Goal: Task Accomplishment & Management: Manage account settings

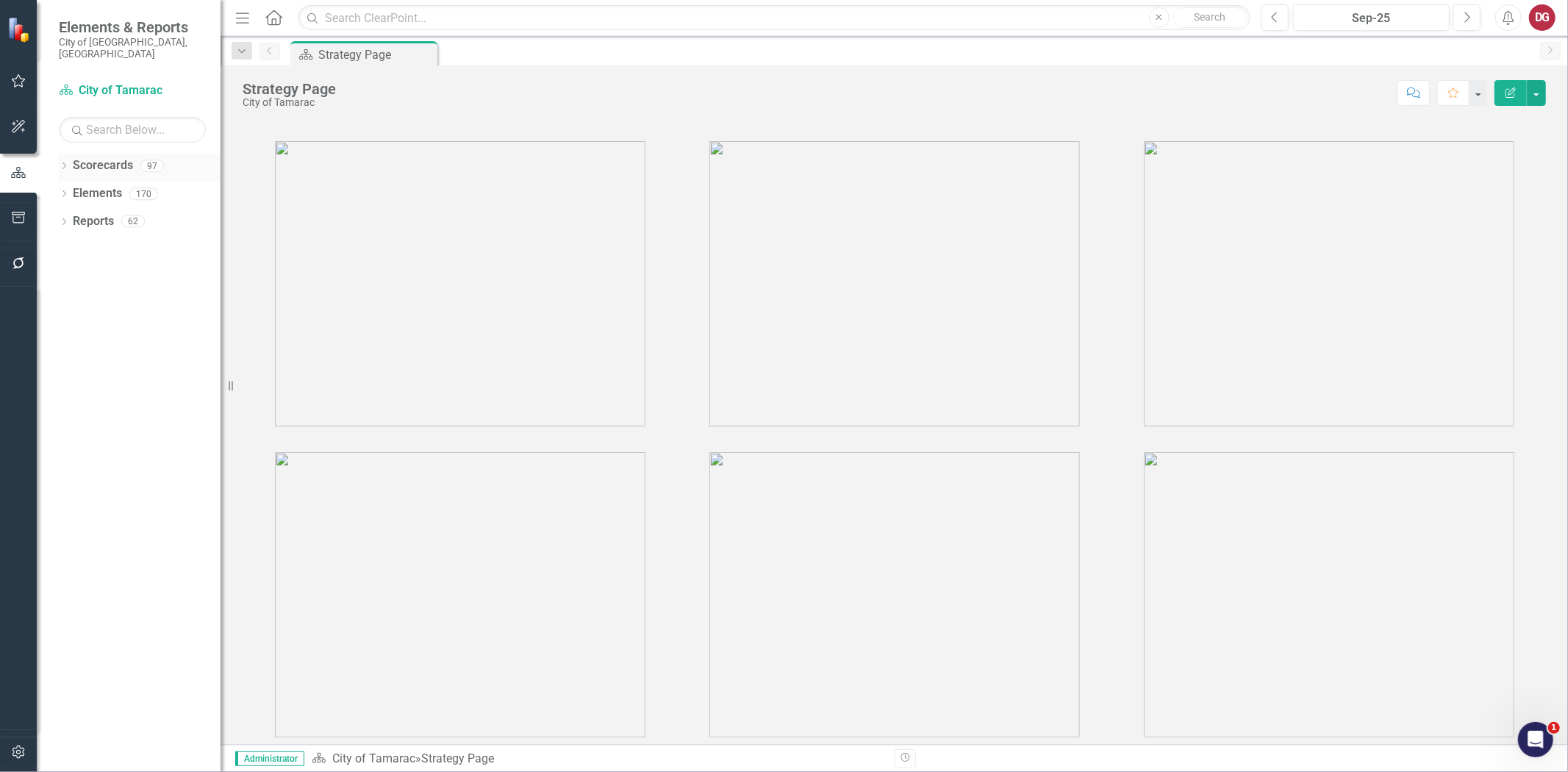
click at [64, 154] on div "Dropdown Scorecards 97" at bounding box center [140, 168] width 162 height 28
click at [69, 157] on div "Dropdown Scorecards 97" at bounding box center [140, 168] width 162 height 28
click at [62, 163] on icon "Dropdown" at bounding box center [64, 168] width 10 height 9
click at [71, 189] on icon "Dropdown" at bounding box center [71, 193] width 11 height 9
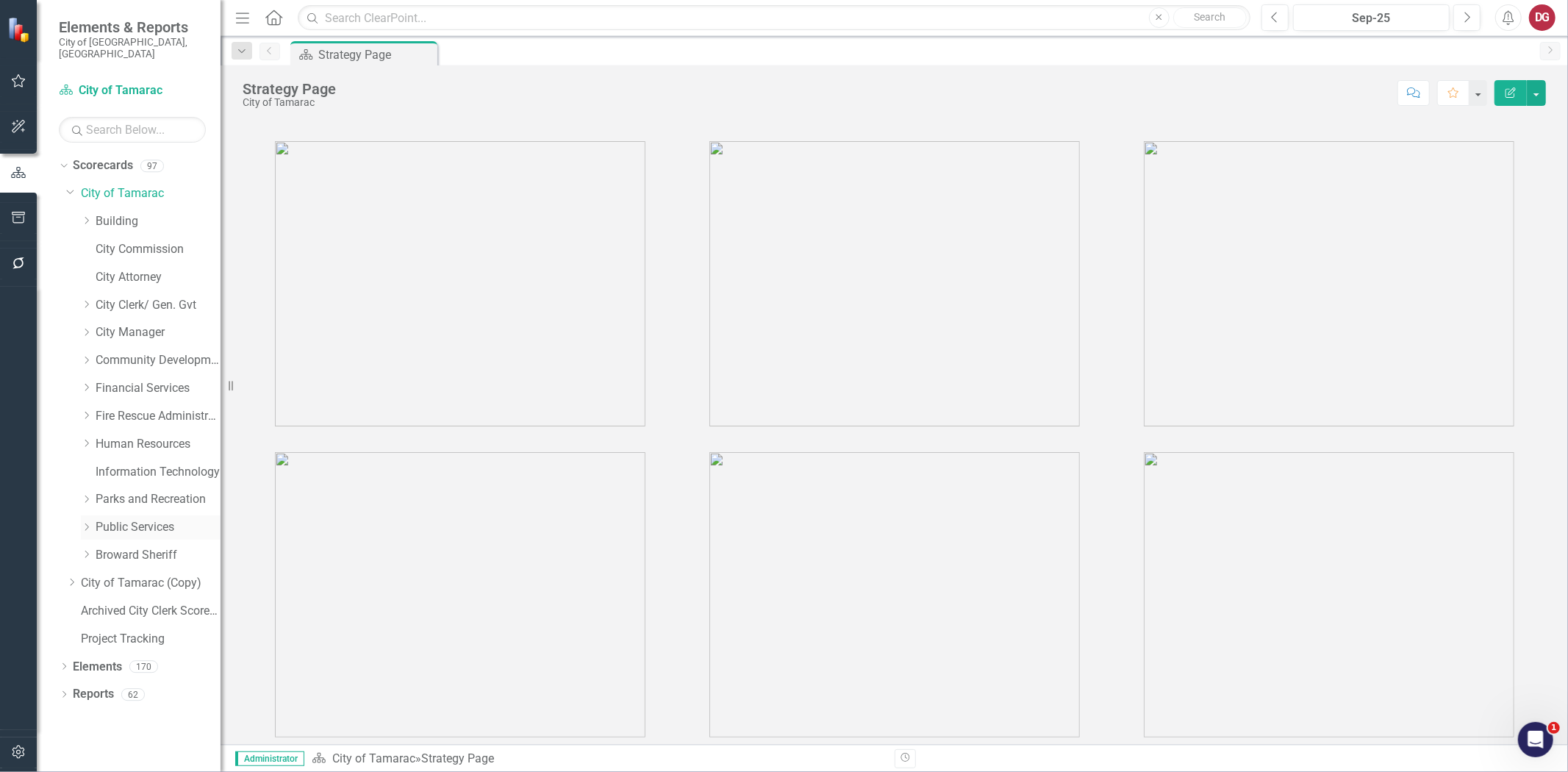
click at [84, 523] on icon "Dropdown" at bounding box center [86, 527] width 11 height 9
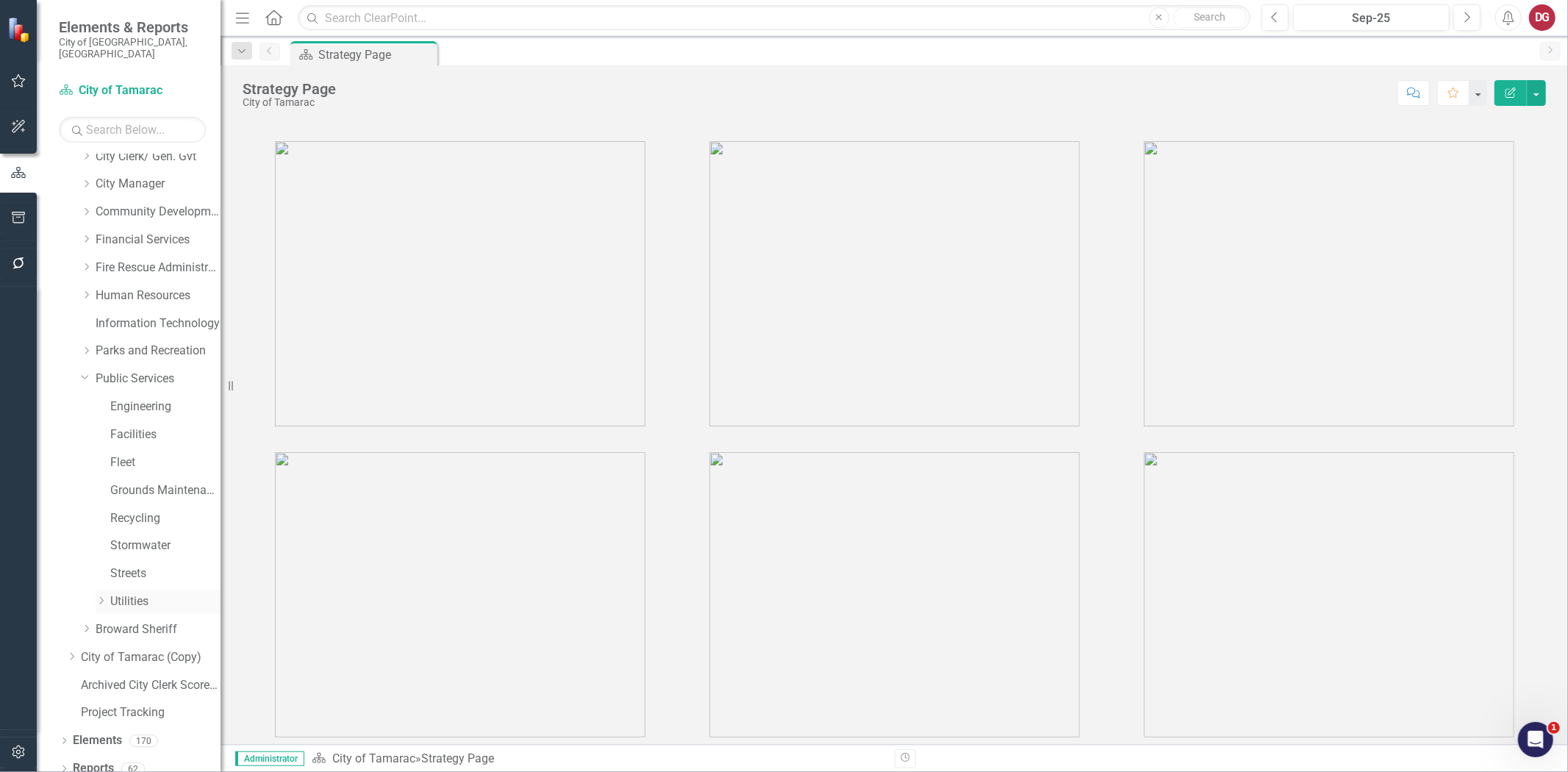
scroll to position [149, 0]
click at [131, 370] on link "Public Services" at bounding box center [157, 379] width 125 height 17
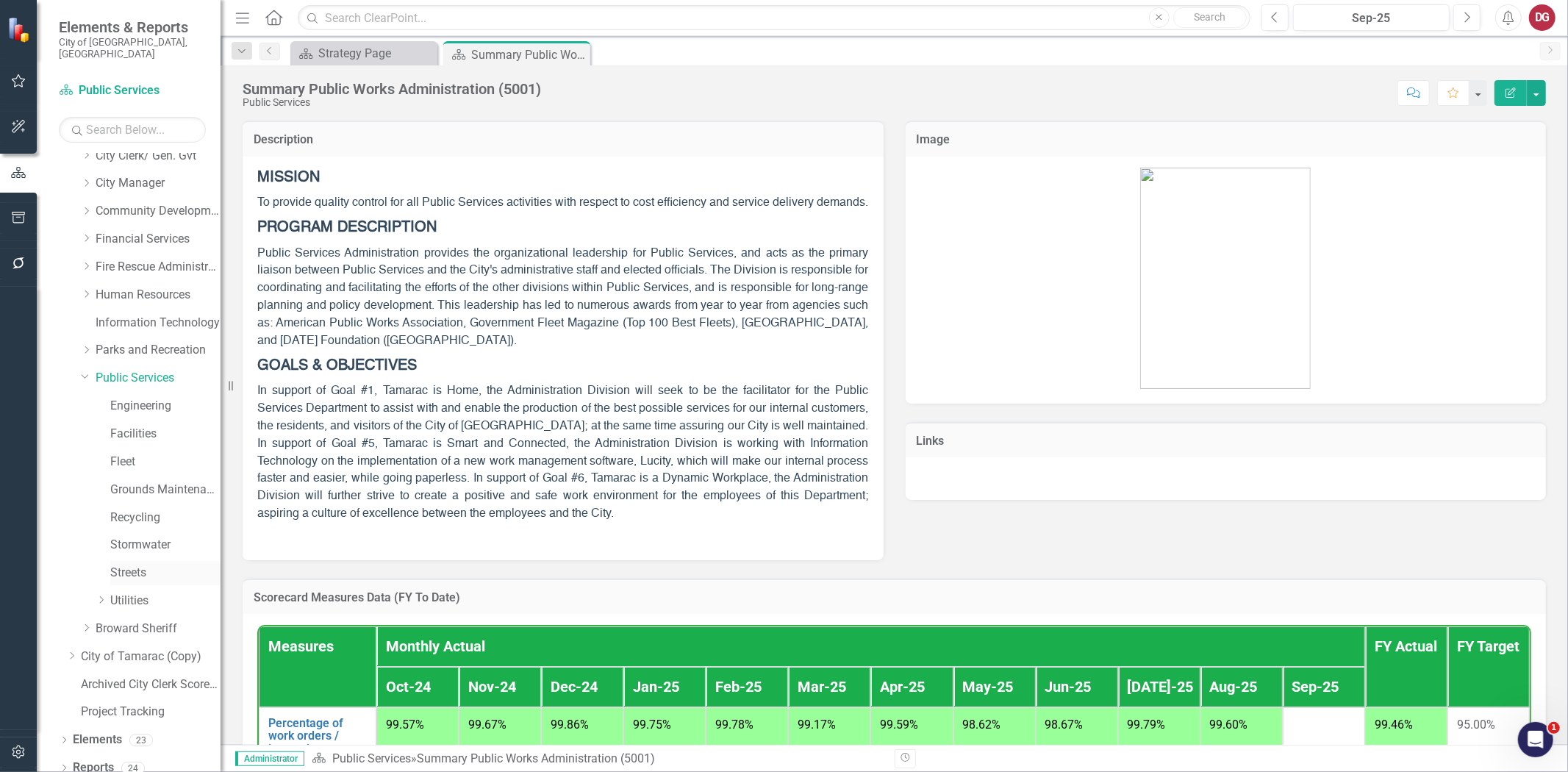
click at [129, 565] on link "Streets" at bounding box center [166, 574] width 111 height 17
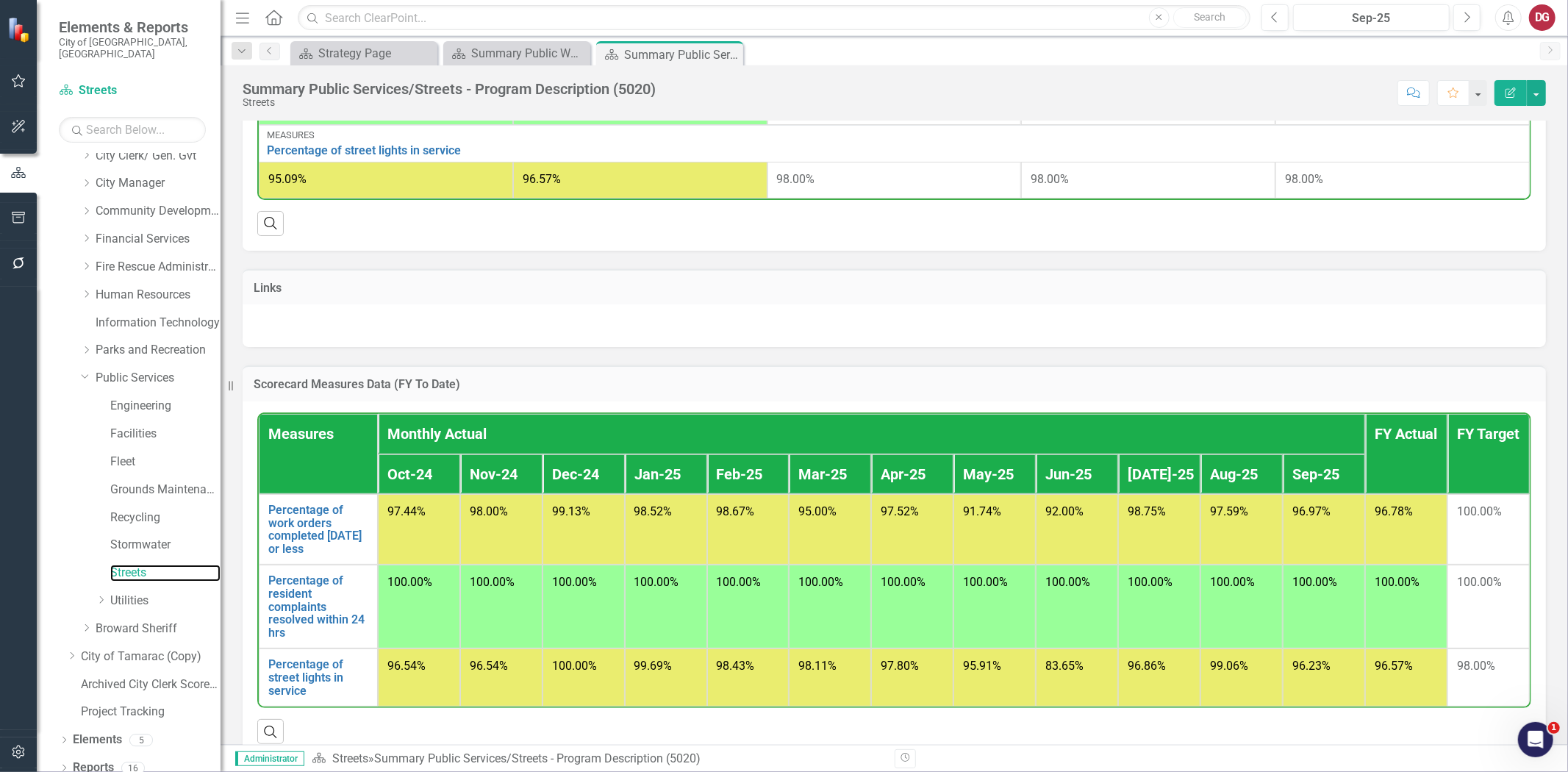
scroll to position [743, 0]
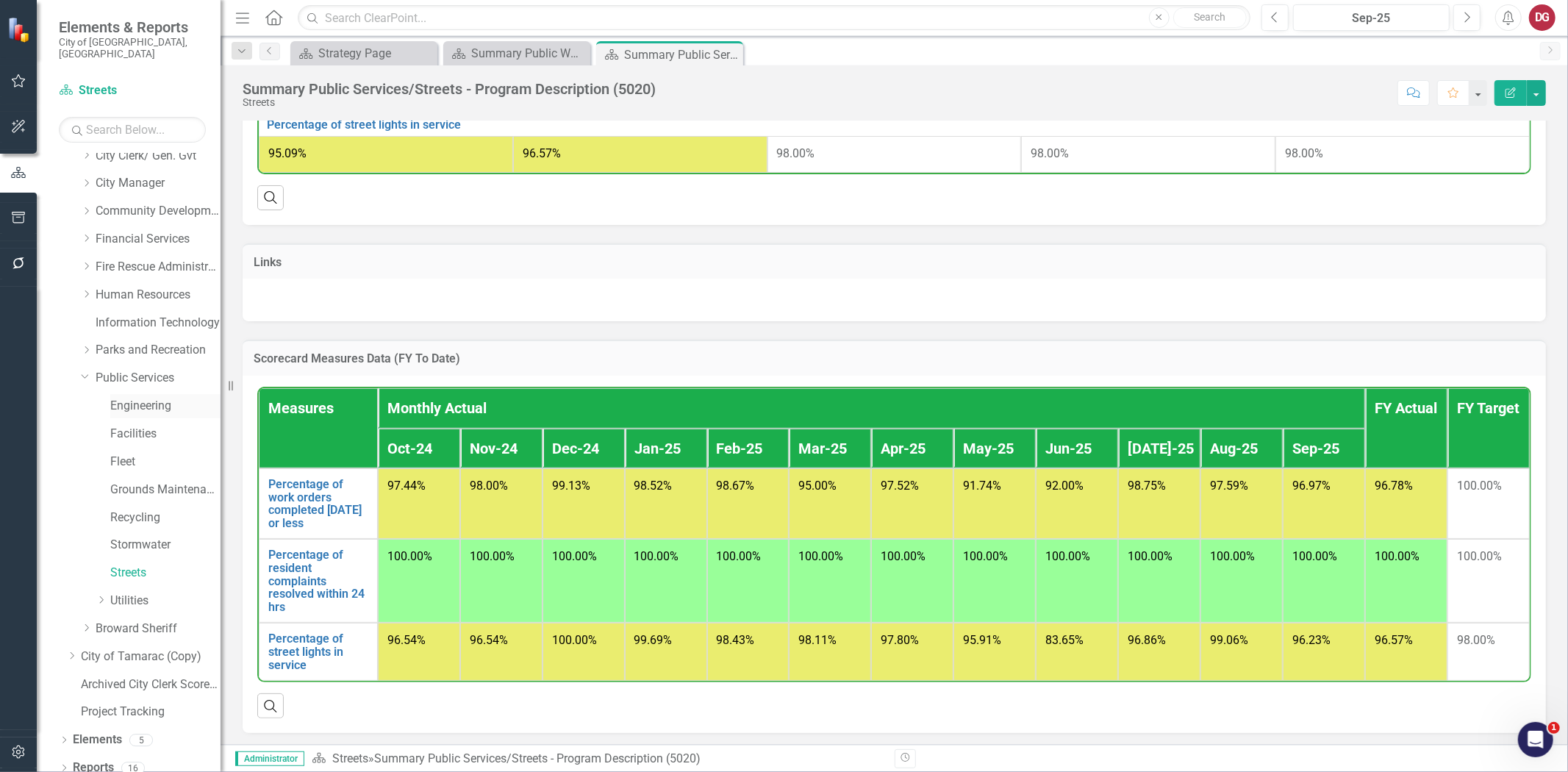
click at [137, 398] on link "Engineering" at bounding box center [166, 407] width 111 height 17
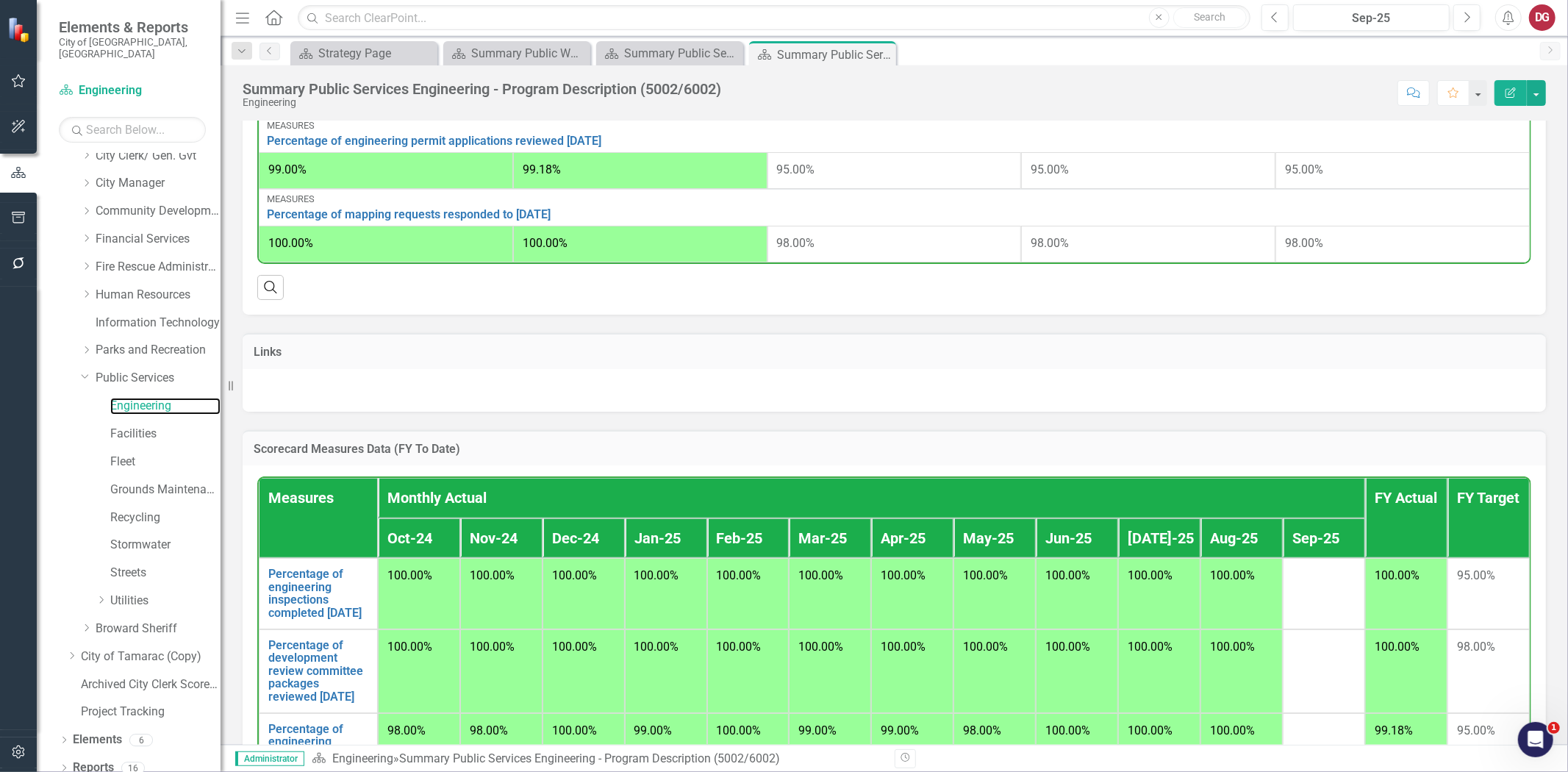
scroll to position [892, 0]
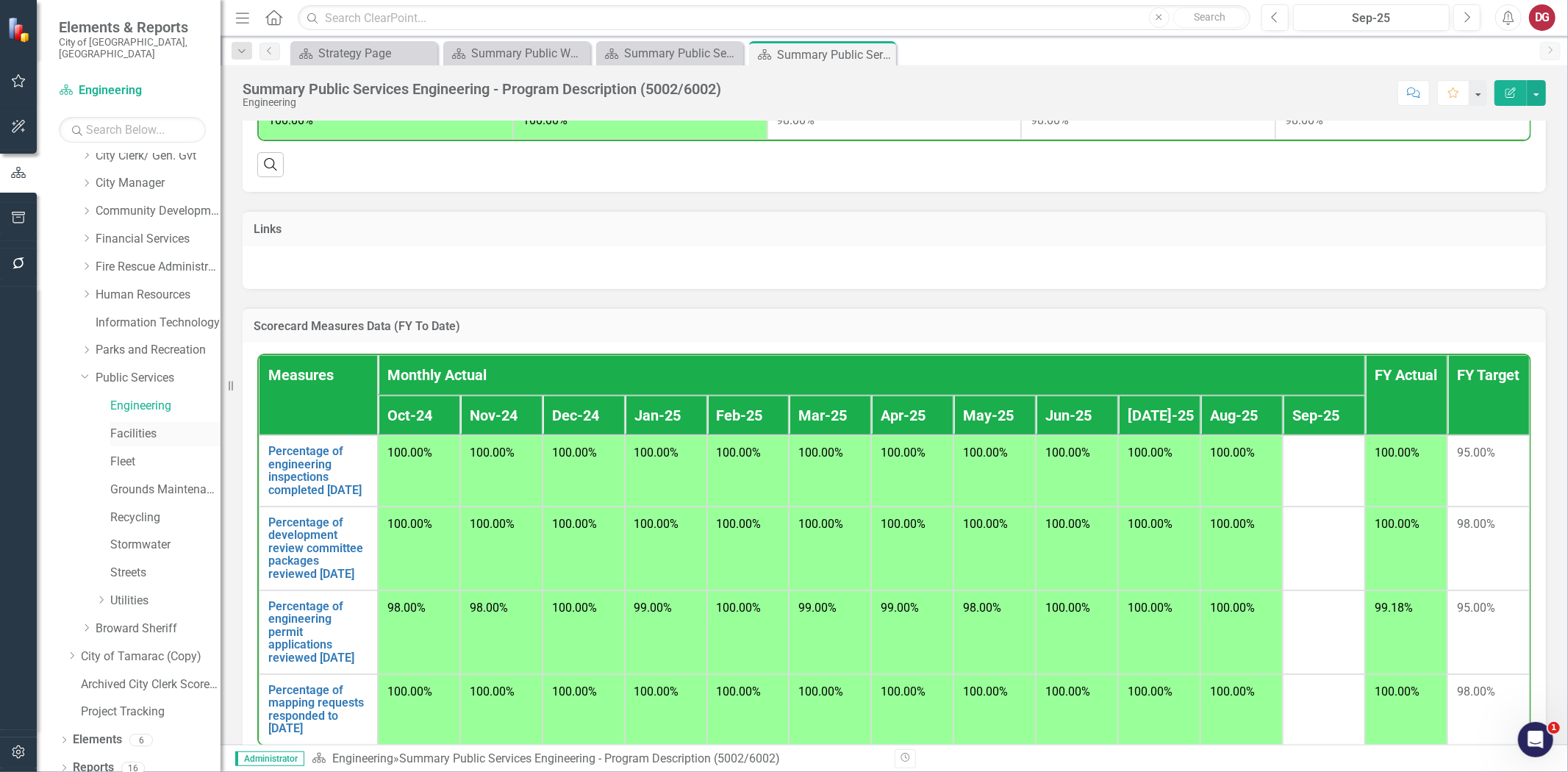
click at [125, 426] on link "Facilities" at bounding box center [166, 434] width 111 height 17
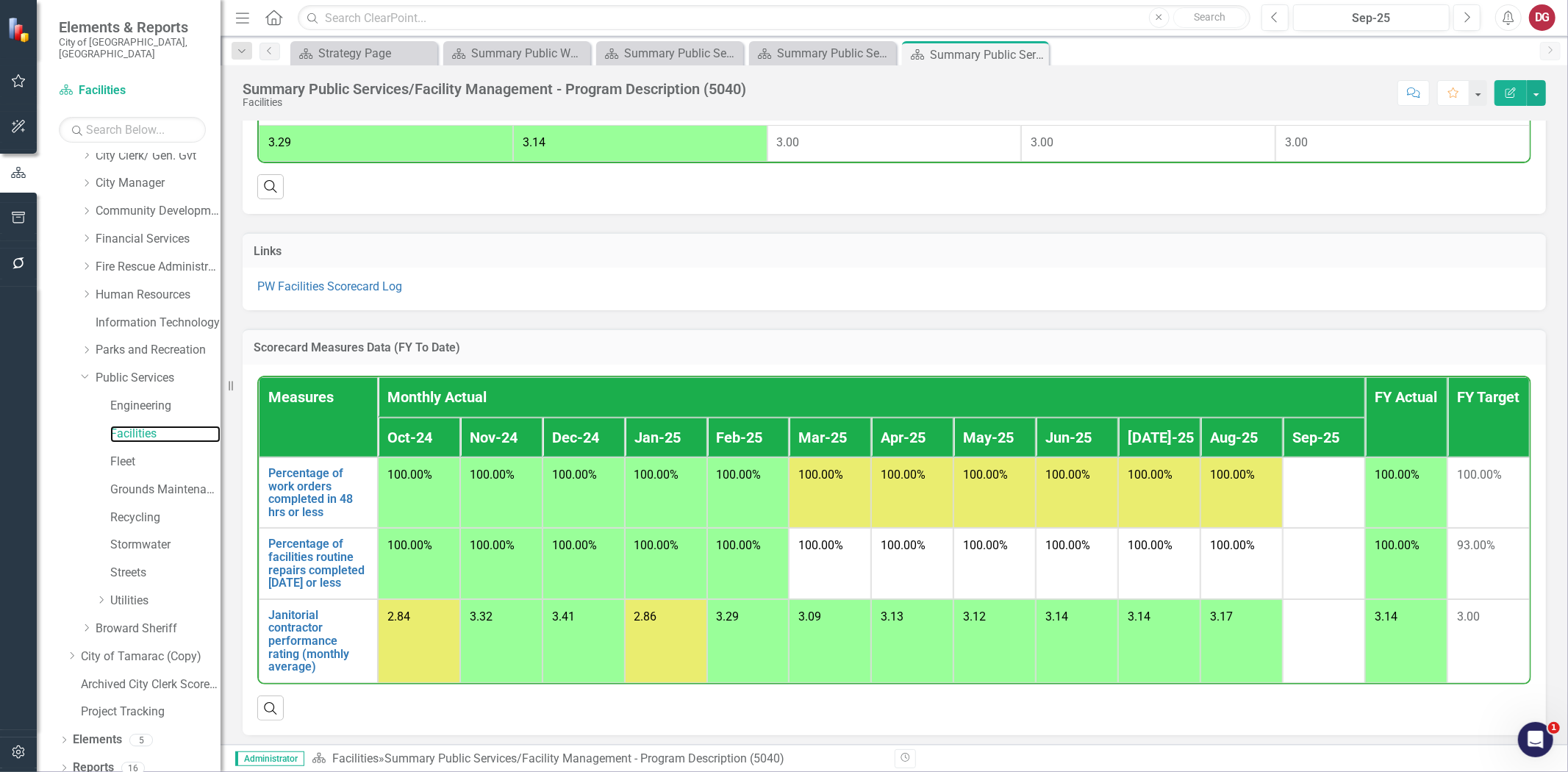
scroll to position [725, 0]
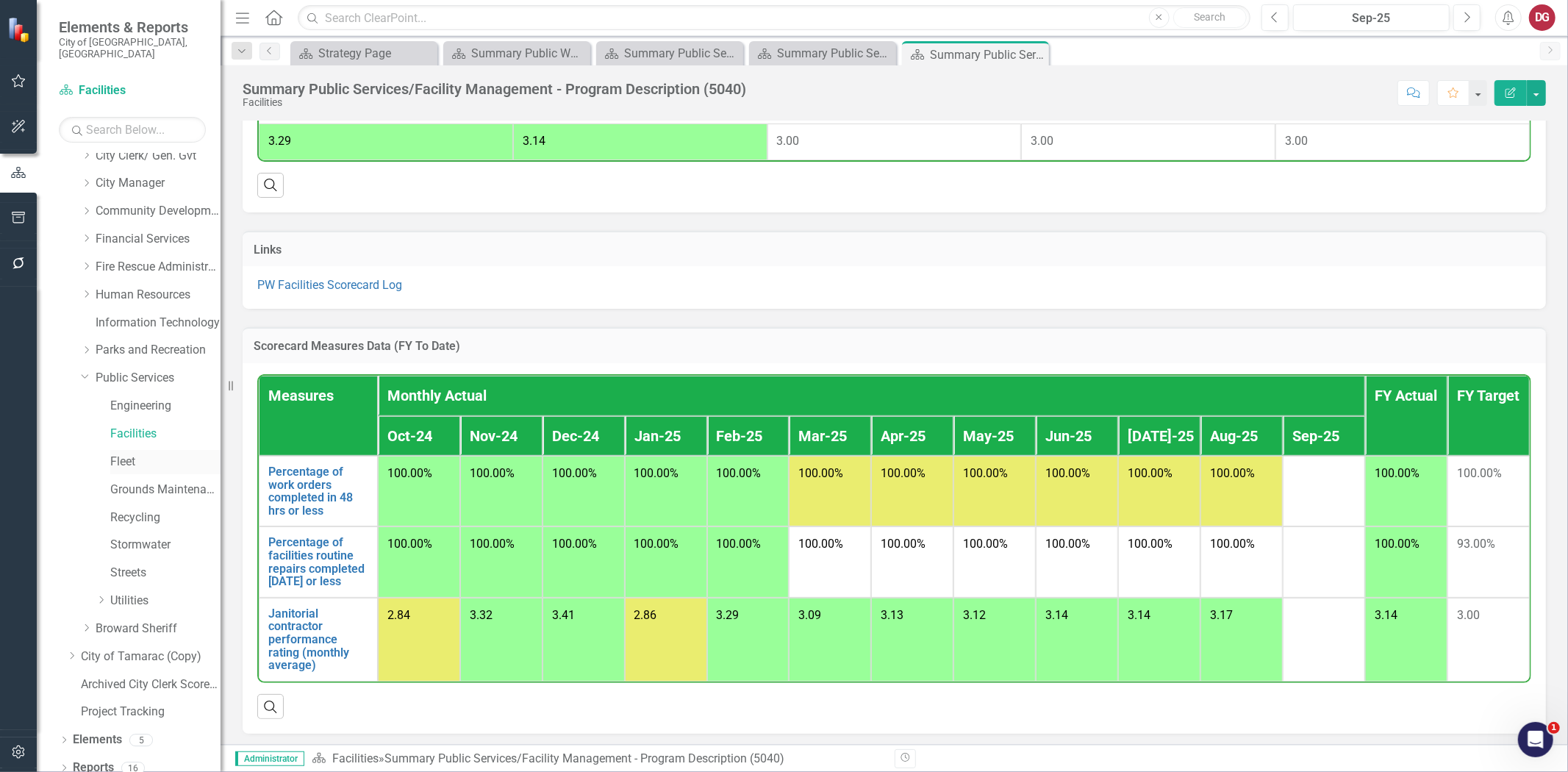
click at [126, 454] on link "Fleet" at bounding box center [166, 462] width 111 height 17
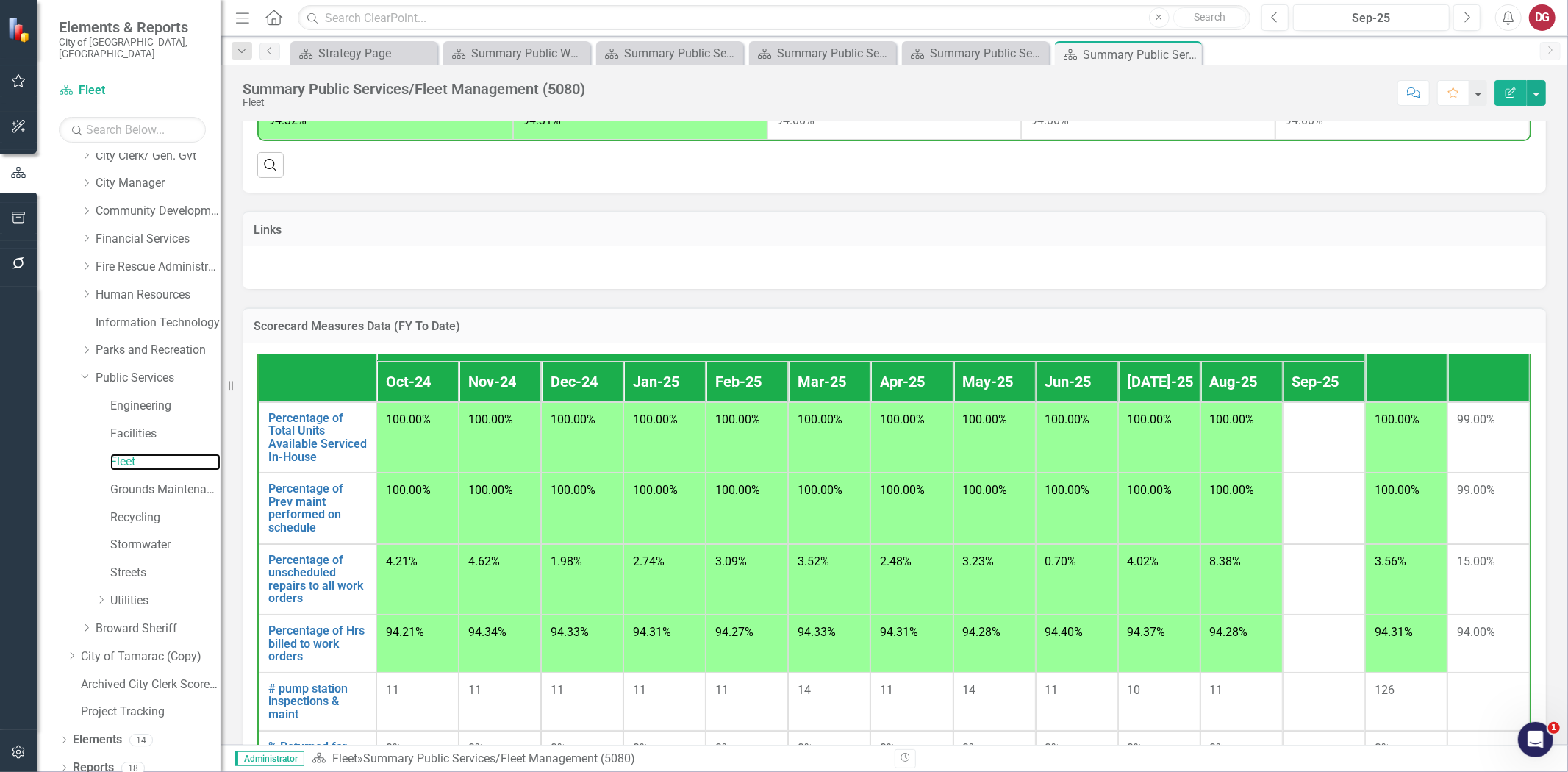
scroll to position [51, 0]
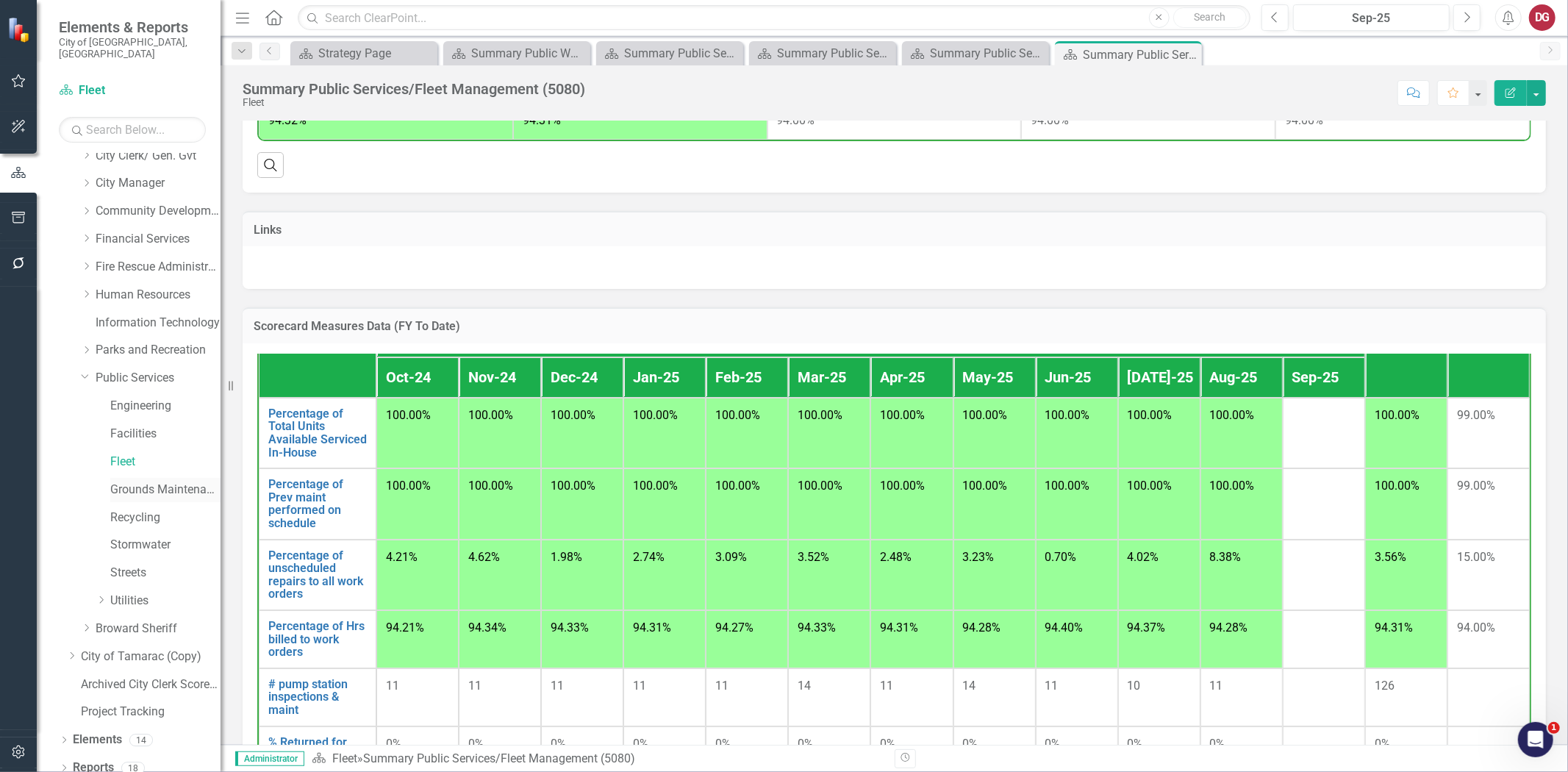
click at [144, 482] on link "Grounds Maintenance" at bounding box center [166, 490] width 111 height 17
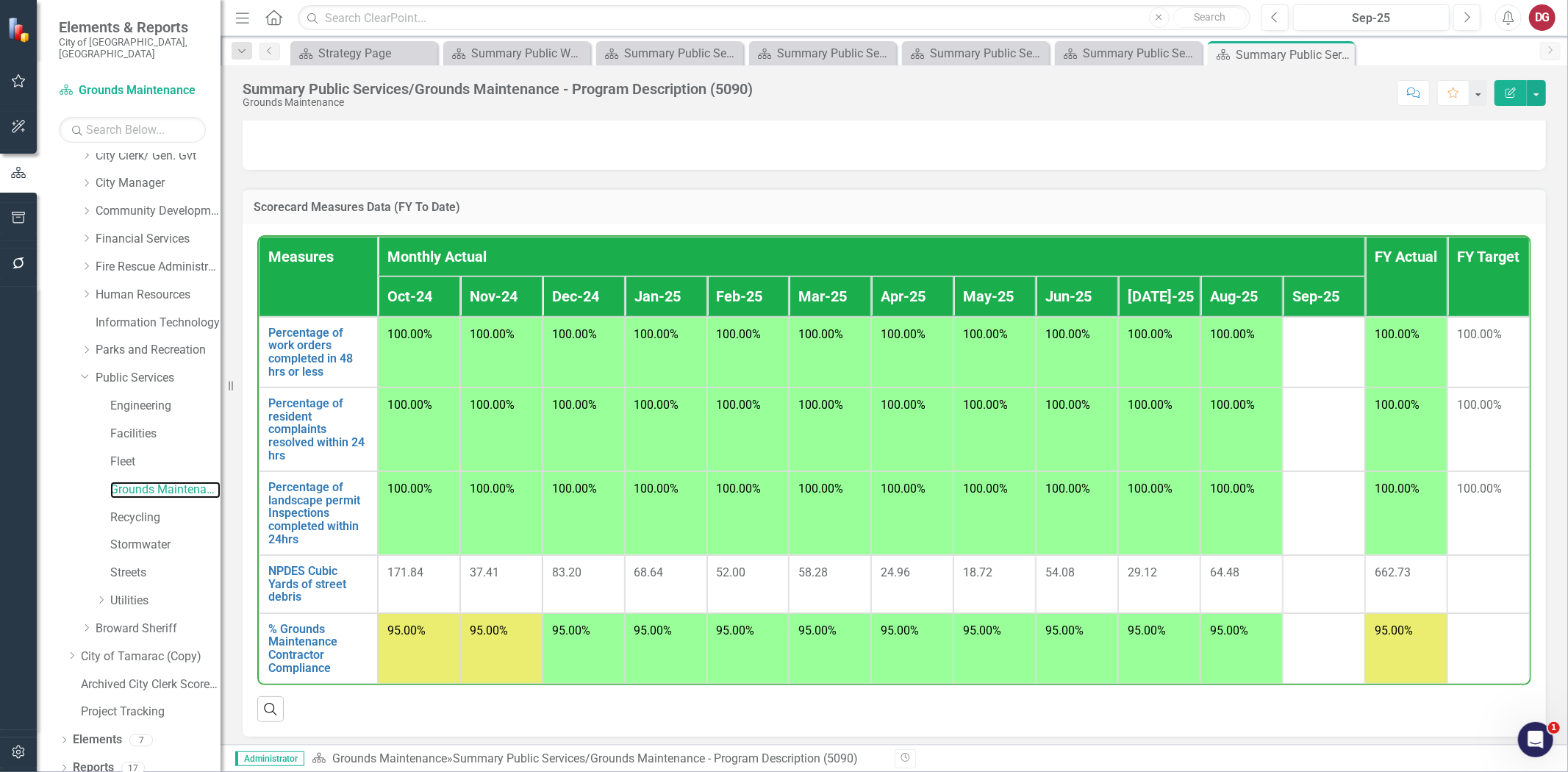
scroll to position [901, 0]
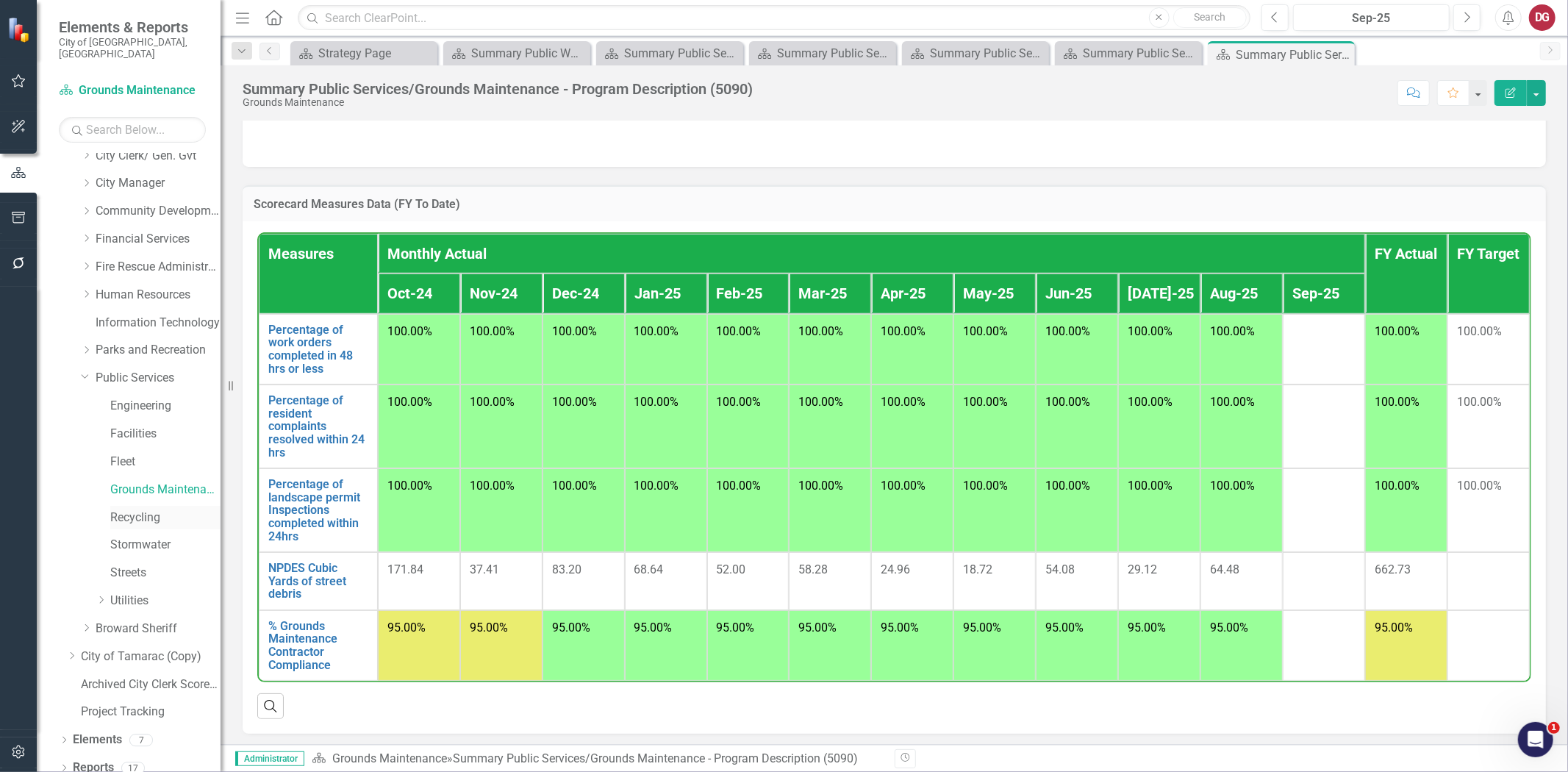
click at [142, 510] on link "Recycling" at bounding box center [166, 518] width 111 height 17
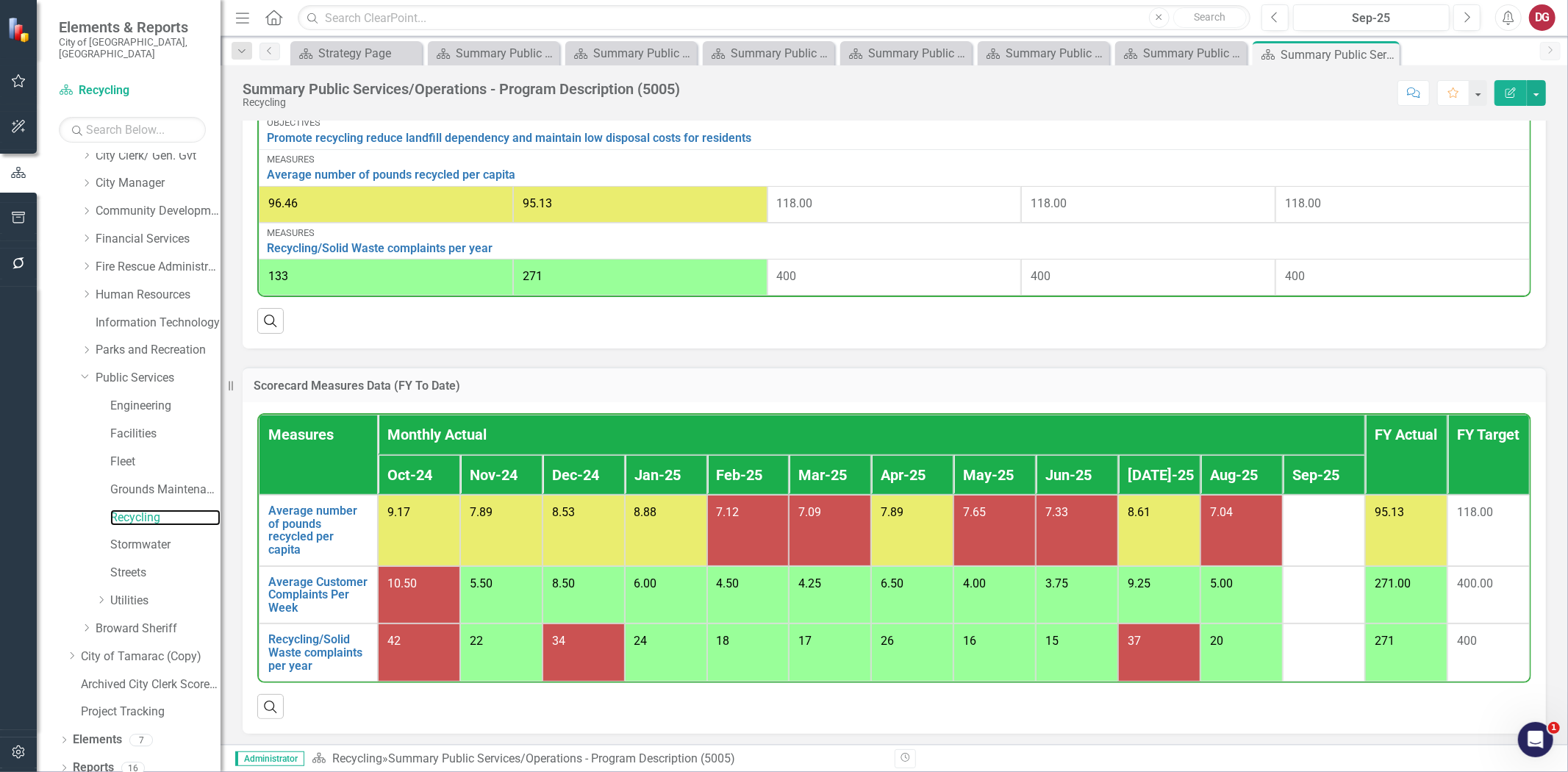
scroll to position [602, 0]
click at [134, 537] on link "Stormwater" at bounding box center [166, 546] width 111 height 17
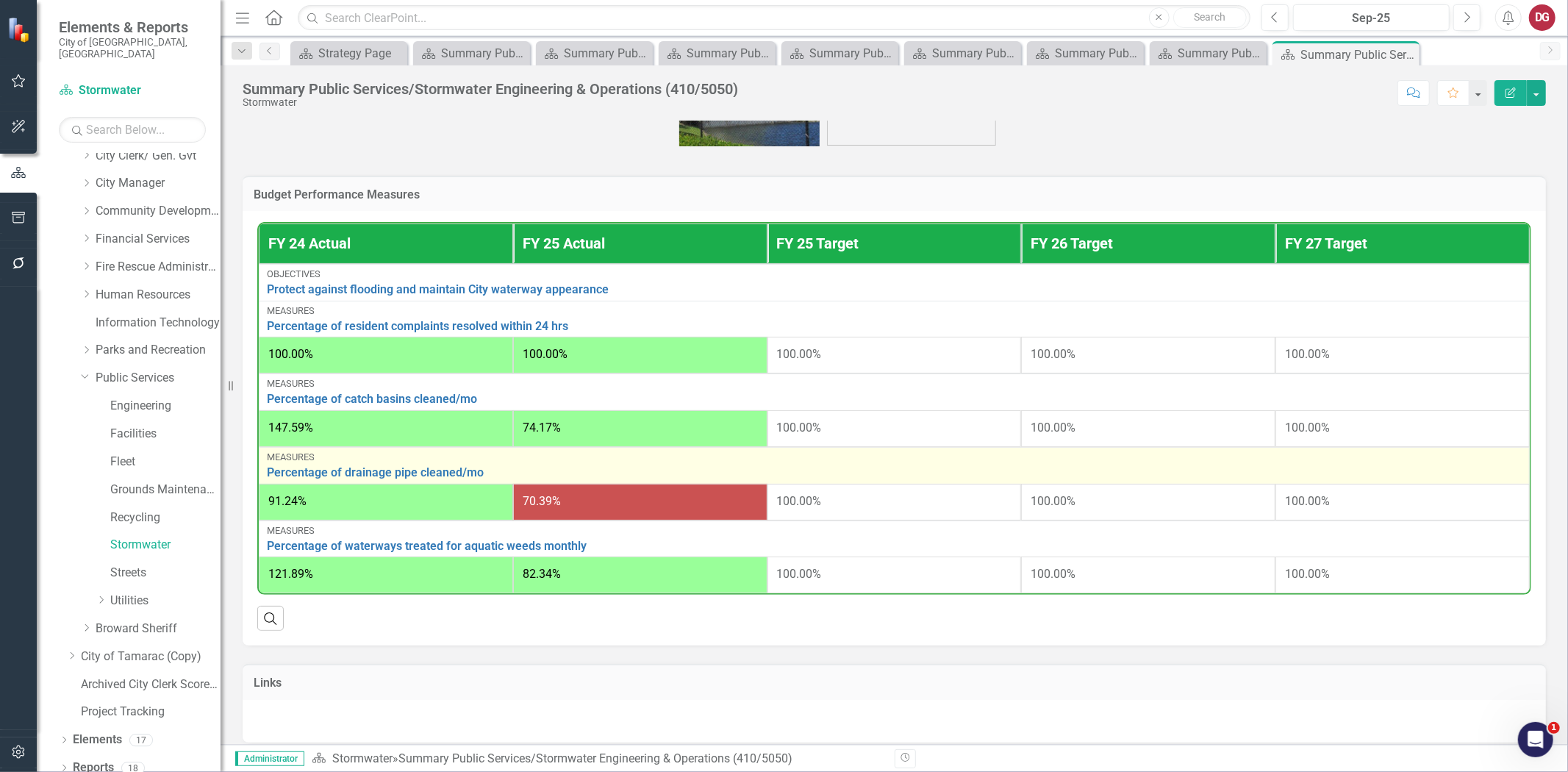
scroll to position [279, 0]
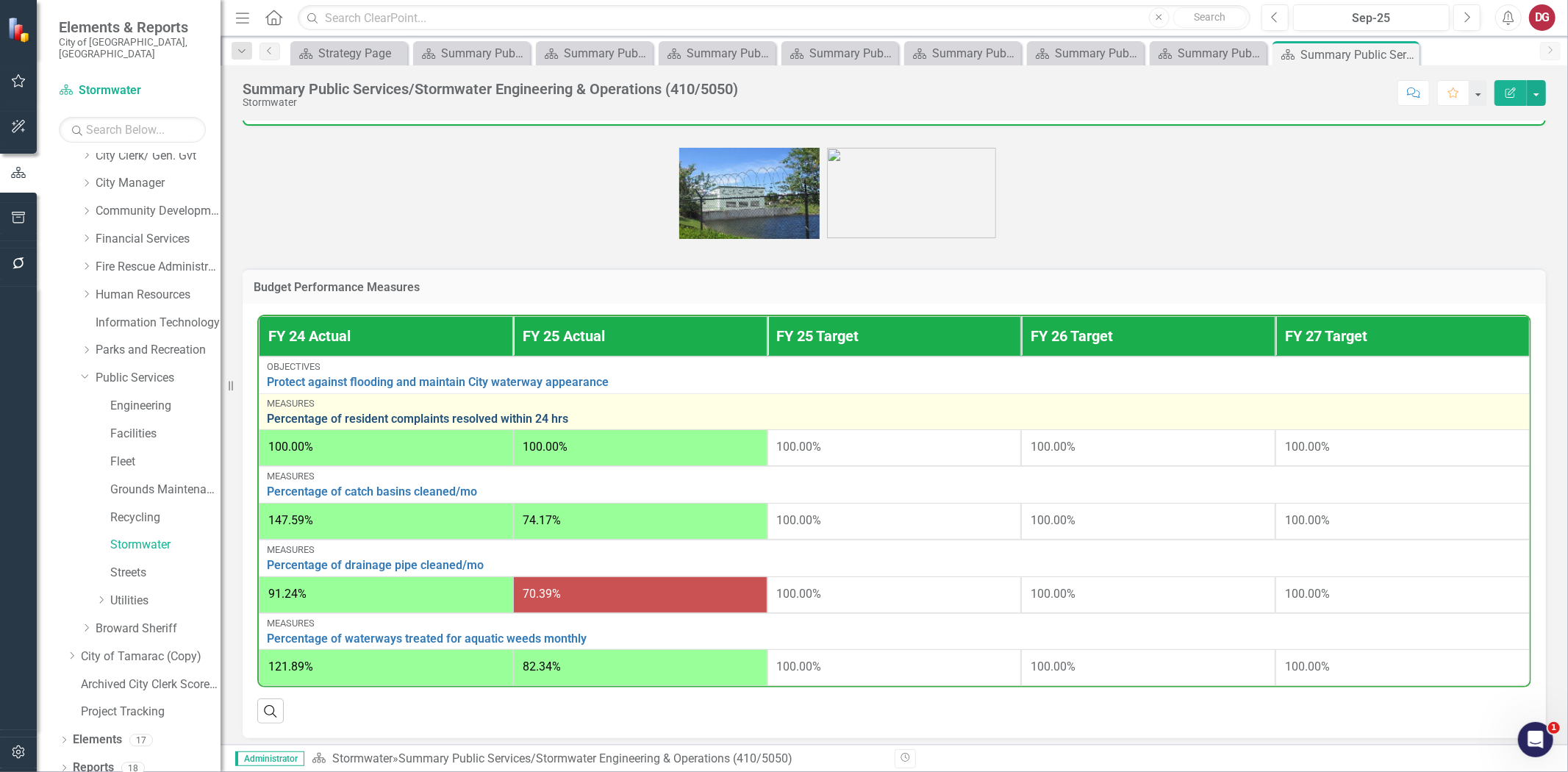
click at [385, 426] on link "Percentage of resident complaints resolved within 24 hrs" at bounding box center [894, 420] width 1255 height 14
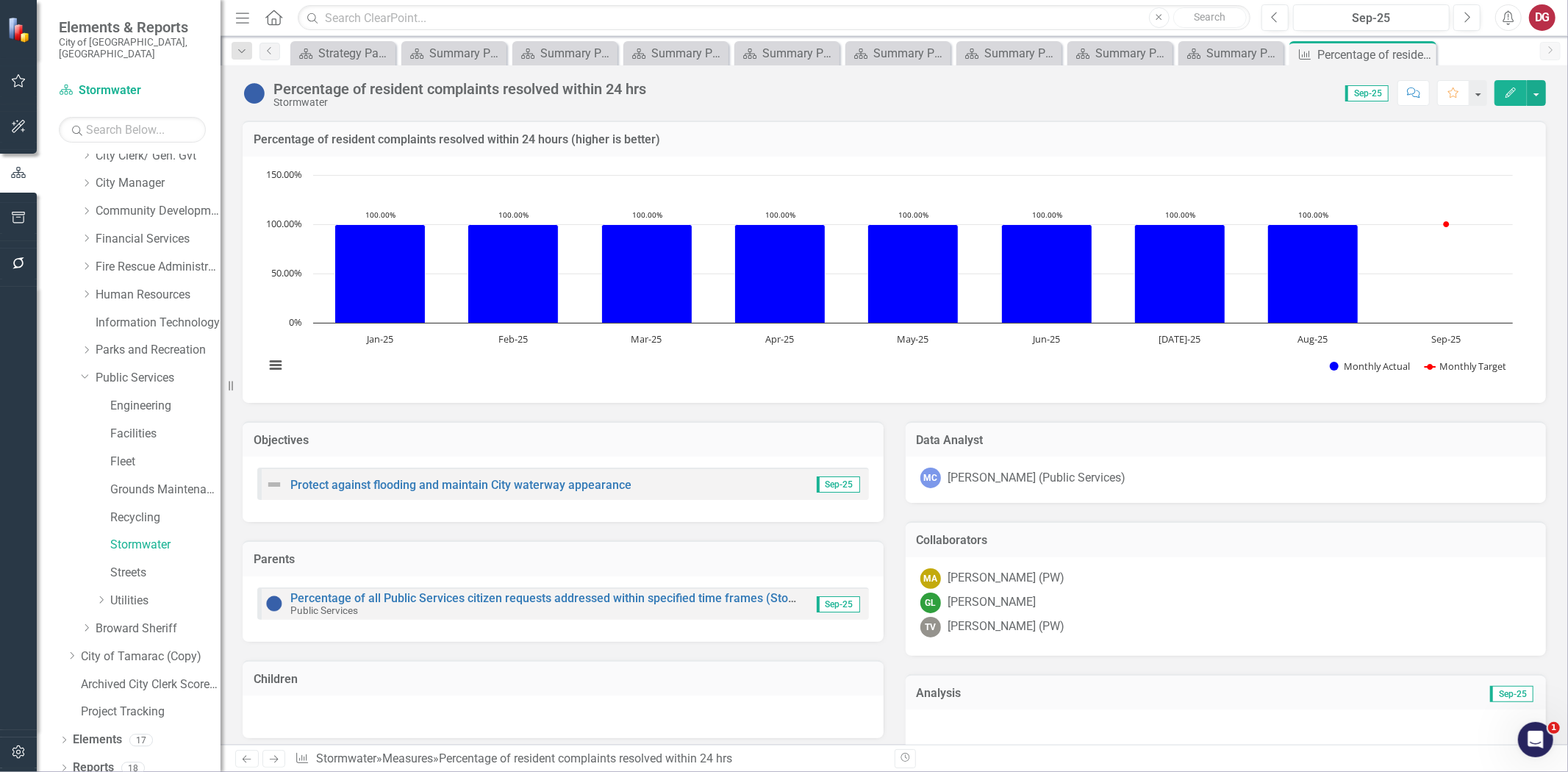
click at [277, 756] on icon "Next" at bounding box center [274, 759] width 13 height 9
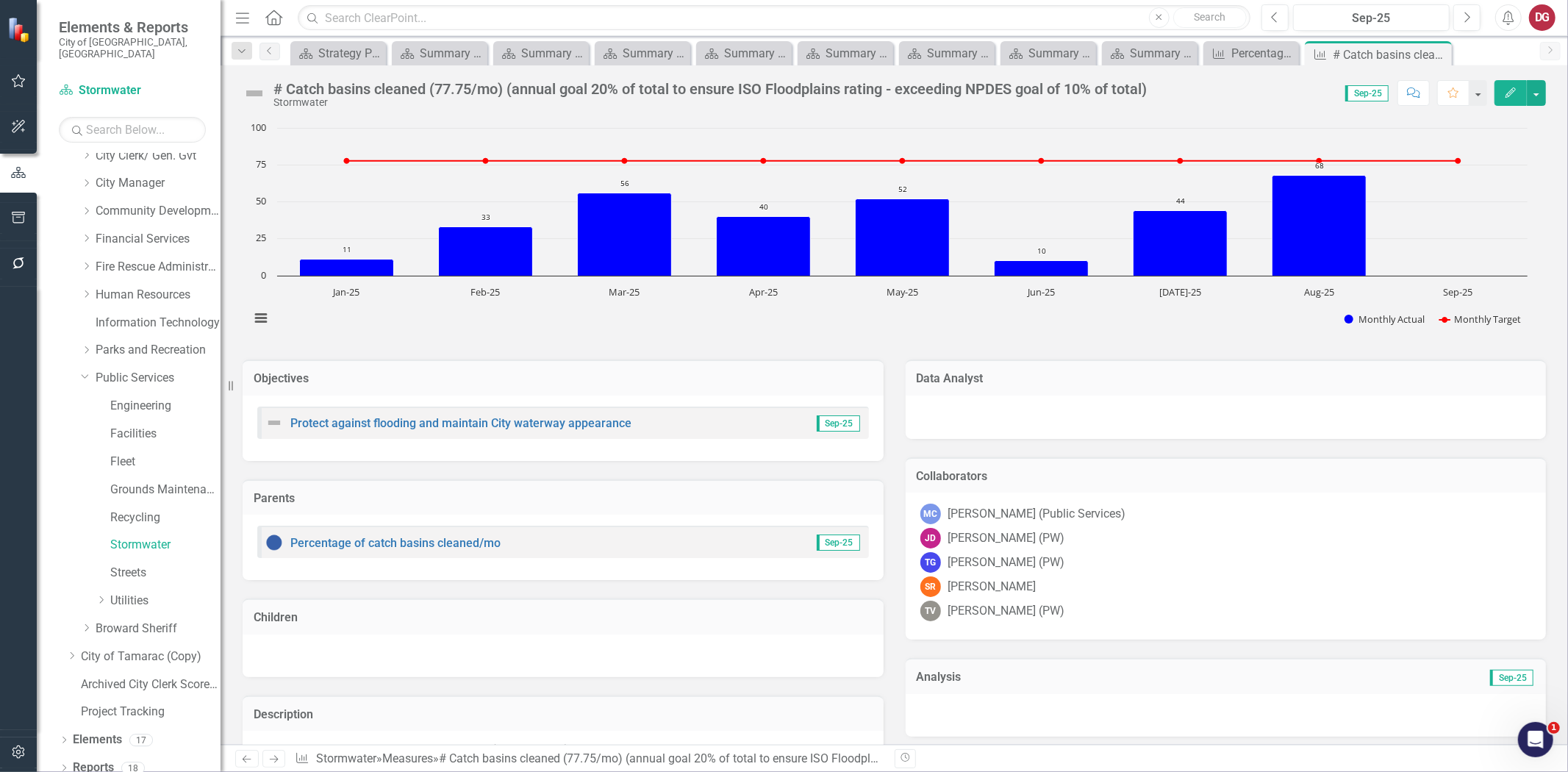
click at [1007, 409] on div at bounding box center [1226, 415] width 612 height 18
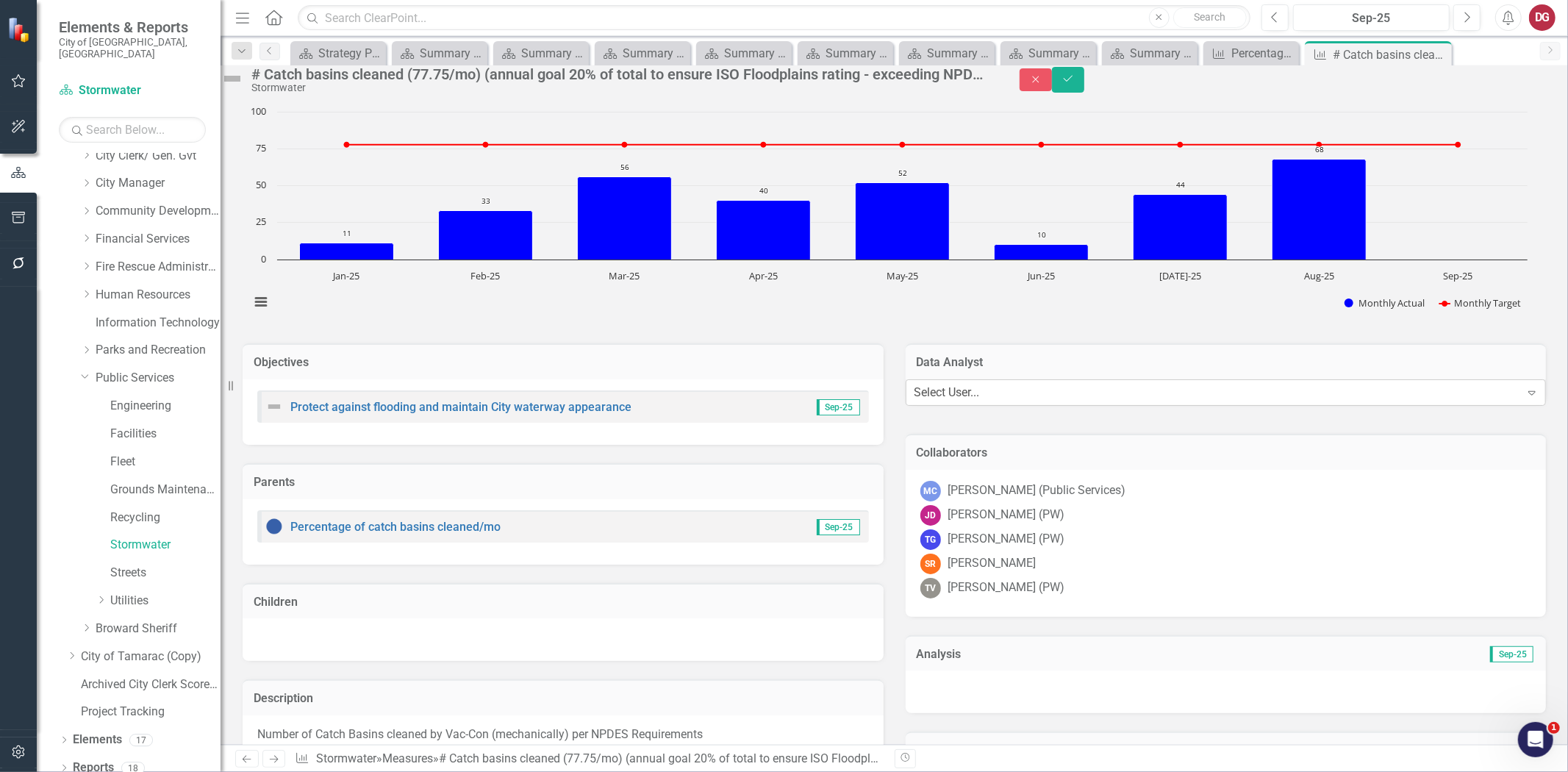
click at [980, 402] on div "Select User..." at bounding box center [947, 393] width 66 height 17
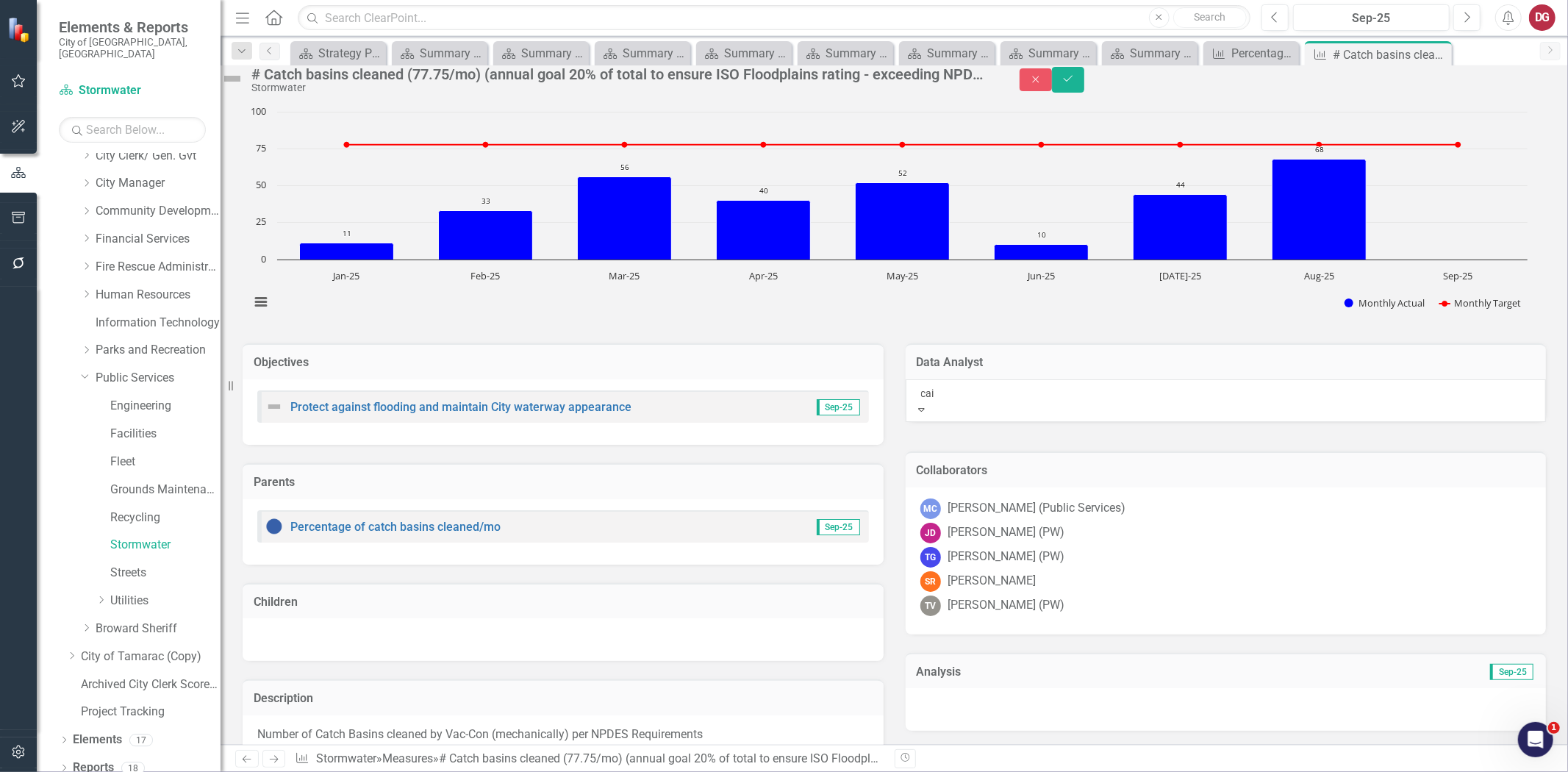
type input "cain"
click at [263, 772] on span "MICHAEL CAIN (Public Services)" at bounding box center [131, 780] width 263 height 14
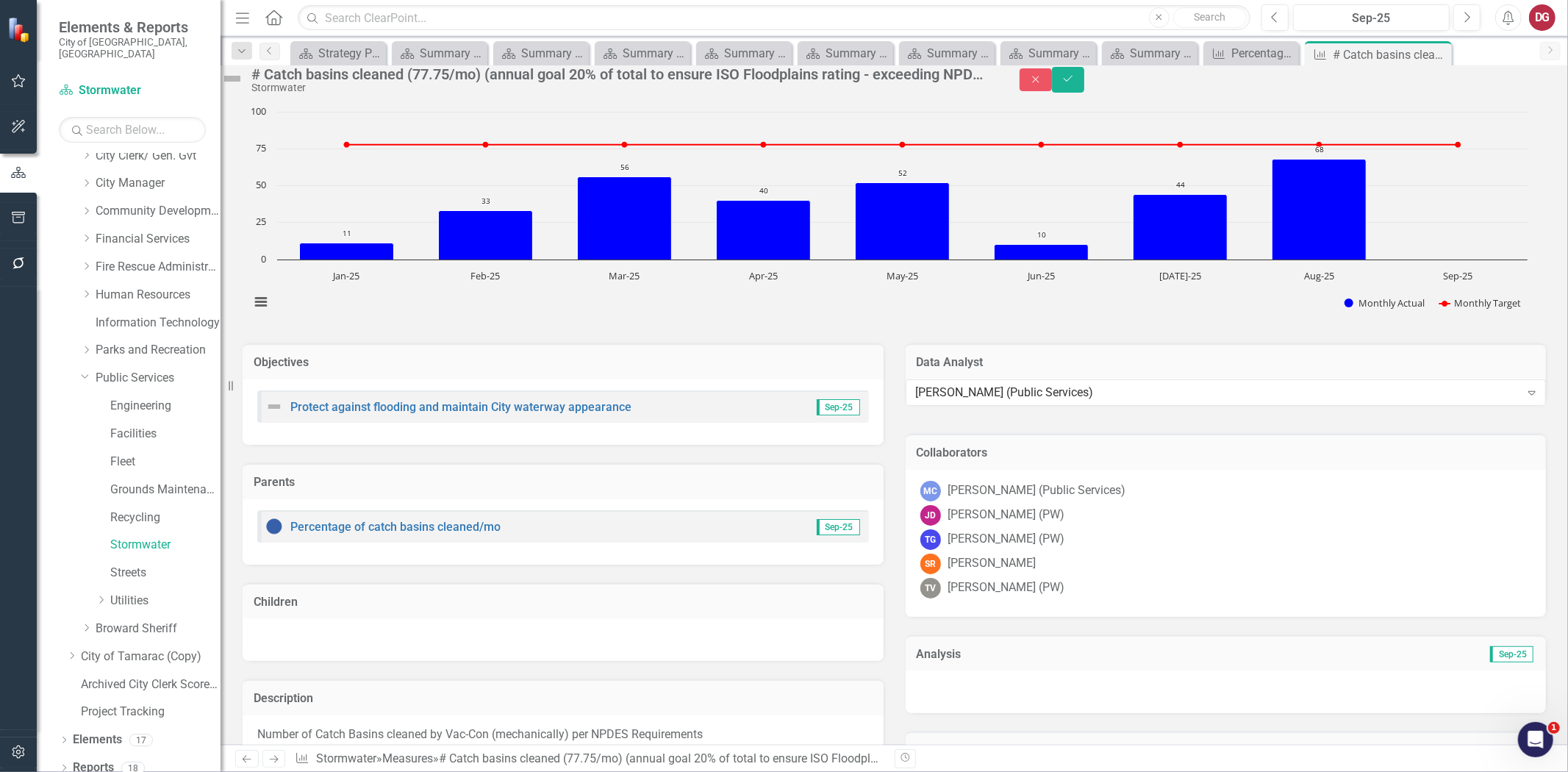
click at [1093, 501] on div "MC MICHAEL CAIN (Public Services)" at bounding box center [1226, 491] width 612 height 20
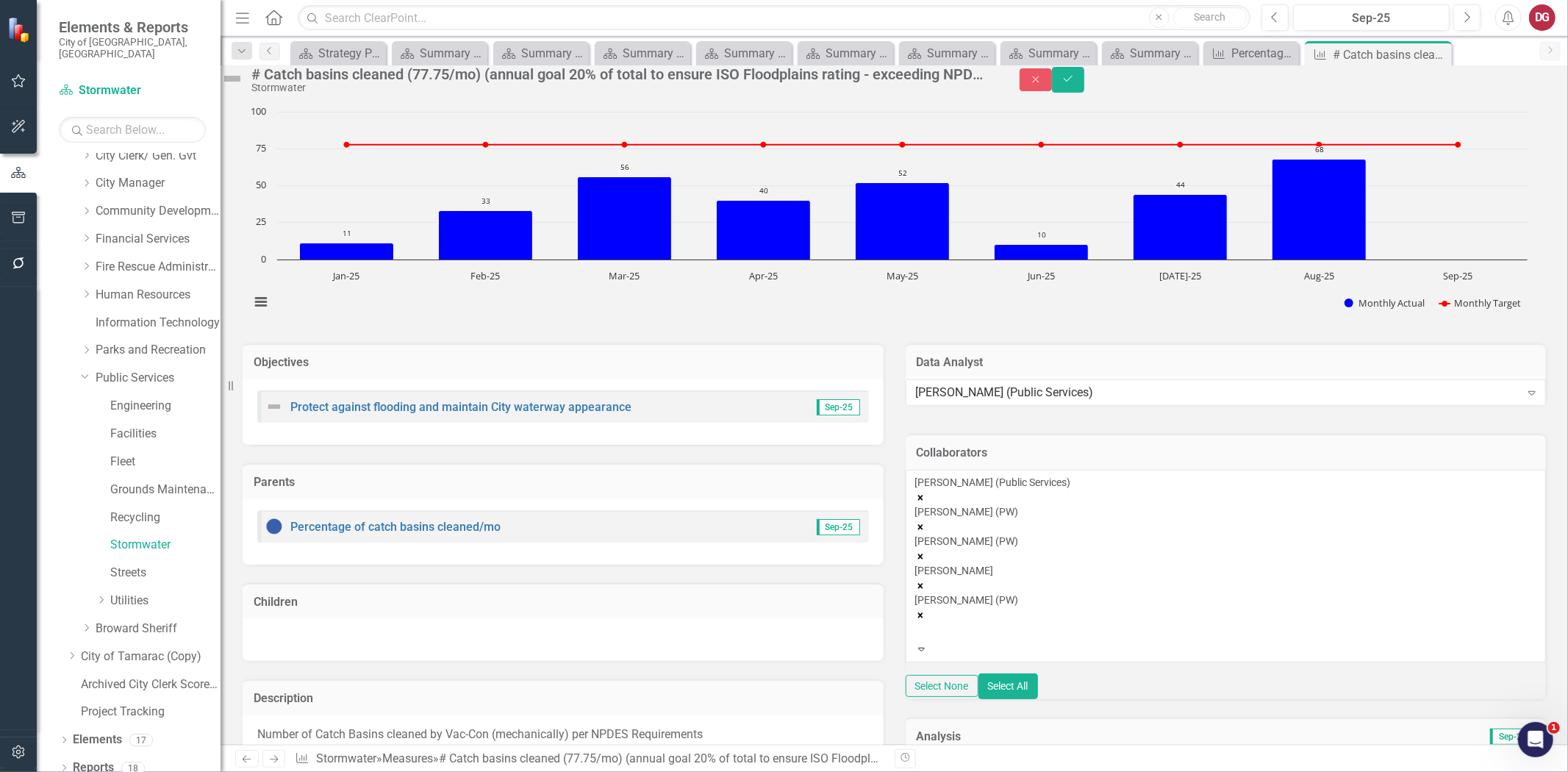
click at [926, 503] on icon "Remove MICHAEL CAIN (Public Services)" at bounding box center [921, 498] width 10 height 10
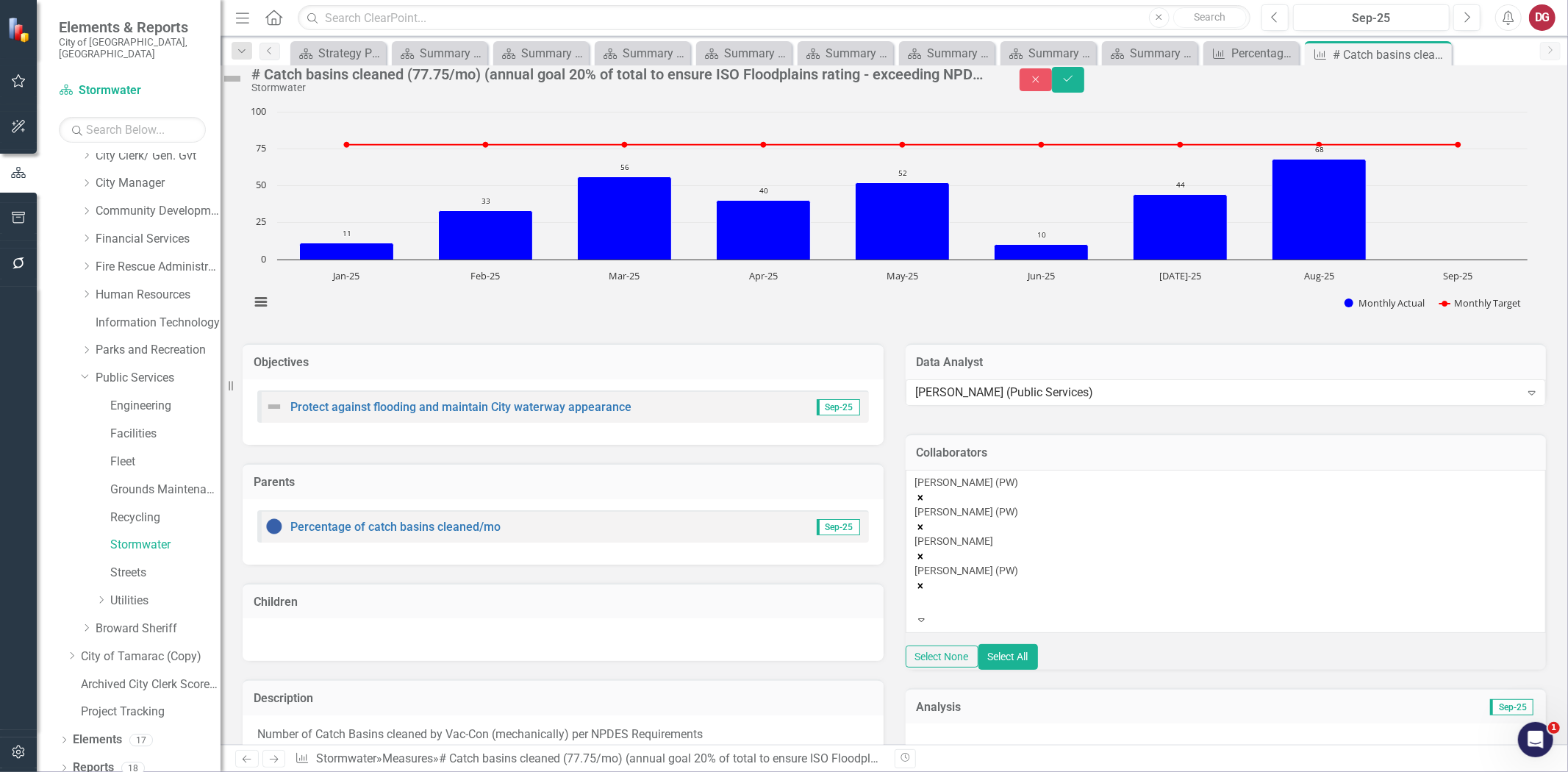
click at [1045, 505] on div "[PERSON_NAME] (PW)" at bounding box center [1226, 489] width 622 height 30
click at [926, 503] on icon "Remove John Doherty (PW)" at bounding box center [921, 498] width 10 height 10
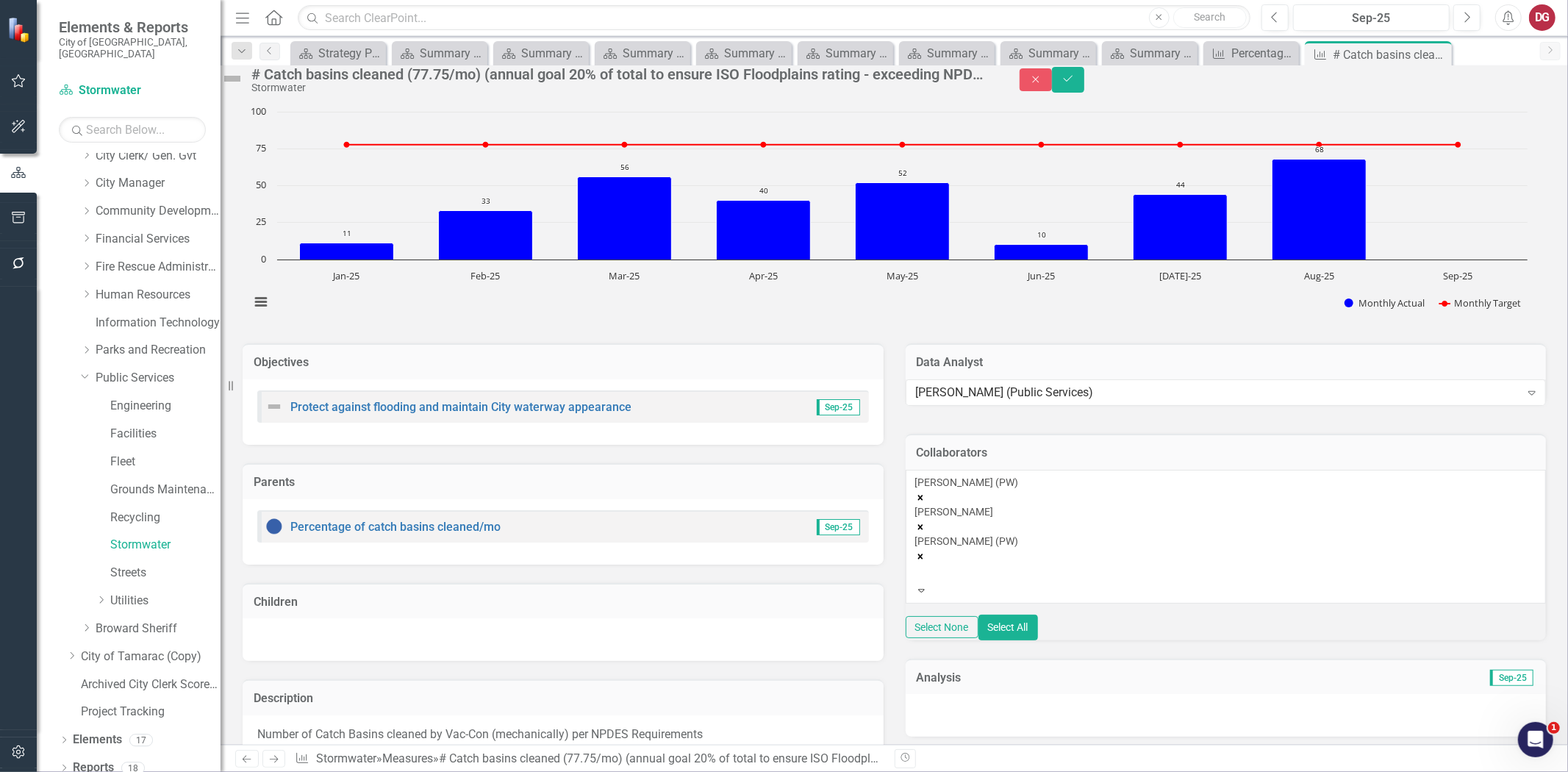
click at [923, 500] on icon "Remove Troy Gies (PW)" at bounding box center [920, 498] width 5 height 5
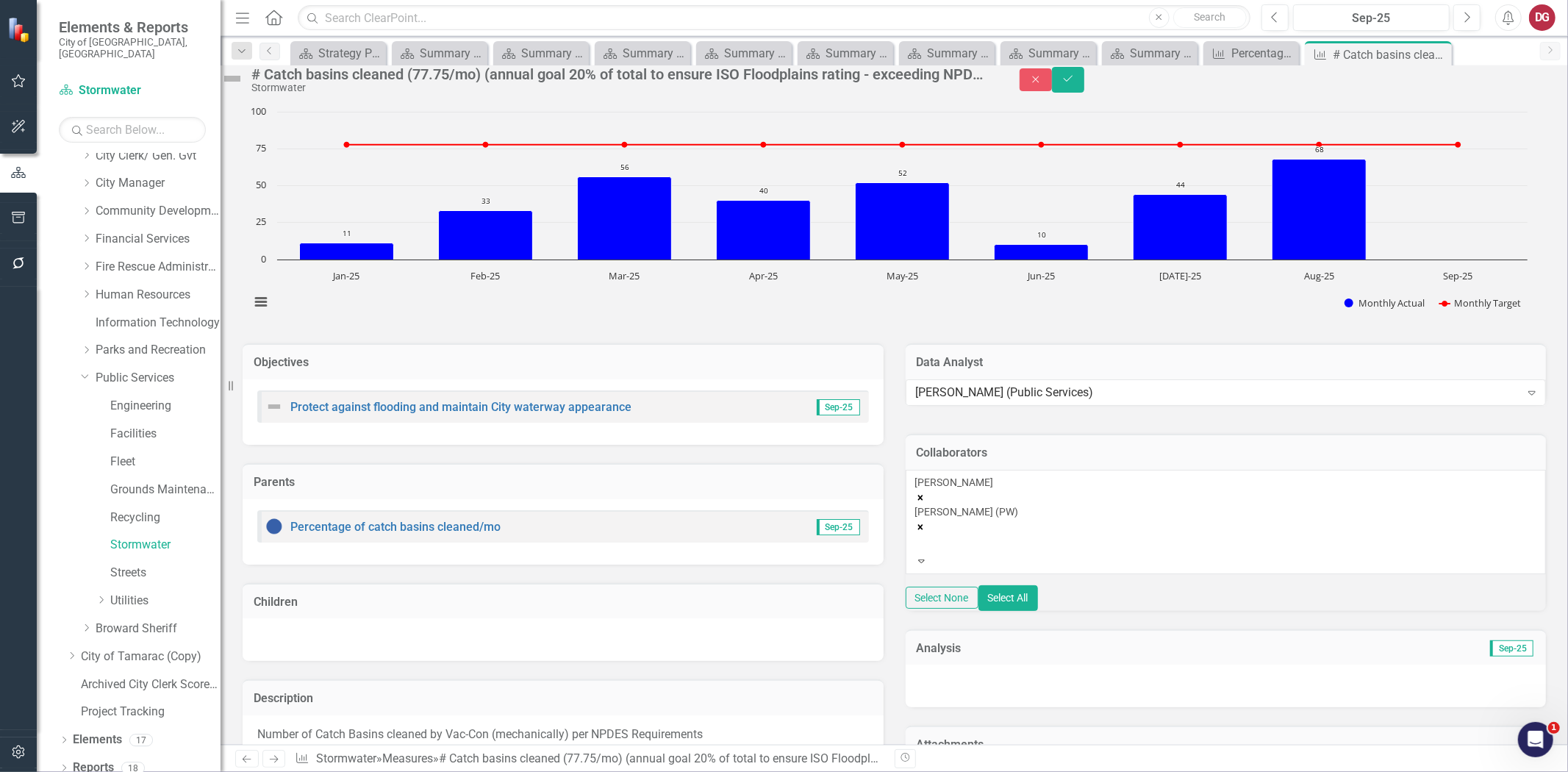
click at [926, 503] on icon "Remove SCOTT RAMGOOLIE" at bounding box center [921, 498] width 10 height 10
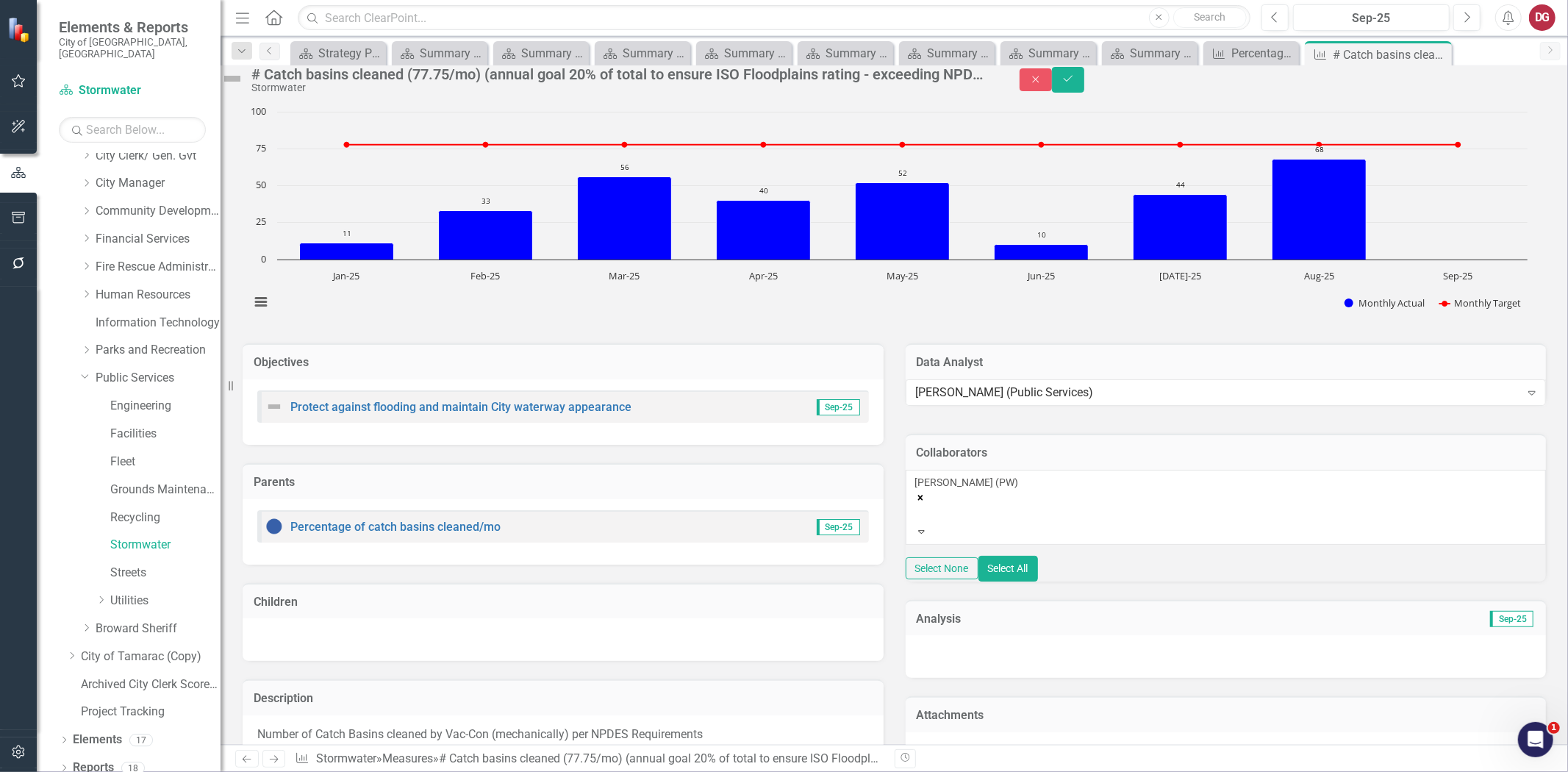
click at [1103, 525] on div "[PERSON_NAME] (PW)" at bounding box center [1226, 500] width 622 height 50
type input "gre"
drag, startPoint x: 971, startPoint y: 437, endPoint x: 977, endPoint y: 447, distance: 11.7
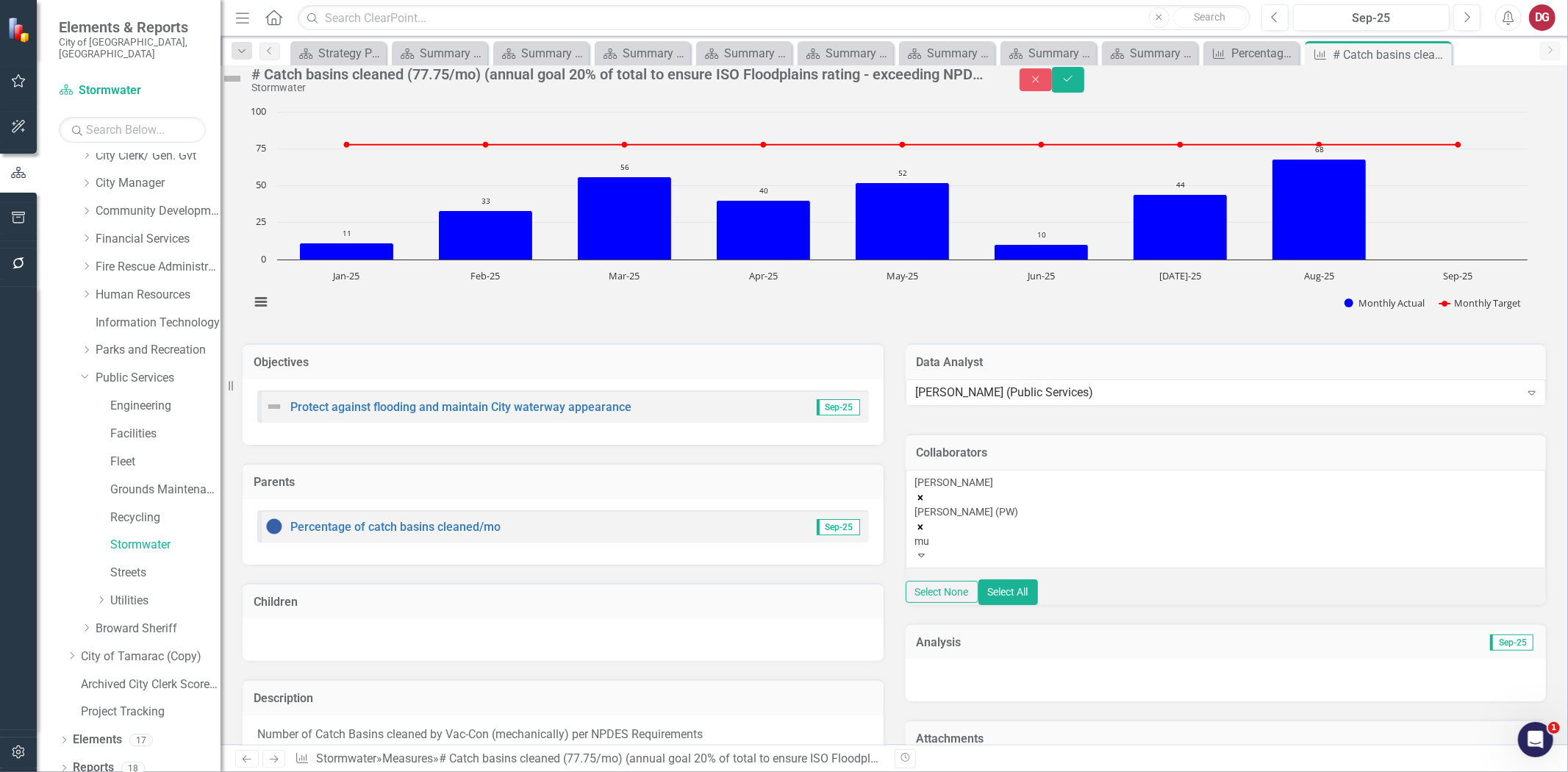
type input "mus"
drag, startPoint x: 995, startPoint y: 495, endPoint x: 1002, endPoint y: 469, distance: 26.9
click at [140, 772] on span "Mus tafa Albassam (PW)" at bounding box center [70, 780] width 140 height 14
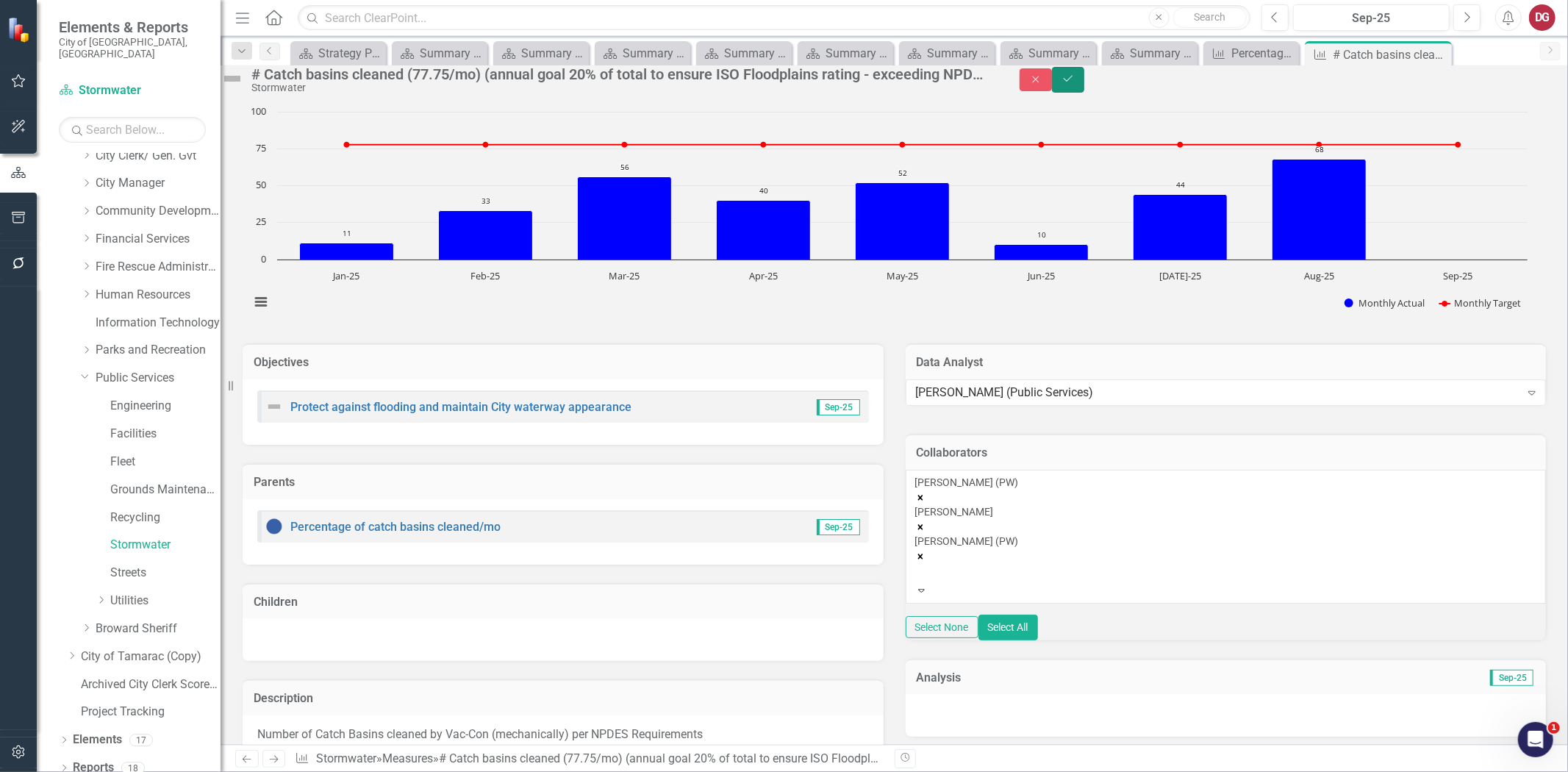
click at [1075, 84] on icon "Save" at bounding box center [1069, 78] width 14 height 10
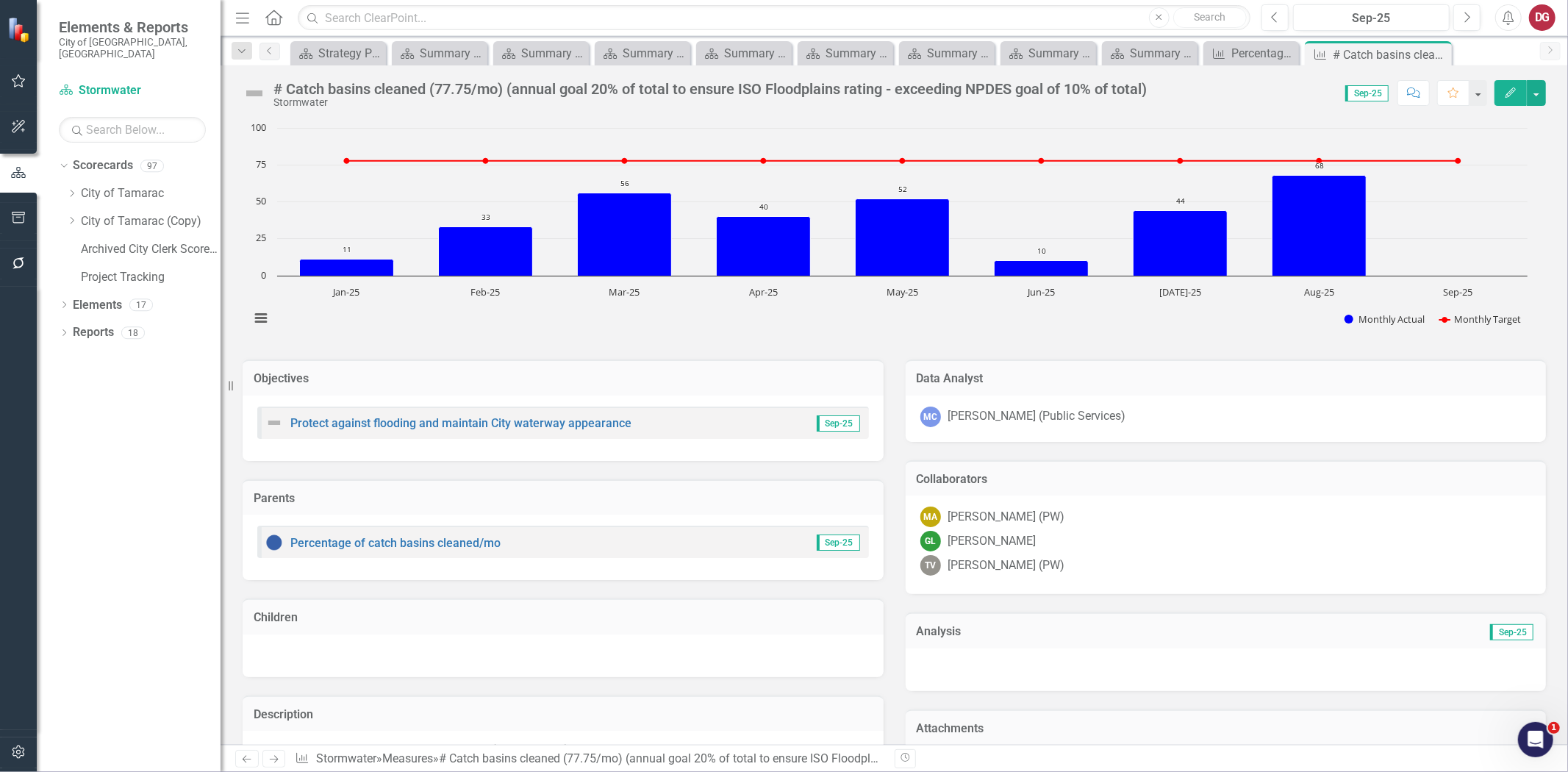
click at [275, 761] on icon "Next" at bounding box center [274, 759] width 13 height 9
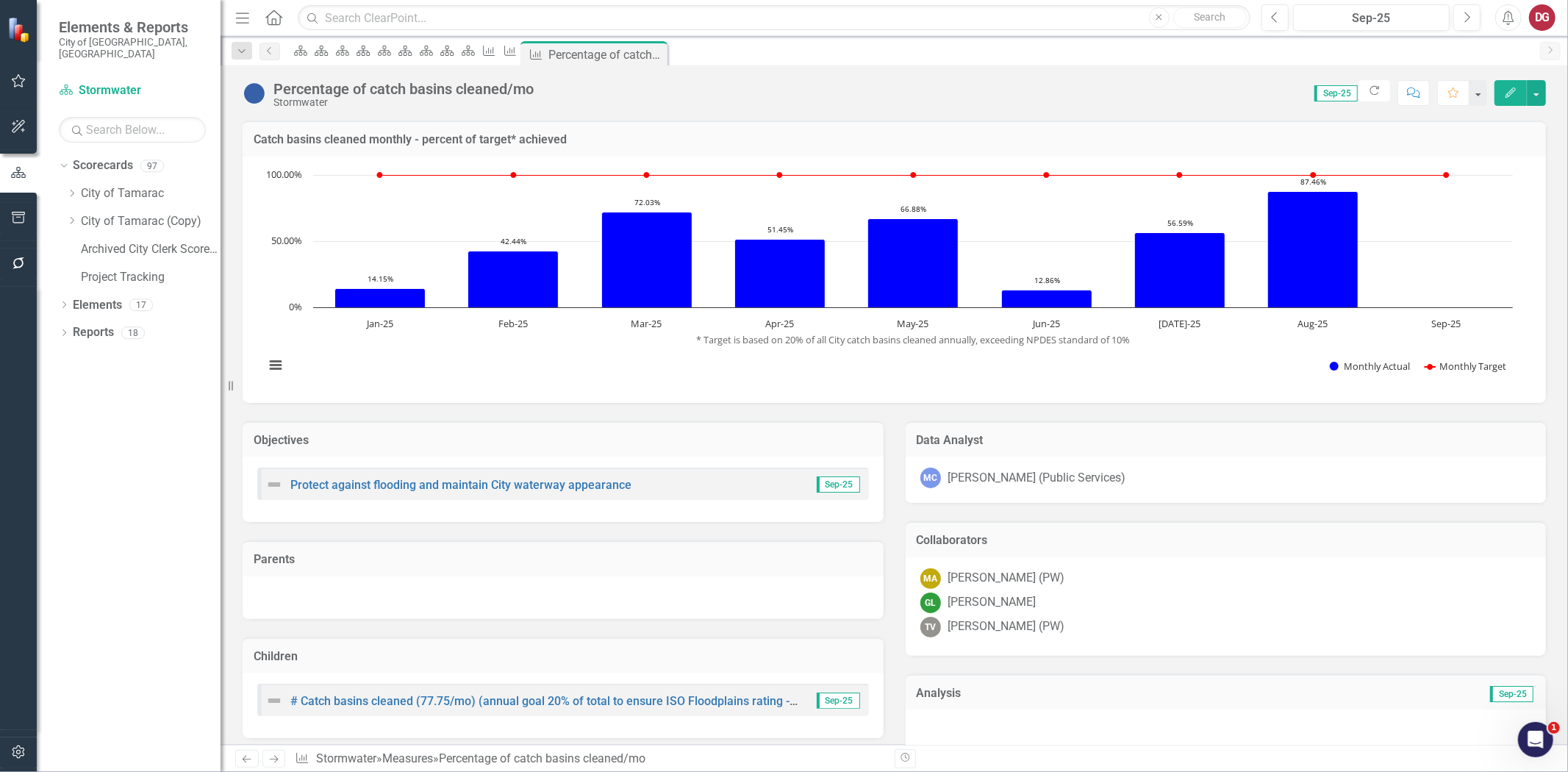
click at [274, 761] on icon "Next" at bounding box center [274, 759] width 13 height 9
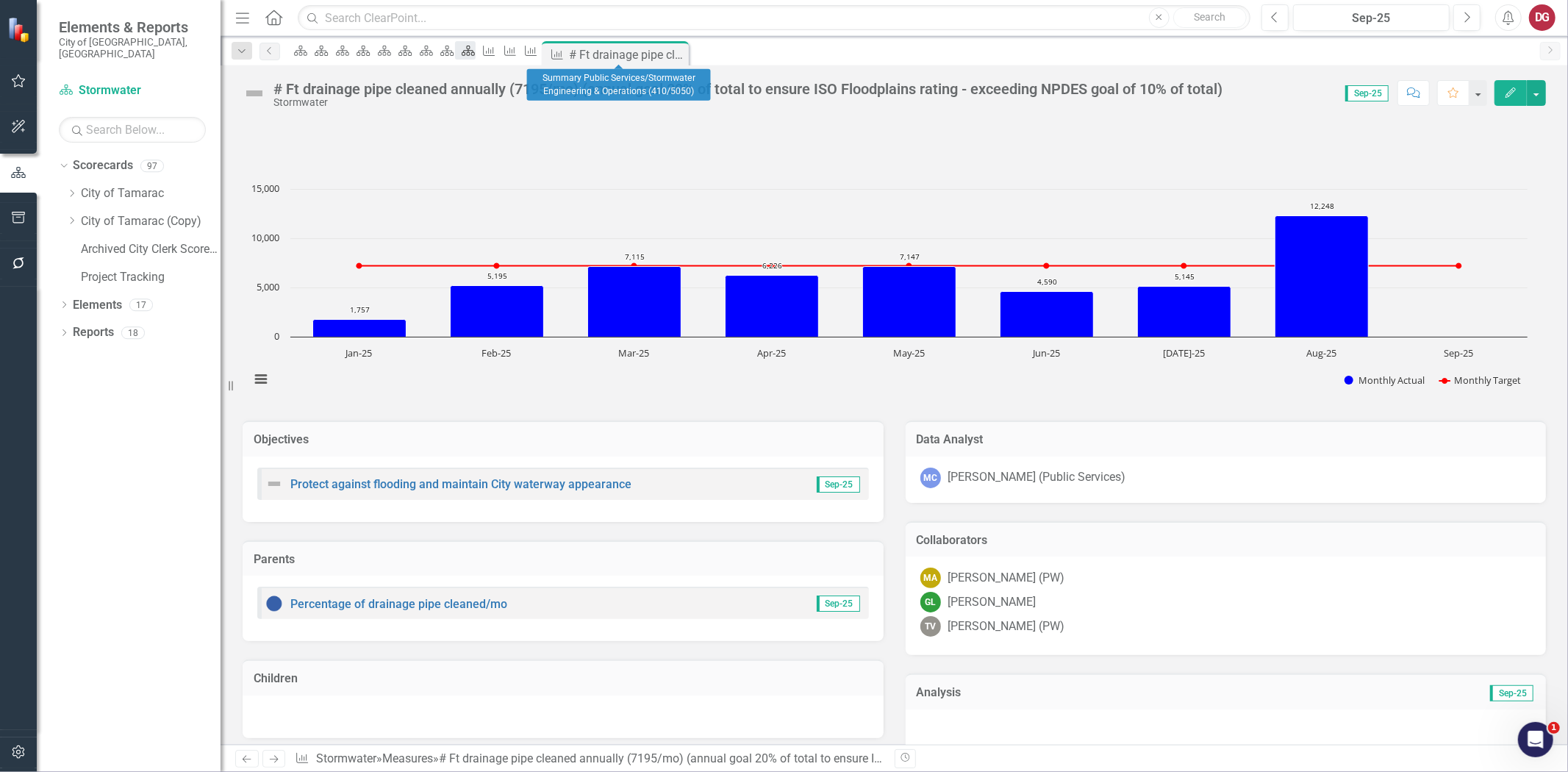
click at [476, 45] on div "Scorecard" at bounding box center [465, 50] width 20 height 19
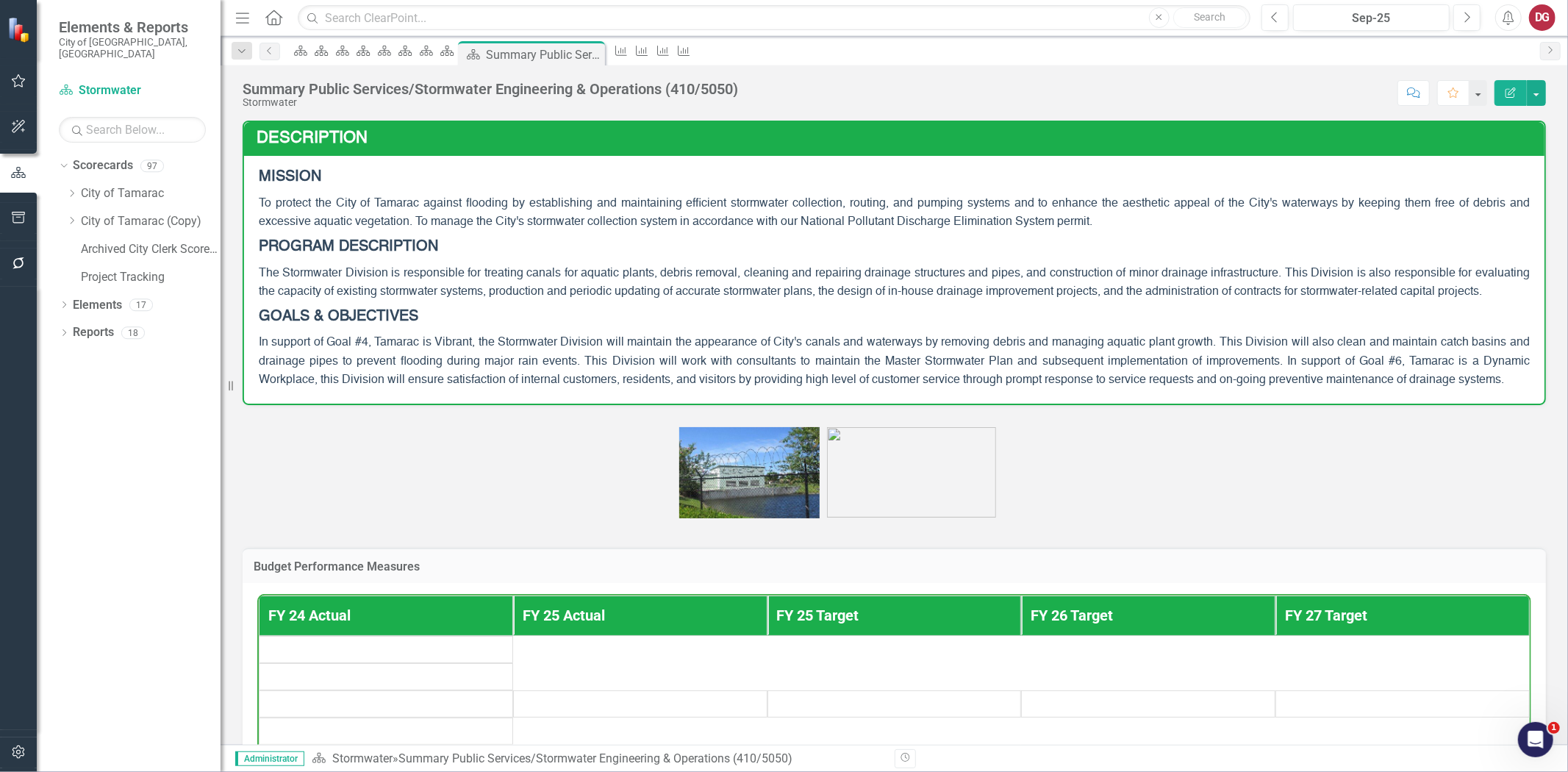
scroll to position [571, 0]
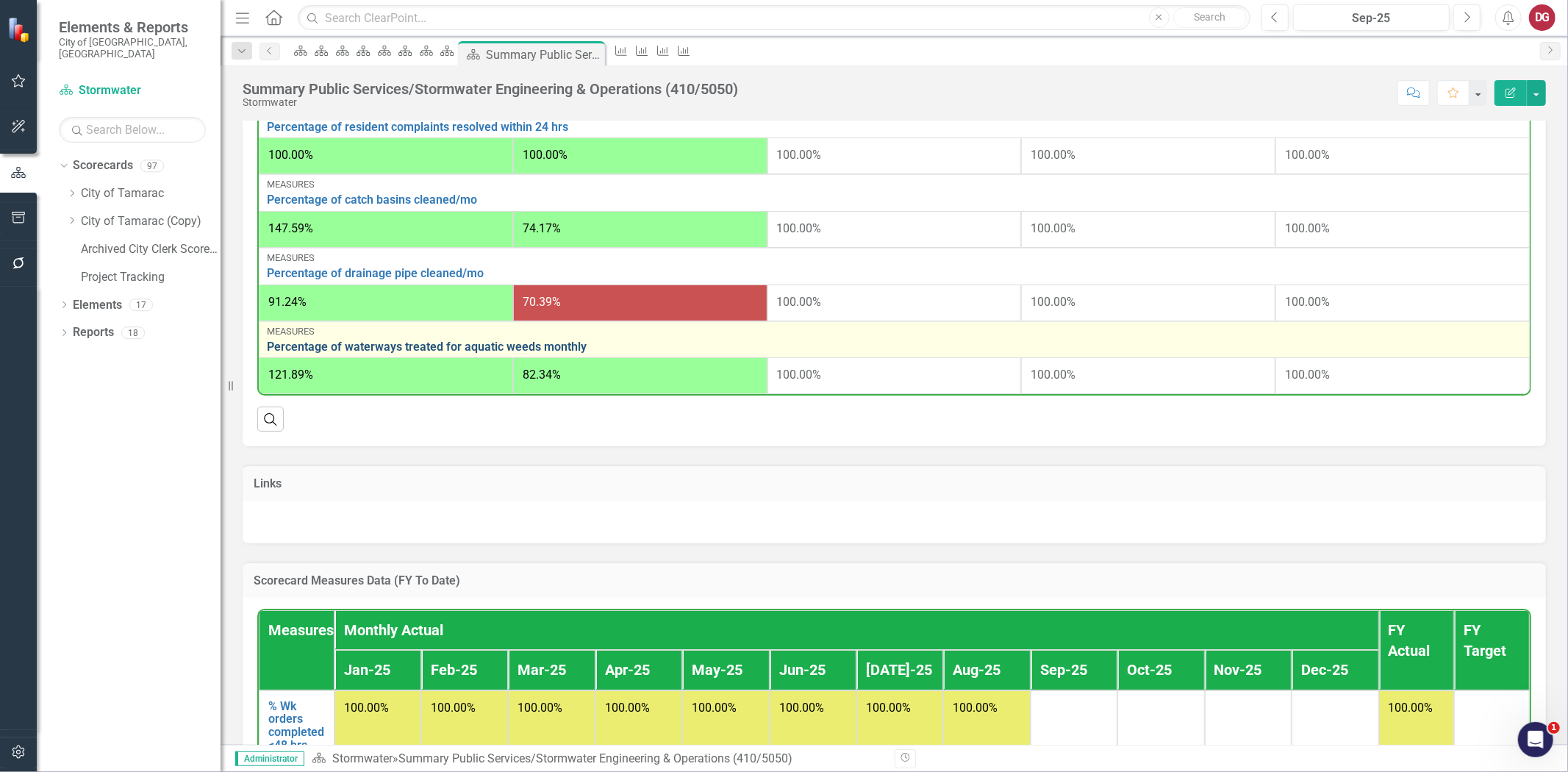
click at [470, 354] on link "Percentage of waterways treated for aquatic weeds monthly" at bounding box center [894, 347] width 1255 height 14
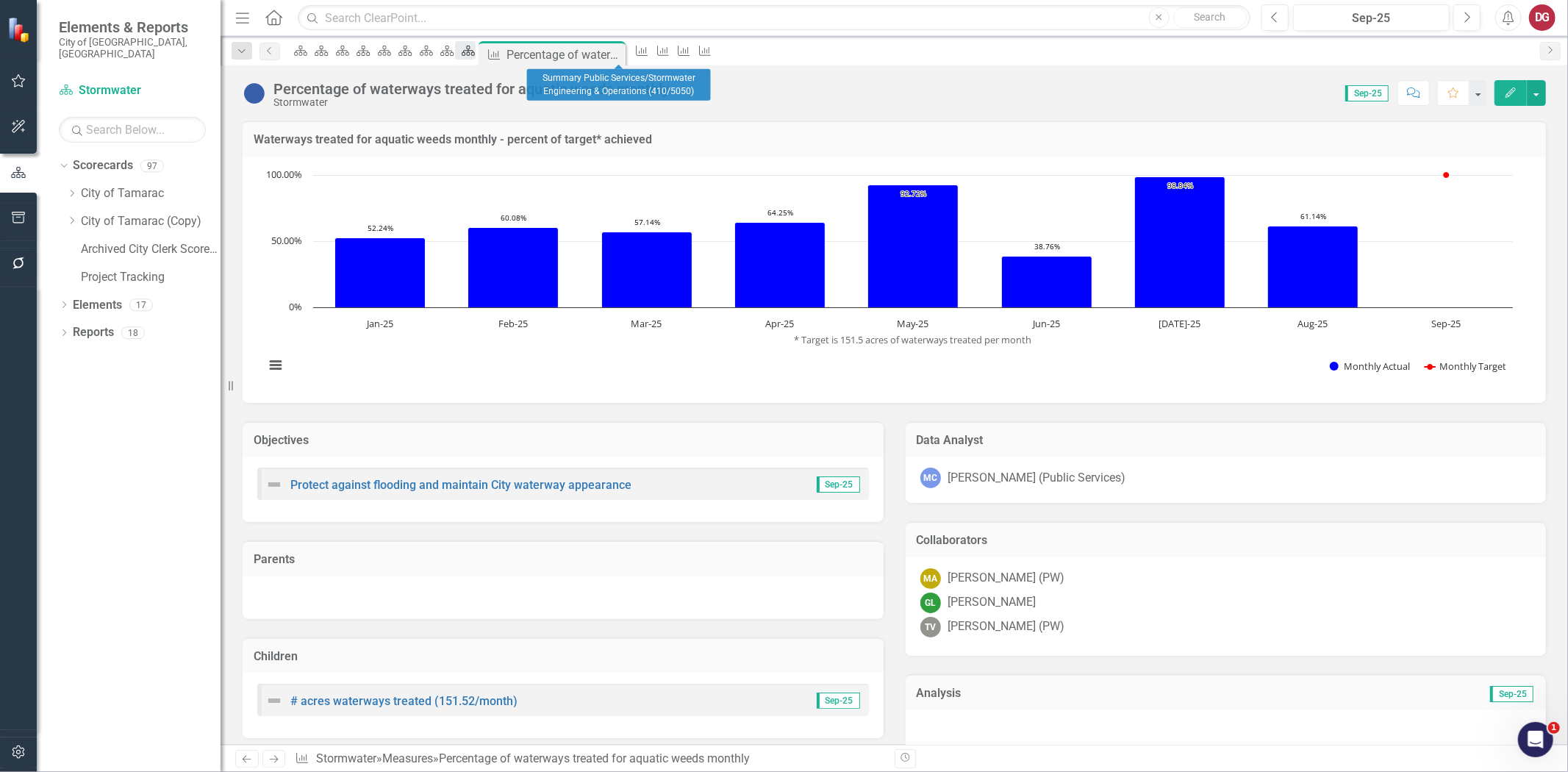
click at [476, 54] on icon "Scorecard" at bounding box center [468, 51] width 14 height 12
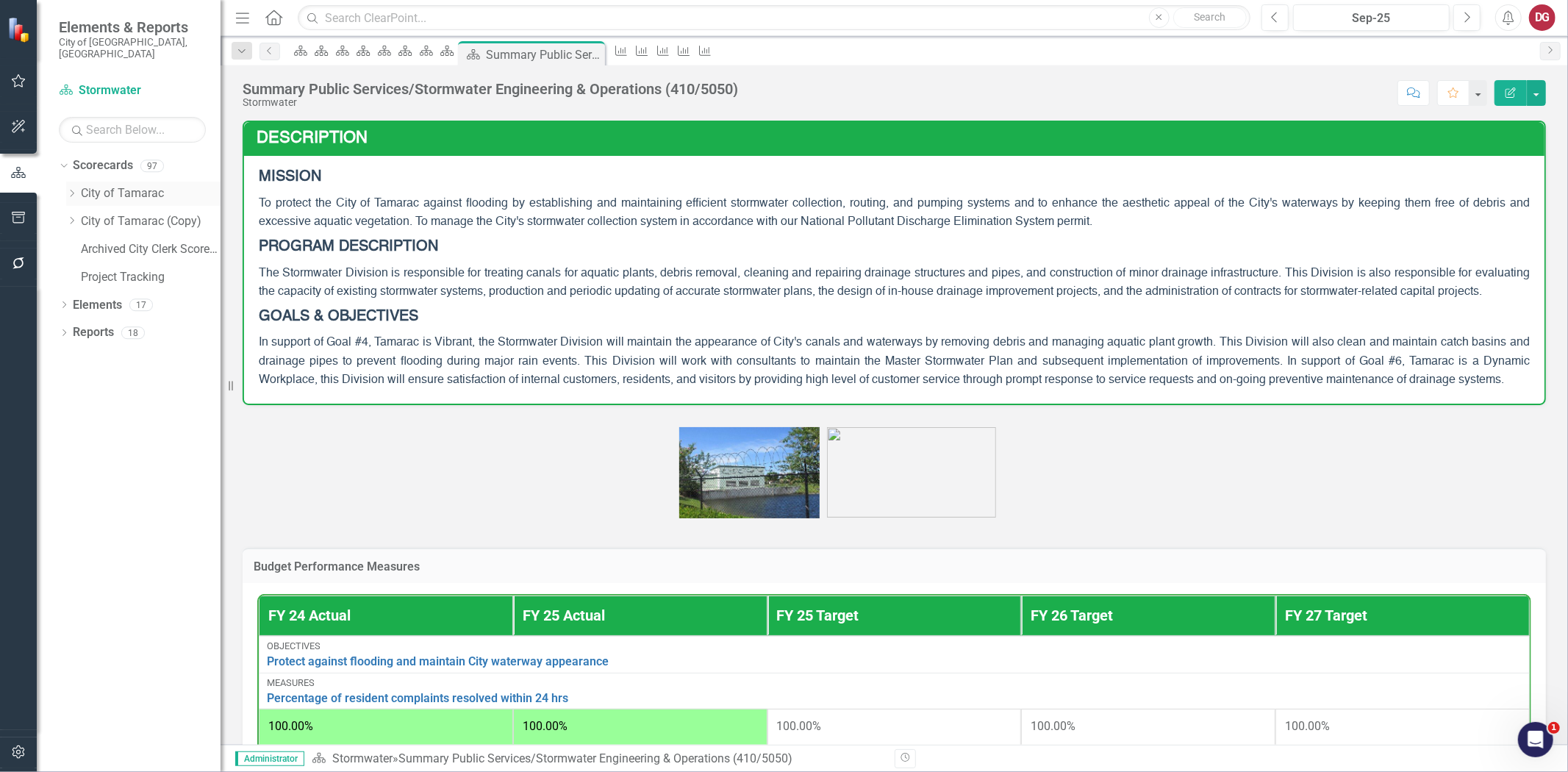
click at [77, 187] on div "Dropdown" at bounding box center [73, 193] width 14 height 13
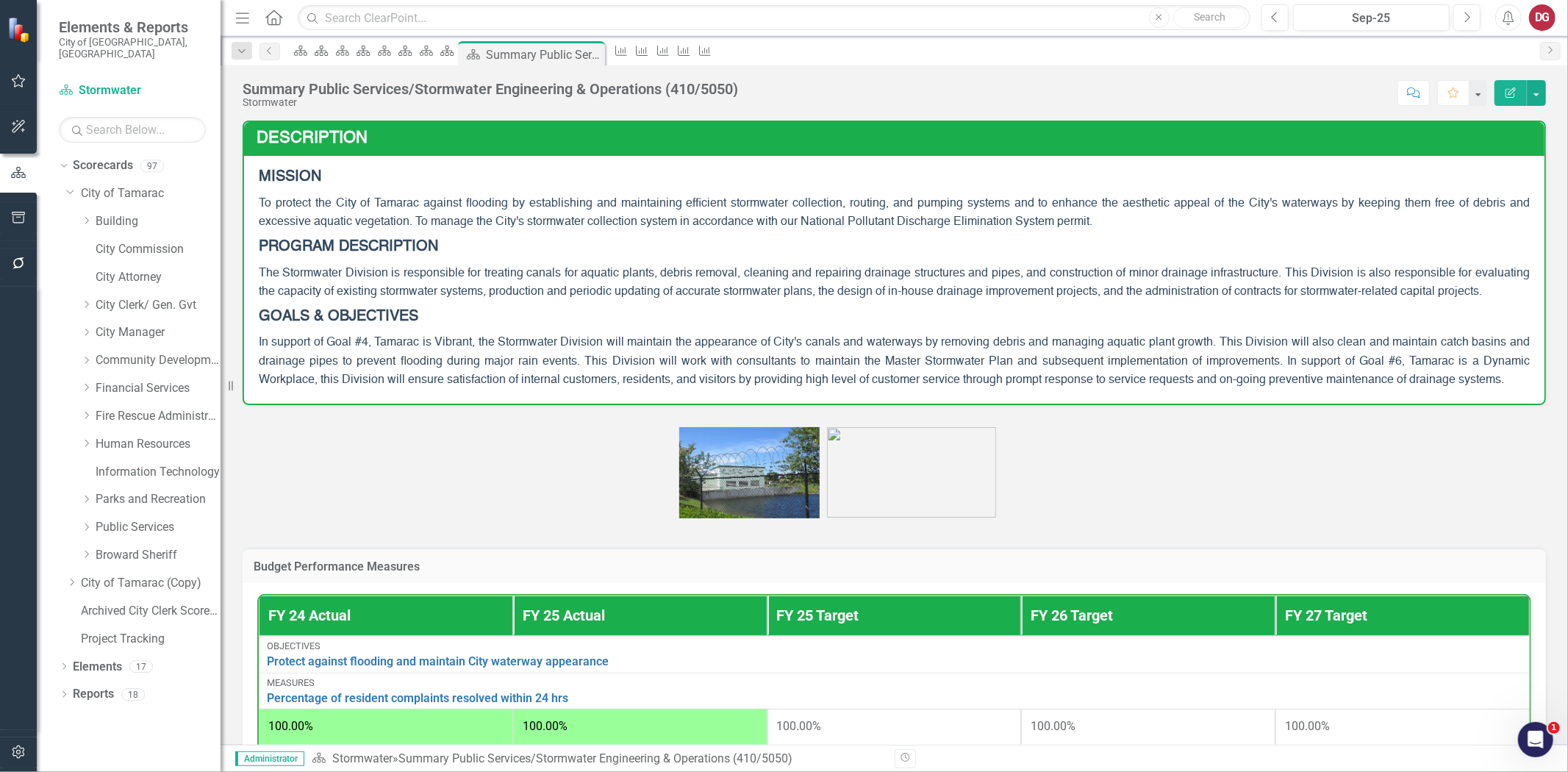
click at [76, 516] on div "Dropdown Public Services" at bounding box center [143, 529] width 154 height 28
click at [87, 523] on icon "Dropdown" at bounding box center [86, 527] width 11 height 9
click at [128, 714] on link "Streets" at bounding box center [166, 723] width 111 height 17
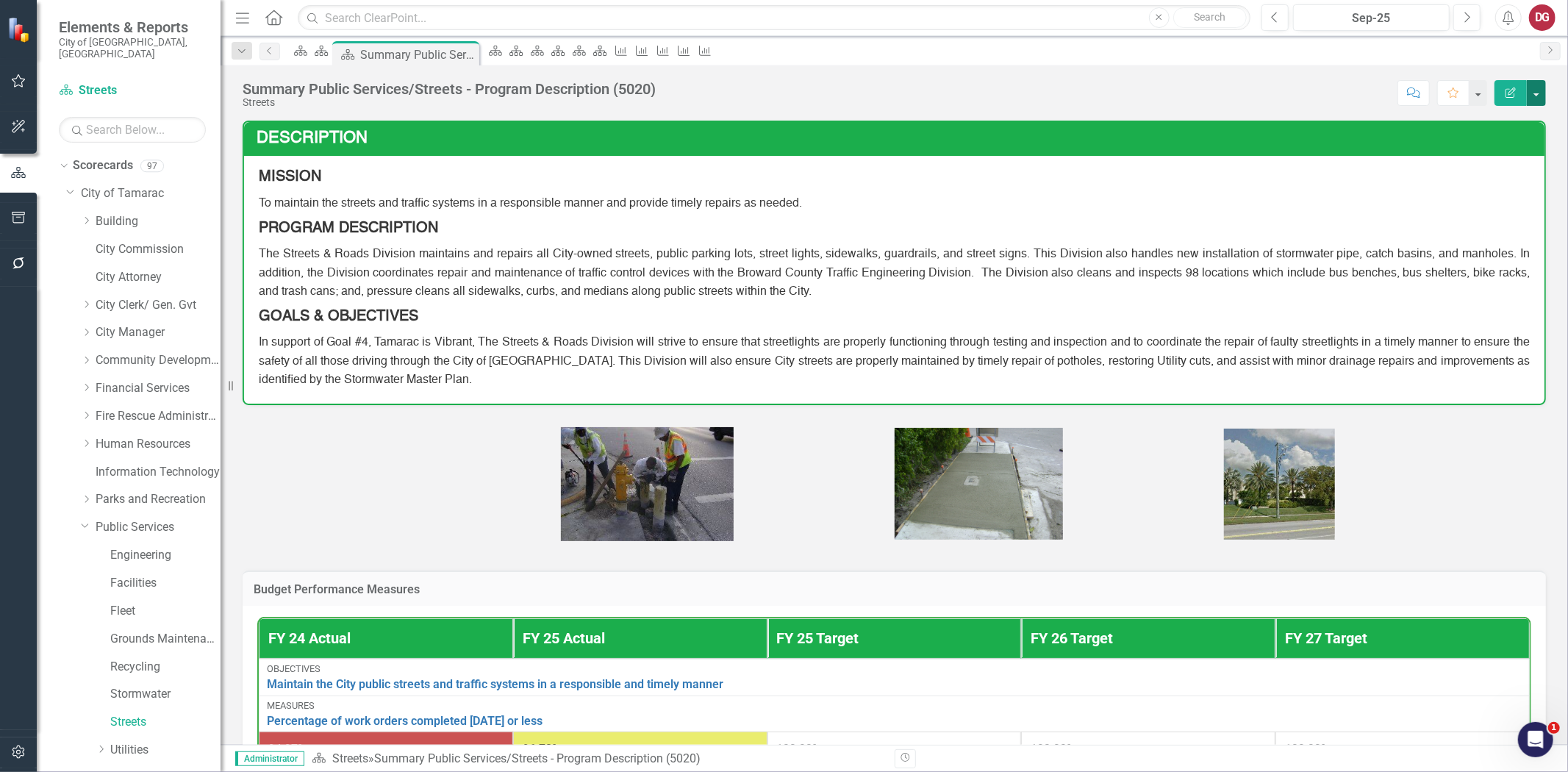
click at [1537, 93] on button "button" at bounding box center [1537, 93] width 19 height 26
click at [1466, 203] on link "PDF Export to PDF" at bounding box center [1485, 206] width 119 height 27
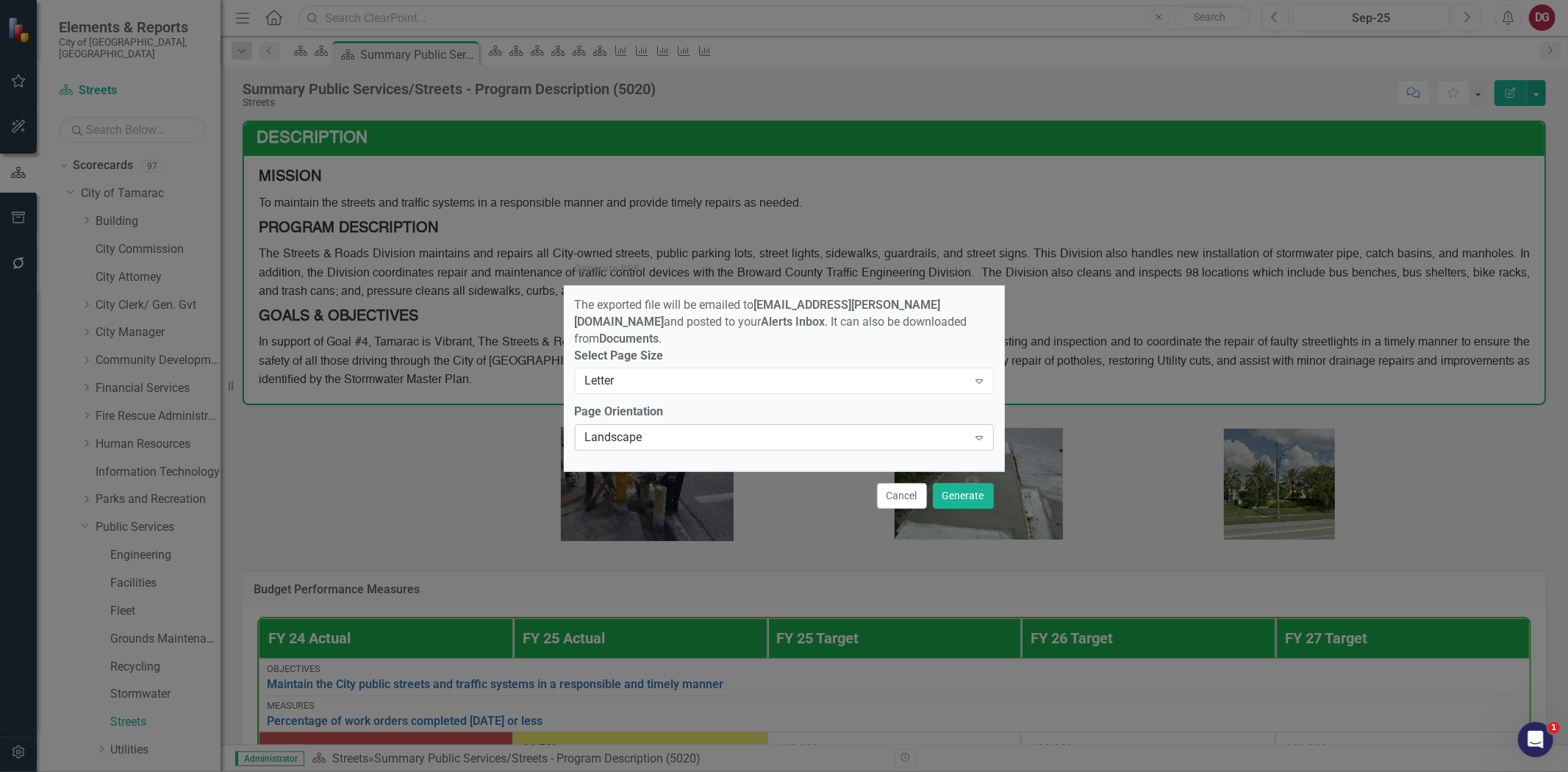
click at [929, 434] on div "Landscape" at bounding box center [777, 438] width 383 height 17
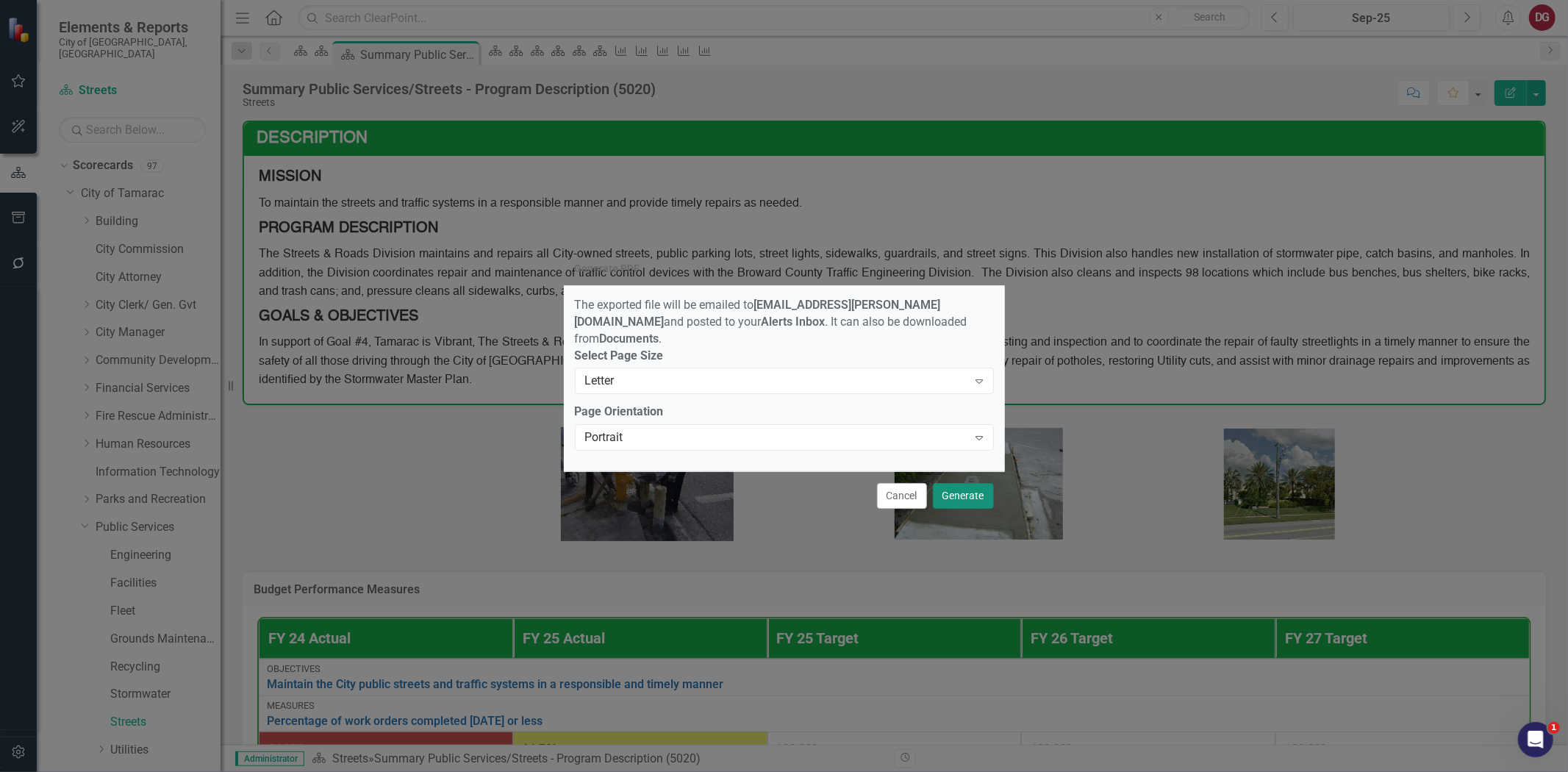
click at [946, 489] on button "Generate" at bounding box center [964, 496] width 61 height 26
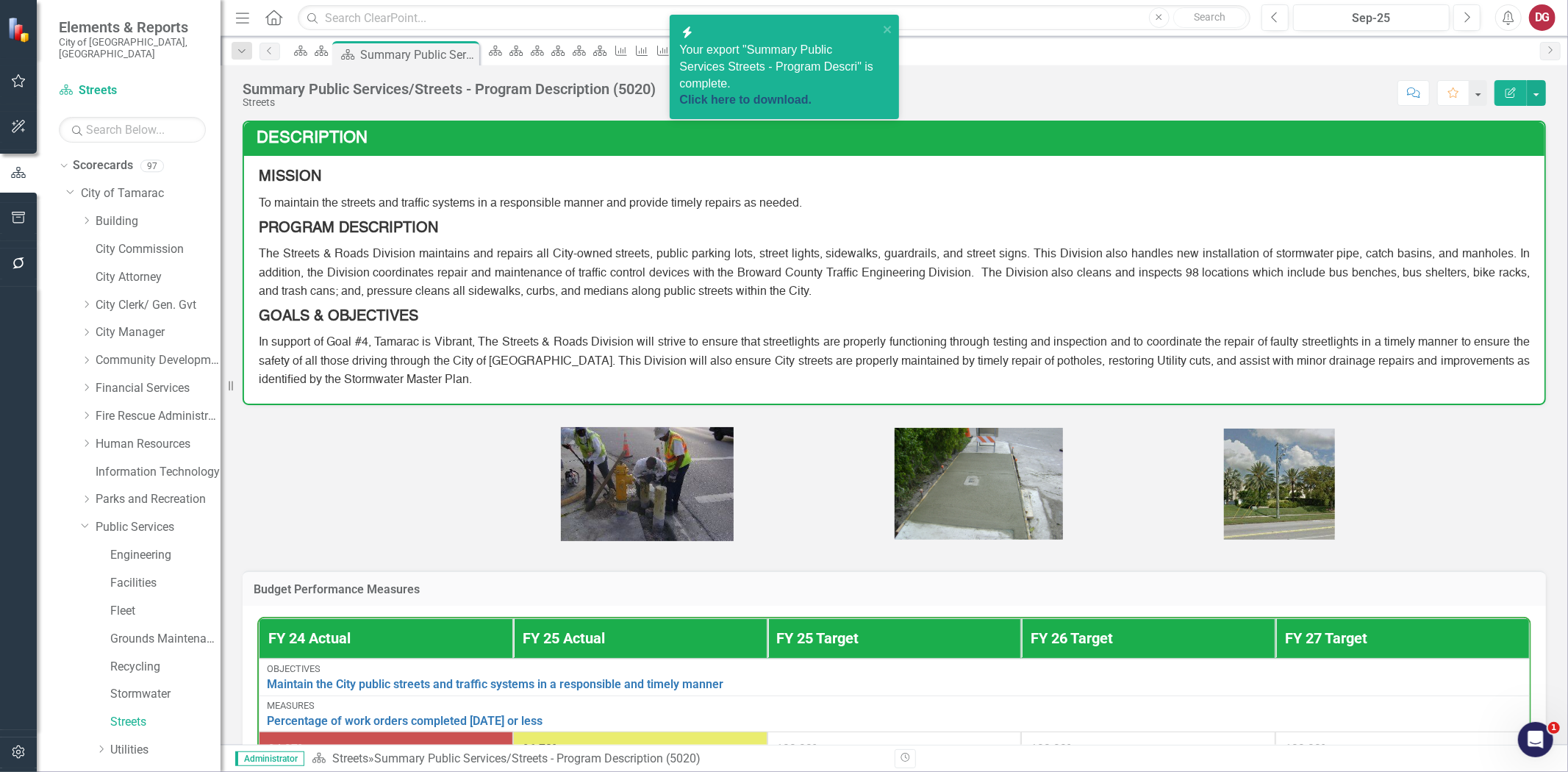
click at [813, 94] on link "Click here to download." at bounding box center [746, 100] width 133 height 13
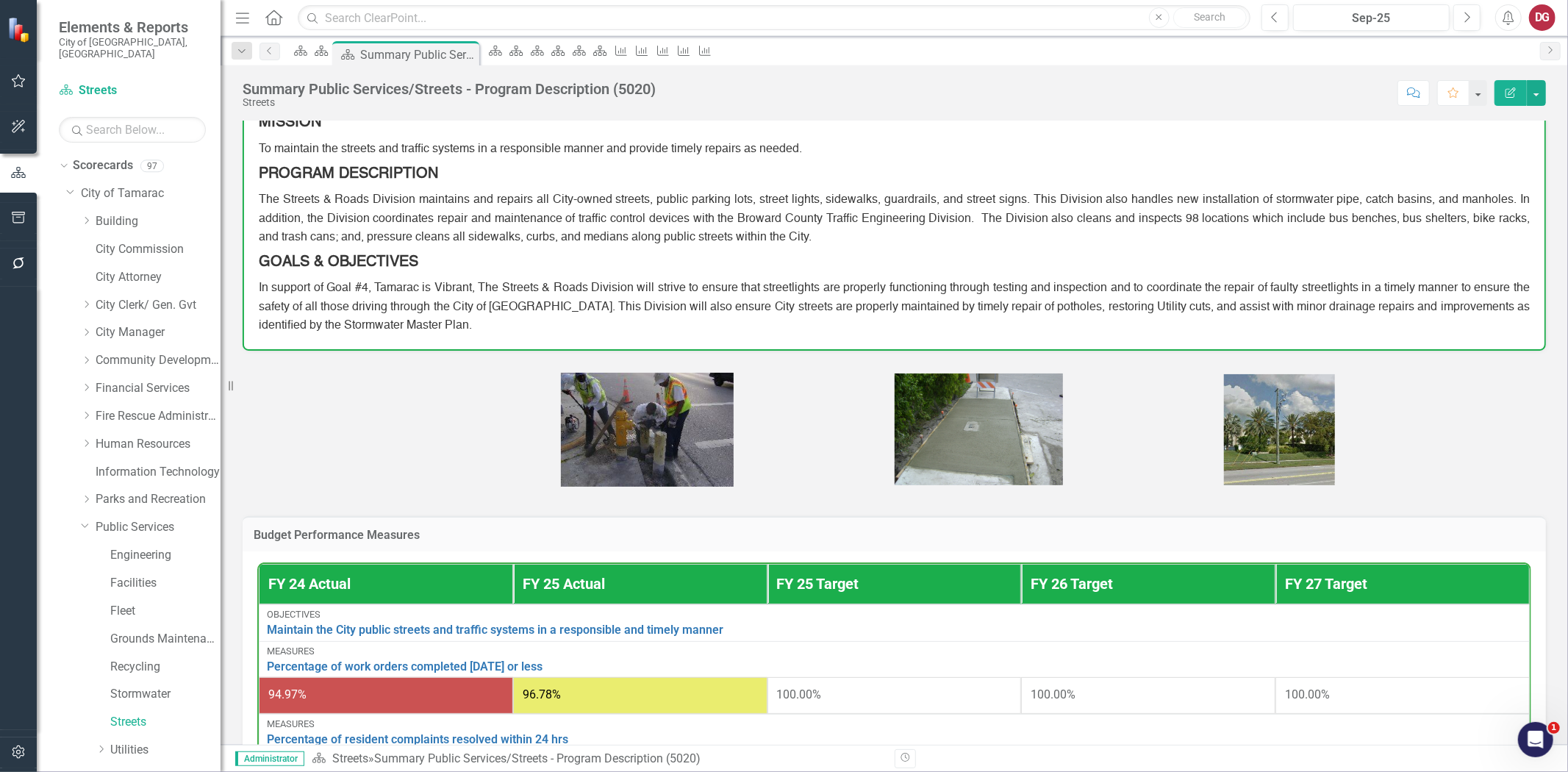
scroll to position [245, 0]
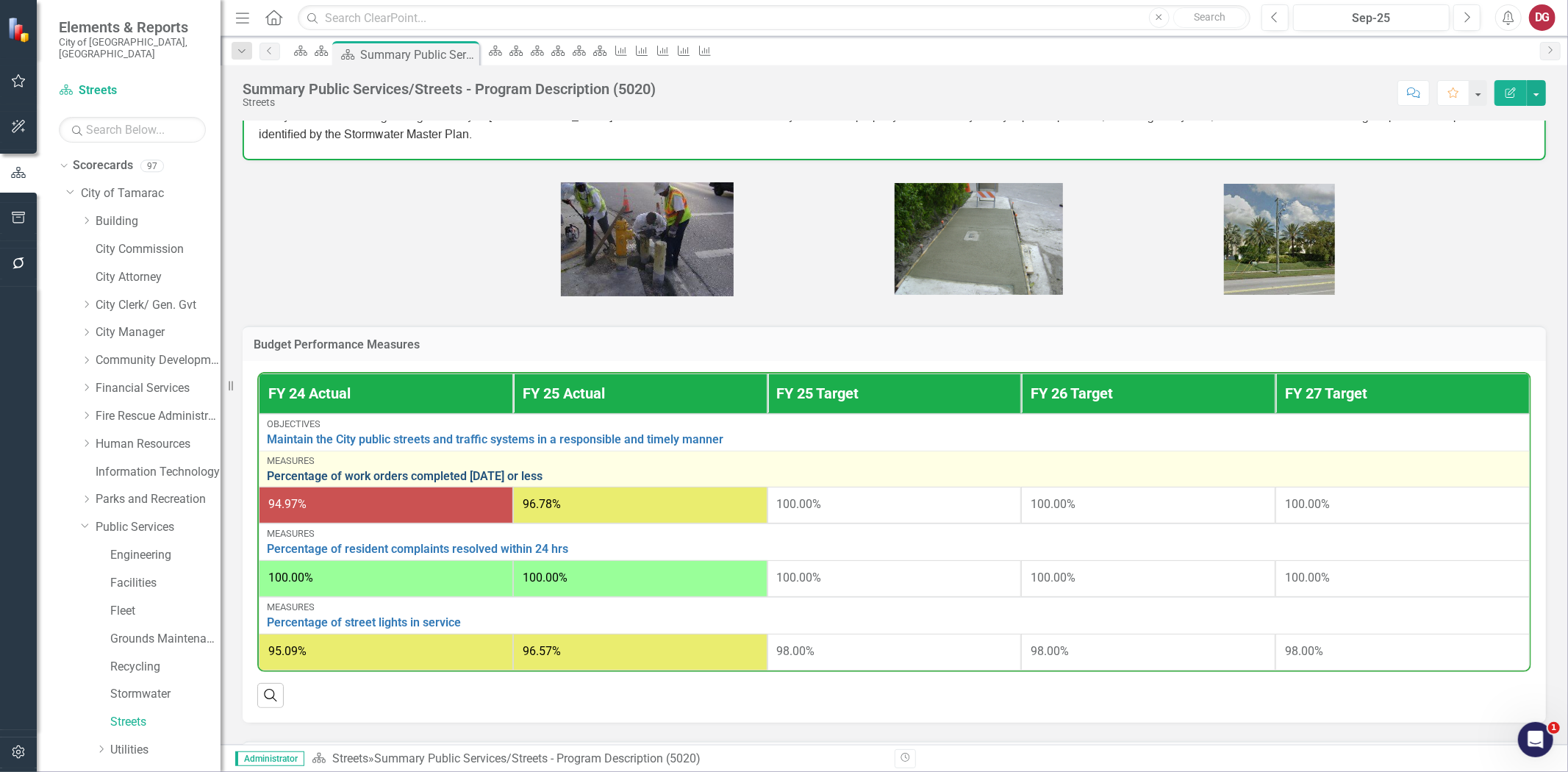
click at [318, 471] on link "Percentage of work orders completed [DATE] or less" at bounding box center [894, 477] width 1255 height 14
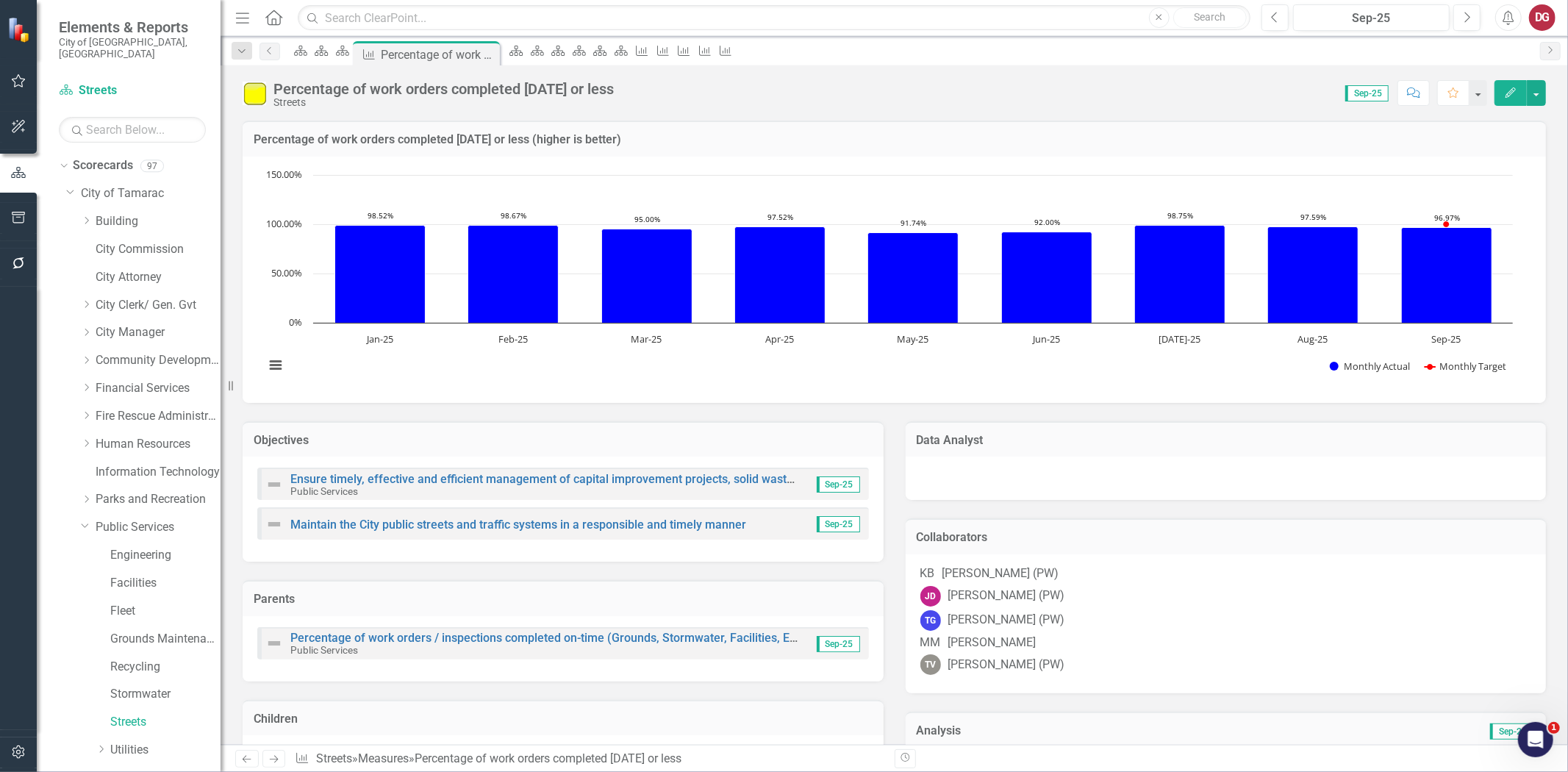
click at [991, 483] on div at bounding box center [1226, 477] width 612 height 18
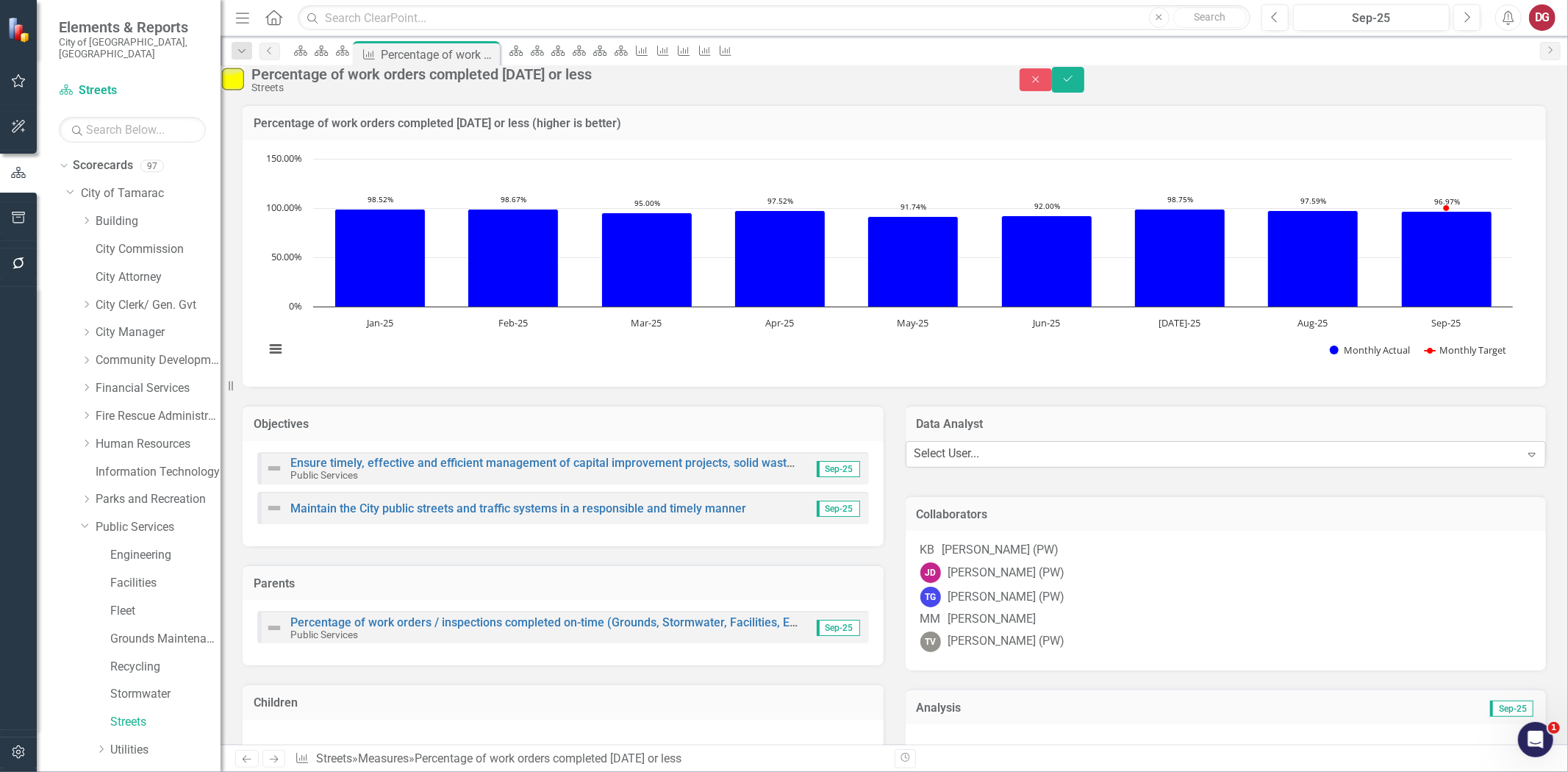
click at [980, 463] on div "Select User..." at bounding box center [947, 455] width 66 height 17
type input "morri"
click at [1189, 559] on div "KB Kenneth Bowe (PW)" at bounding box center [1226, 551] width 612 height 17
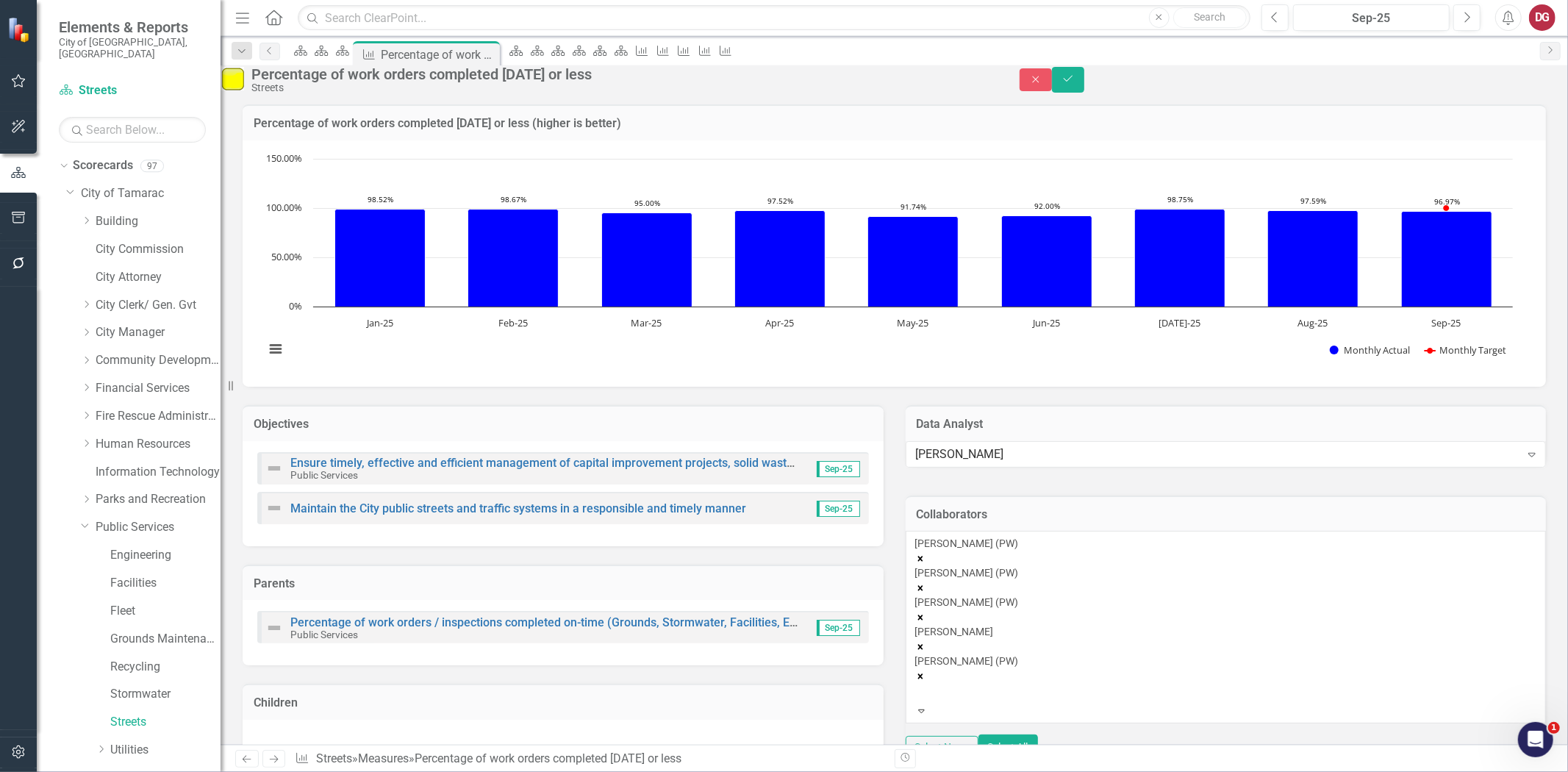
click at [926, 564] on icon "Remove Kenneth Bowe (PW)" at bounding box center [921, 559] width 10 height 10
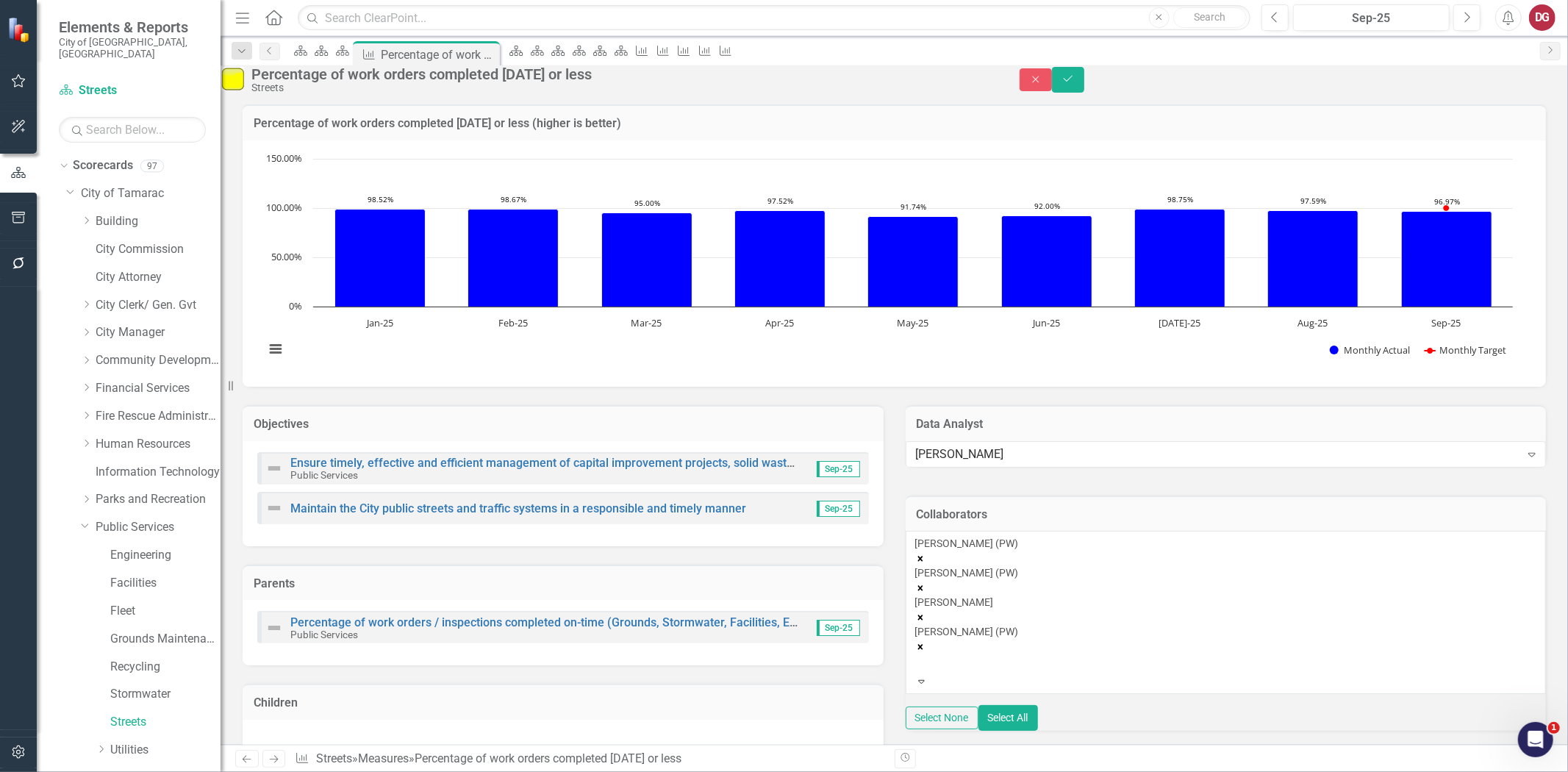
click at [926, 564] on icon "Remove John Doherty (PW)" at bounding box center [921, 559] width 10 height 10
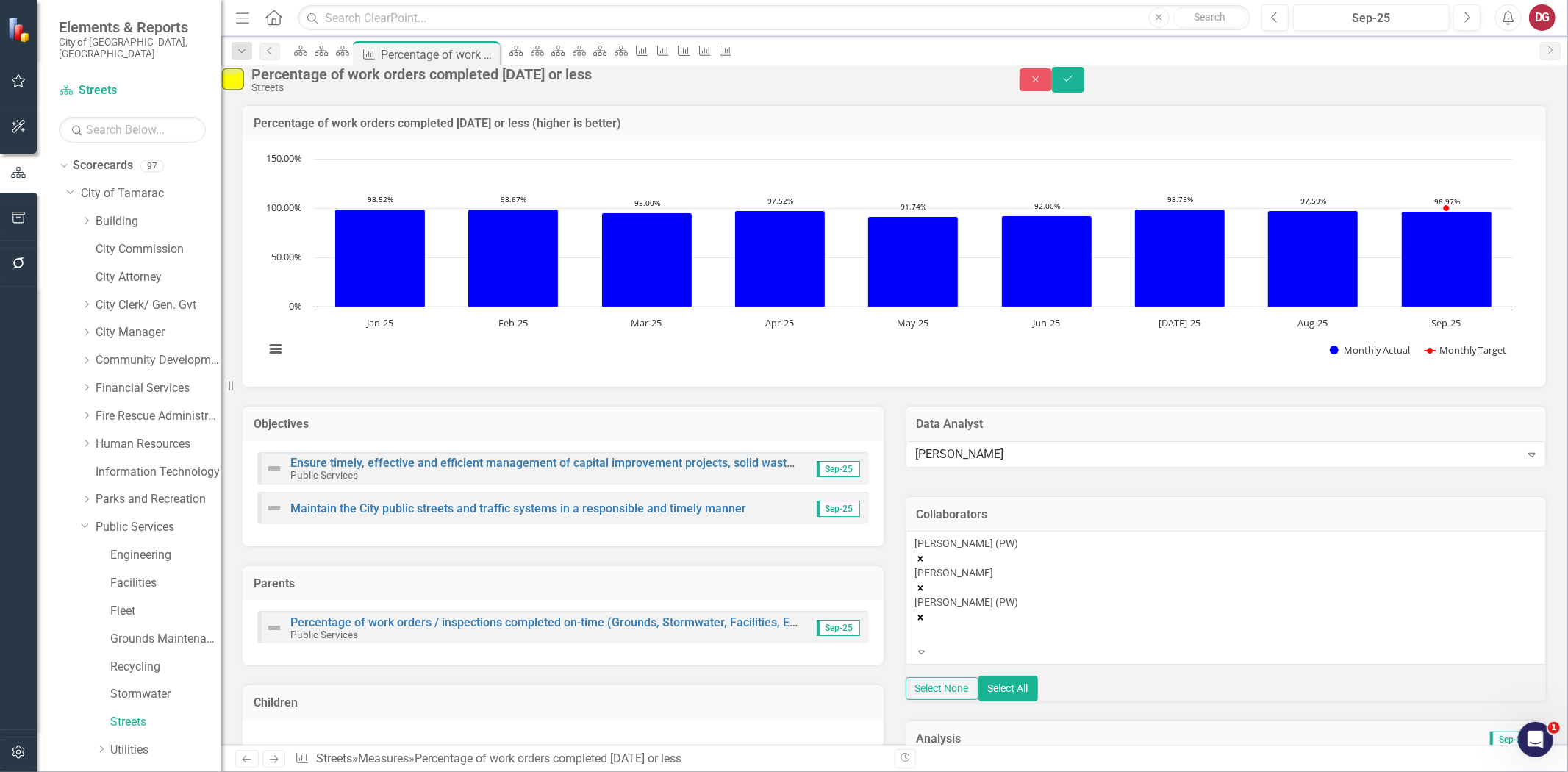
click at [926, 564] on icon "Remove Troy Gies (PW)" at bounding box center [921, 559] width 10 height 10
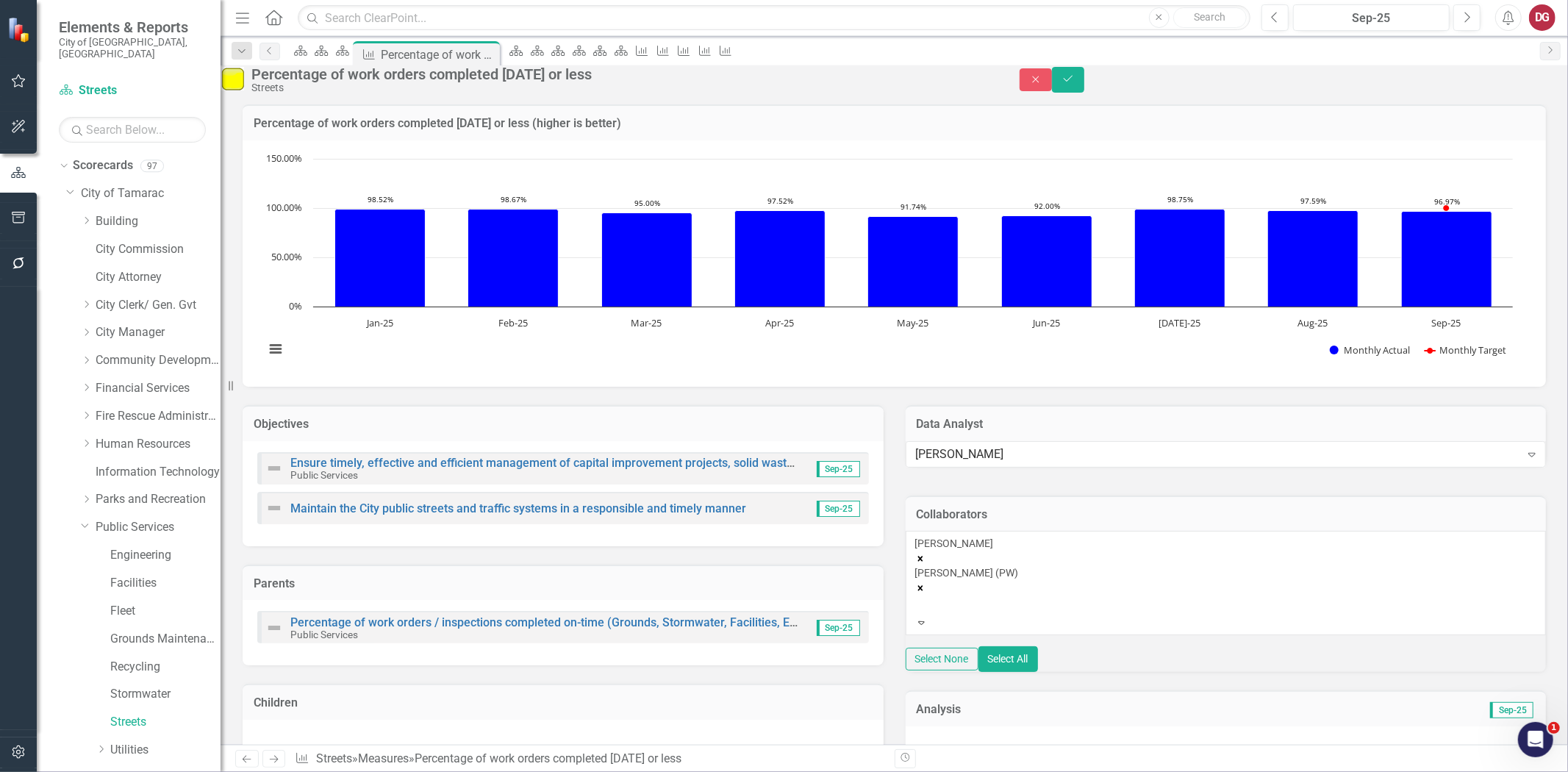
click at [923, 562] on icon "Remove MICHAEL MORRISON" at bounding box center [920, 559] width 5 height 5
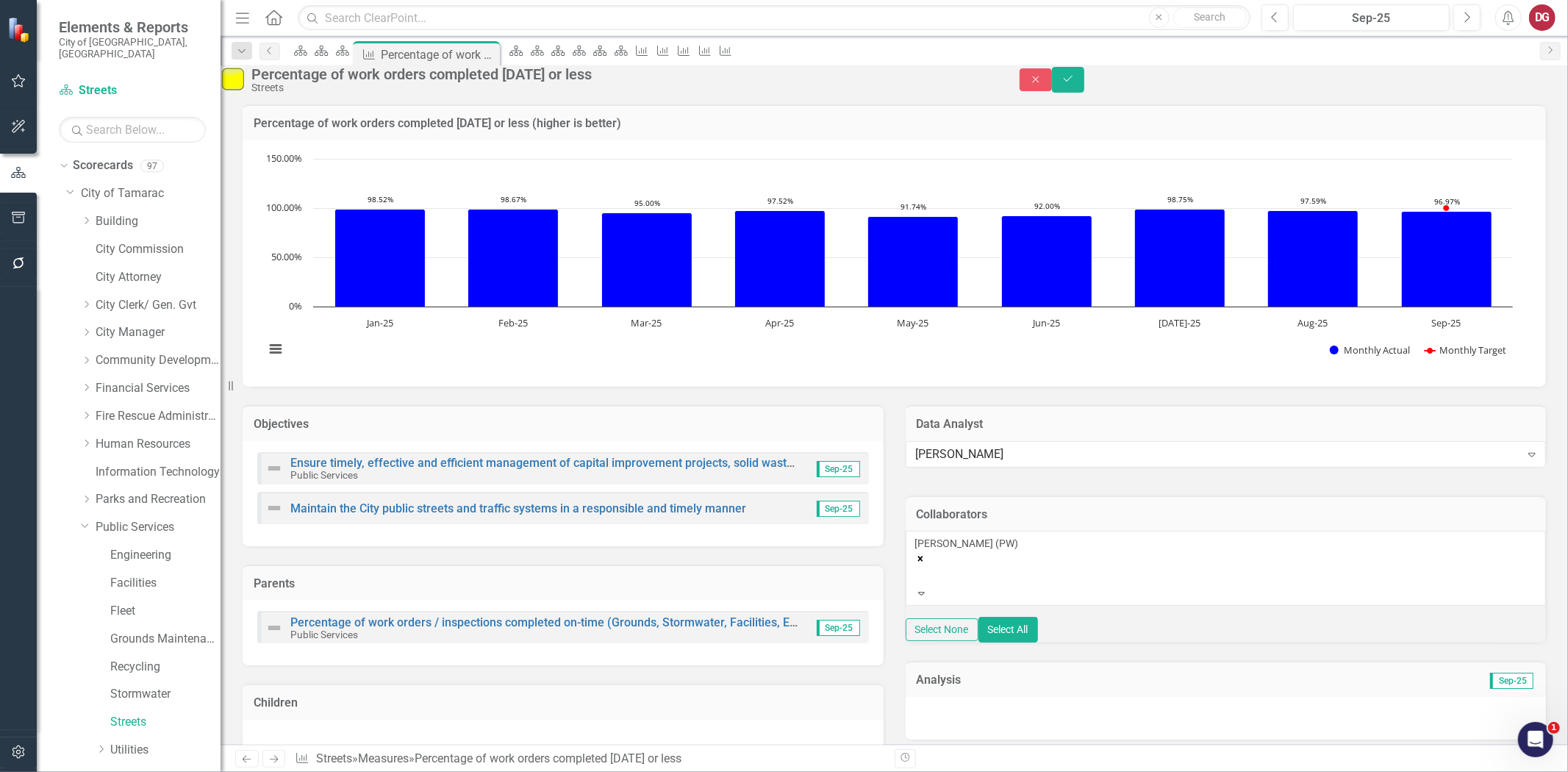
click at [1090, 586] on div "[PERSON_NAME] (PW)" at bounding box center [1226, 561] width 622 height 50
type input "mu"
click at [128, 772] on span "Mu stafa Albassam (PW)" at bounding box center [64, 780] width 128 height 14
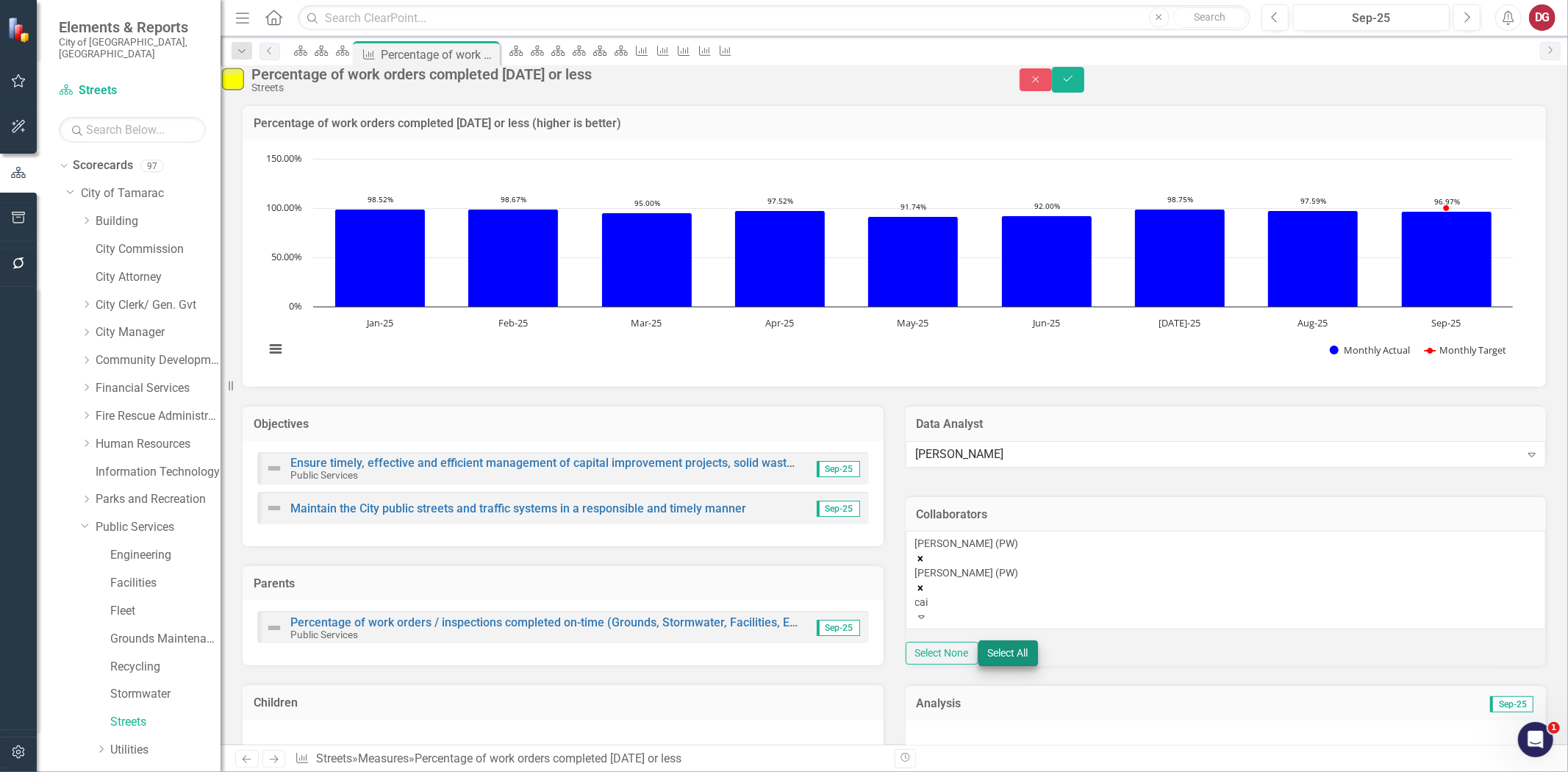
type input "cain"
click at [1123, 772] on div "MICHAEL CAIN (Public Services)" at bounding box center [784, 781] width 1568 height 17
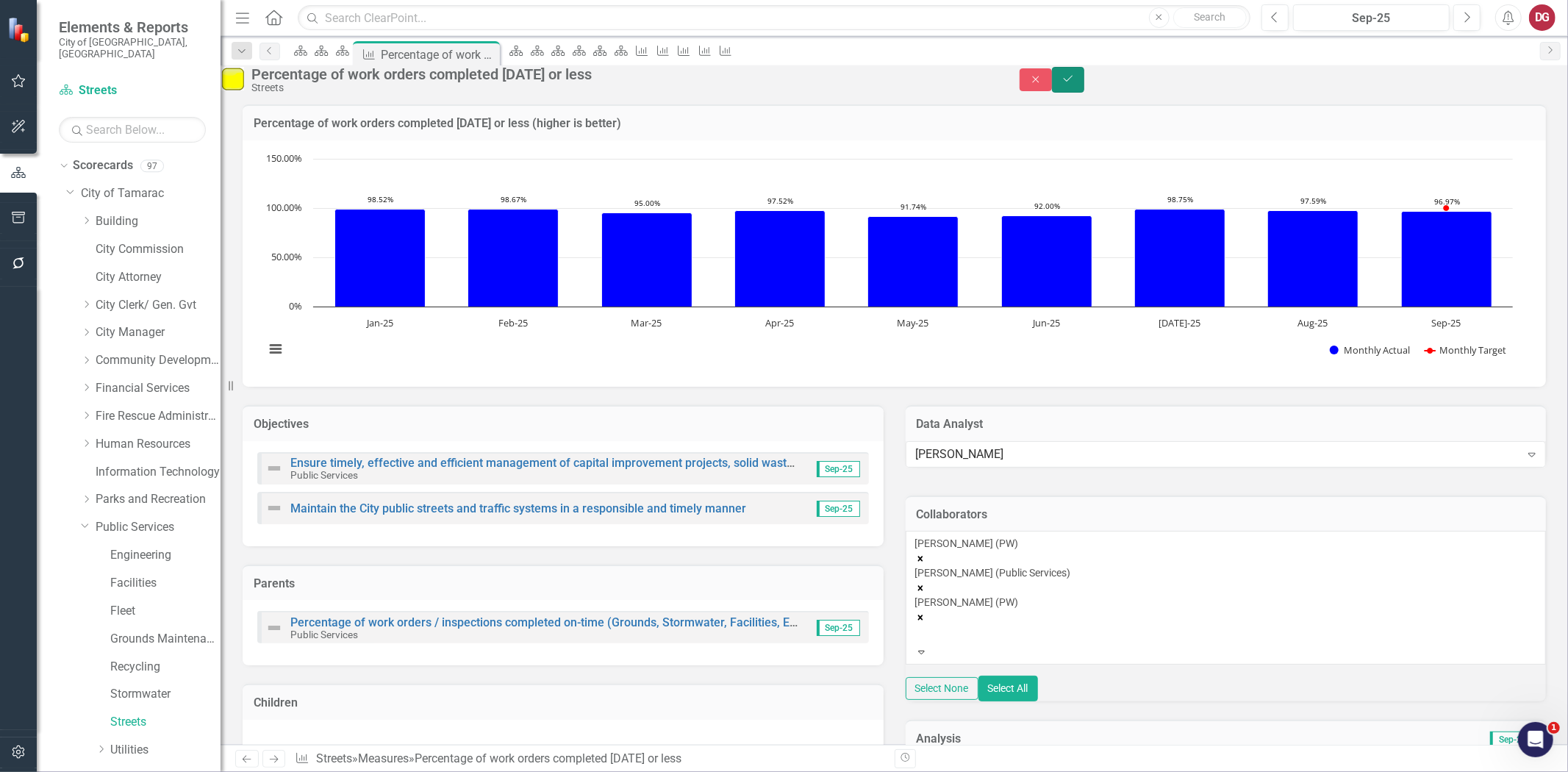
click at [1075, 82] on icon "Save" at bounding box center [1069, 78] width 14 height 10
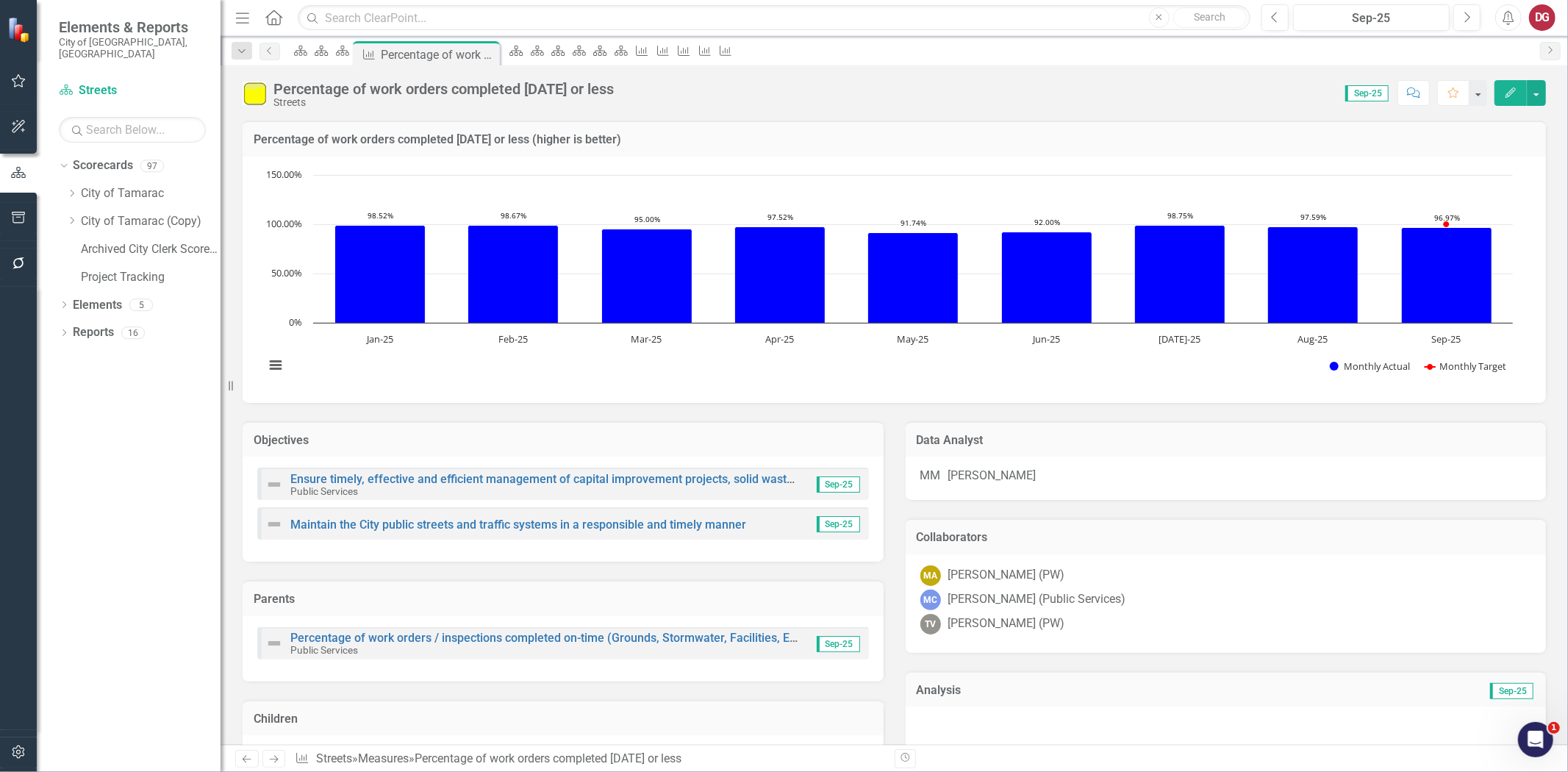
click at [268, 755] on icon "Next" at bounding box center [274, 759] width 13 height 9
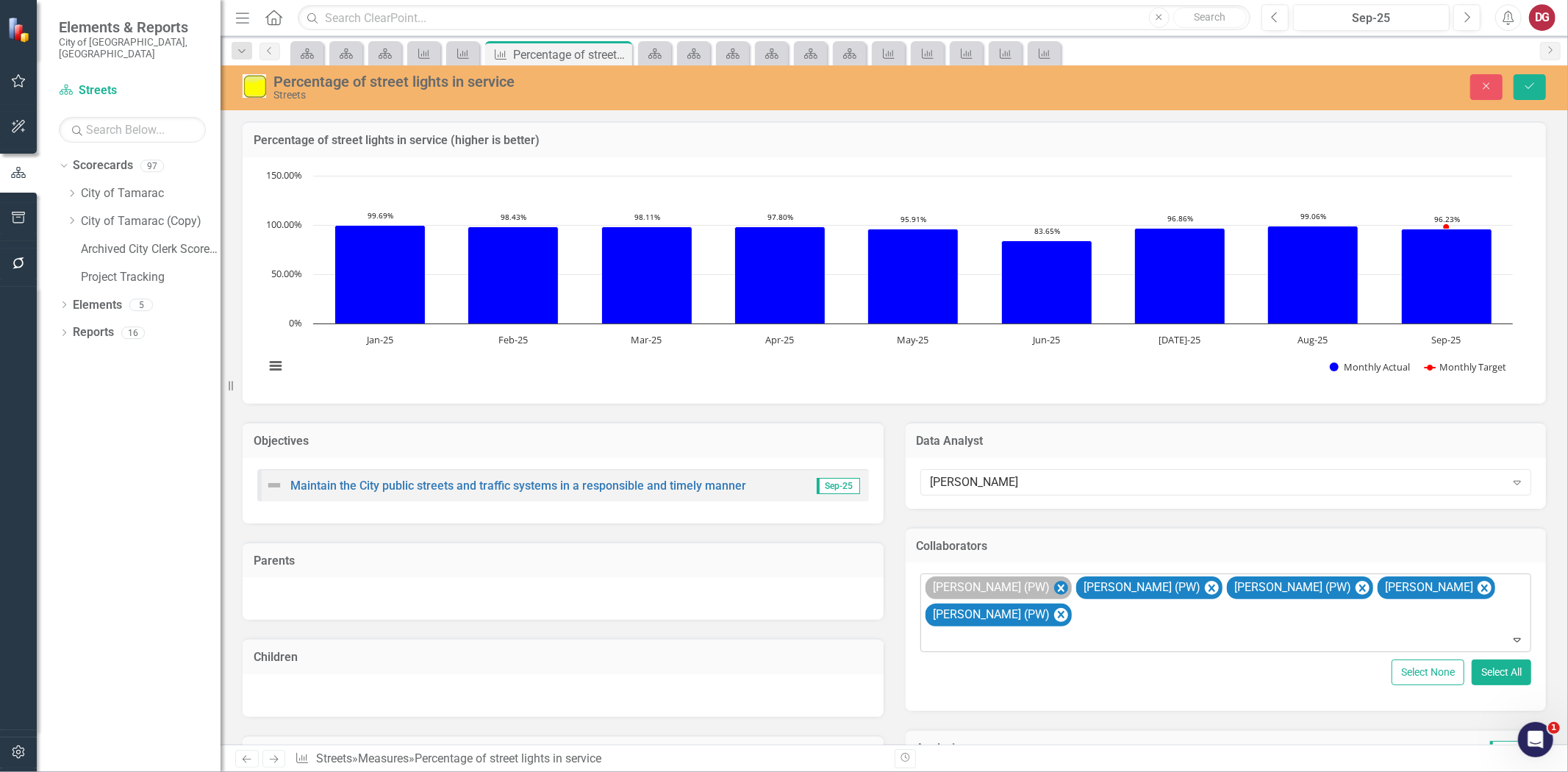
click at [1053, 588] on icon "Remove Kenneth Bowe (PW)" at bounding box center [1060, 588] width 14 height 19
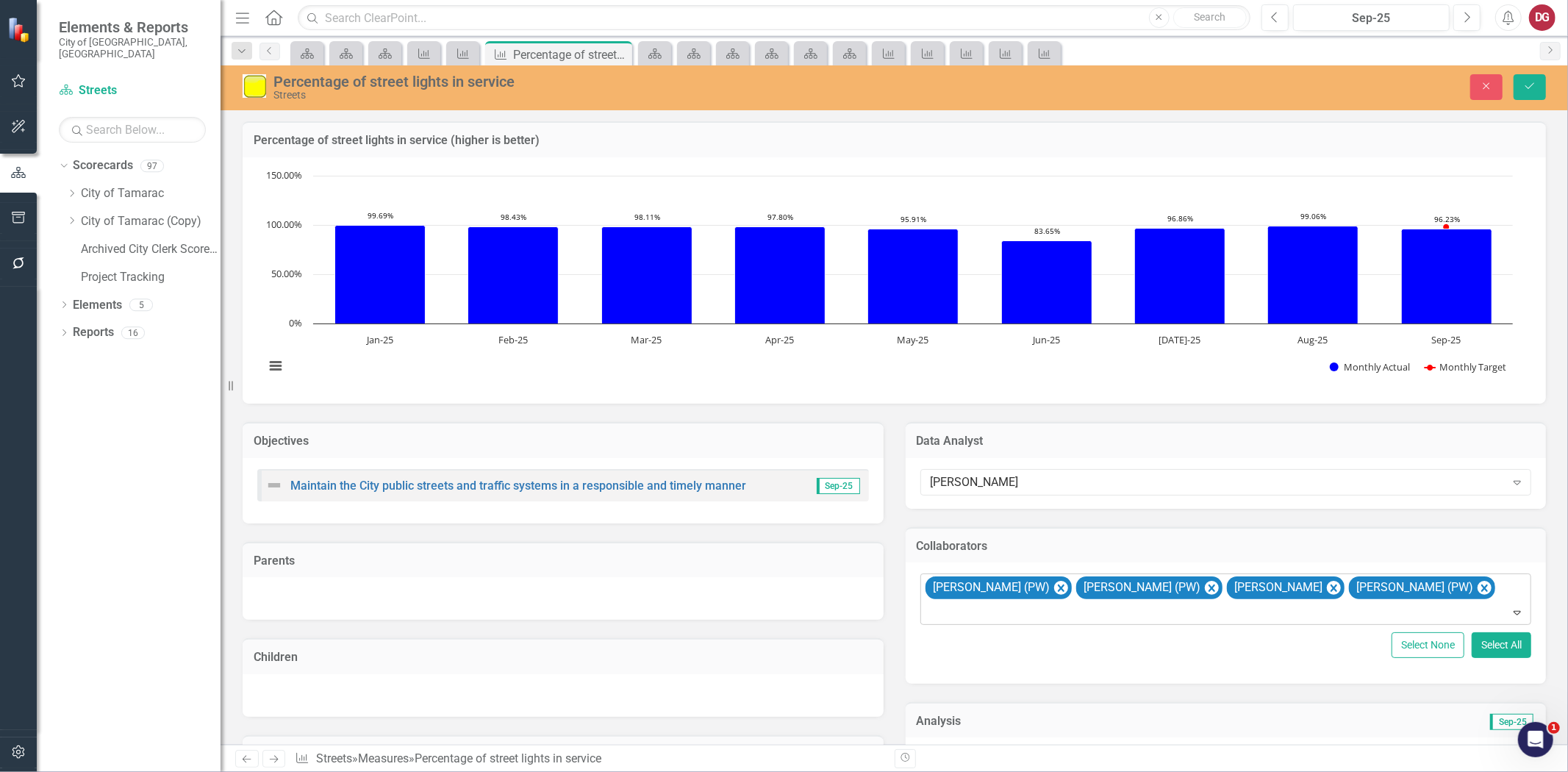
click at [1053, 588] on icon "Remove John Doherty (PW)" at bounding box center [1060, 588] width 14 height 19
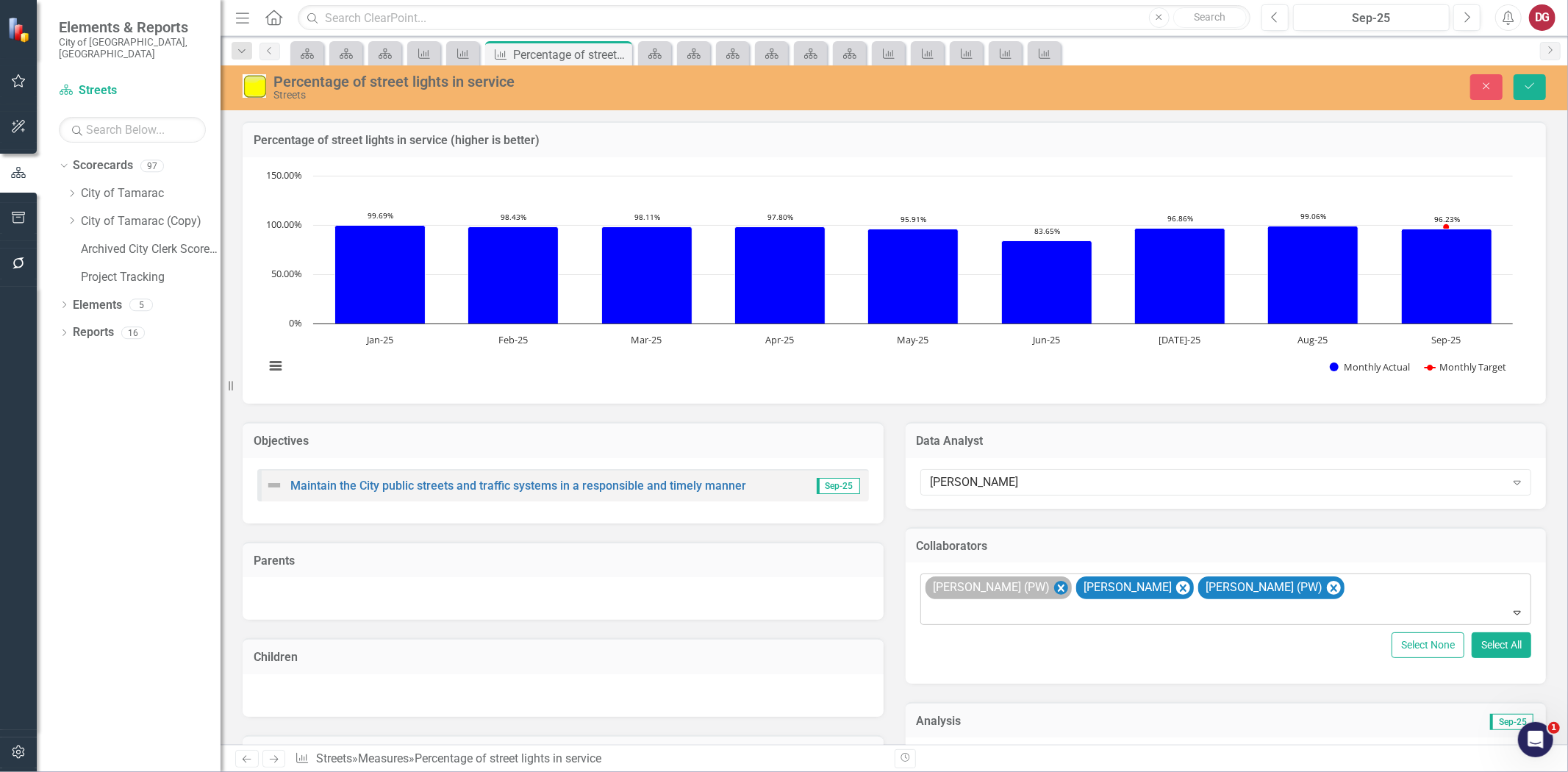
click at [1053, 592] on icon "Remove Troy Gies (PW)" at bounding box center [1060, 588] width 14 height 19
click at [1035, 589] on icon "Remove MICHAEL MORRISON" at bounding box center [1032, 588] width 7 height 8
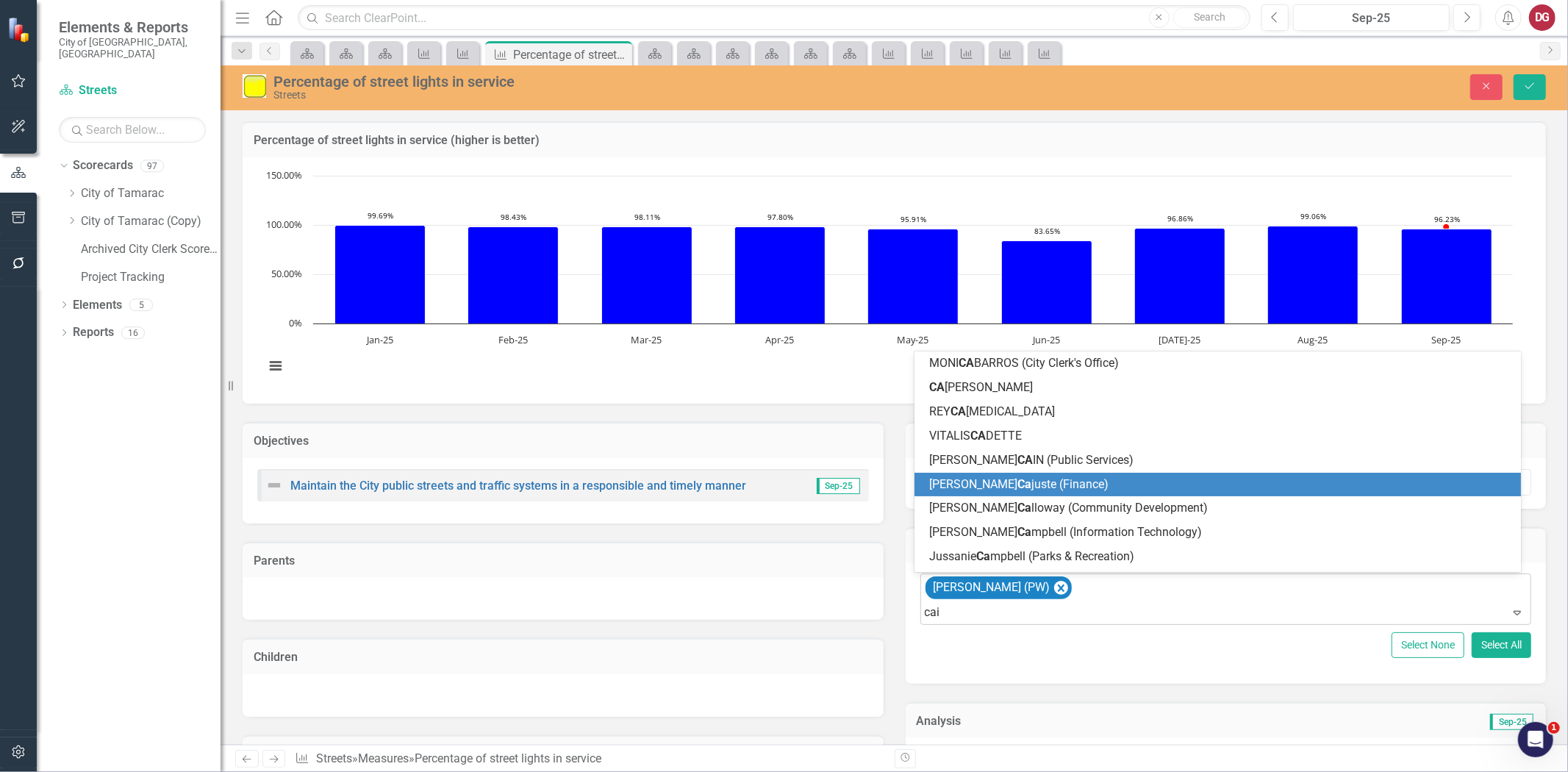
type input "cain"
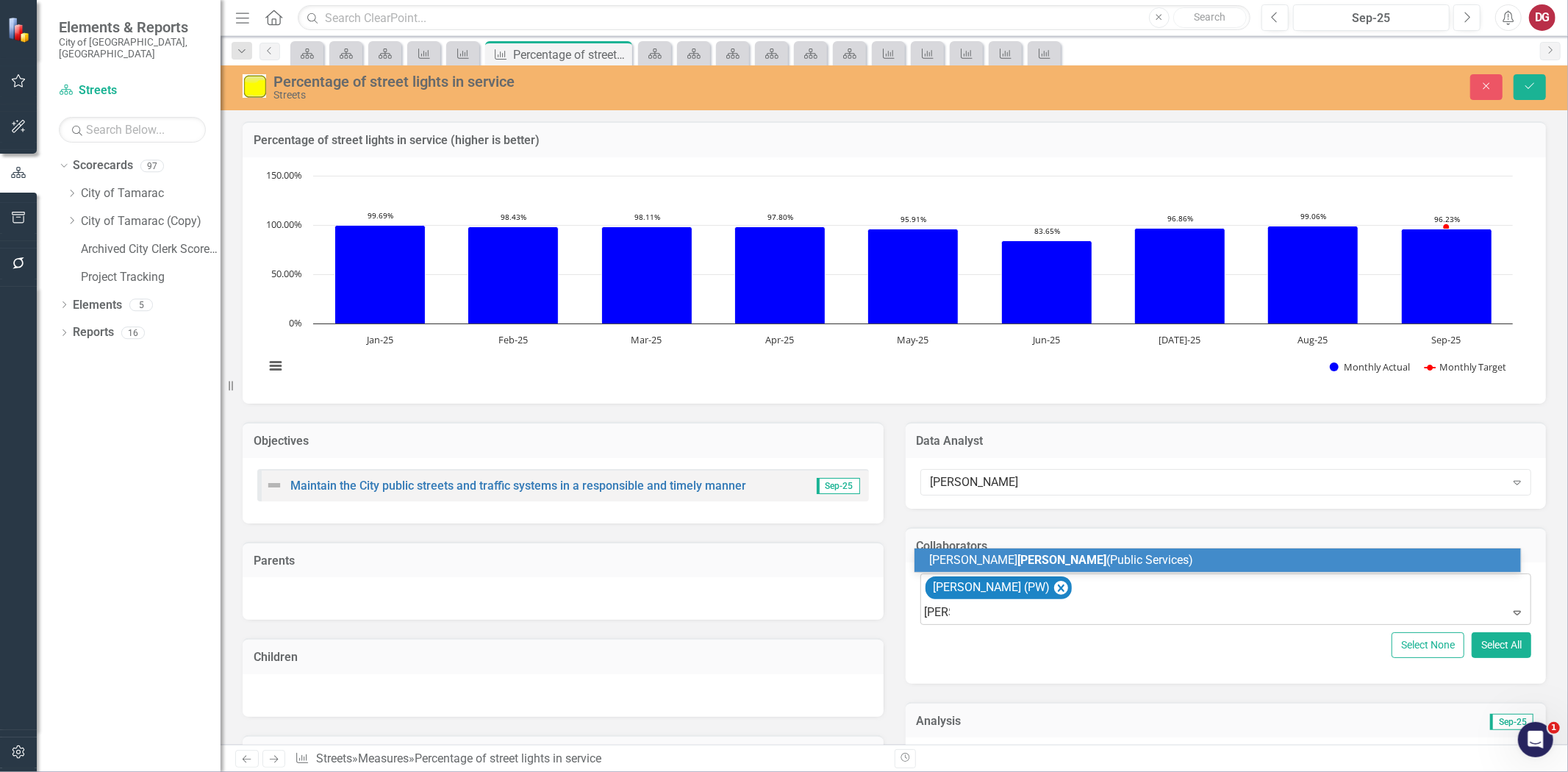
click at [969, 556] on span "MICHAEL CAIN (Public Services)" at bounding box center [1061, 560] width 264 height 14
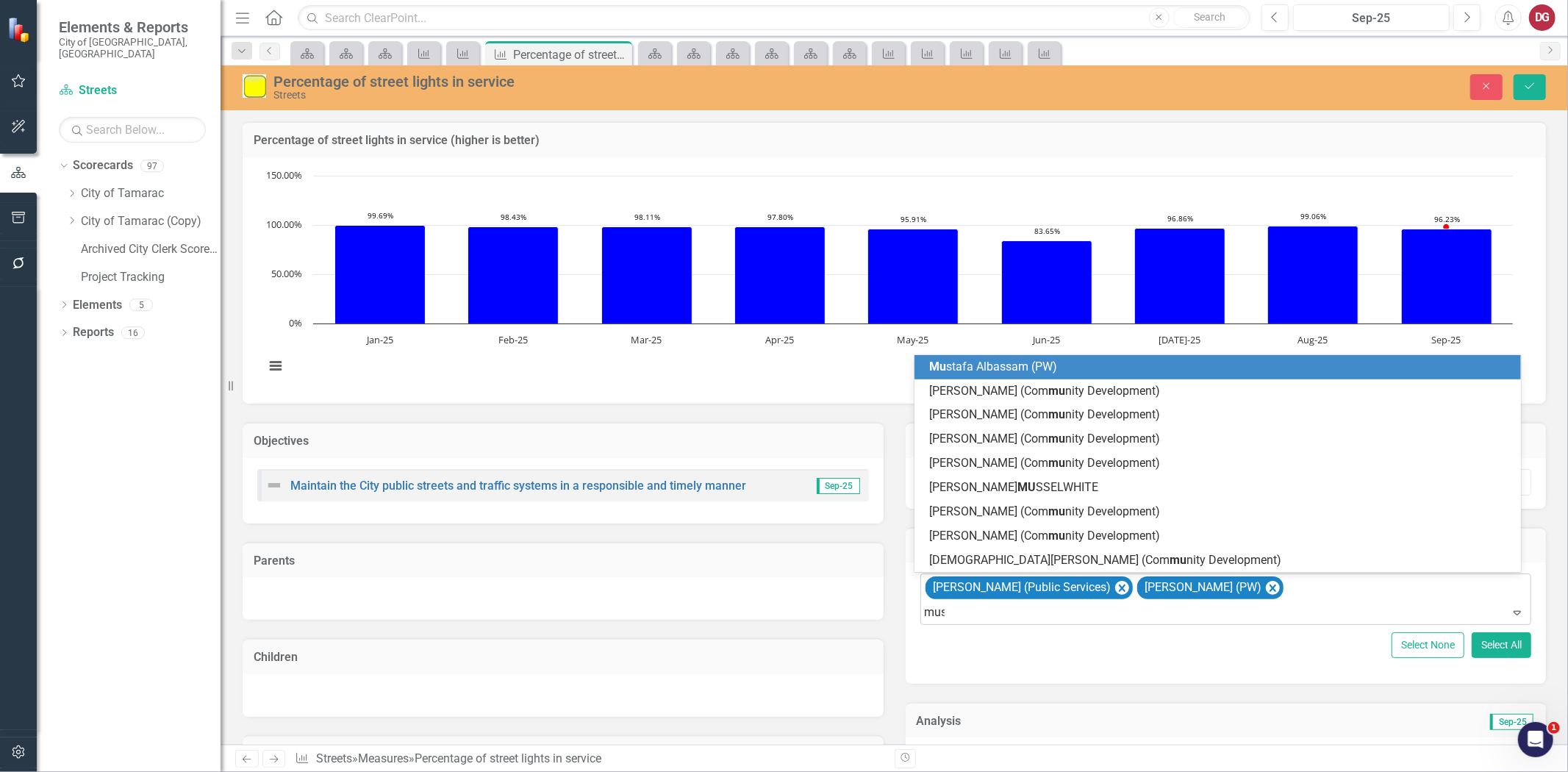
type input "must"
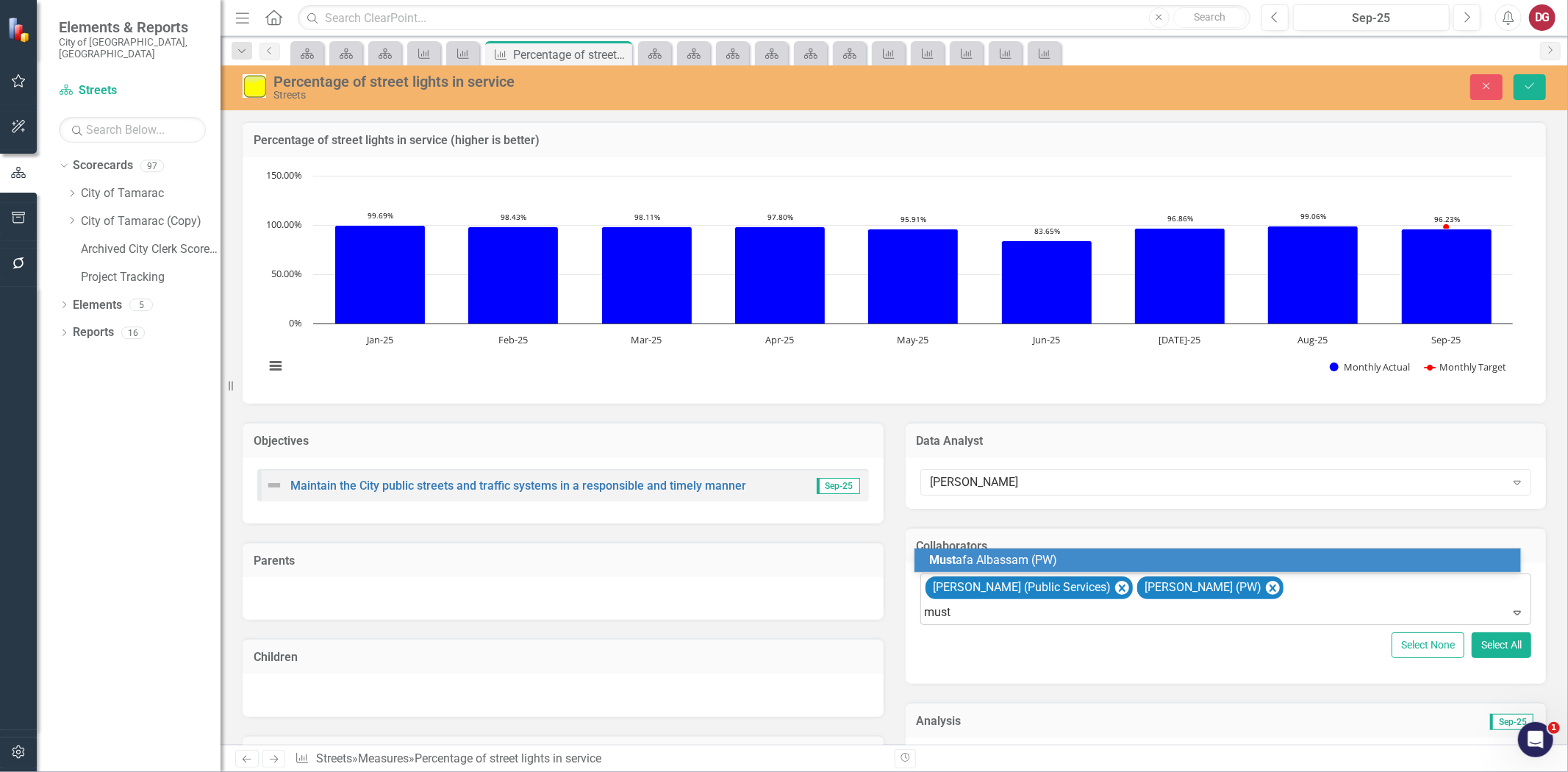
click at [972, 560] on span "Must afa Albassam (PW)" at bounding box center [993, 560] width 128 height 14
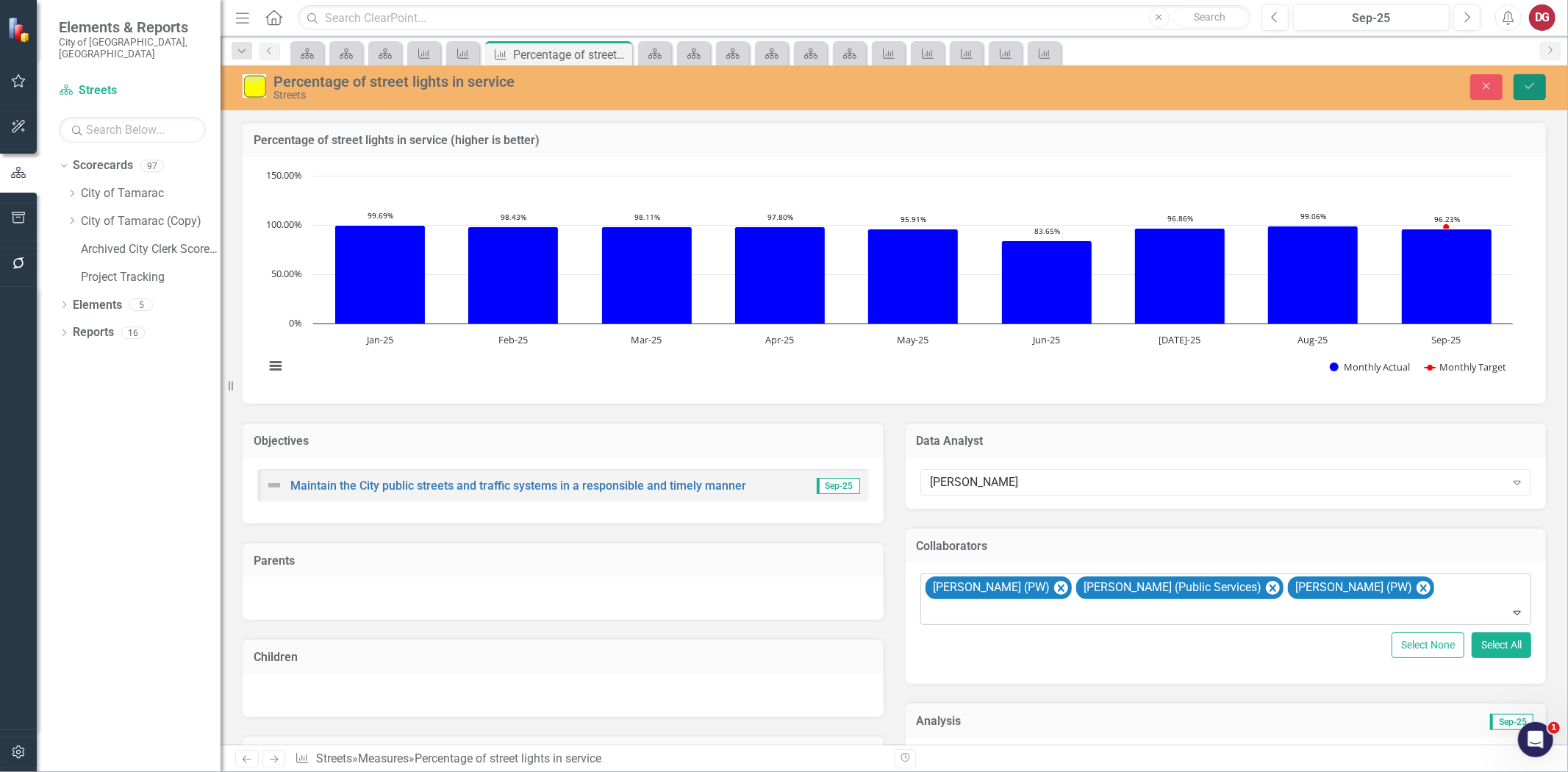
click at [1530, 84] on icon "Save" at bounding box center [1531, 86] width 14 height 10
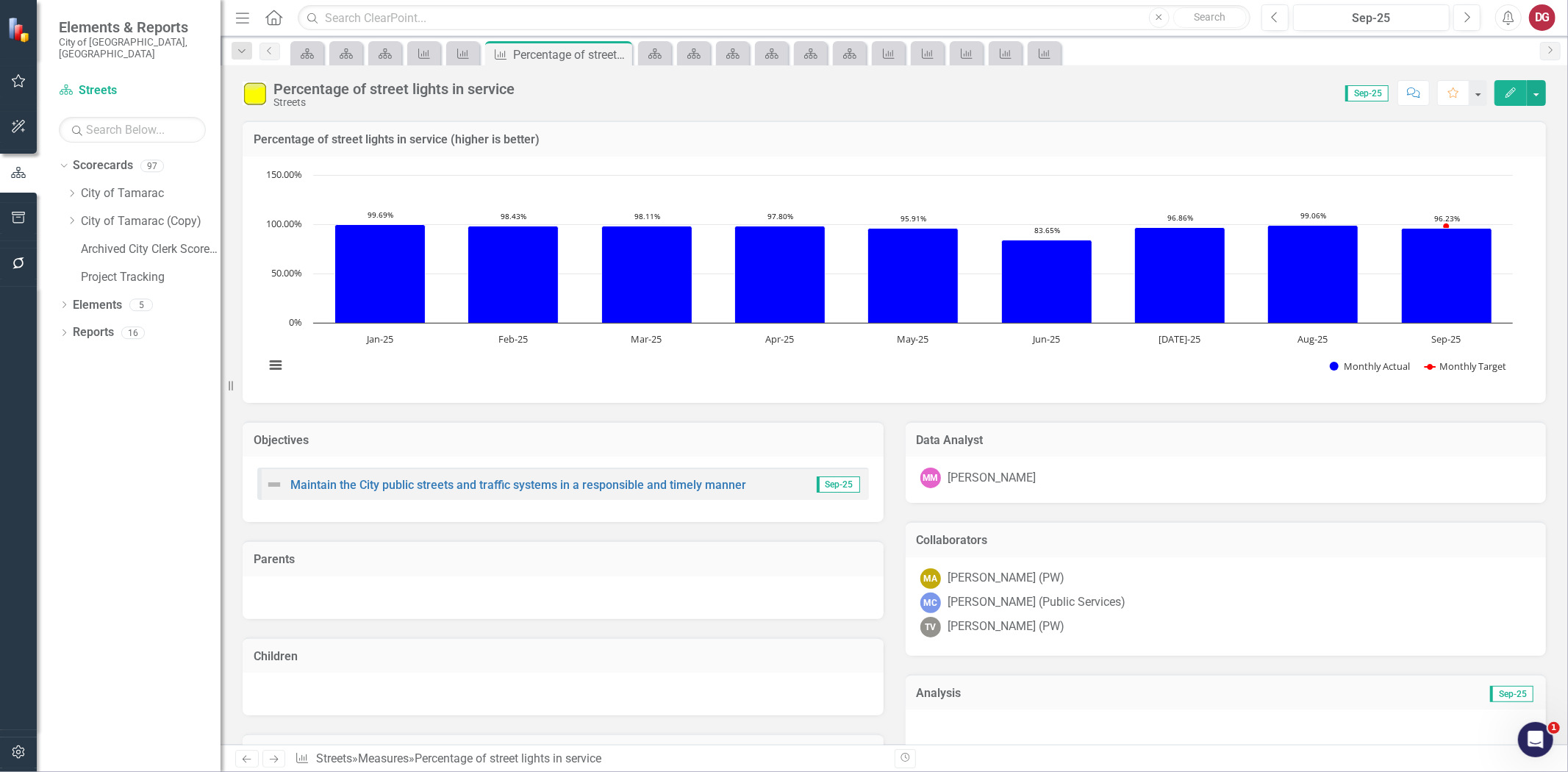
click at [241, 762] on icon "Previous" at bounding box center [247, 759] width 13 height 9
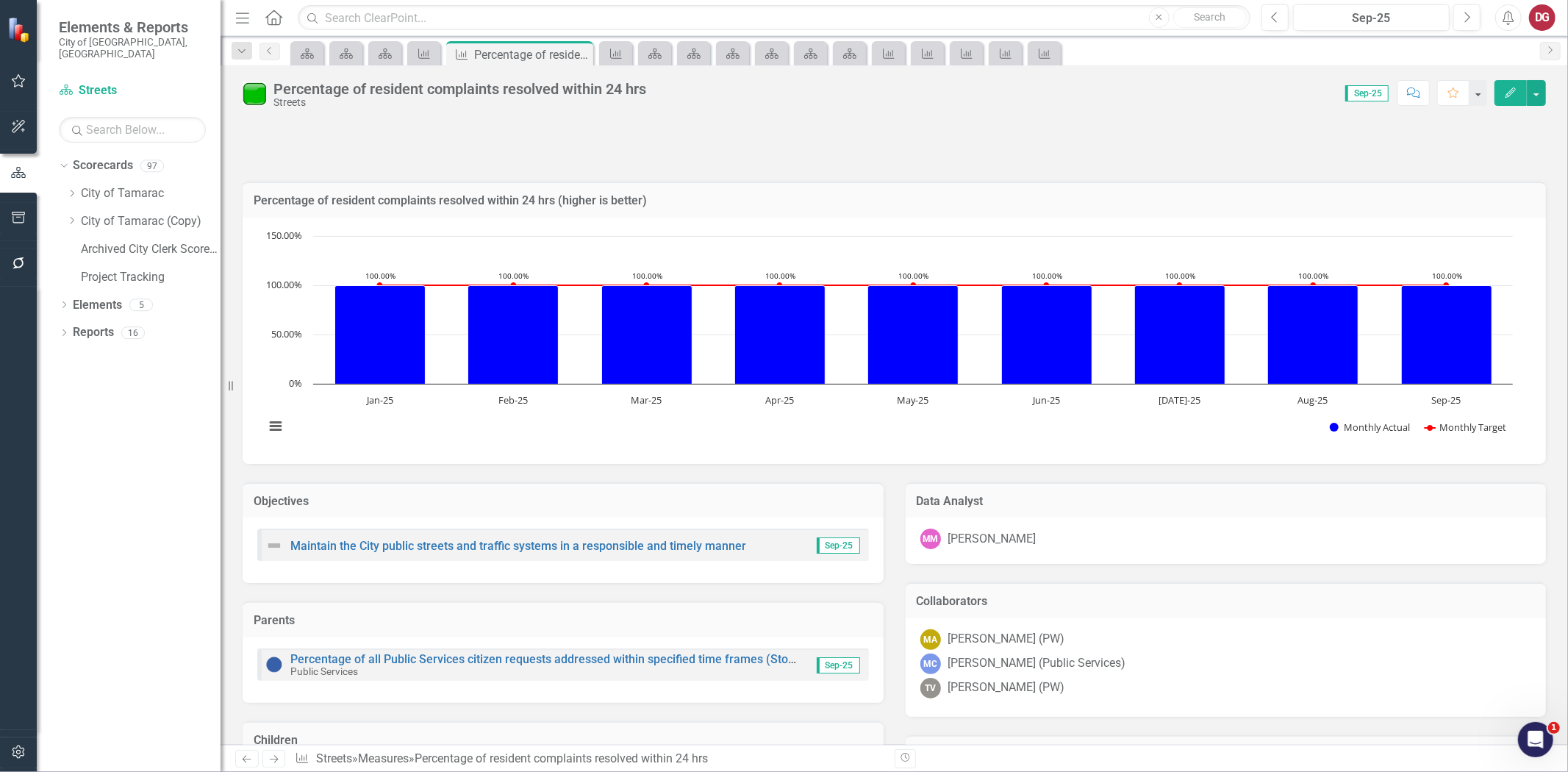
click at [241, 762] on icon "Previous" at bounding box center [247, 759] width 13 height 9
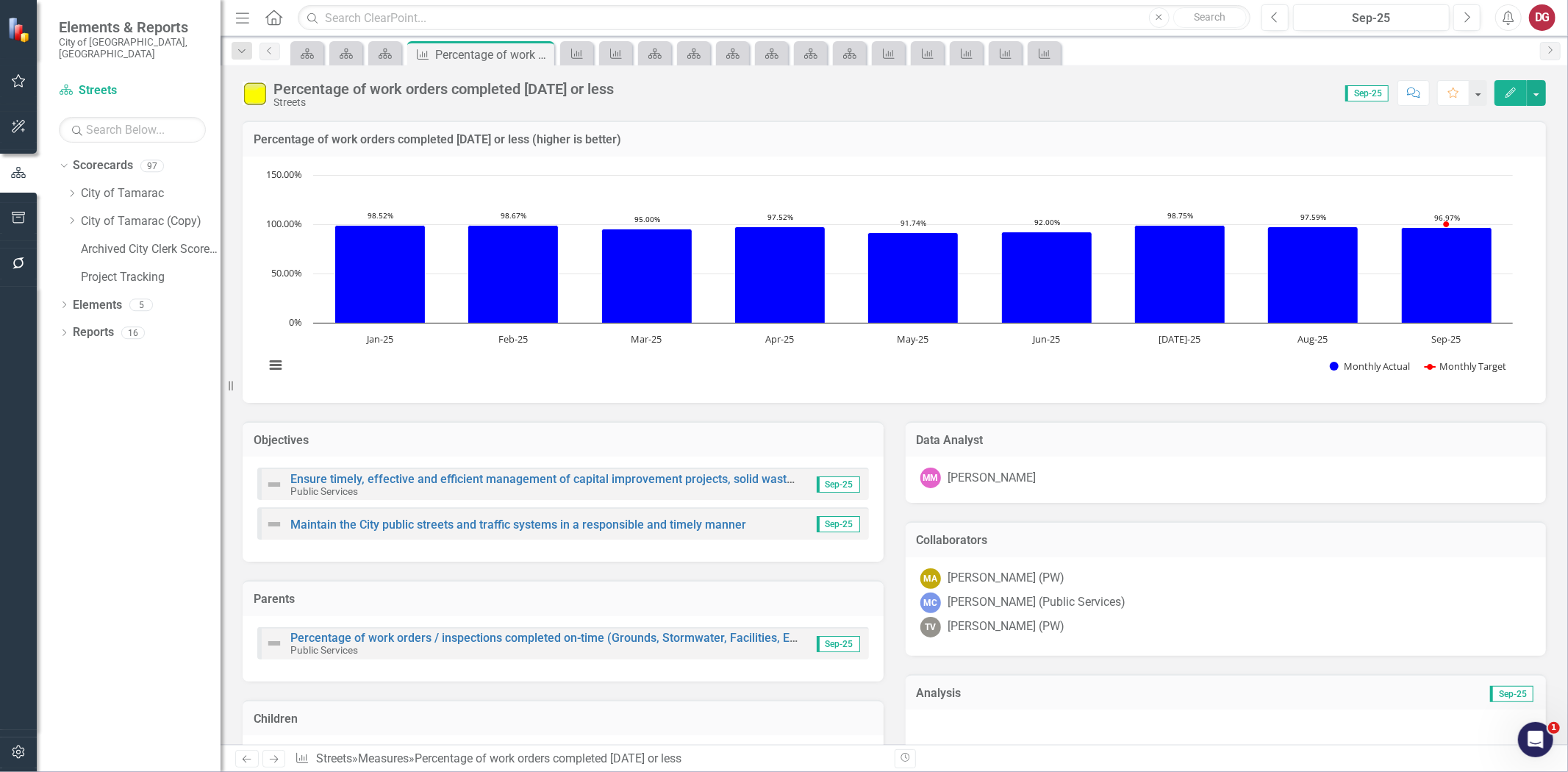
click at [241, 762] on icon "Previous" at bounding box center [247, 759] width 13 height 9
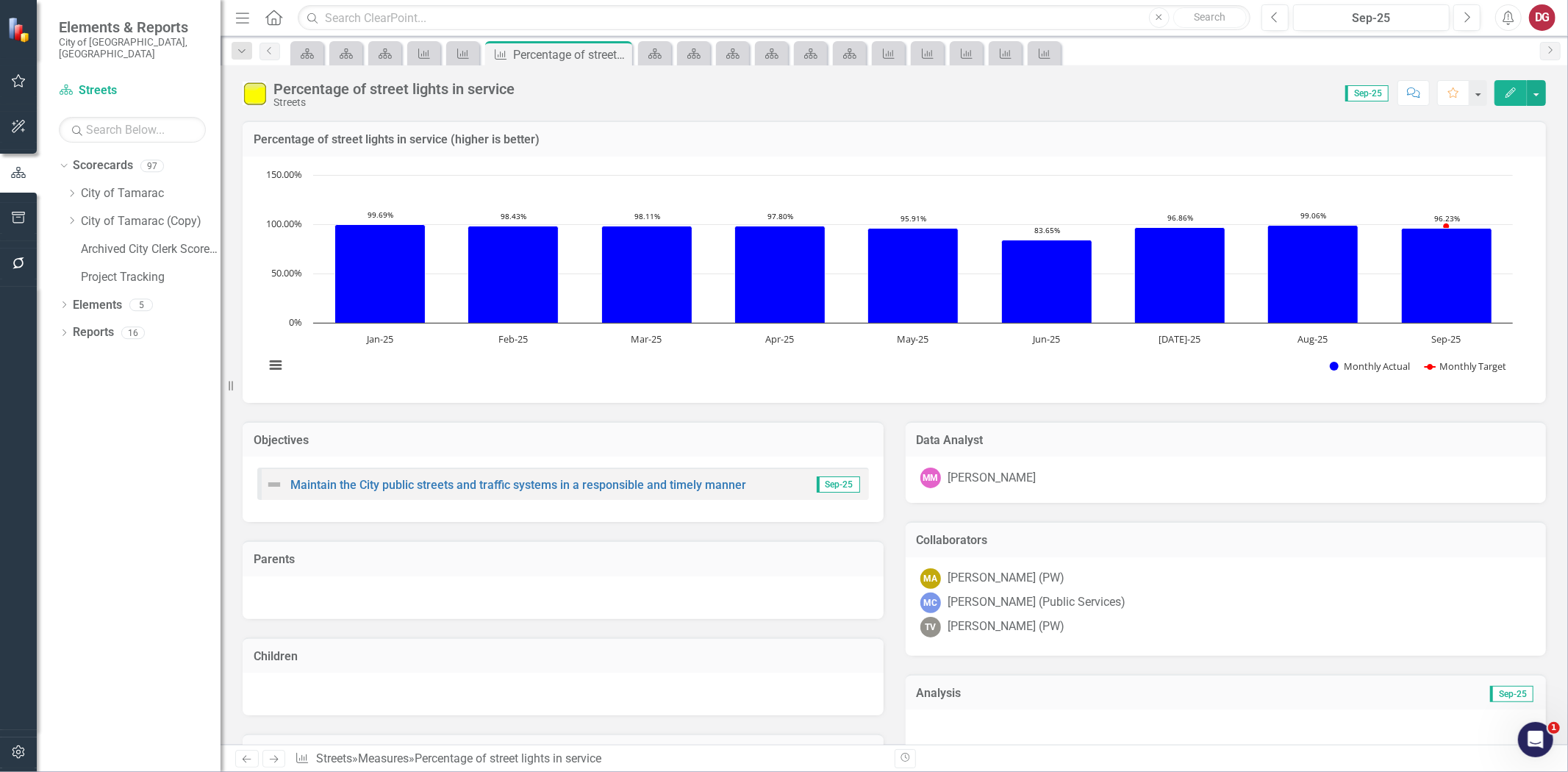
click at [272, 755] on icon "Next" at bounding box center [274, 759] width 13 height 9
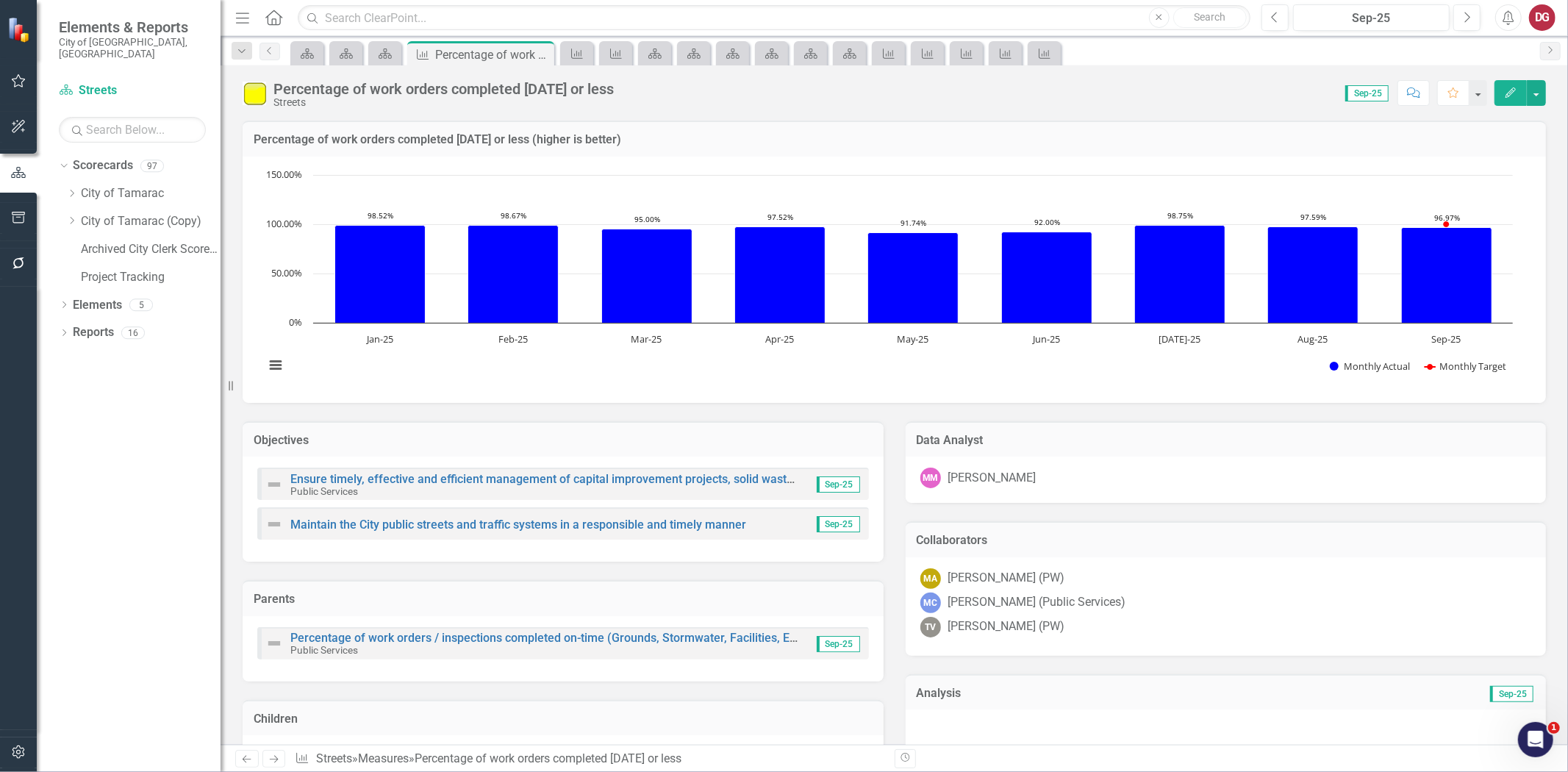
click at [272, 755] on icon "Next" at bounding box center [274, 759] width 13 height 9
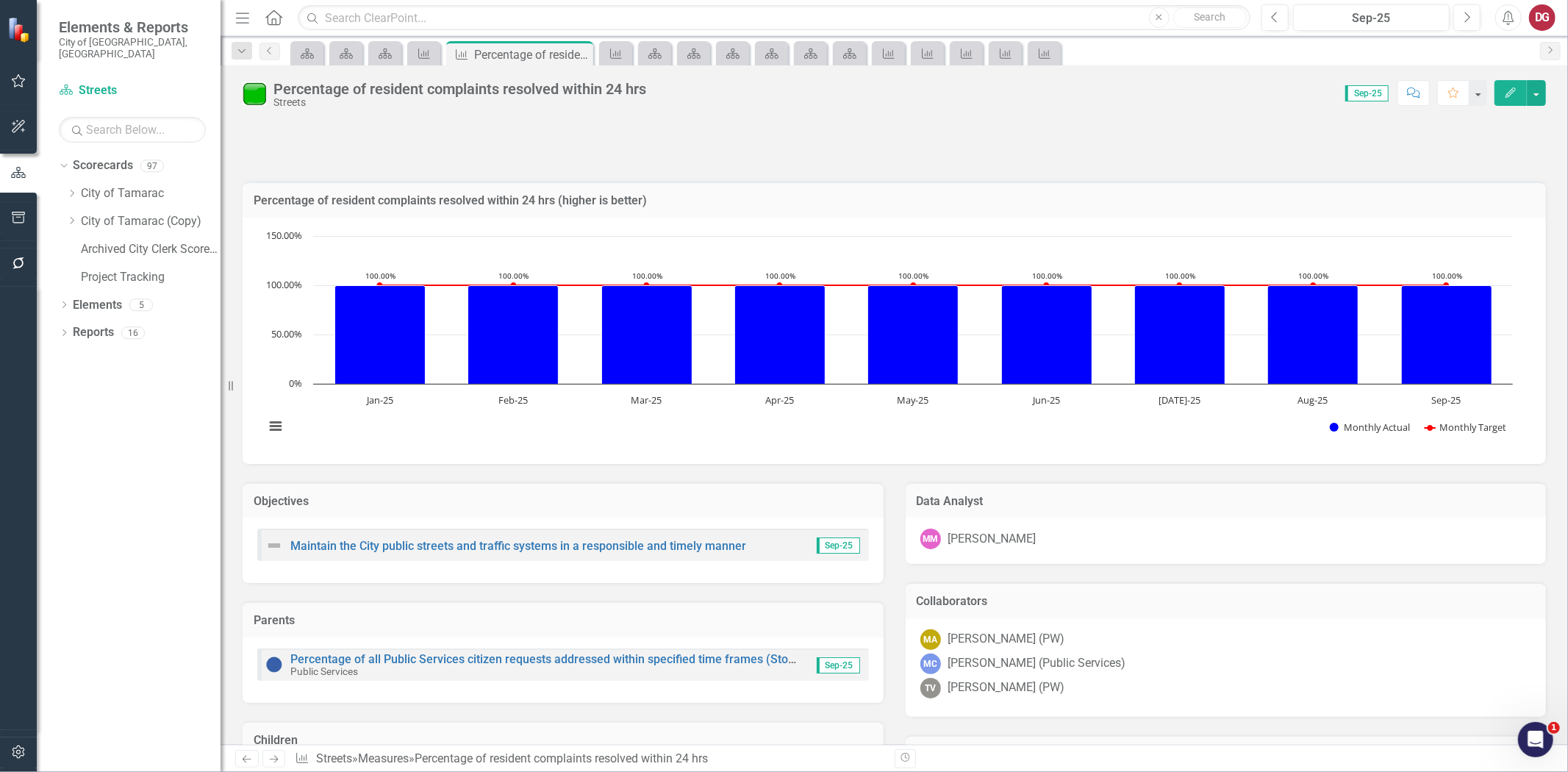
click at [272, 755] on icon "Next" at bounding box center [274, 759] width 13 height 9
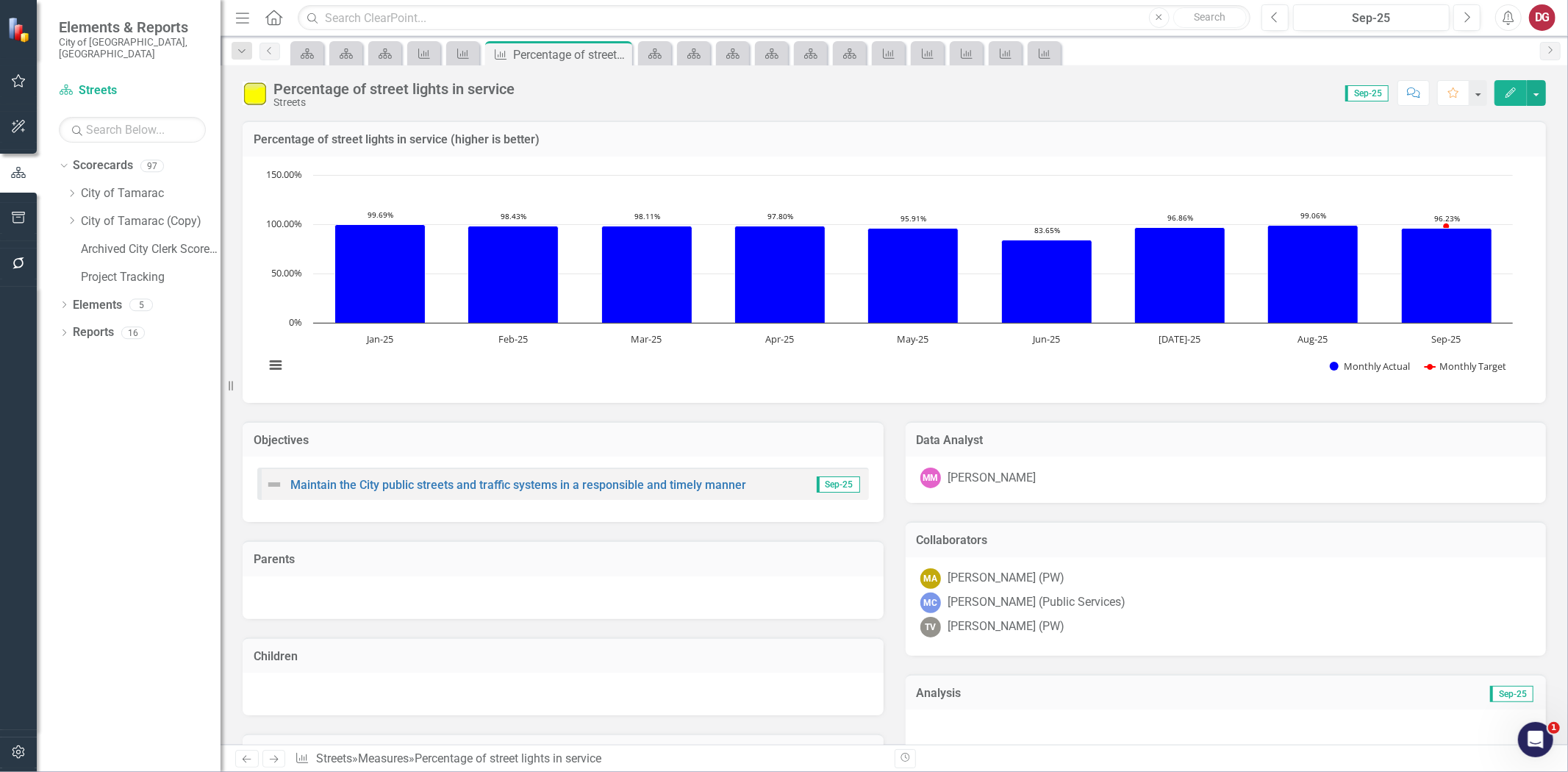
click at [272, 755] on icon "Next" at bounding box center [274, 759] width 13 height 9
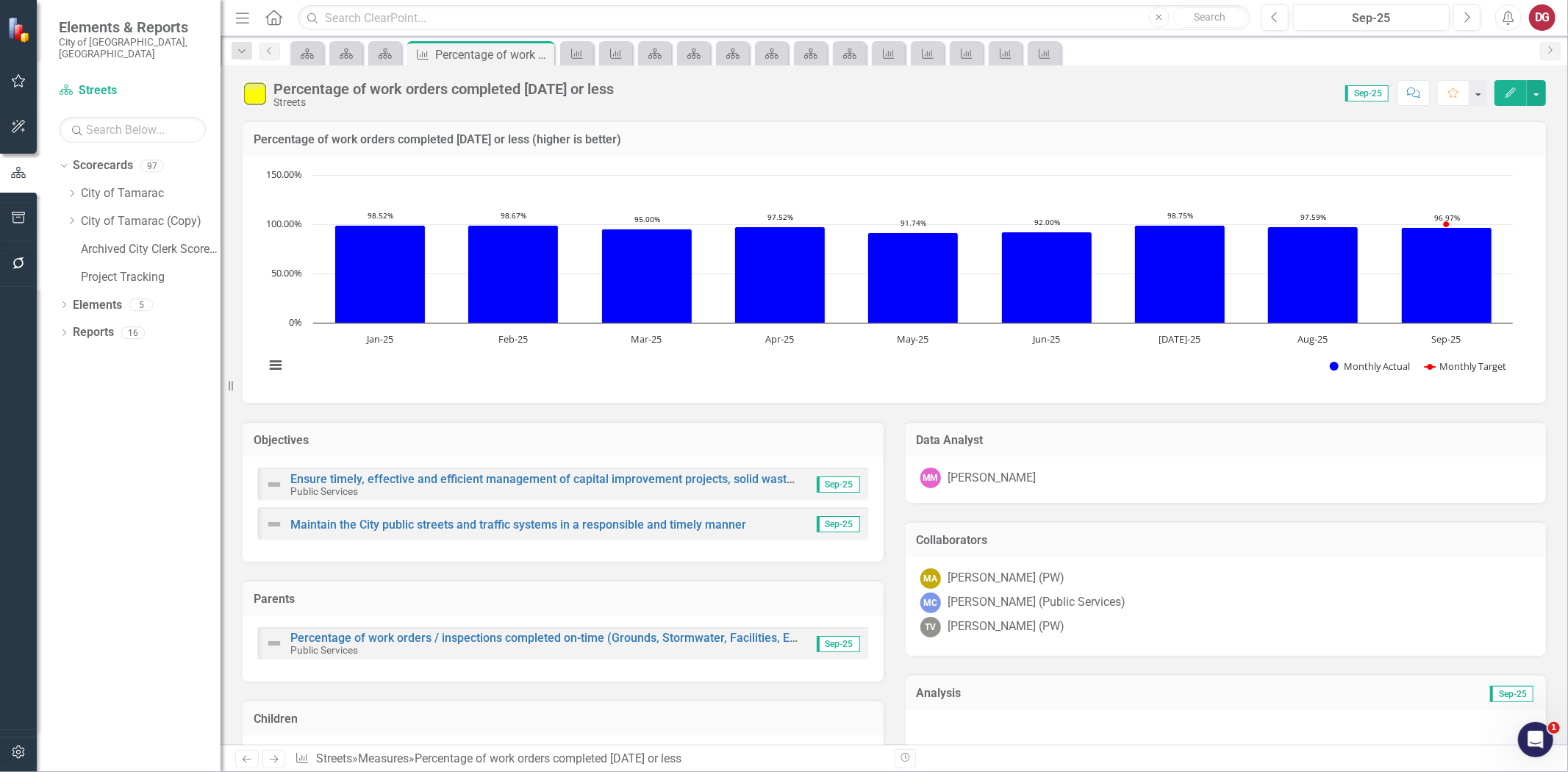
click at [272, 755] on icon "Next" at bounding box center [274, 759] width 13 height 9
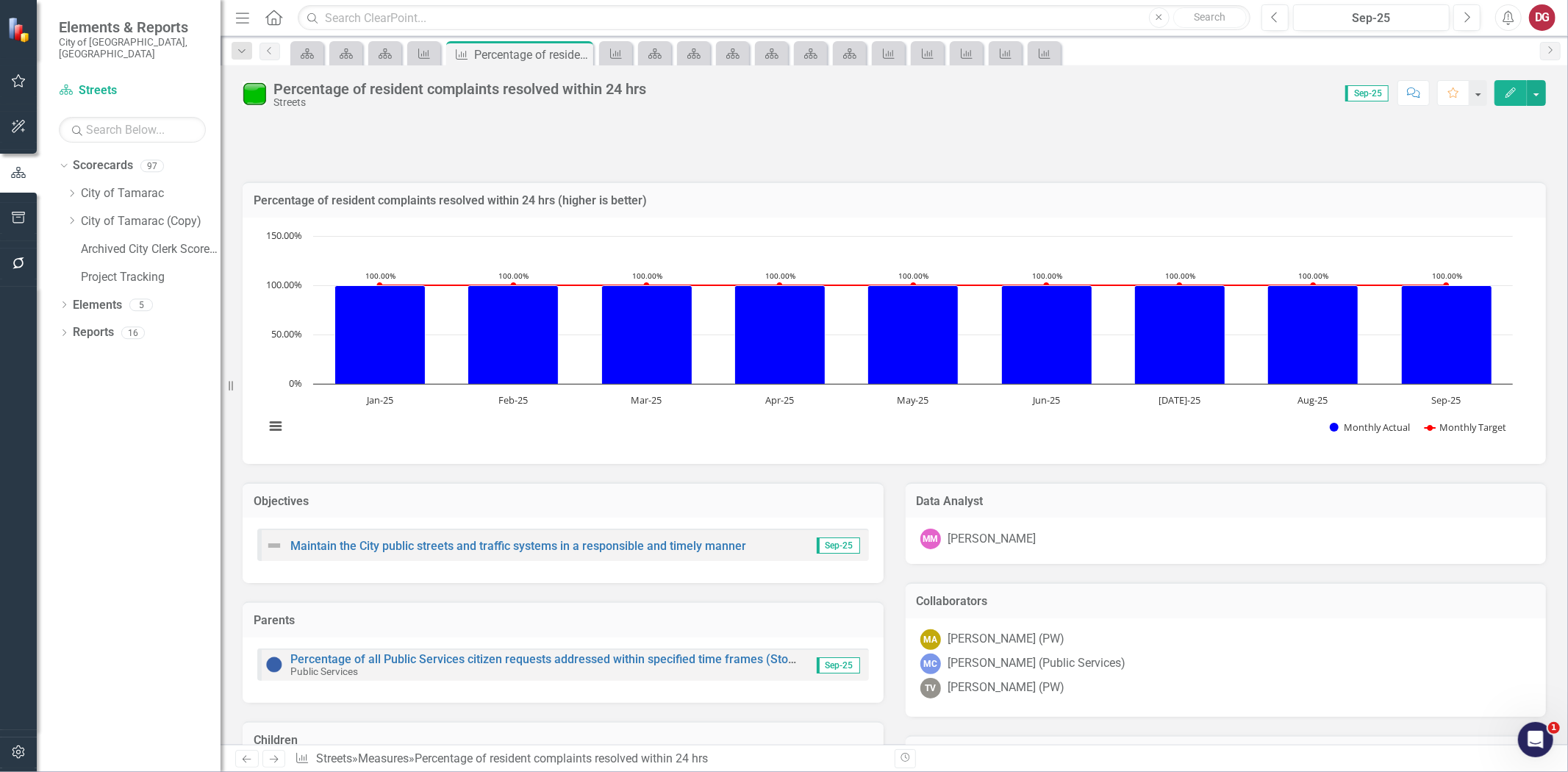
click at [272, 755] on icon "Next" at bounding box center [274, 759] width 13 height 9
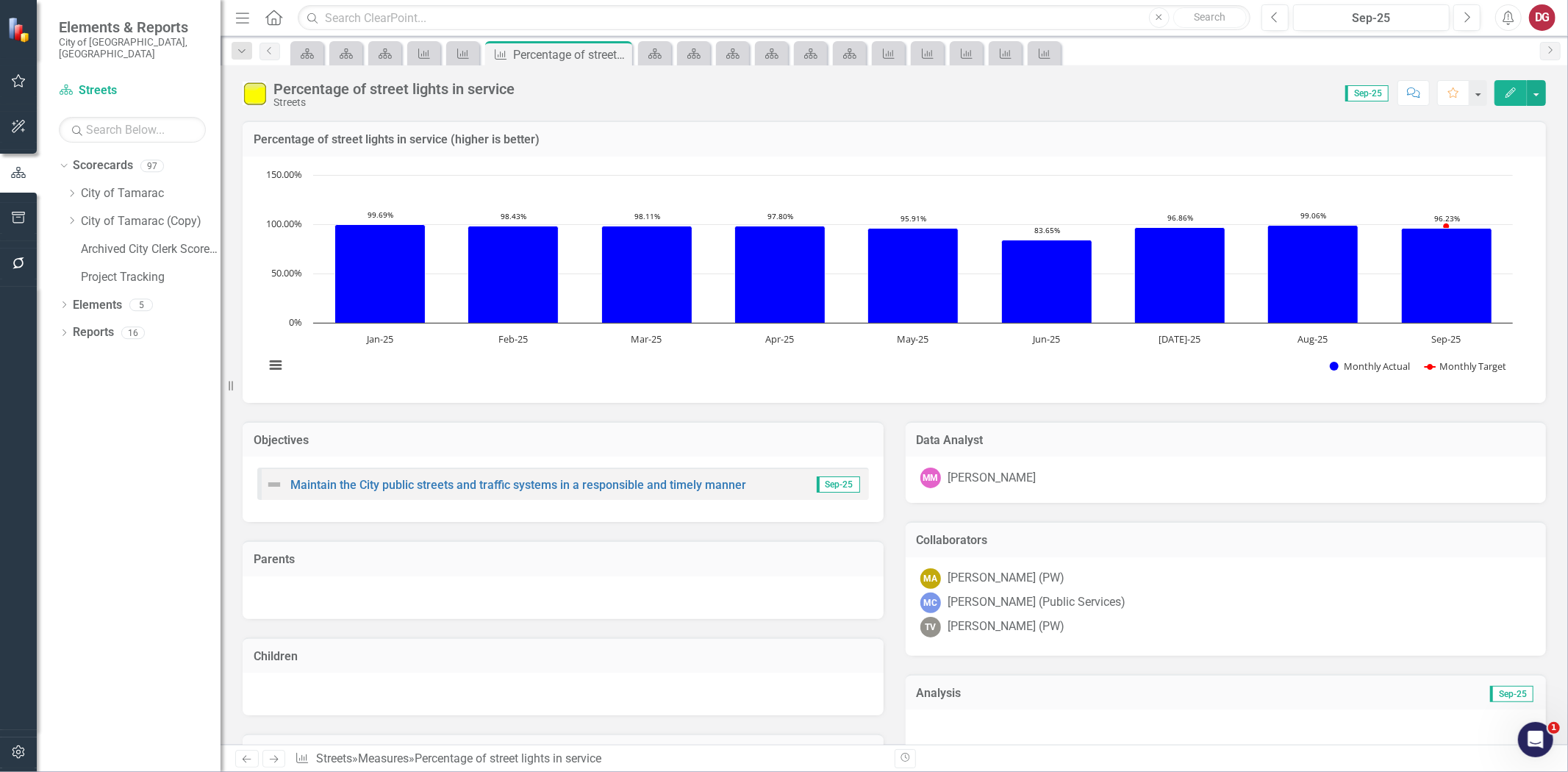
click at [271, 759] on icon "Next" at bounding box center [274, 759] width 13 height 9
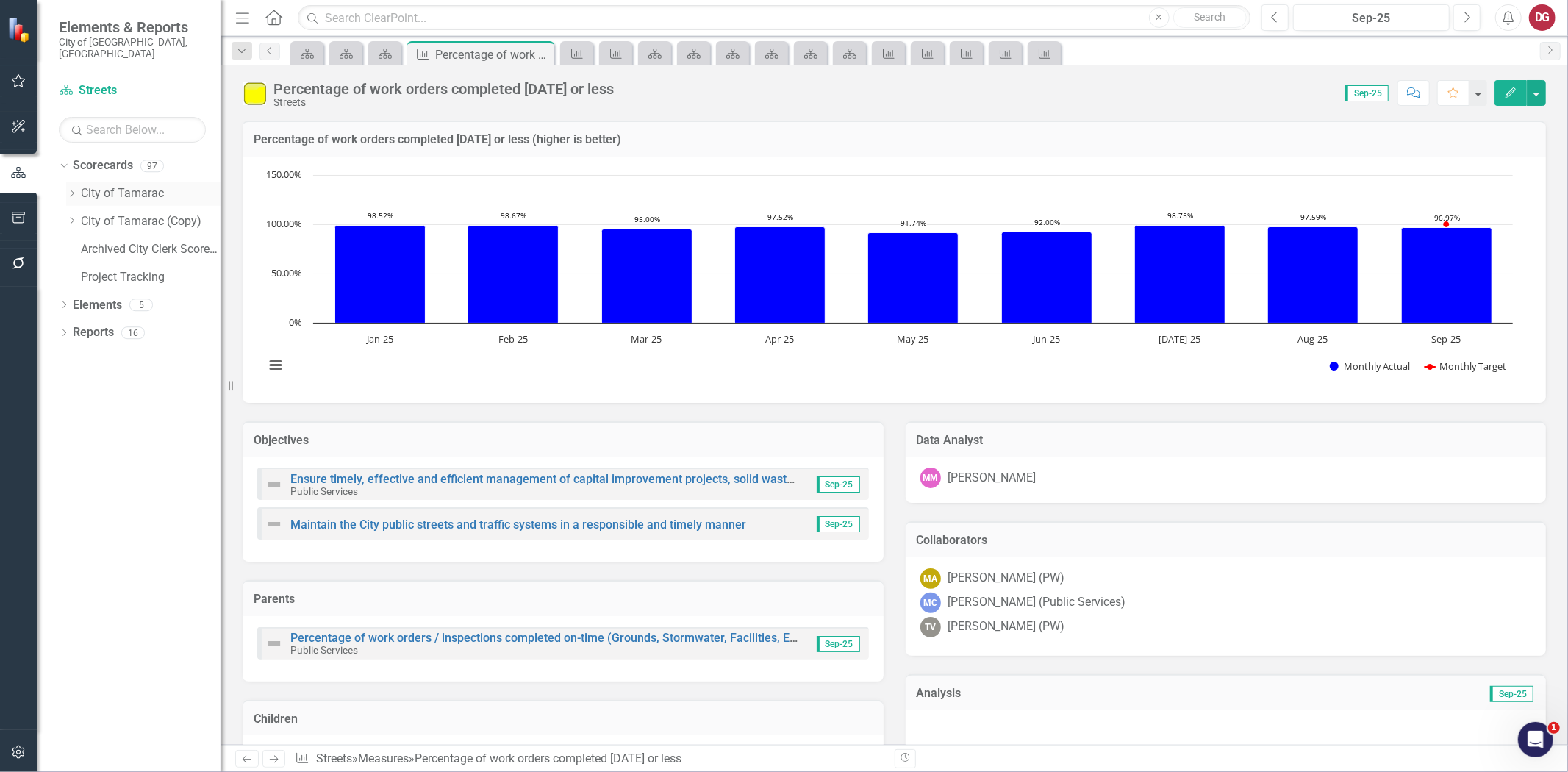
click at [68, 189] on icon "Dropdown" at bounding box center [71, 193] width 11 height 9
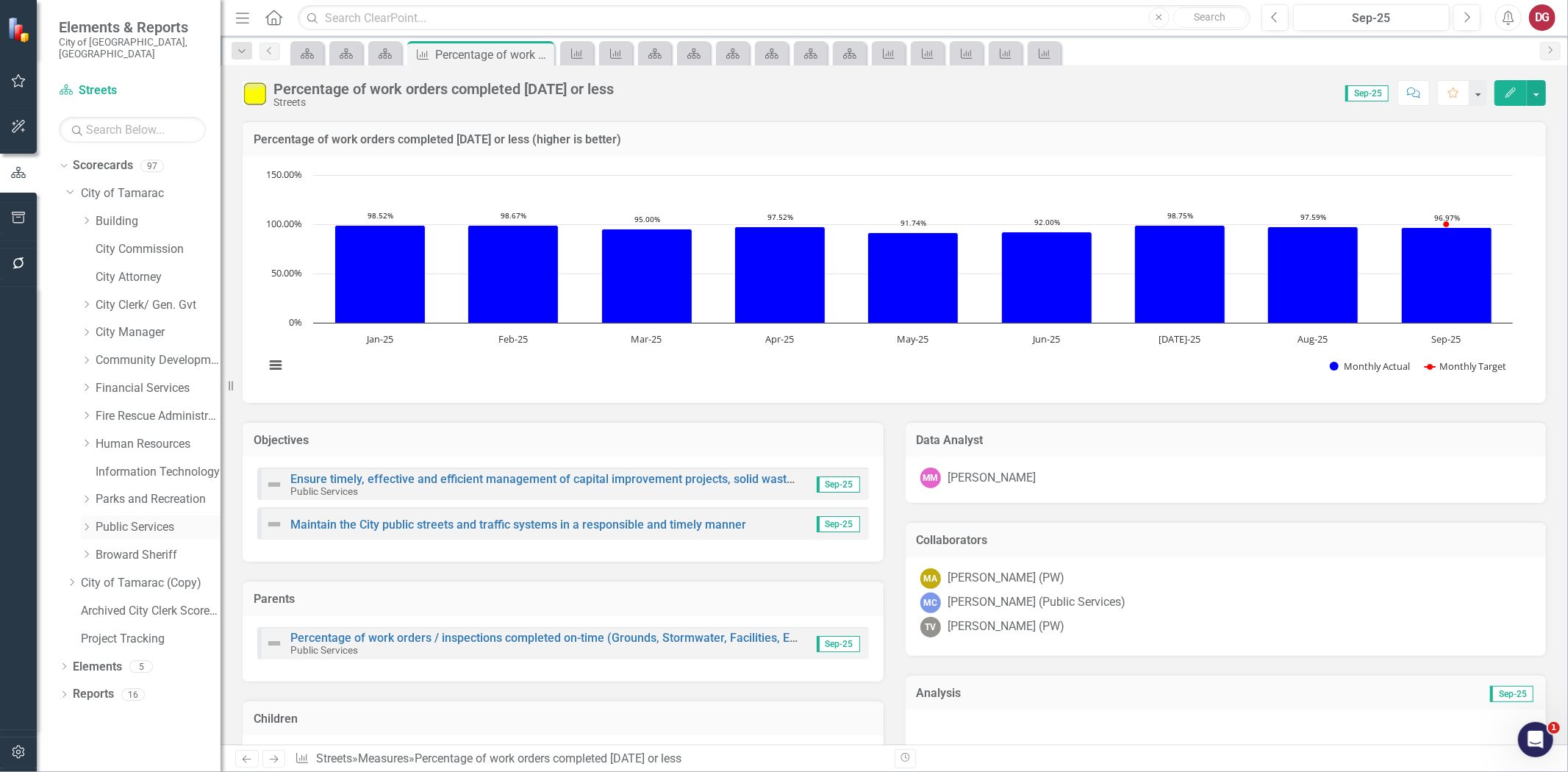
click at [86, 523] on icon "Dropdown" at bounding box center [86, 527] width 11 height 9
click at [136, 714] on link "Streets" at bounding box center [166, 723] width 111 height 17
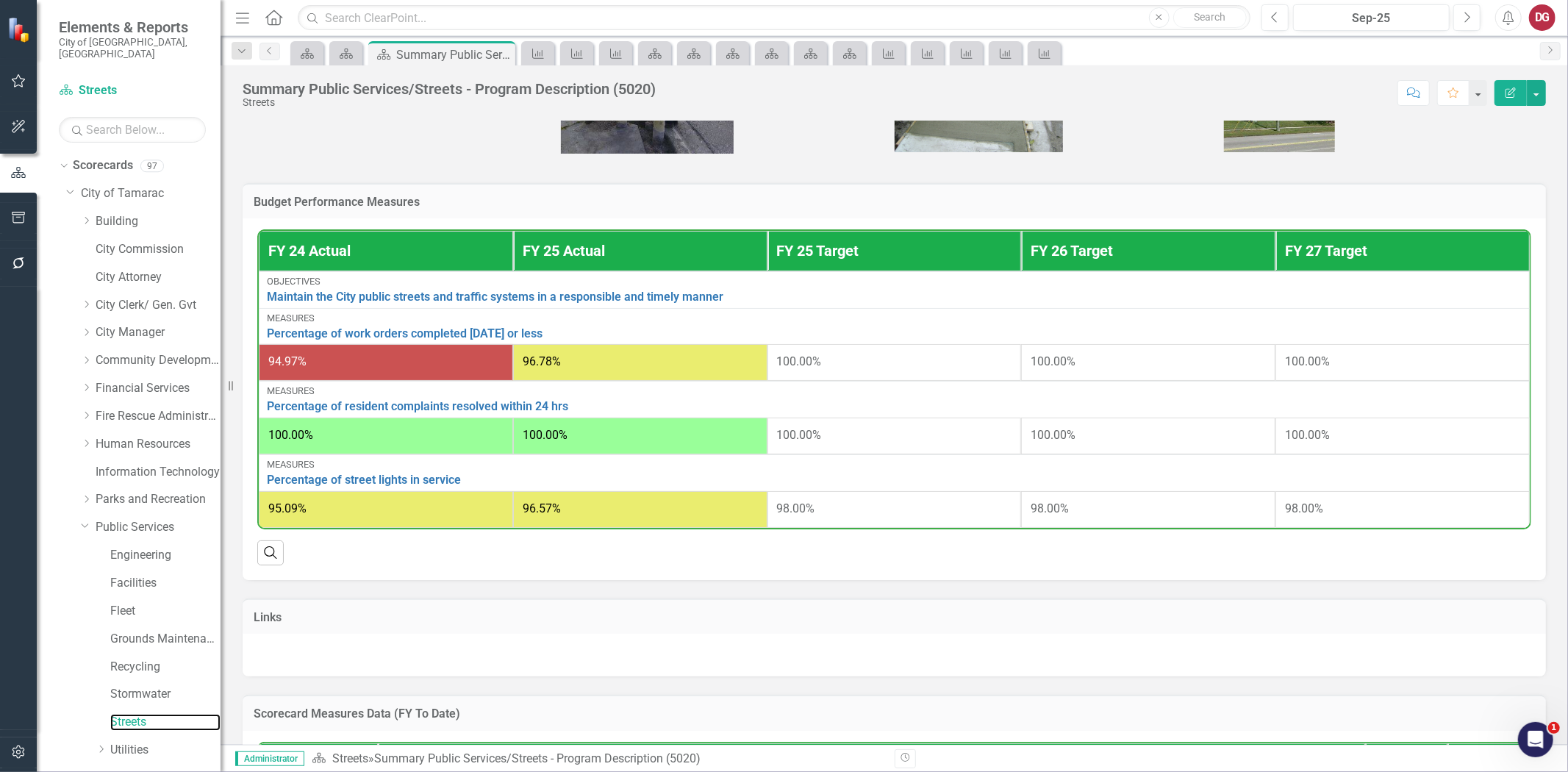
scroll to position [409, 0]
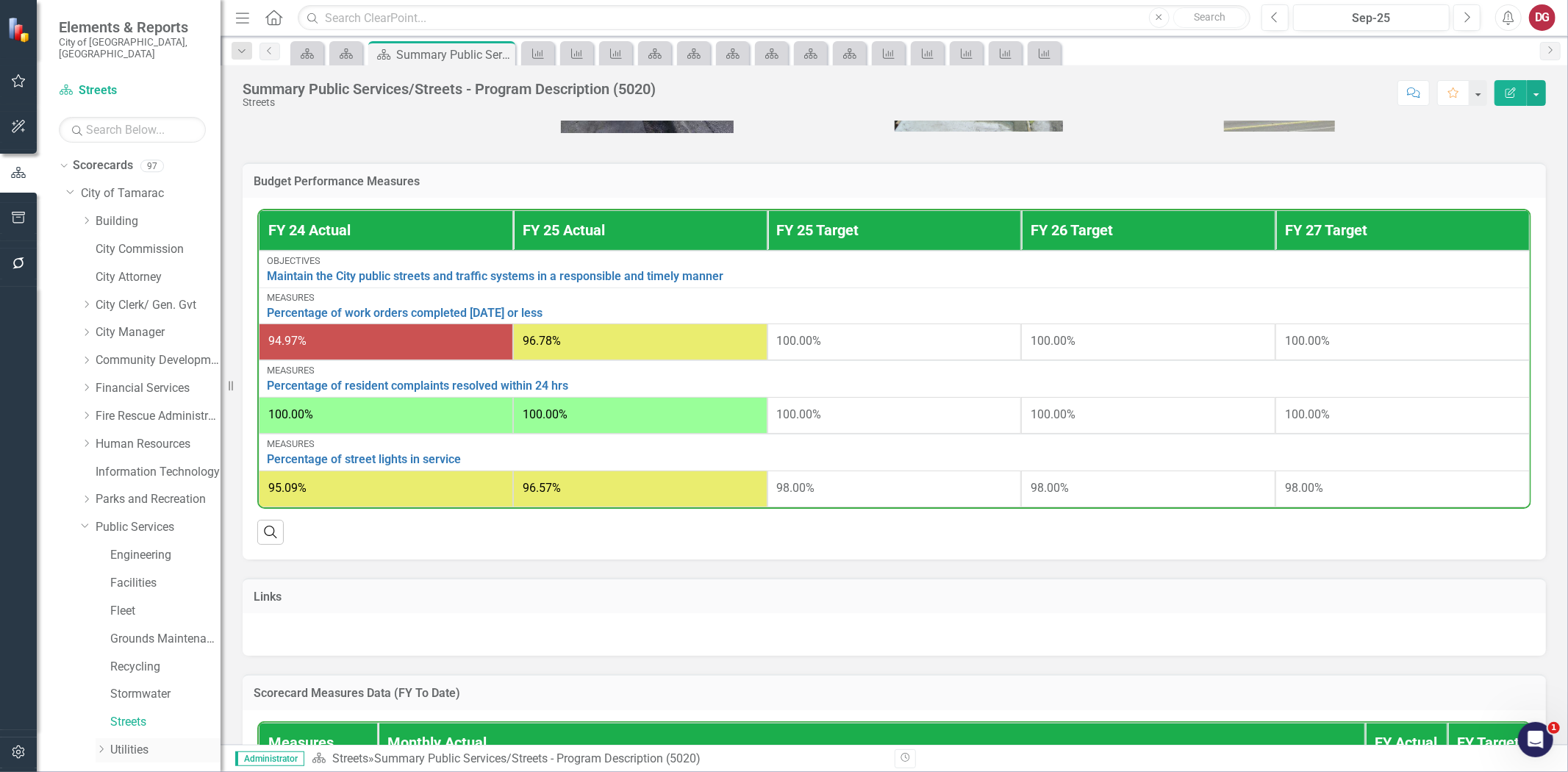
click at [96, 745] on icon "Dropdown" at bounding box center [100, 749] width 11 height 9
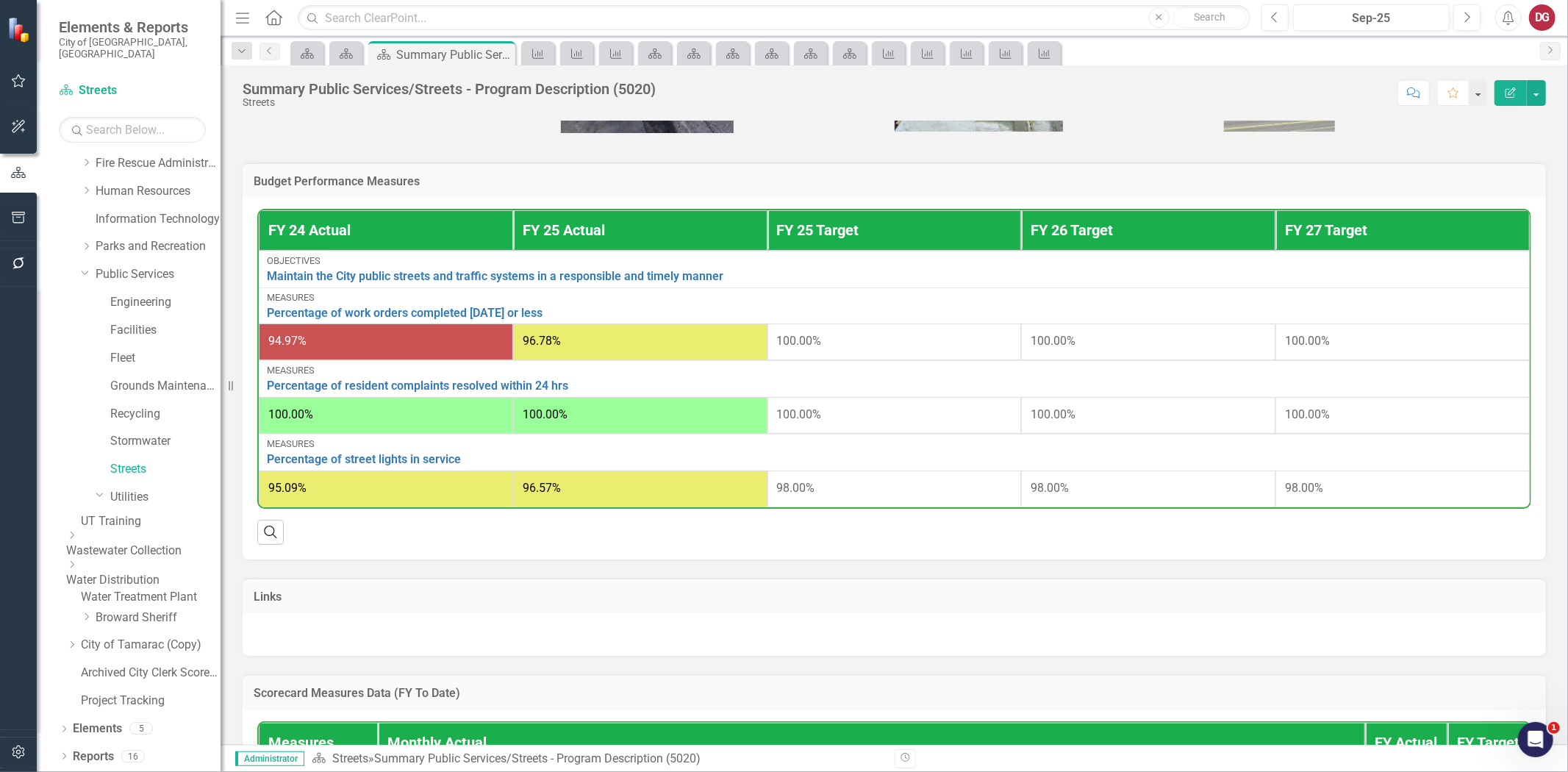
scroll to position [260, 0]
click at [77, 535] on icon "Dropdown" at bounding box center [71, 535] width 11 height 9
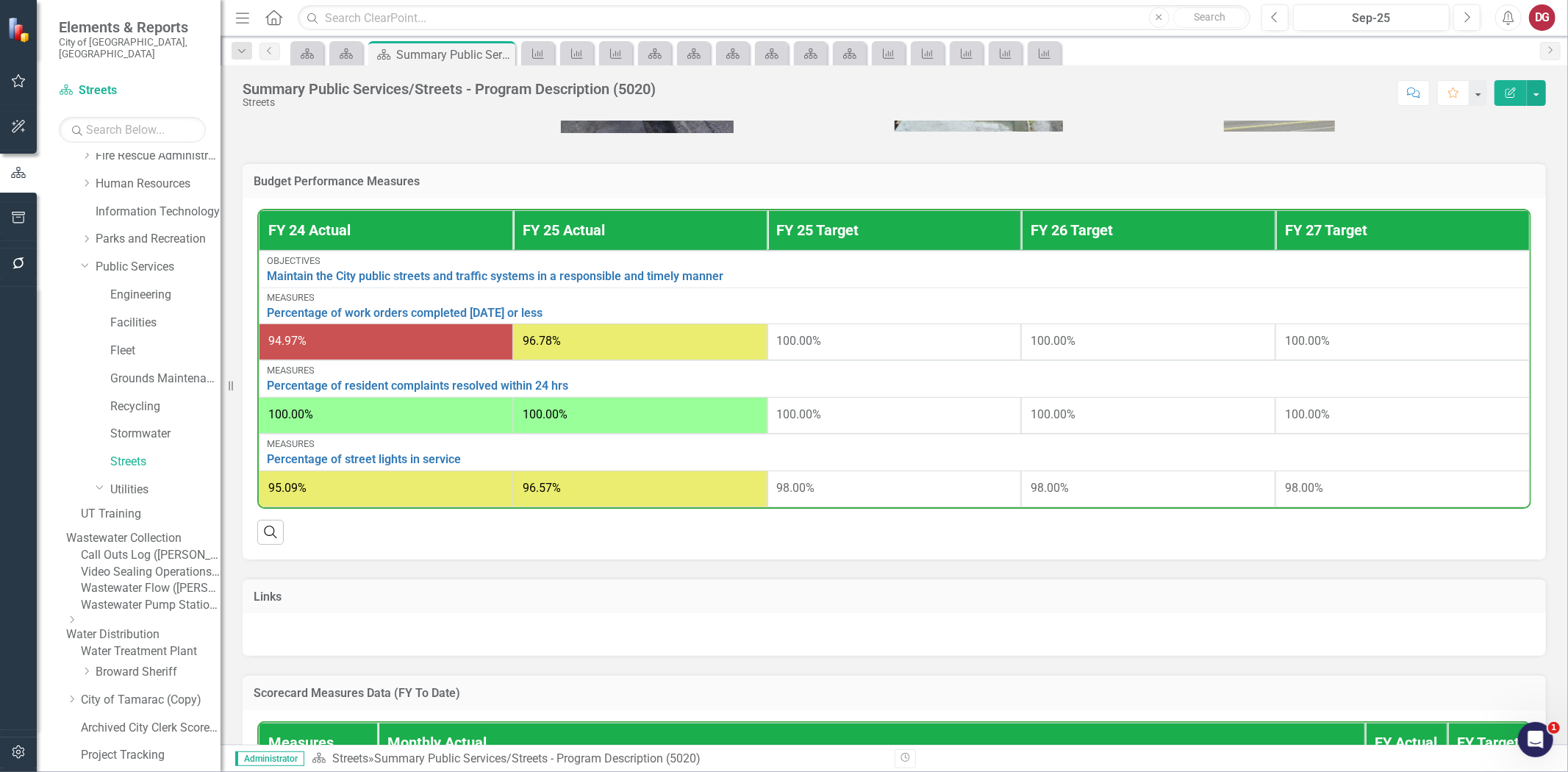
click at [165, 581] on link "Video Sealing Operations ([PERSON_NAME])" at bounding box center [151, 573] width 140 height 17
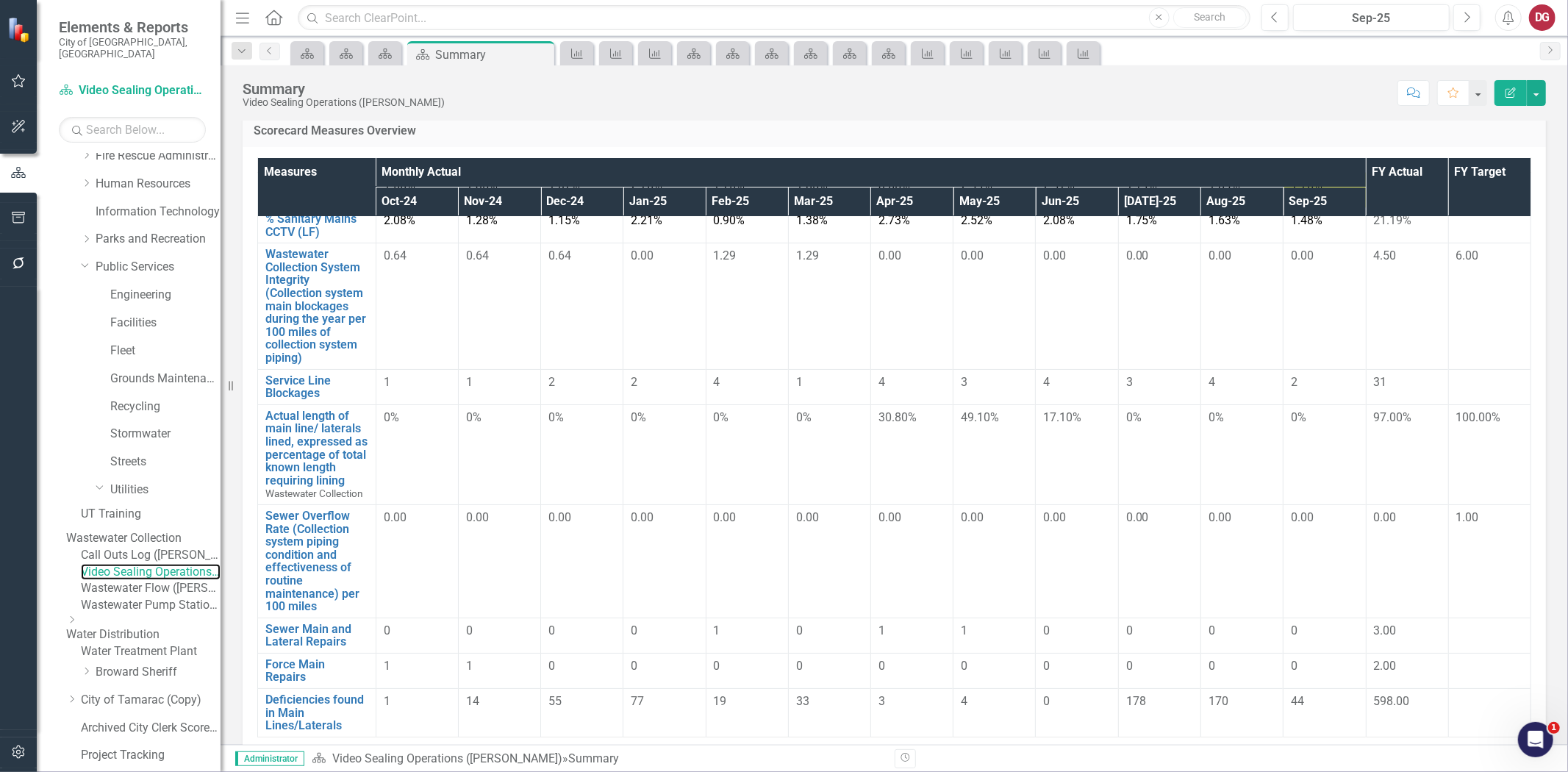
scroll to position [260, 0]
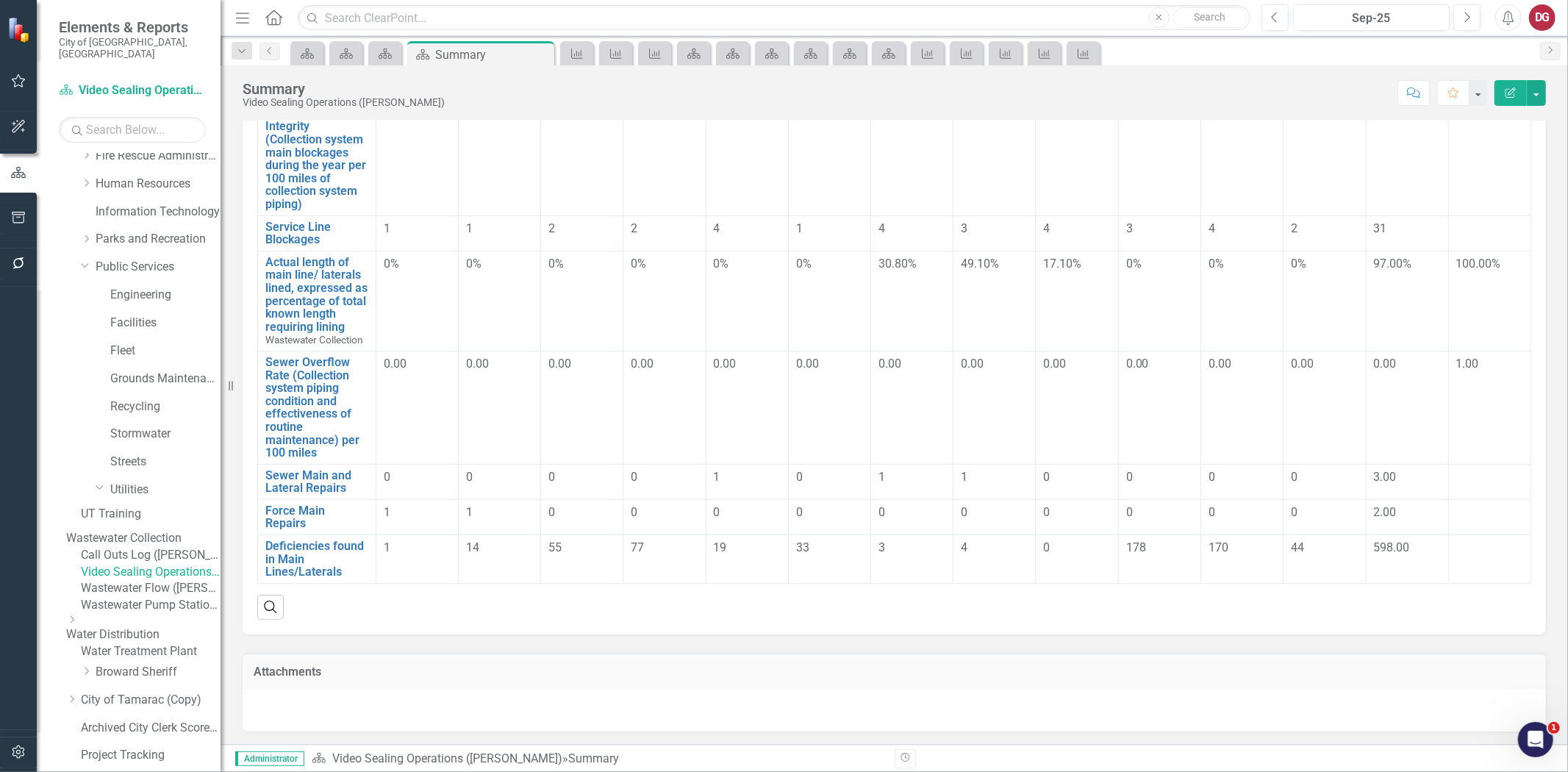
click at [166, 531] on link "Wastewater Collection" at bounding box center [143, 539] width 154 height 17
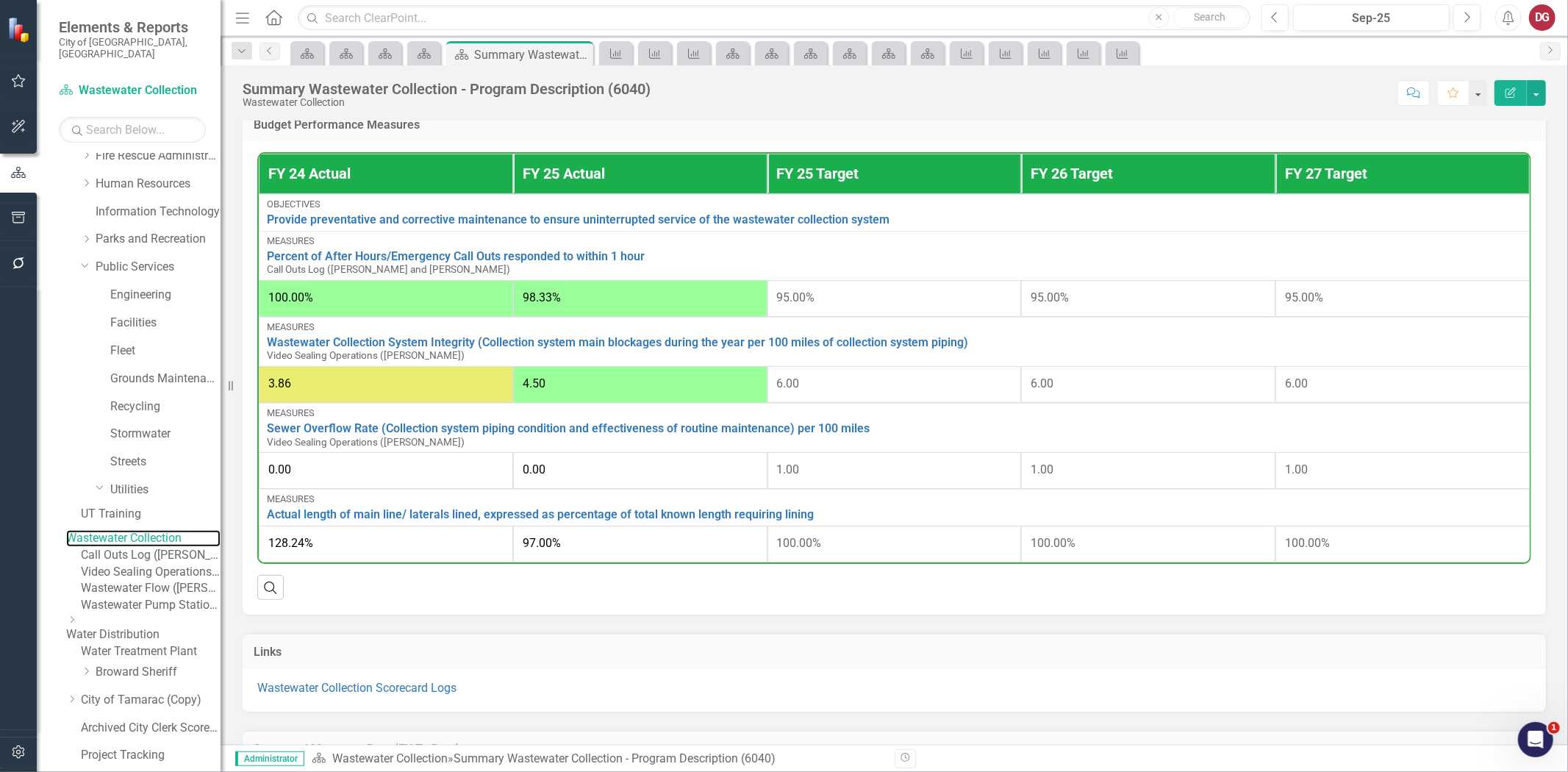
scroll to position [438, 0]
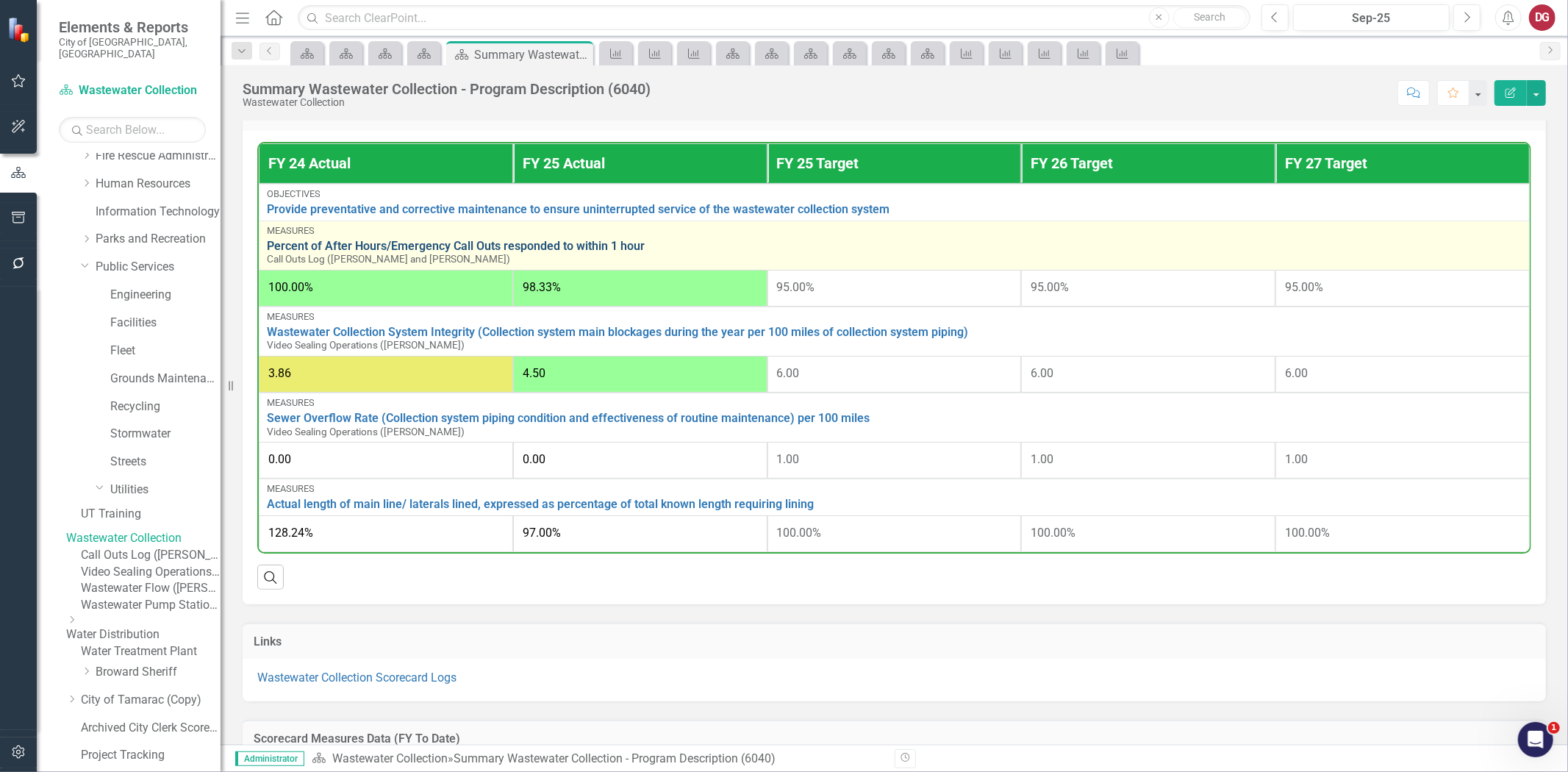
click at [345, 243] on link "Percent of After Hours/Emergency Call Outs responded to within 1 hour" at bounding box center [894, 247] width 1255 height 14
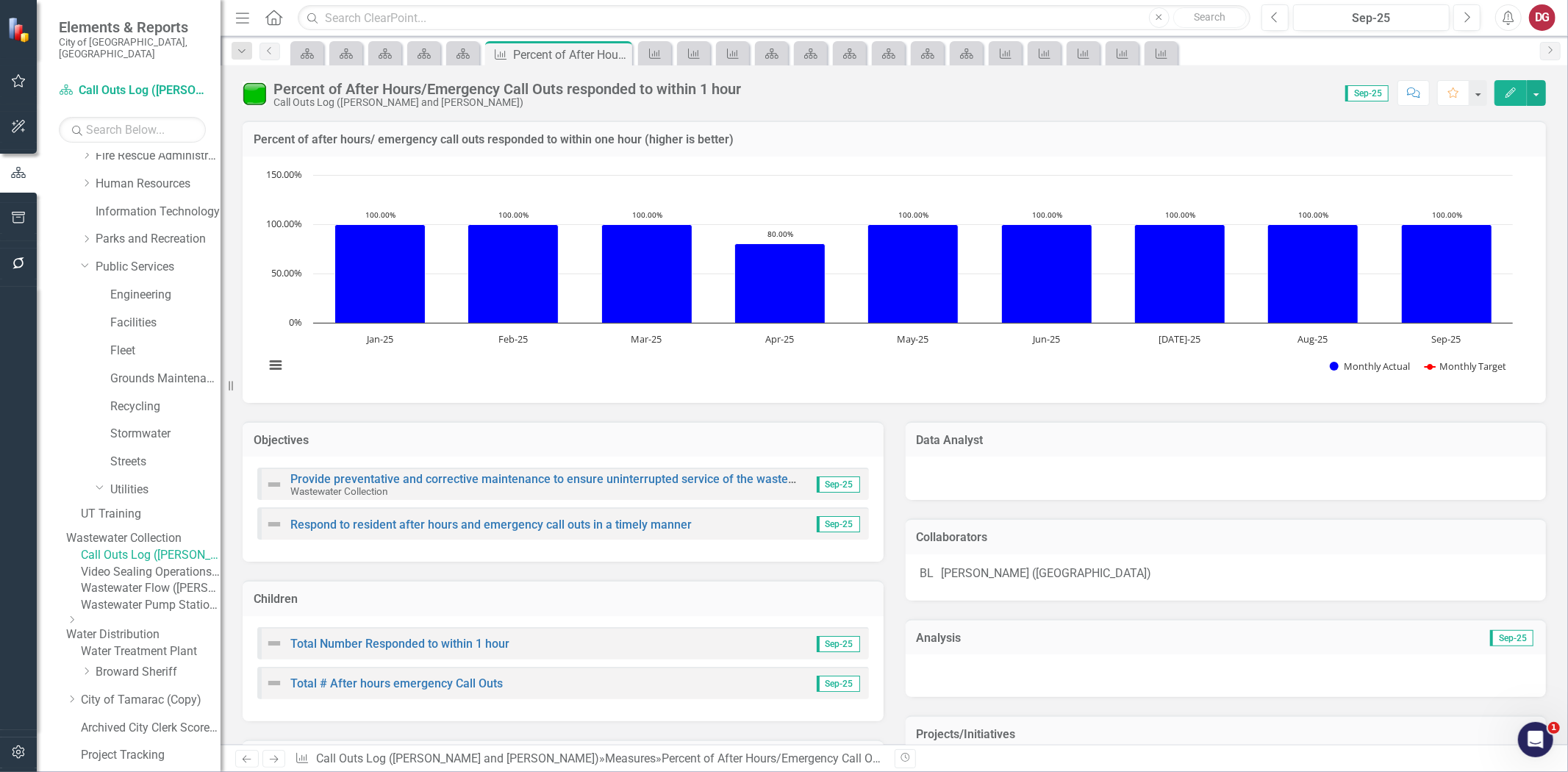
click at [1058, 480] on div at bounding box center [1226, 477] width 612 height 18
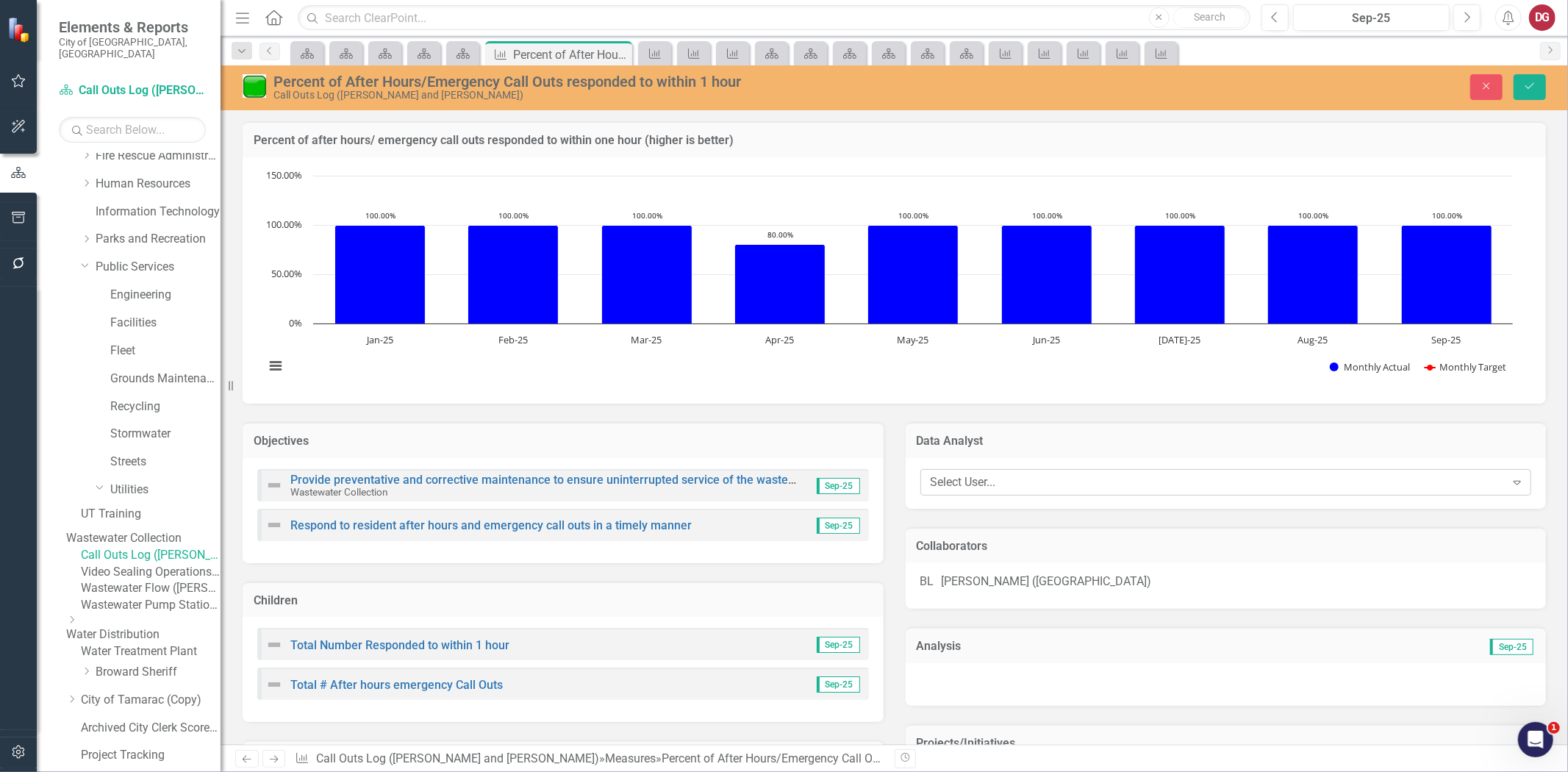
click at [1010, 474] on div "Select User..." at bounding box center [1218, 483] width 575 height 17
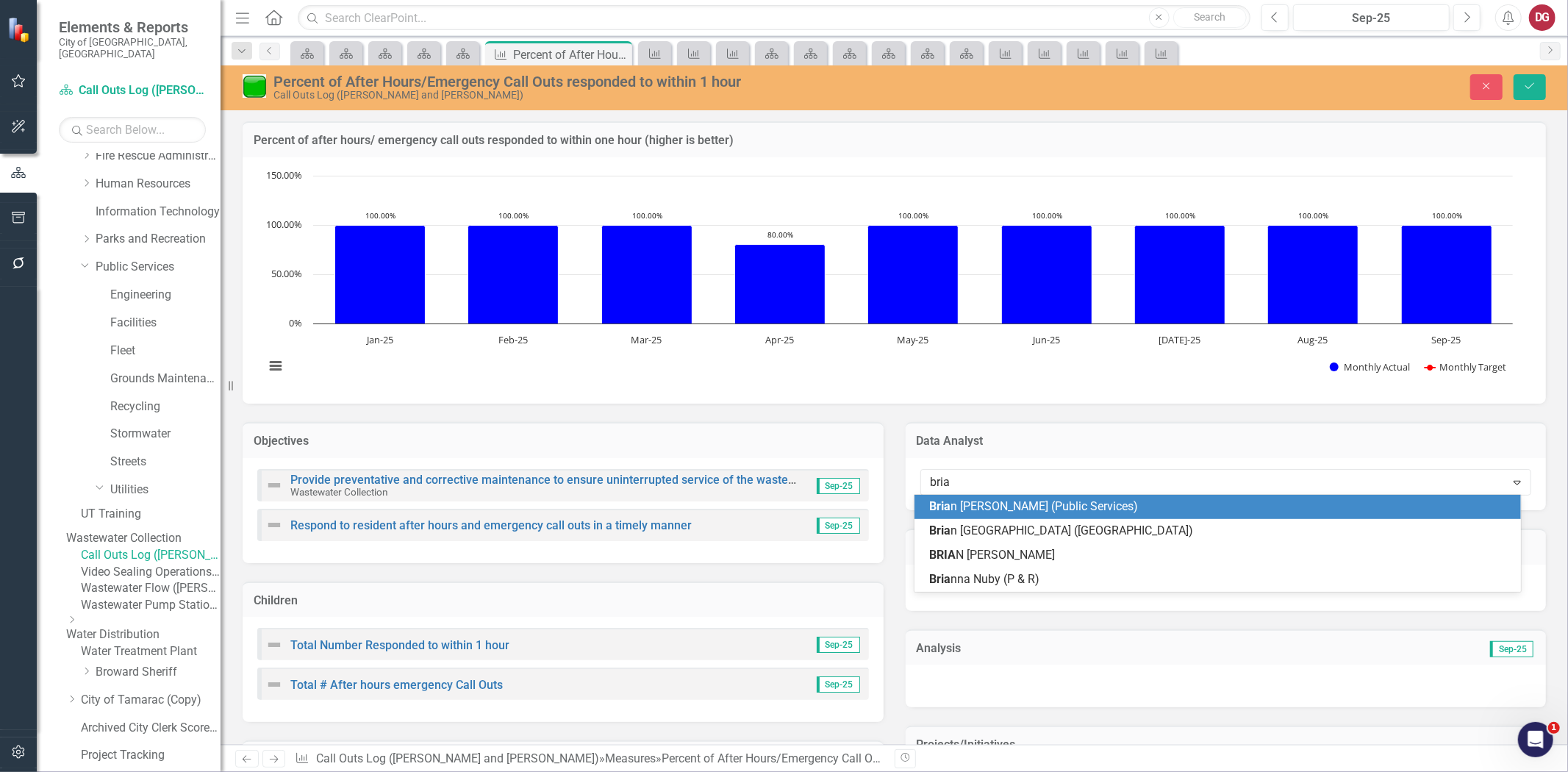
type input "brian"
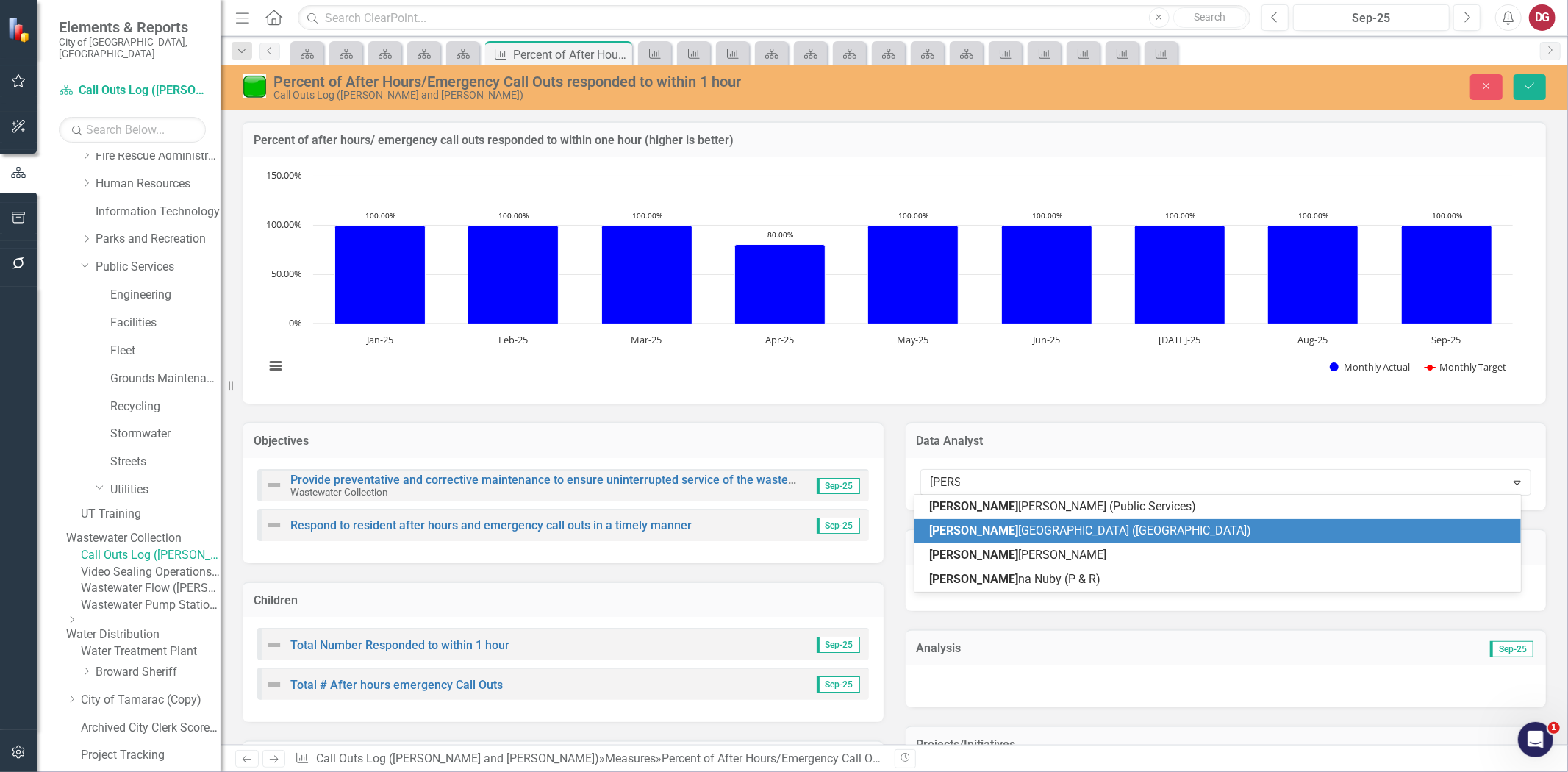
click at [984, 535] on span "Brian London (UT)" at bounding box center [1090, 530] width 322 height 14
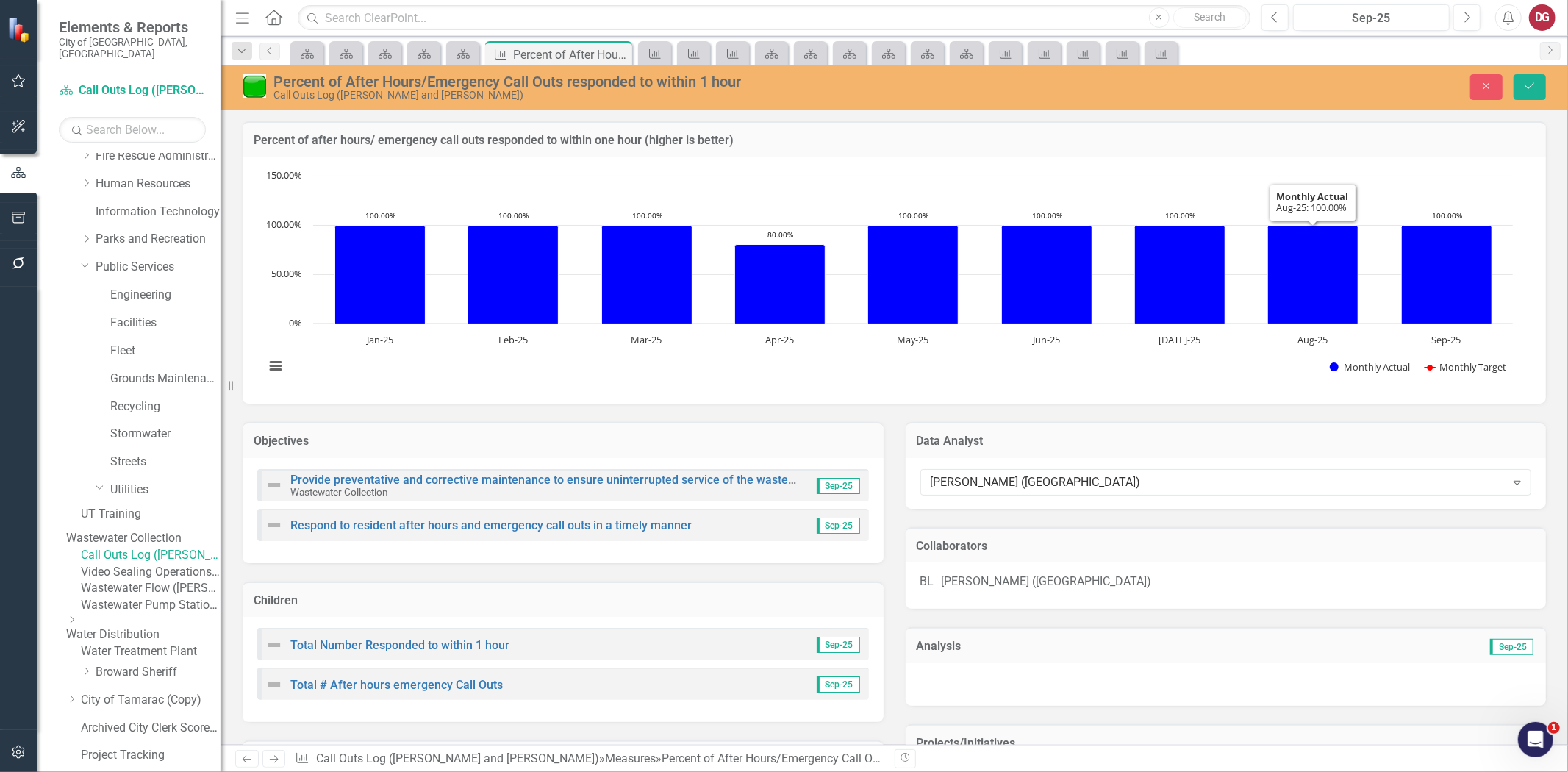
click at [1081, 571] on div "BL Brian London (UT)" at bounding box center [1227, 586] width 641 height 46
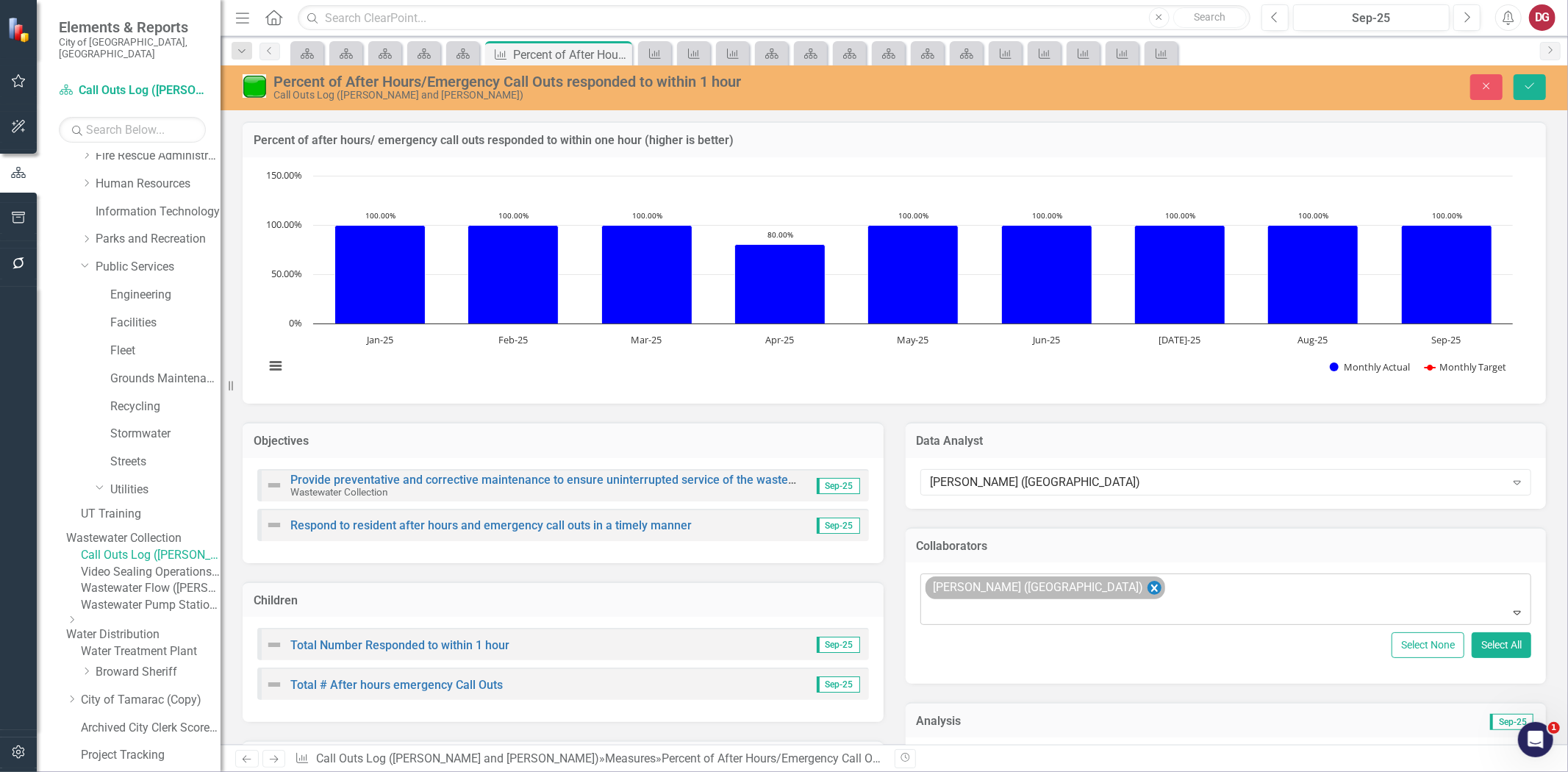
click at [1147, 586] on icon "Remove Brian London (UT)" at bounding box center [1154, 588] width 14 height 19
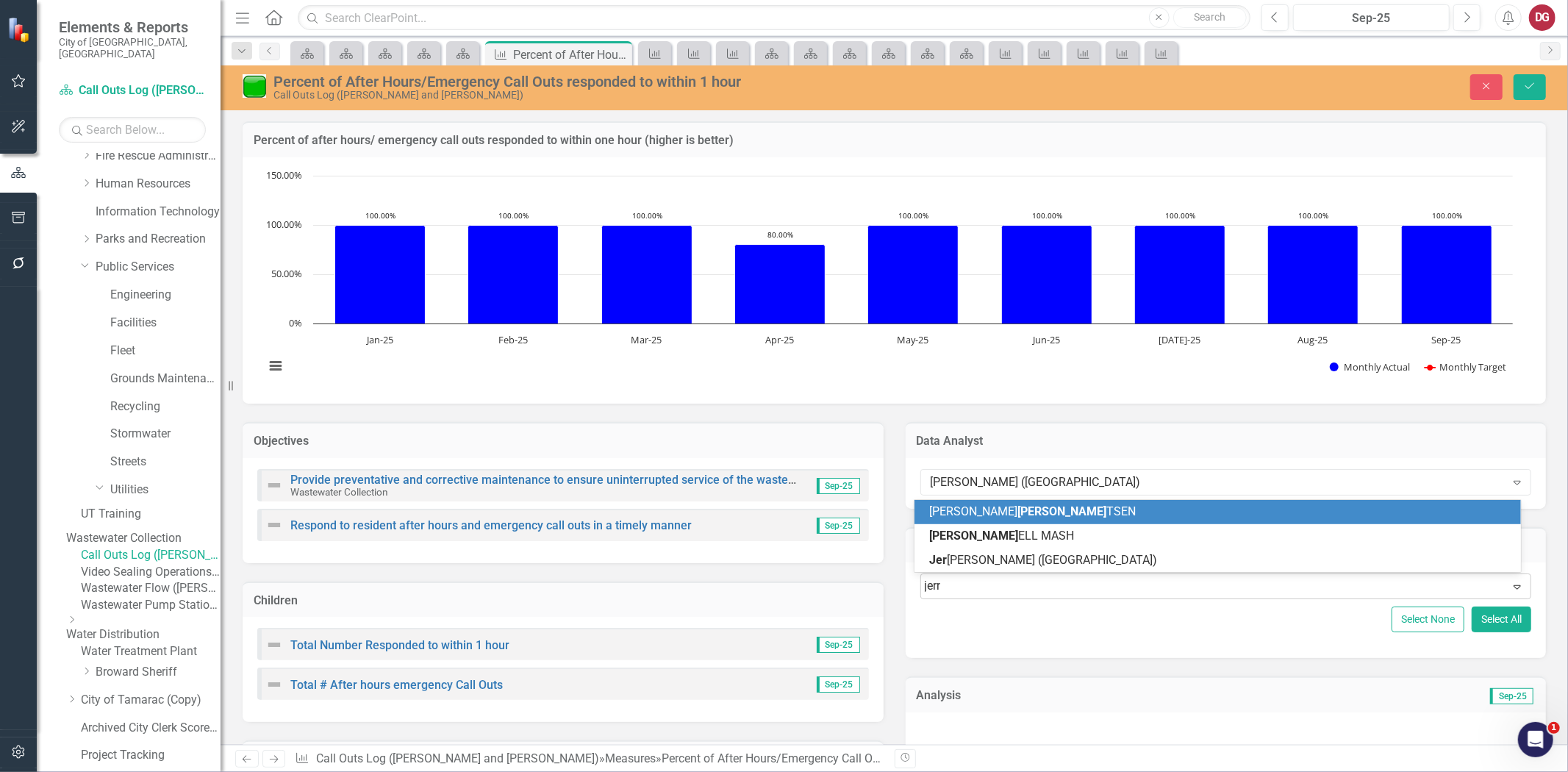
type input "jerry"
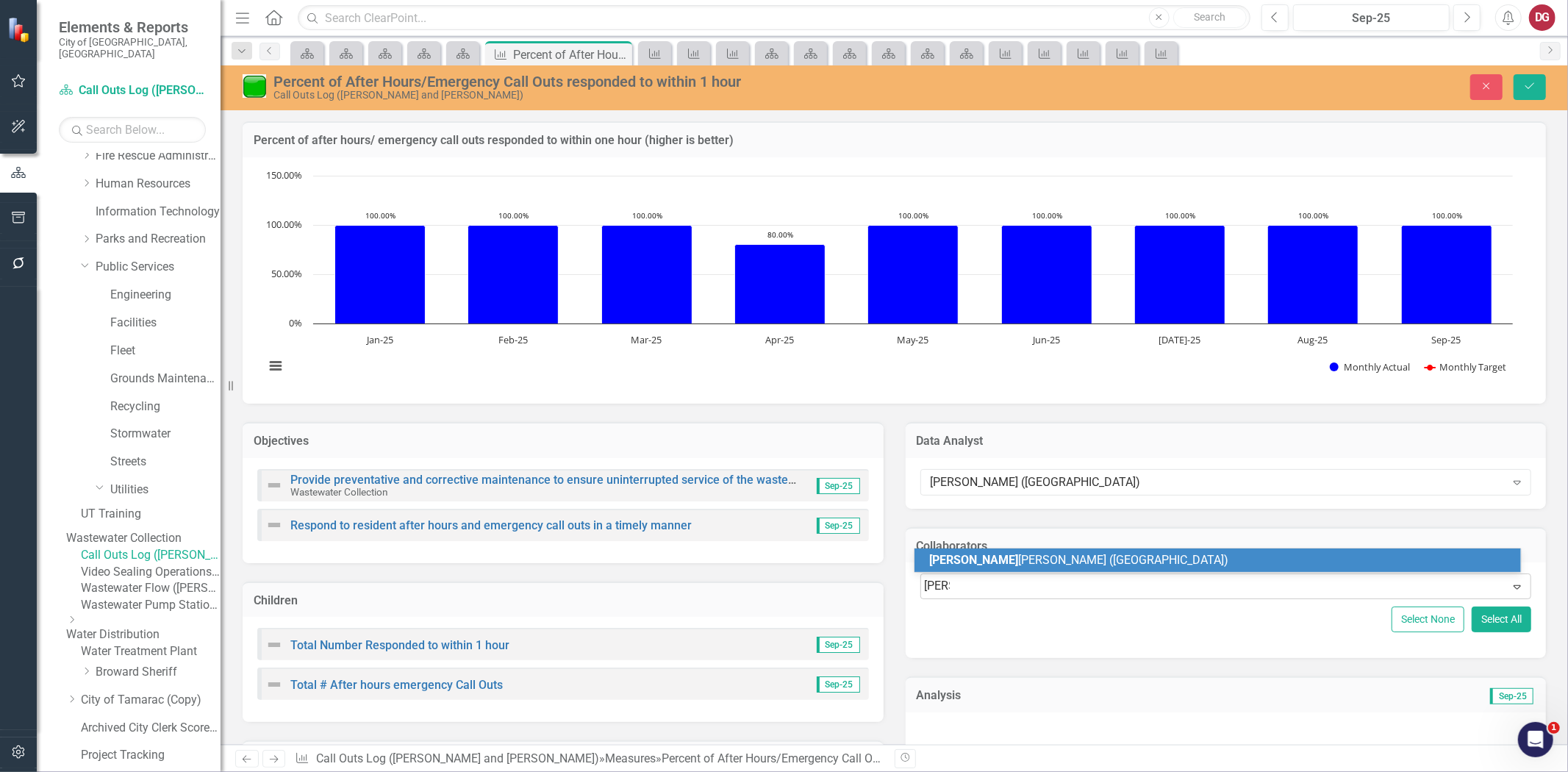
click at [1018, 553] on span "Jerry Robinson (UT)" at bounding box center [1079, 560] width 299 height 14
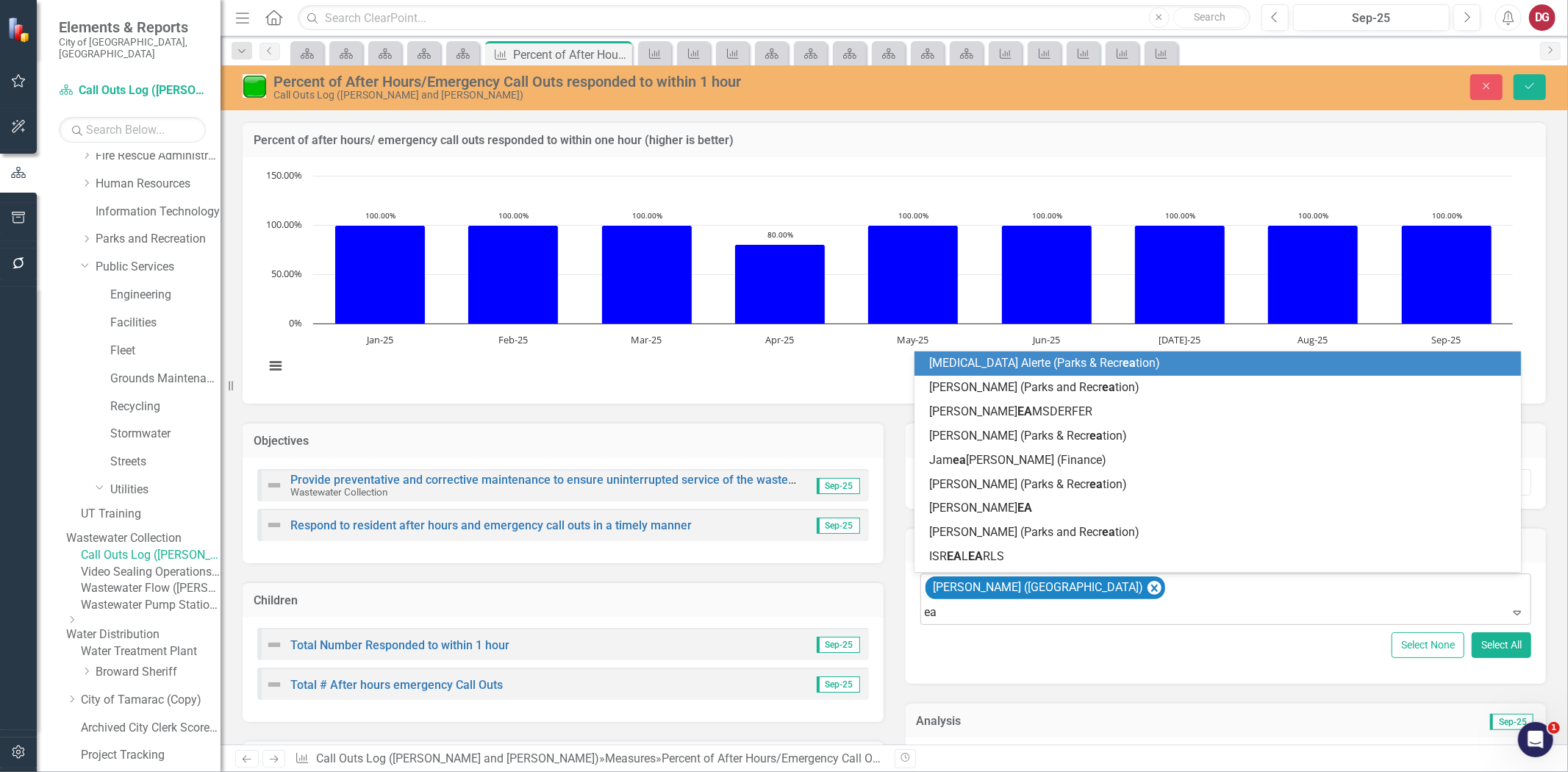
type input "ear"
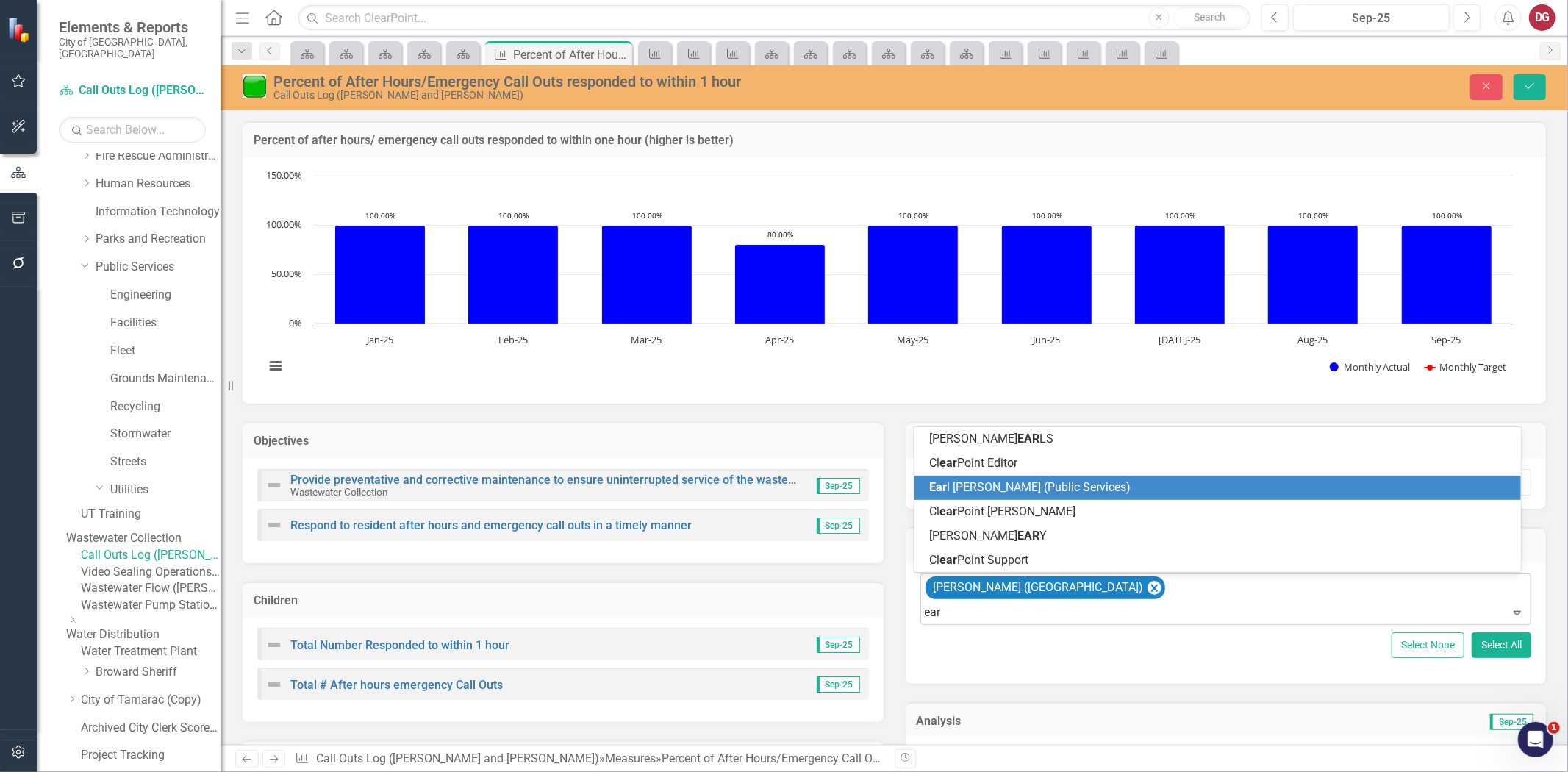
click at [1008, 496] on div "Ear [PERSON_NAME] (Public Services)" at bounding box center [1217, 488] width 606 height 25
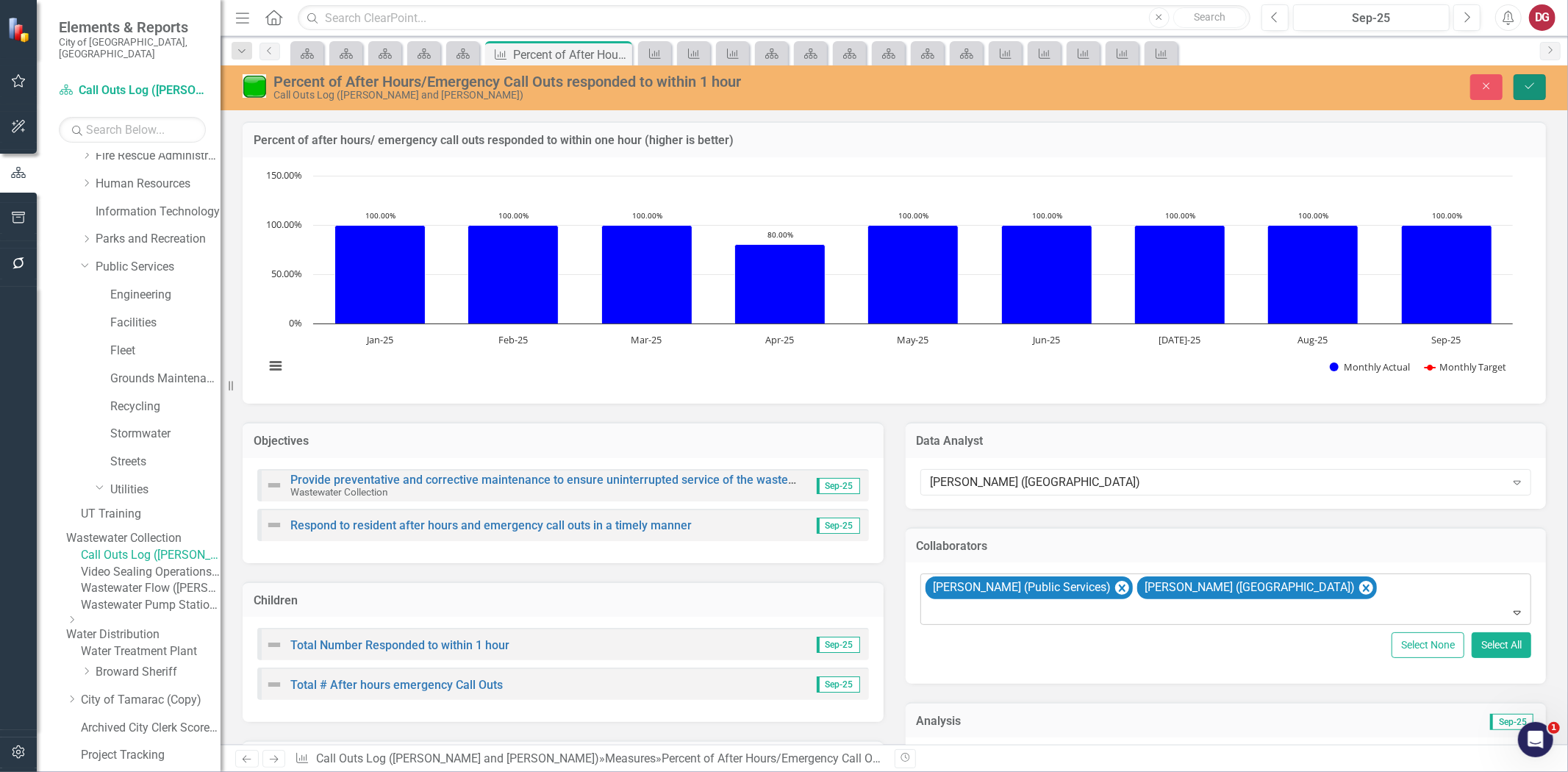
click at [1520, 89] on button "Save" at bounding box center [1530, 87] width 32 height 26
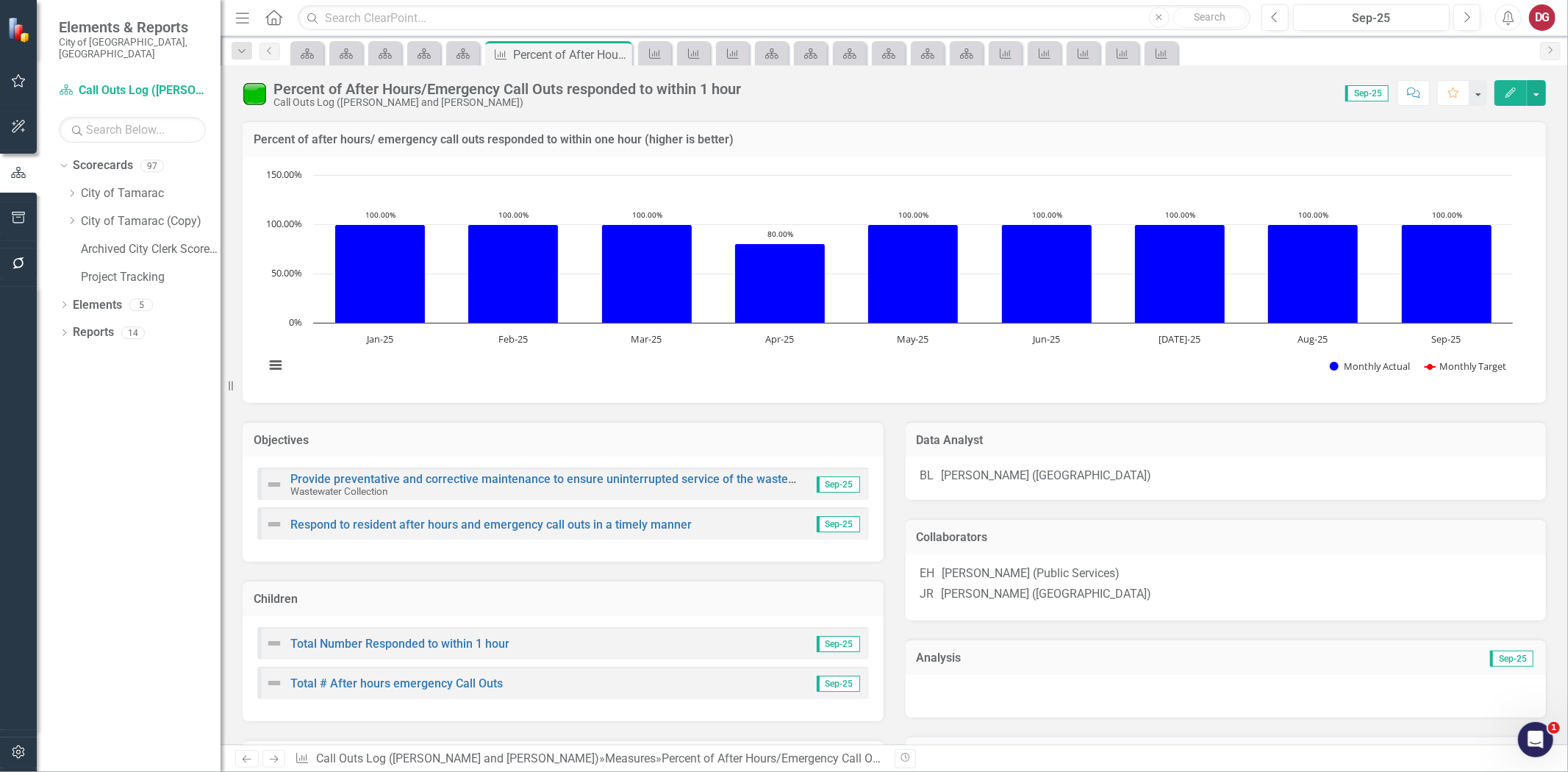
click at [283, 763] on link "Next" at bounding box center [275, 758] width 24 height 18
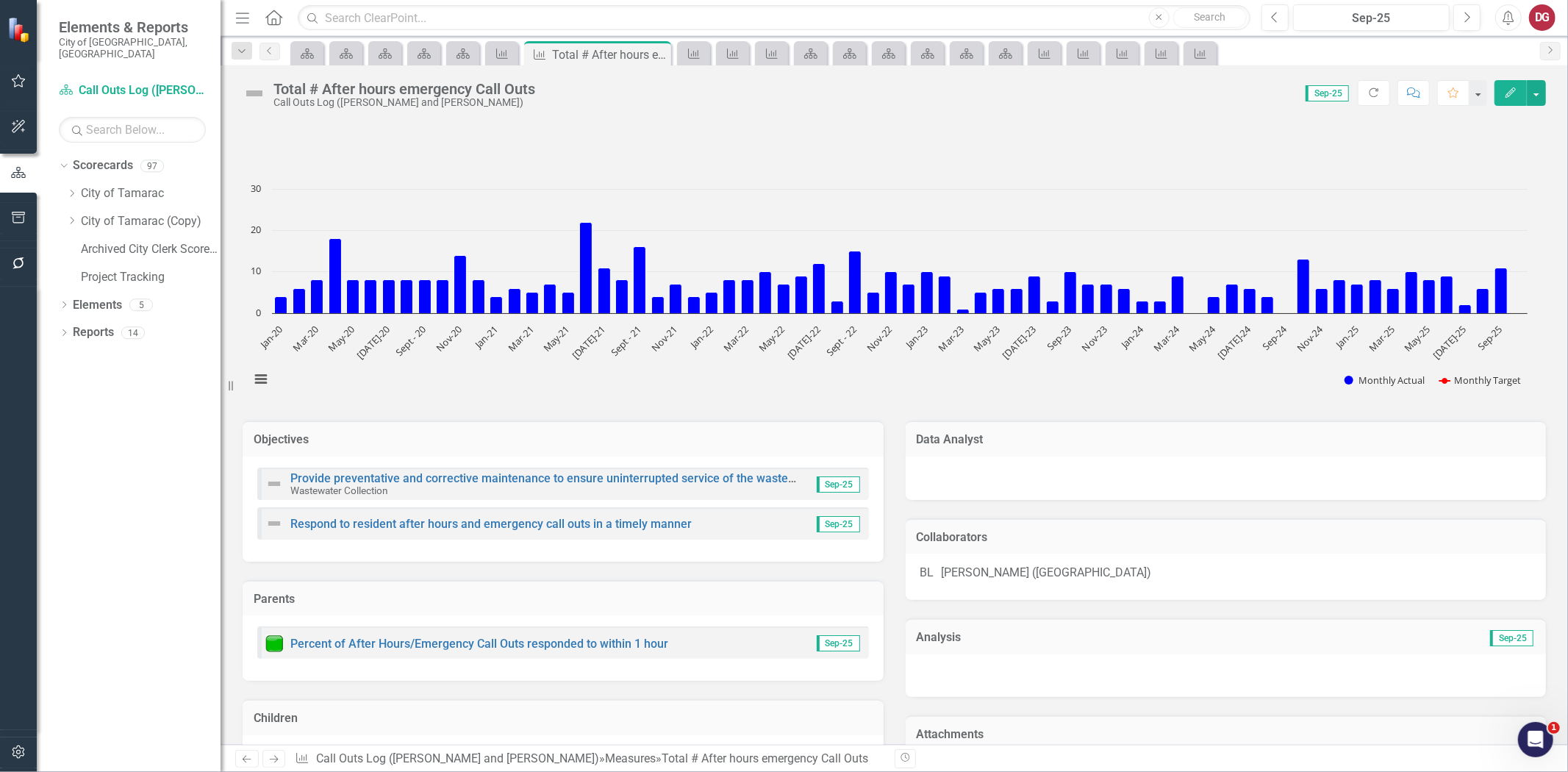
click at [979, 485] on div at bounding box center [1227, 478] width 641 height 43
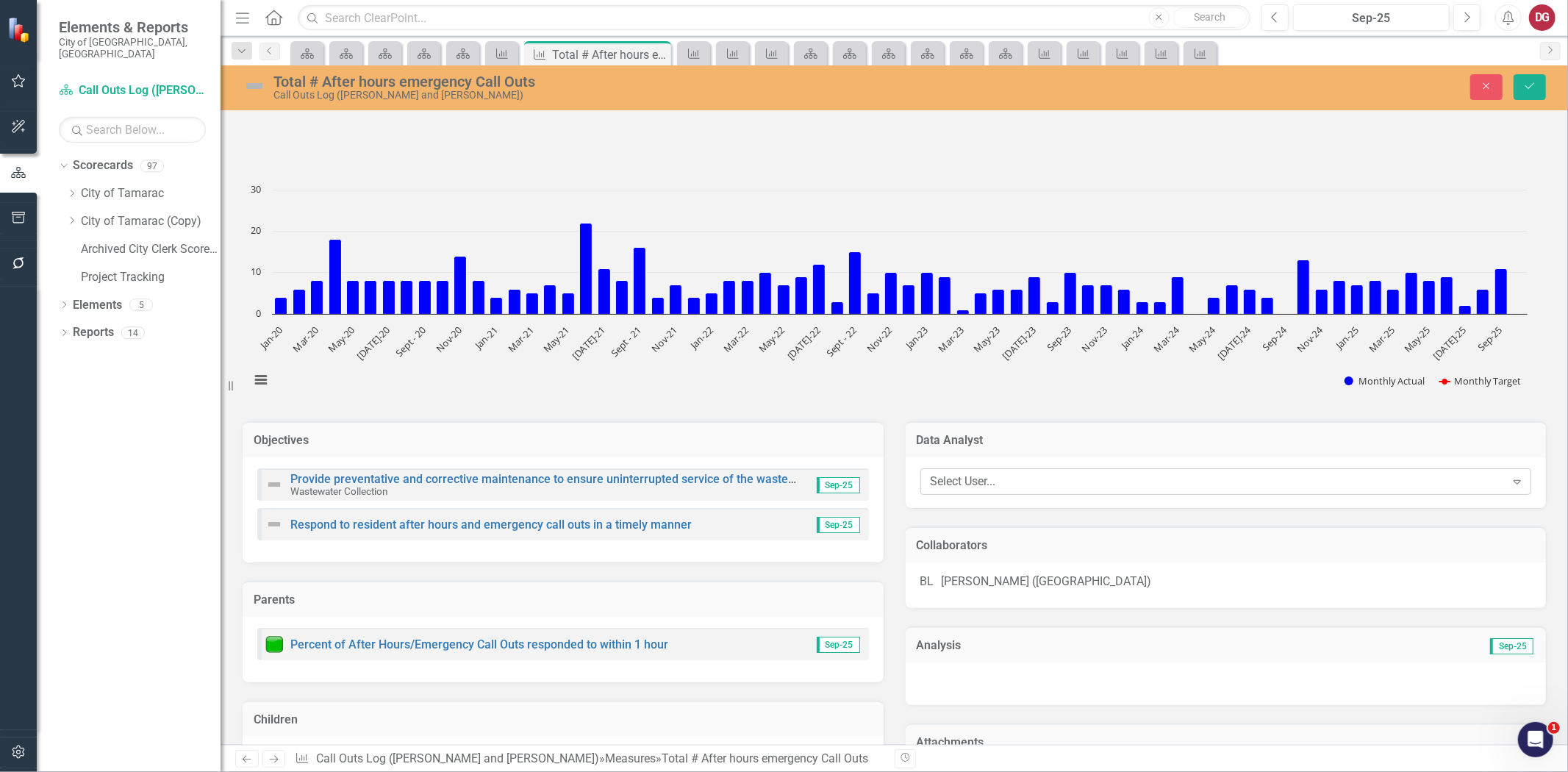
click at [979, 484] on div "Select User..." at bounding box center [1218, 483] width 575 height 17
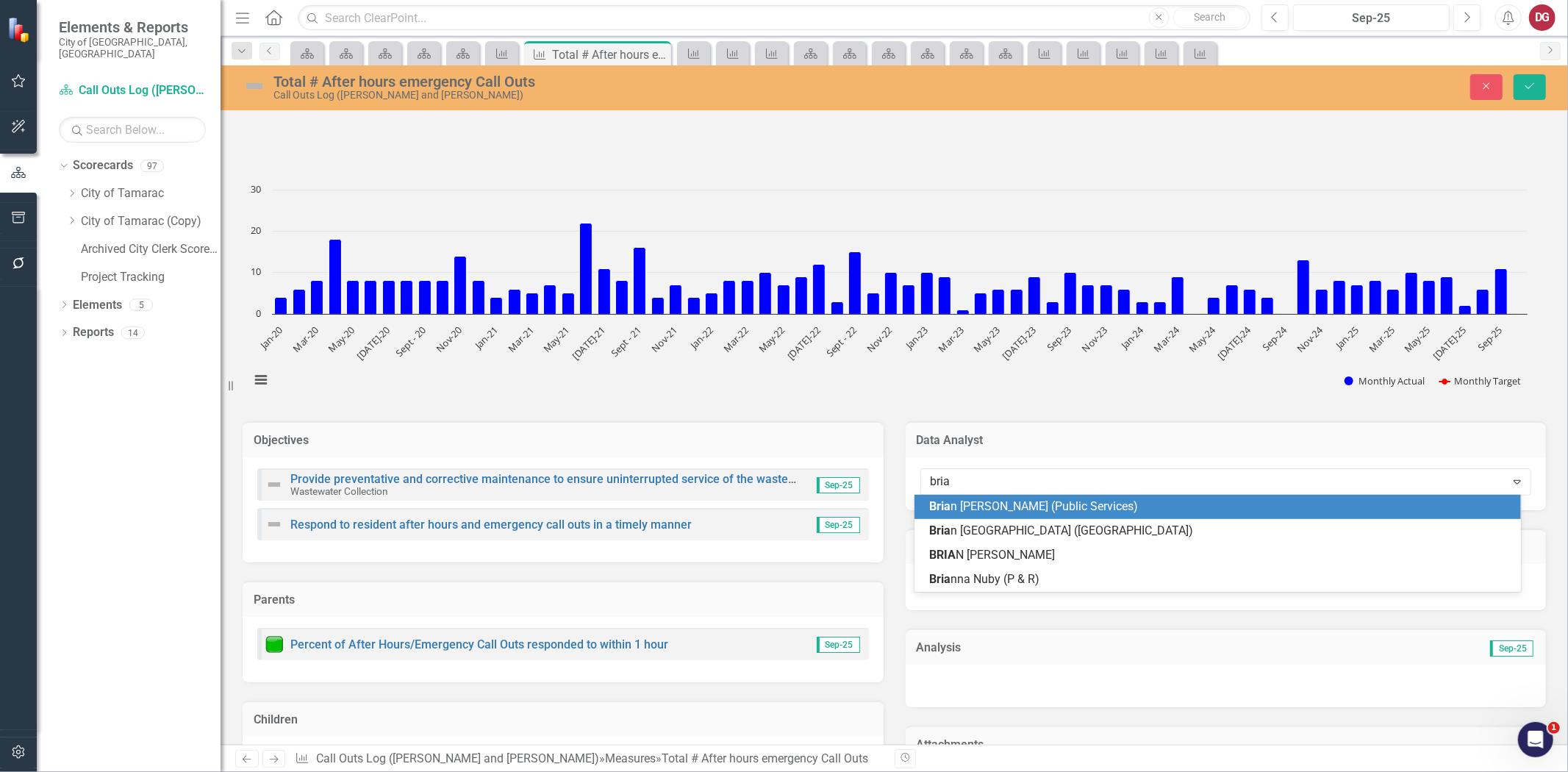
type input "brian"
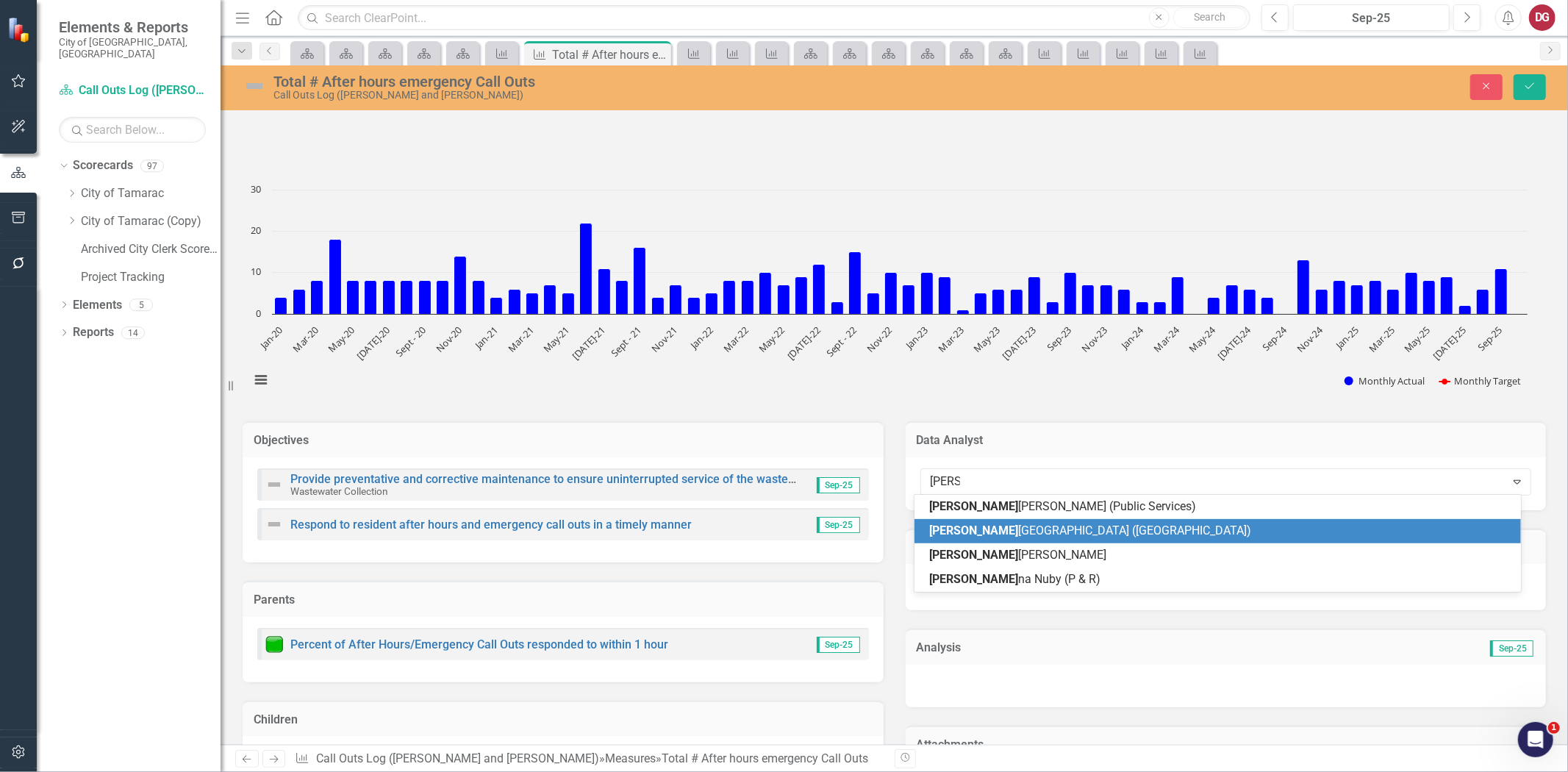
click at [972, 537] on span "Brian London (UT)" at bounding box center [1090, 530] width 322 height 14
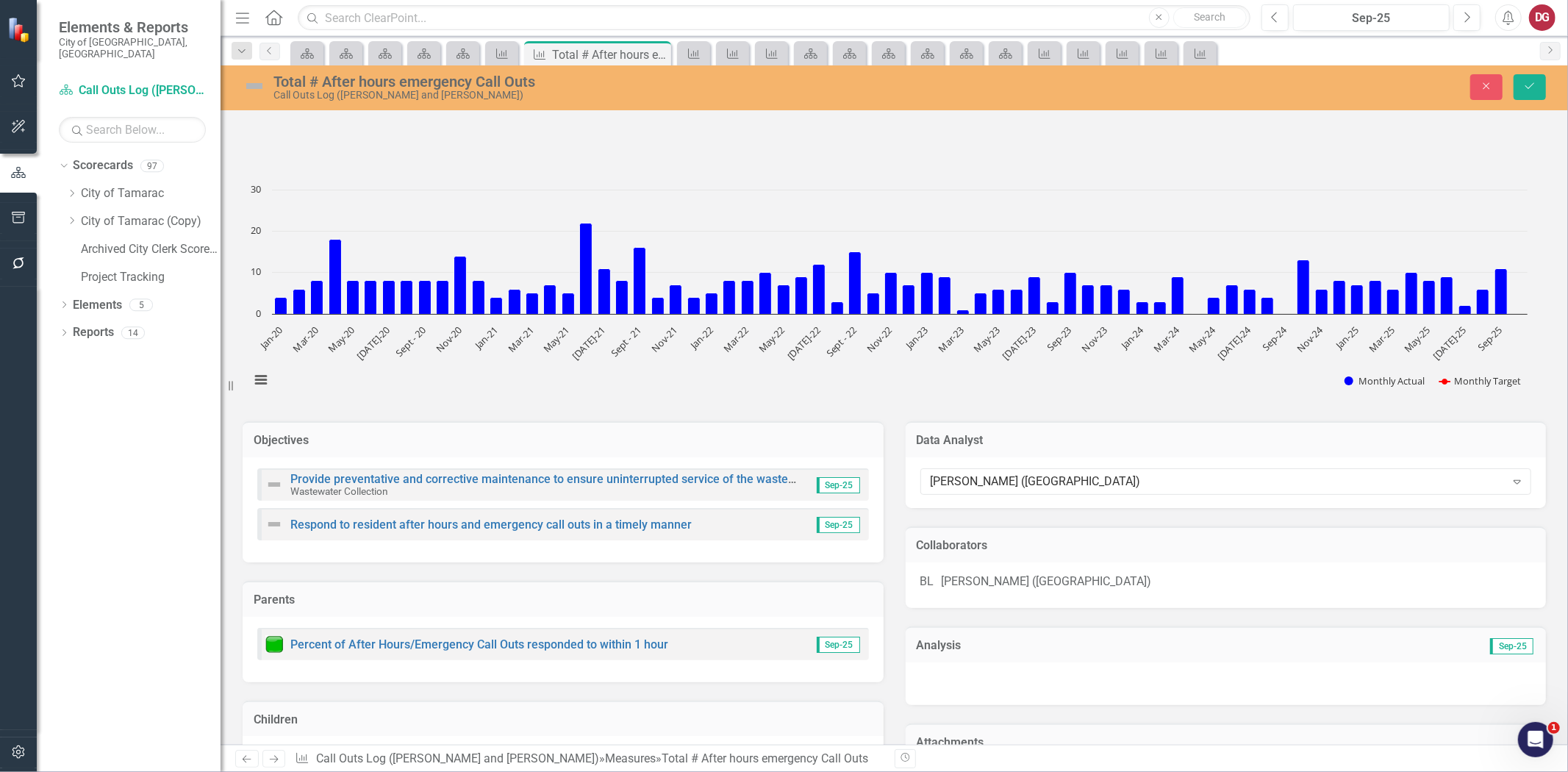
click at [989, 563] on div "BL Brian London (UT)" at bounding box center [1227, 586] width 641 height 46
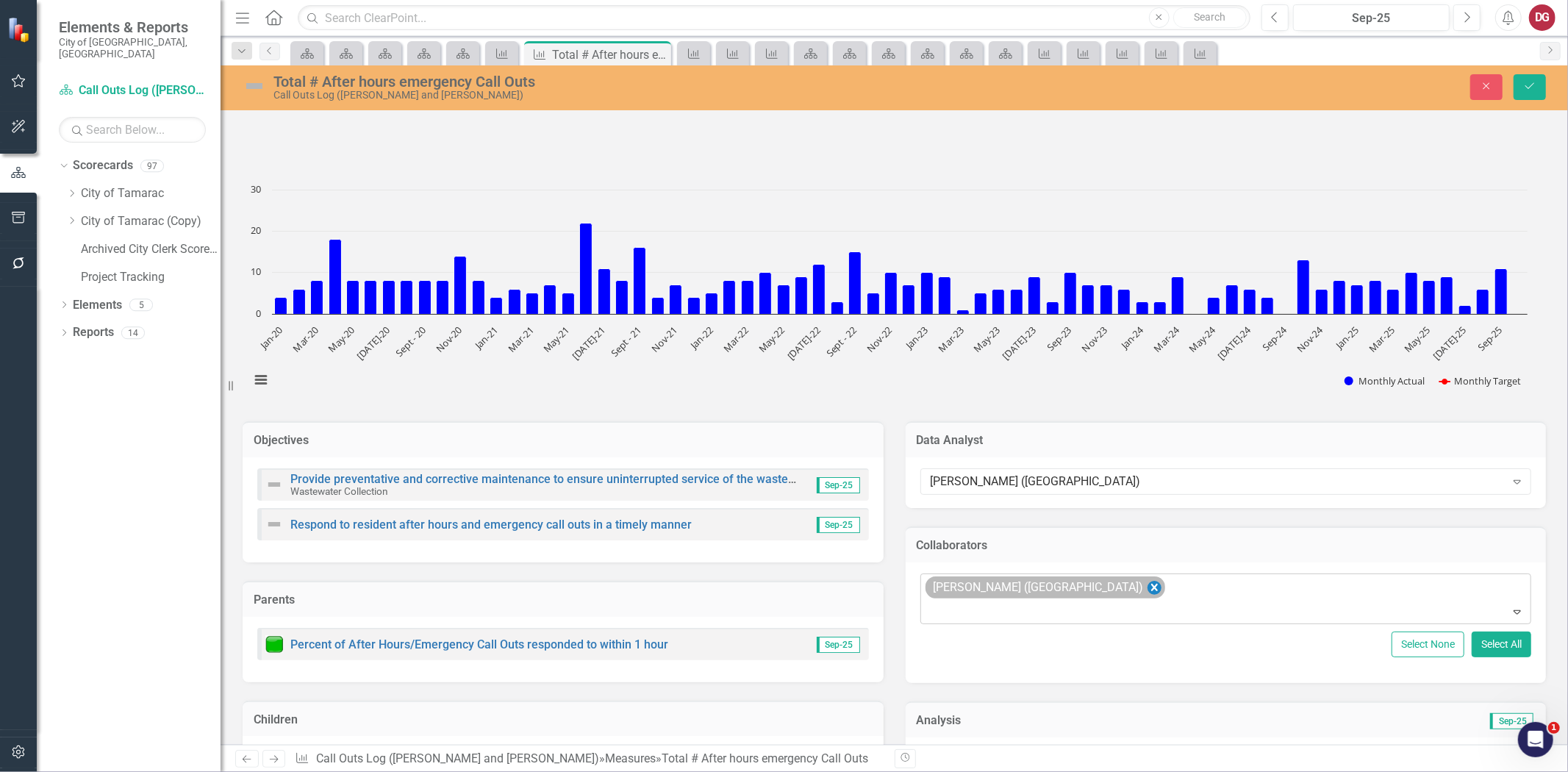
click at [1147, 590] on icon "Remove Brian London (UT)" at bounding box center [1154, 588] width 14 height 19
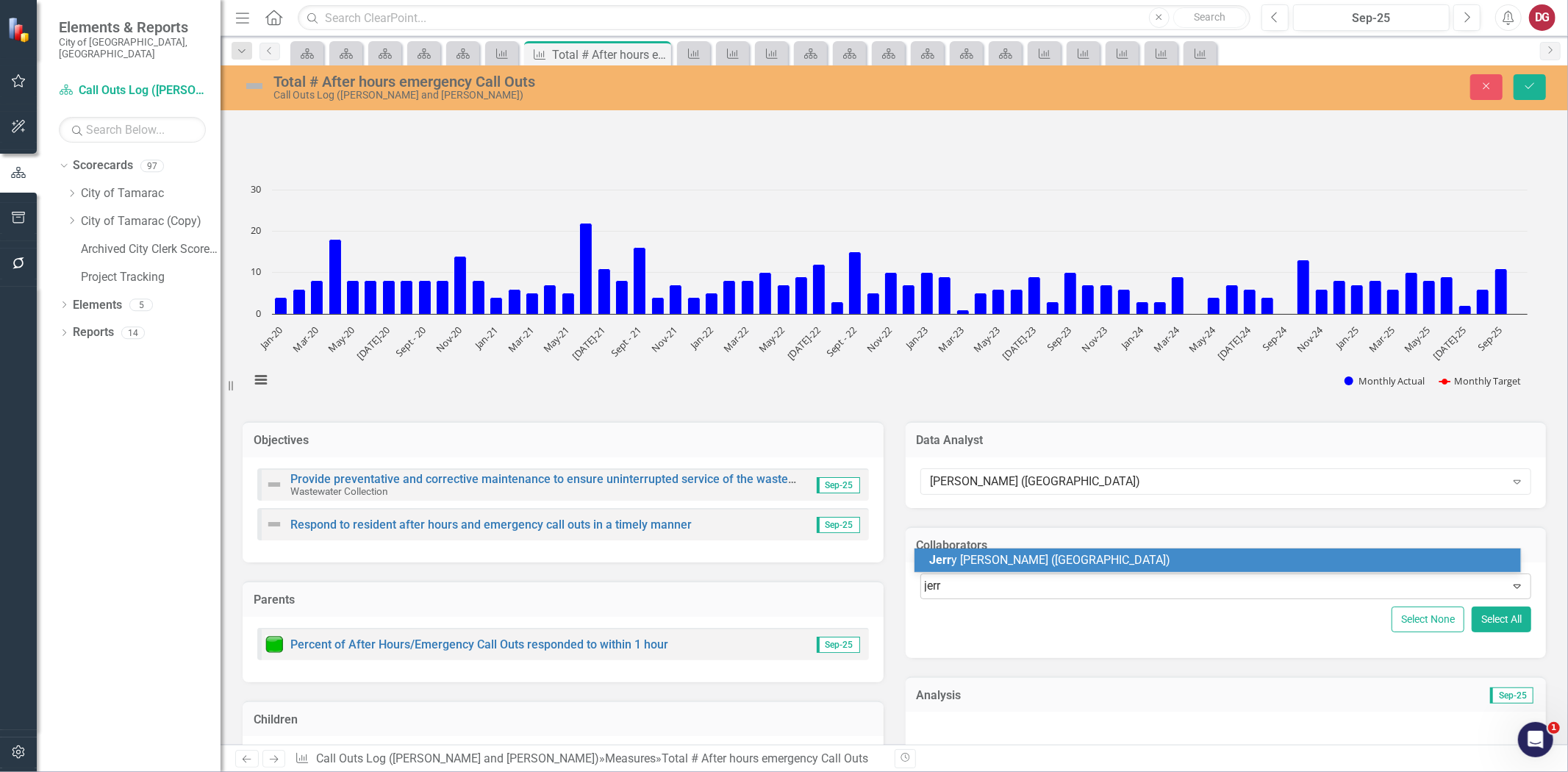
type input "jerry"
click at [1035, 563] on div "Jerry Robinson (UT)" at bounding box center [1220, 561] width 582 height 17
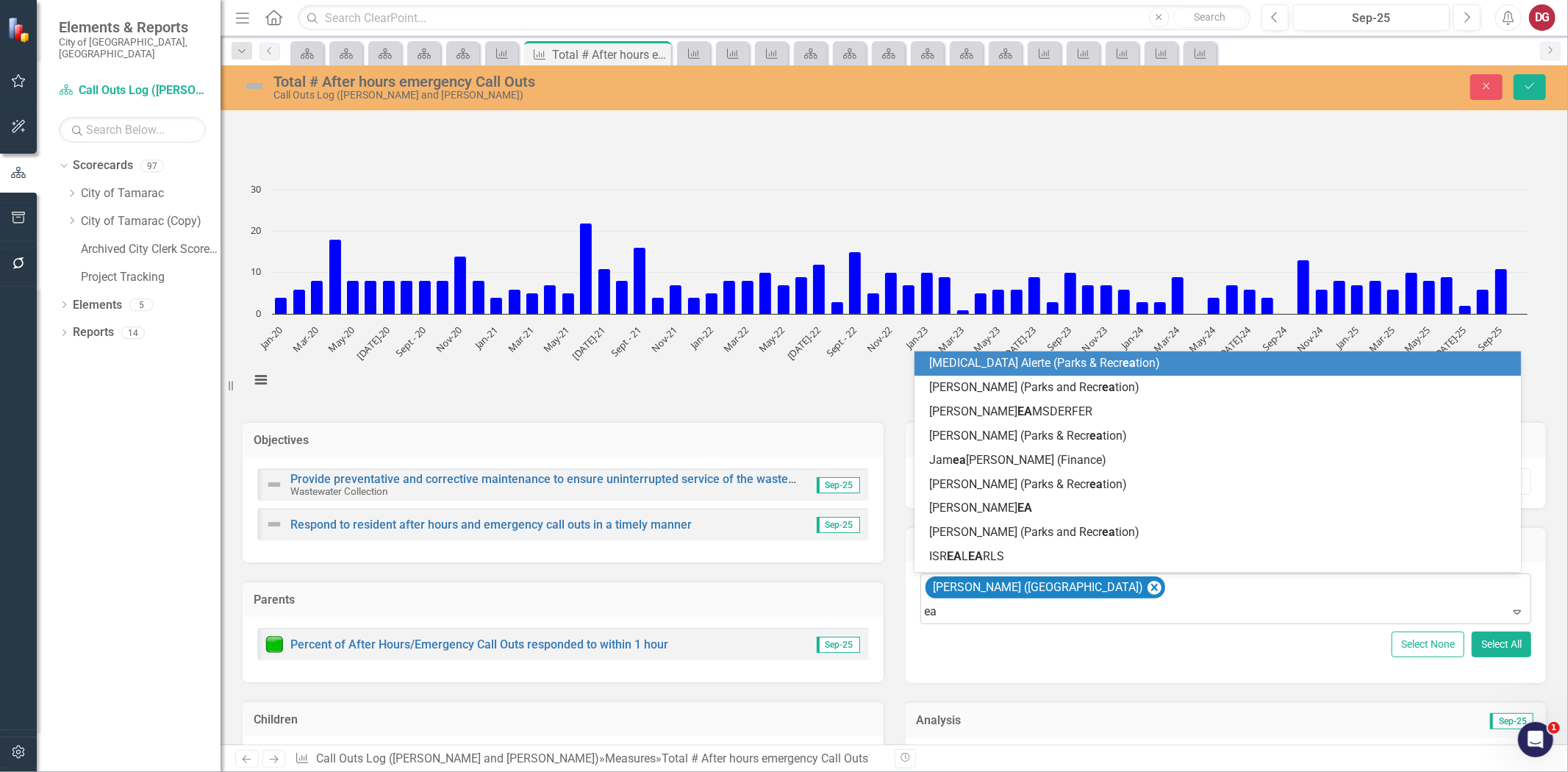
type input "ear"
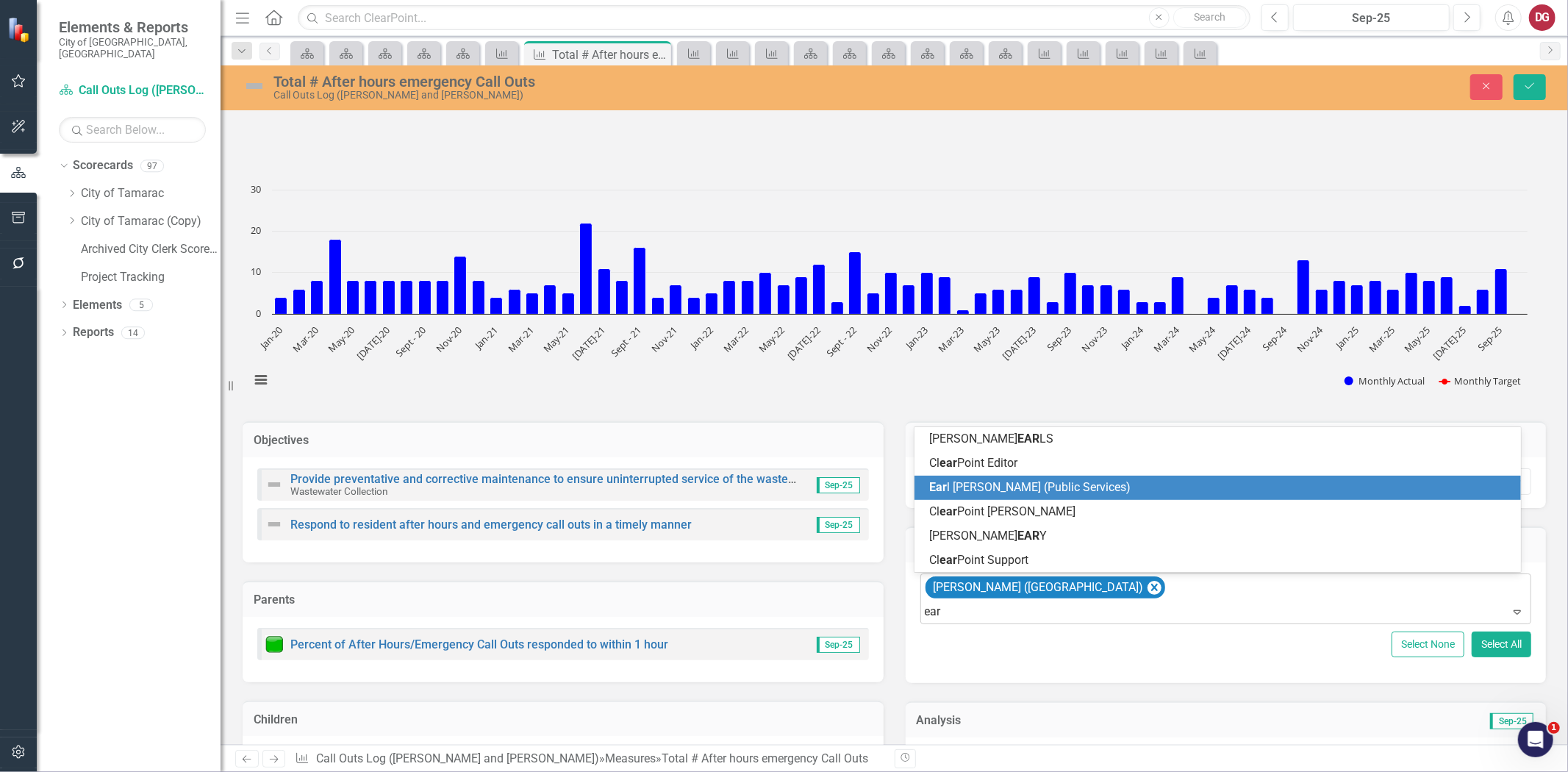
click at [958, 480] on span "Ear [PERSON_NAME] (Public Services)" at bounding box center [1029, 487] width 202 height 14
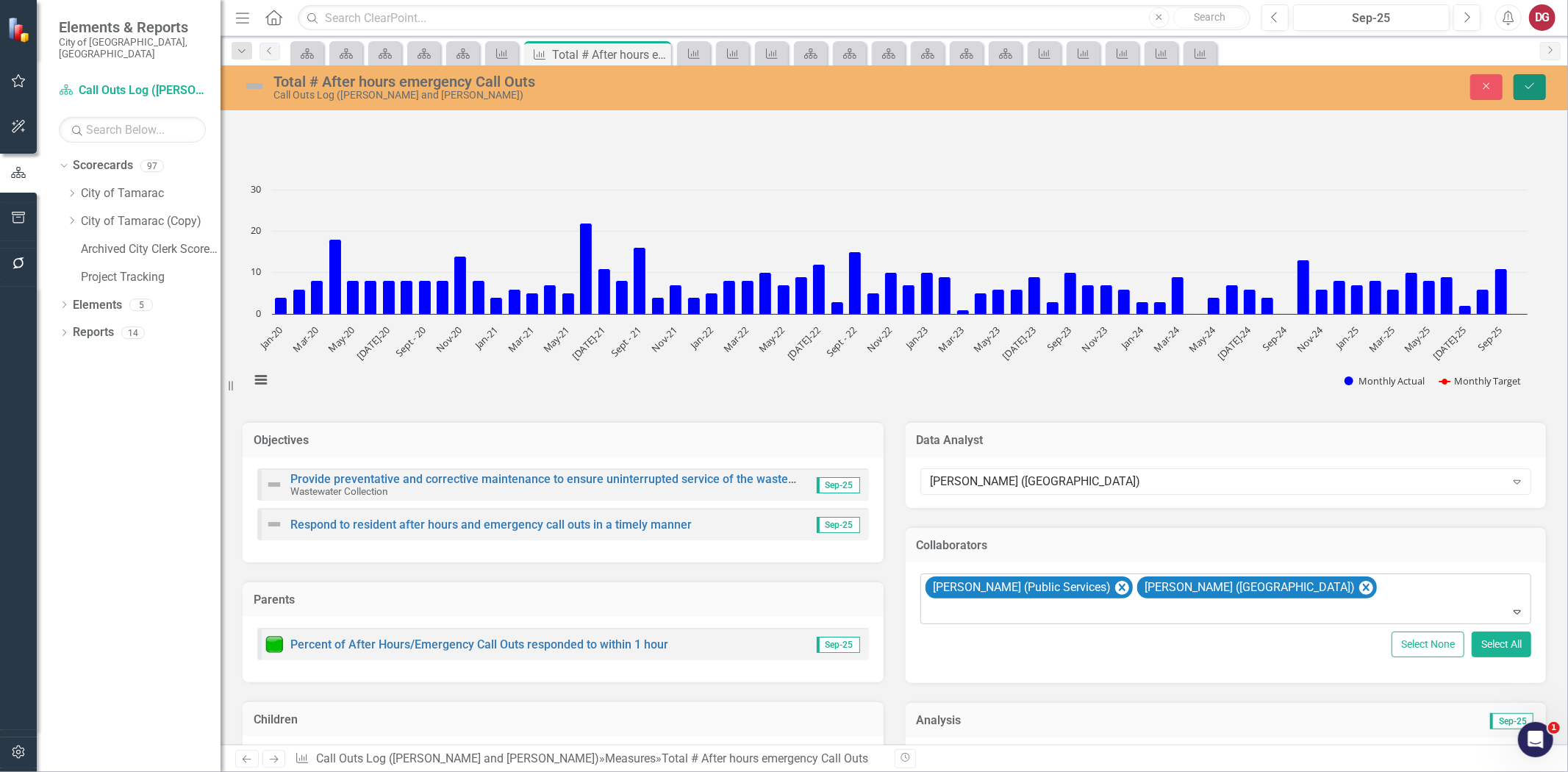
click at [1524, 84] on icon "Save" at bounding box center [1531, 86] width 14 height 10
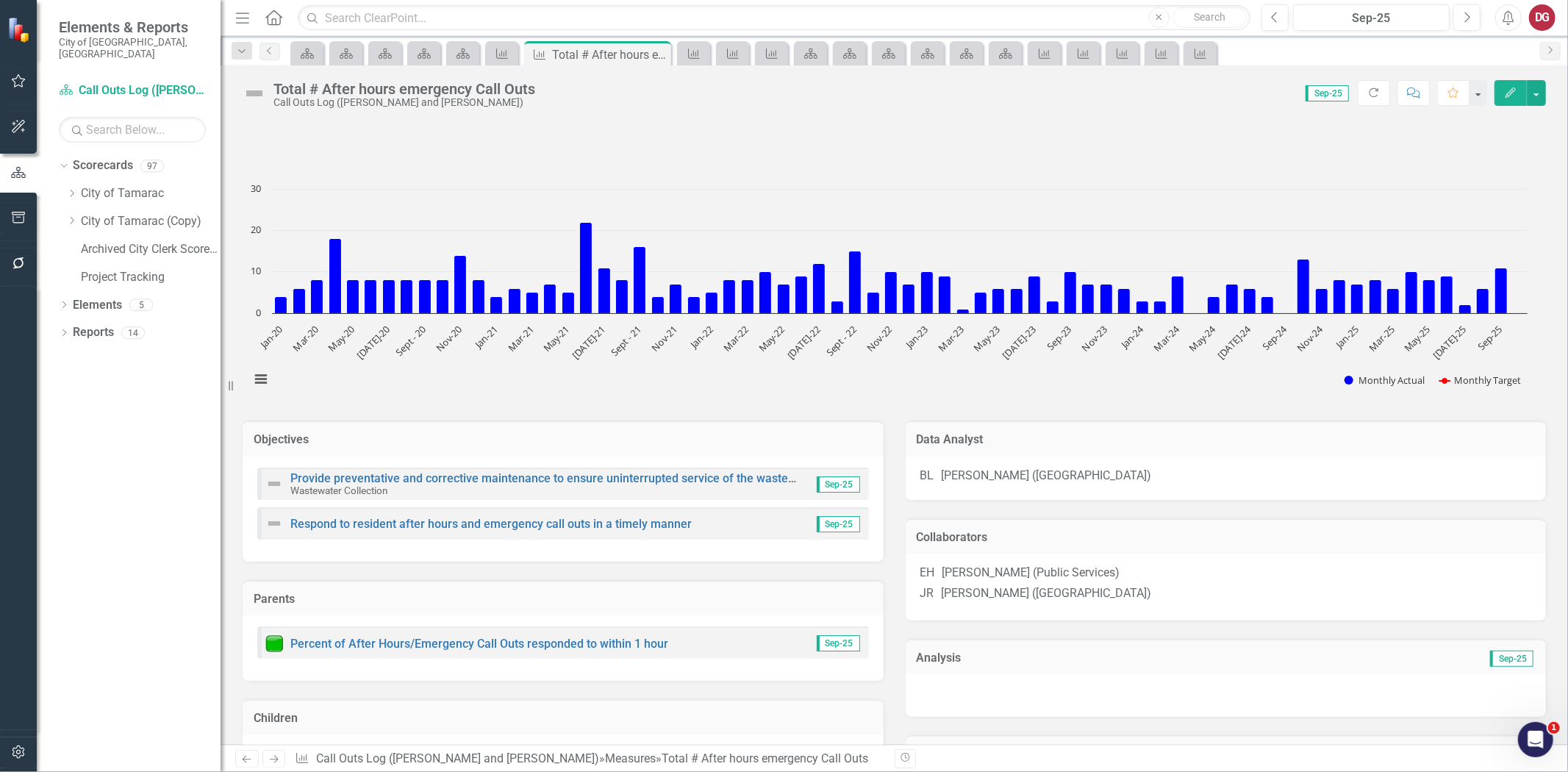
click at [279, 761] on icon "Next" at bounding box center [274, 759] width 13 height 9
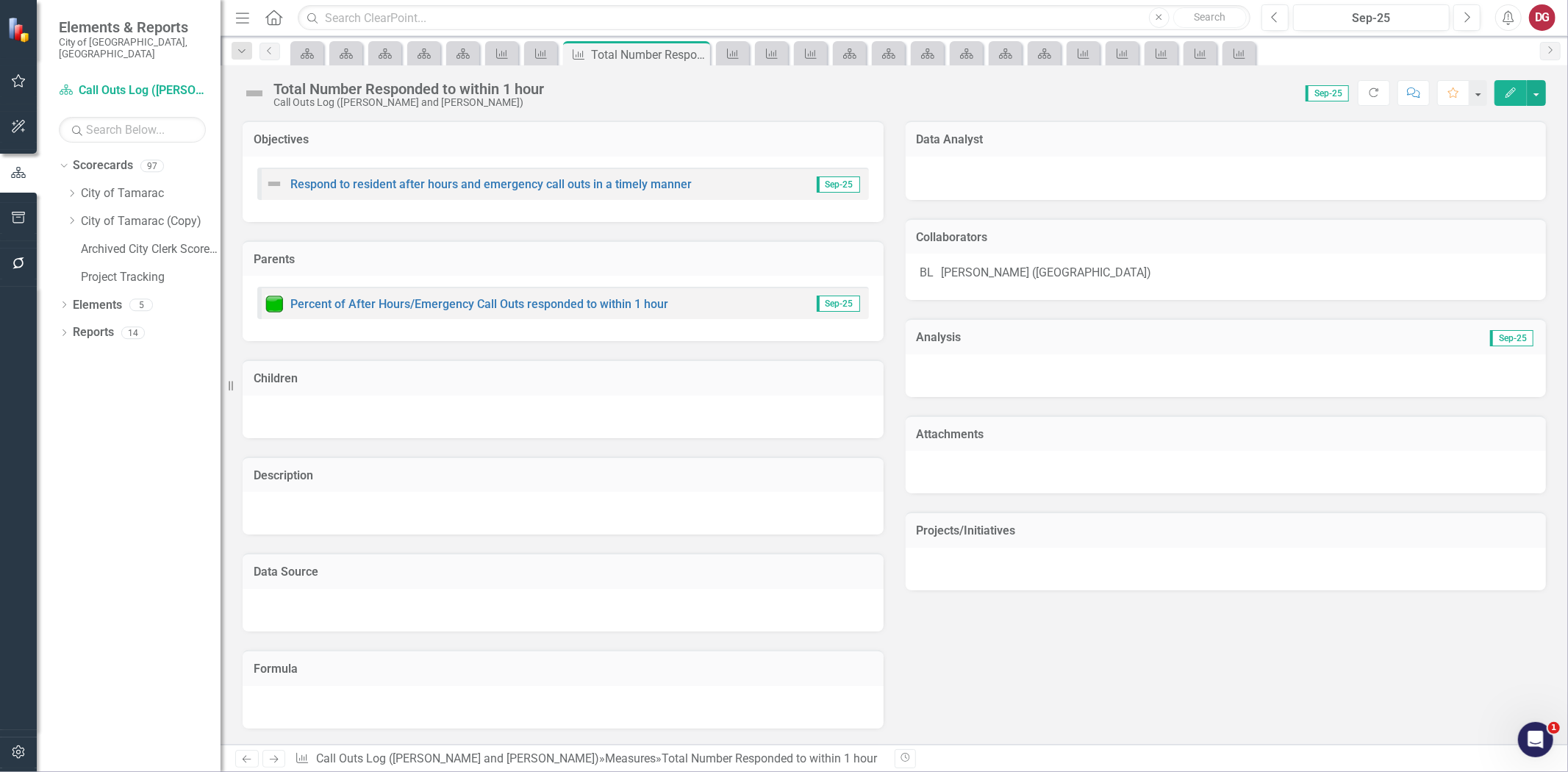
click at [1024, 186] on div at bounding box center [1227, 178] width 641 height 43
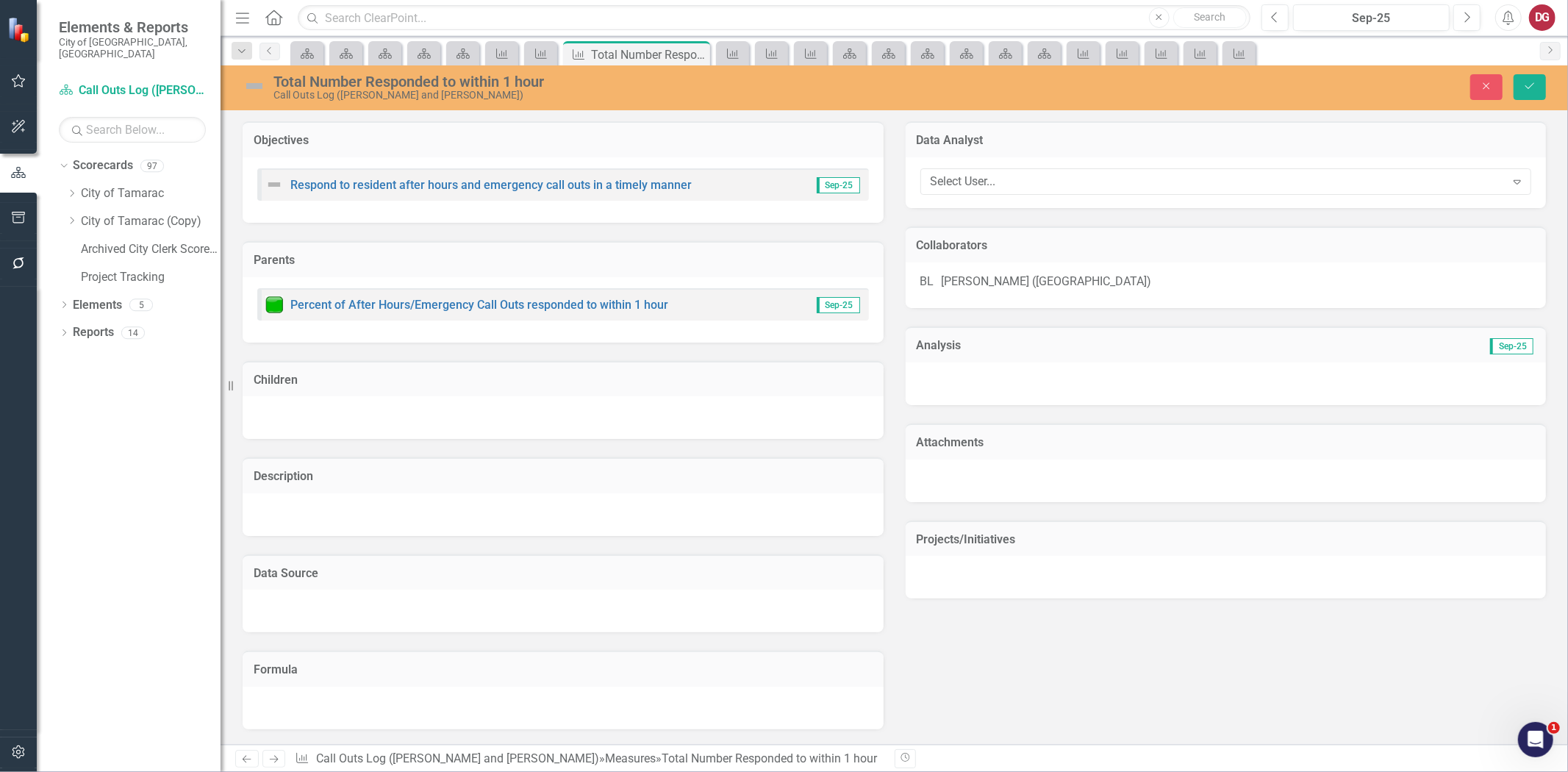
click at [1024, 186] on div "Select User..." at bounding box center [1218, 182] width 575 height 17
type input "lond"
click at [1019, 772] on div "Brian Lond on (UT)" at bounding box center [784, 784] width 1568 height 25
click at [1039, 284] on div "BL Brian London (UT)" at bounding box center [1226, 282] width 612 height 17
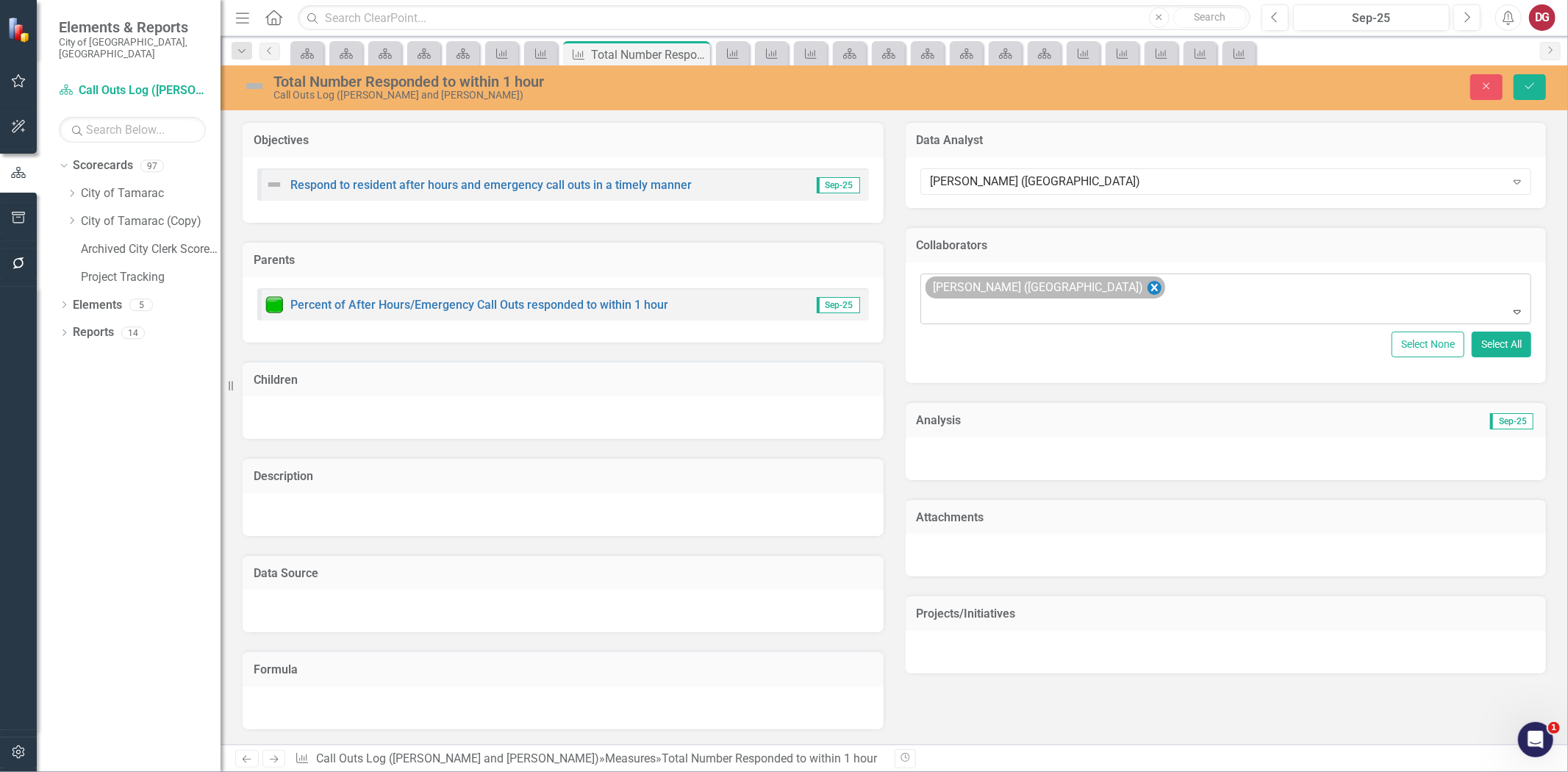
click at [1147, 287] on icon "Remove Brian London (UT)" at bounding box center [1154, 289] width 14 height 19
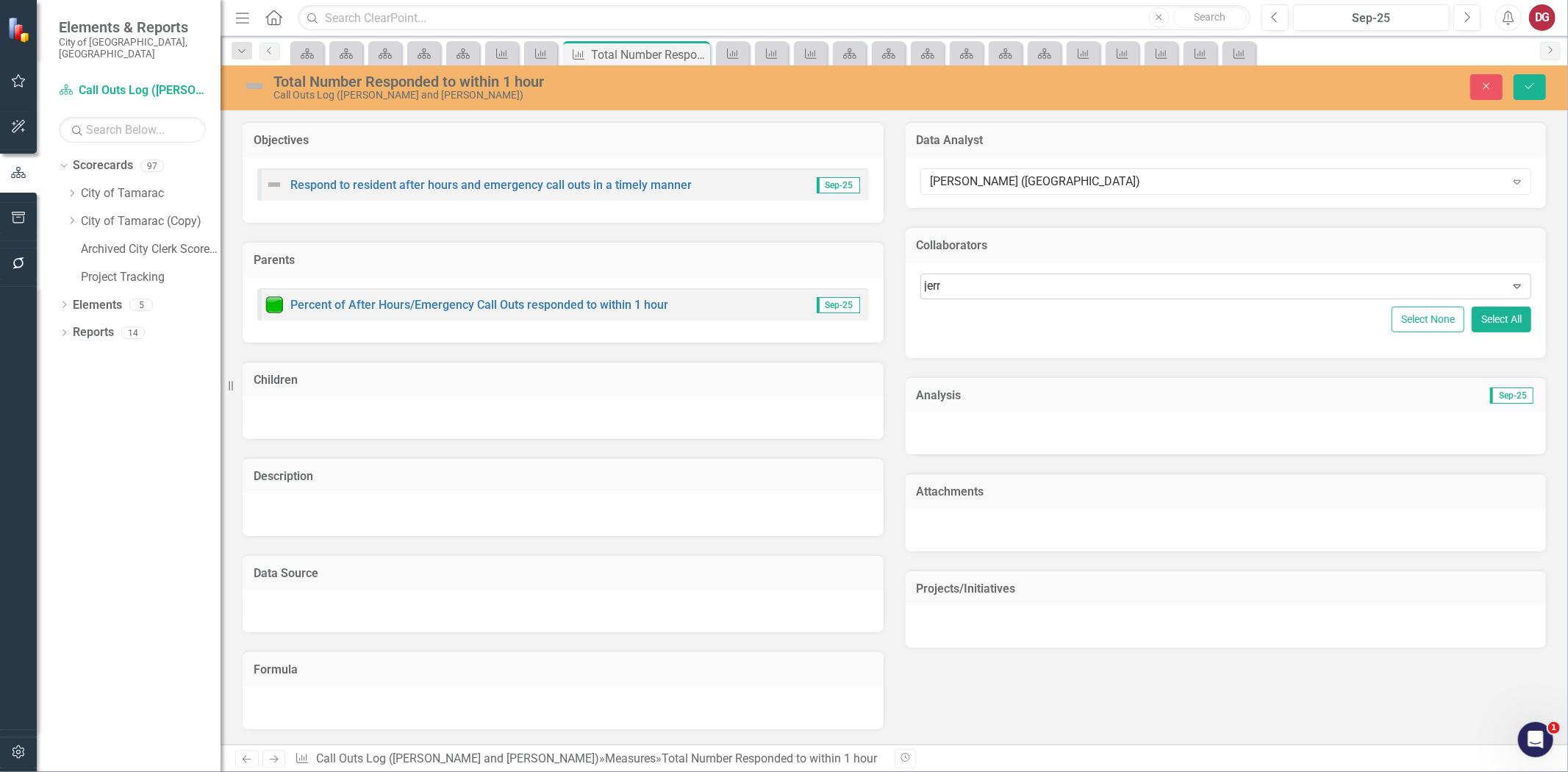
type input "jerry"
click at [314, 772] on span "Jerry Robinson (UT)" at bounding box center [164, 784] width 299 height 14
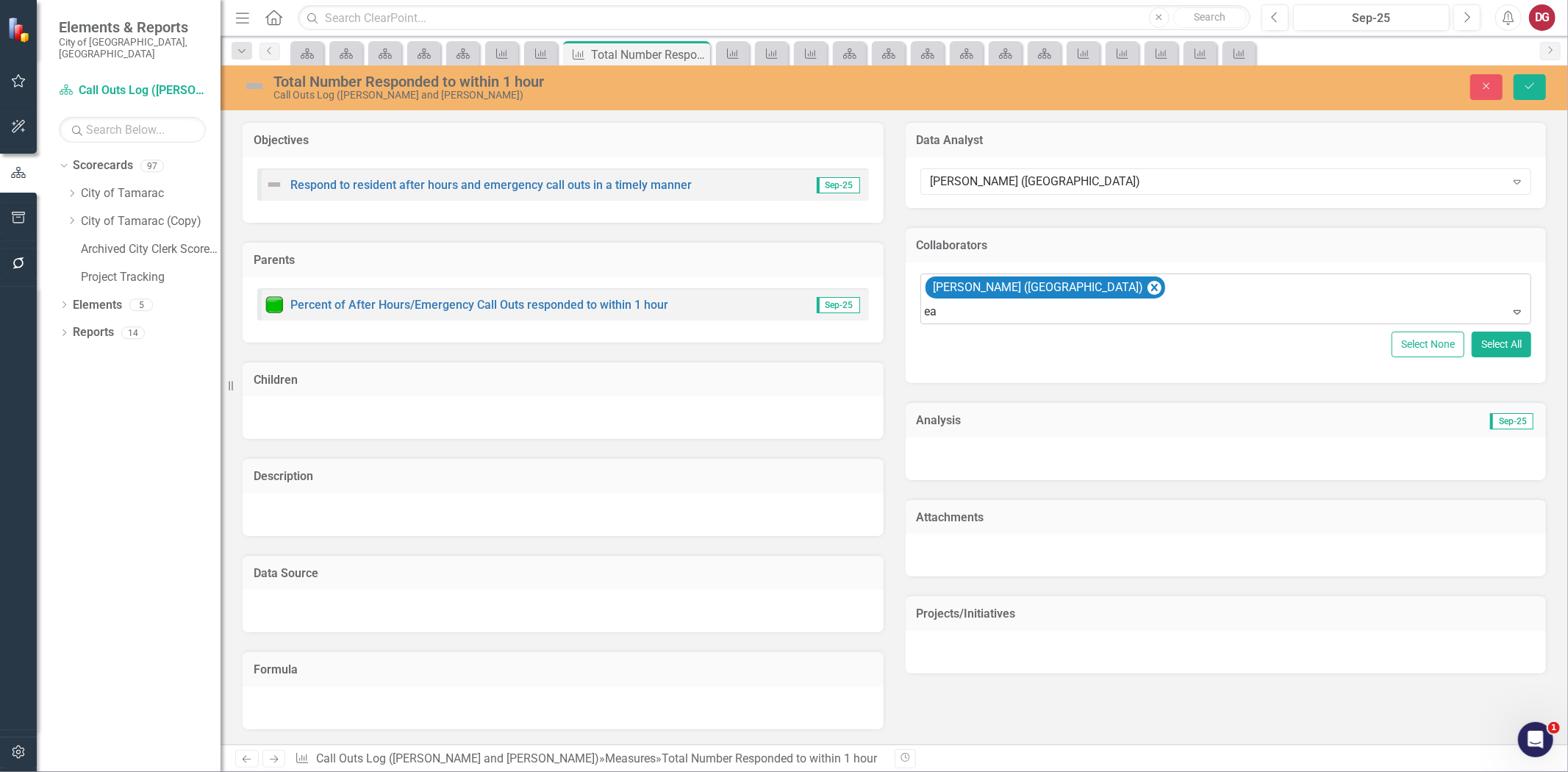
type input "ear"
click at [1535, 89] on icon "Save" at bounding box center [1531, 86] width 14 height 10
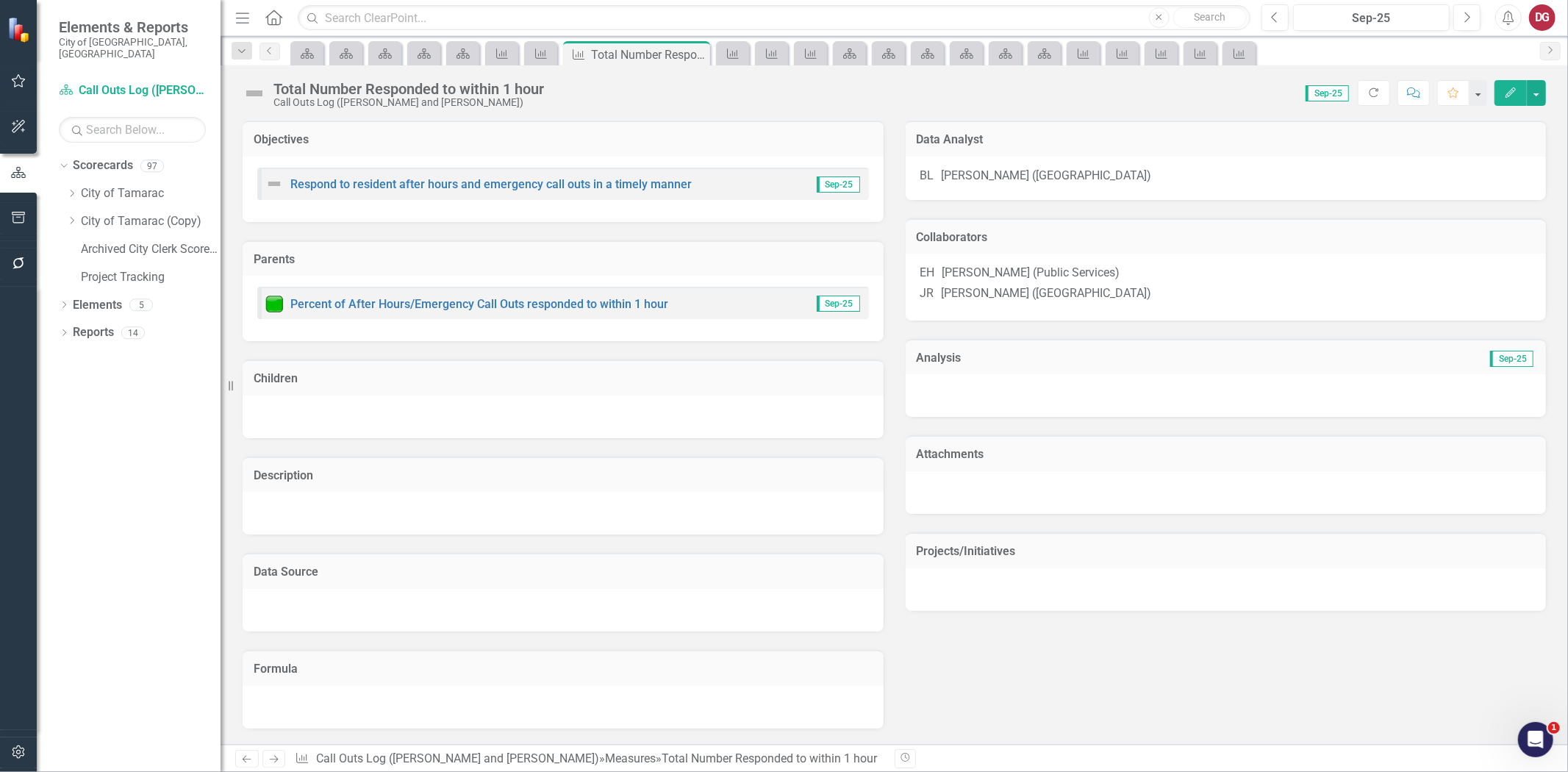
click at [273, 760] on icon "Next" at bounding box center [274, 759] width 13 height 9
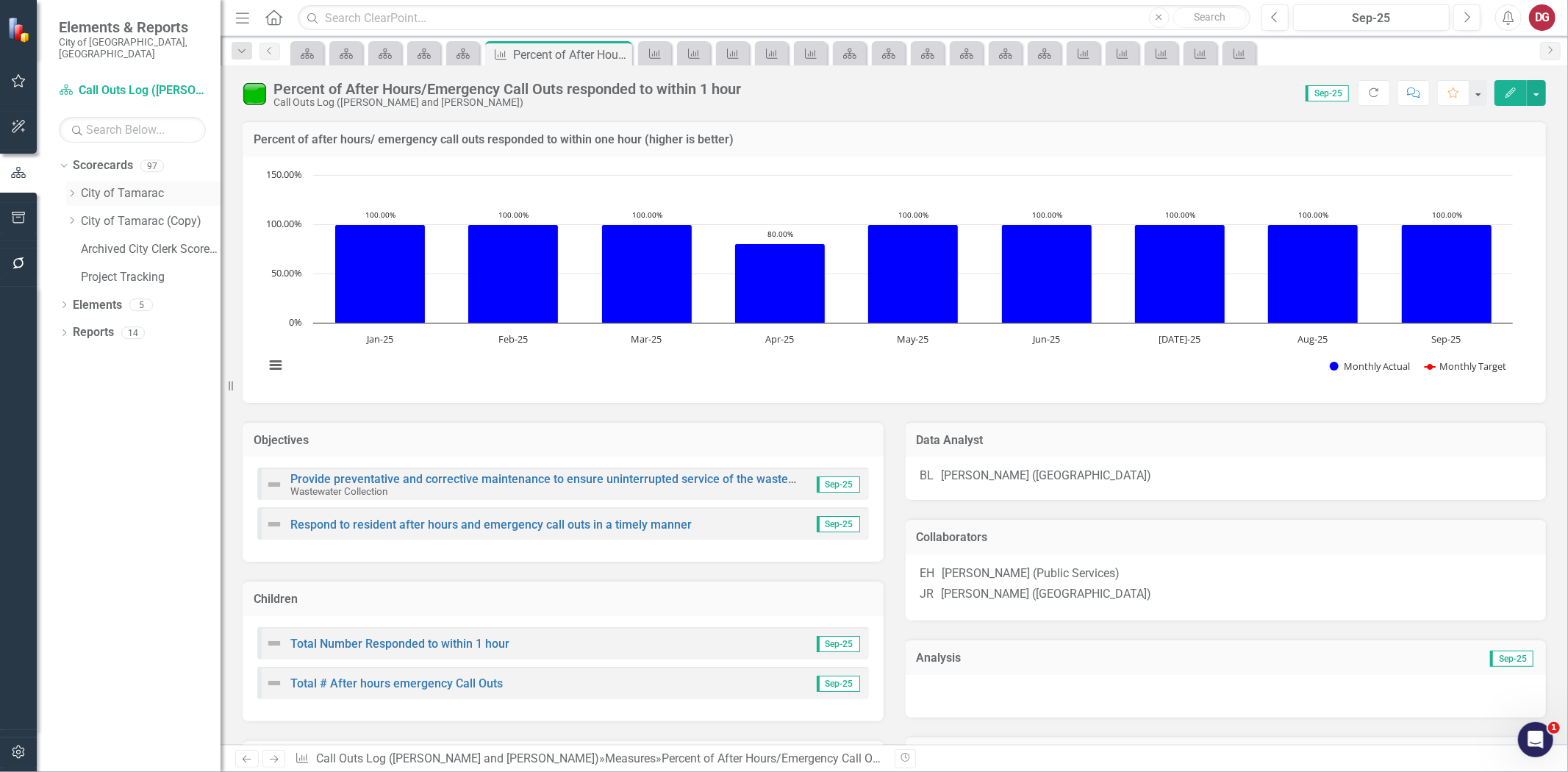
click at [76, 189] on icon "Dropdown" at bounding box center [71, 193] width 11 height 9
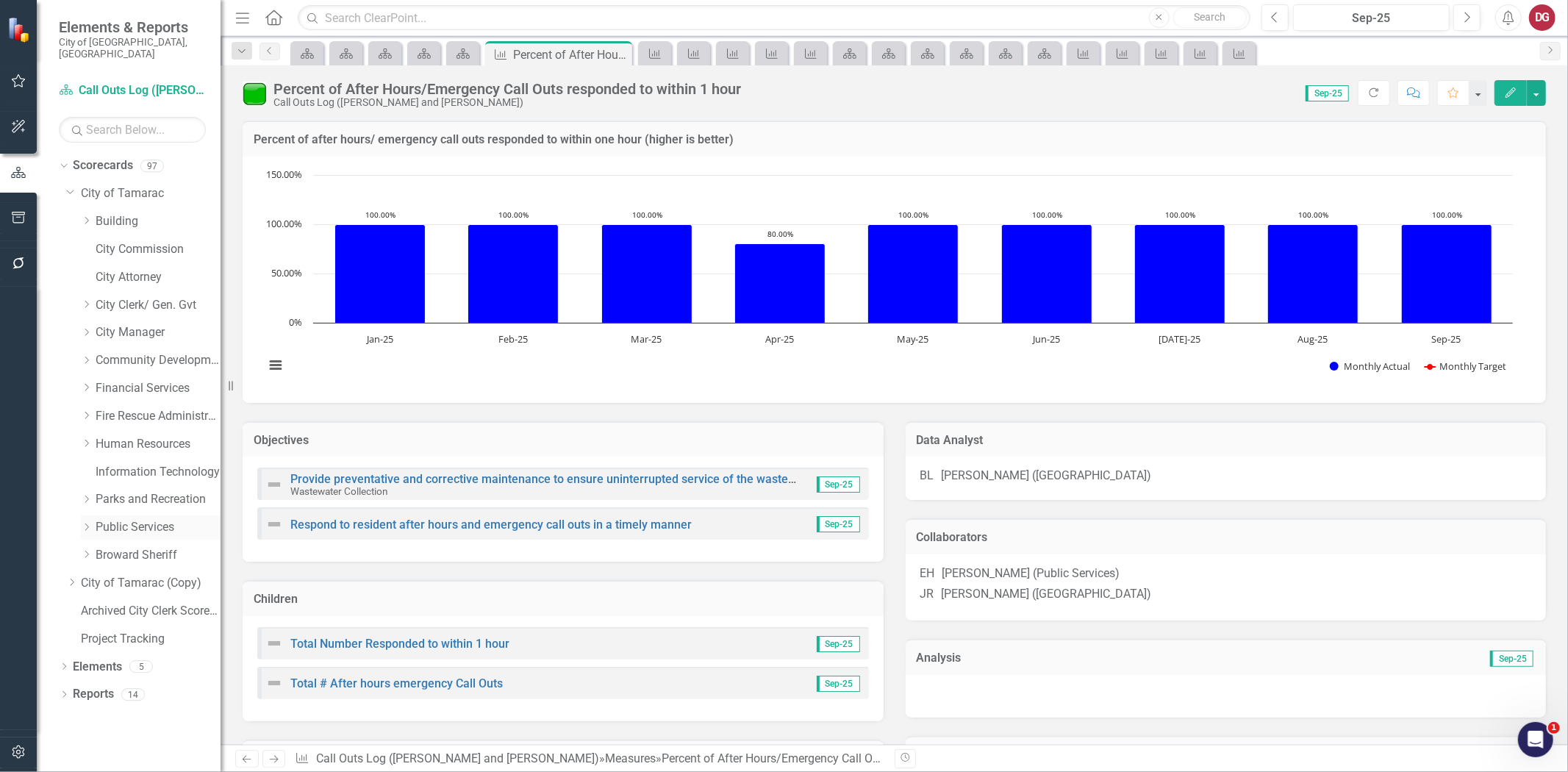
click at [89, 523] on icon "Dropdown" at bounding box center [86, 527] width 11 height 9
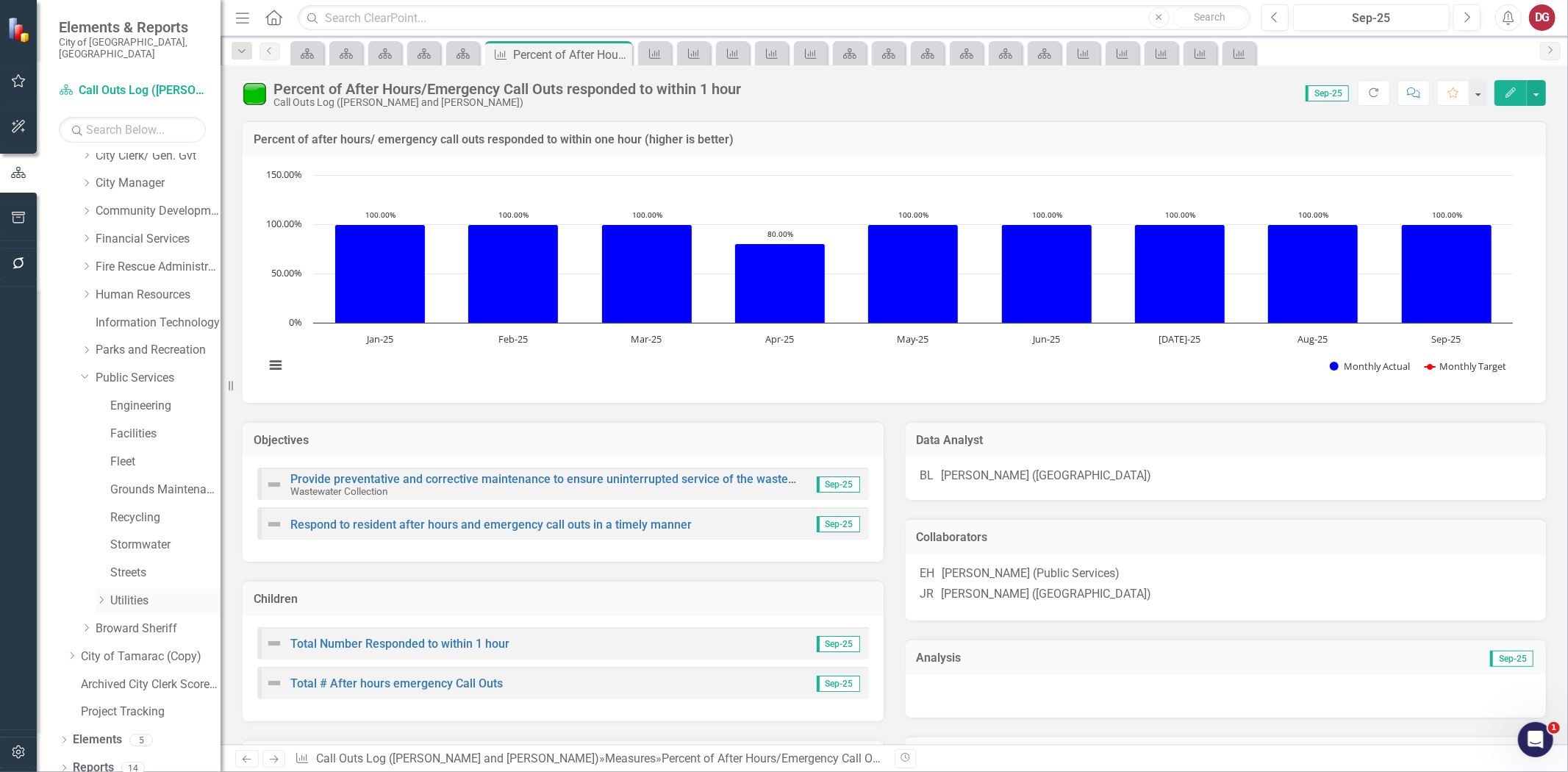
click at [101, 596] on icon "Dropdown" at bounding box center [100, 600] width 11 height 9
click at [77, 671] on icon "Dropdown" at bounding box center [71, 668] width 11 height 9
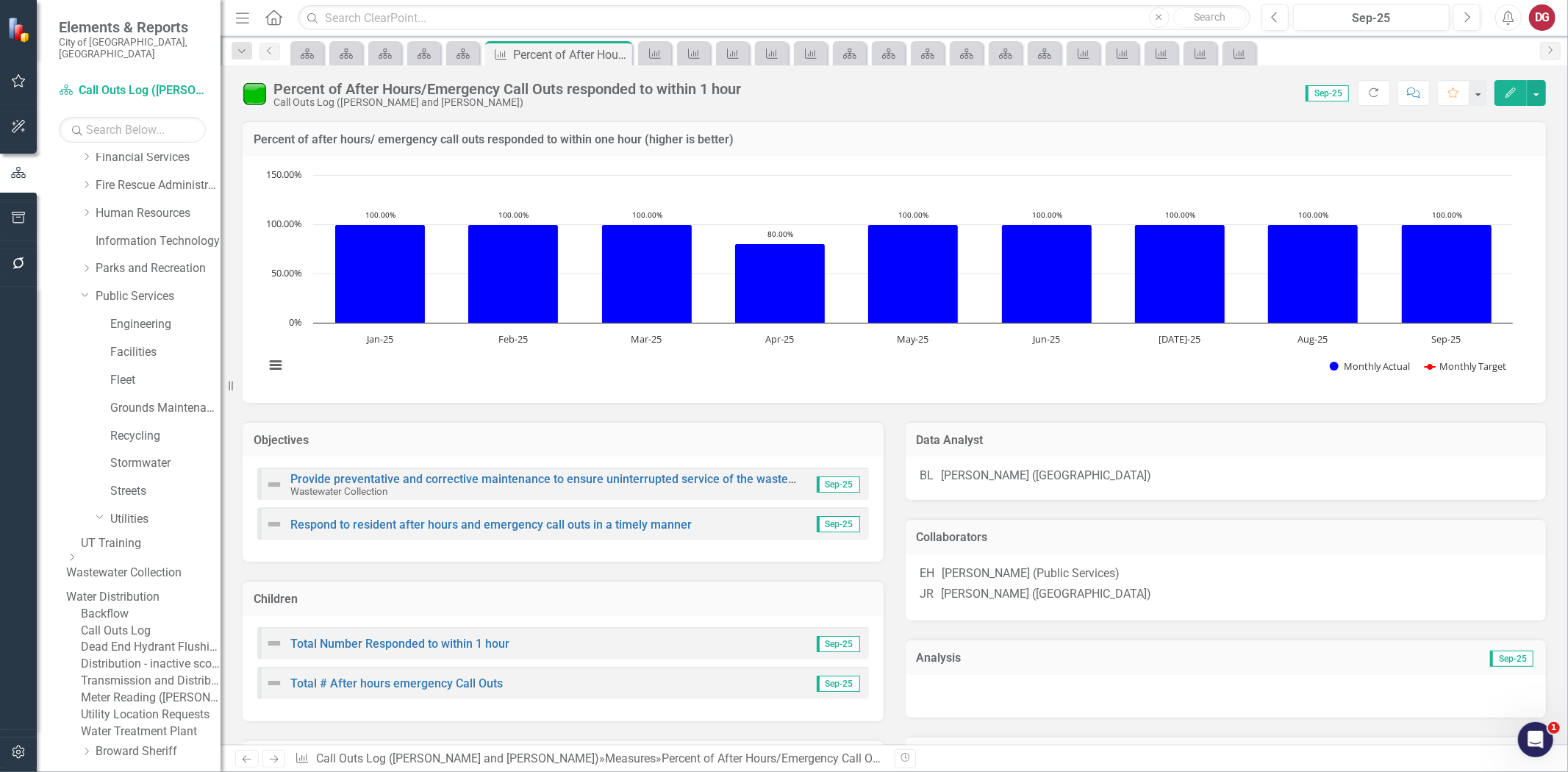
scroll to position [312, 0]
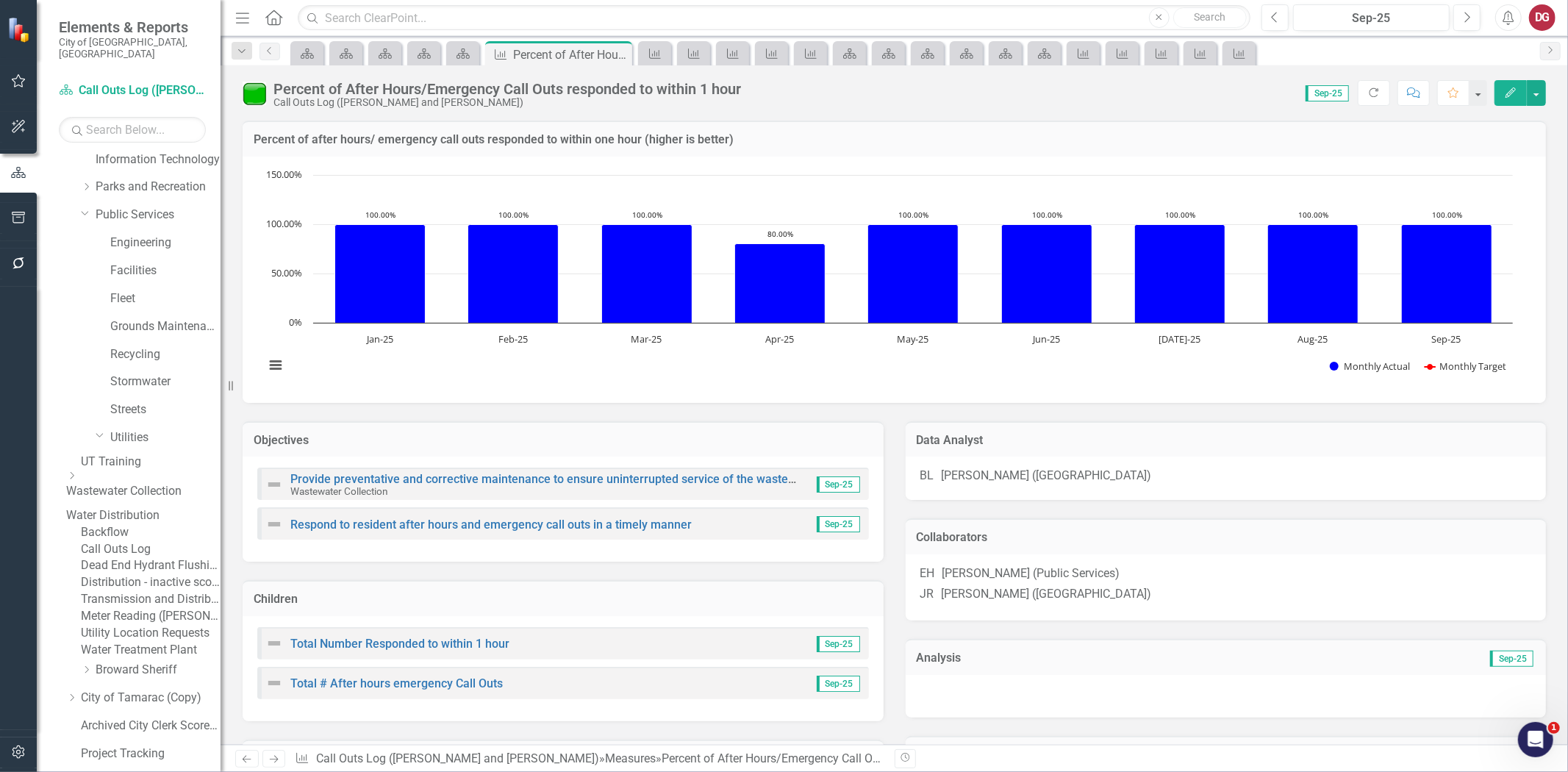
click at [170, 509] on link "Water Distribution" at bounding box center [143, 516] width 154 height 17
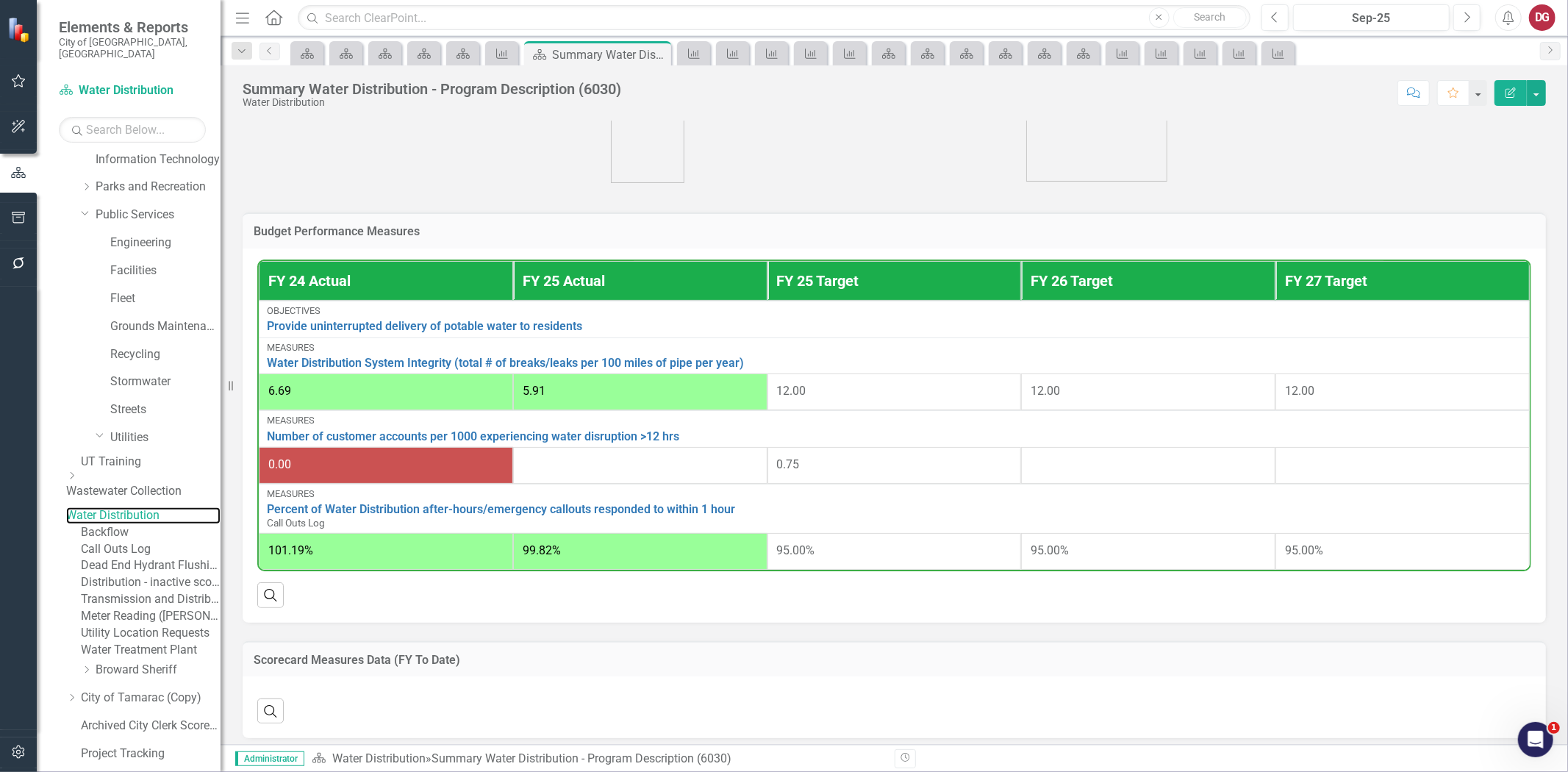
scroll to position [386, 0]
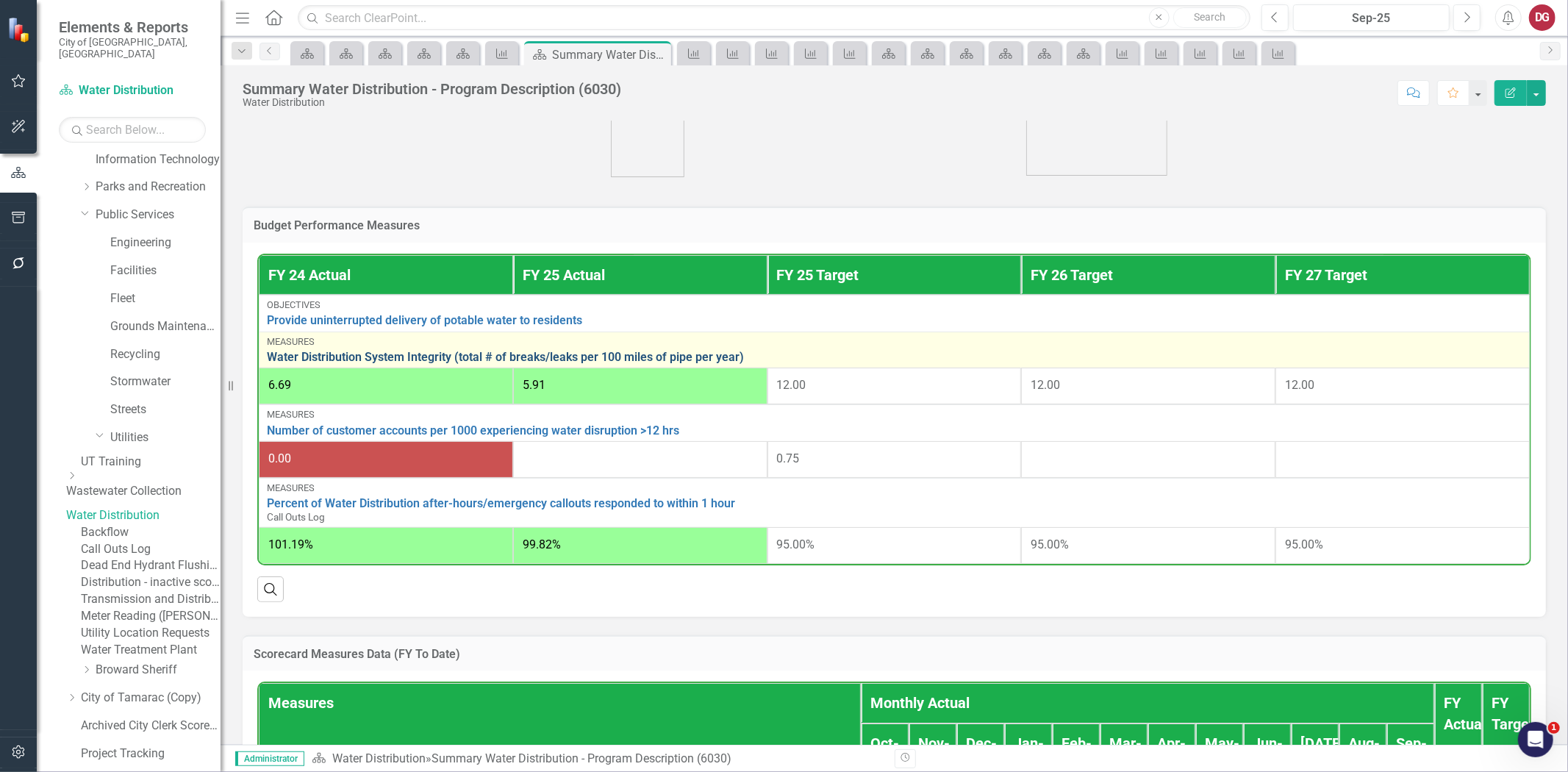
click at [379, 352] on link "Water Distribution System Integrity (total # of breaks/leaks per 100 miles of p…" at bounding box center [894, 357] width 1255 height 14
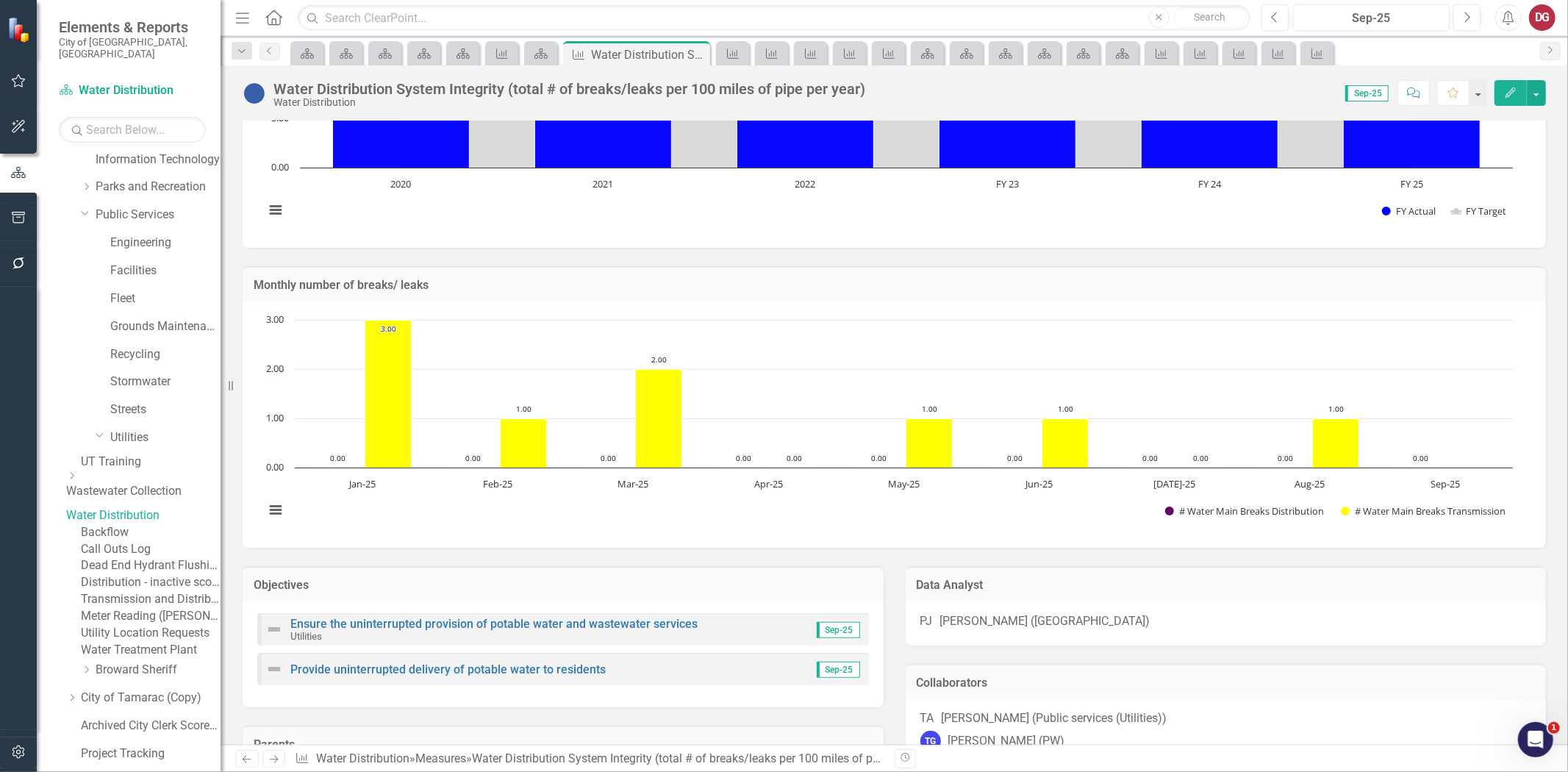
scroll to position [490, 0]
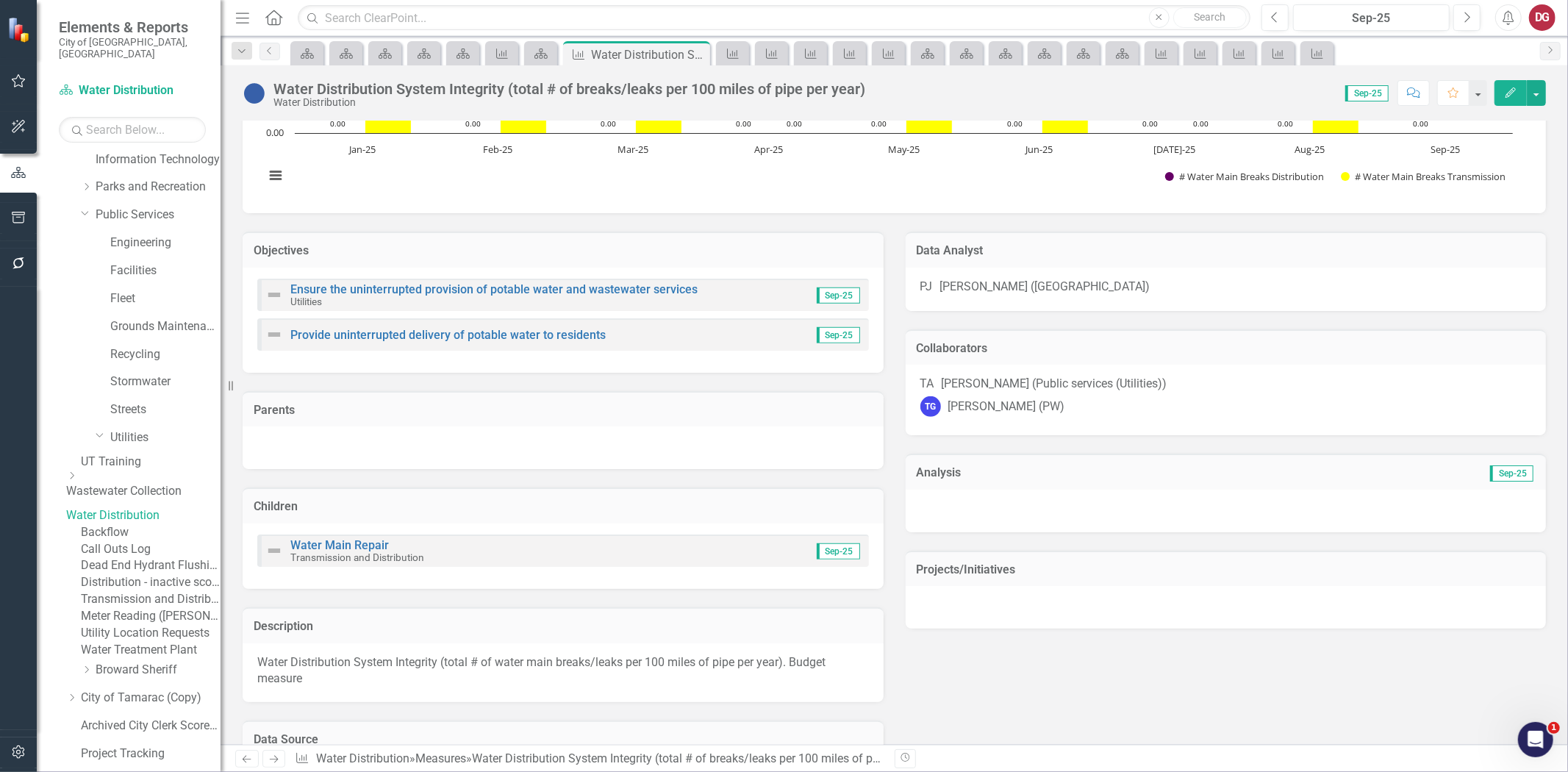
click at [1243, 392] on div "TA Troy Ambrose (Public services (Utilities))" at bounding box center [1226, 385] width 612 height 17
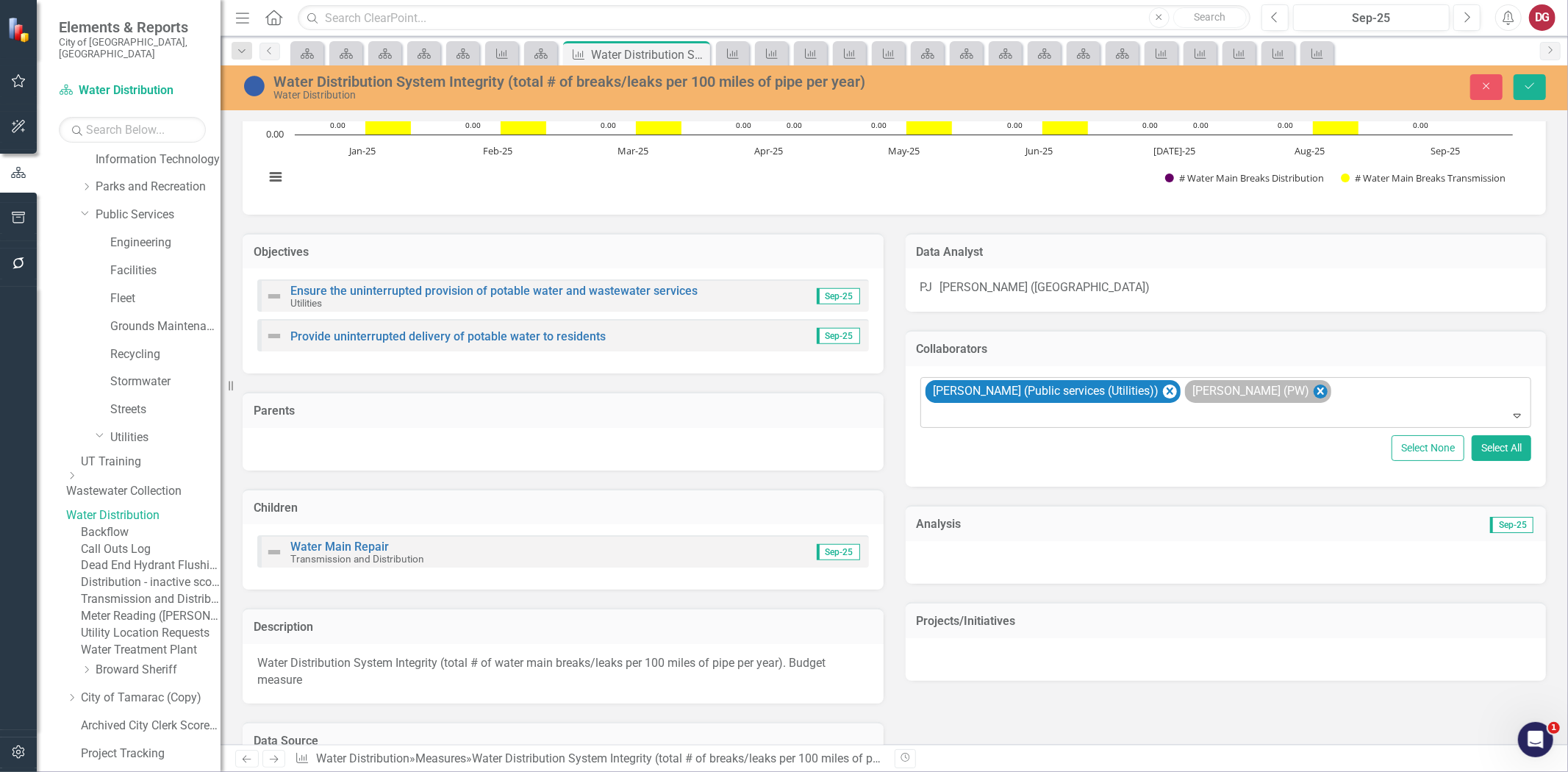
click at [1317, 390] on icon "Remove Troy Gies (PW)" at bounding box center [1320, 391] width 7 height 8
type input "ear"
click at [1527, 86] on icon "Save" at bounding box center [1531, 86] width 14 height 10
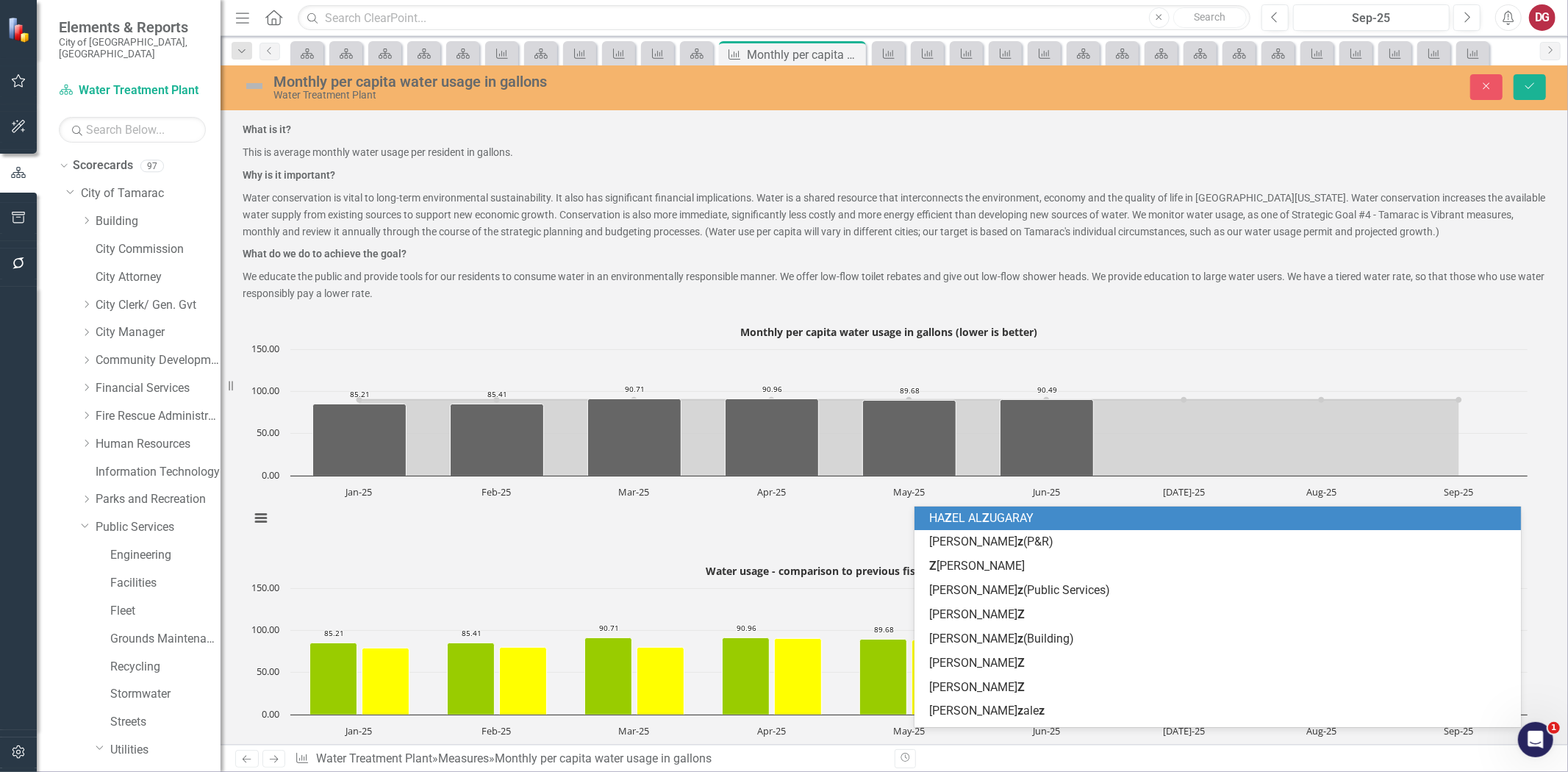
scroll to position [817, 0]
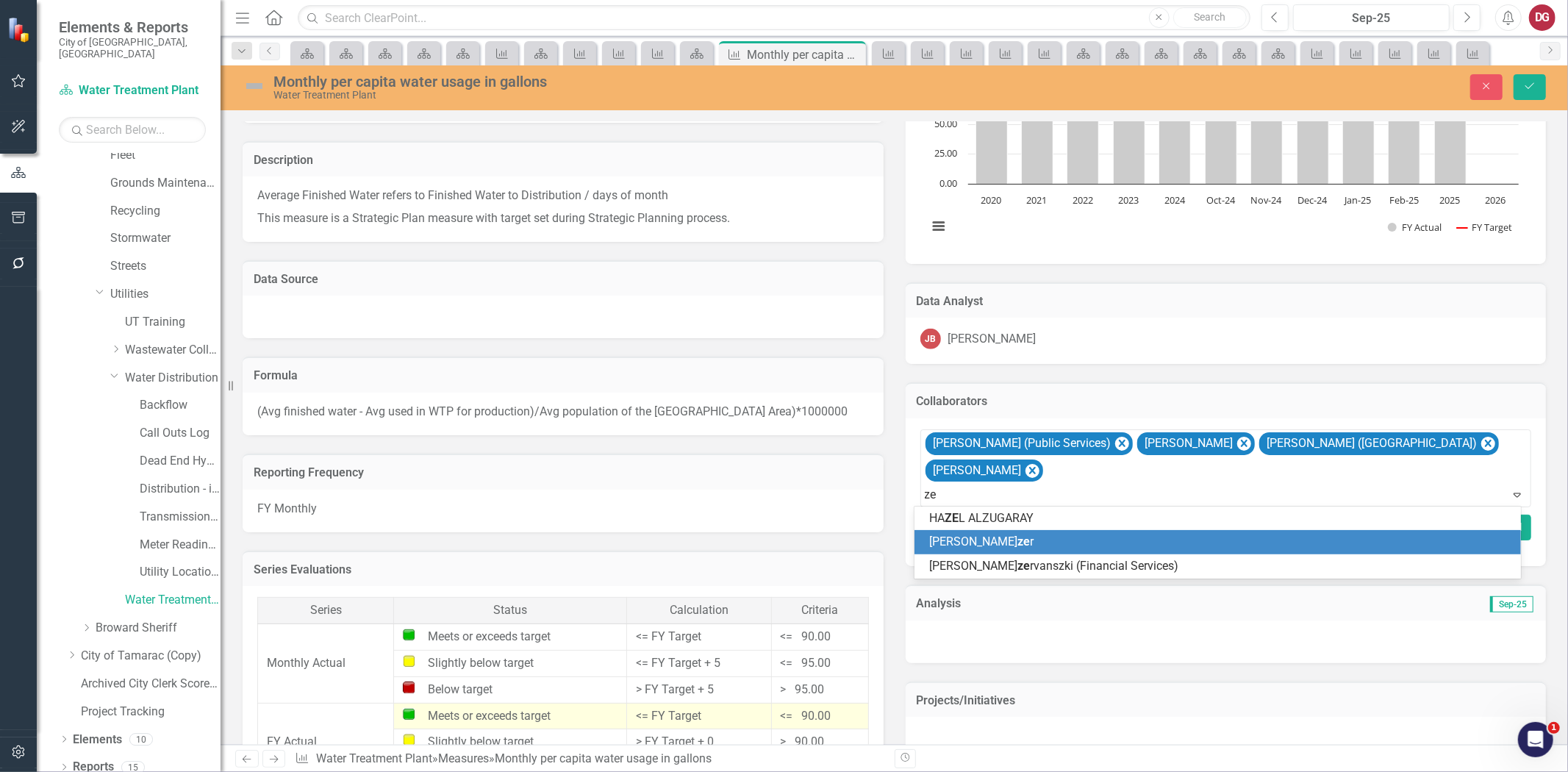
type input "z"
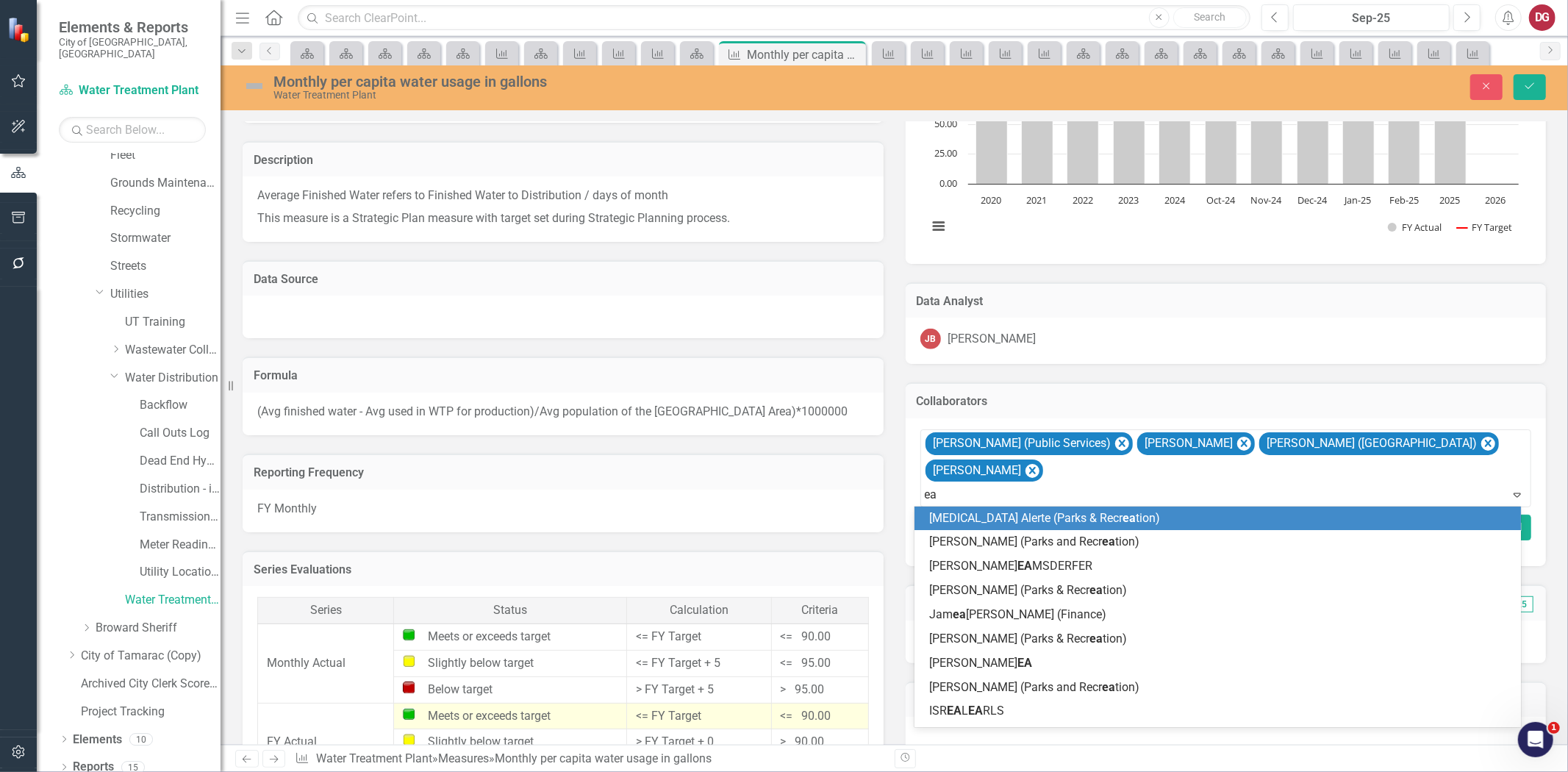
type input "ear"
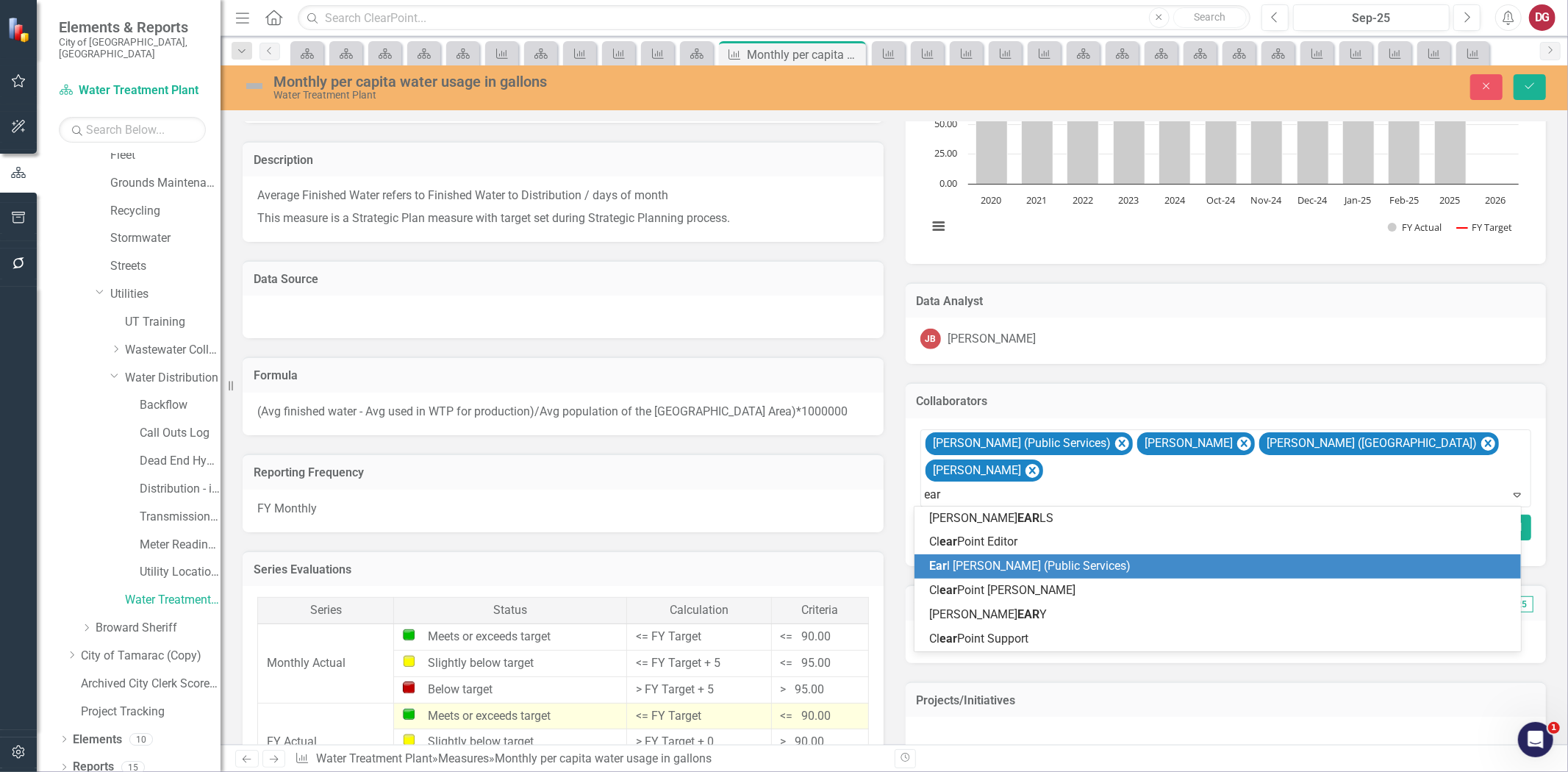
click at [987, 566] on span "Ear [PERSON_NAME] (Public Services)" at bounding box center [1029, 566] width 202 height 14
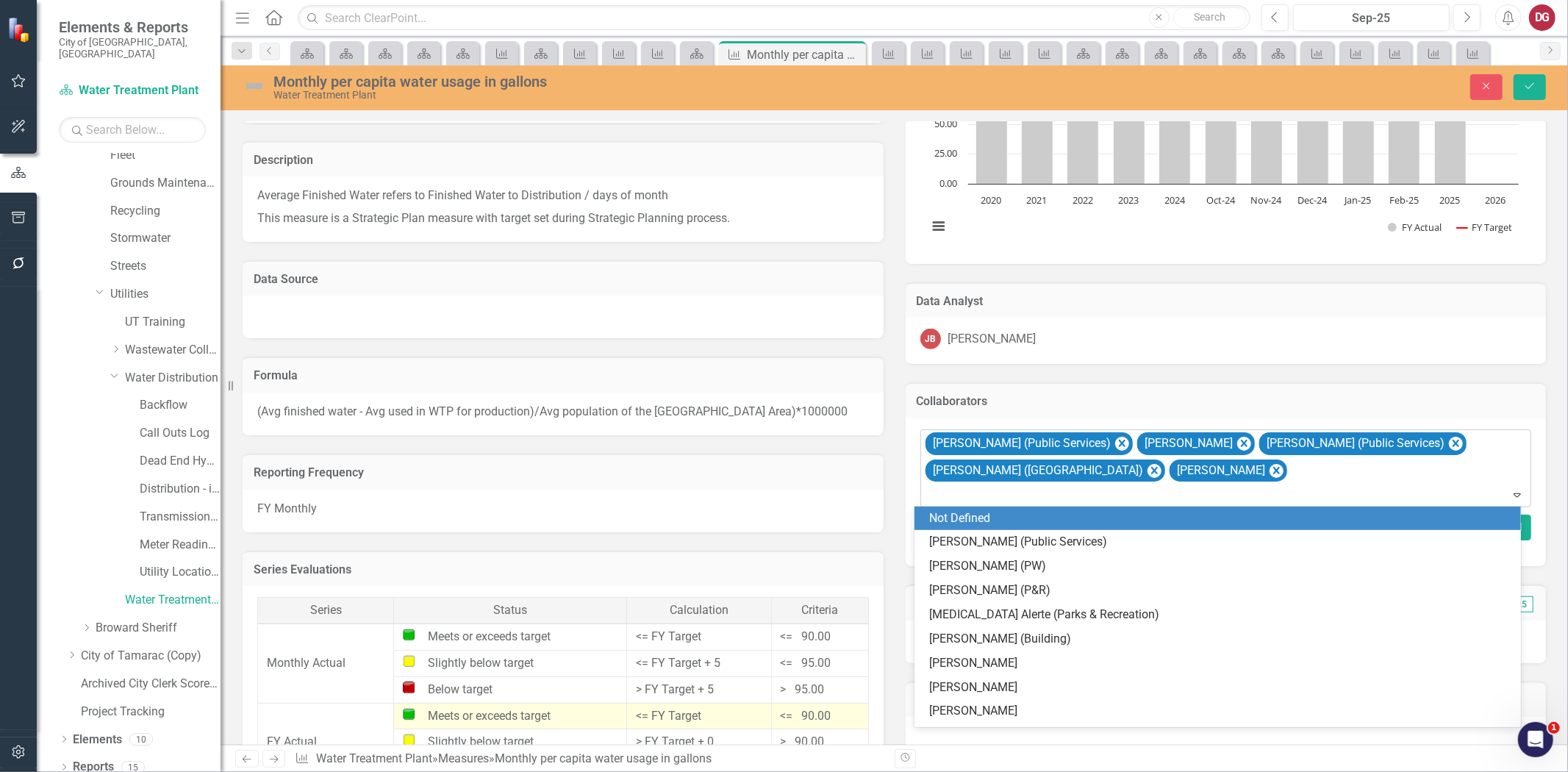
click at [1217, 469] on div "[PERSON_NAME] (Public Services) [PERSON_NAME] [PERSON_NAME] (Public Services) […" at bounding box center [1227, 469] width 608 height 77
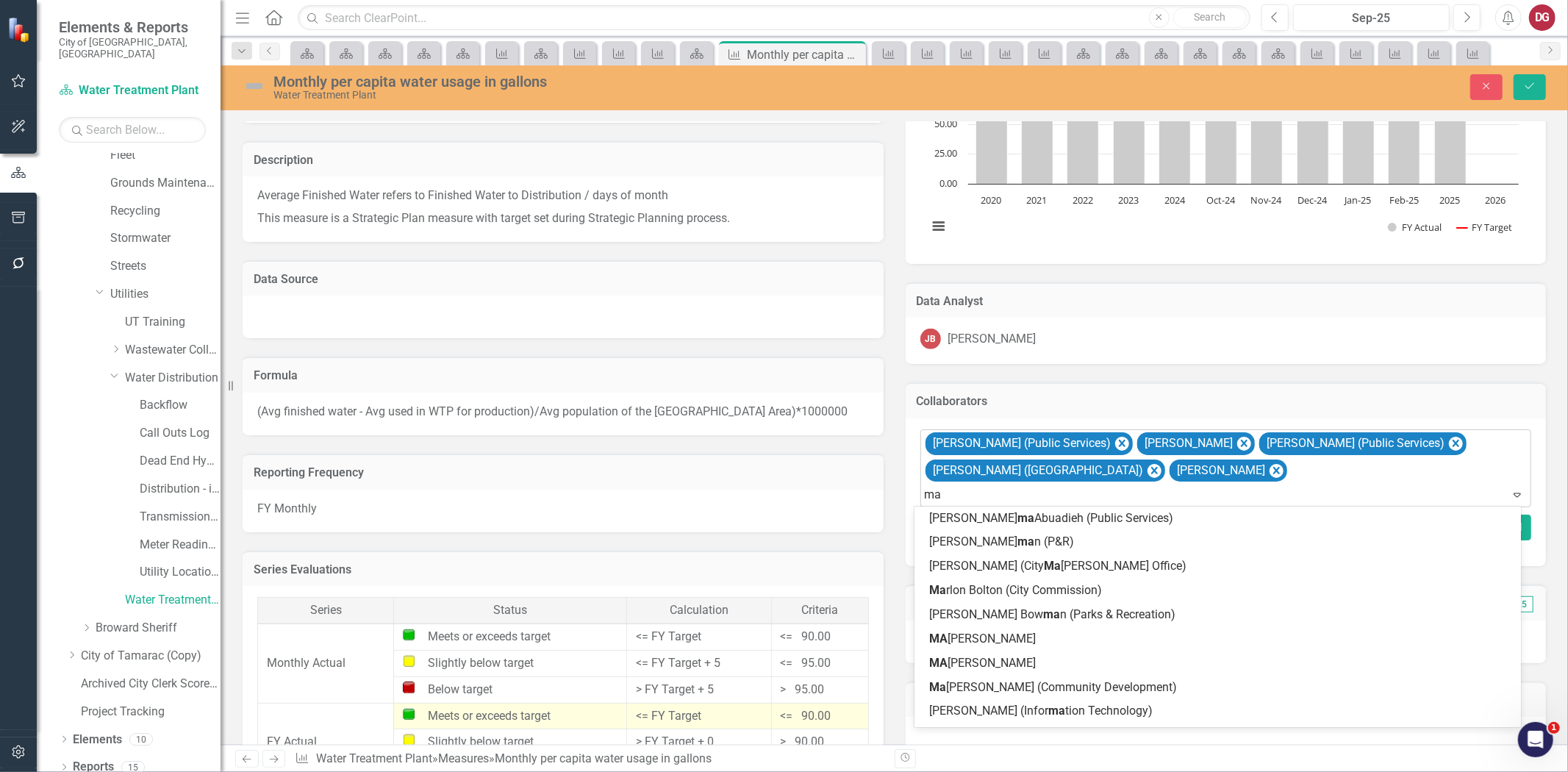
type input "m"
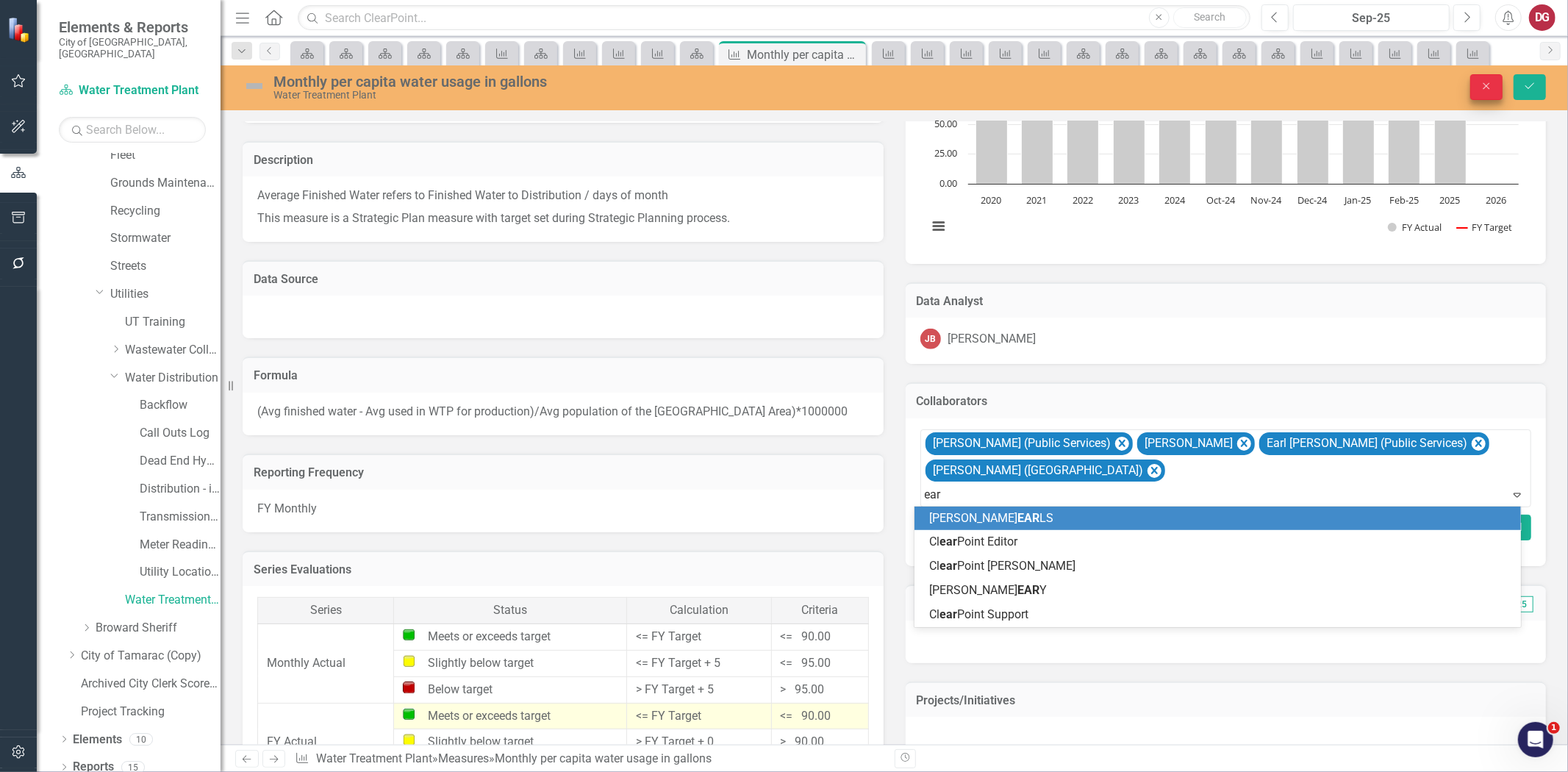
type input "ear"
click at [1485, 89] on icon "Close" at bounding box center [1487, 86] width 14 height 10
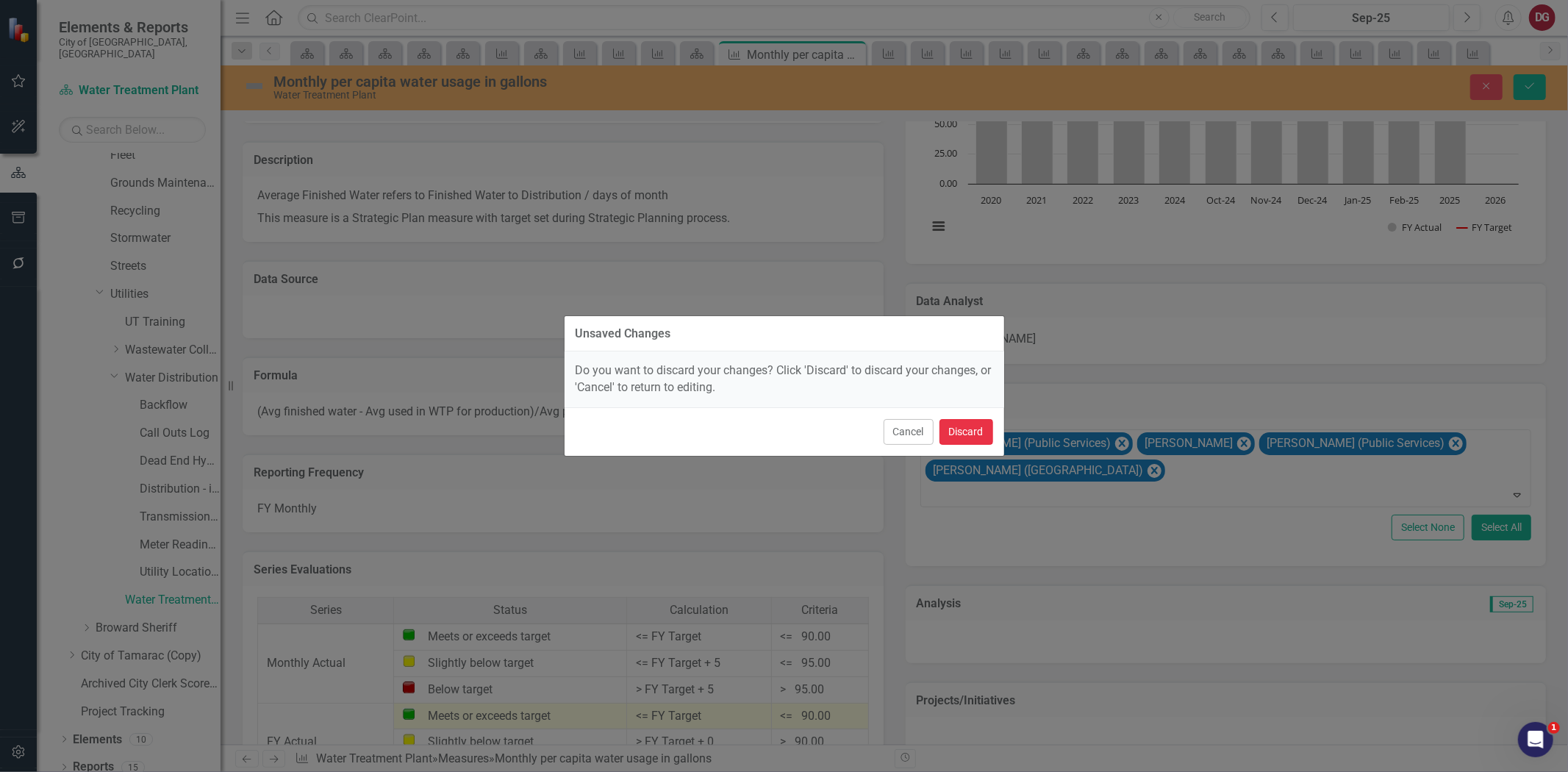
click at [968, 426] on button "Discard" at bounding box center [966, 432] width 54 height 26
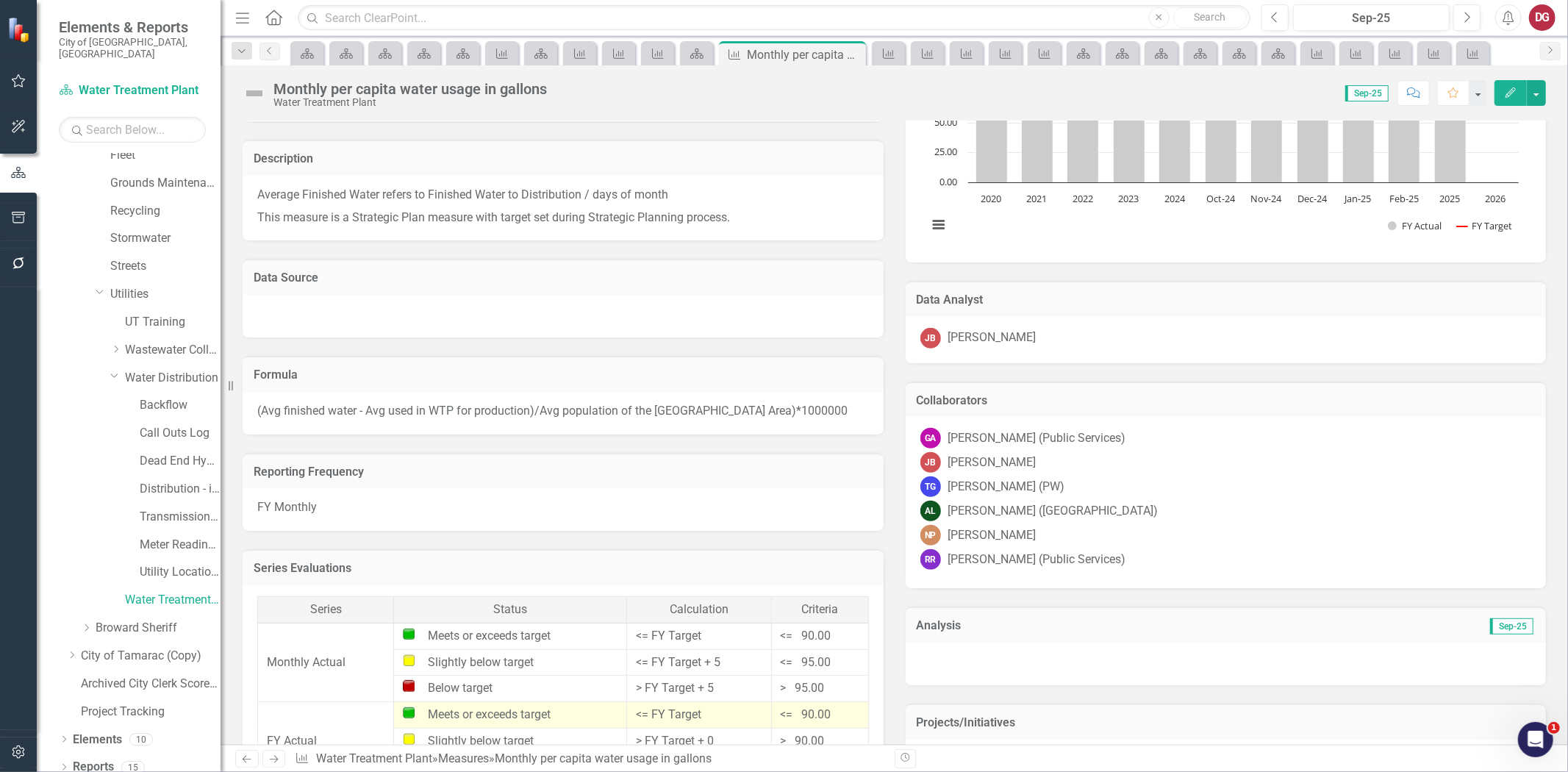
click at [1170, 512] on div "AL [PERSON_NAME] ([GEOGRAPHIC_DATA])" at bounding box center [1226, 511] width 612 height 20
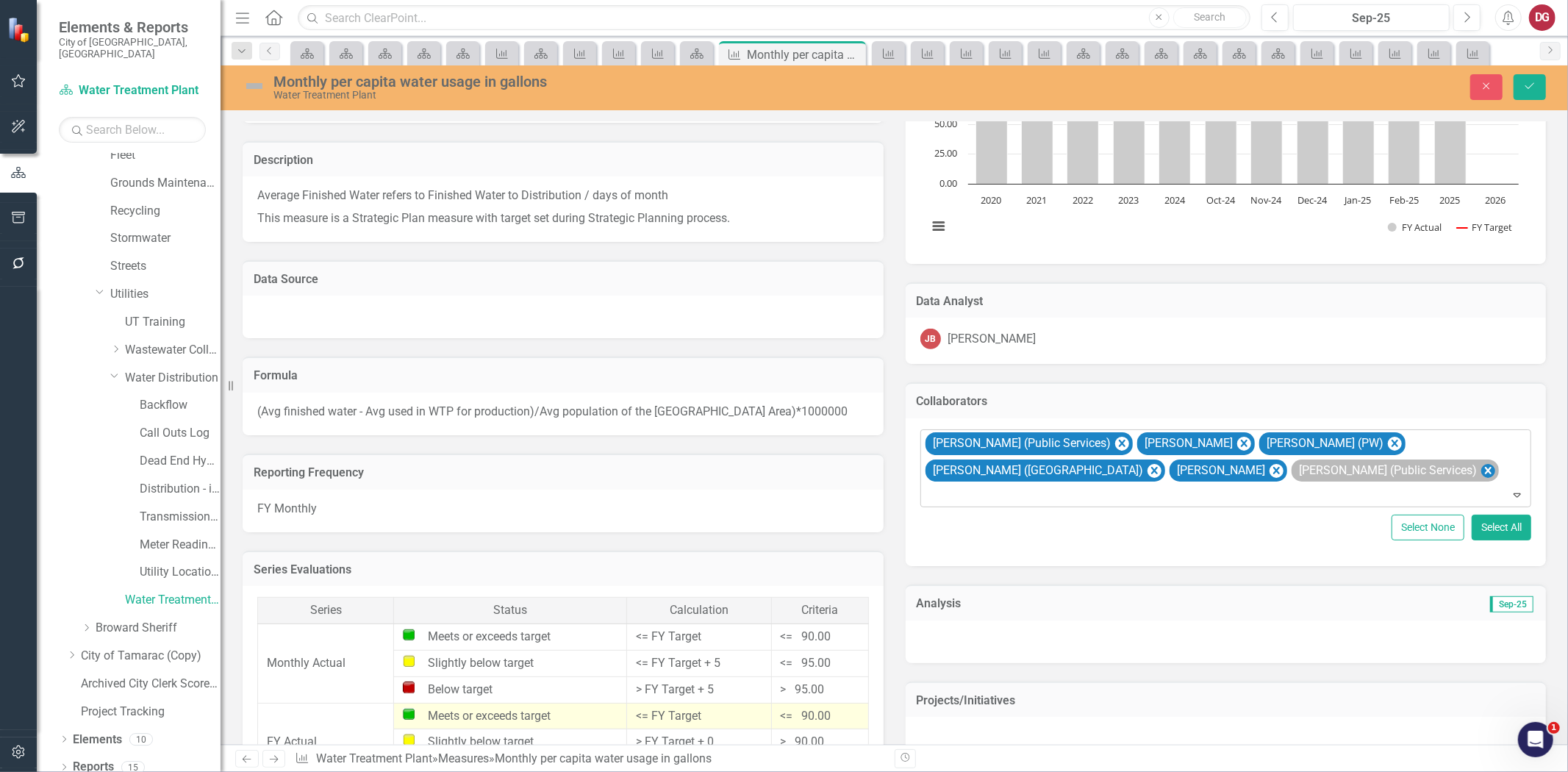
click at [1480, 473] on icon "Remove Raquel Ramoutar (Public Services)" at bounding box center [1487, 472] width 14 height 19
click at [1391, 445] on icon "Remove Troy Gies (PW)" at bounding box center [1394, 443] width 7 height 8
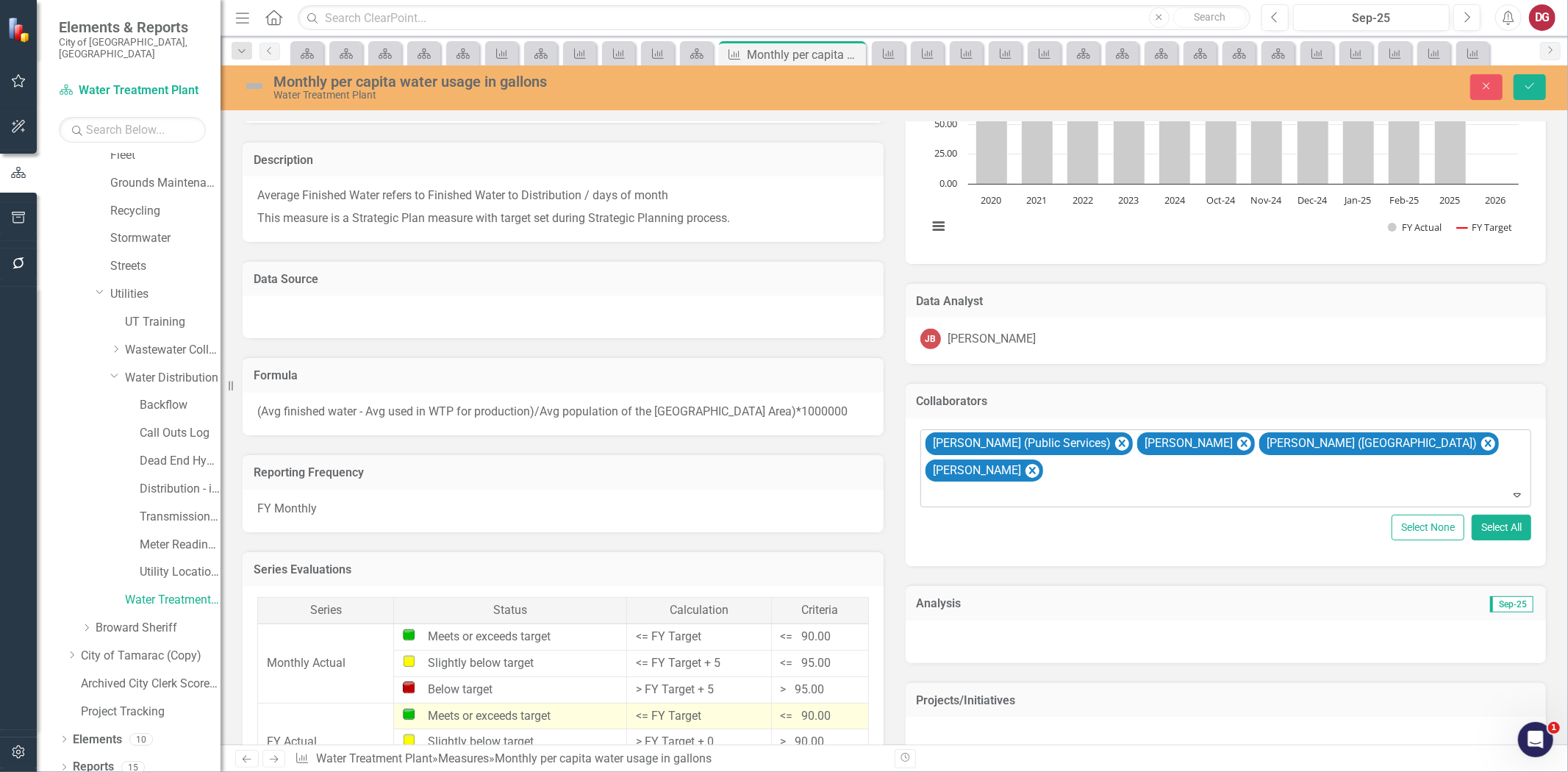
click at [1131, 485] on div at bounding box center [1227, 495] width 605 height 20
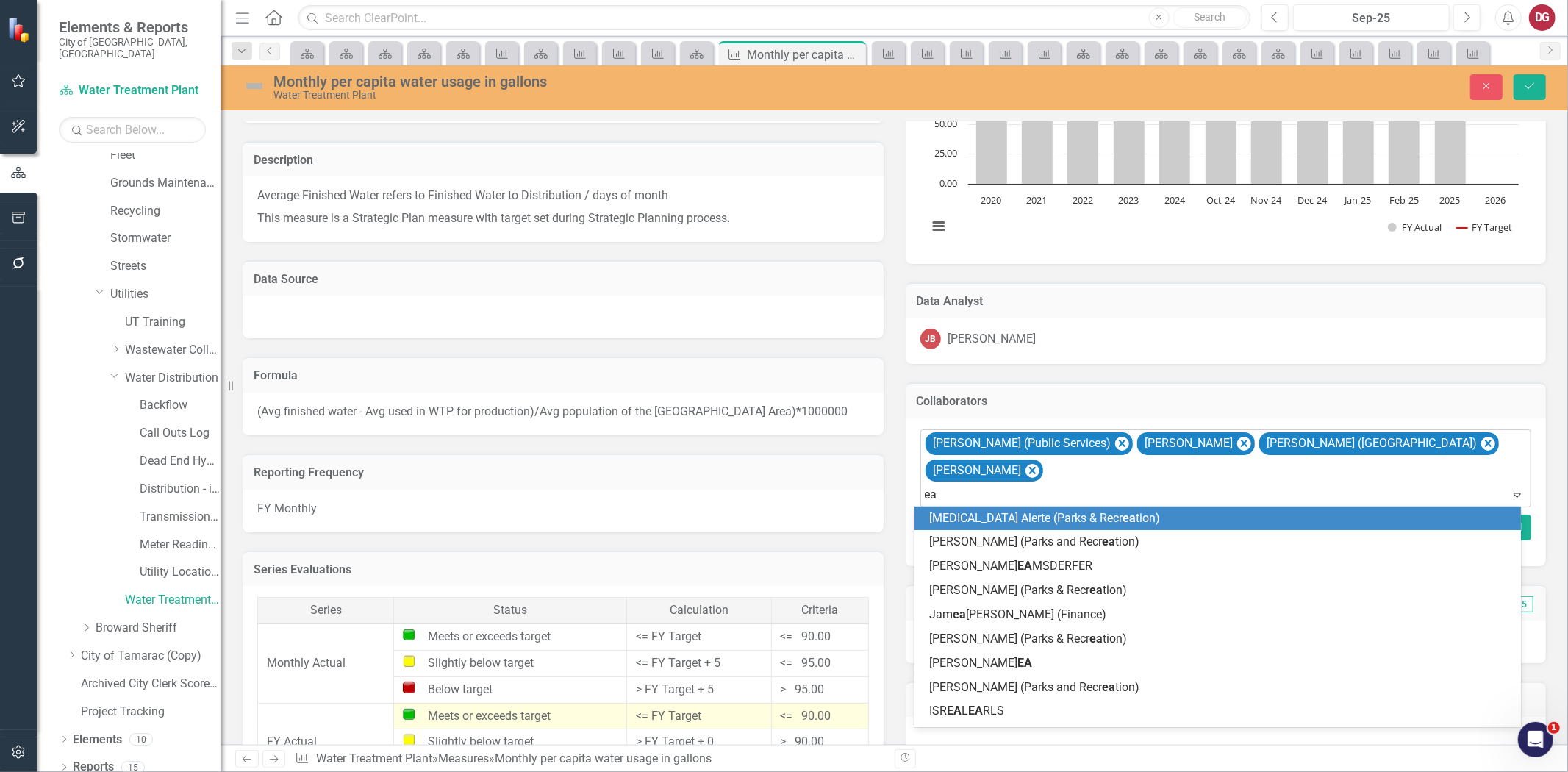
type input "ear"
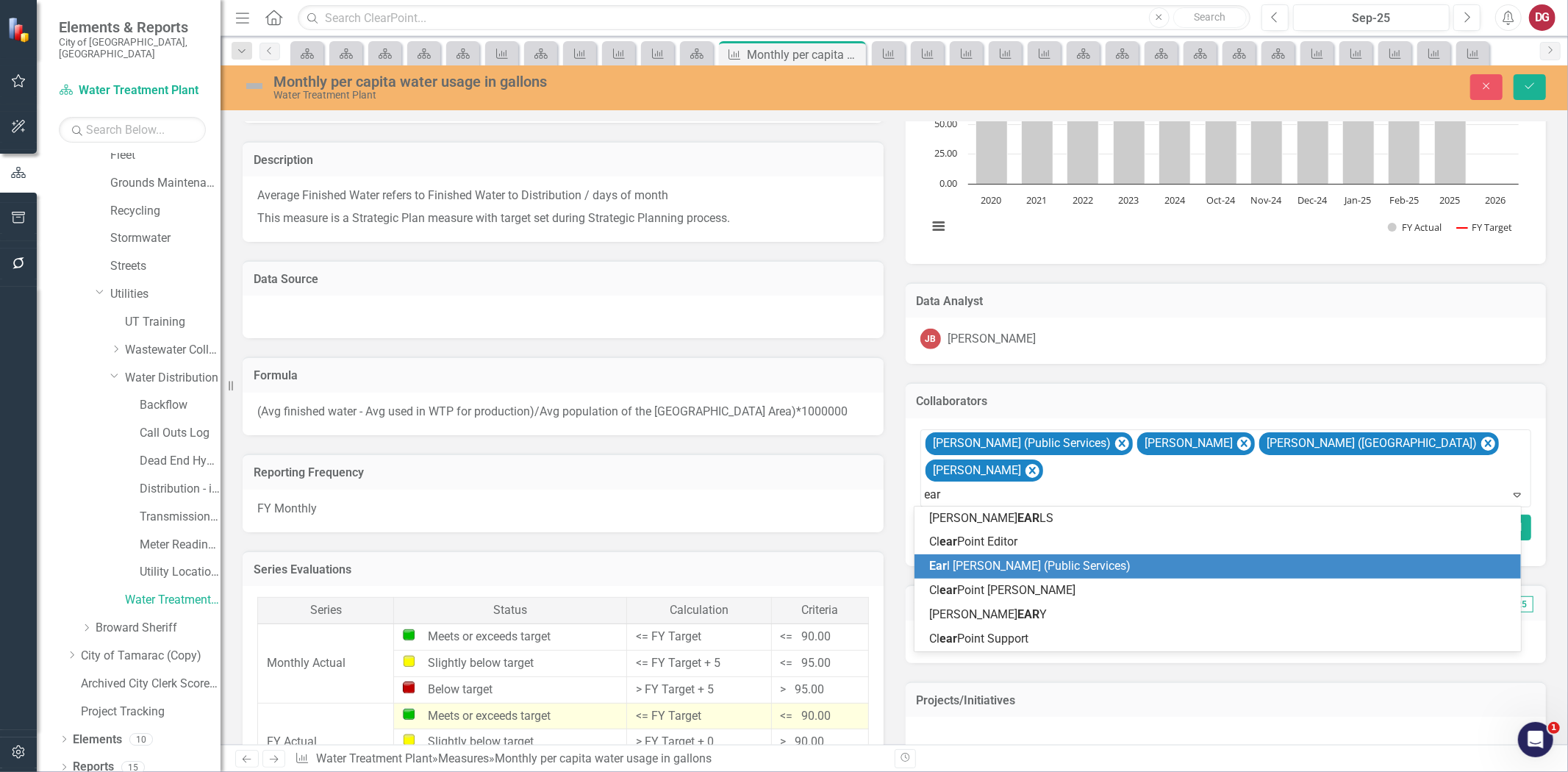
click at [983, 566] on span "Ear [PERSON_NAME] (Public Services)" at bounding box center [1029, 566] width 202 height 14
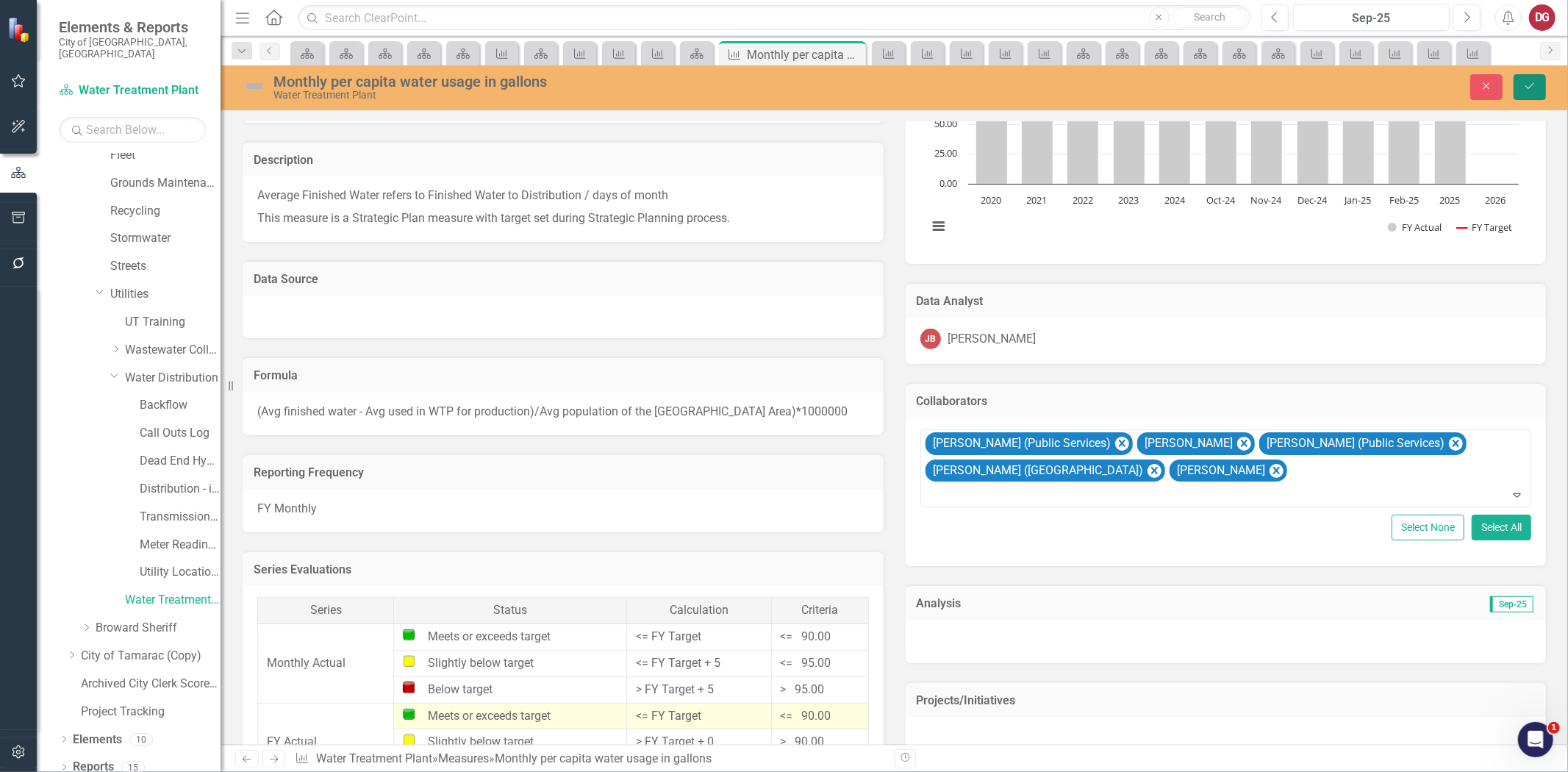
click at [1525, 96] on button "Save" at bounding box center [1530, 87] width 32 height 26
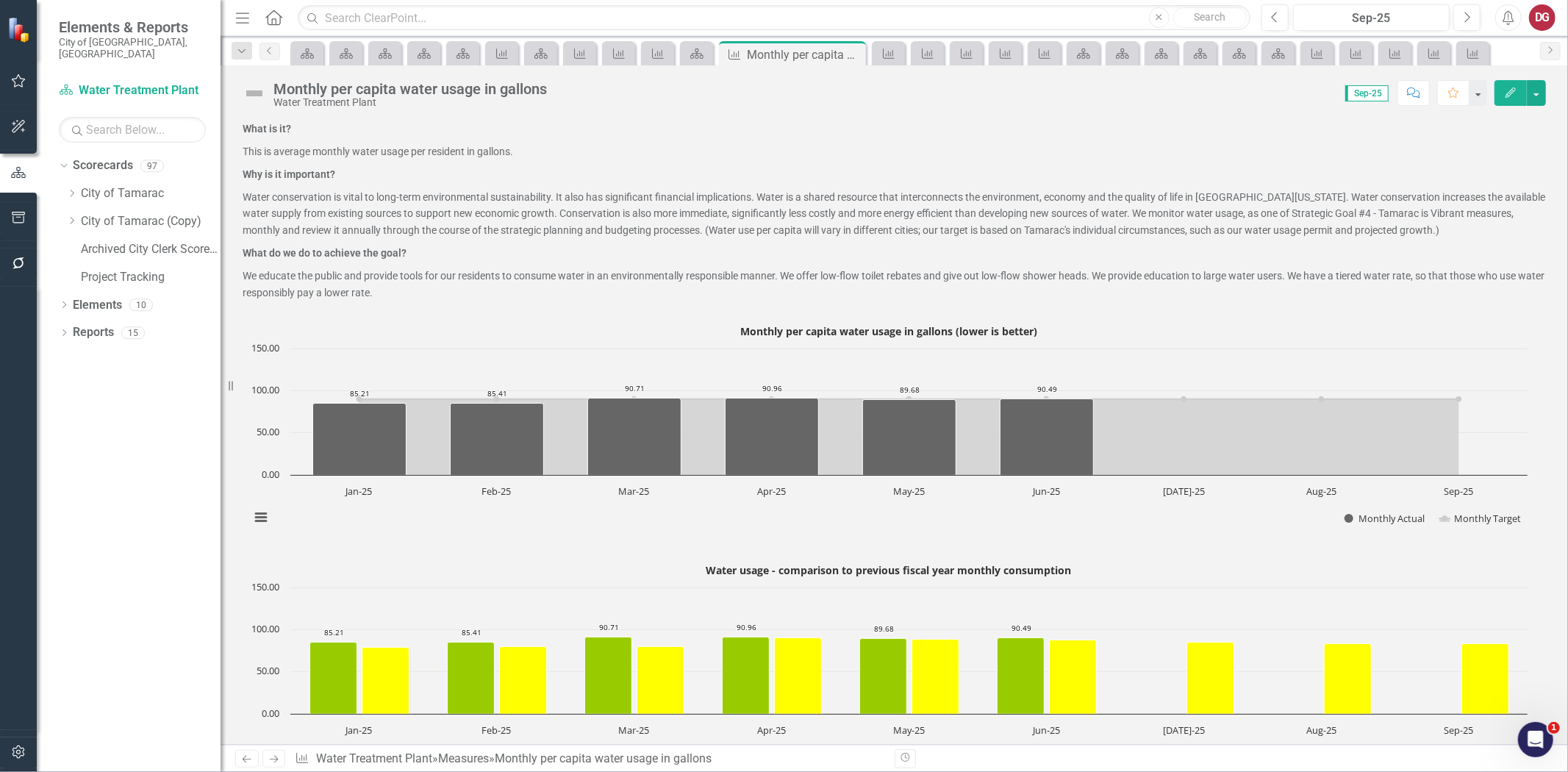
scroll to position [0, 0]
click at [277, 755] on icon "Next" at bounding box center [274, 759] width 13 height 9
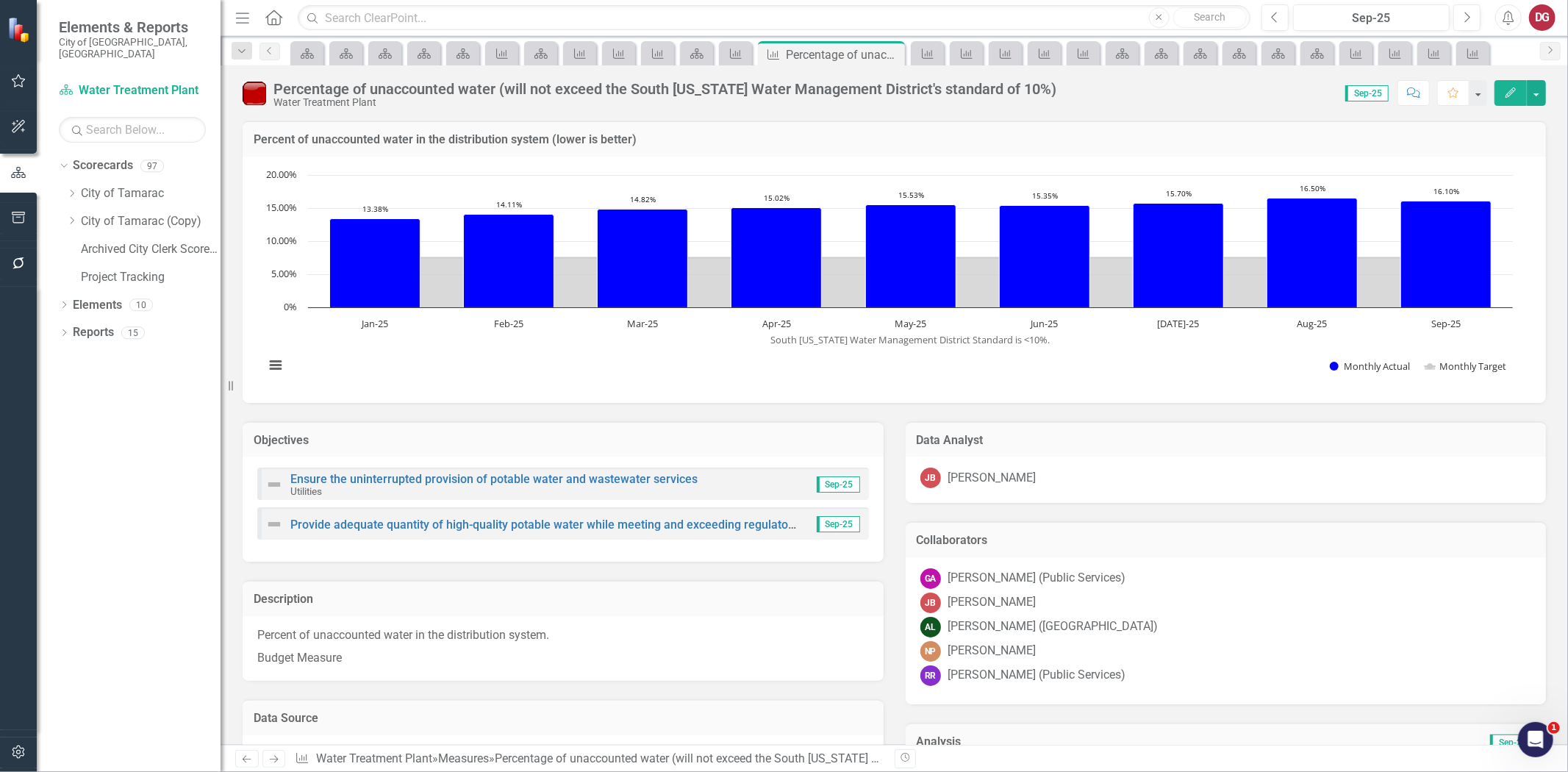
click at [1255, 609] on div "JB JASON BENTLEY" at bounding box center [1226, 603] width 612 height 20
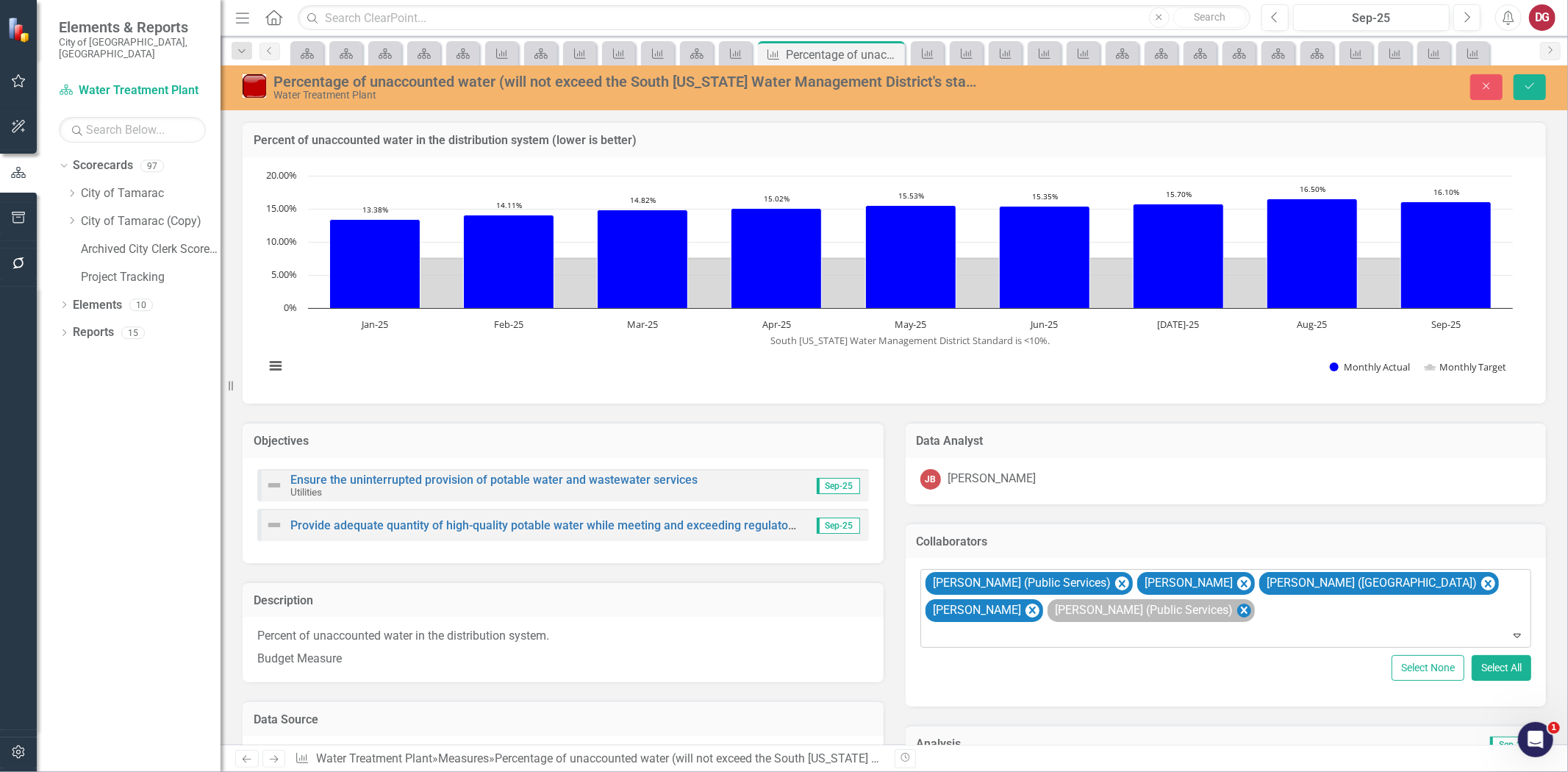
click at [1251, 612] on icon "Remove Raquel Ramoutar (Public Services)" at bounding box center [1244, 611] width 14 height 19
click at [1184, 626] on div at bounding box center [1227, 635] width 605 height 20
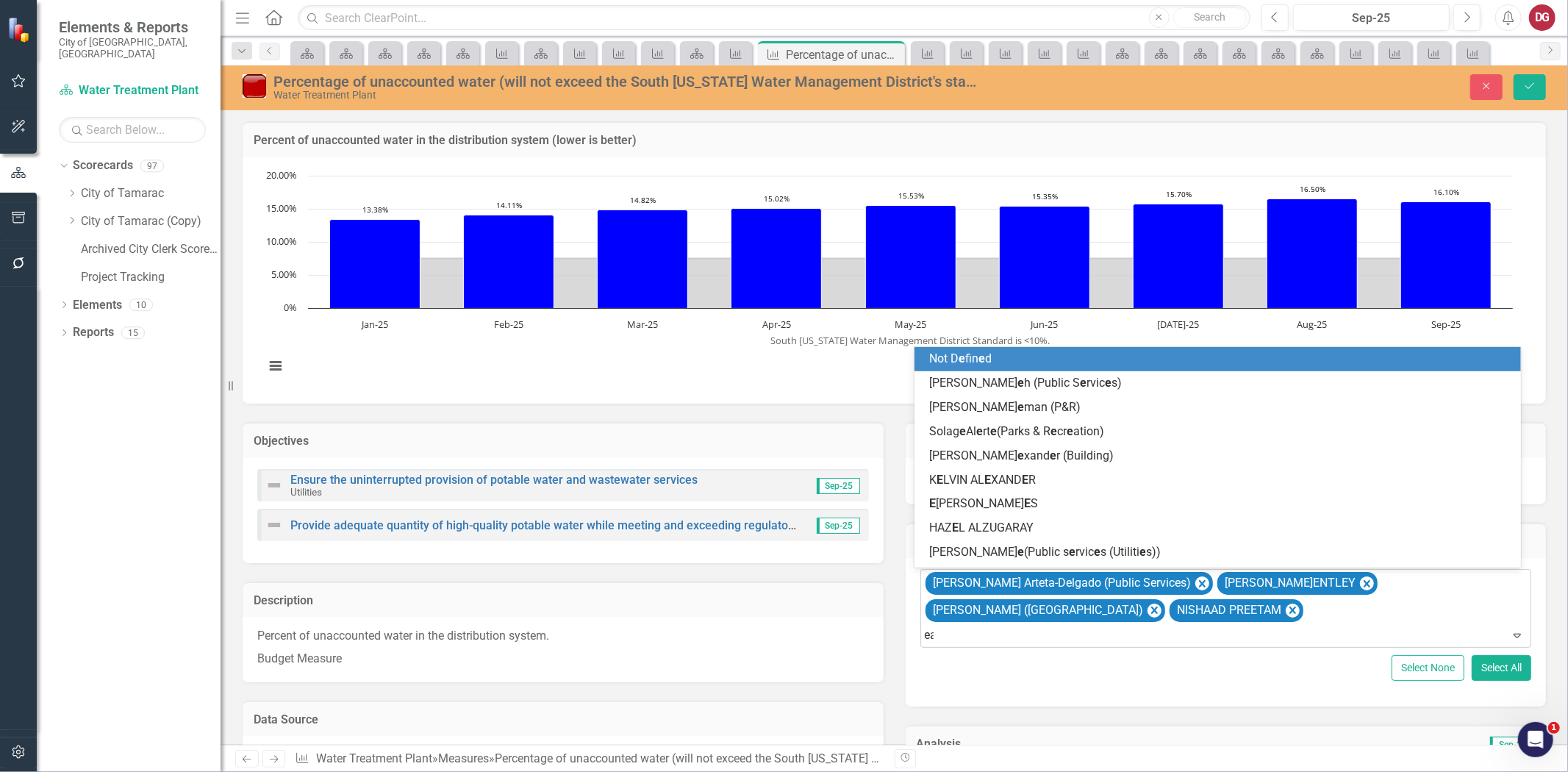
type input "ear"
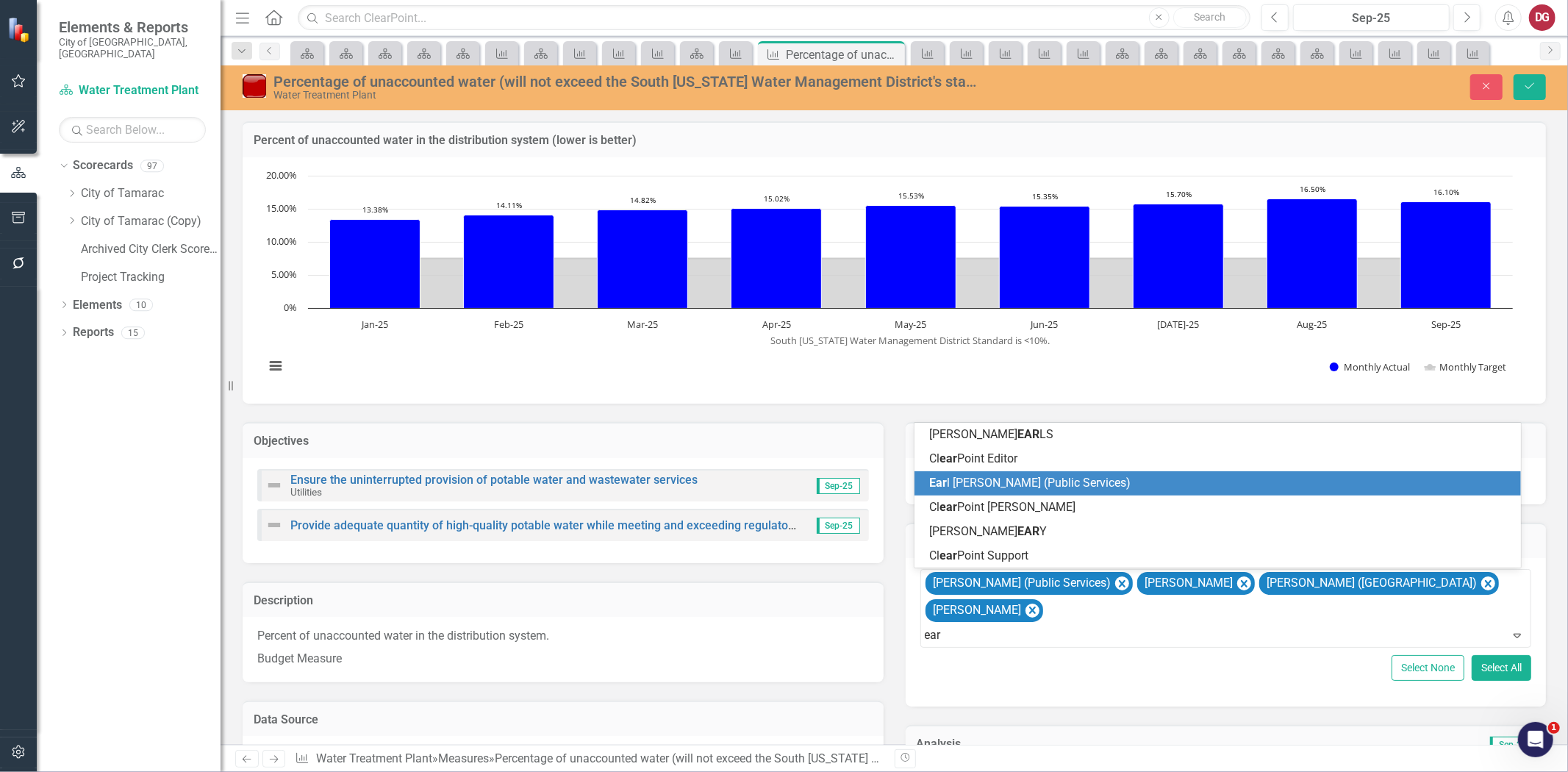
click at [956, 489] on span "Ear [PERSON_NAME] (Public Services)" at bounding box center [1029, 483] width 202 height 14
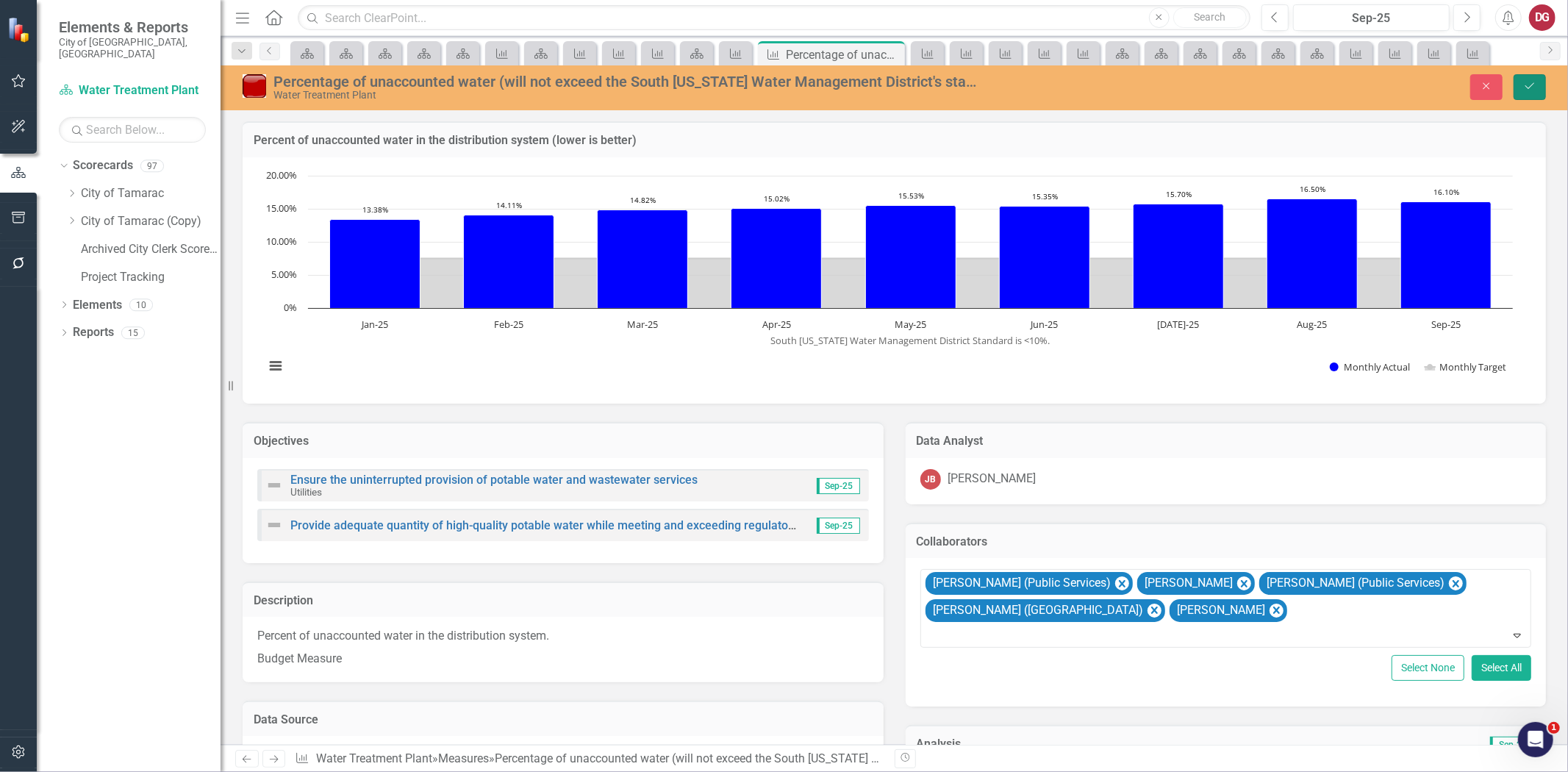
click at [1529, 81] on icon "Save" at bounding box center [1531, 86] width 14 height 10
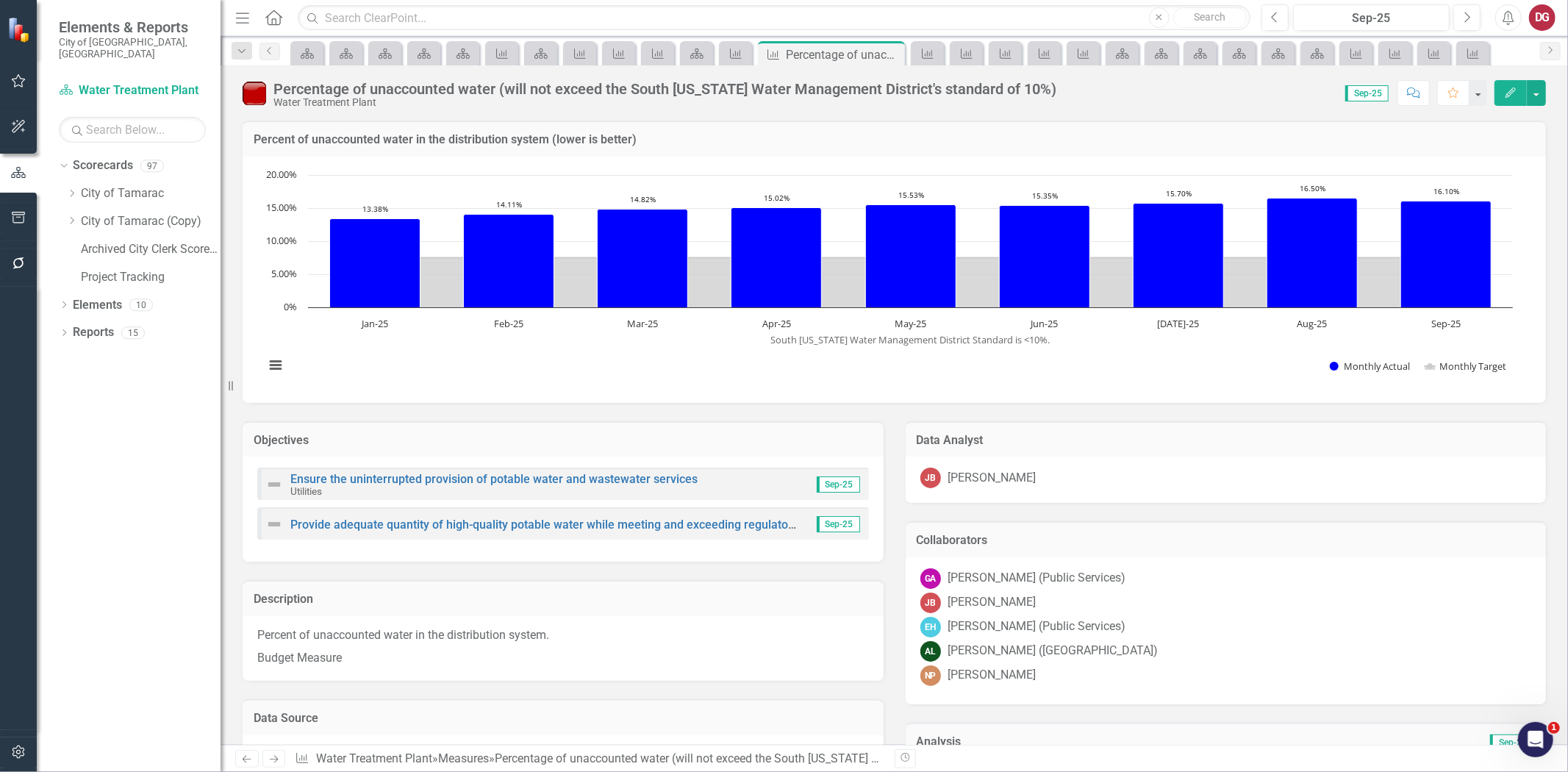
click at [275, 759] on icon "Next" at bounding box center [274, 759] width 13 height 9
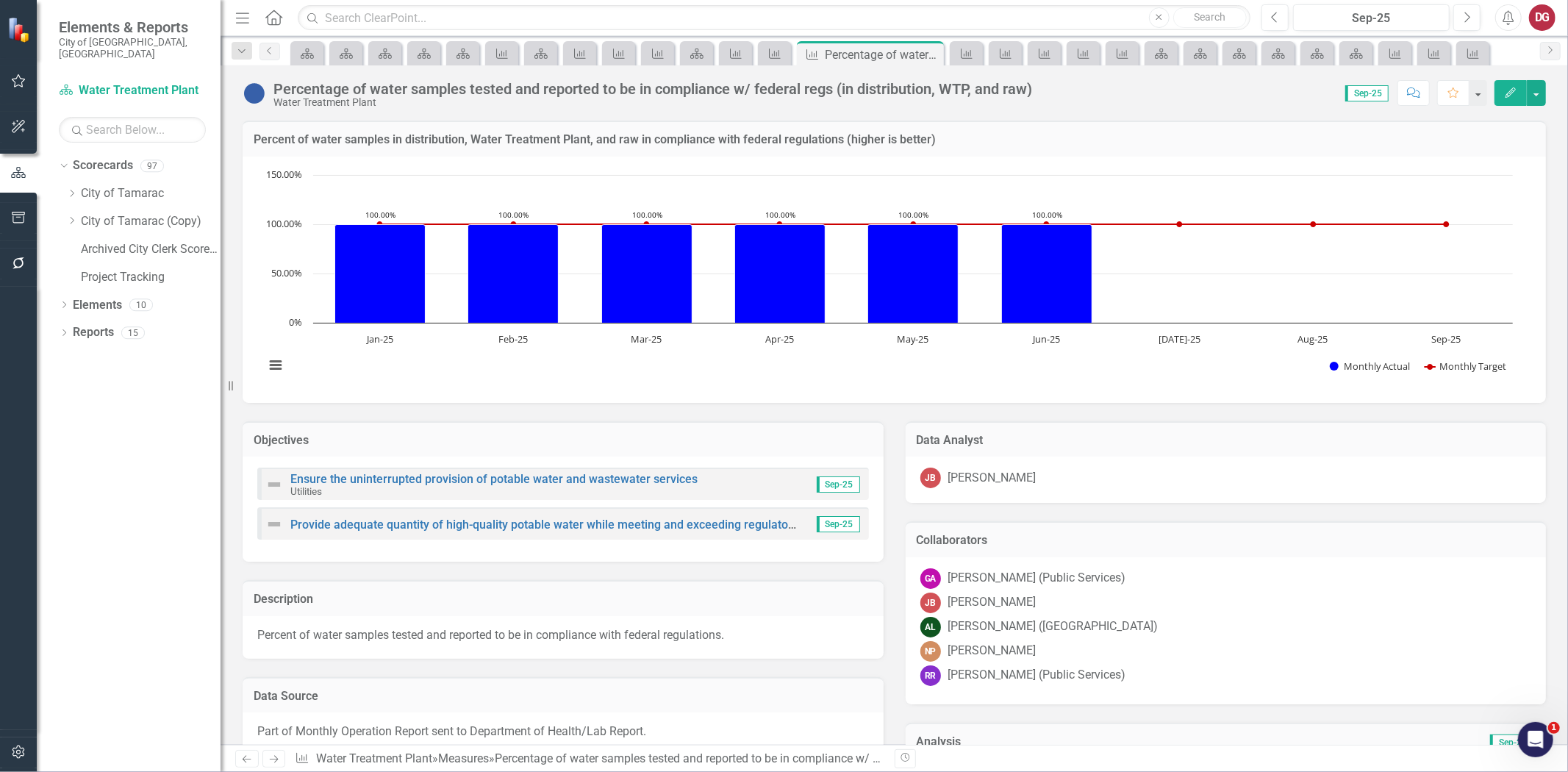
click at [1235, 609] on div "JB JASON BENTLEY" at bounding box center [1226, 603] width 612 height 20
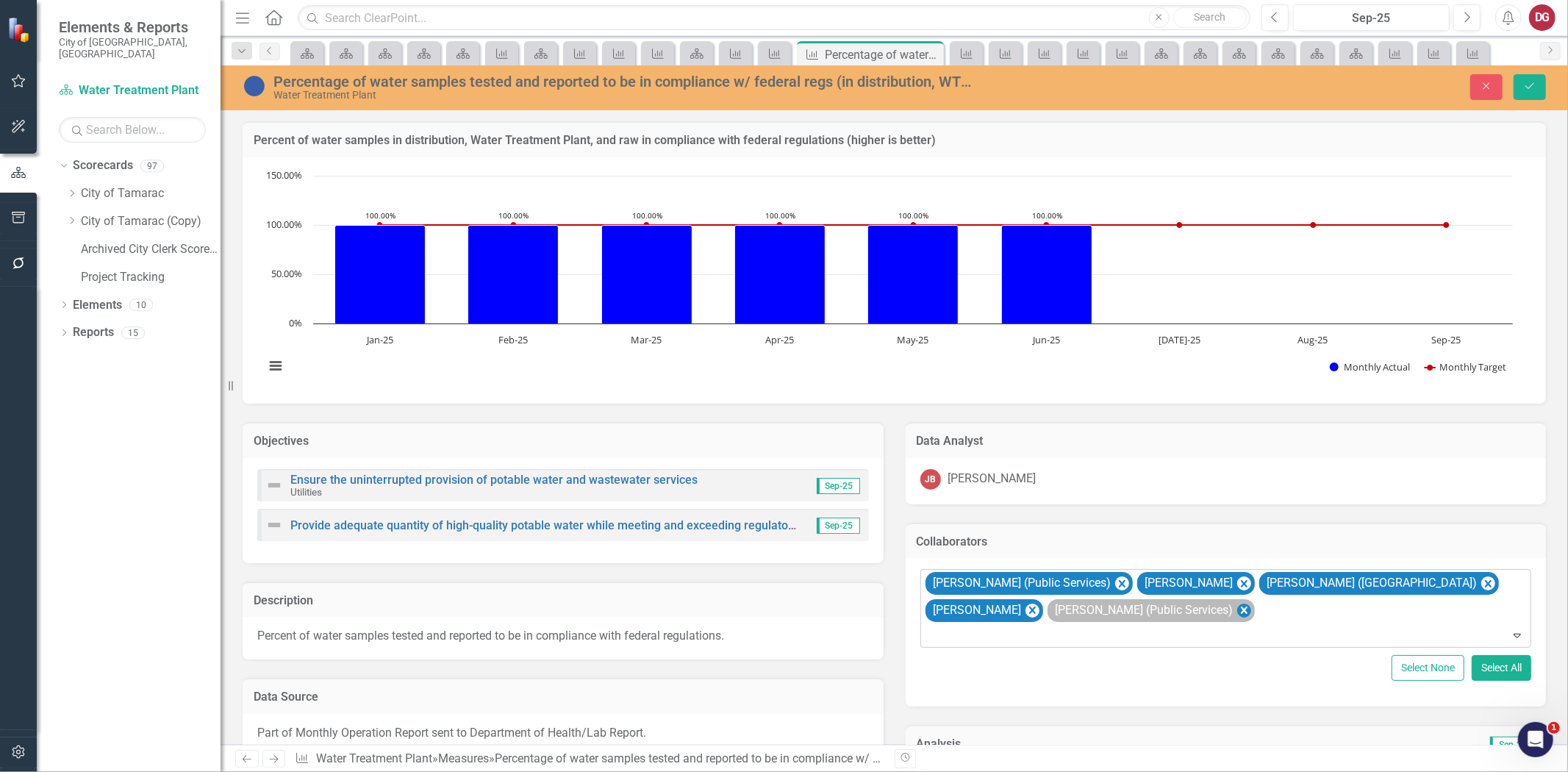
click at [1251, 609] on icon "Remove Raquel Ramoutar (Public Services)" at bounding box center [1244, 611] width 14 height 19
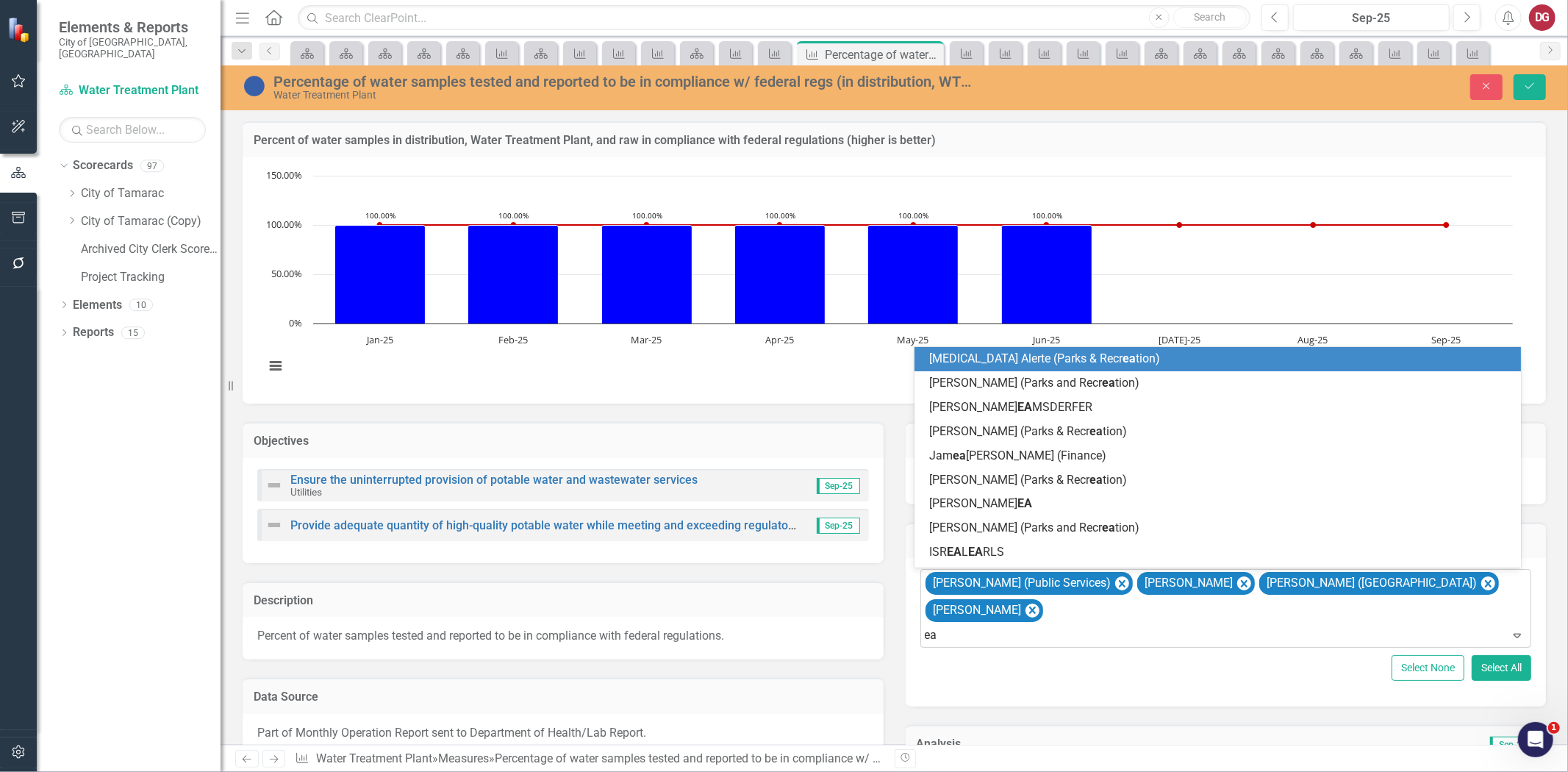
type input "ear"
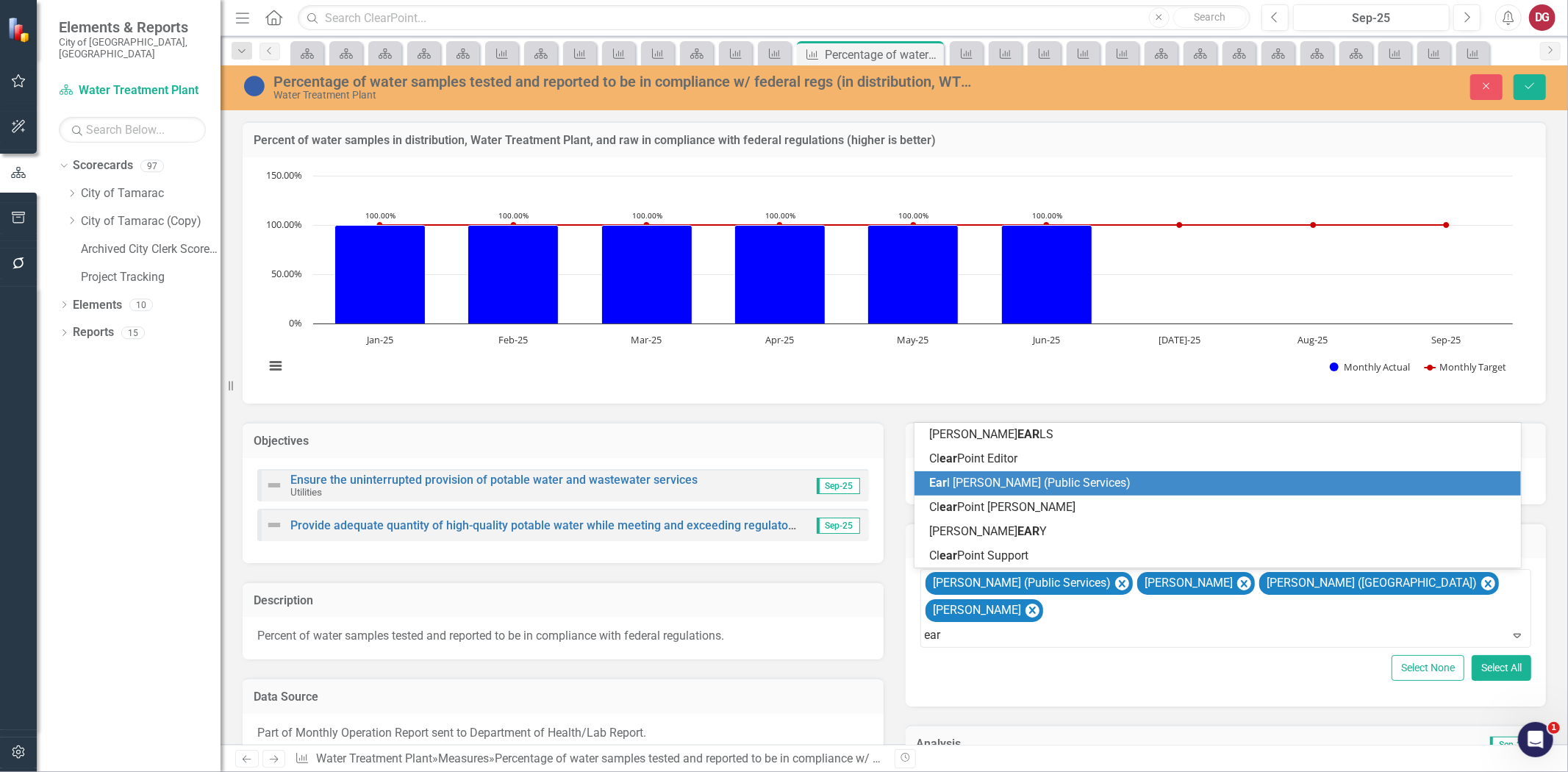
click at [953, 486] on span "Ear [PERSON_NAME] (Public Services)" at bounding box center [1029, 483] width 202 height 14
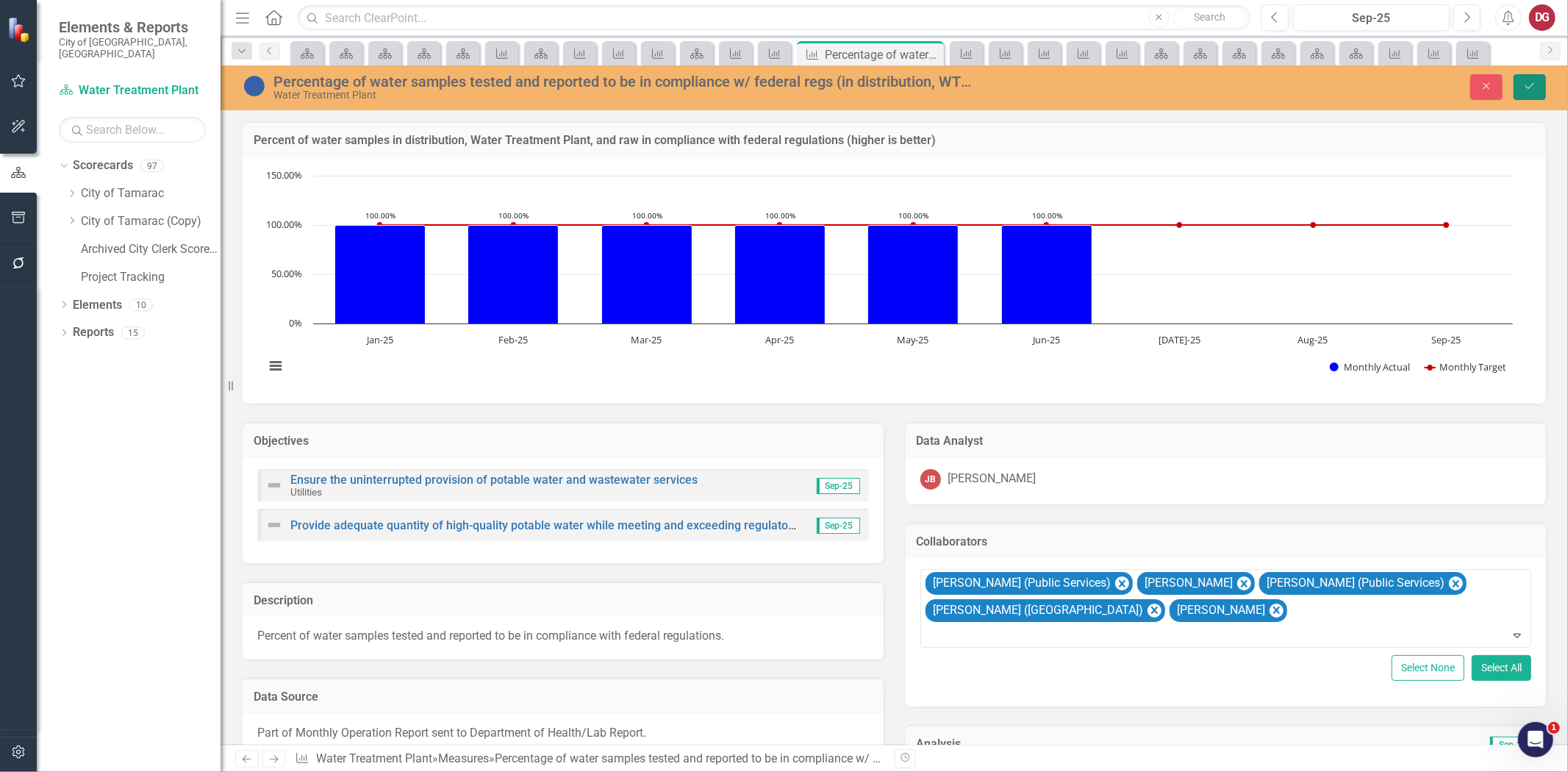
click at [1531, 78] on button "Save" at bounding box center [1530, 87] width 32 height 26
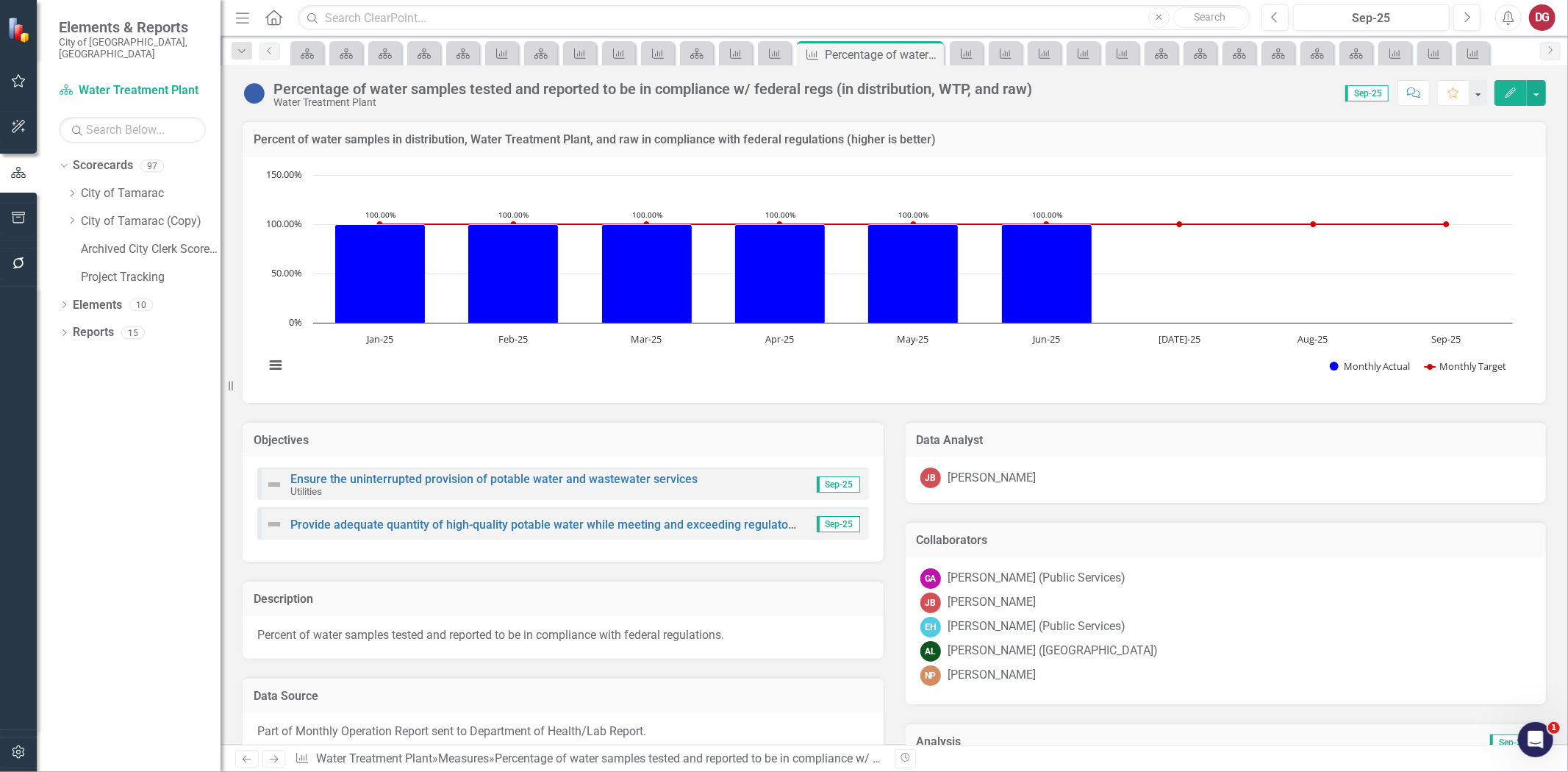
click at [270, 758] on icon "Next" at bounding box center [274, 759] width 13 height 9
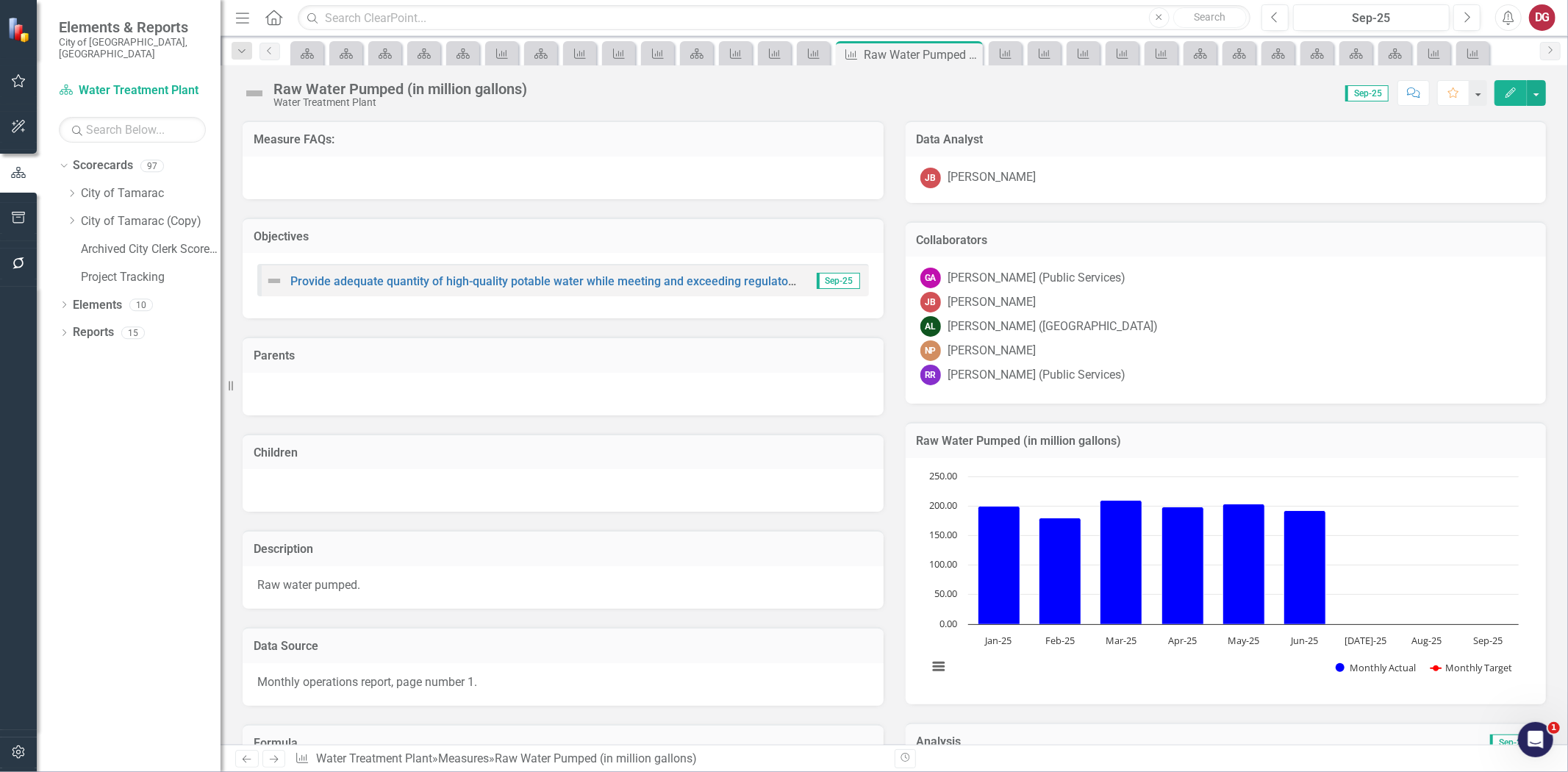
click at [1247, 344] on div "NP [PERSON_NAME]" at bounding box center [1226, 351] width 612 height 20
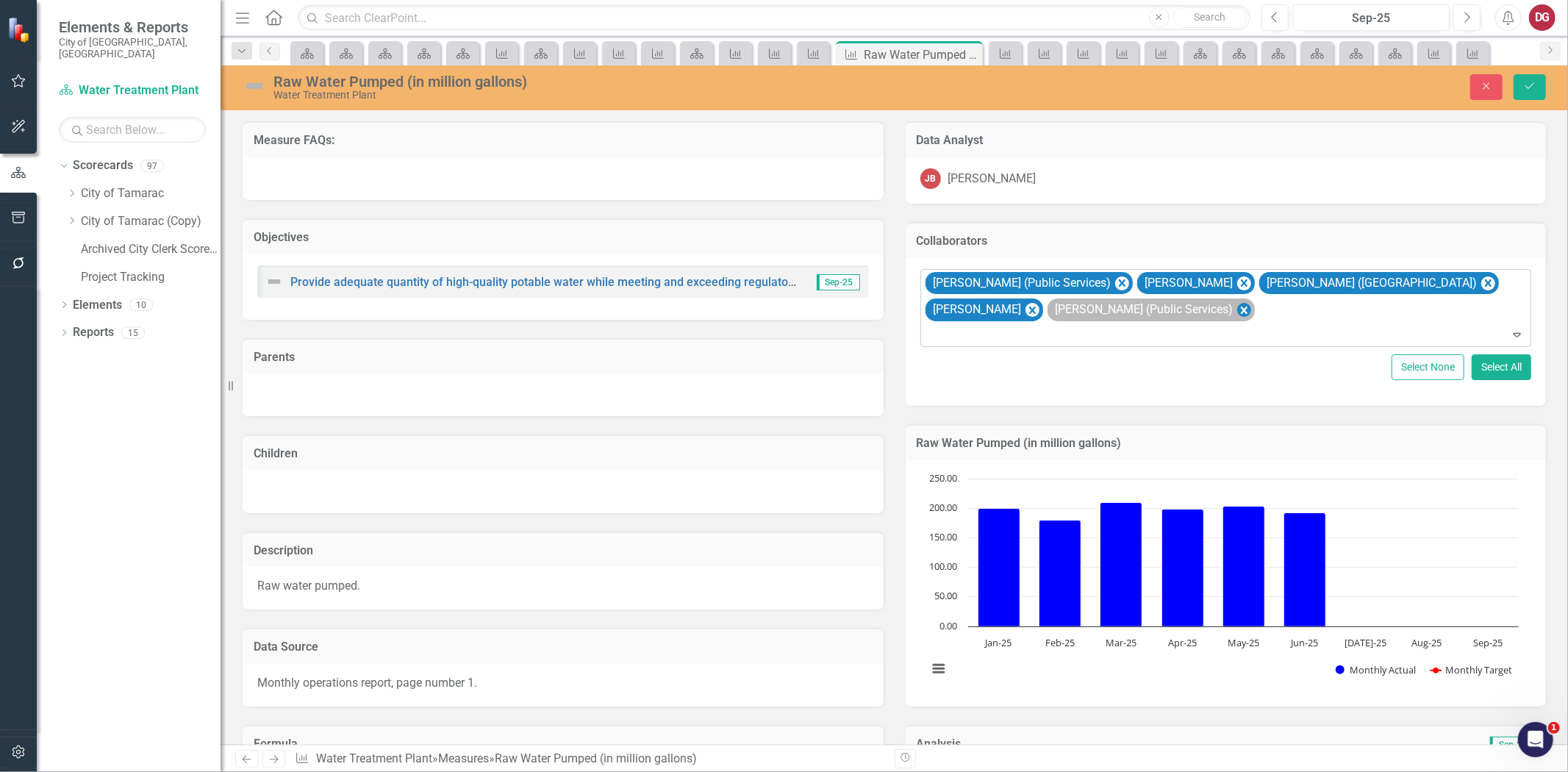
click at [1251, 305] on icon "Remove Raquel Ramoutar (Public Services)" at bounding box center [1244, 311] width 14 height 19
type input "ear"
click at [1542, 84] on button "Save" at bounding box center [1530, 87] width 32 height 26
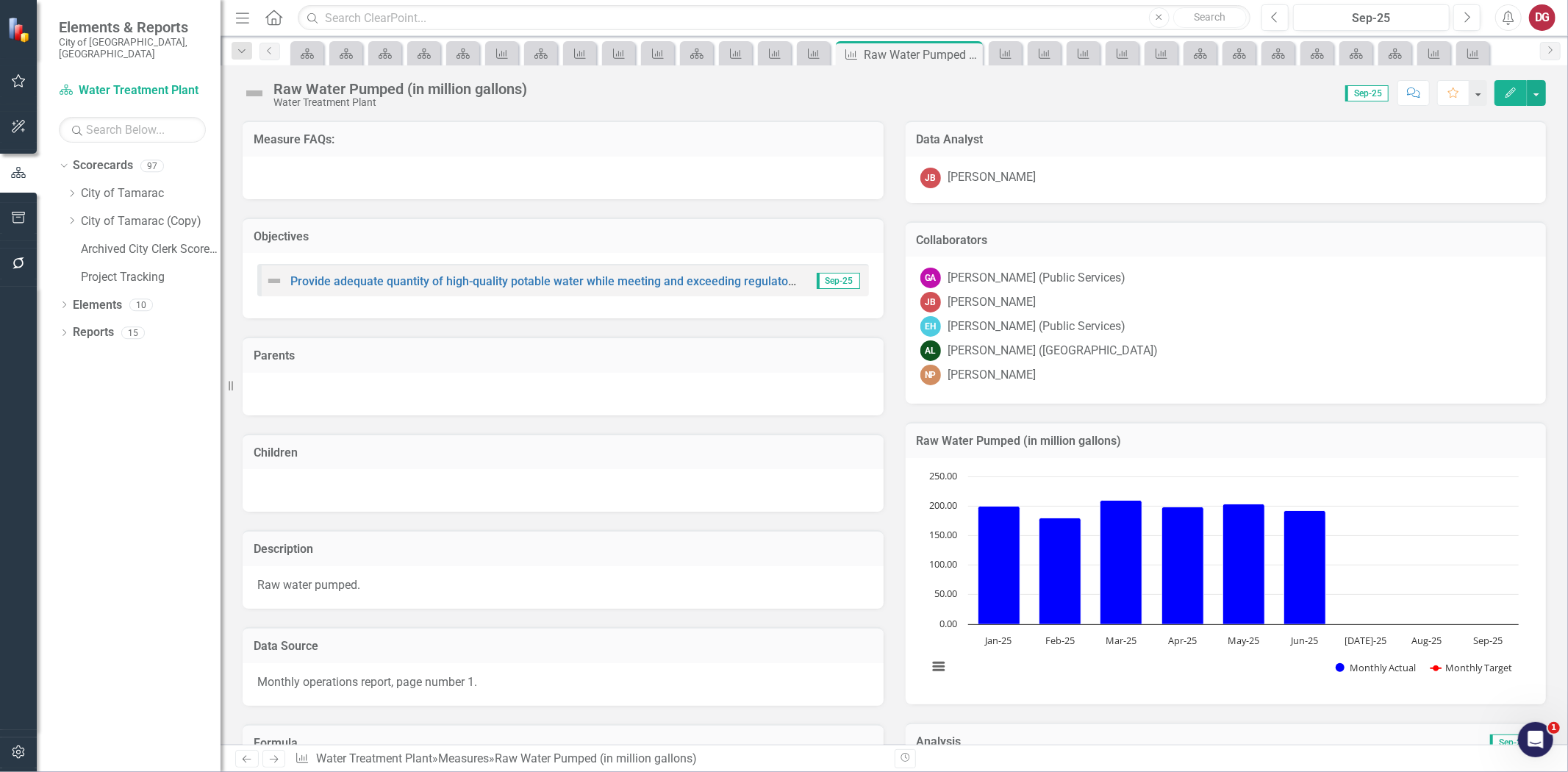
click at [269, 753] on link "Next" at bounding box center [275, 758] width 24 height 18
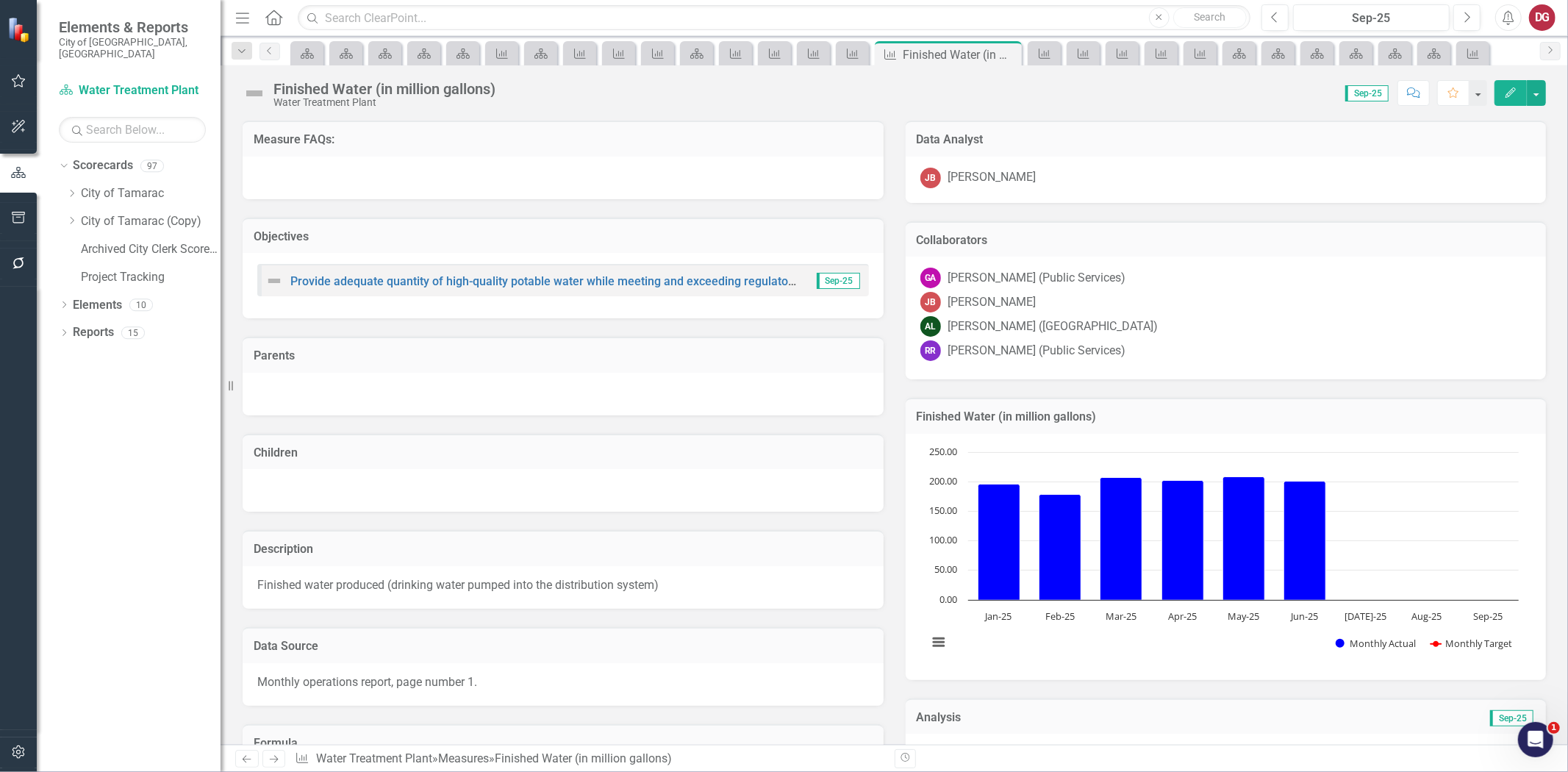
click at [1277, 317] on div "AL [PERSON_NAME] ([GEOGRAPHIC_DATA])" at bounding box center [1226, 327] width 612 height 20
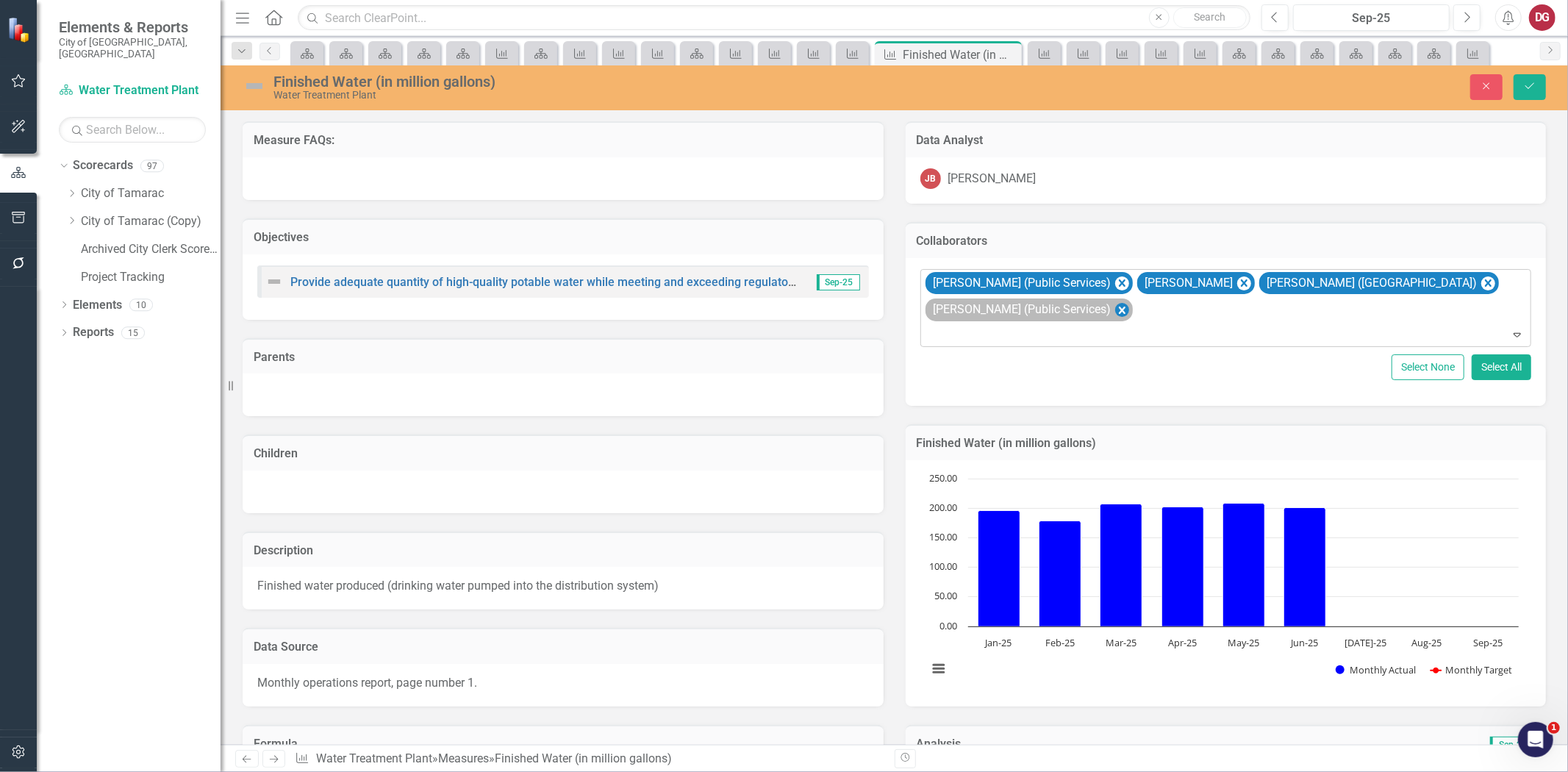
click at [1120, 311] on icon "Remove Raquel Ramoutar (Public Services)" at bounding box center [1121, 310] width 7 height 8
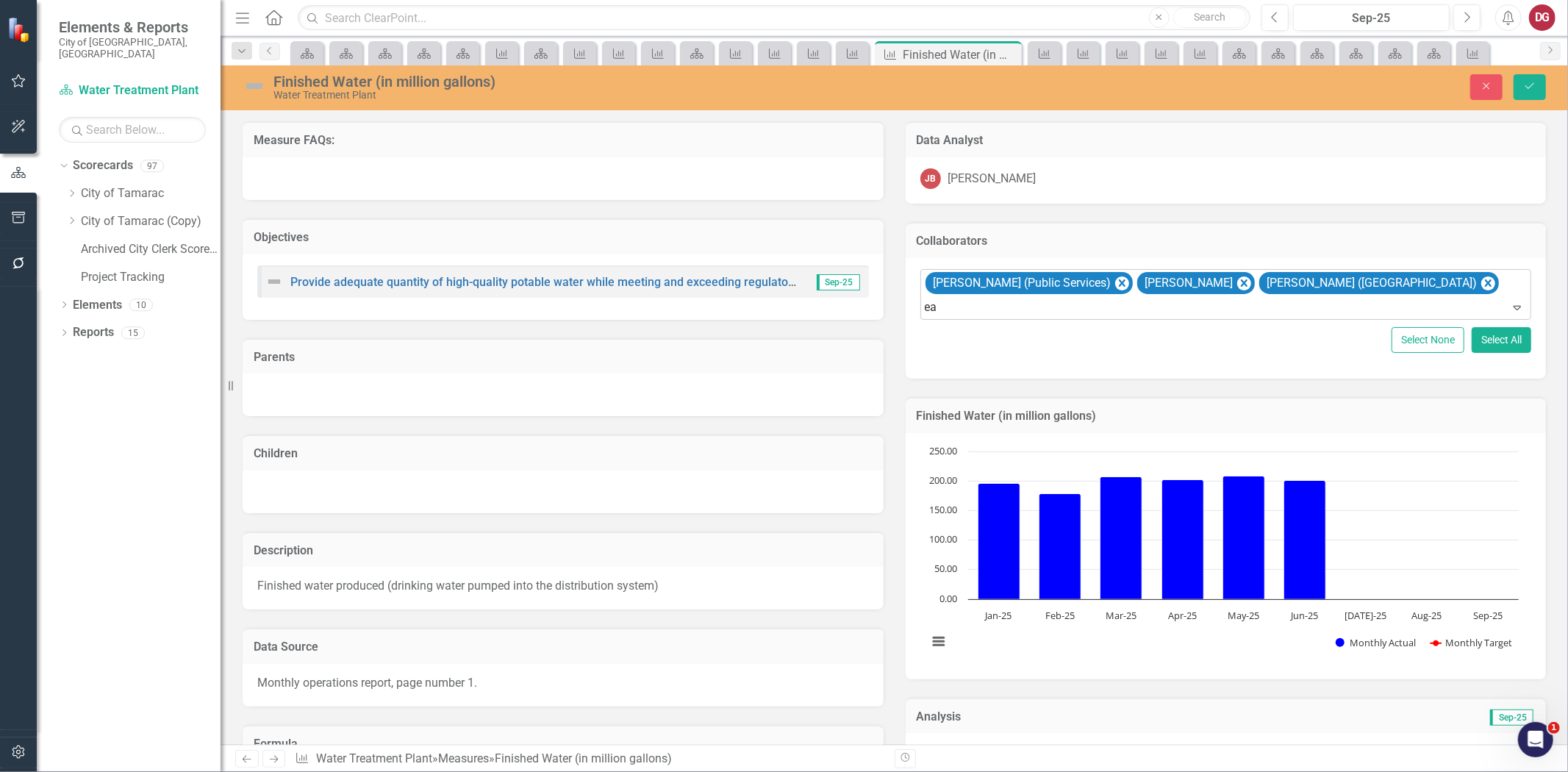
type input "ear"
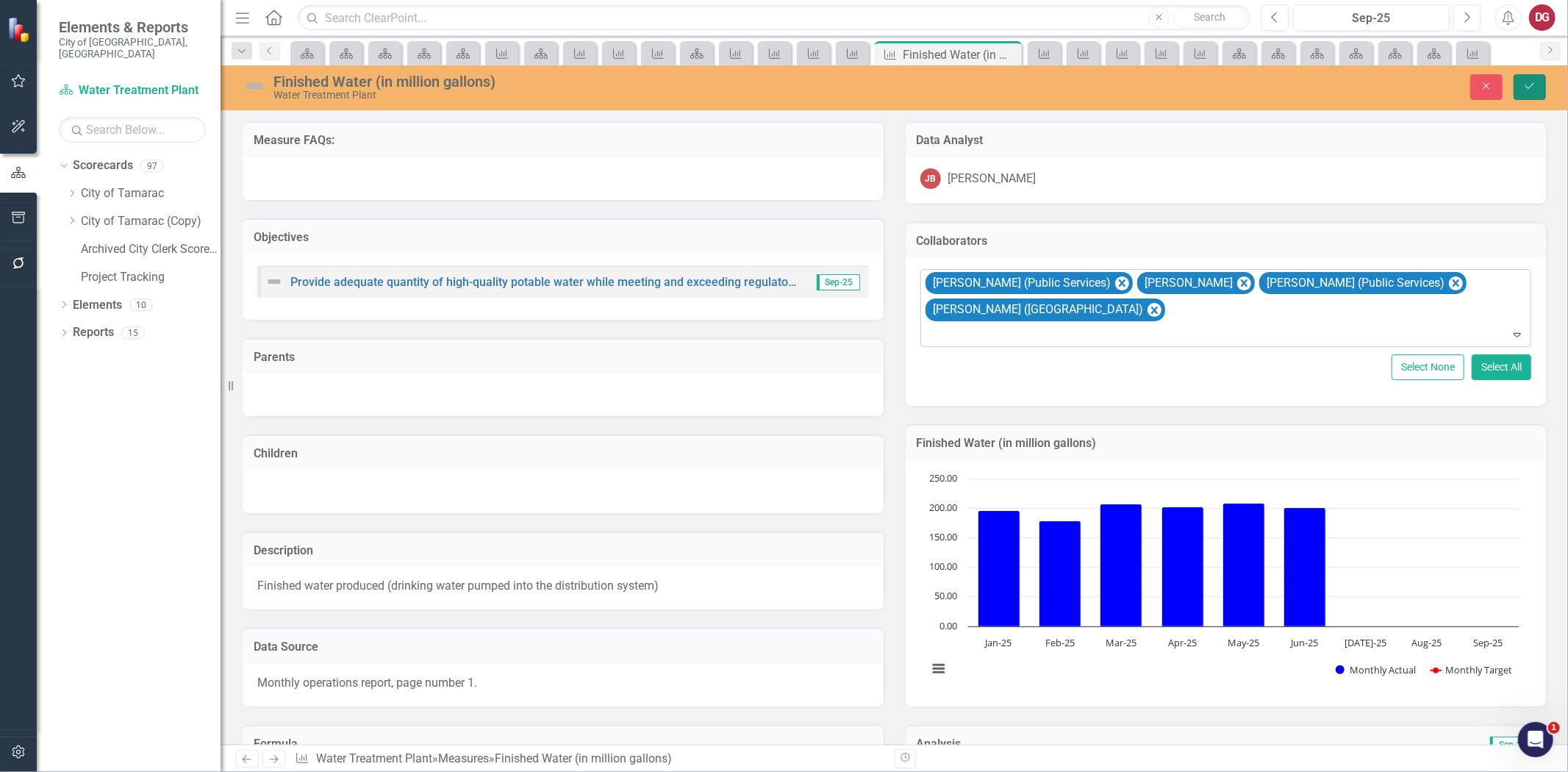
click at [1520, 84] on button "Save" at bounding box center [1530, 87] width 32 height 26
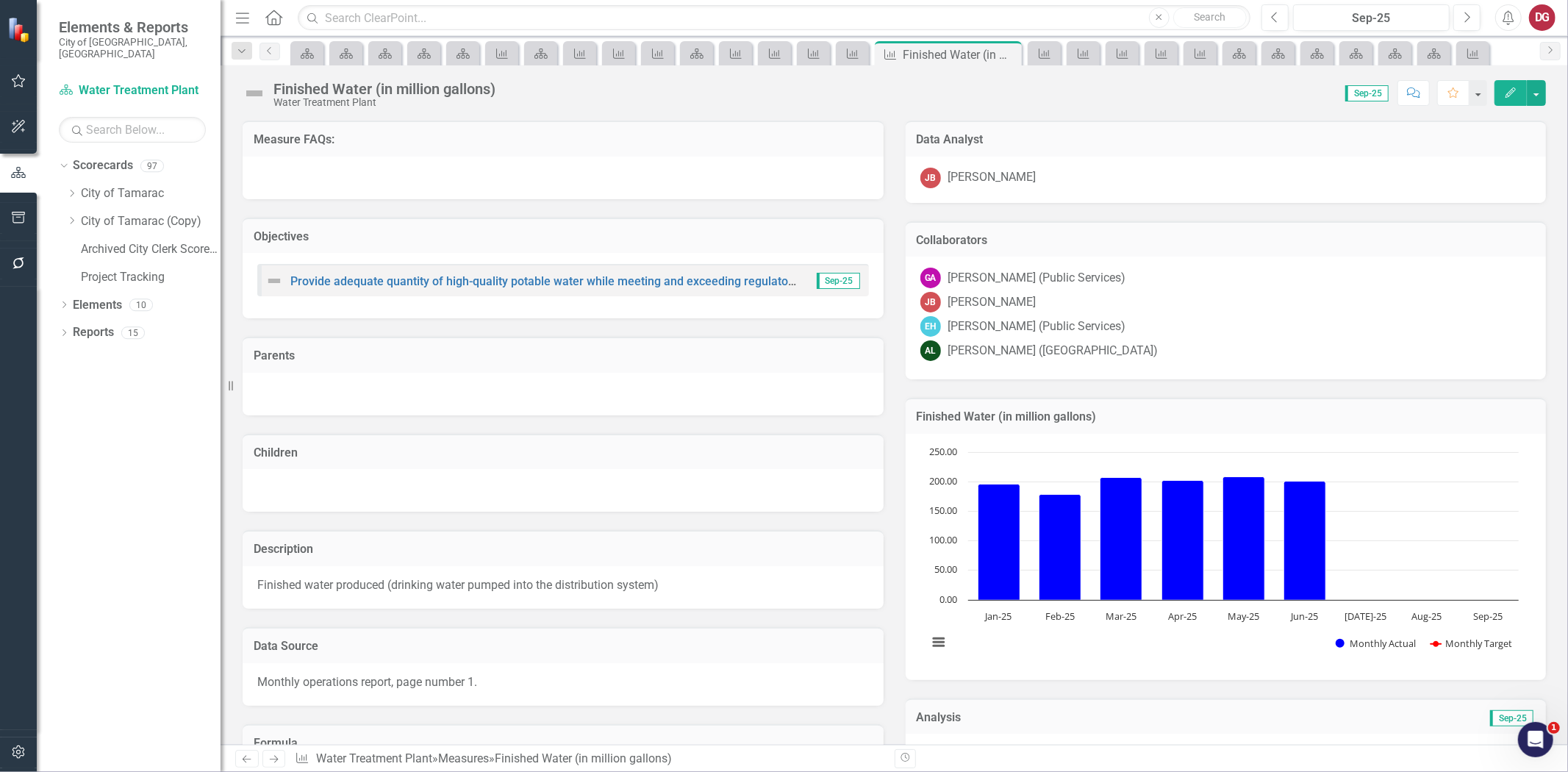
click at [19, 741] on button "button" at bounding box center [19, 753] width 33 height 31
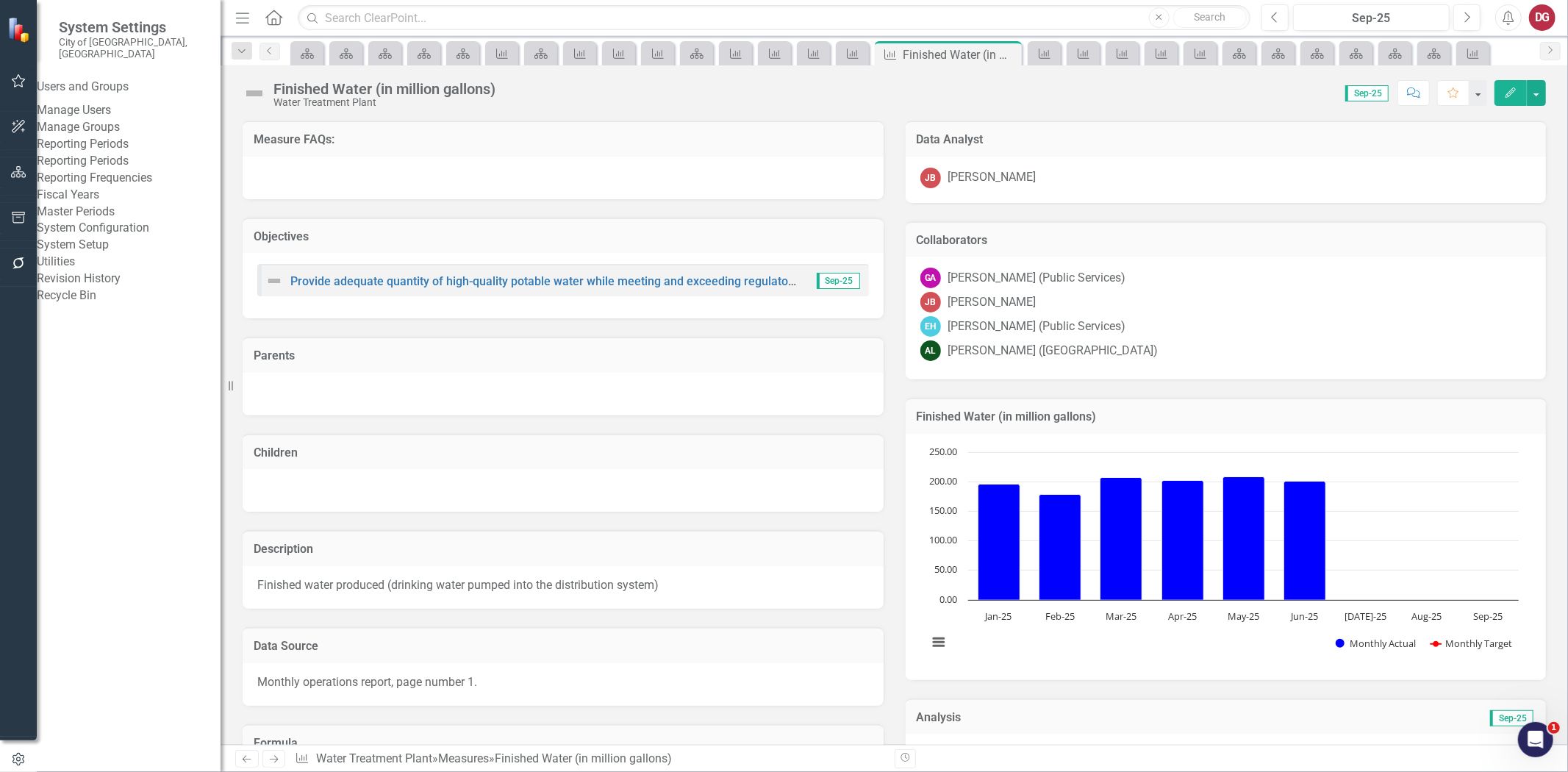
click at [113, 102] on link "Manage Users" at bounding box center [128, 111] width 184 height 17
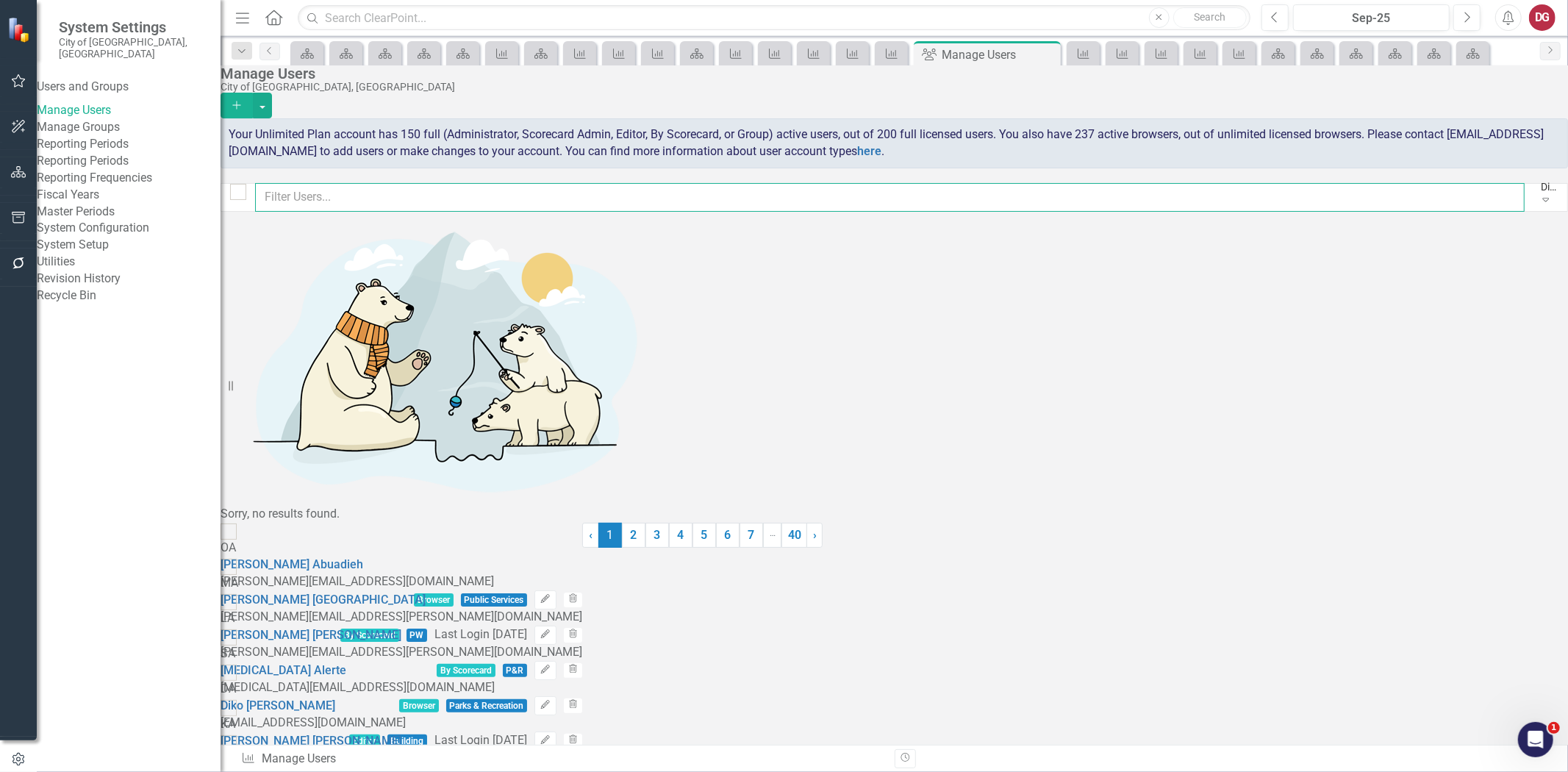
click at [325, 198] on input "text" at bounding box center [890, 197] width 1269 height 29
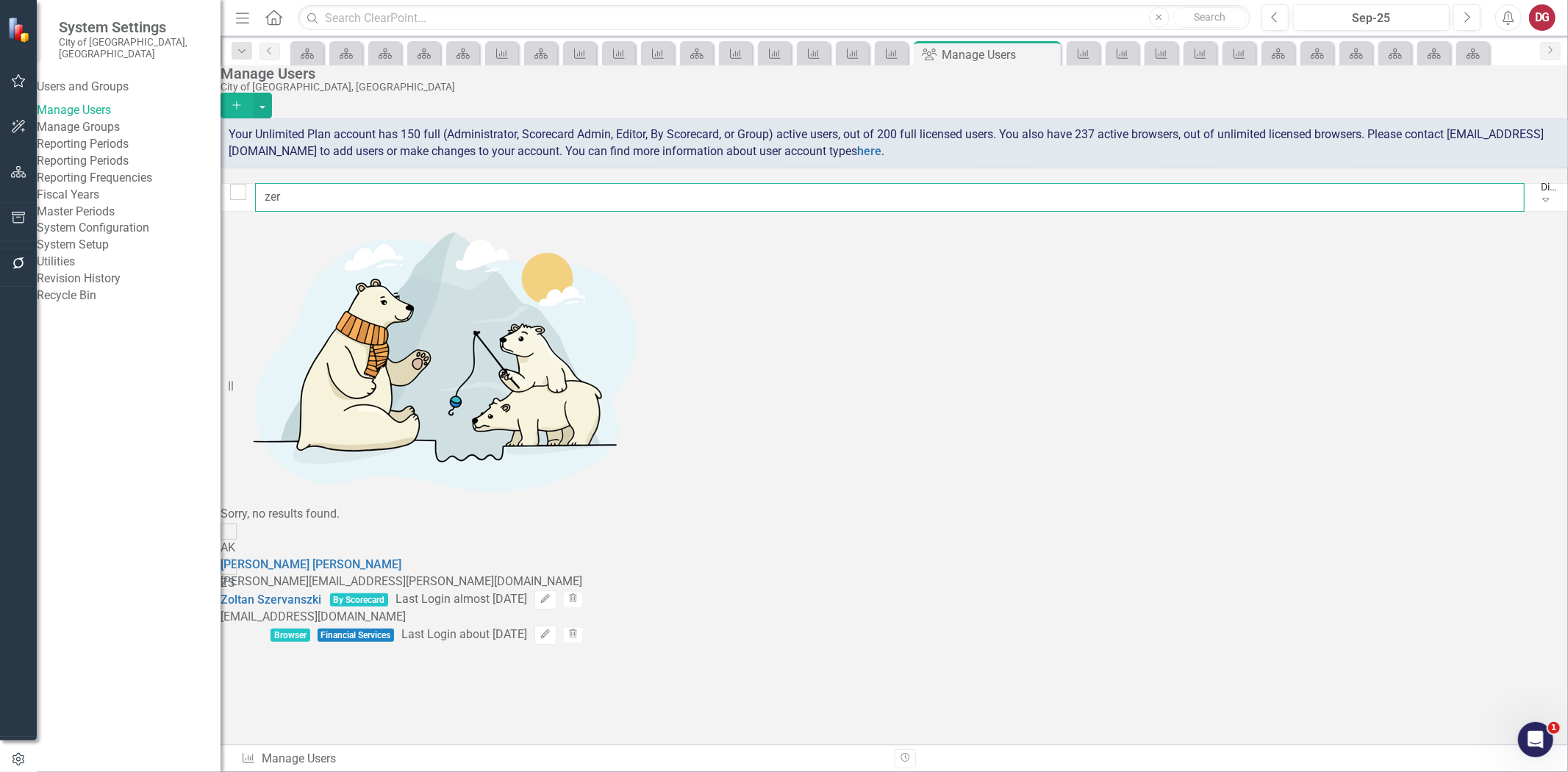
type input "zer"
click at [339, 203] on input "zer" at bounding box center [890, 197] width 1269 height 29
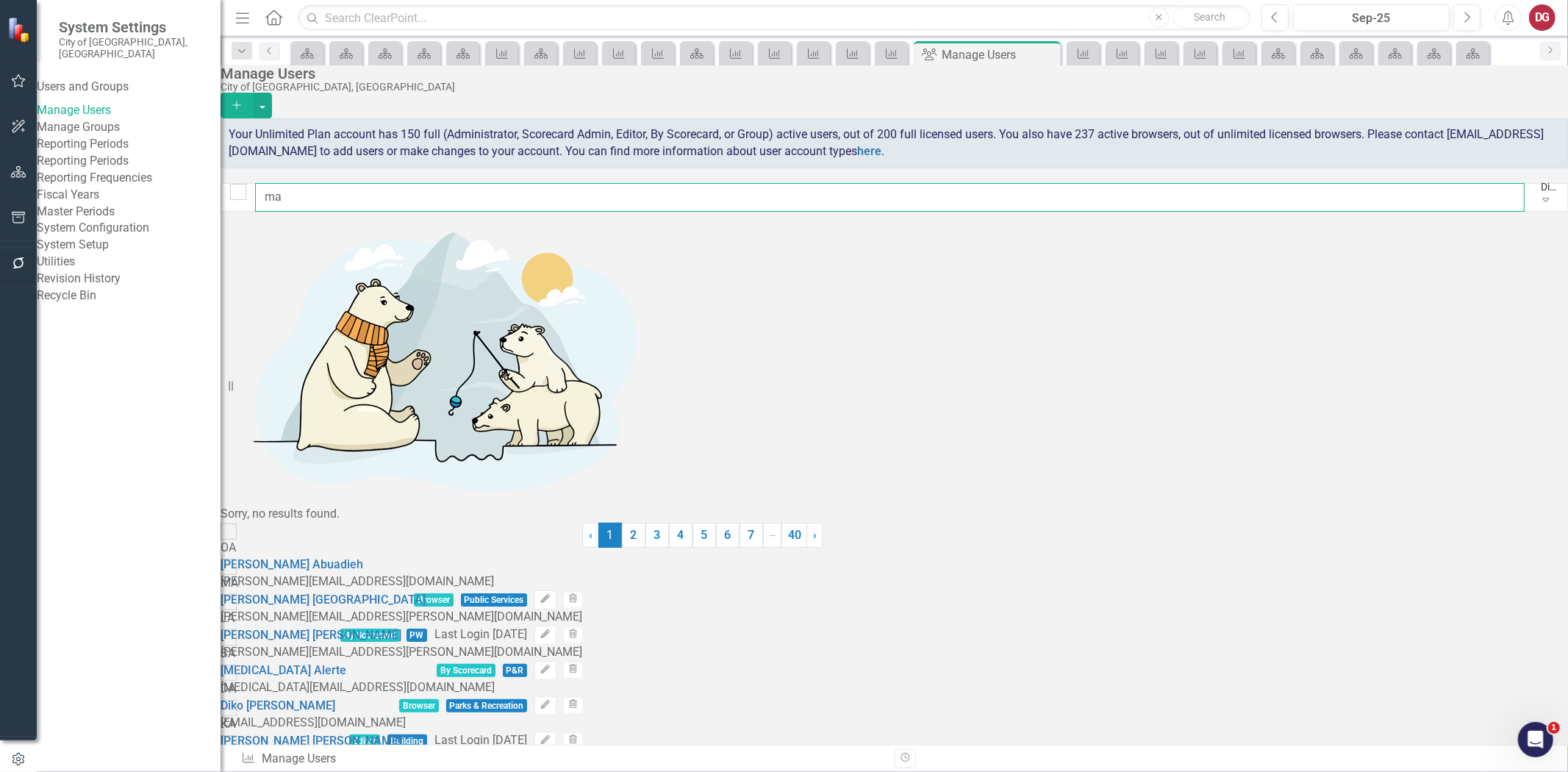
type input "m"
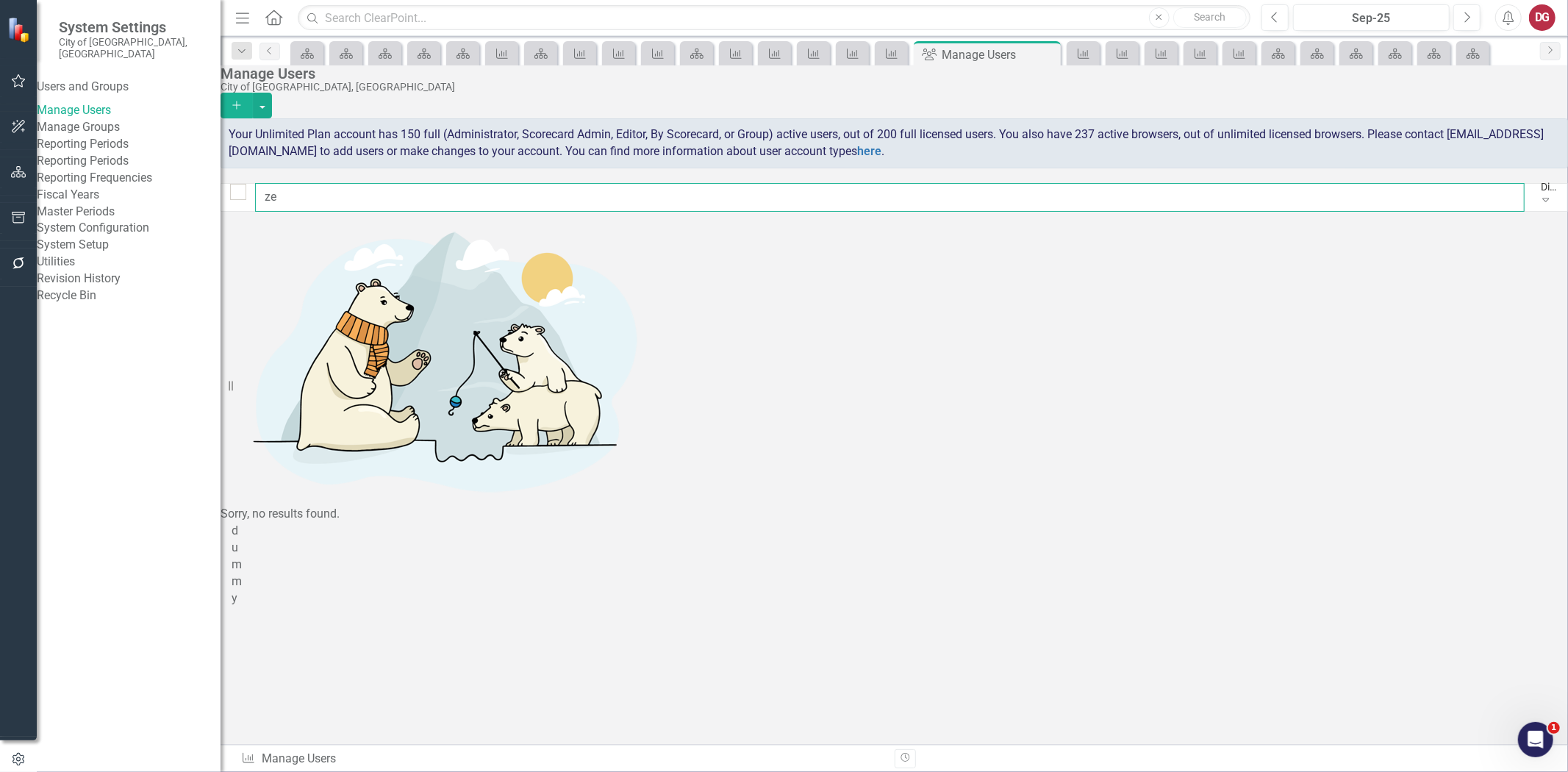
type input "z"
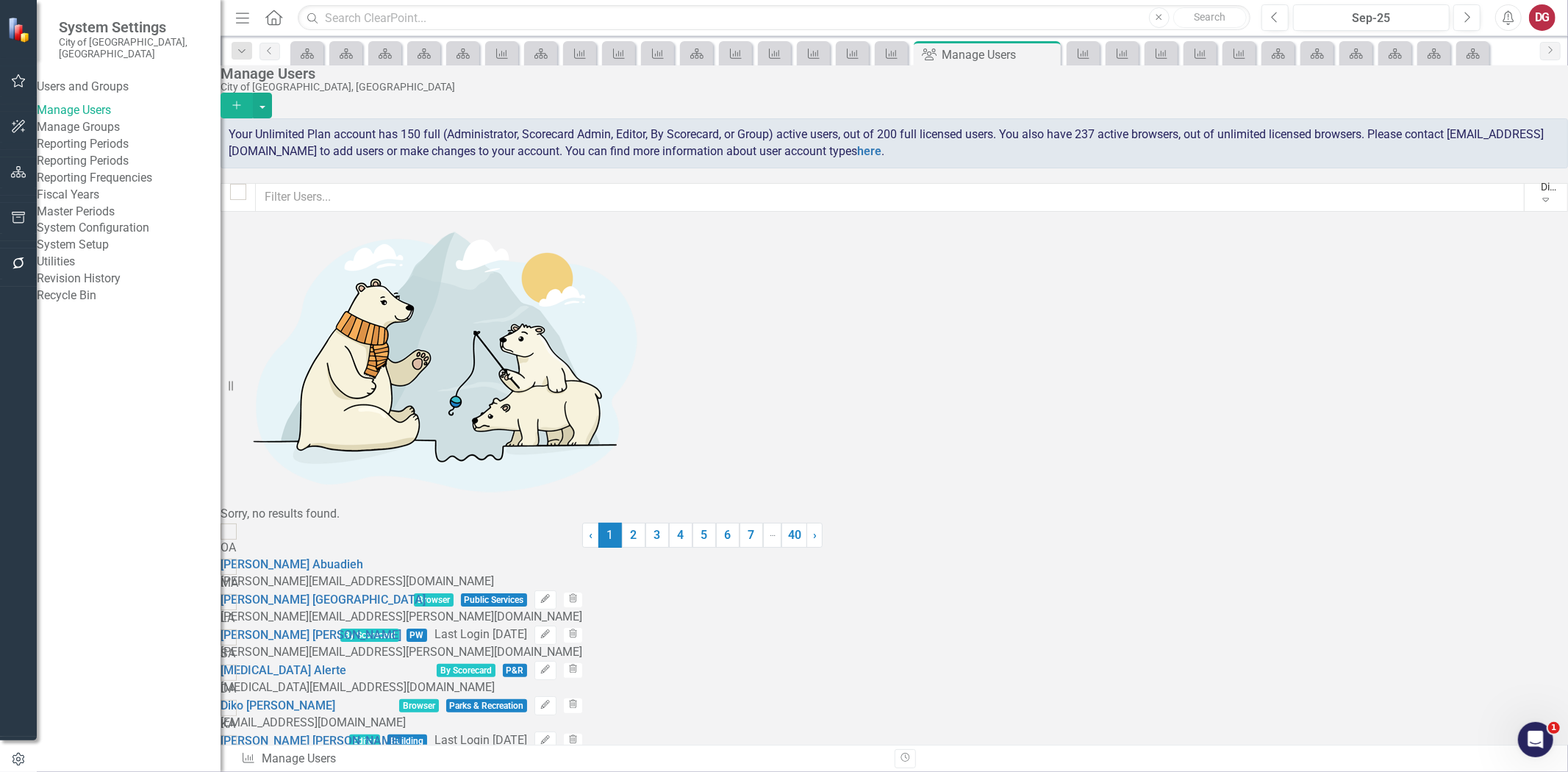
click at [253, 93] on button "Add" at bounding box center [237, 106] width 32 height 26
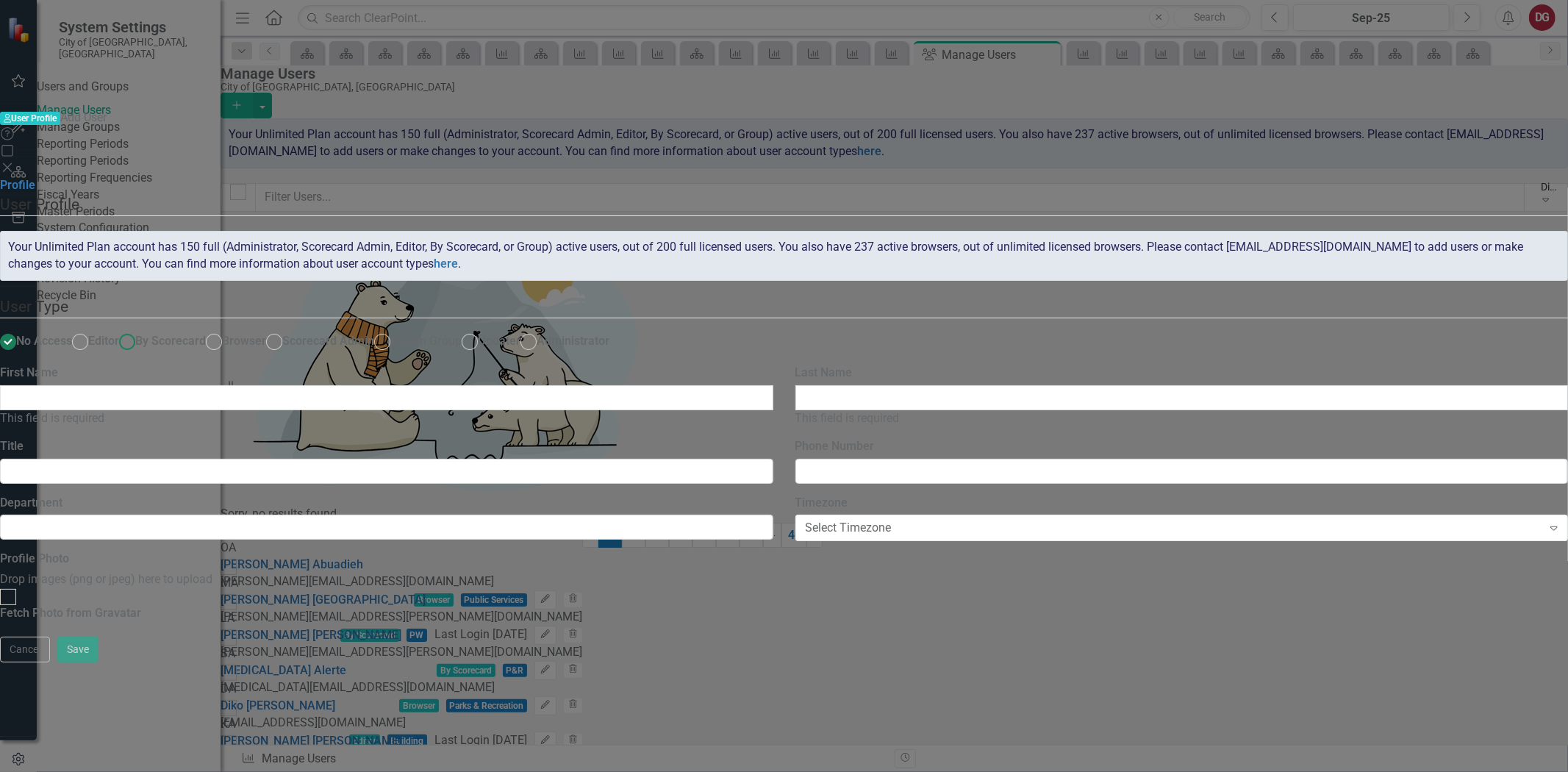
click at [139, 331] on ins at bounding box center [128, 342] width 23 height 23
click at [139, 331] on input "By Scorecard" at bounding box center [128, 342] width 23 height 23
radio input "true"
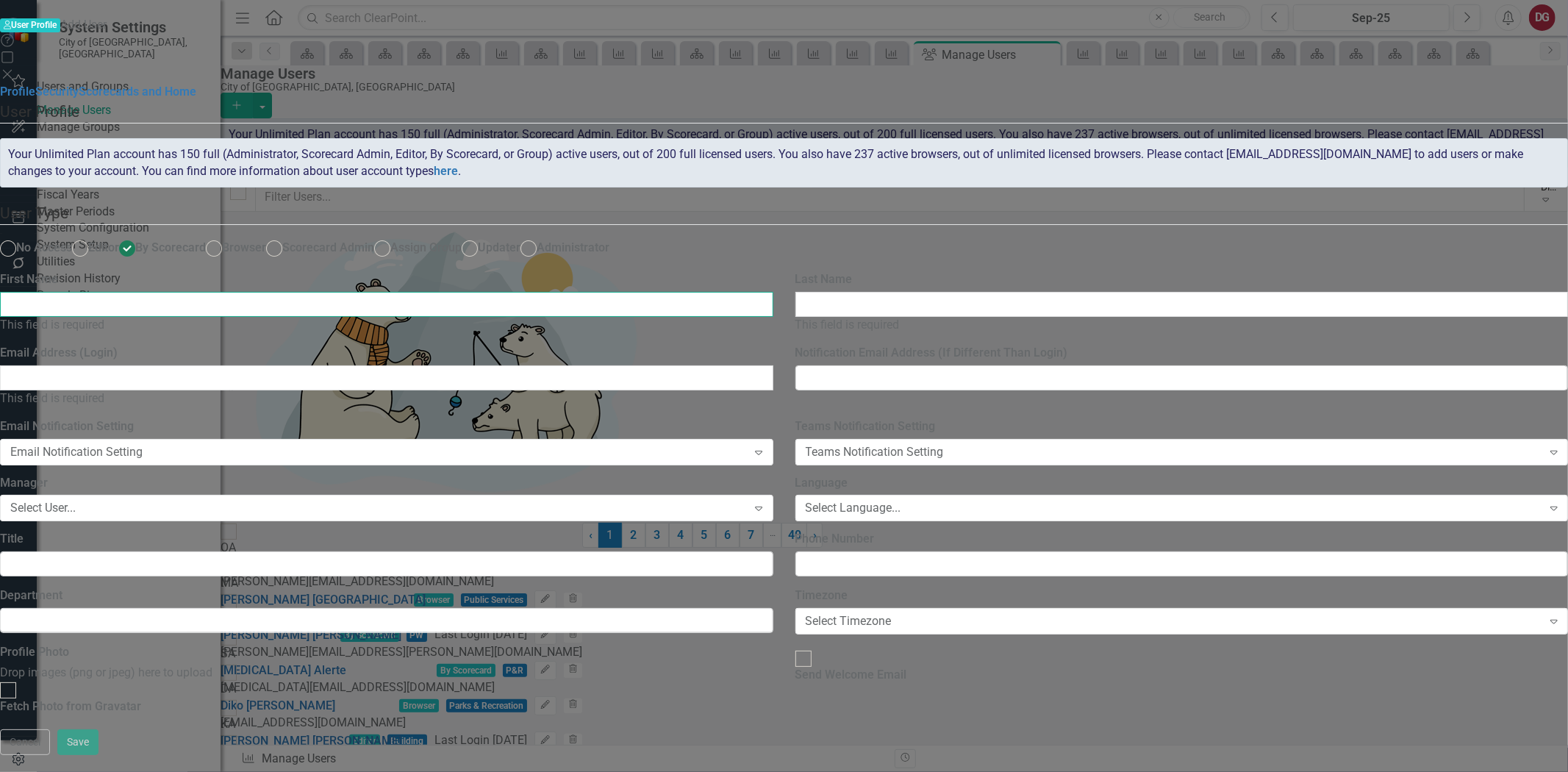
click at [773, 292] on input "First Name" at bounding box center [386, 304] width 773 height 25
type input "[PERSON_NAME]"
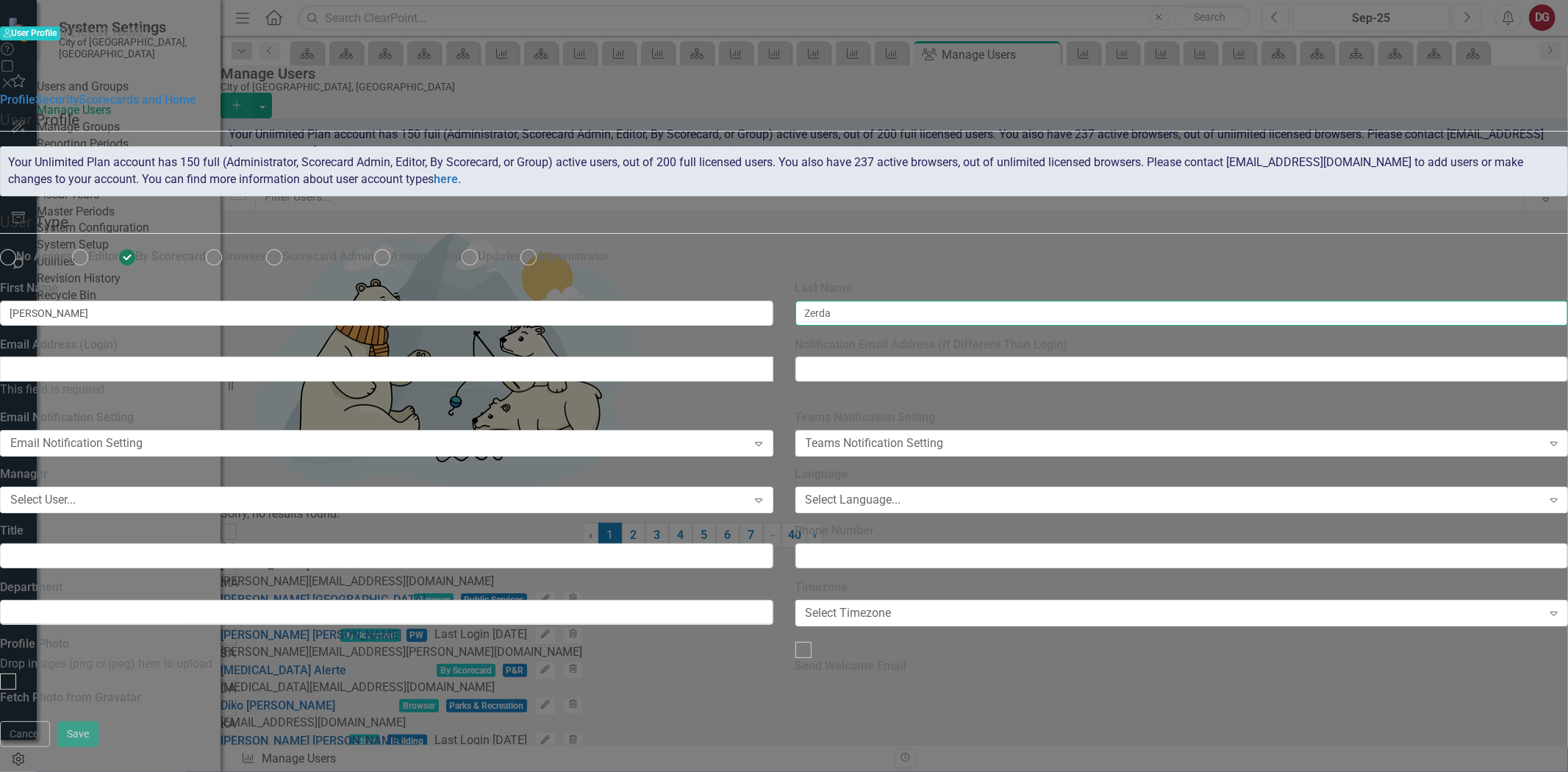
type input "Zerda"
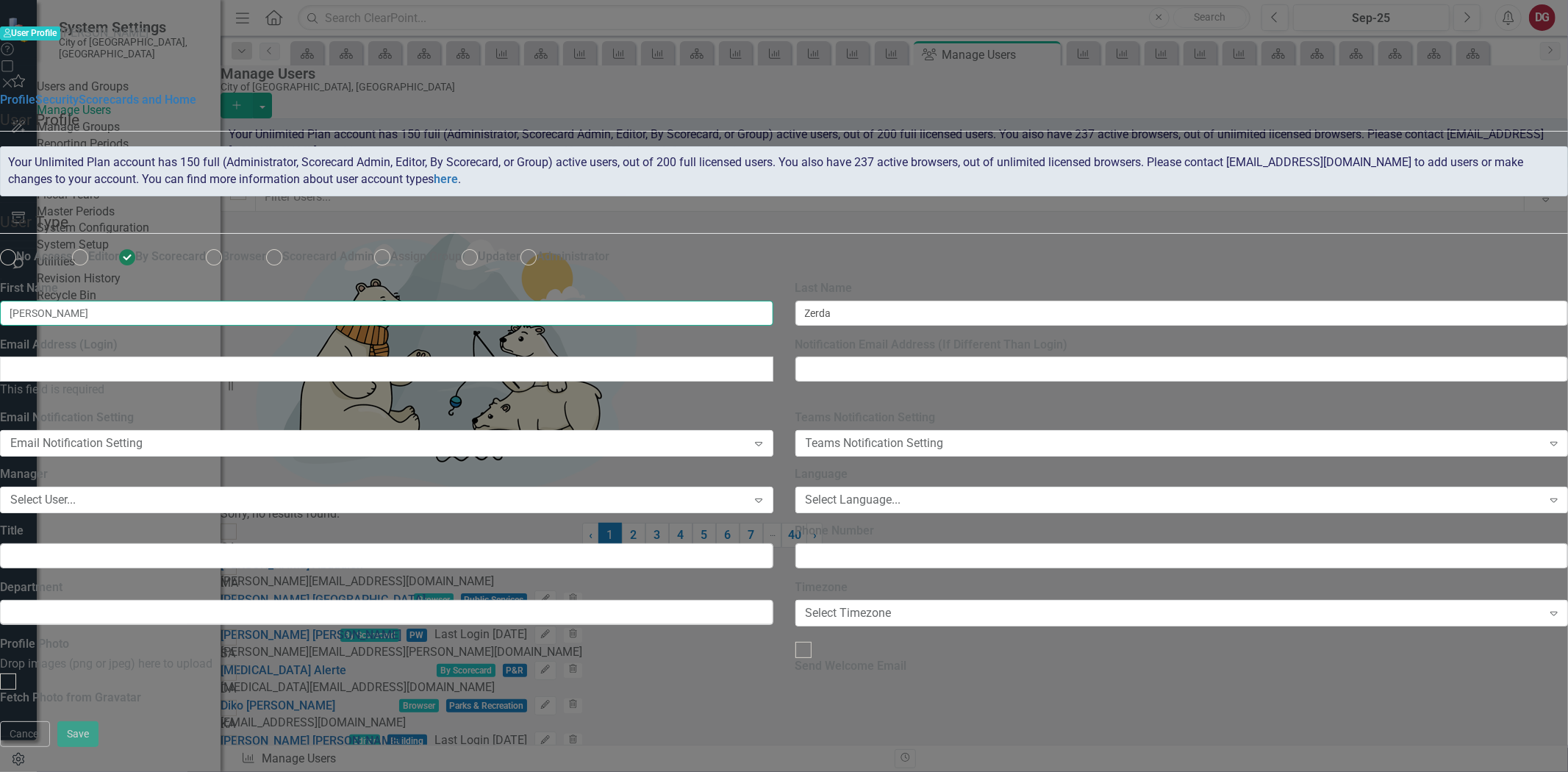
click at [773, 300] on input "[PERSON_NAME]" at bounding box center [386, 312] width 773 height 25
type input "[PERSON_NAME]"
drag, startPoint x: 688, startPoint y: 333, endPoint x: 571, endPoint y: 317, distance: 118.1
click at [688, 357] on input "Email Address (Login)" at bounding box center [386, 369] width 773 height 25
click at [486, 357] on input "Email Address (Login)" at bounding box center [386, 369] width 773 height 25
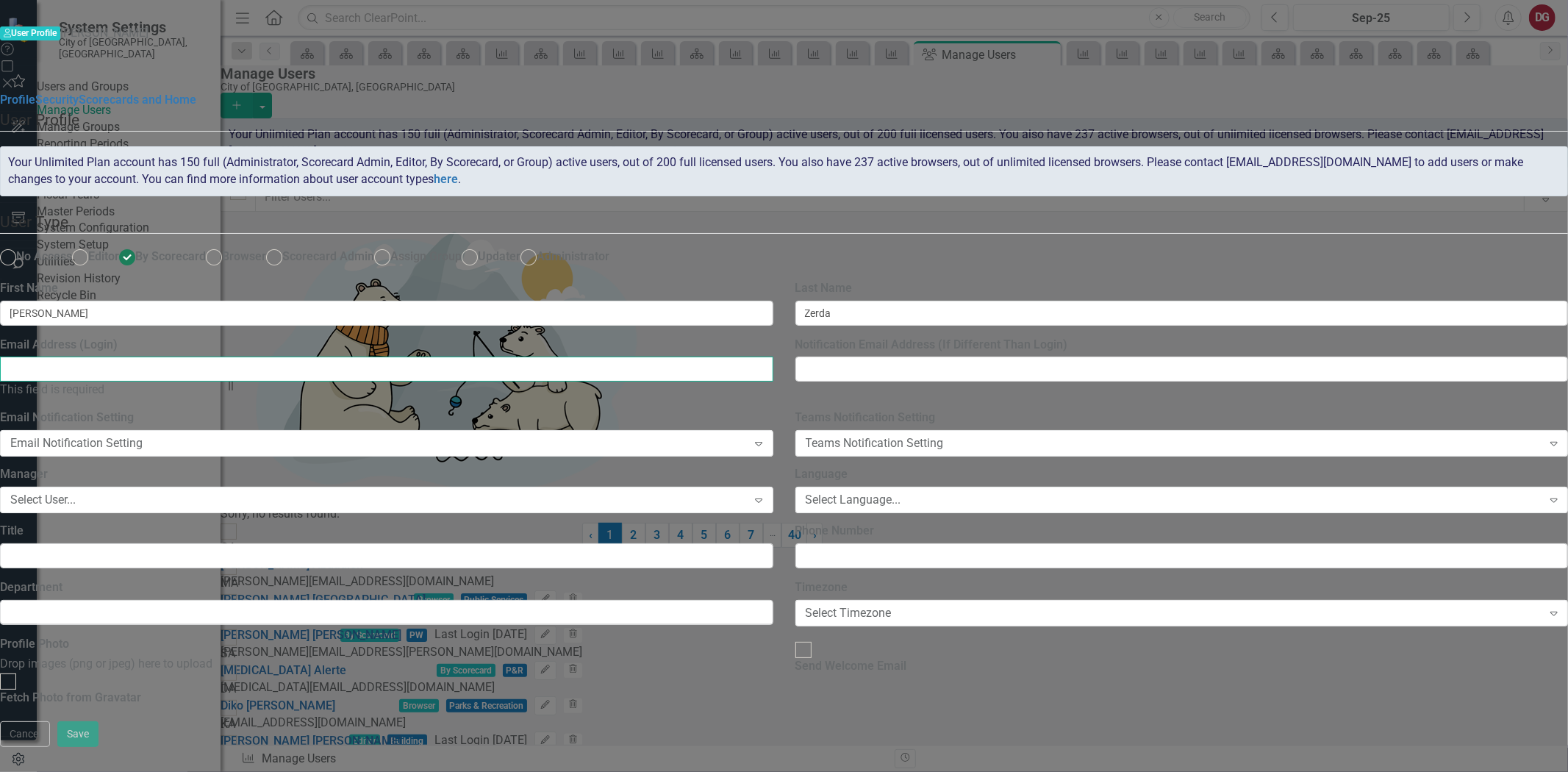
paste input "maria.zerda@tamarac.org"
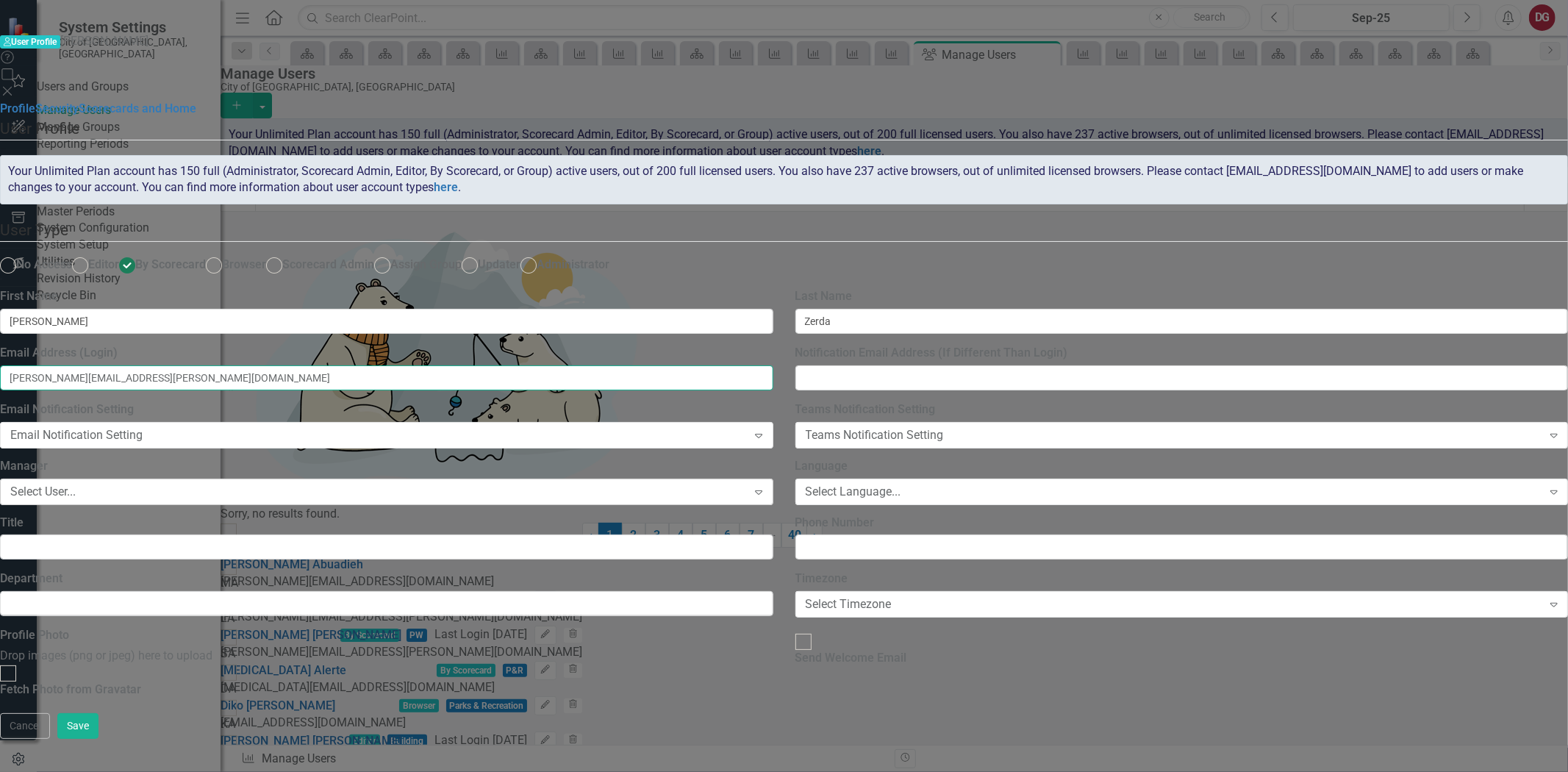
type input "maria.zerda@tamarac.org"
click at [642, 483] on div "Select User..." at bounding box center [379, 492] width 737 height 17
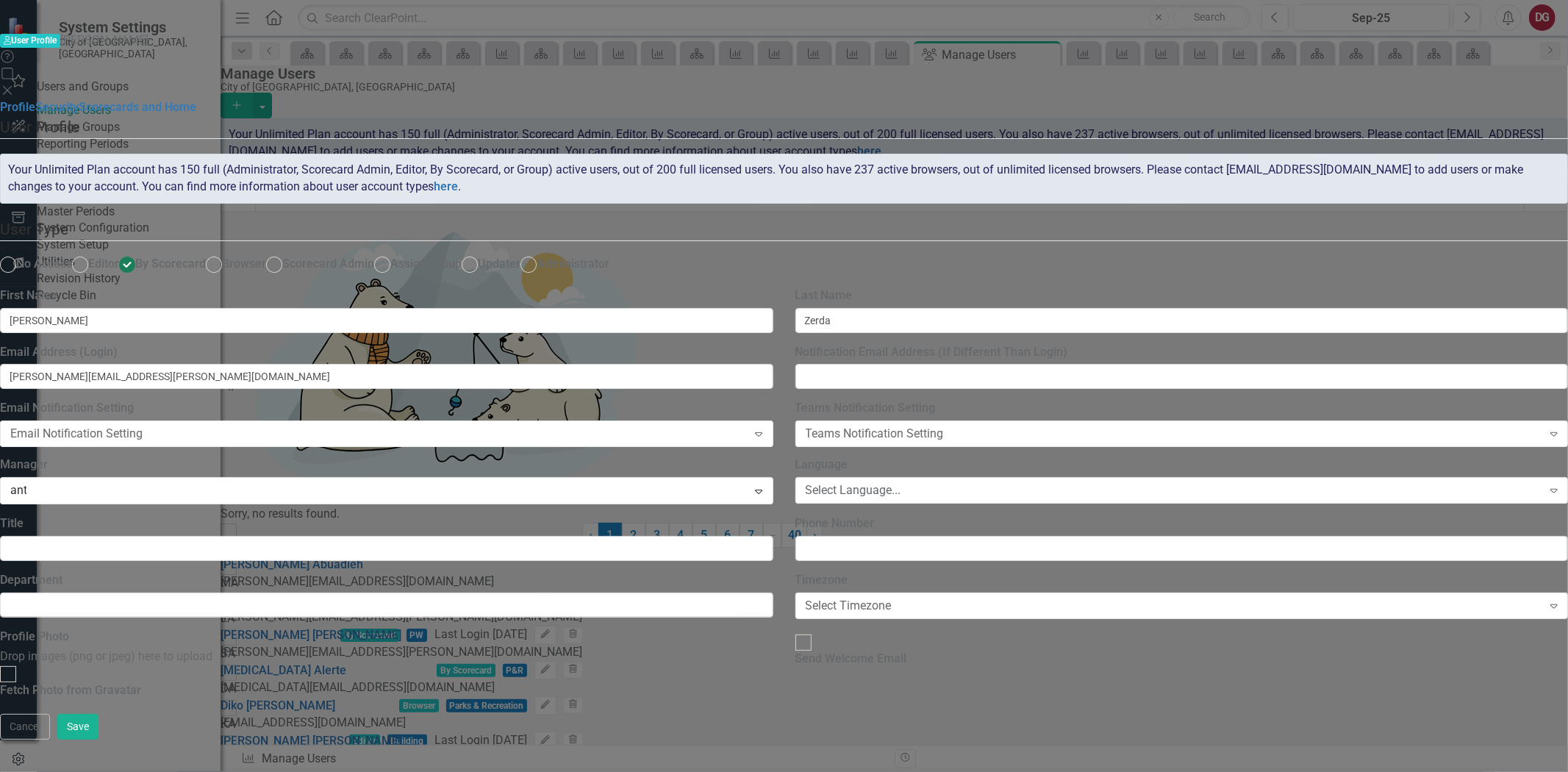
type input "anth"
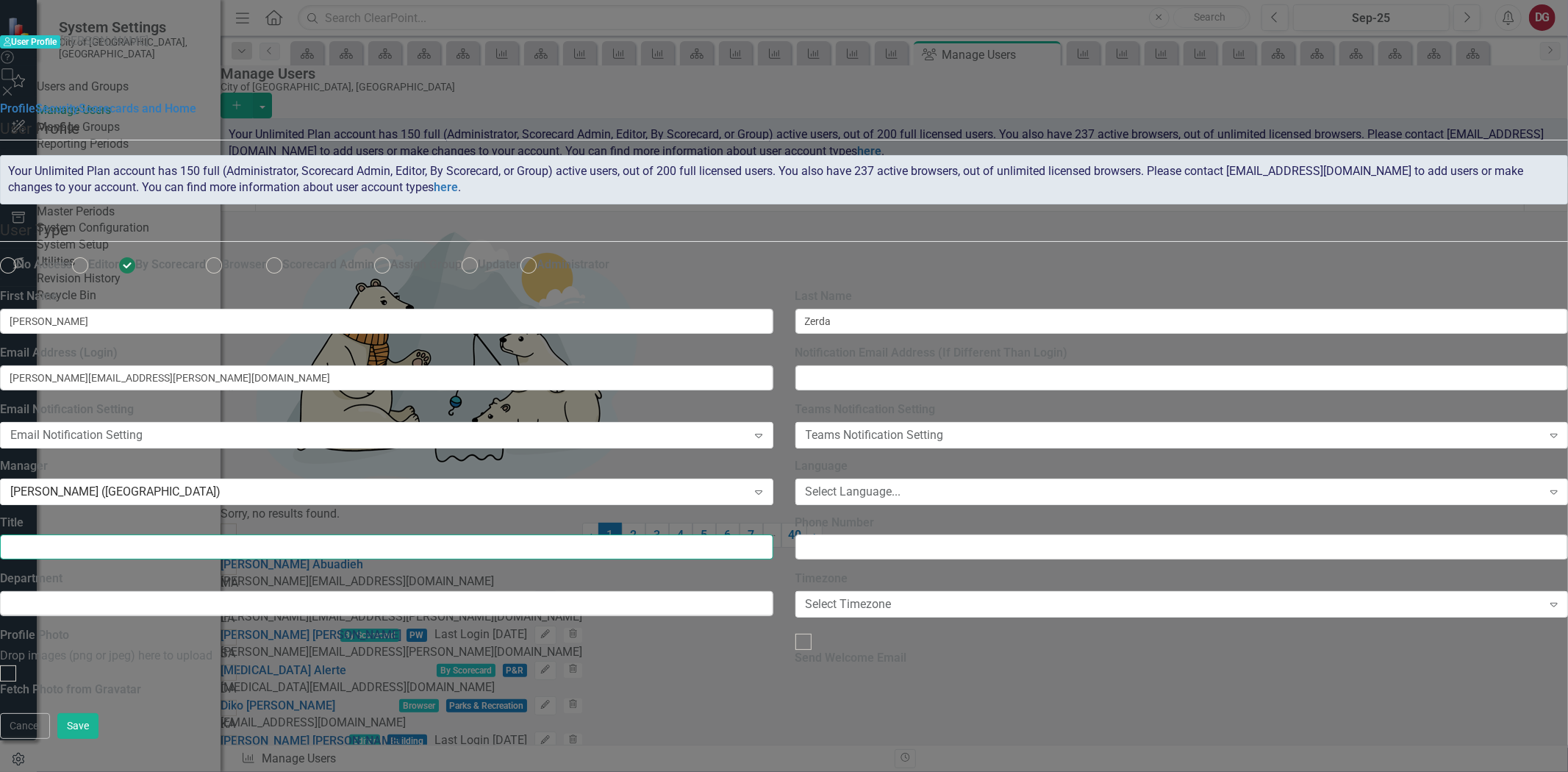
click at [603, 535] on input "Title" at bounding box center [386, 546] width 773 height 25
type input "Senior Office Assistant"
click at [1070, 535] on input "Phone Number" at bounding box center [1182, 546] width 773 height 25
type input "954-597-3791"
click at [773, 592] on input "Department" at bounding box center [386, 603] width 773 height 25
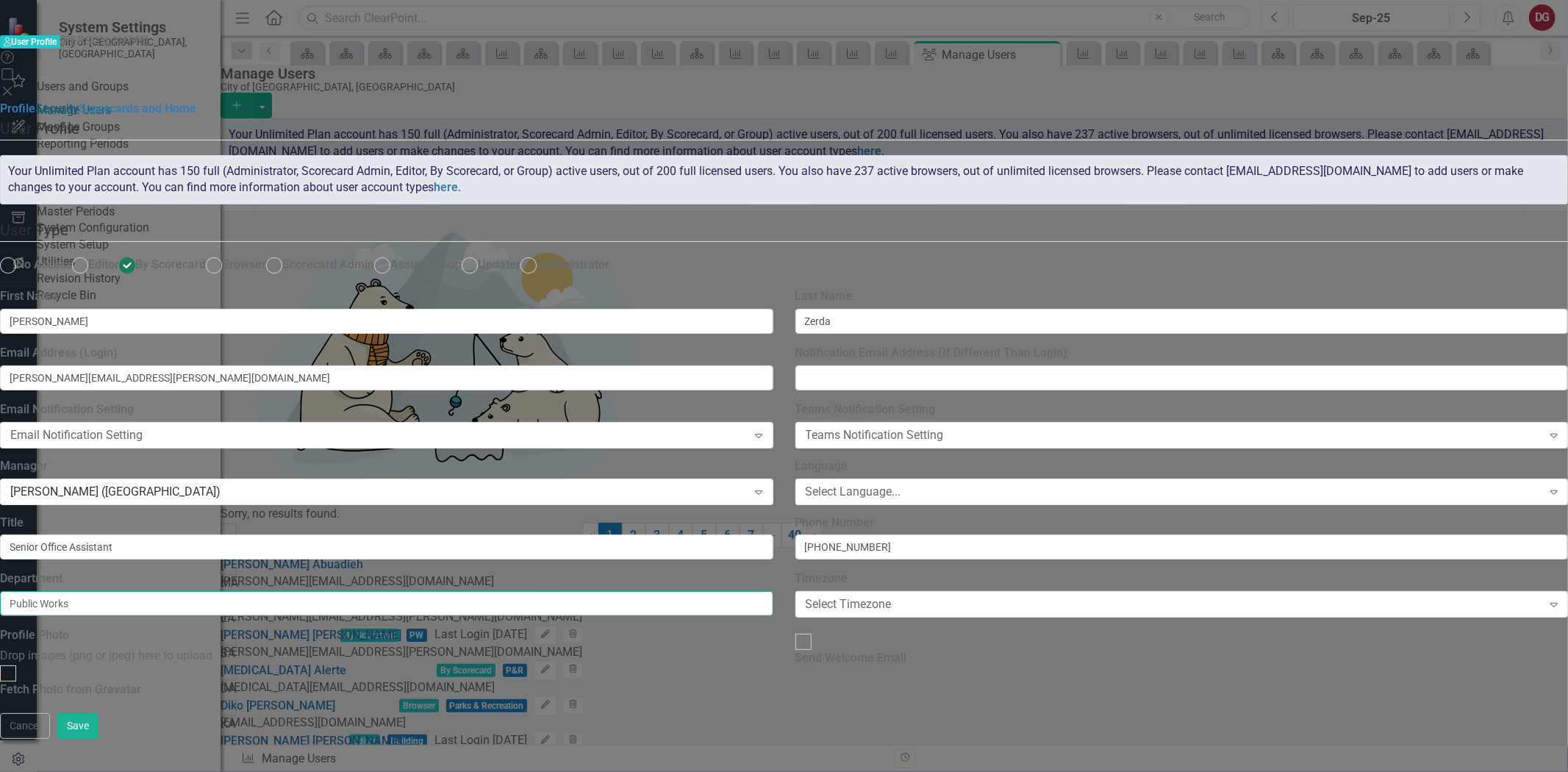
type input "Public Works"
click at [78, 101] on link "Security" at bounding box center [56, 108] width 43 height 14
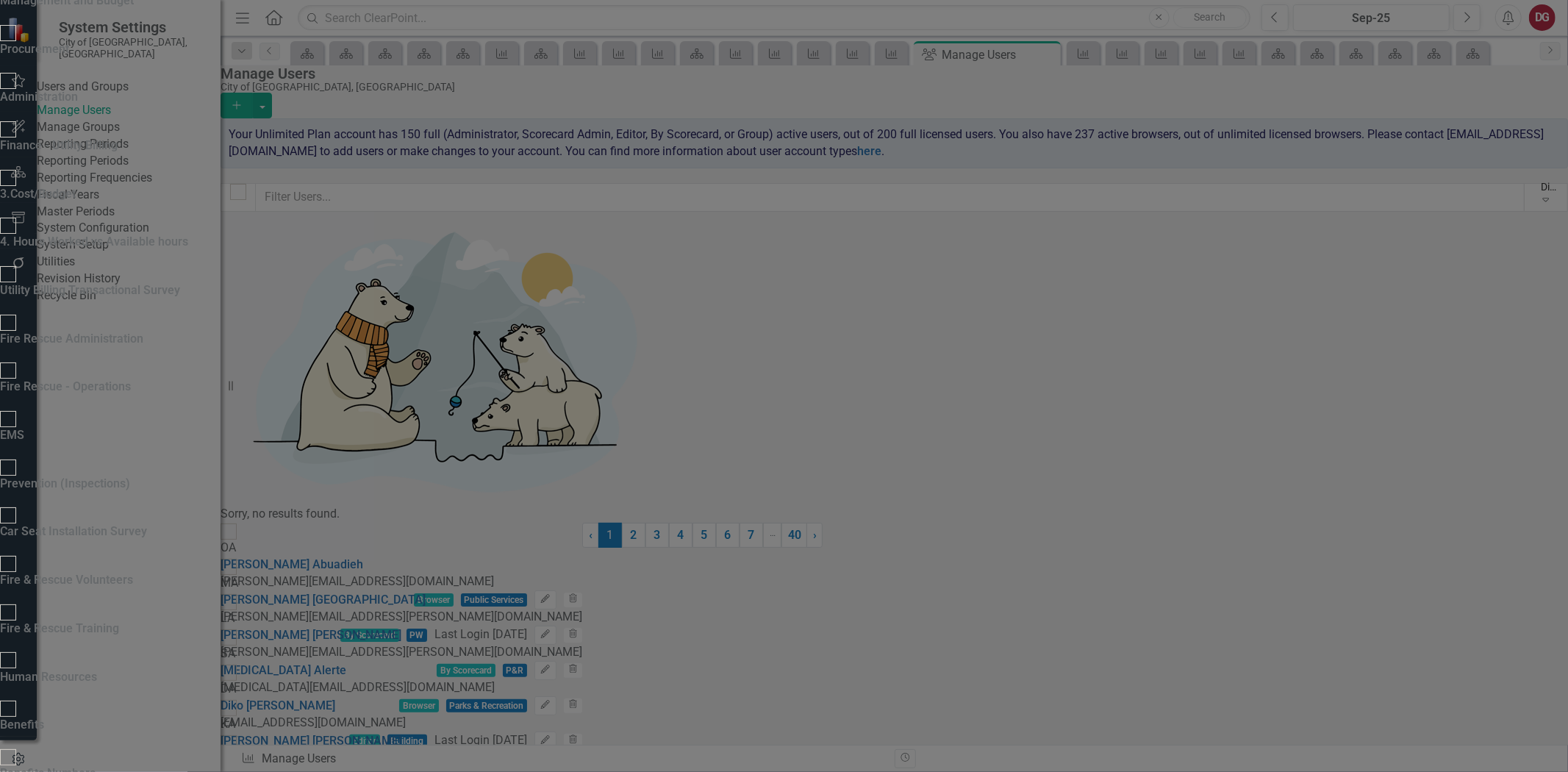
checkbox input "true"
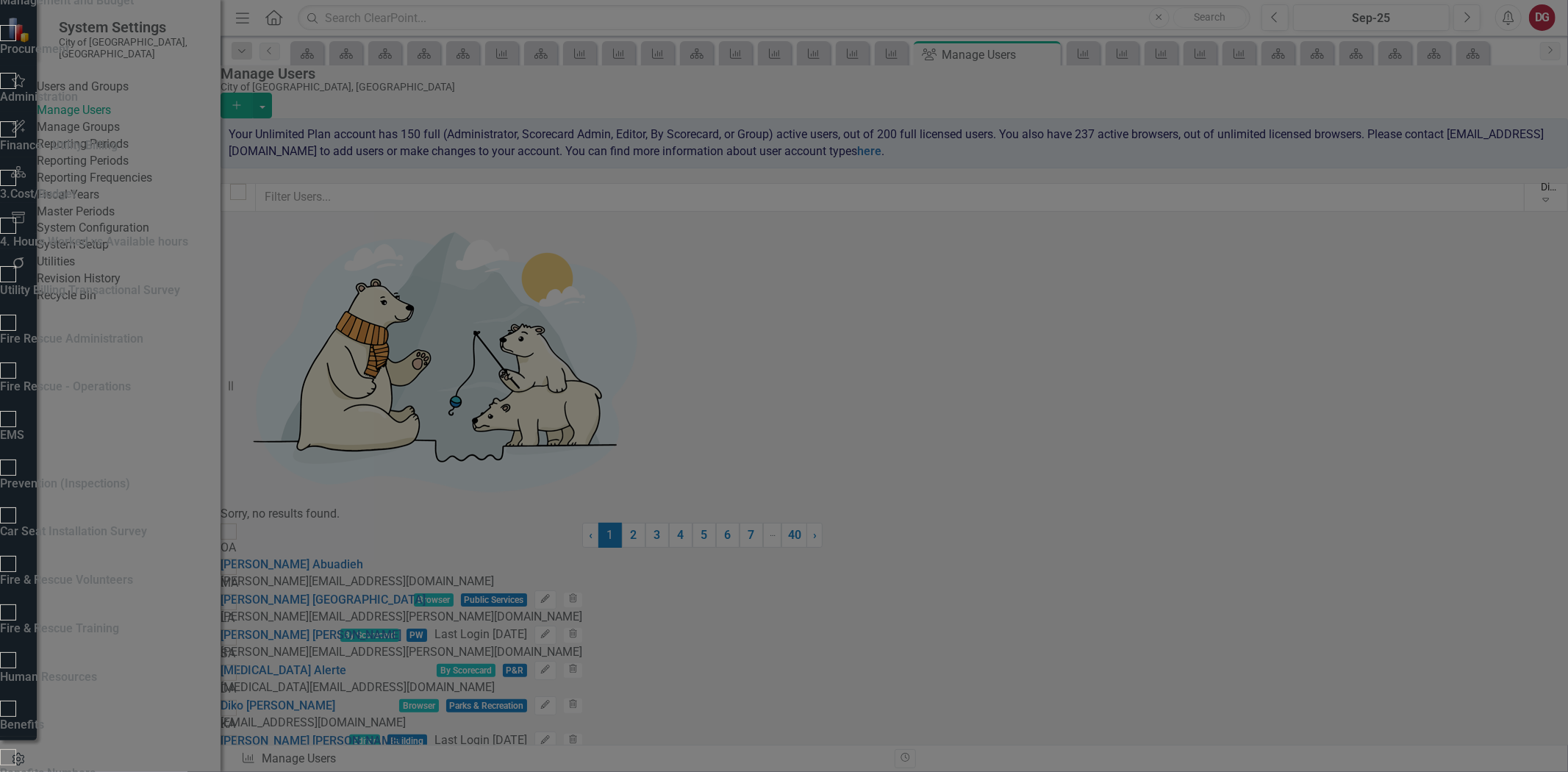
checkbox input "true"
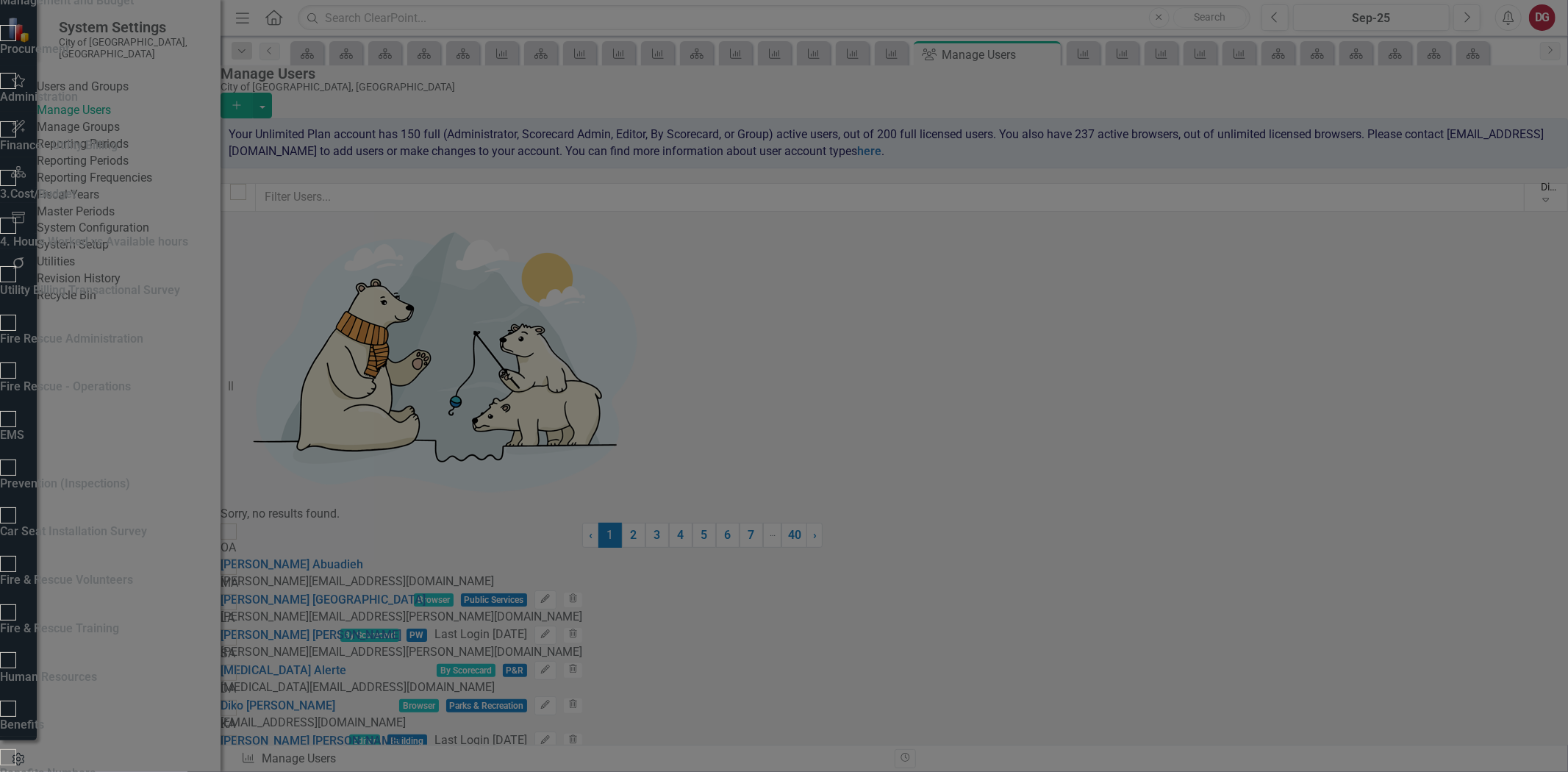
checkbox input "true"
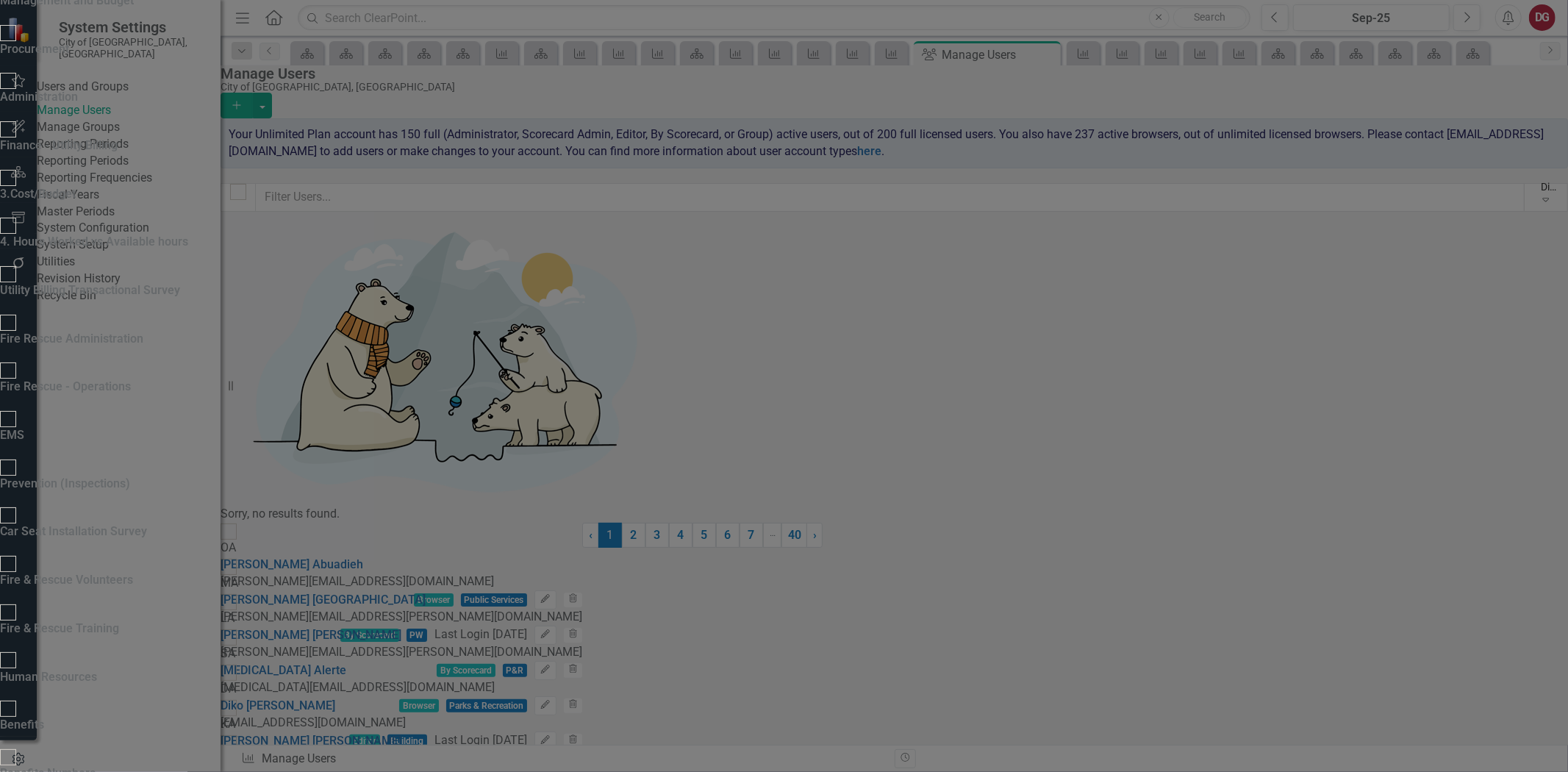
checkbox input "true"
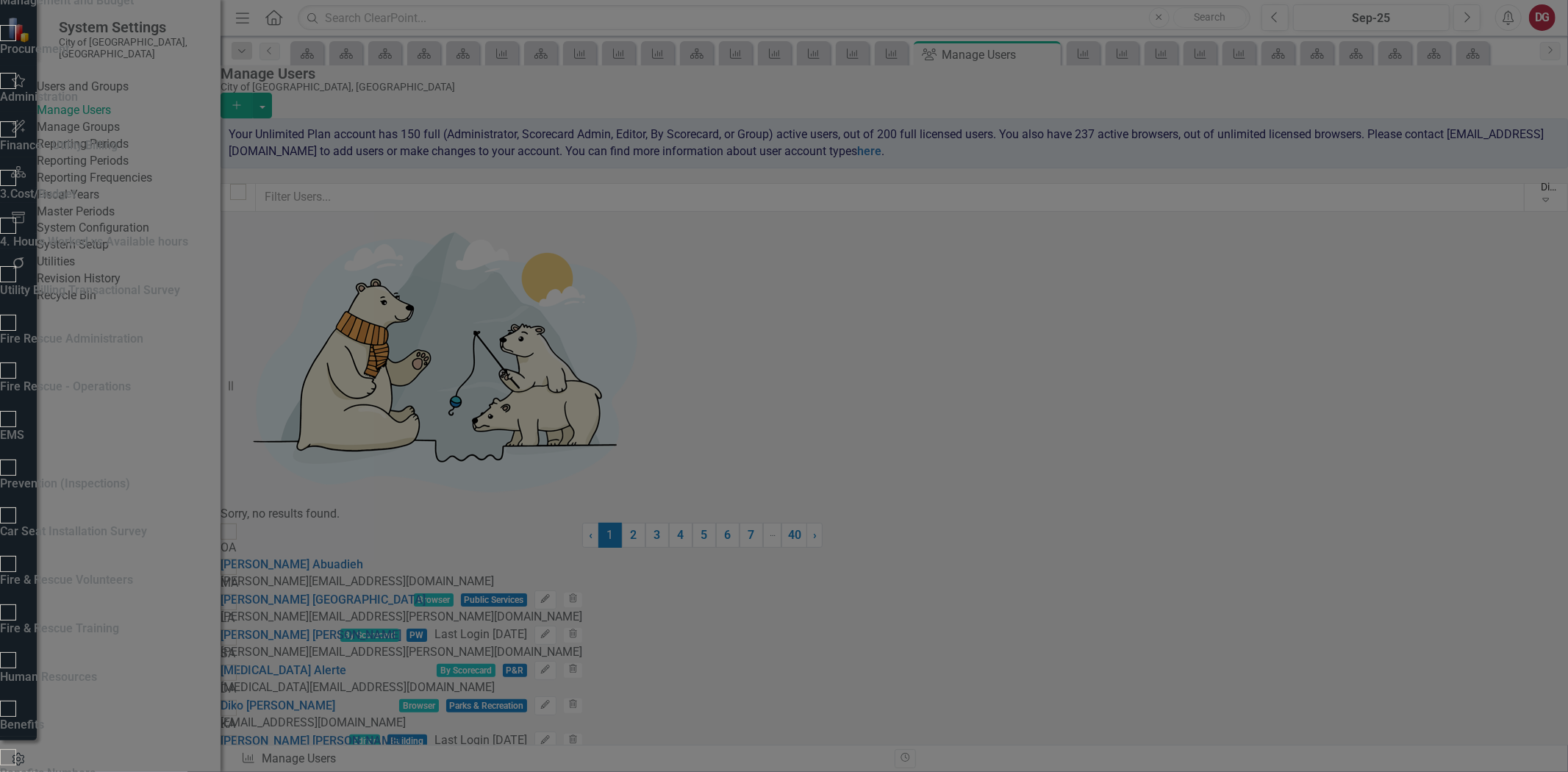
checkbox input "true"
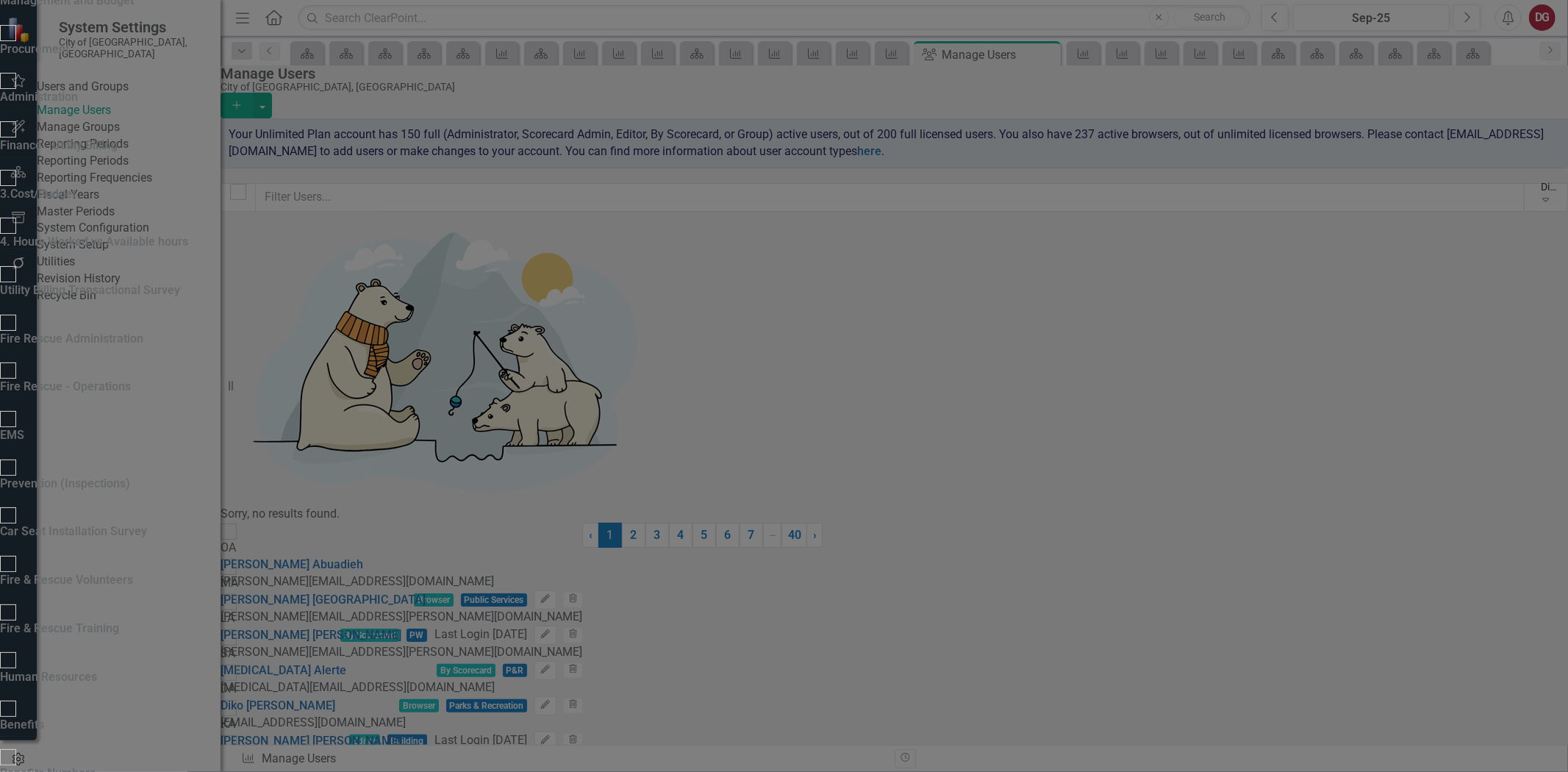
checkbox input "true"
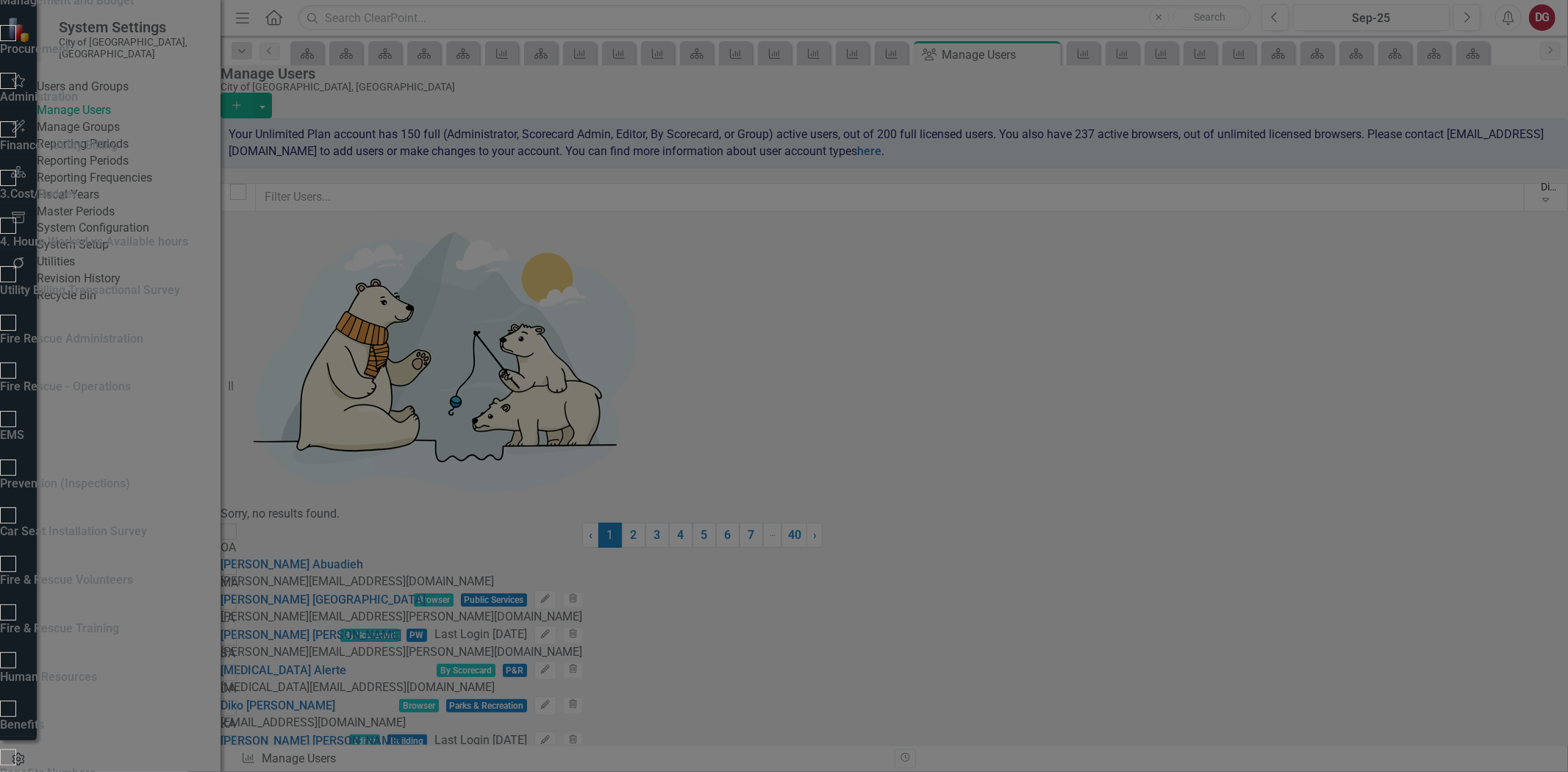
checkbox input "true"
drag, startPoint x: 474, startPoint y: 575, endPoint x: 473, endPoint y: 587, distance: 12.0
checkbox input "true"
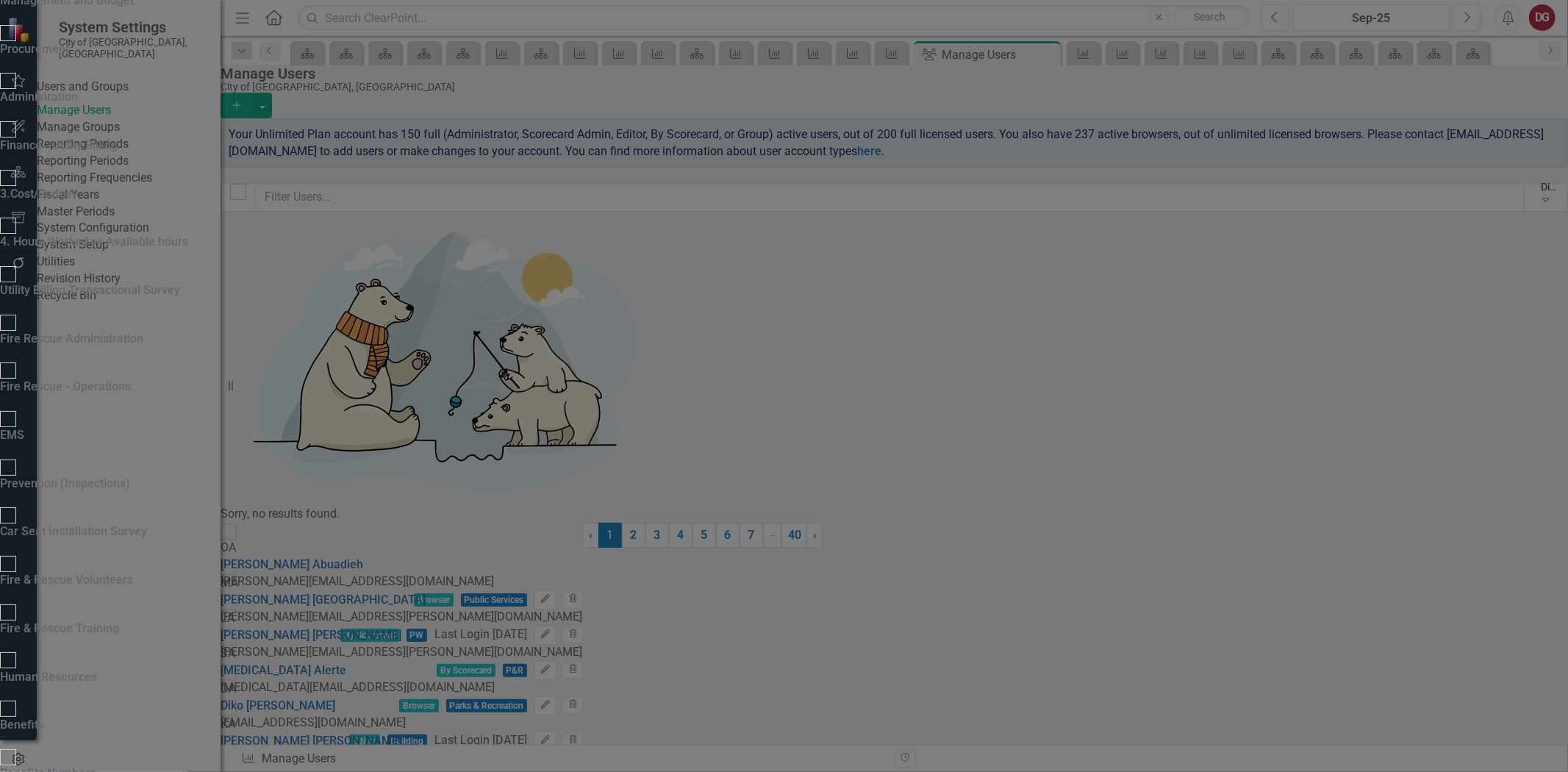
checkbox input "true"
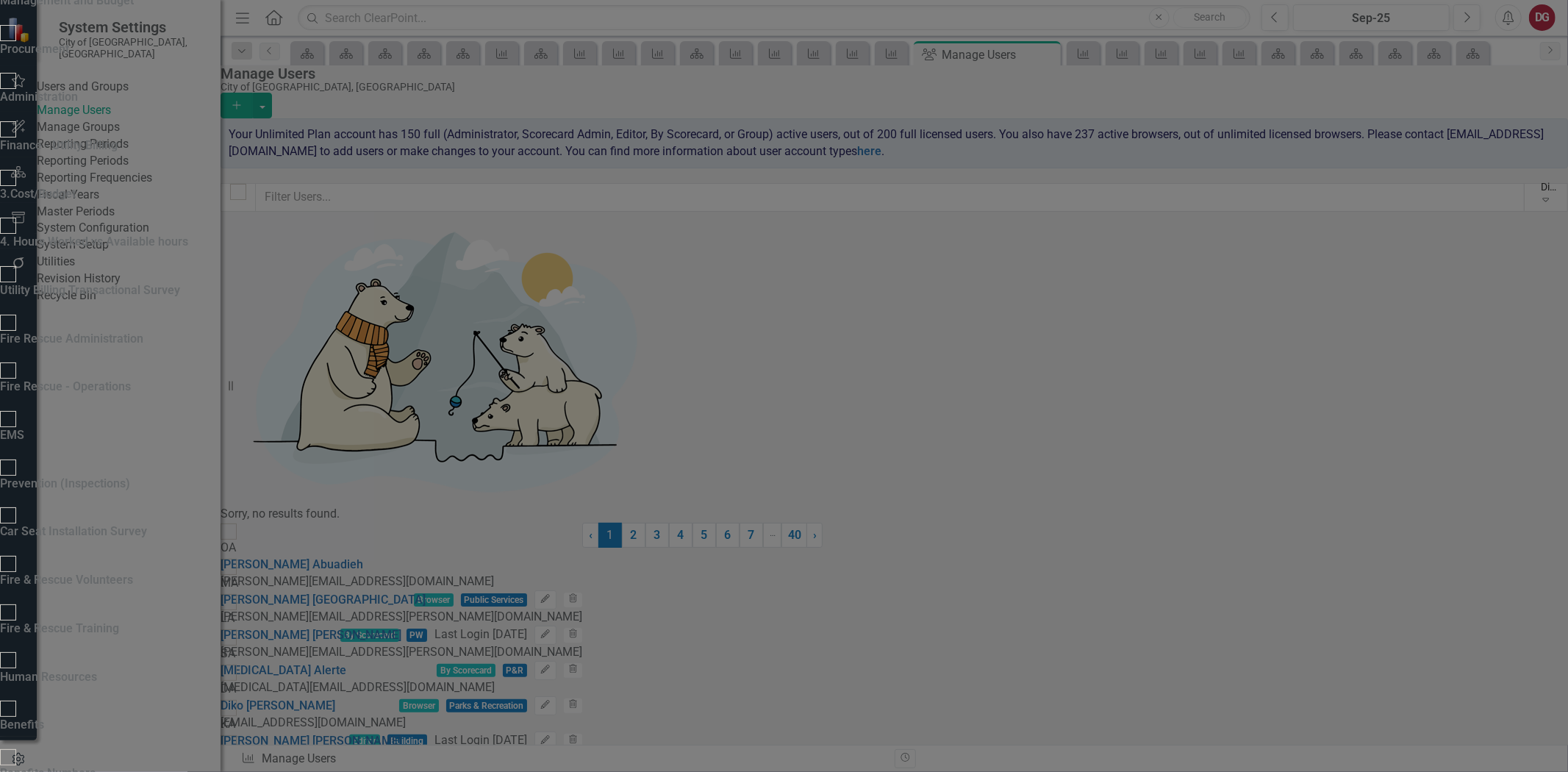
checkbox input "true"
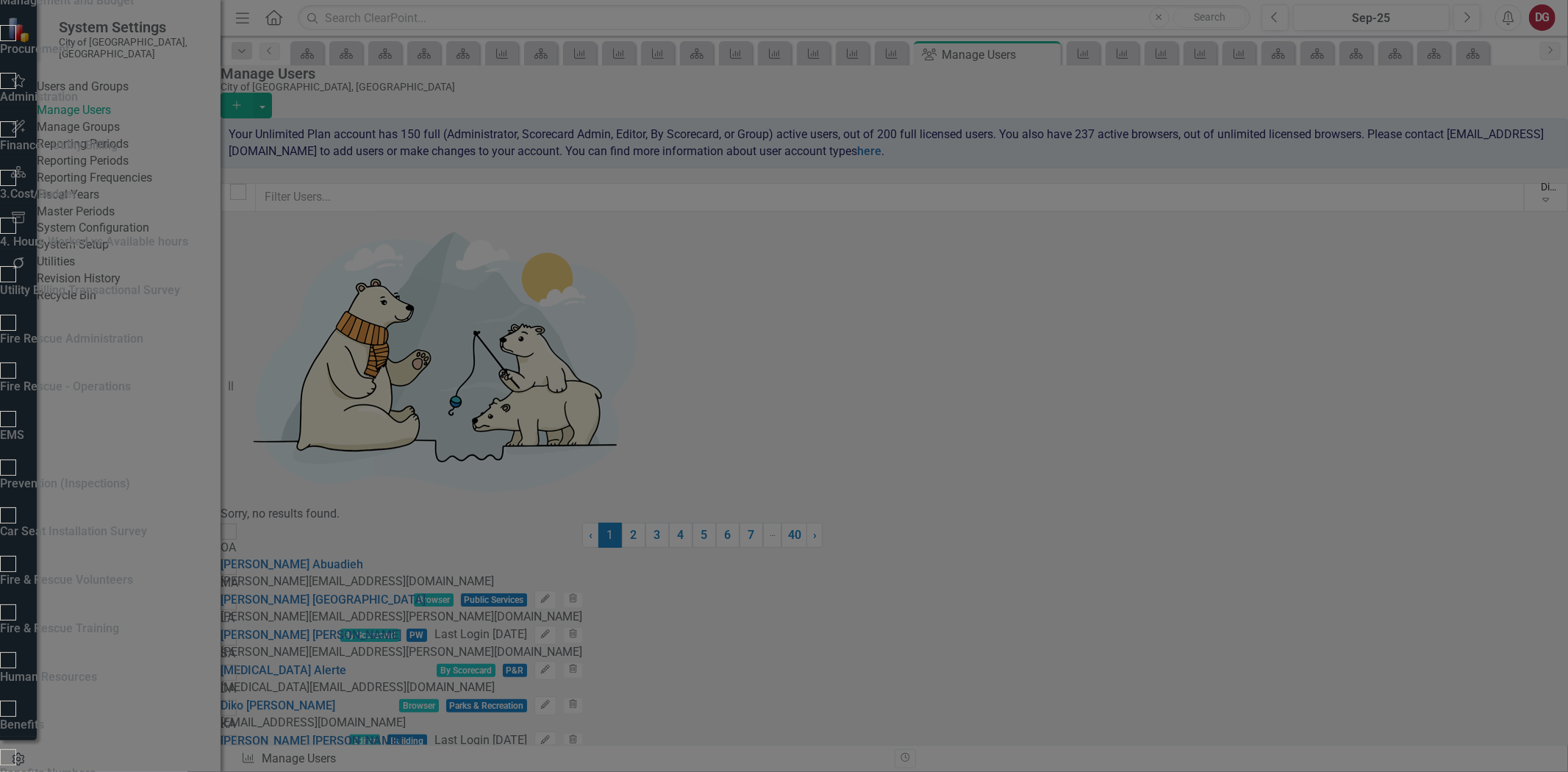
scroll to position [1961, 0]
drag, startPoint x: 474, startPoint y: 558, endPoint x: 482, endPoint y: 585, distance: 28.2
checkbox input "true"
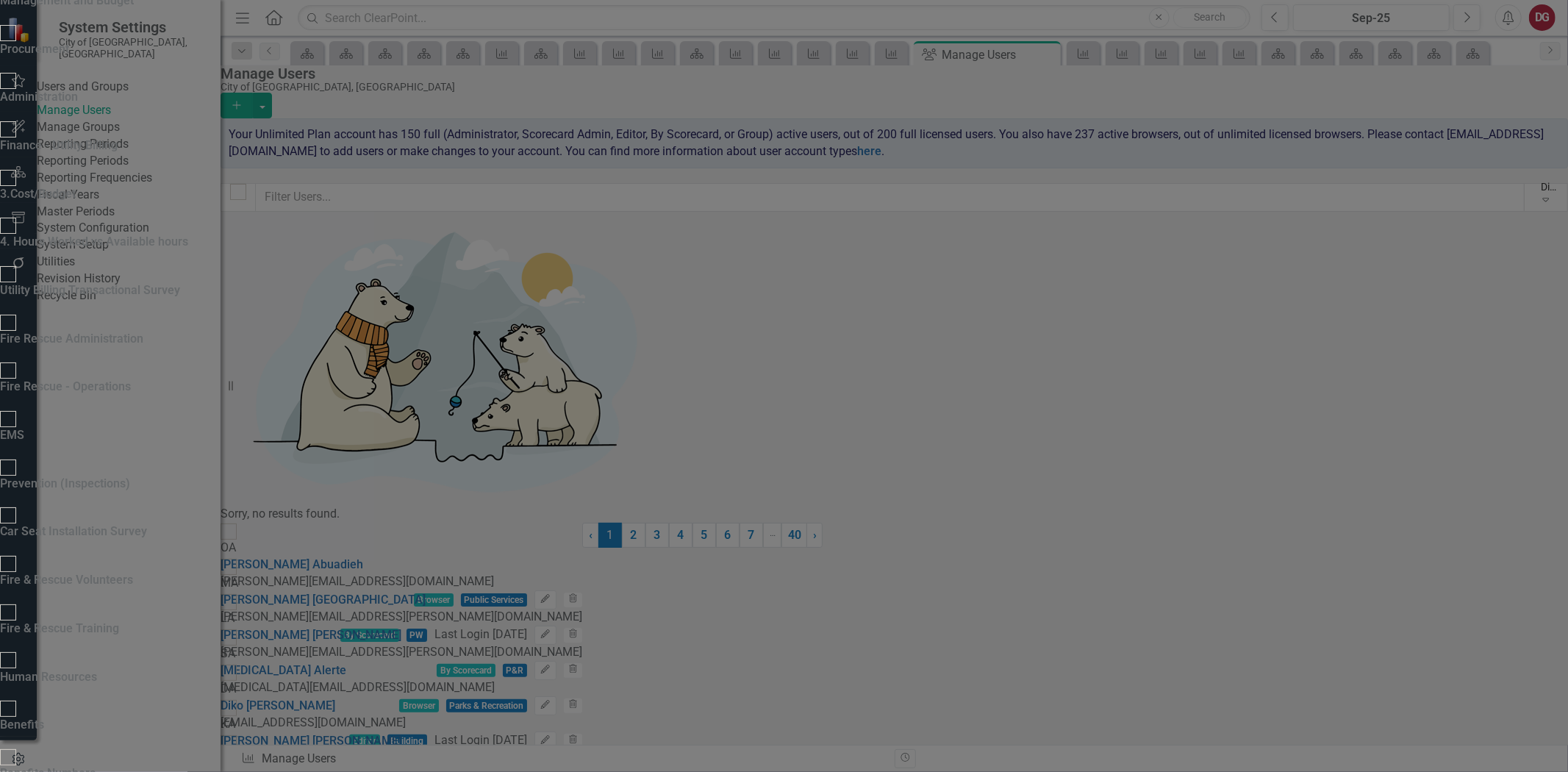
checkbox input "true"
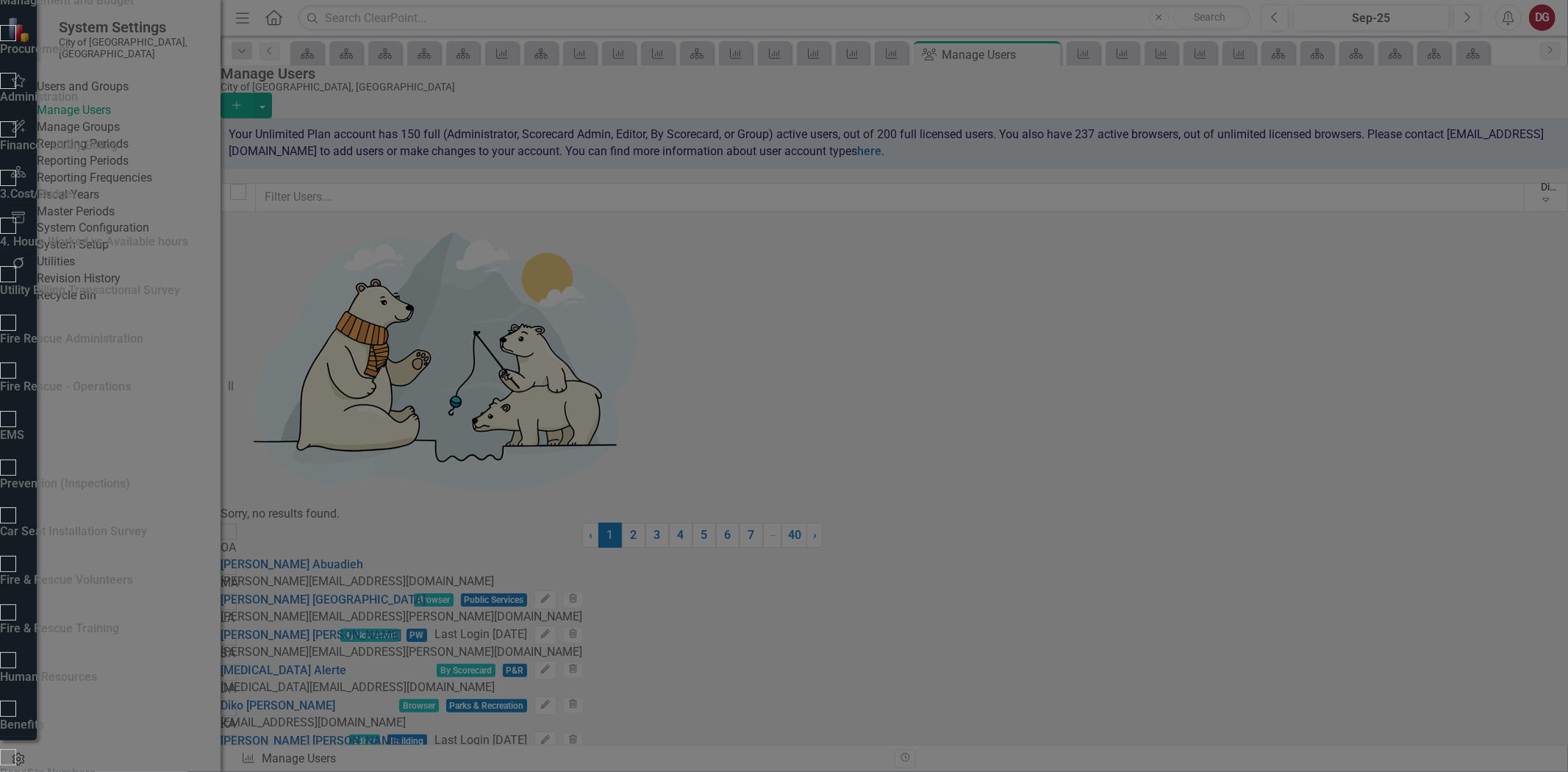
checkbox input "true"
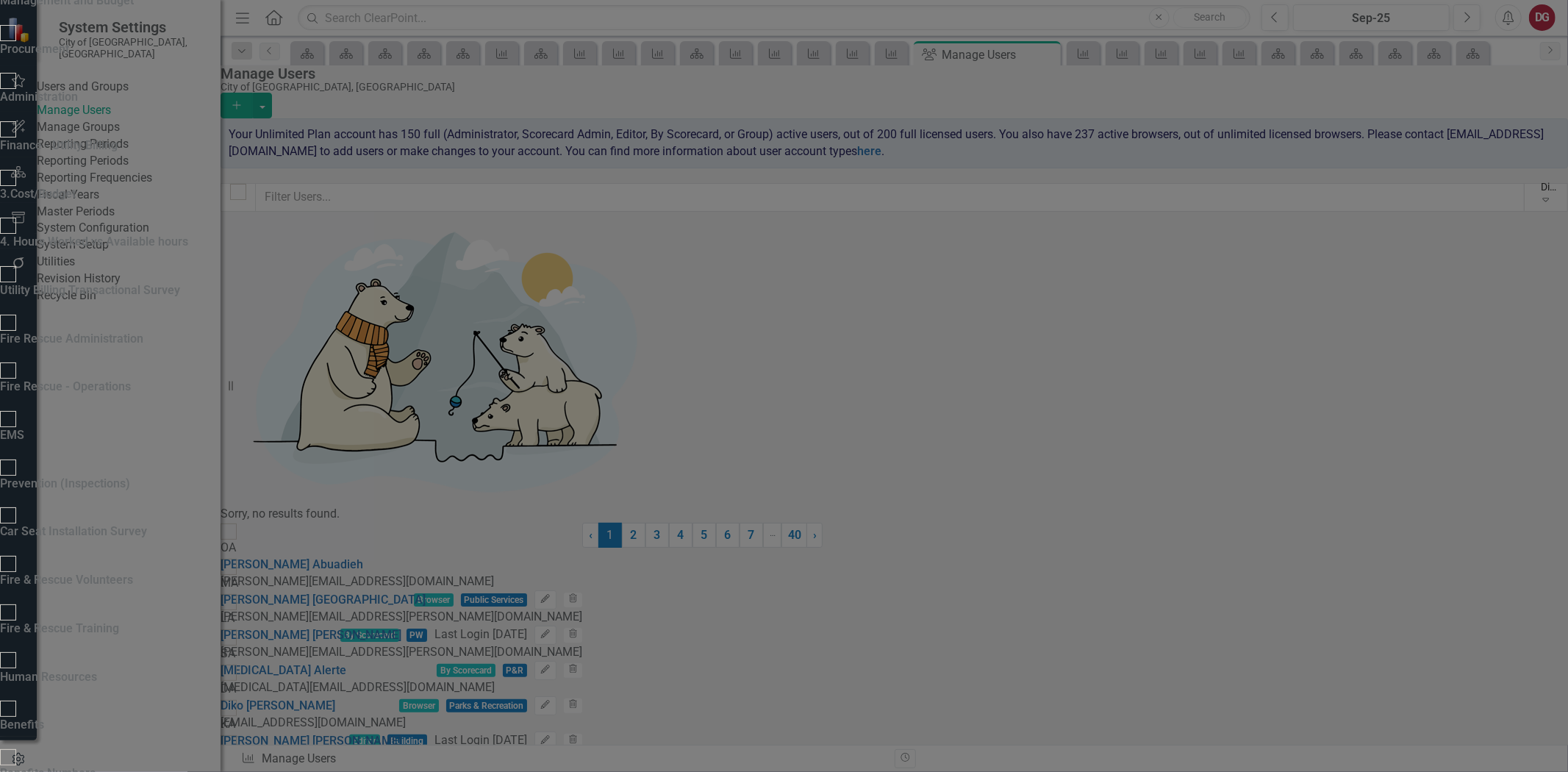
checkbox input "true"
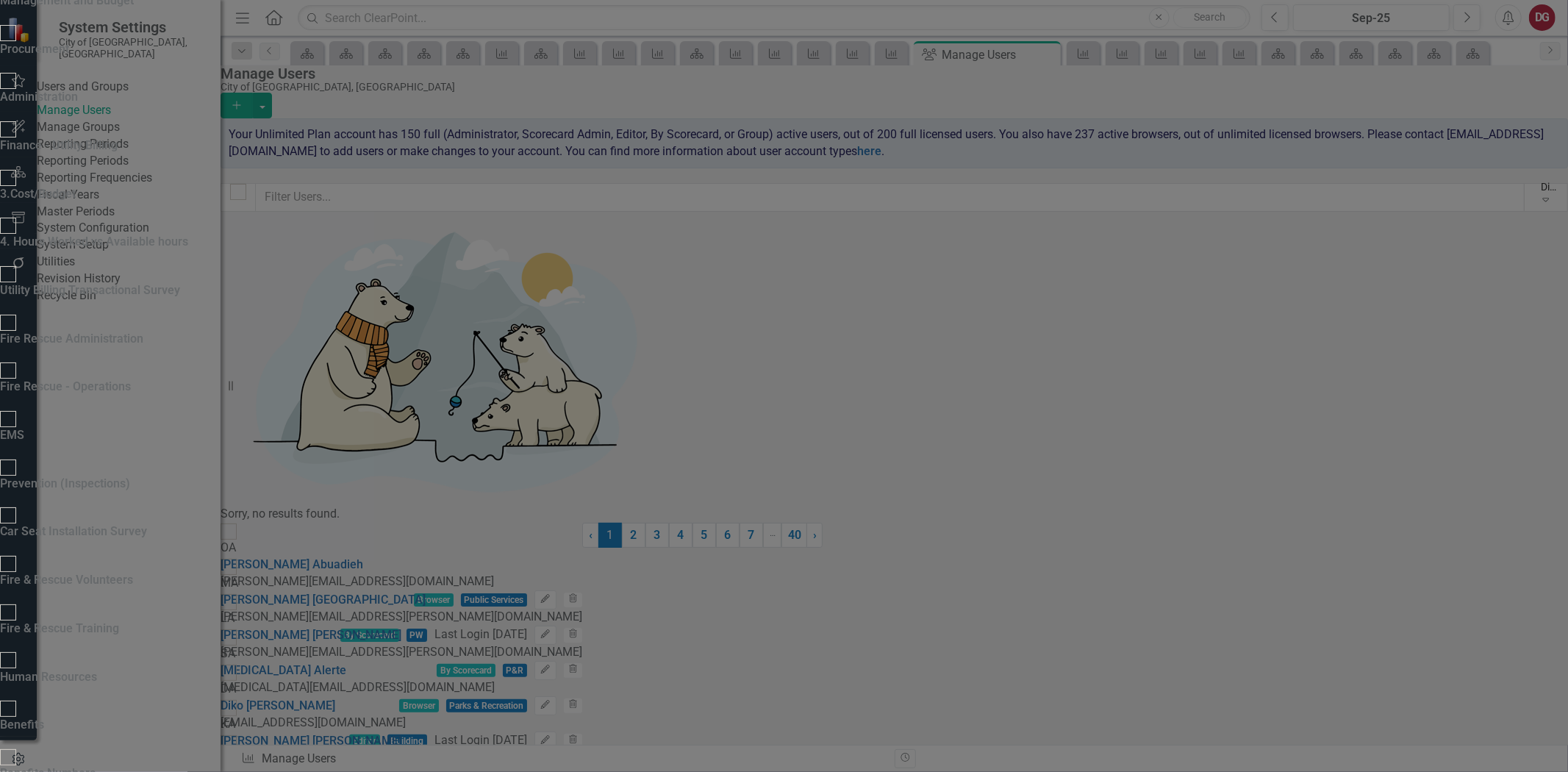
drag, startPoint x: 476, startPoint y: 580, endPoint x: 478, endPoint y: 562, distance: 18.1
checkbox input "true"
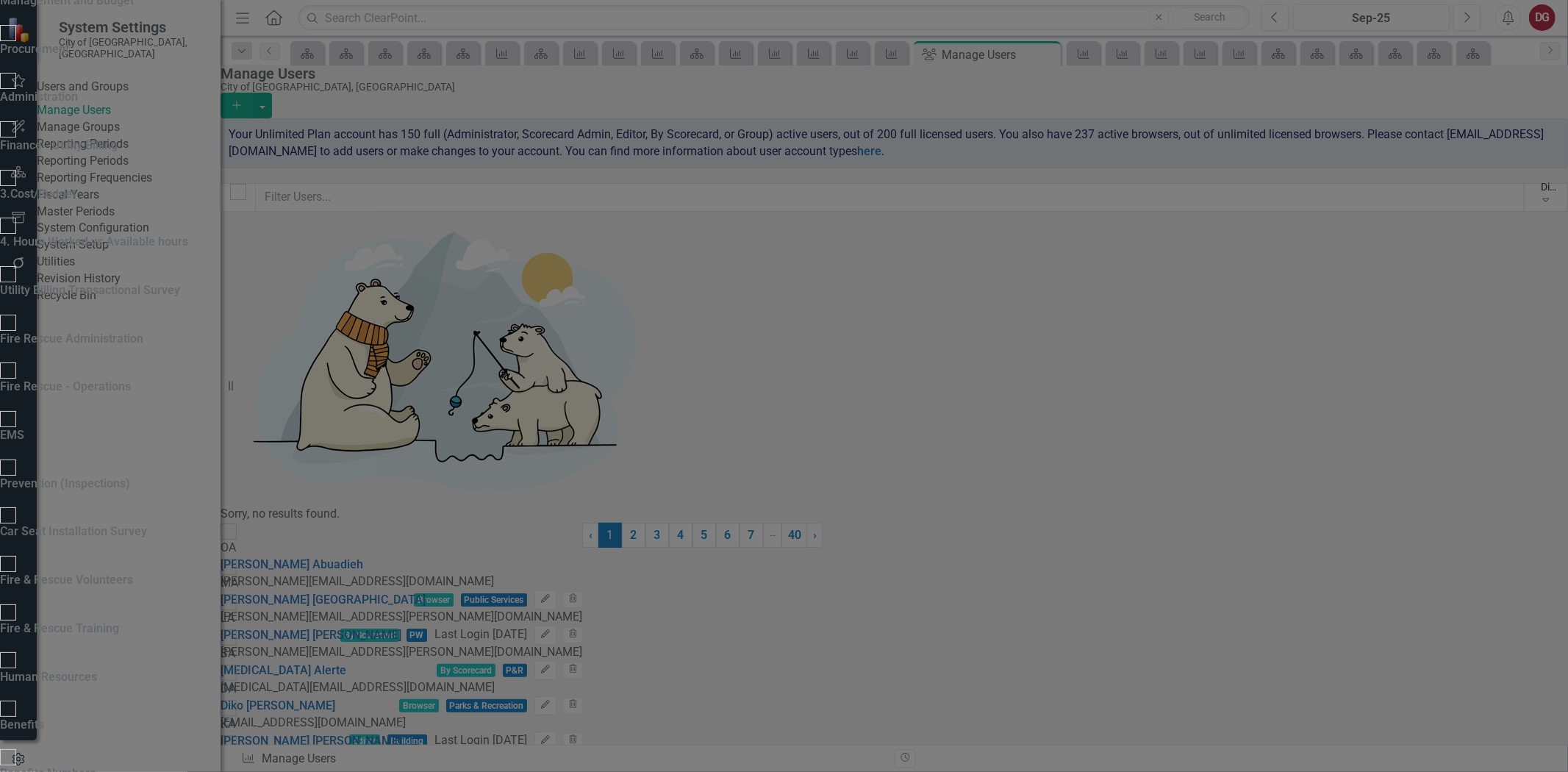
checkbox input "true"
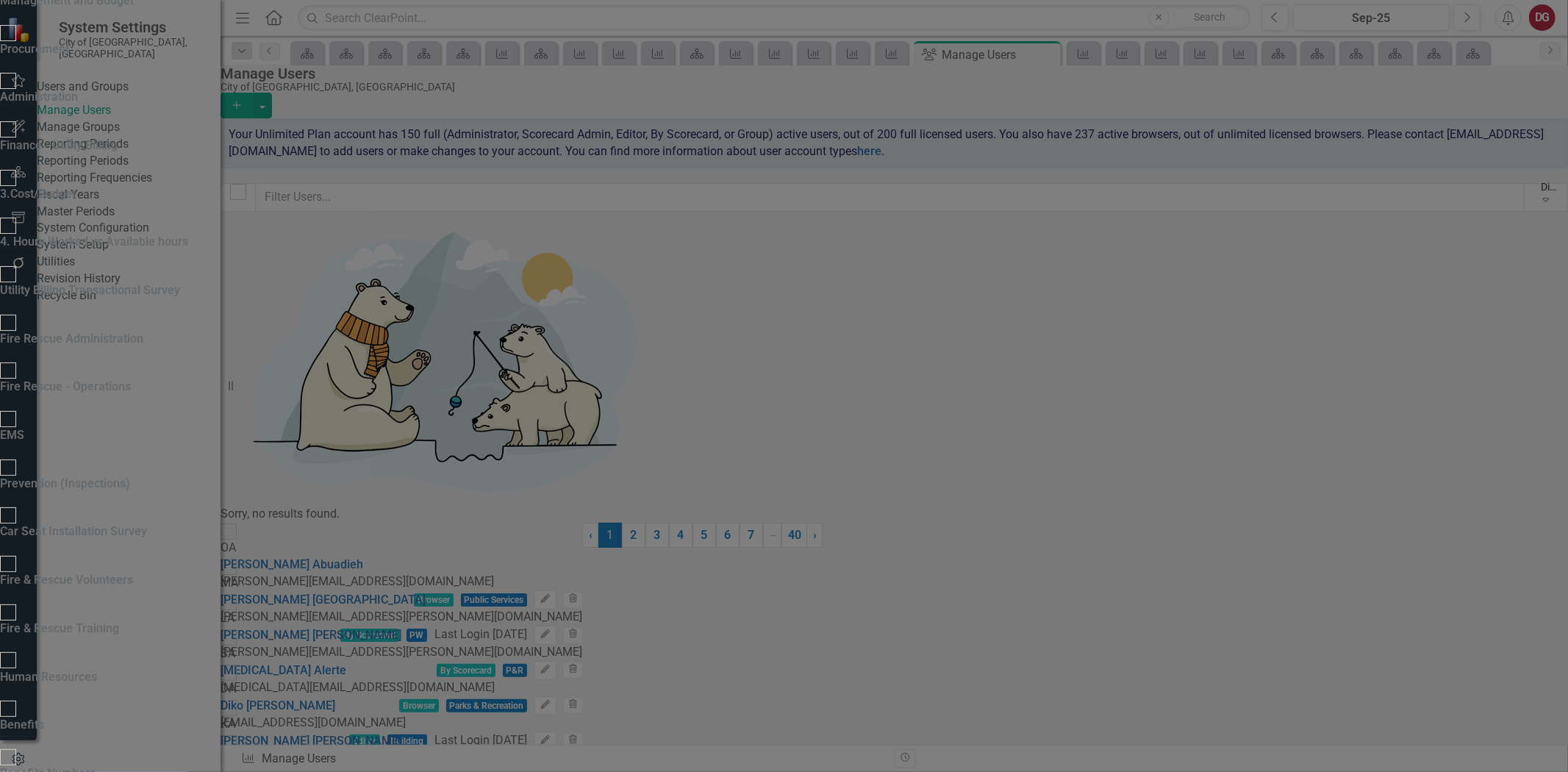
scroll to position [2091, 0]
checkbox input "false"
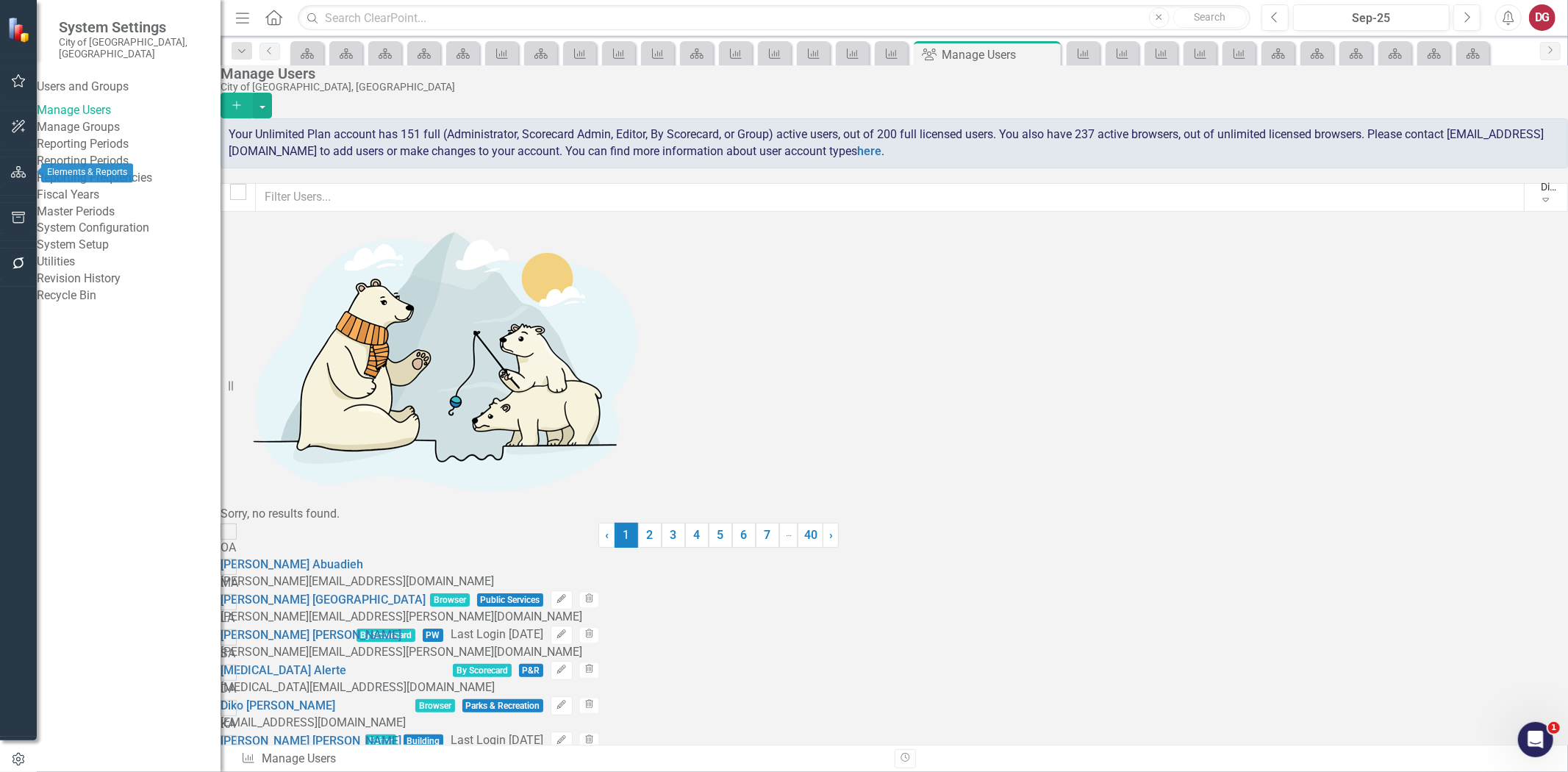
click at [13, 160] on button "button" at bounding box center [19, 173] width 33 height 31
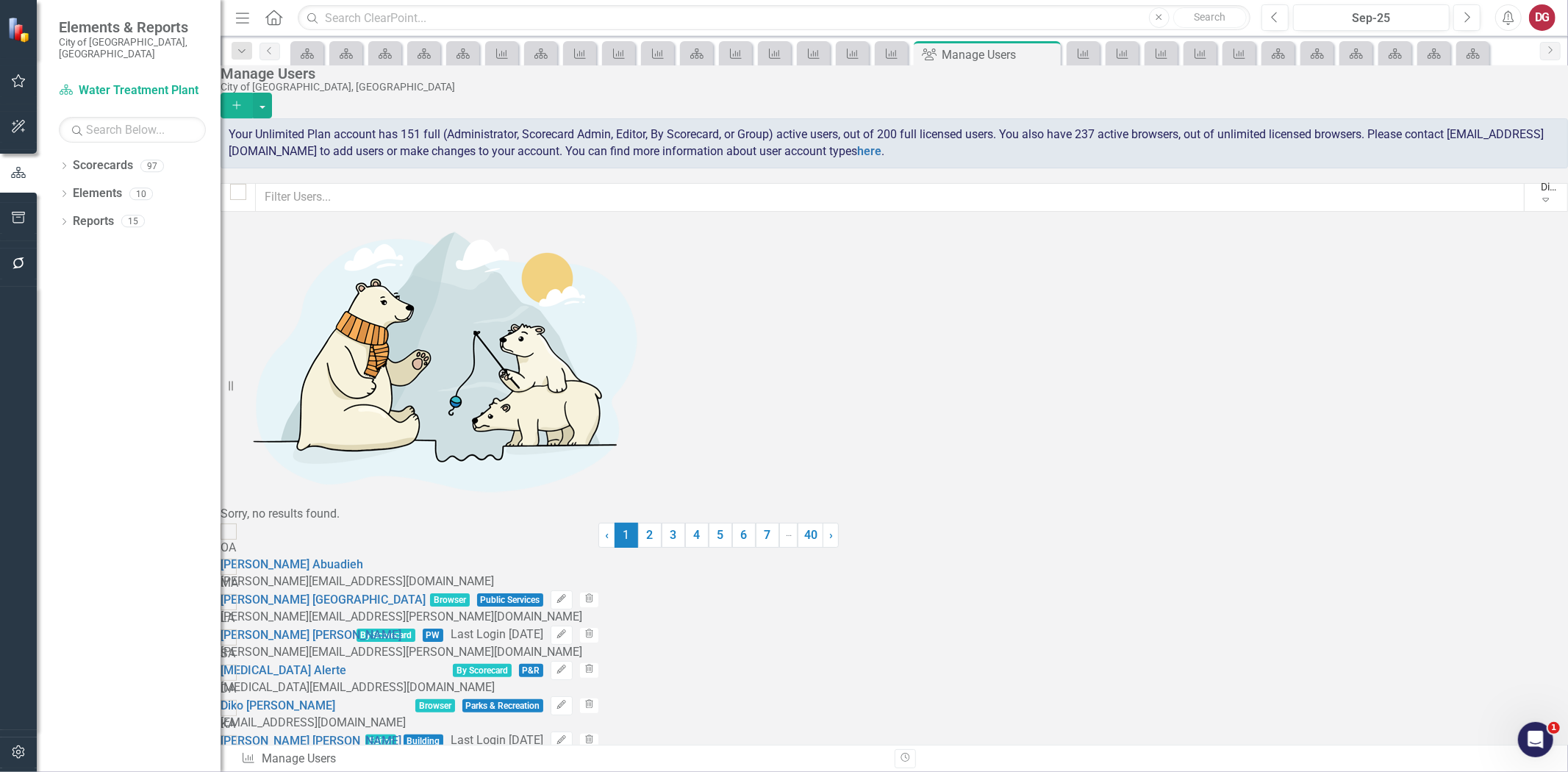
click at [56, 155] on div "Dropdown Scorecards 97 Dropdown City of Tamarac Dropdown Building Certificate o…" at bounding box center [128, 463] width 184 height 619
click at [57, 154] on div "Dropdown Scorecards 97 Dropdown City of Tamarac Dropdown Building Certificate o…" at bounding box center [128, 463] width 184 height 619
click at [60, 163] on icon "Dropdown" at bounding box center [64, 168] width 10 height 9
click at [76, 187] on div "Dropdown" at bounding box center [71, 193] width 11 height 13
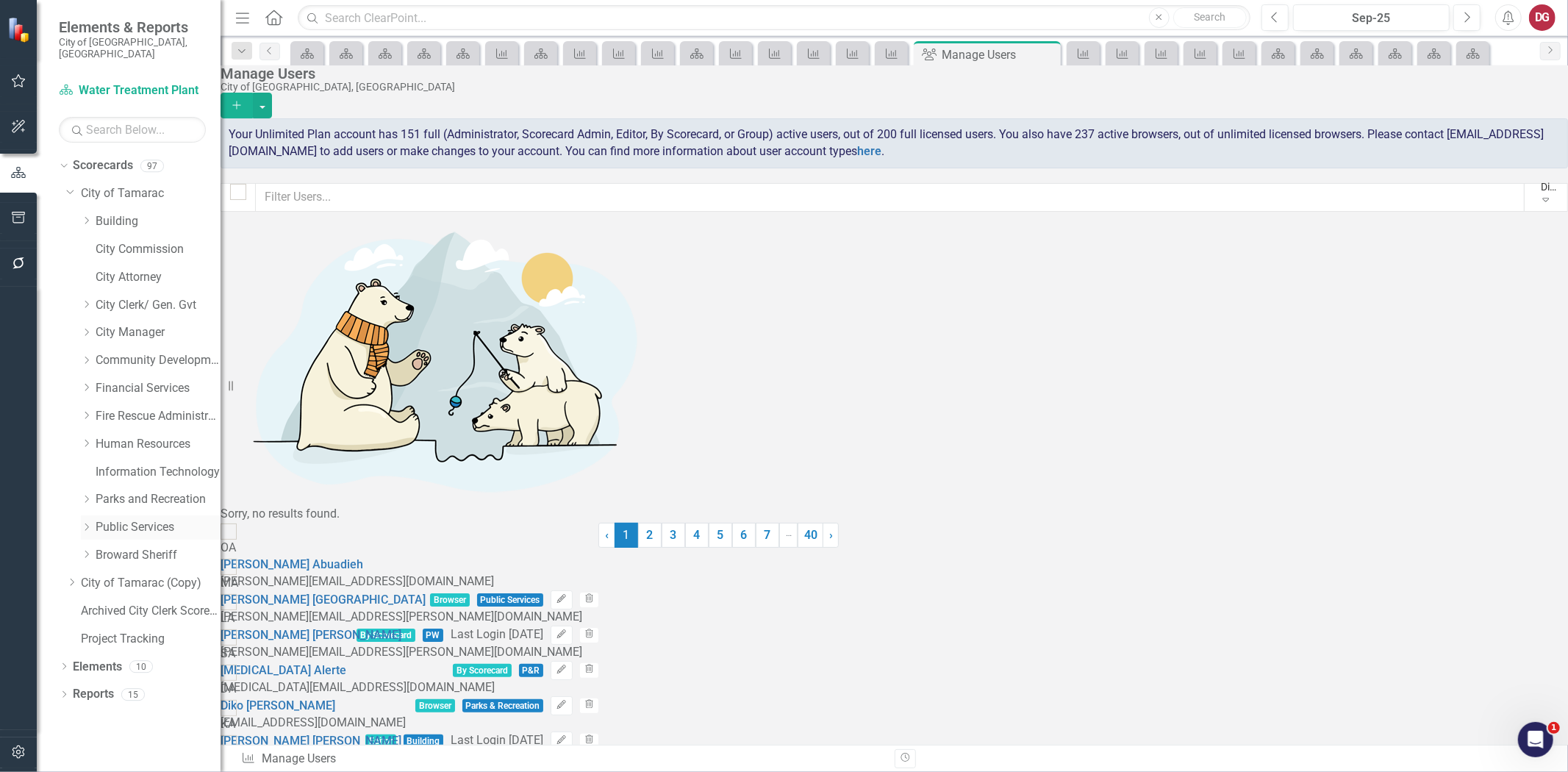
click at [83, 523] on icon "Dropdown" at bounding box center [86, 527] width 11 height 9
click at [154, 686] on link "Stormwater" at bounding box center [166, 695] width 111 height 17
click at [136, 714] on link "Streets" at bounding box center [166, 723] width 111 height 17
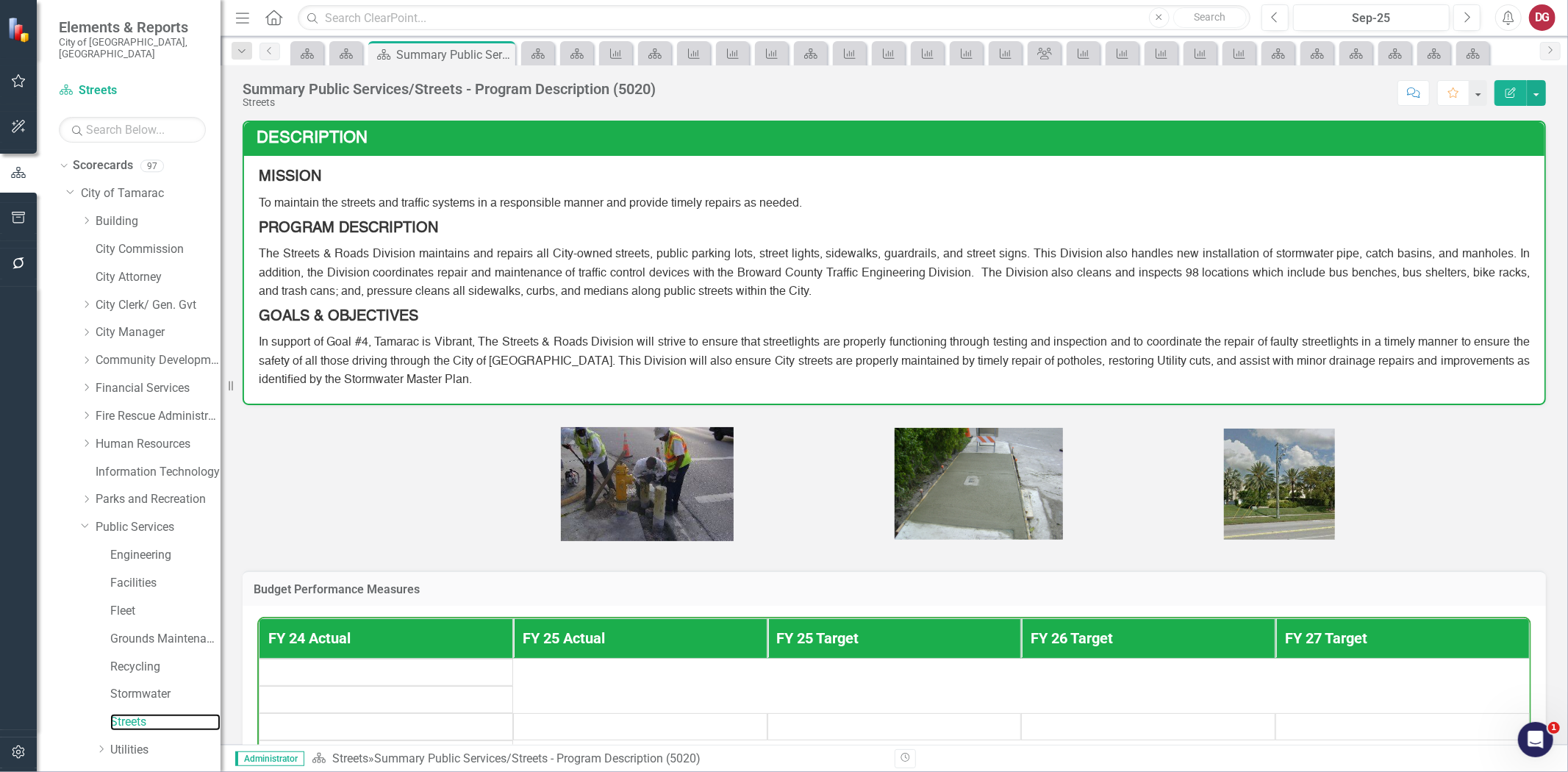
scroll to position [149, 0]
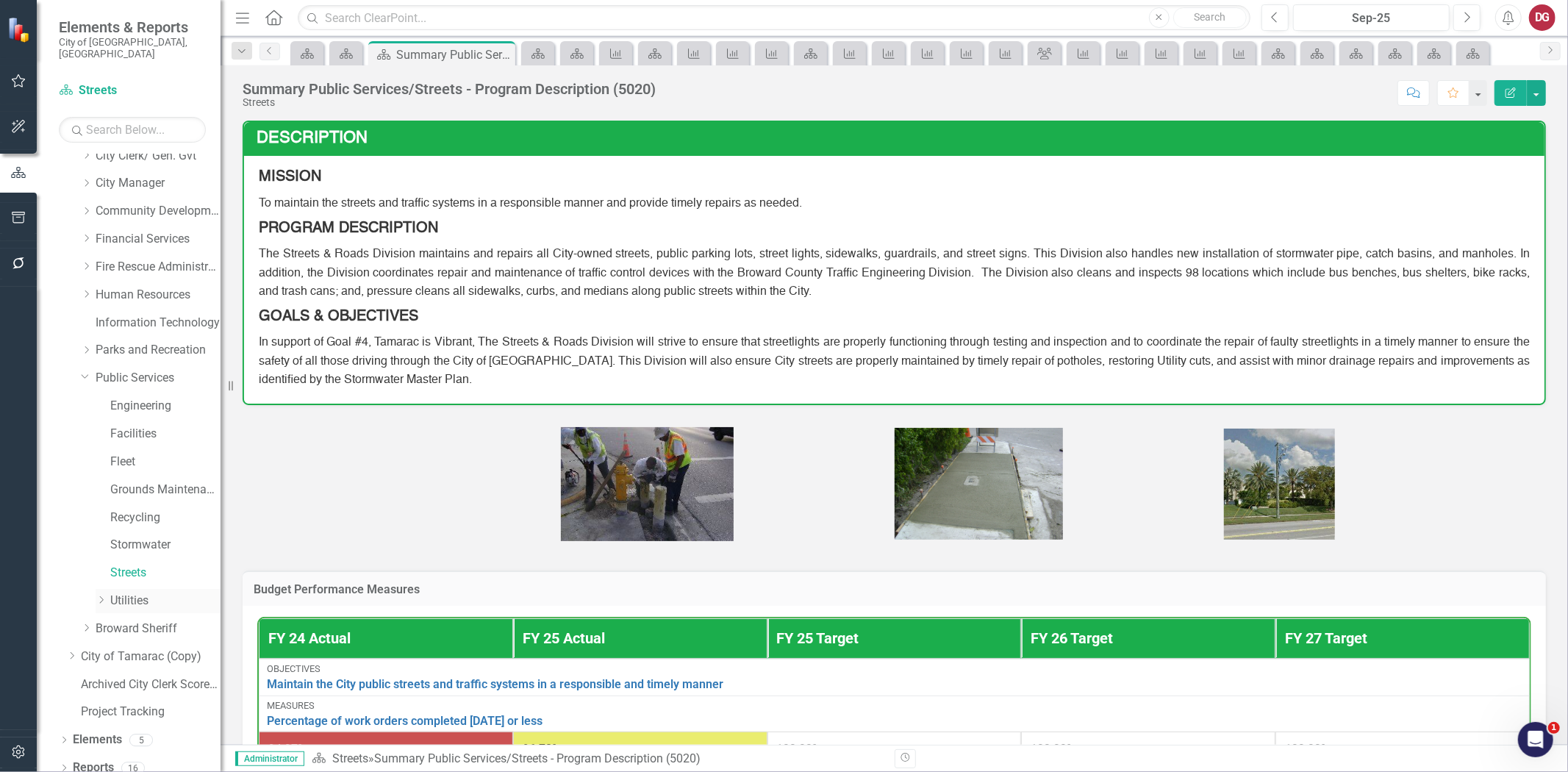
click at [105, 596] on icon "Dropdown" at bounding box center [100, 600] width 11 height 9
click at [141, 566] on link "Water Distribution" at bounding box center [173, 575] width 95 height 17
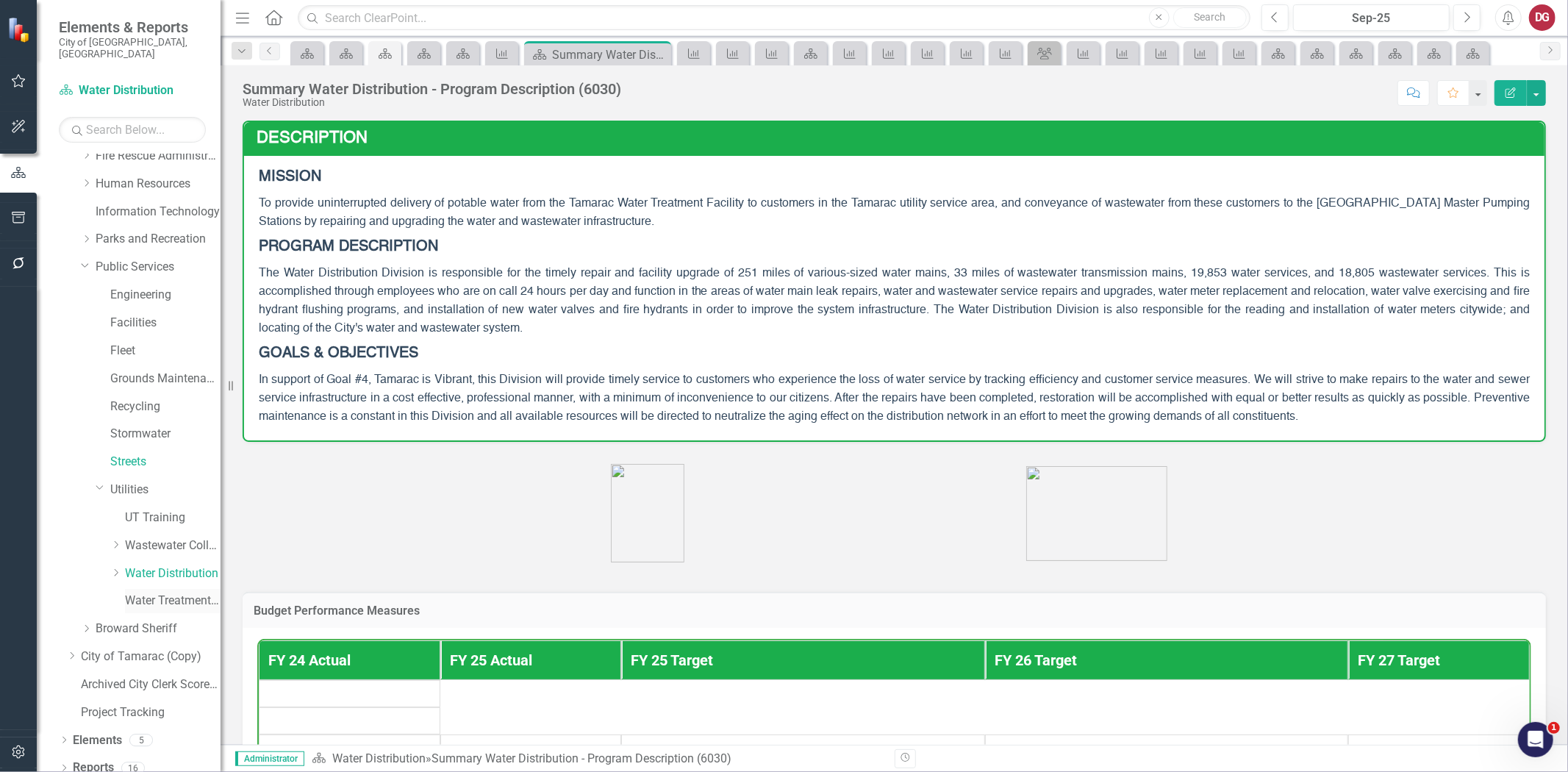
click at [133, 593] on link "Water Treatment Plant" at bounding box center [173, 602] width 95 height 17
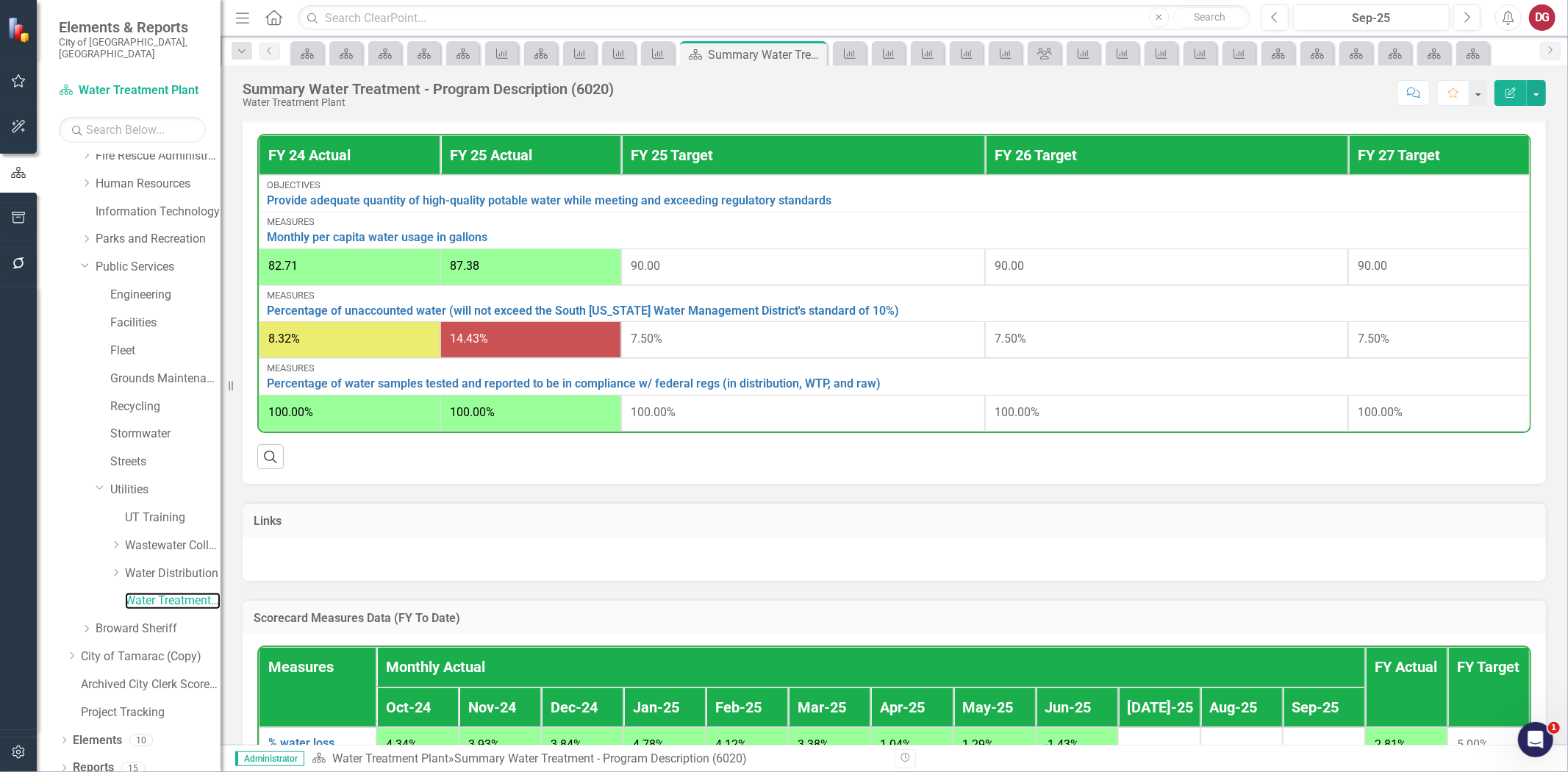
scroll to position [571, 0]
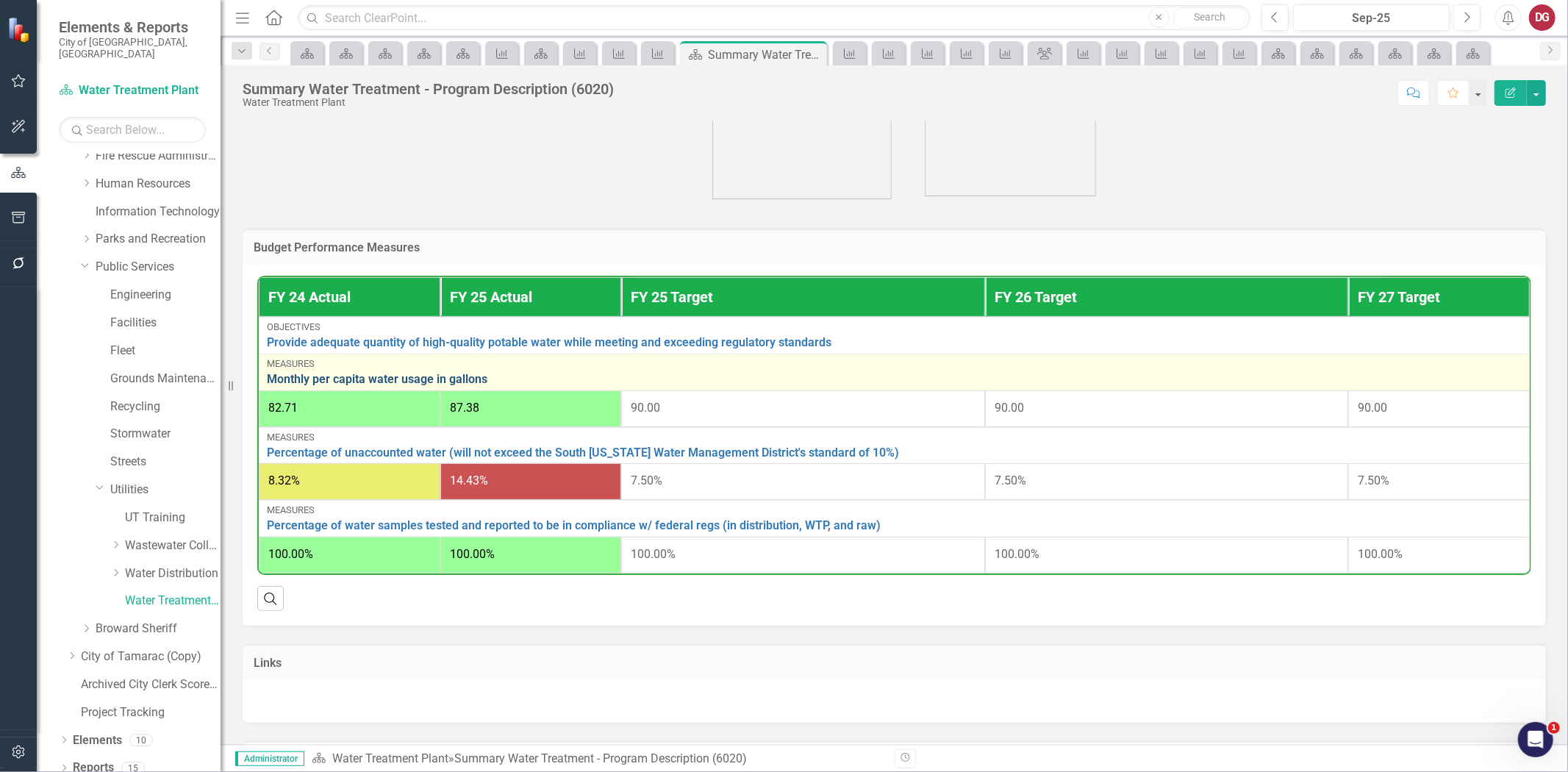
click at [447, 373] on link "Monthly per capita water usage in gallons" at bounding box center [894, 380] width 1255 height 14
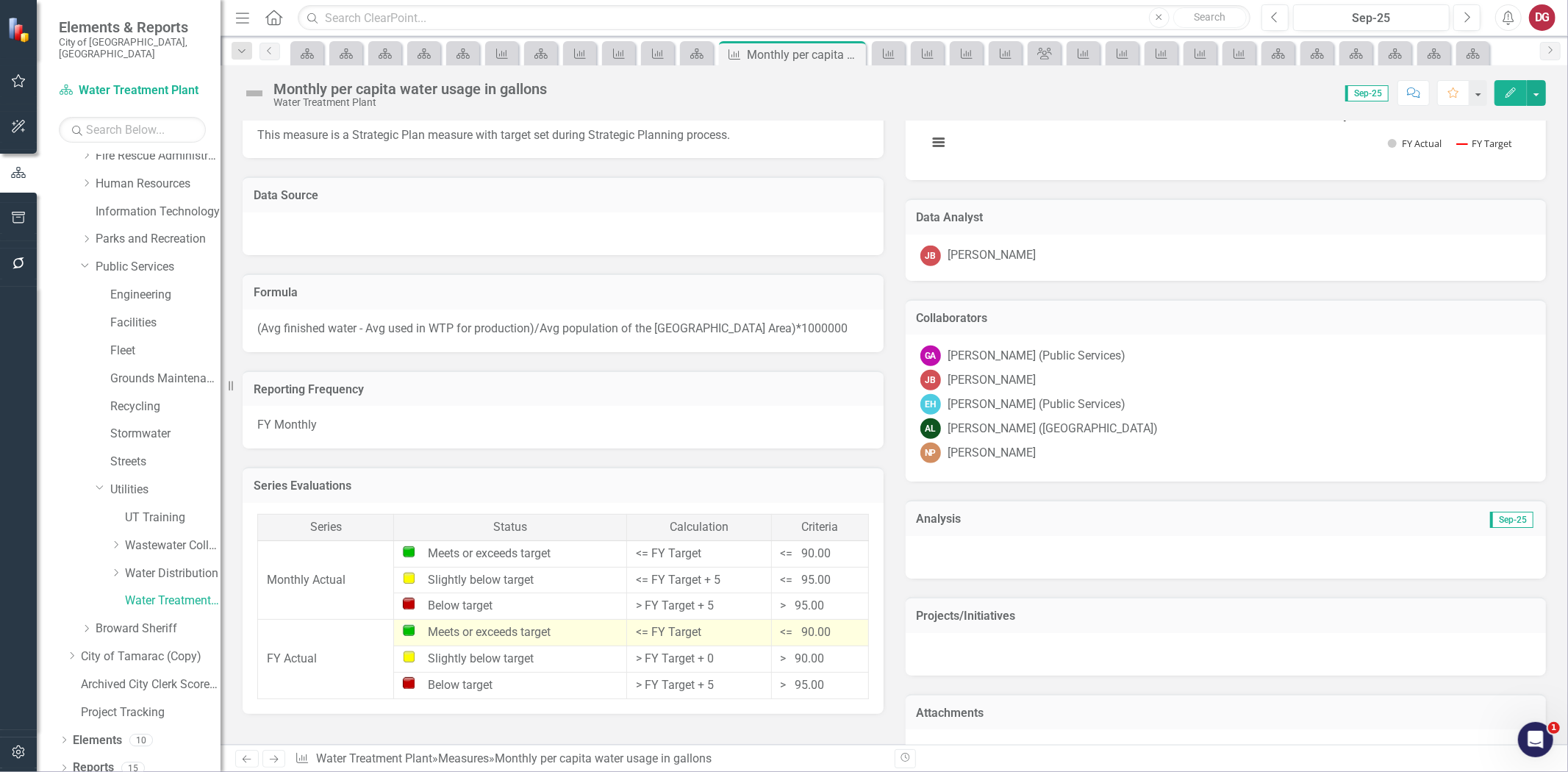
scroll to position [899, 0]
click at [1161, 412] on div "EH [PERSON_NAME] (Public Services)" at bounding box center [1226, 405] width 612 height 20
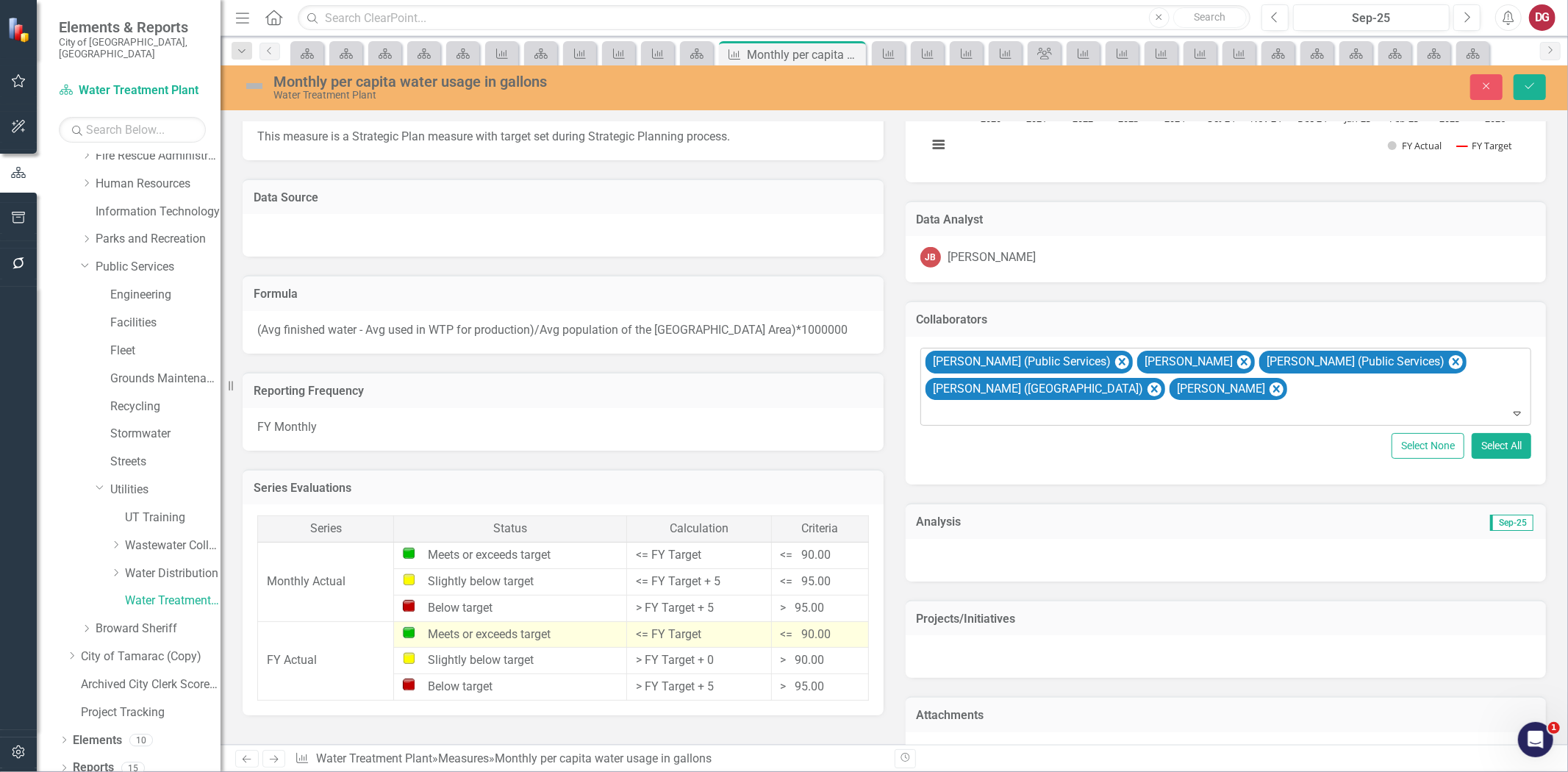
click at [1251, 403] on div at bounding box center [1227, 413] width 605 height 20
type input "[PERSON_NAME]"
click at [1518, 83] on button "Save" at bounding box center [1530, 87] width 32 height 26
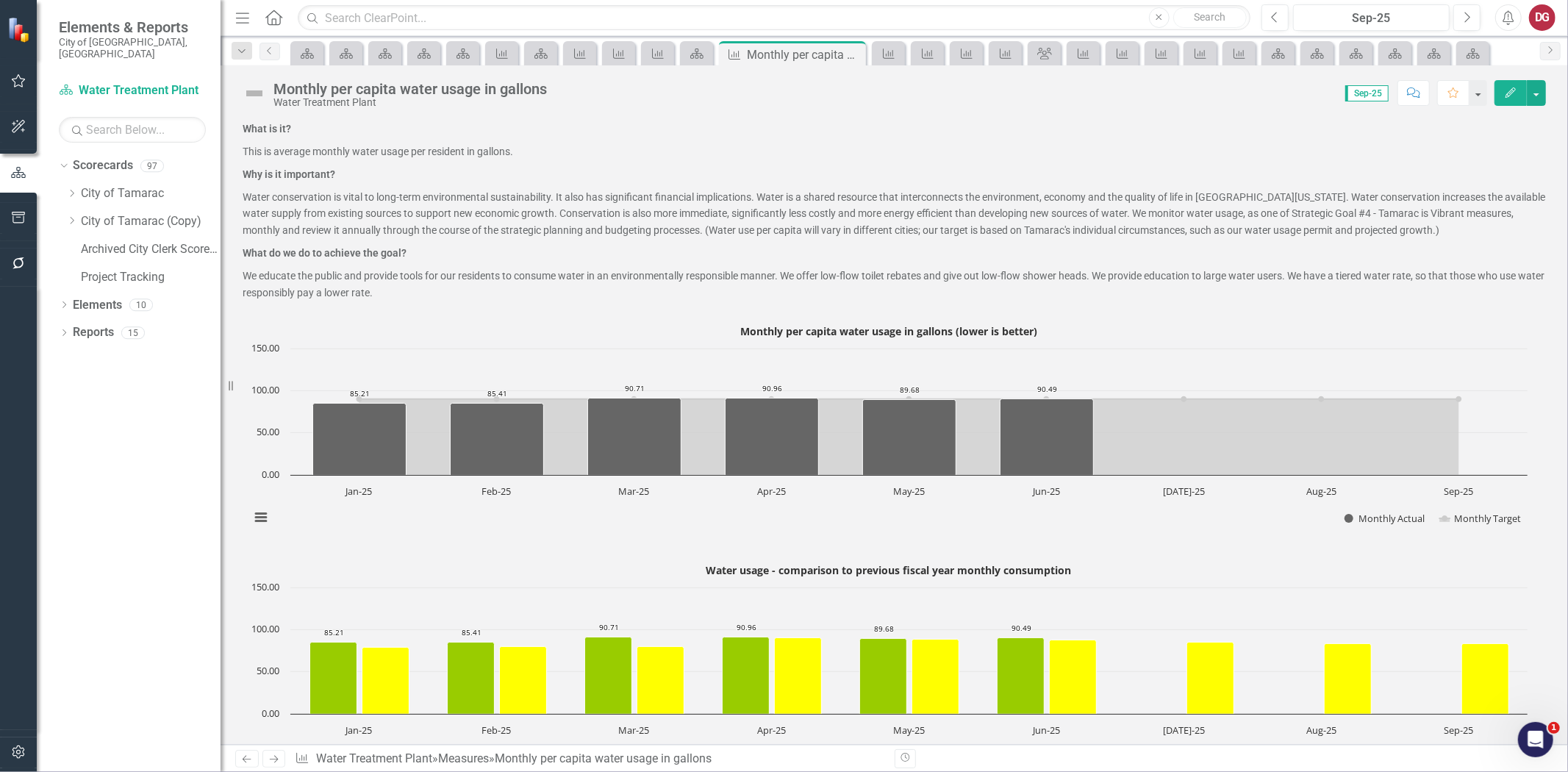
scroll to position [0, 0]
click at [279, 759] on icon "Next" at bounding box center [274, 759] width 13 height 9
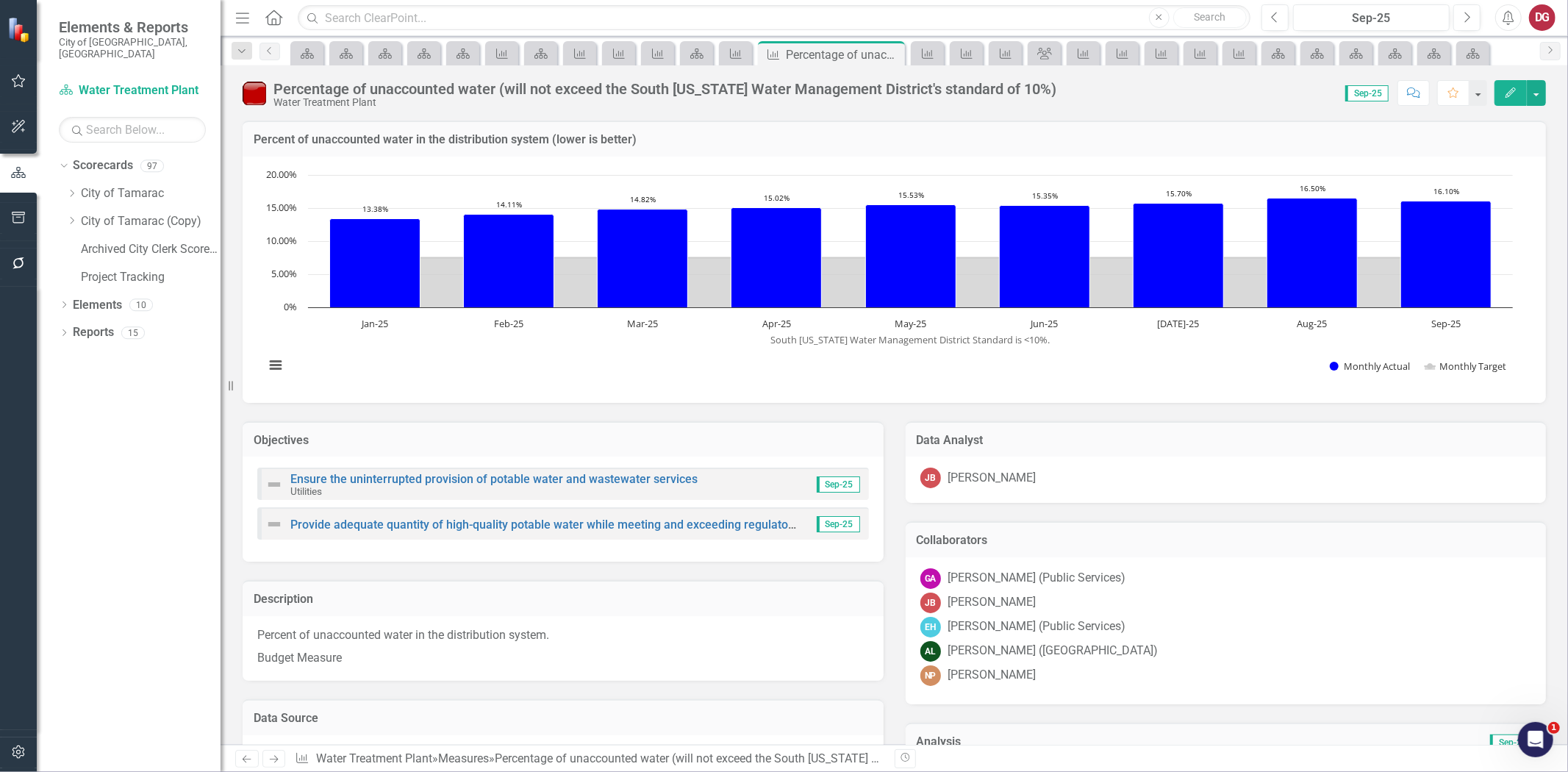
click at [1155, 649] on div "AL [PERSON_NAME] ([GEOGRAPHIC_DATA])" at bounding box center [1226, 652] width 612 height 20
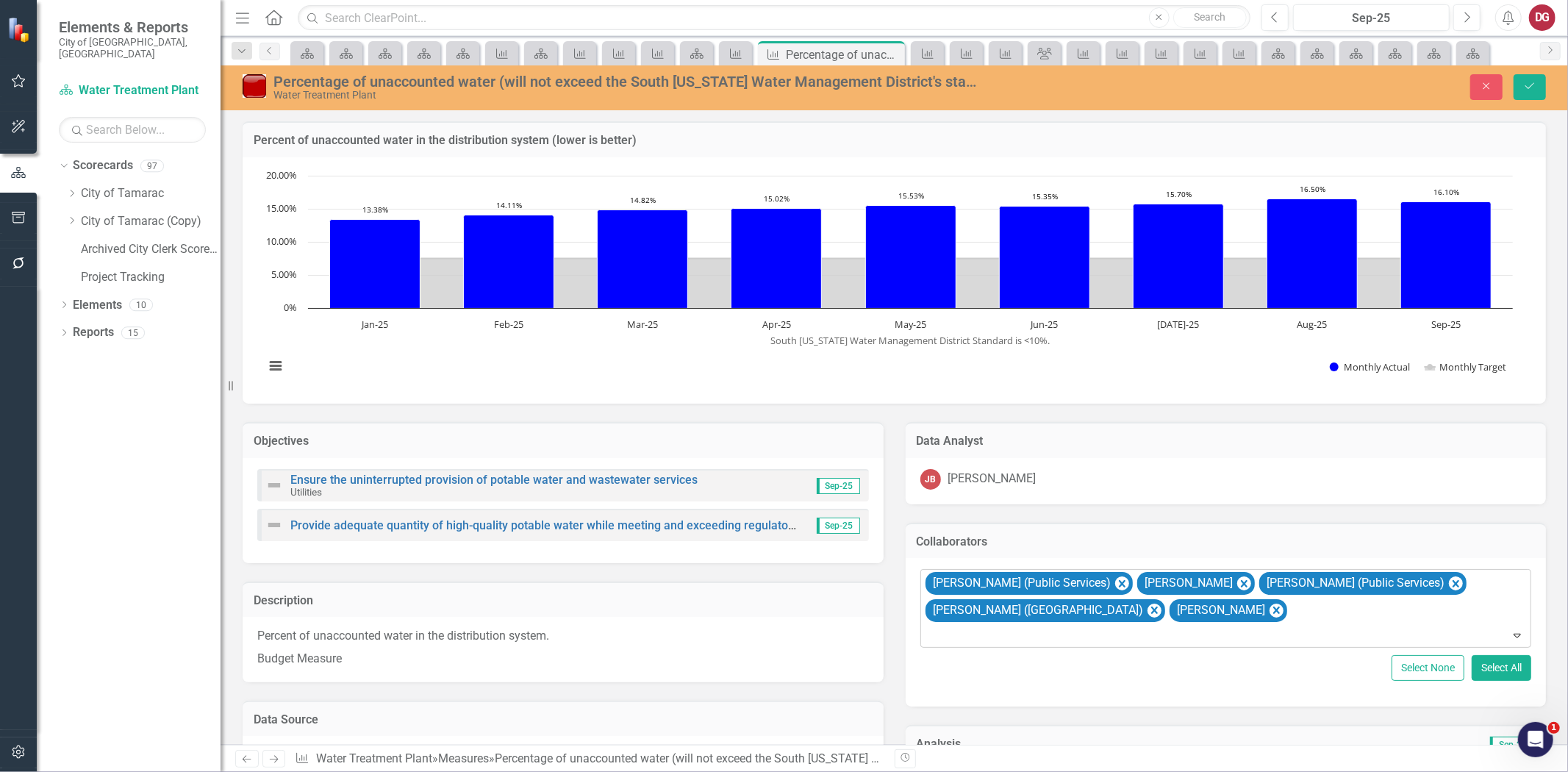
click at [1281, 634] on div at bounding box center [1227, 635] width 605 height 20
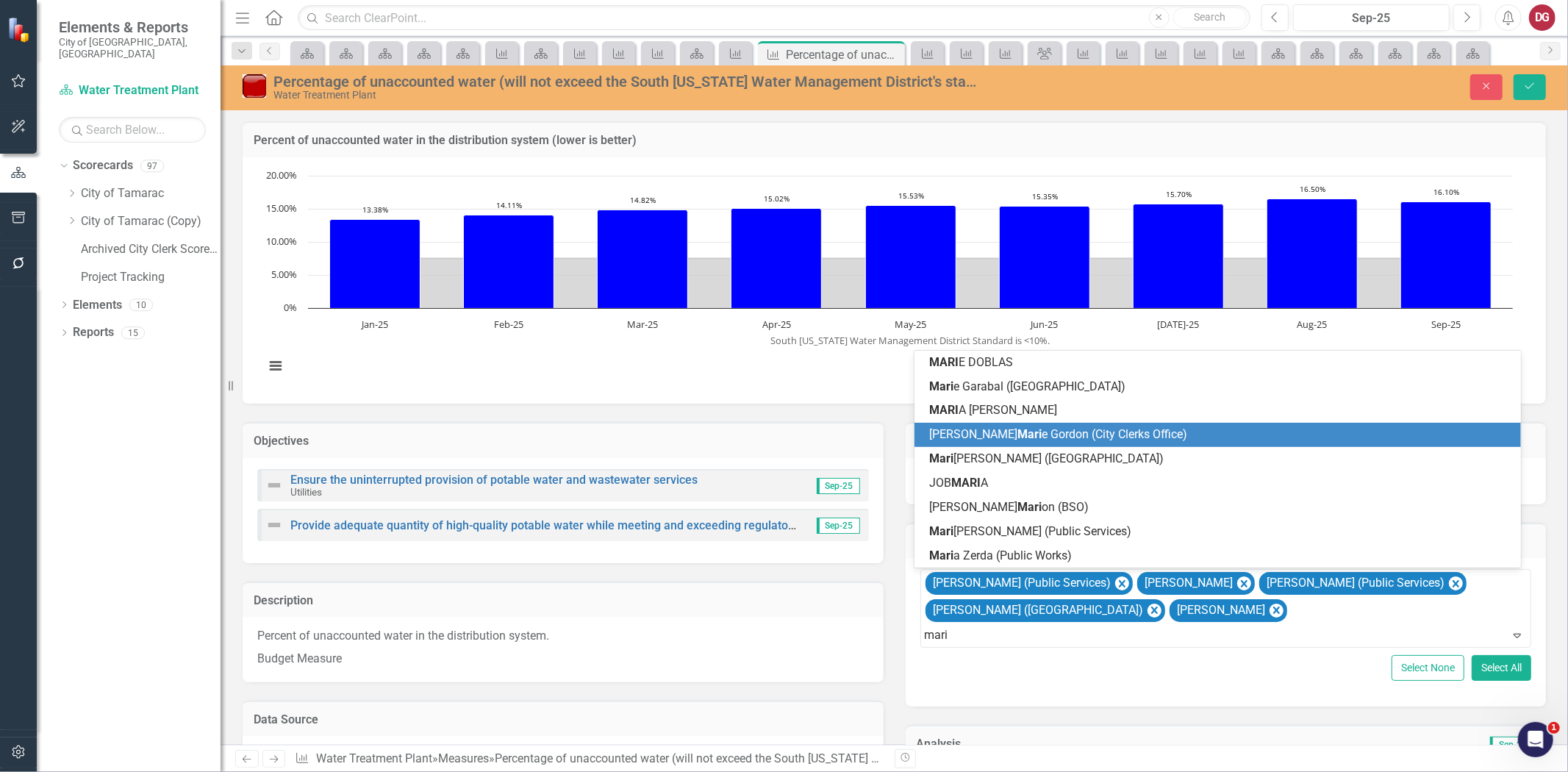
type input "[PERSON_NAME]"
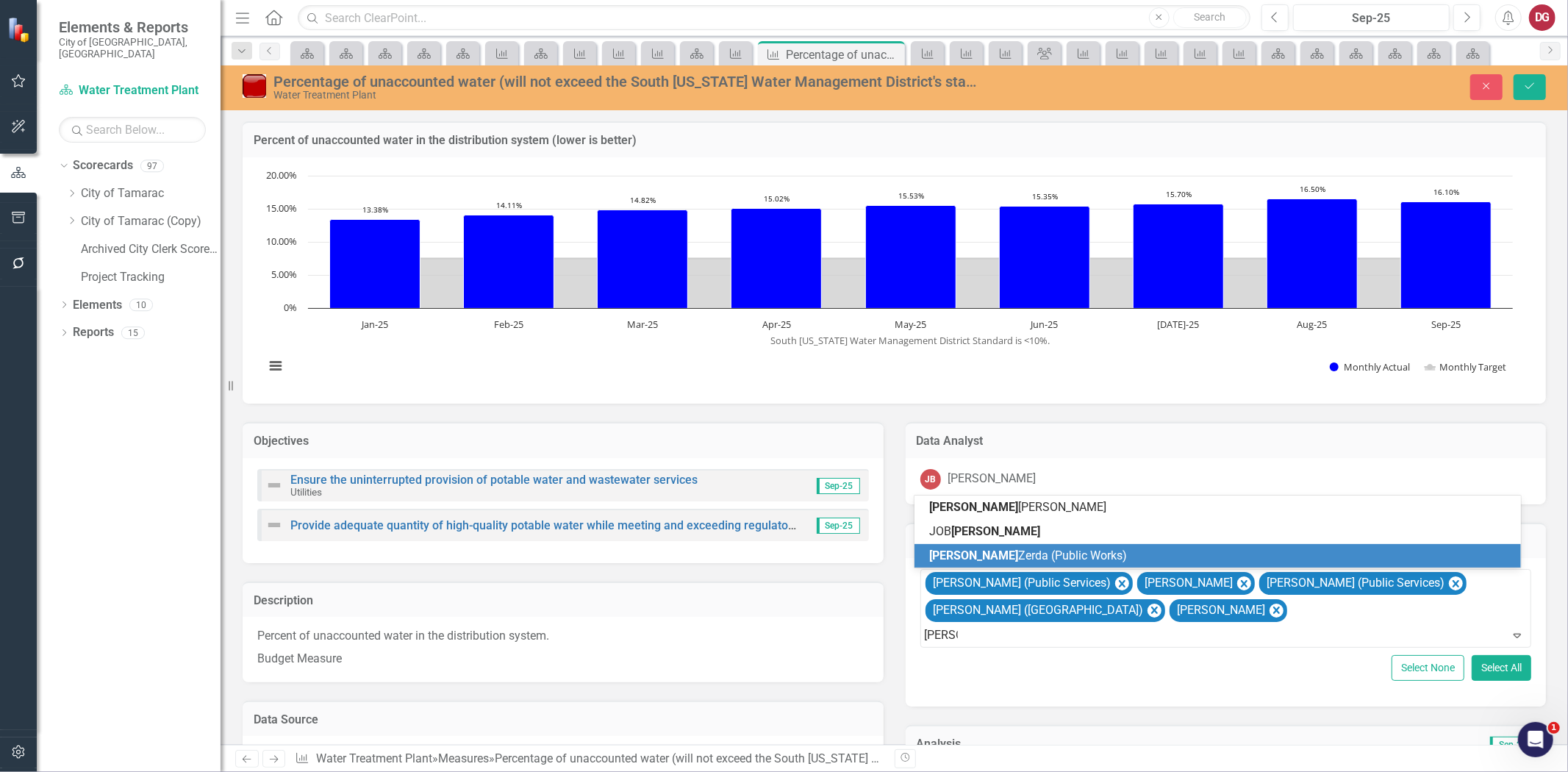
click at [994, 548] on div "[PERSON_NAME] (Public Works)" at bounding box center [1220, 557] width 582 height 17
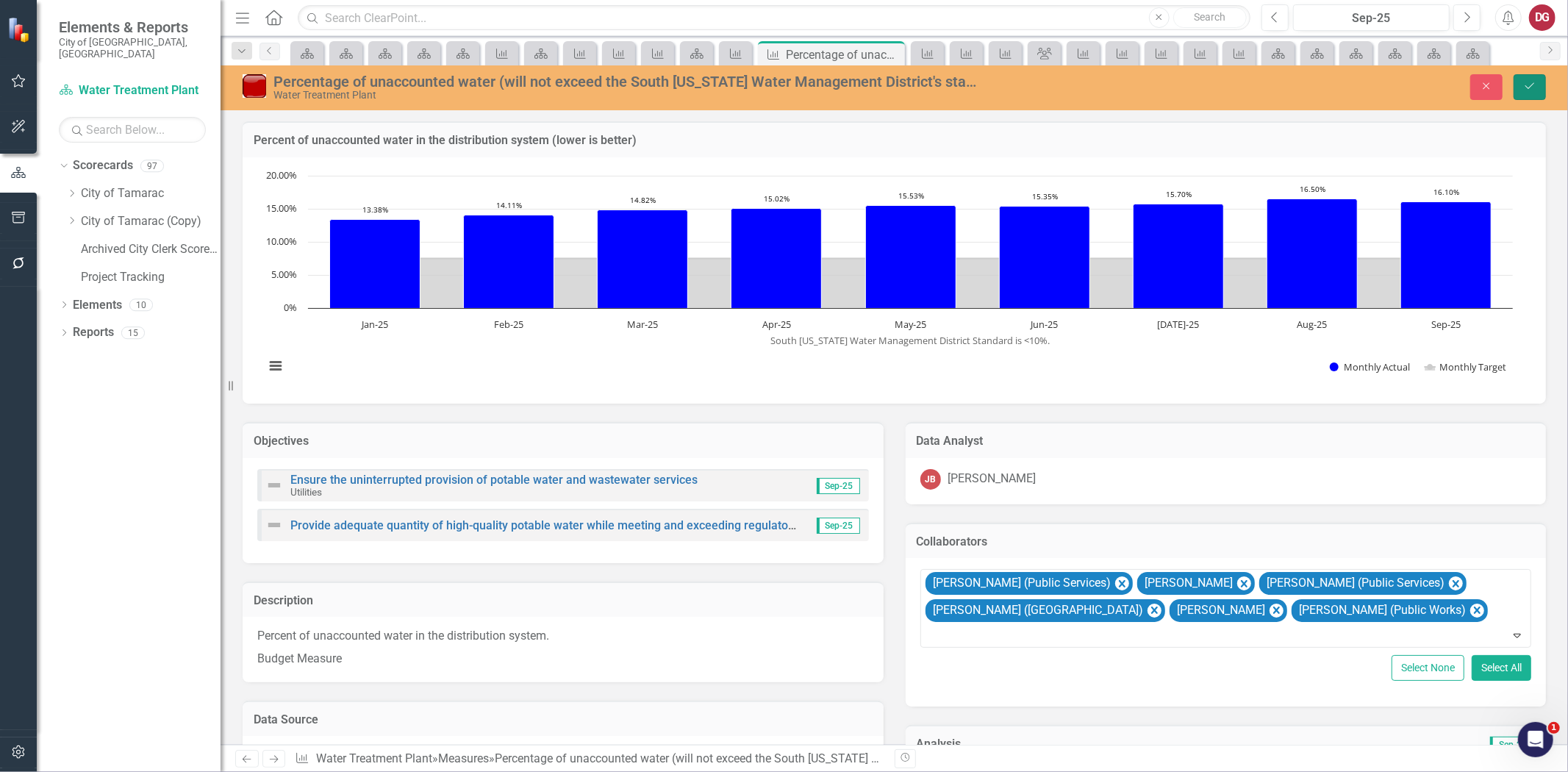
drag, startPoint x: 1525, startPoint y: 84, endPoint x: 1457, endPoint y: 107, distance: 71.8
click at [1525, 84] on icon "Save" at bounding box center [1531, 86] width 14 height 10
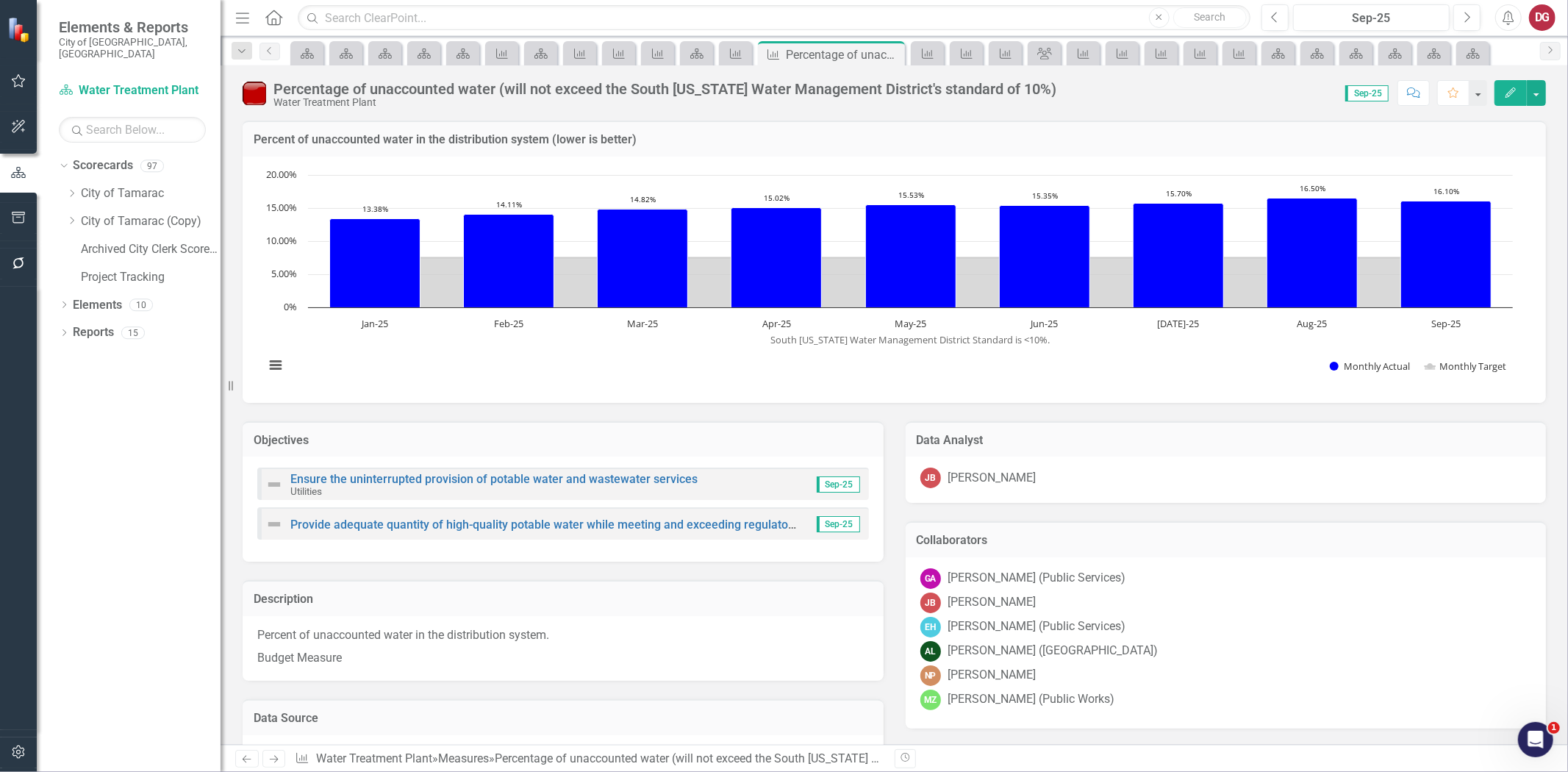
click at [277, 761] on icon "Next" at bounding box center [274, 759] width 13 height 9
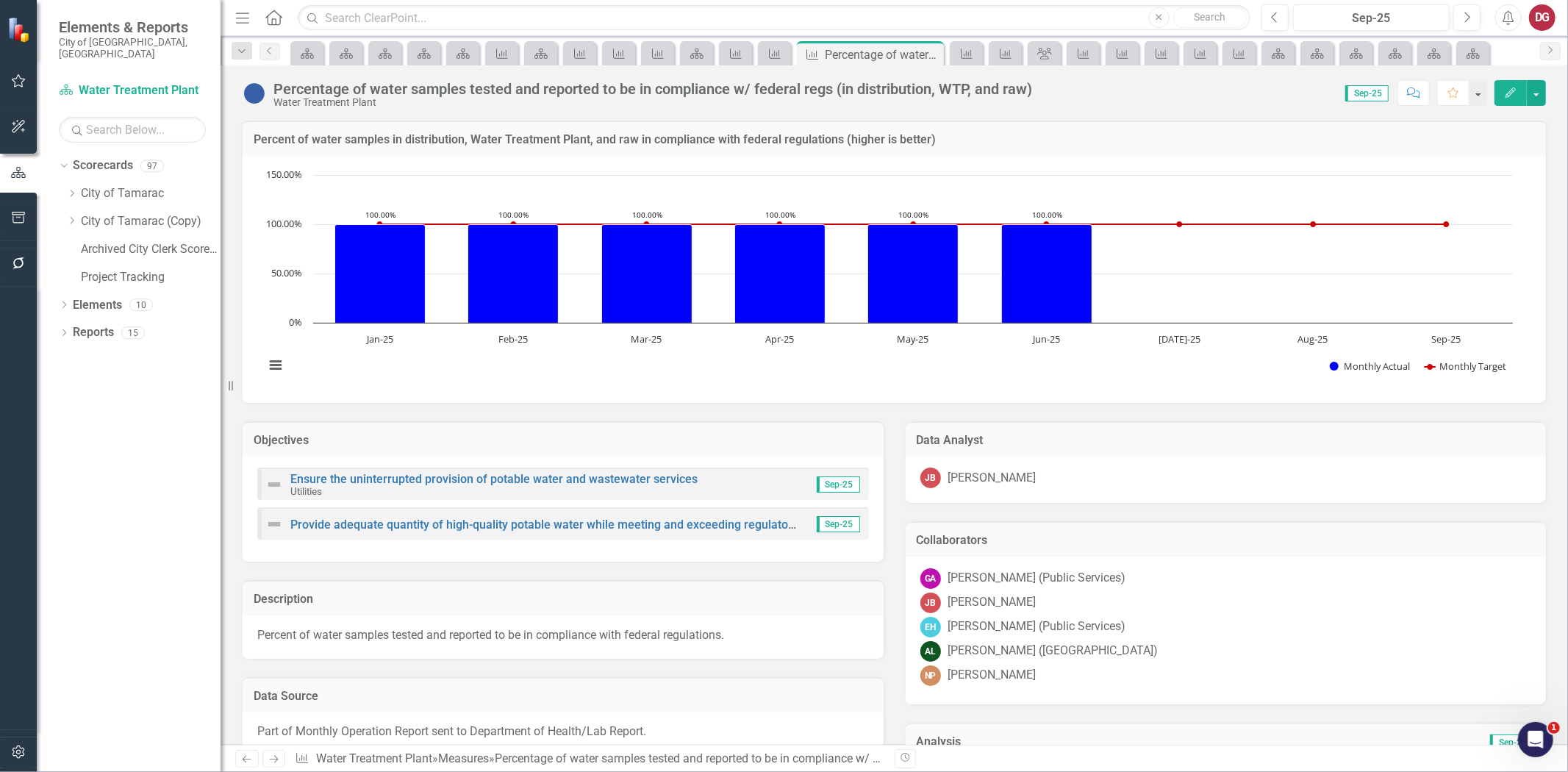
click at [1115, 630] on div "EH [PERSON_NAME] (Public Services)" at bounding box center [1226, 627] width 612 height 20
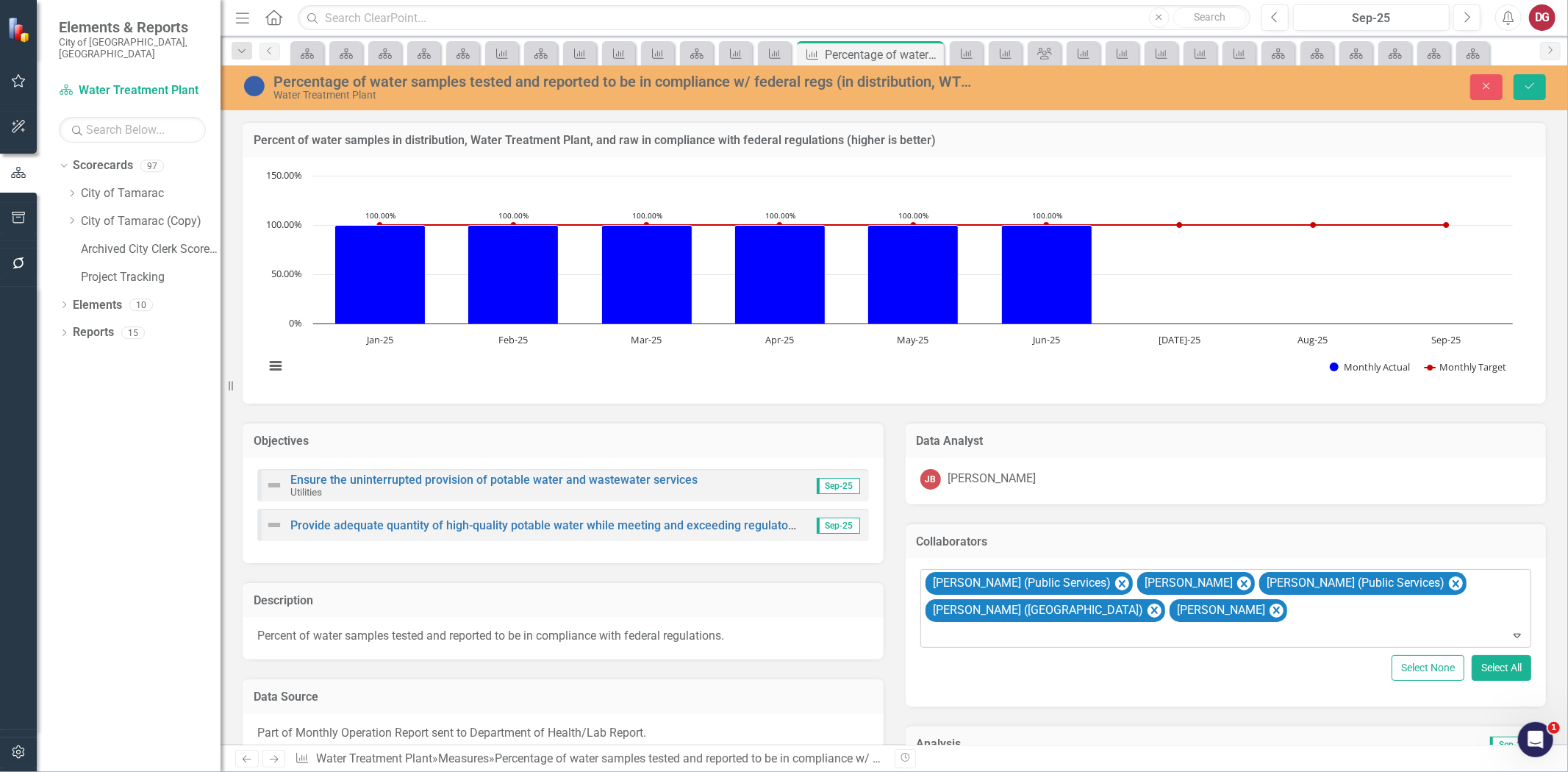
click at [1225, 615] on div "[PERSON_NAME] (Public Services) [PERSON_NAME] [PERSON_NAME] (Public Services) […" at bounding box center [1227, 609] width 608 height 77
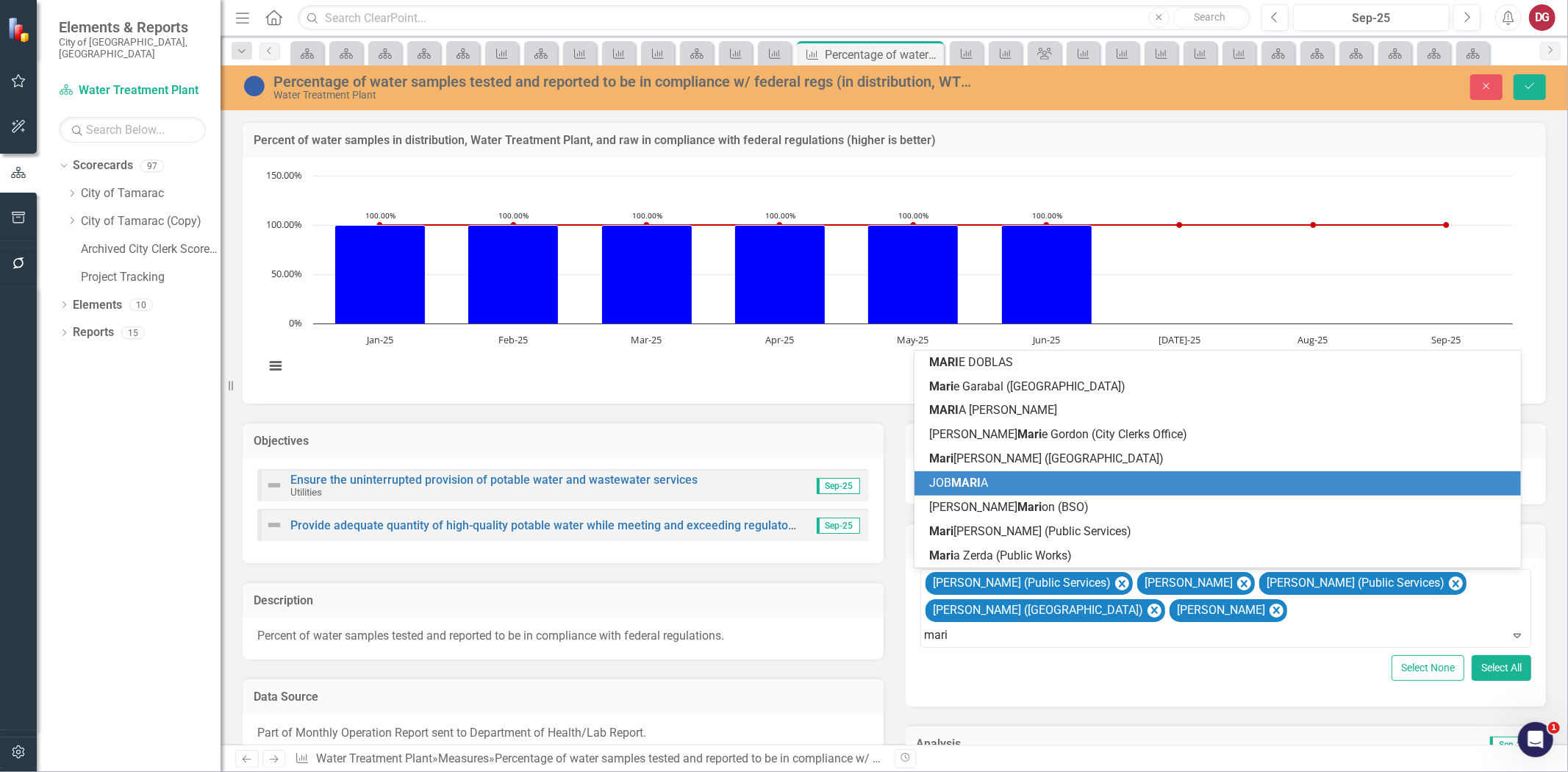
type input "[PERSON_NAME]"
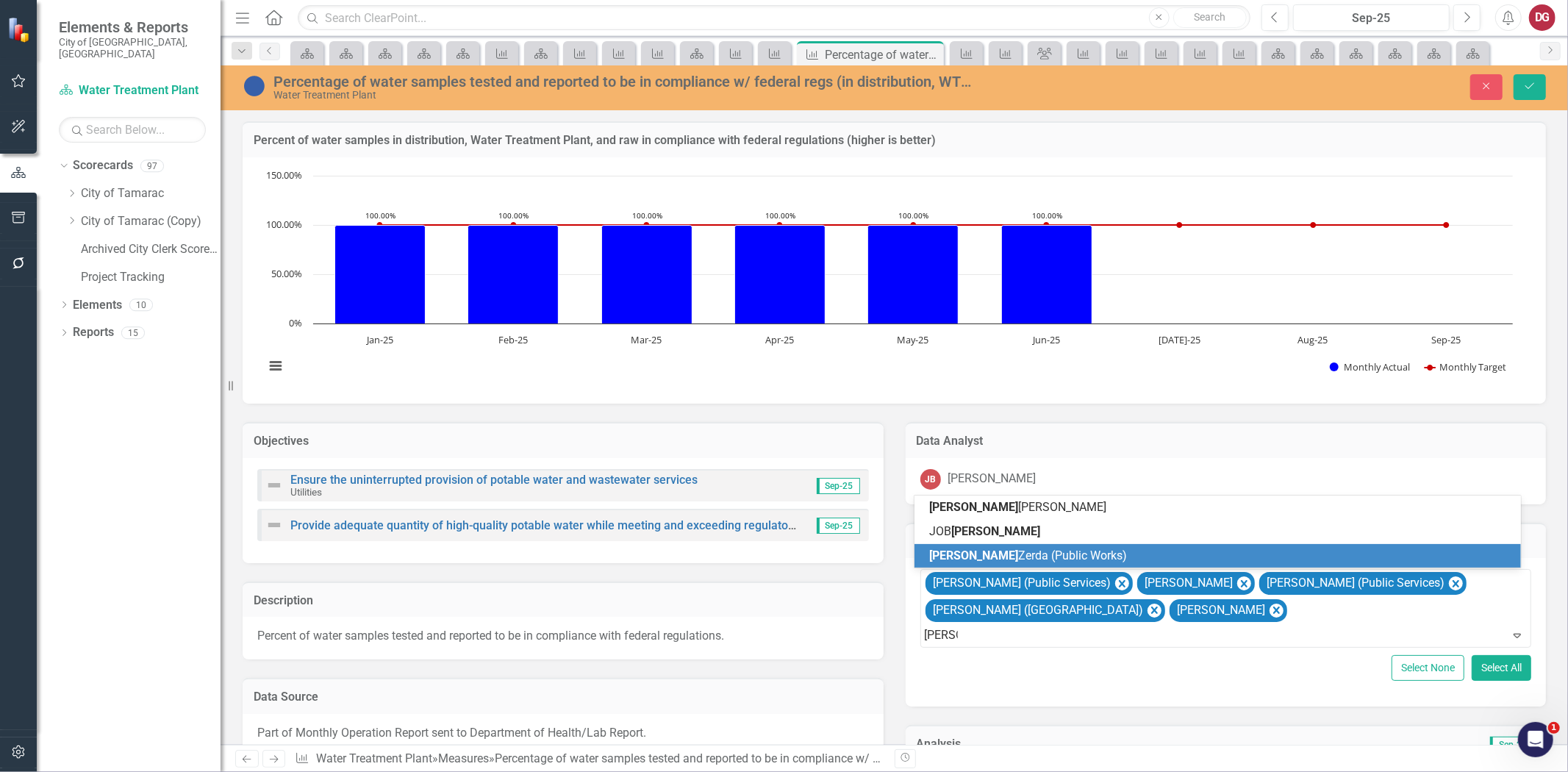
click at [972, 549] on span "[PERSON_NAME] (Public Works)" at bounding box center [1028, 556] width 197 height 14
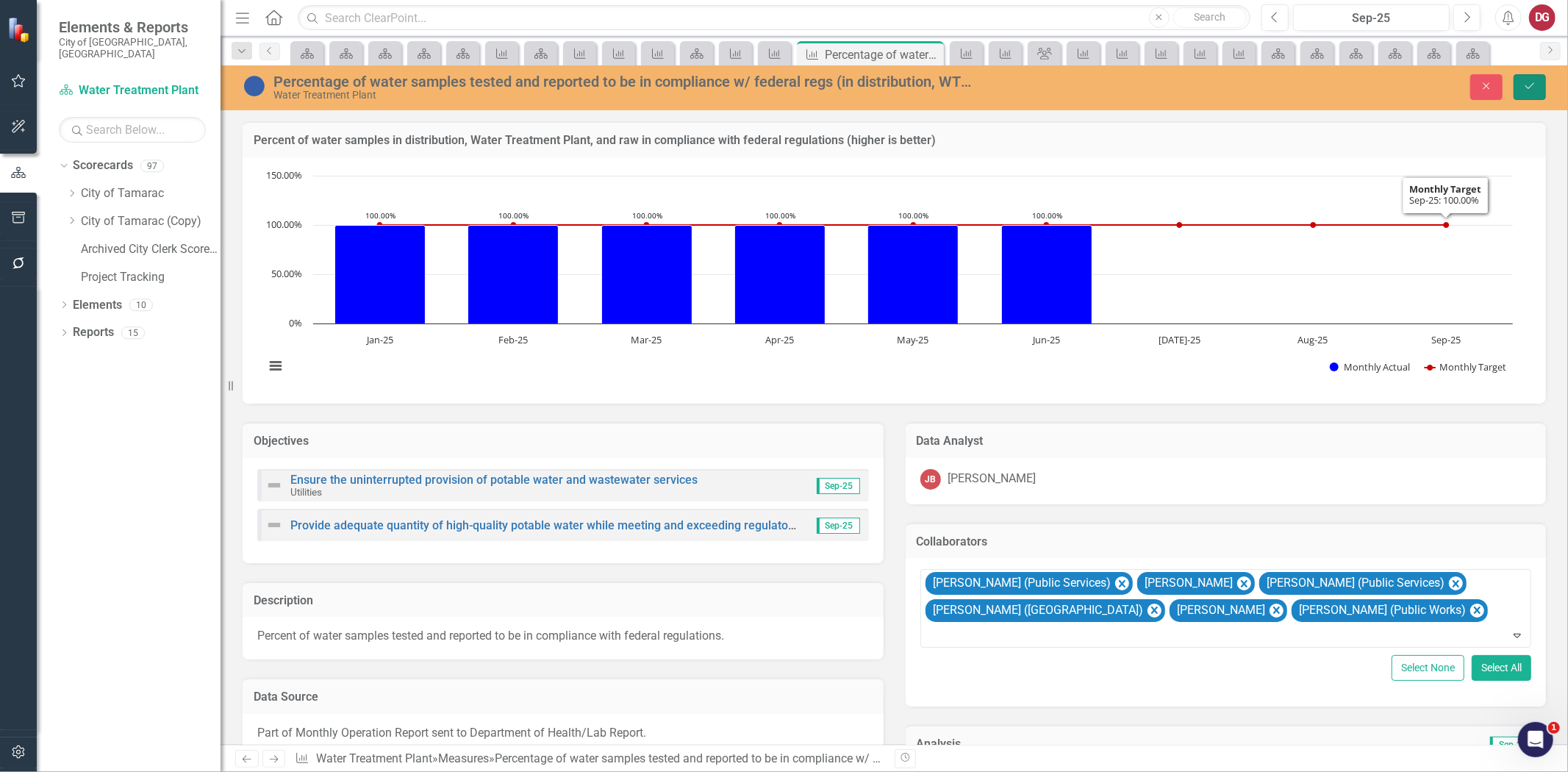
click at [1535, 90] on icon "Save" at bounding box center [1531, 86] width 14 height 10
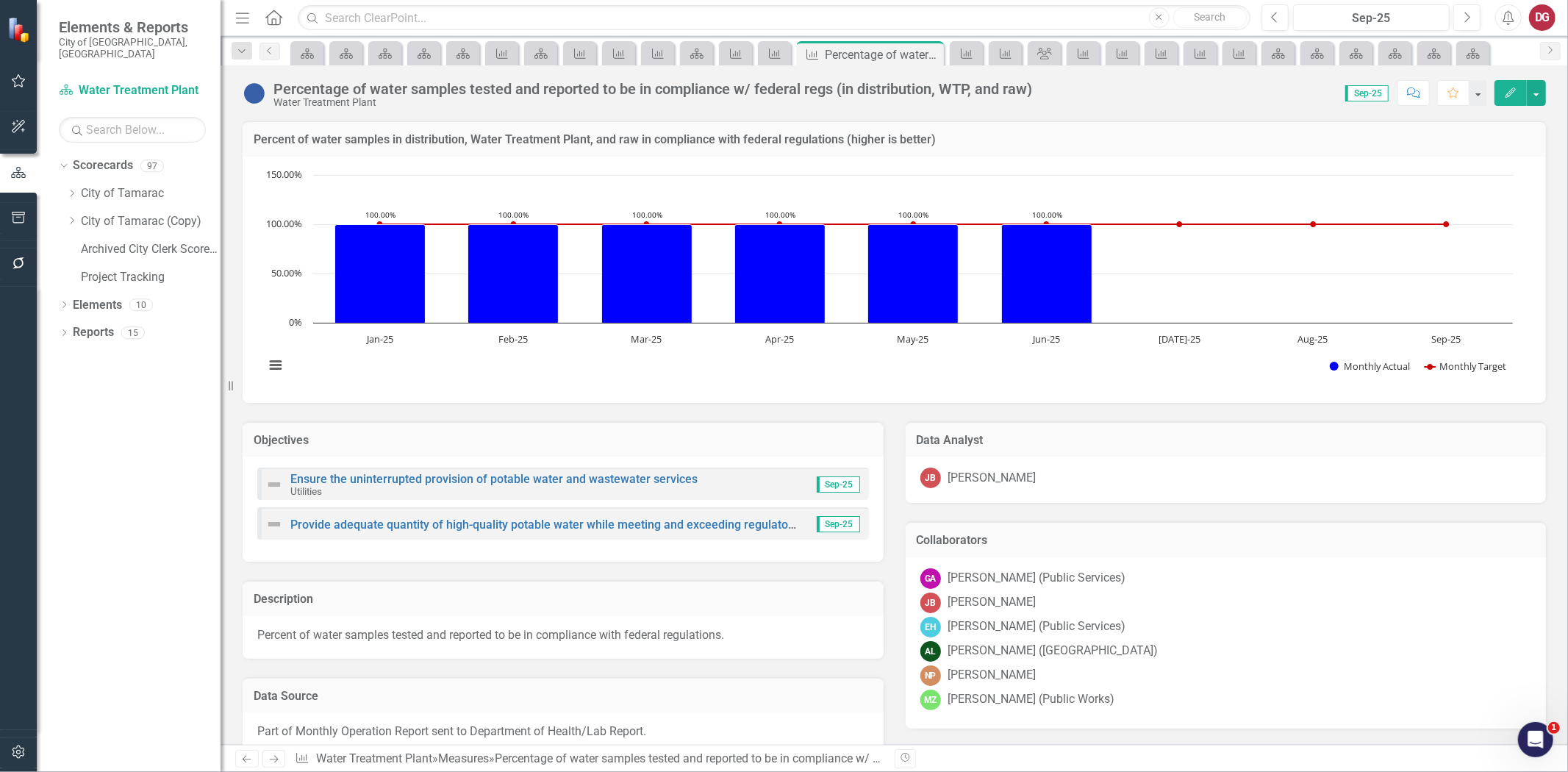
click at [272, 755] on icon "Next" at bounding box center [274, 759] width 13 height 9
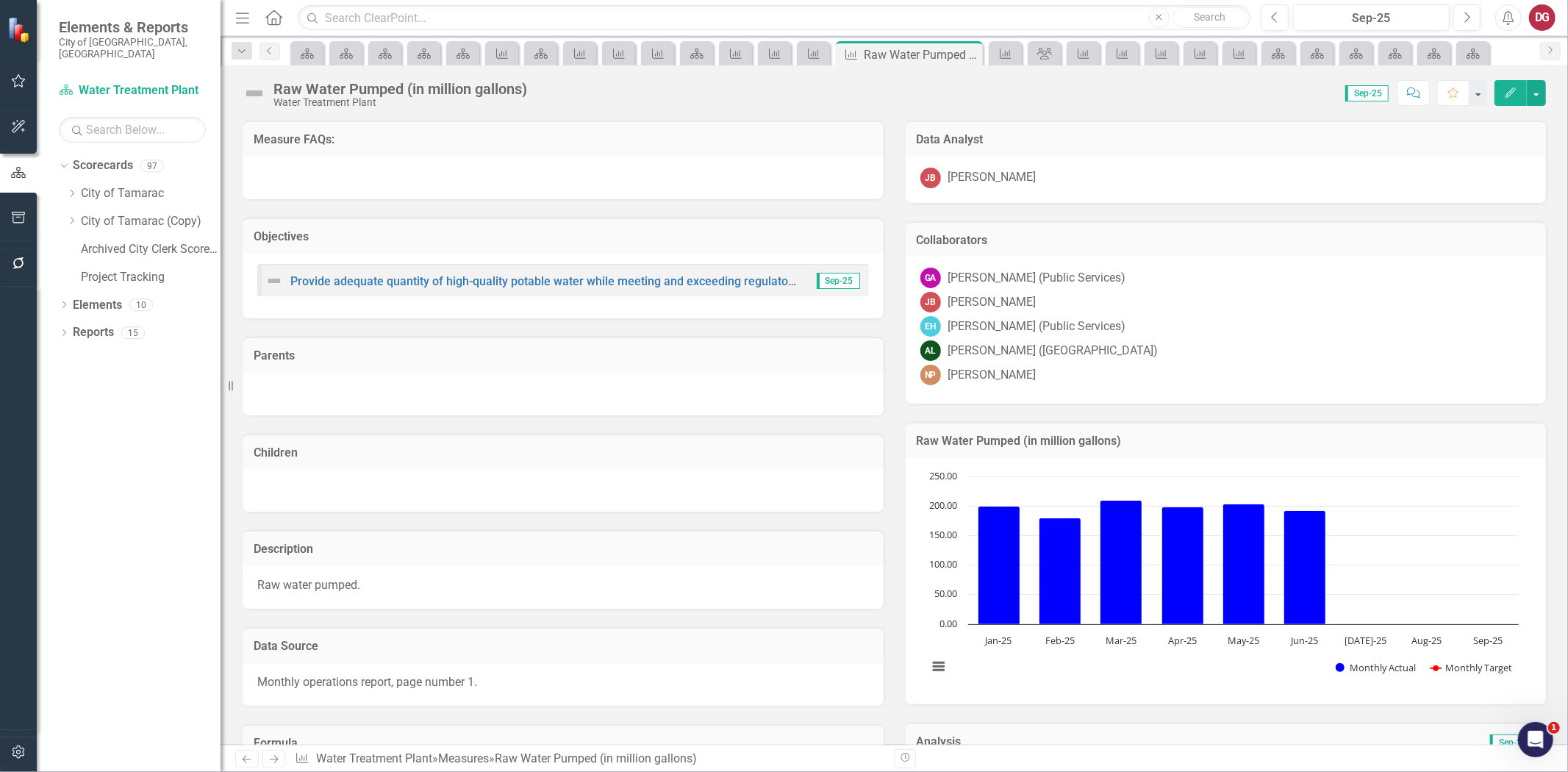
click at [1149, 366] on div "NP [PERSON_NAME]" at bounding box center [1226, 375] width 612 height 20
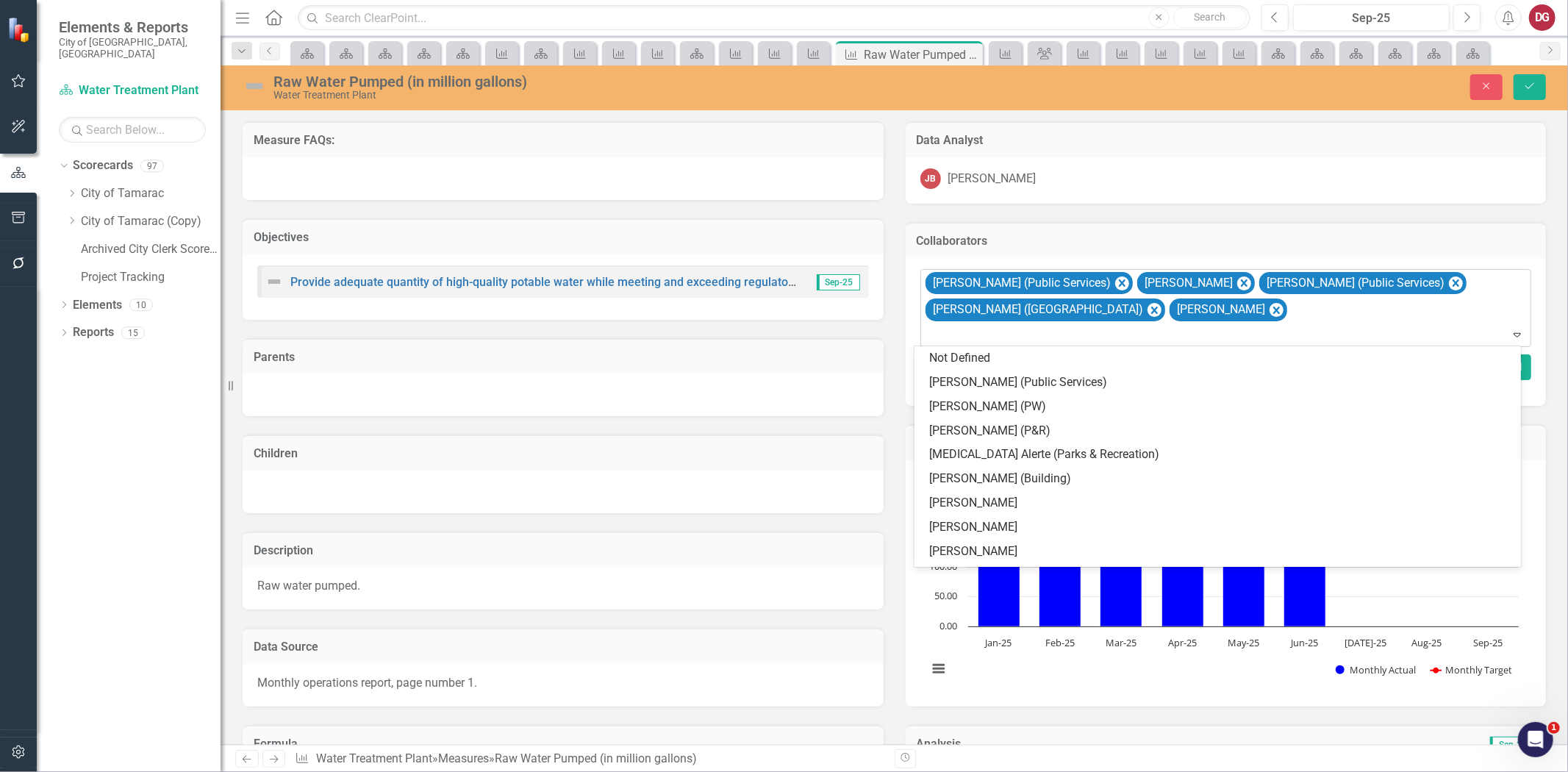
click at [1245, 299] on div "[PERSON_NAME] (Public Services) [PERSON_NAME] [PERSON_NAME] (Public Services) […" at bounding box center [1227, 308] width 608 height 77
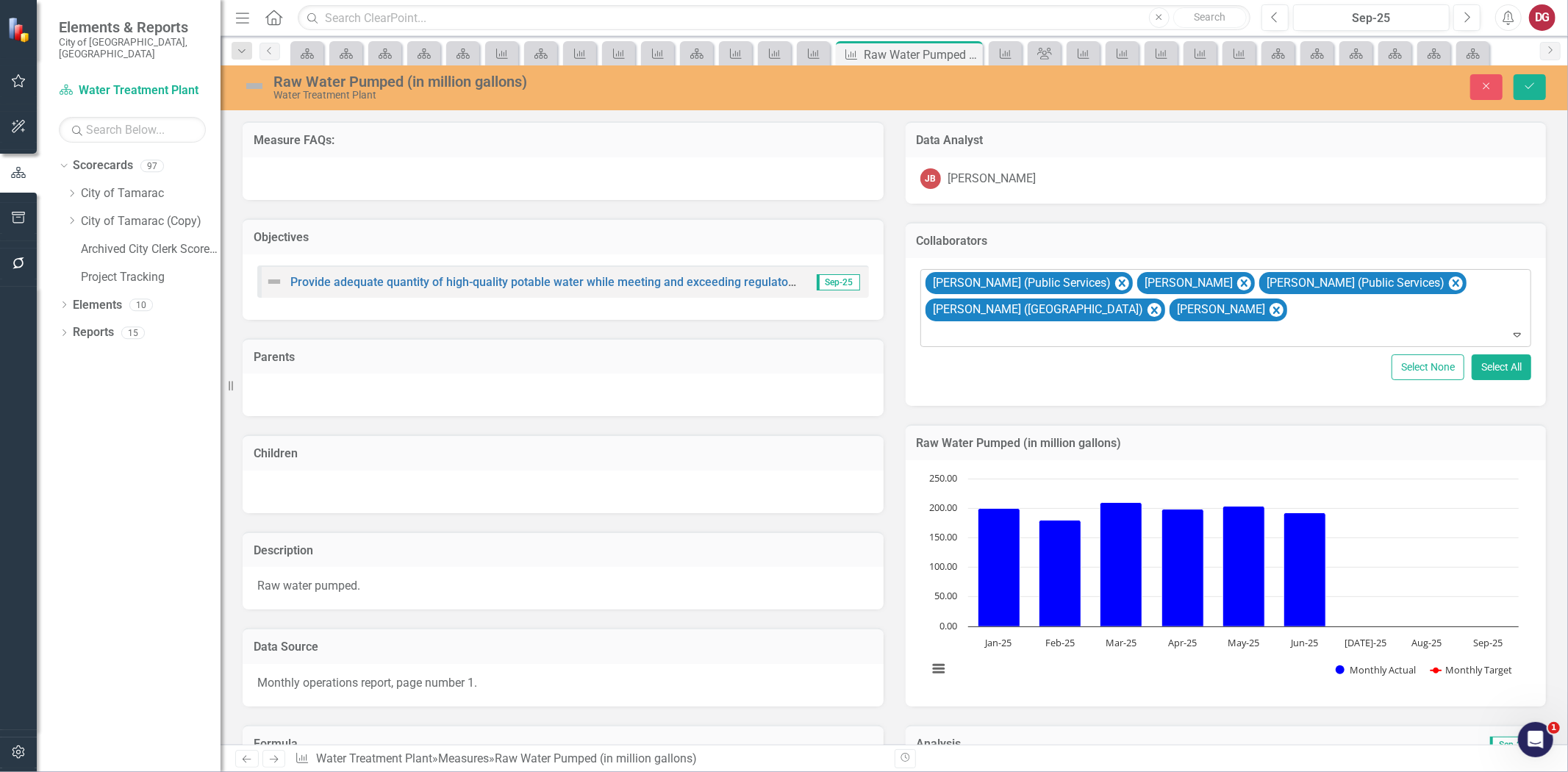
click at [1225, 317] on div "[PERSON_NAME] (Public Services) [PERSON_NAME] [PERSON_NAME] (Public Services) […" at bounding box center [1227, 308] width 608 height 77
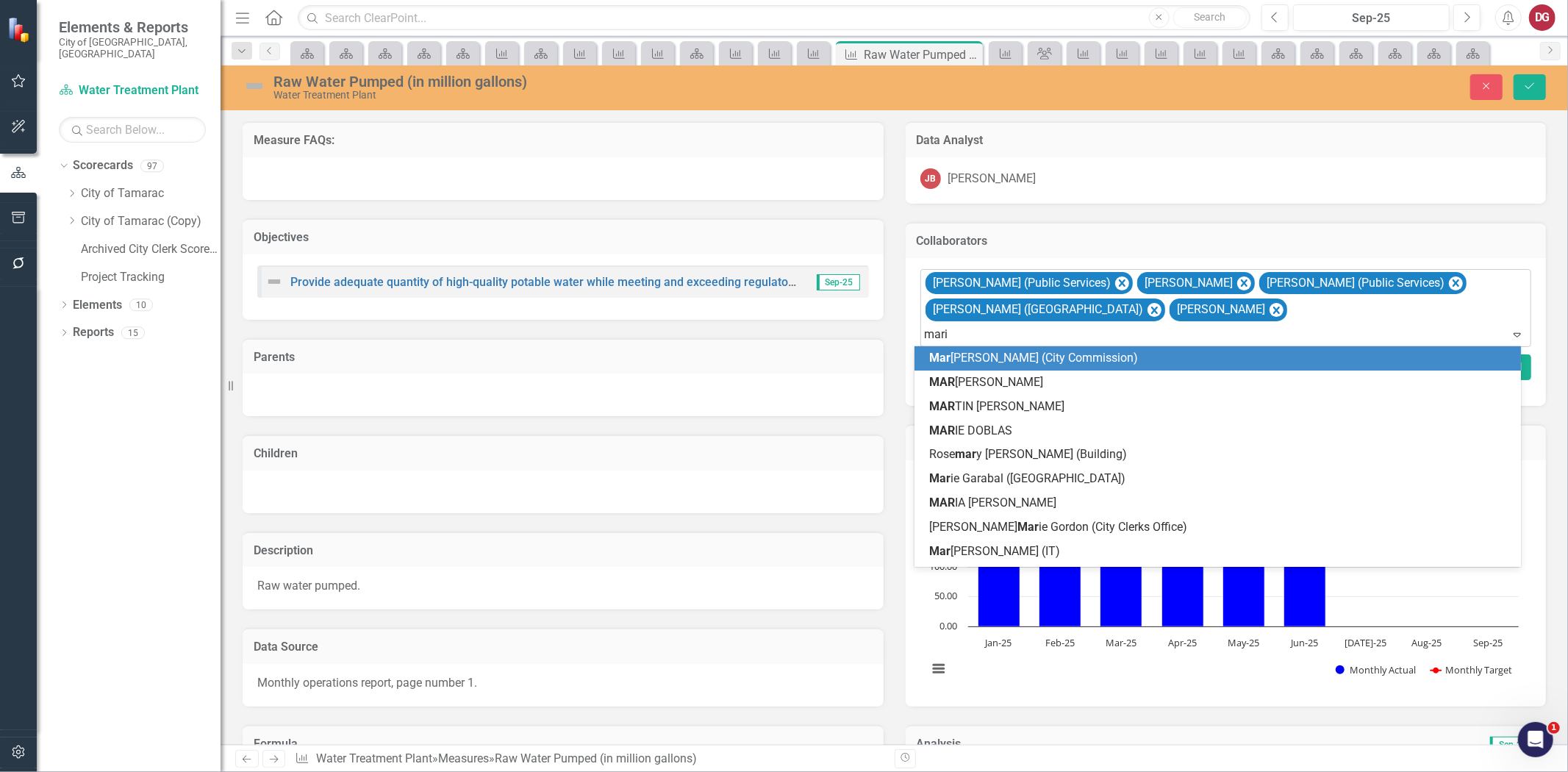
type input "[PERSON_NAME]"
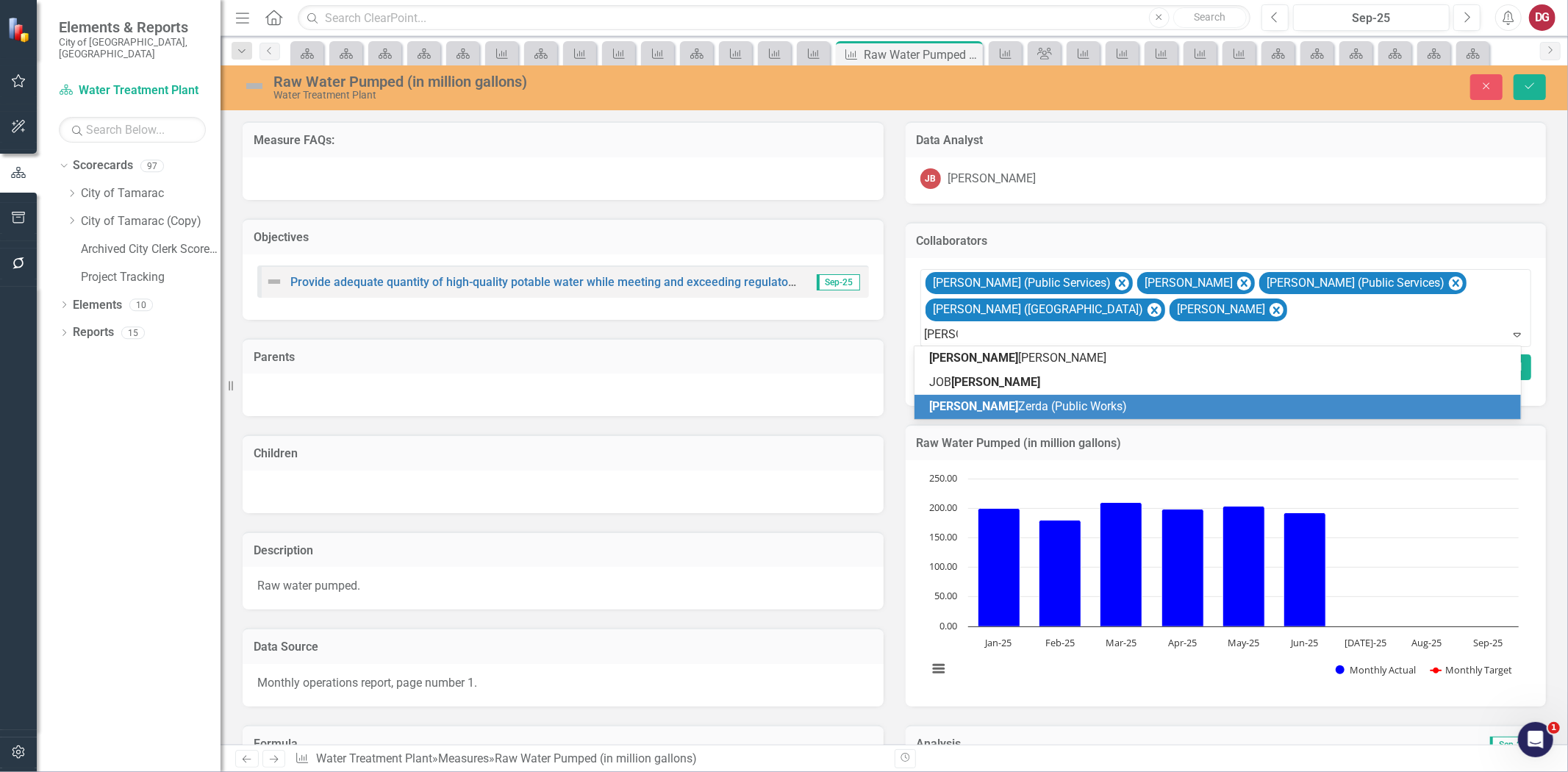
click at [1115, 414] on div "[PERSON_NAME] (Public Works)" at bounding box center [1220, 407] width 582 height 17
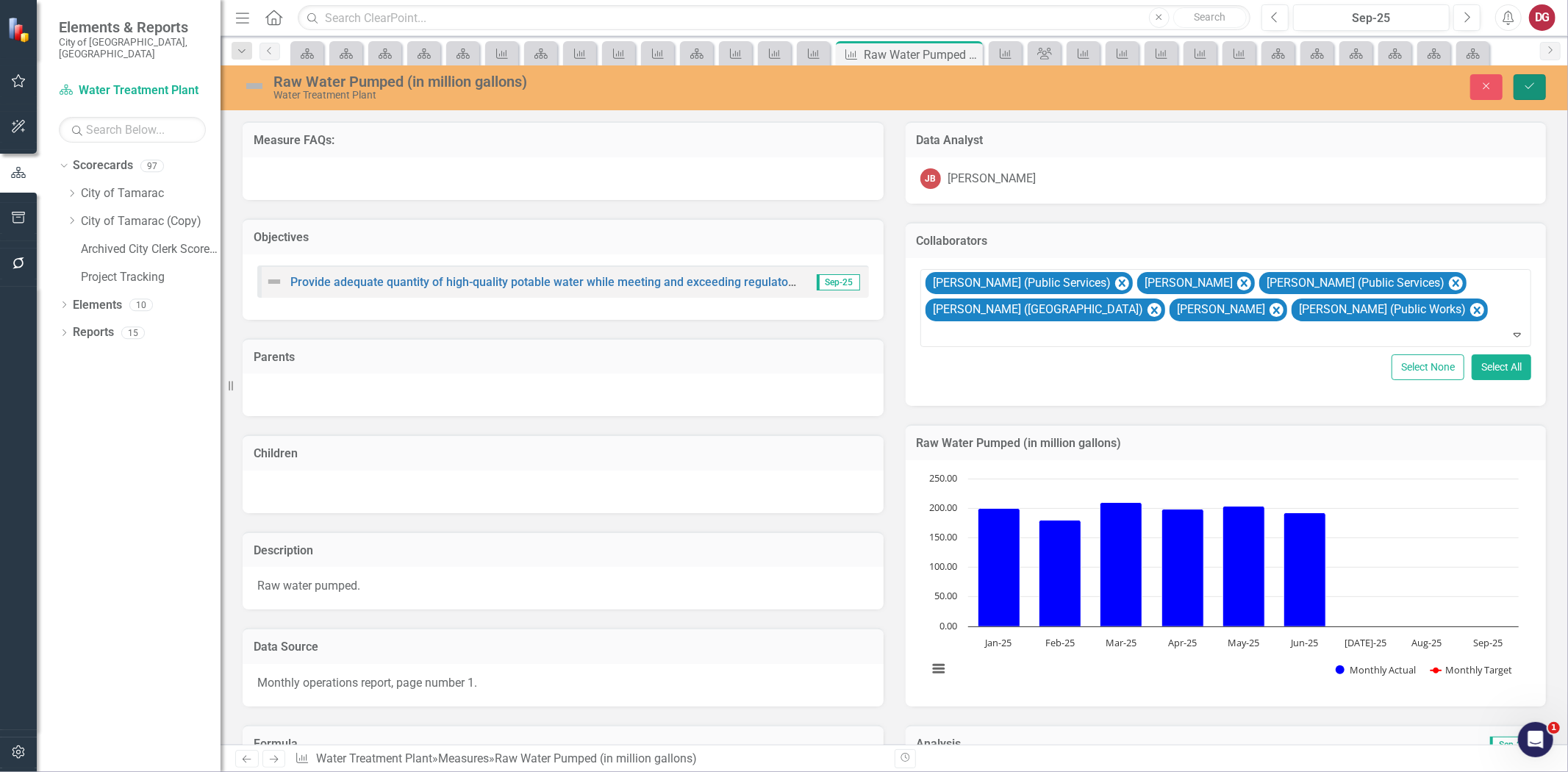
click at [1524, 92] on button "Save" at bounding box center [1530, 87] width 32 height 26
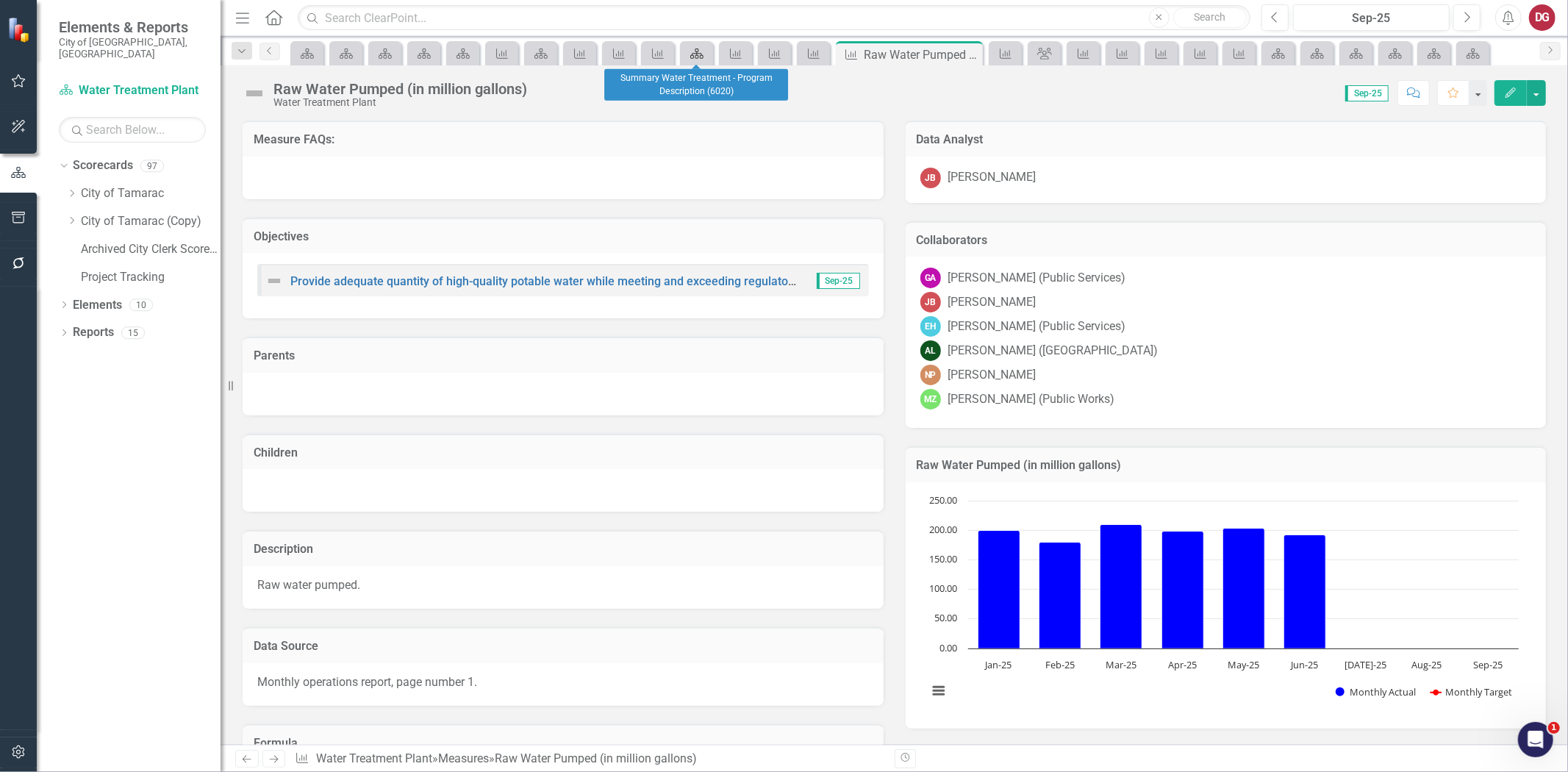
click at [695, 54] on icon "Scorecard" at bounding box center [697, 54] width 14 height 12
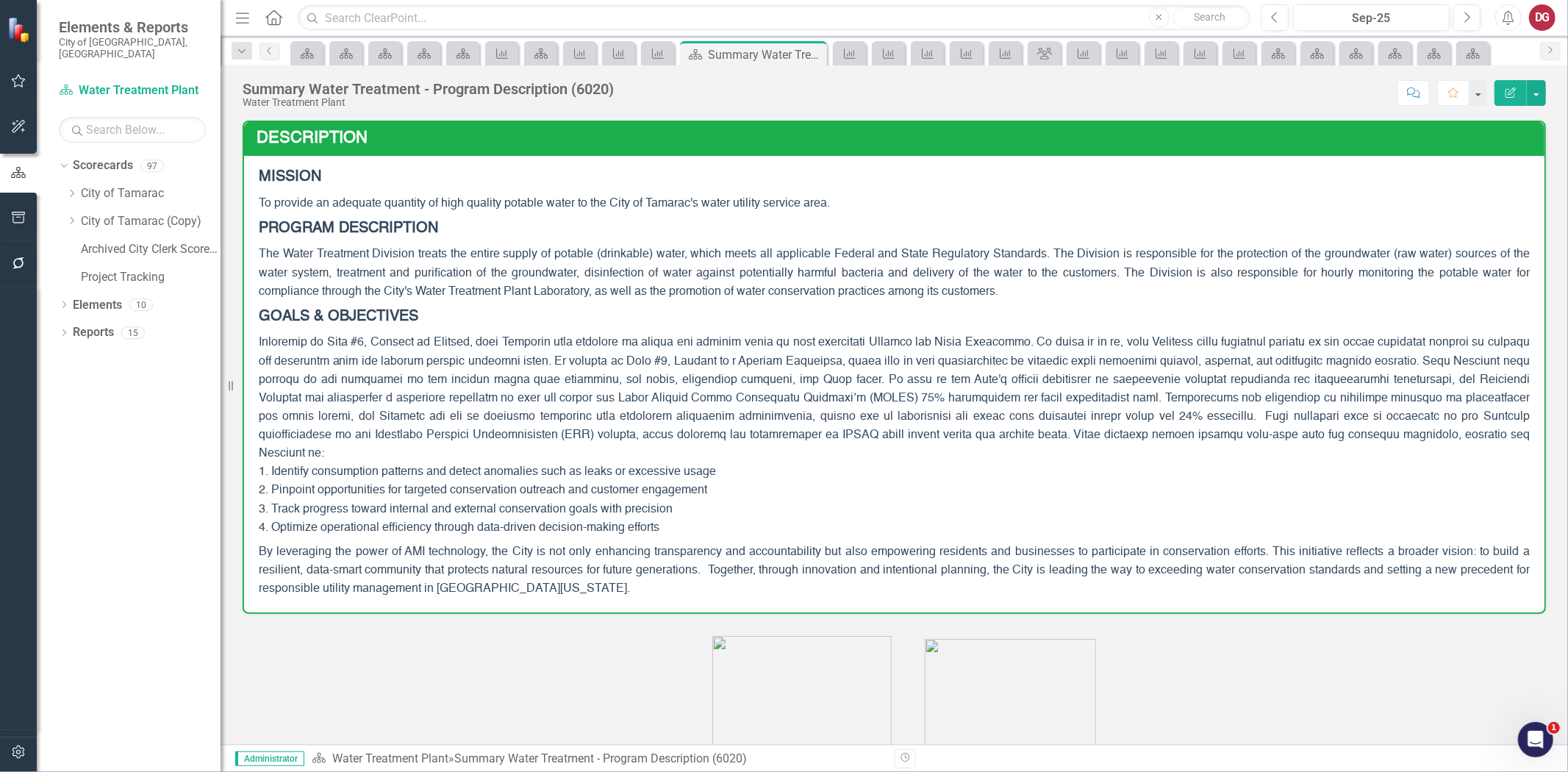
scroll to position [653, 0]
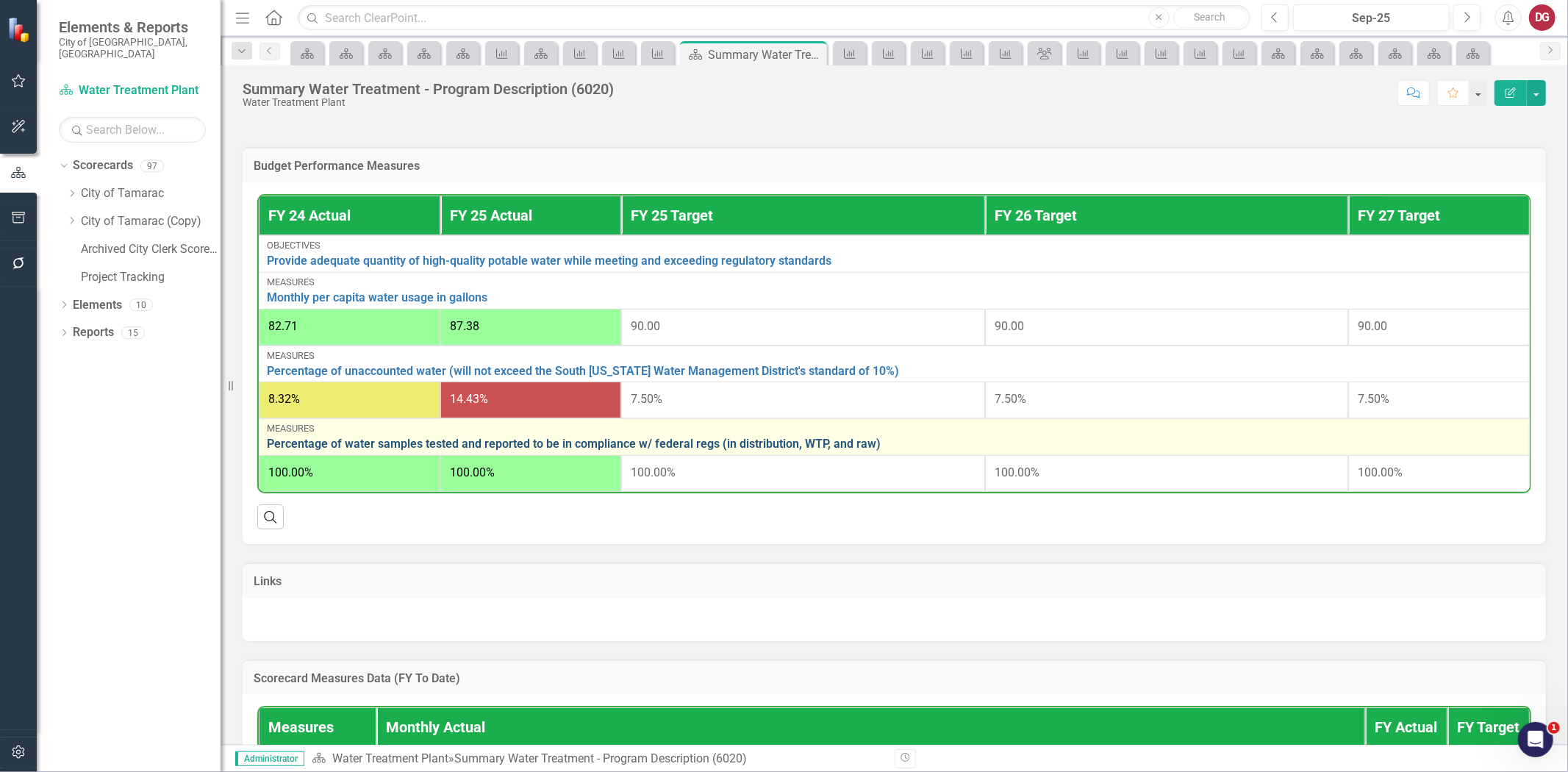
click at [565, 437] on link "Percentage of water samples tested and reported to be in compliance w/ federal …" at bounding box center [894, 444] width 1255 height 14
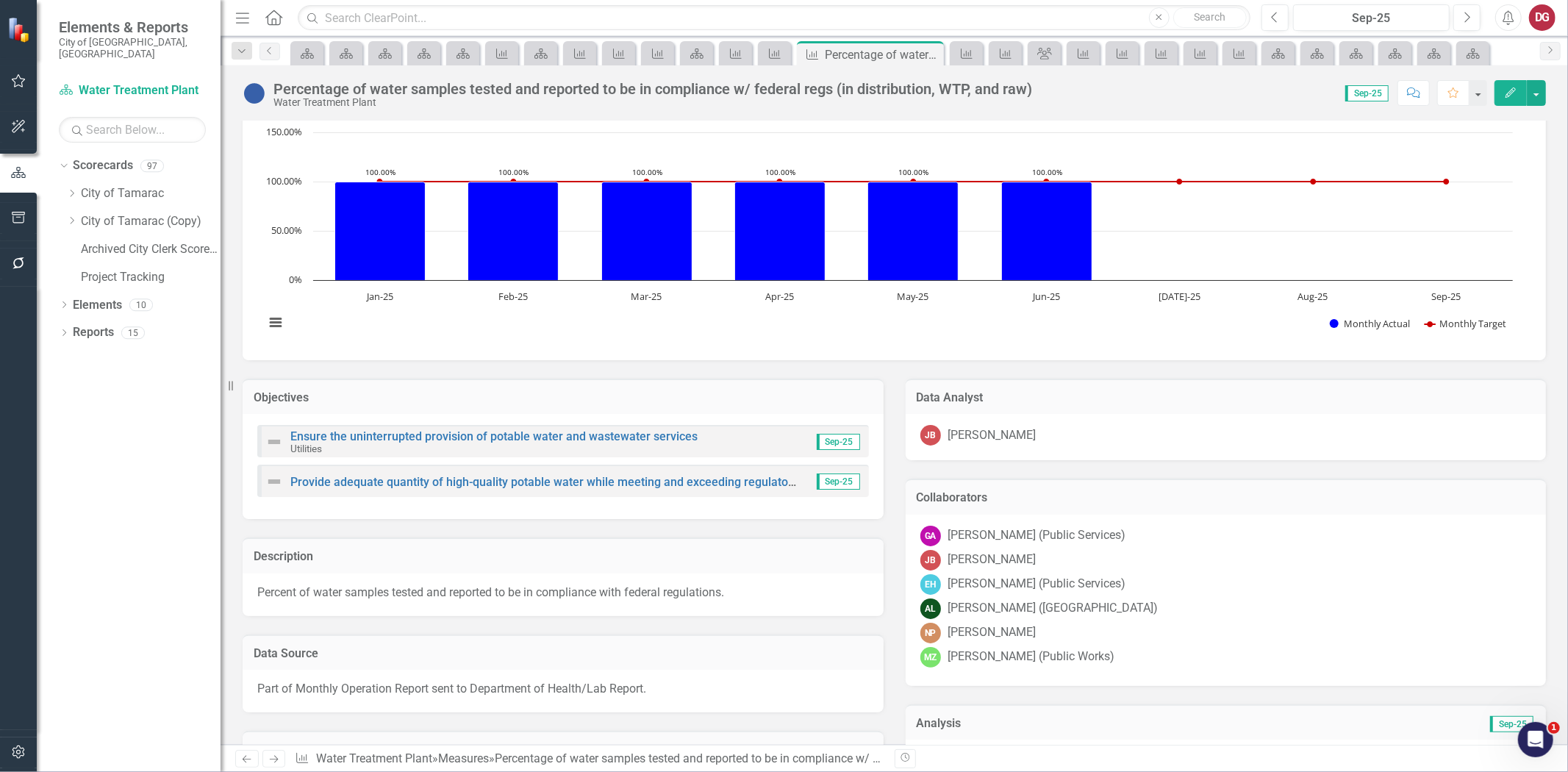
scroll to position [82, 0]
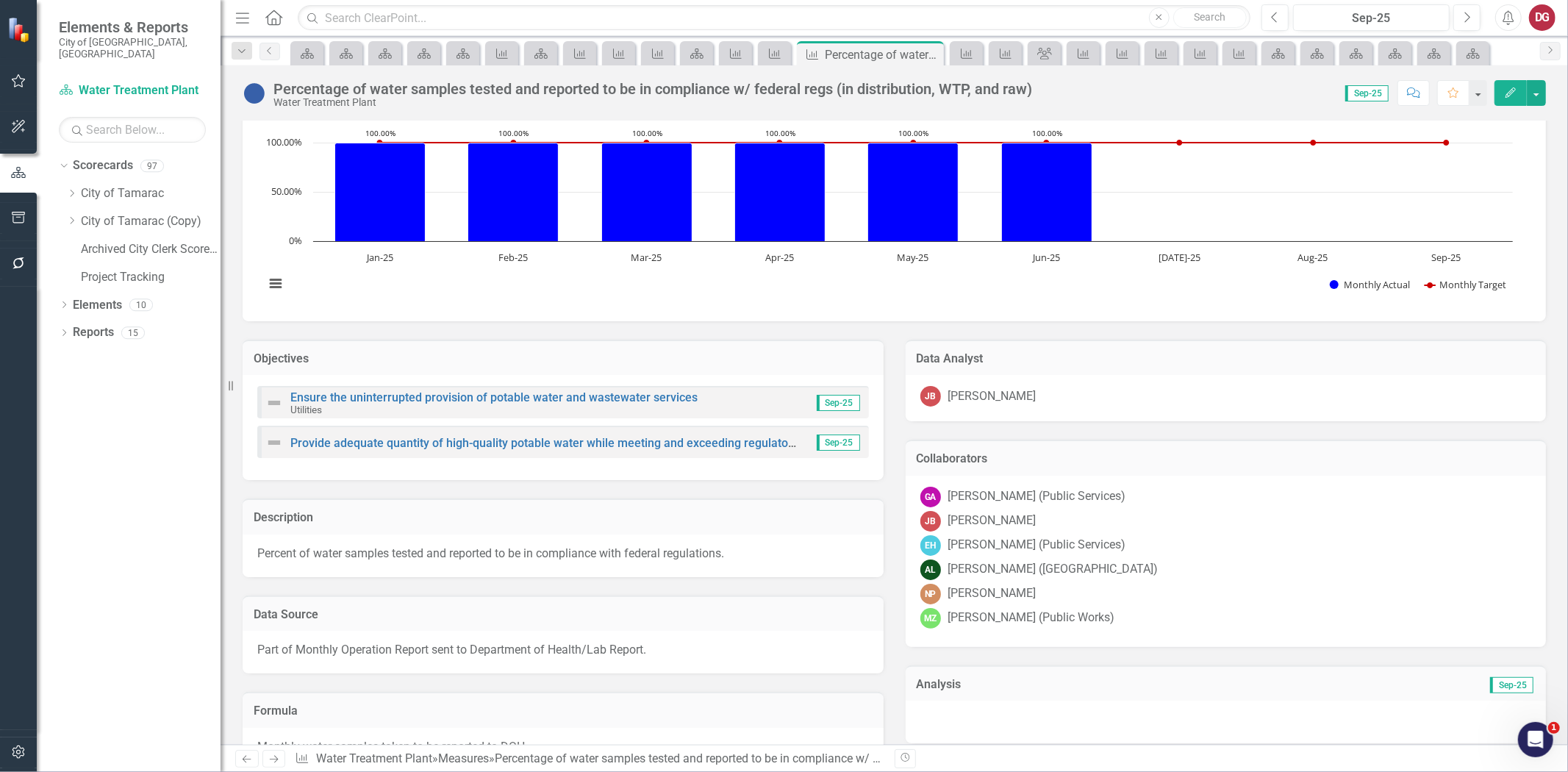
click at [277, 755] on icon "Next" at bounding box center [274, 759] width 13 height 9
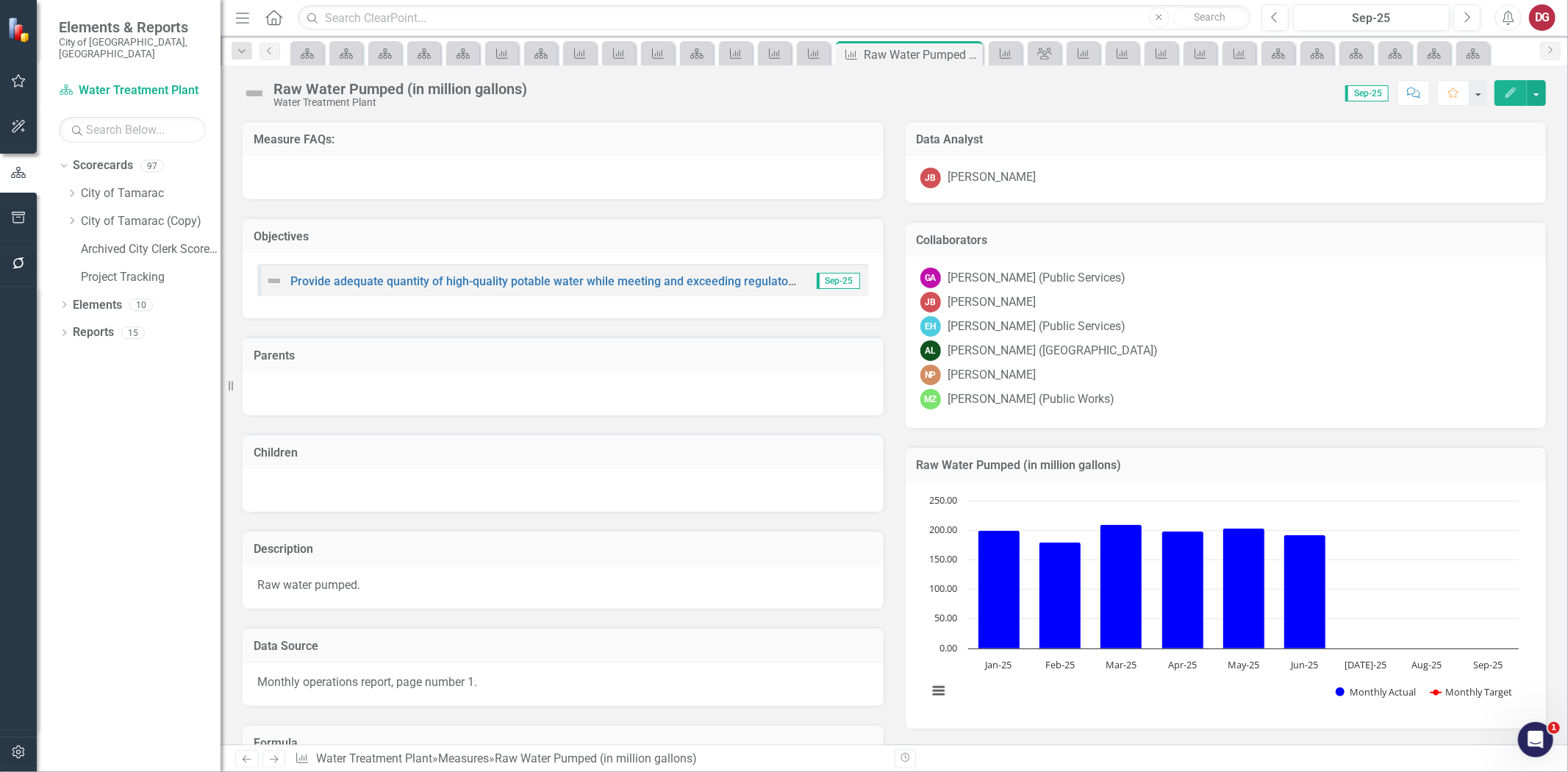
click at [277, 755] on icon "Next" at bounding box center [274, 759] width 13 height 9
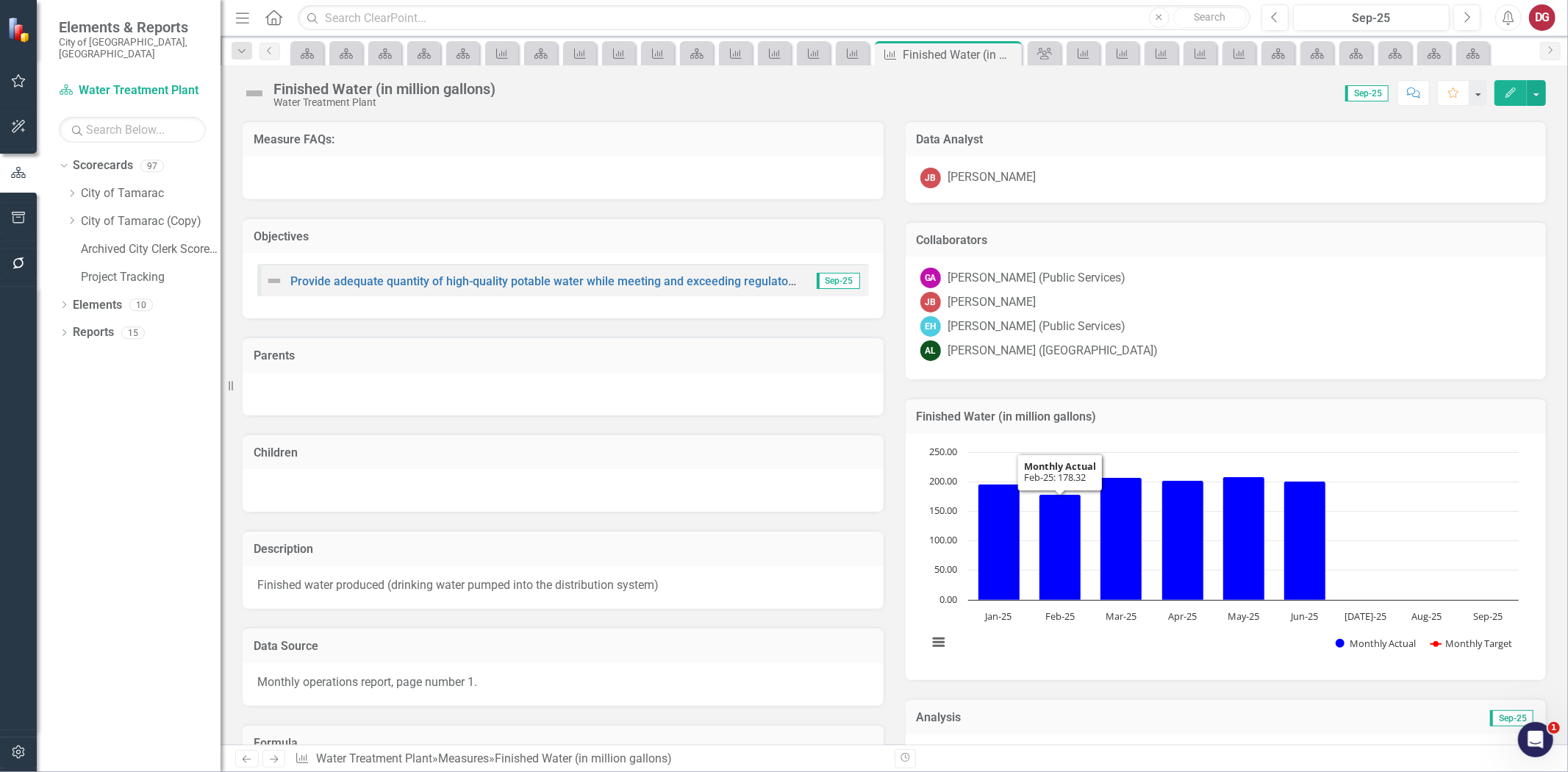
click at [1244, 342] on div "AL [PERSON_NAME] ([GEOGRAPHIC_DATA])" at bounding box center [1226, 351] width 612 height 20
click at [1245, 342] on div "AL [PERSON_NAME] ([GEOGRAPHIC_DATA])" at bounding box center [1226, 351] width 612 height 20
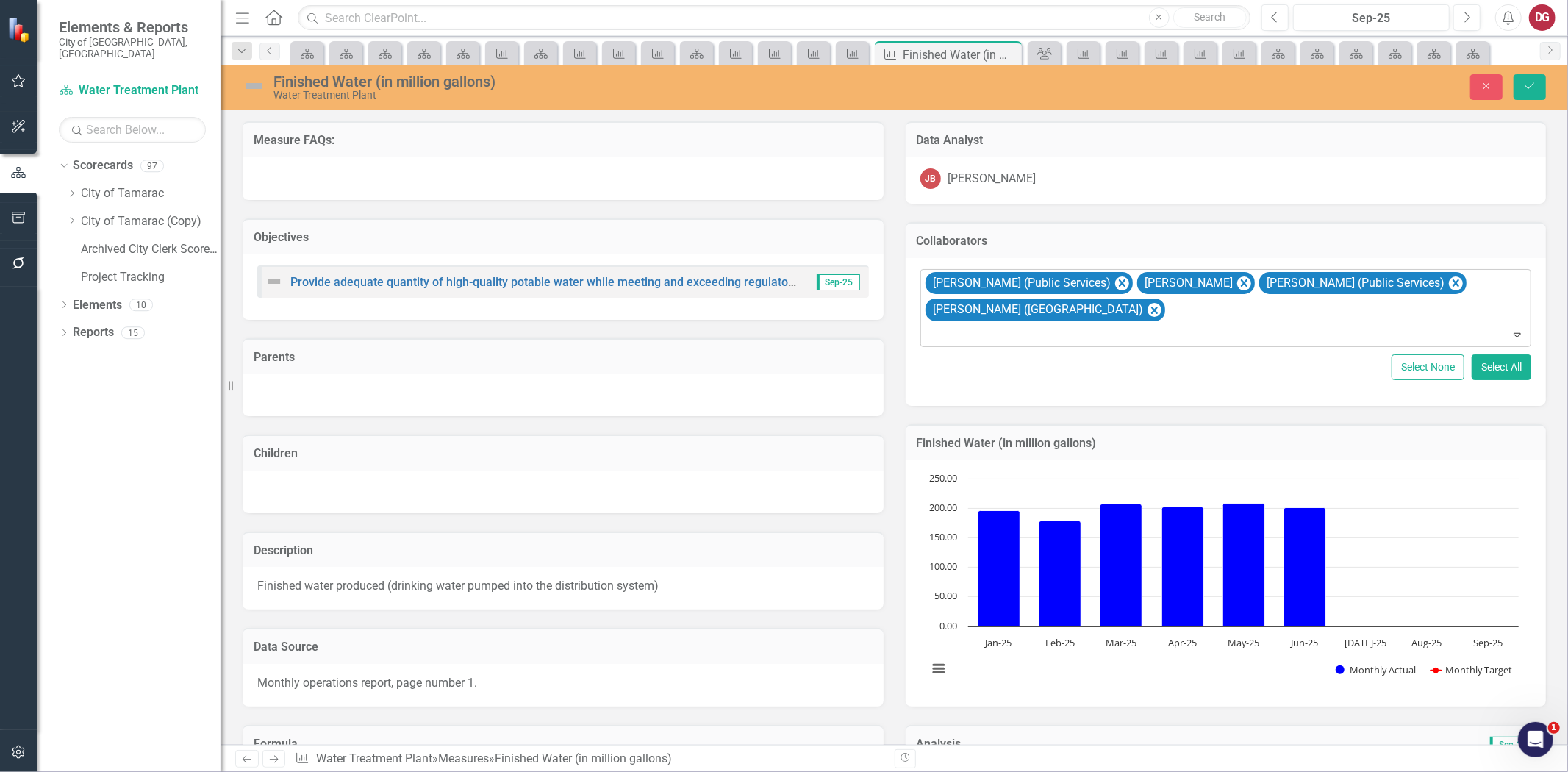
click at [1134, 328] on div at bounding box center [1227, 335] width 605 height 20
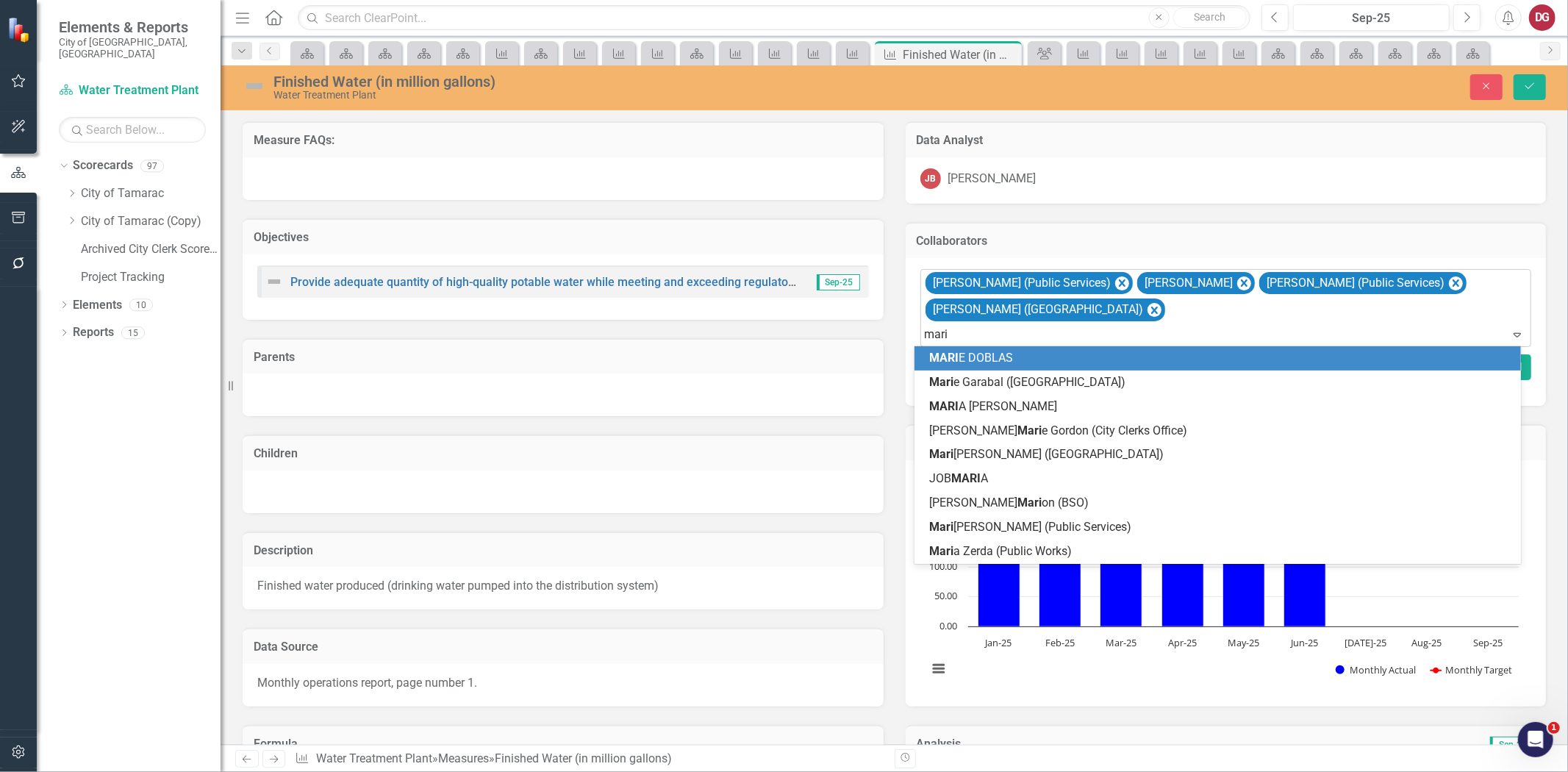
type input "[PERSON_NAME]"
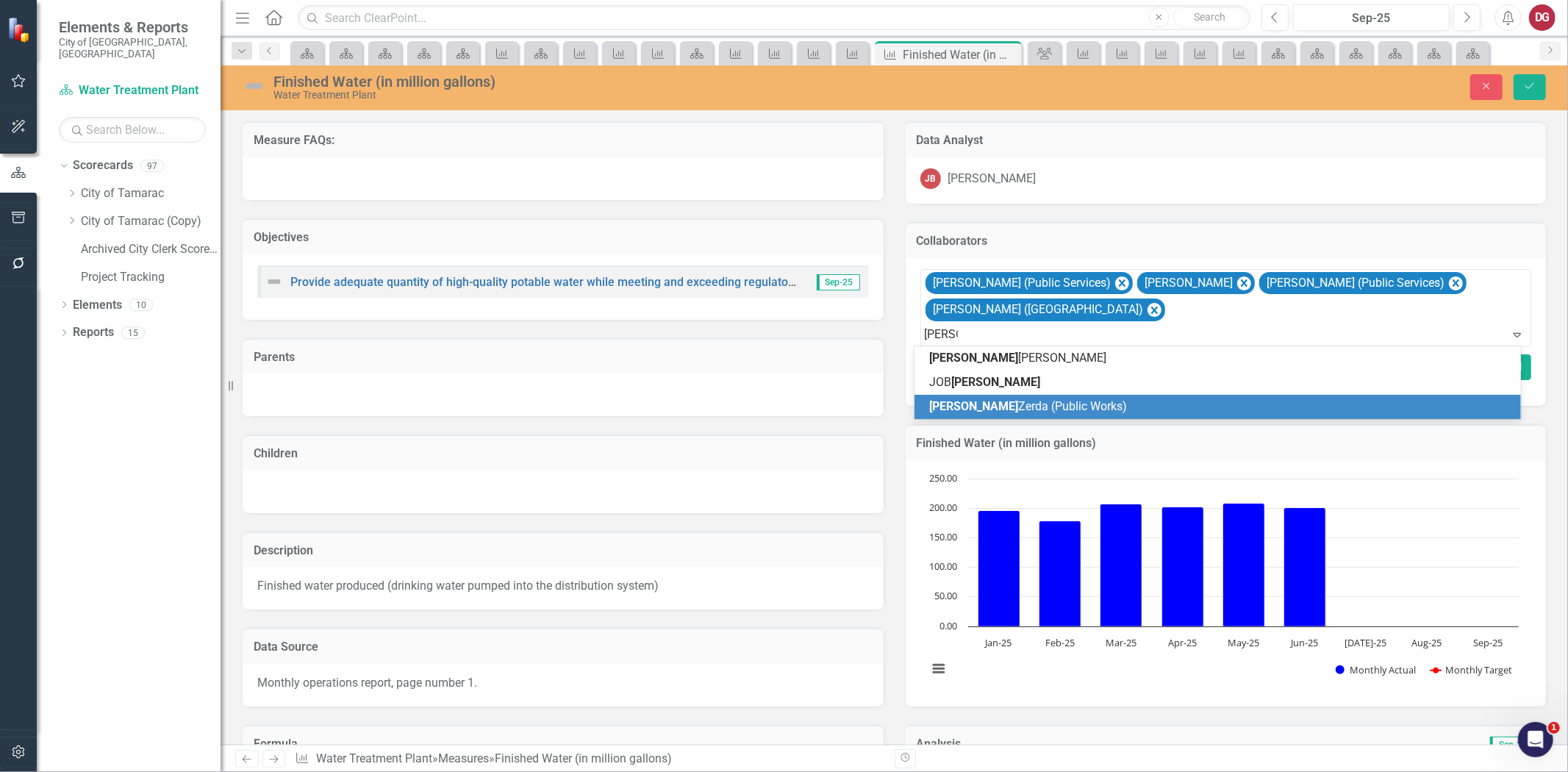
click at [1023, 409] on span "[PERSON_NAME] (Public Works)" at bounding box center [1028, 406] width 197 height 14
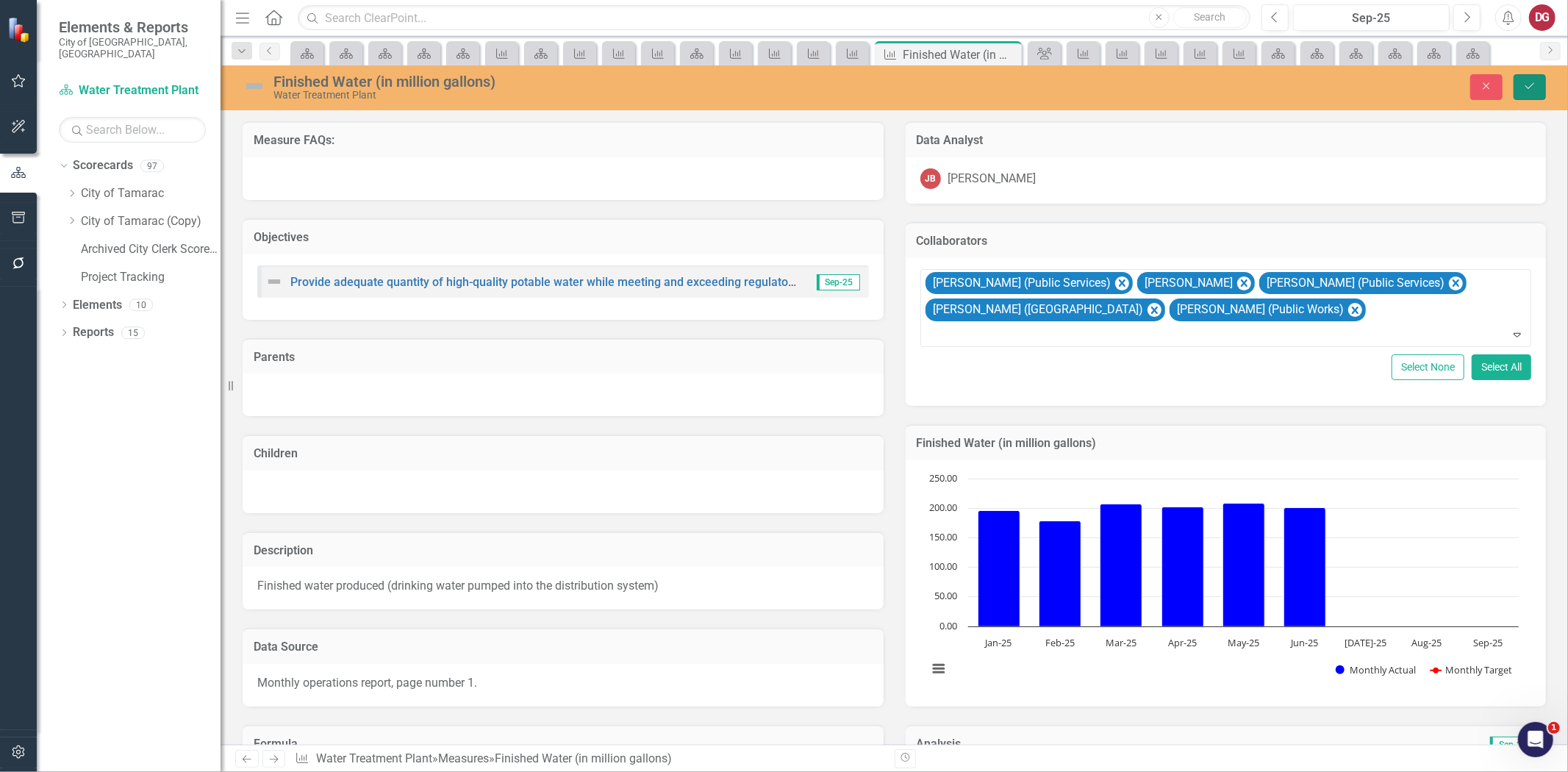
click at [1535, 91] on button "Save" at bounding box center [1530, 87] width 32 height 26
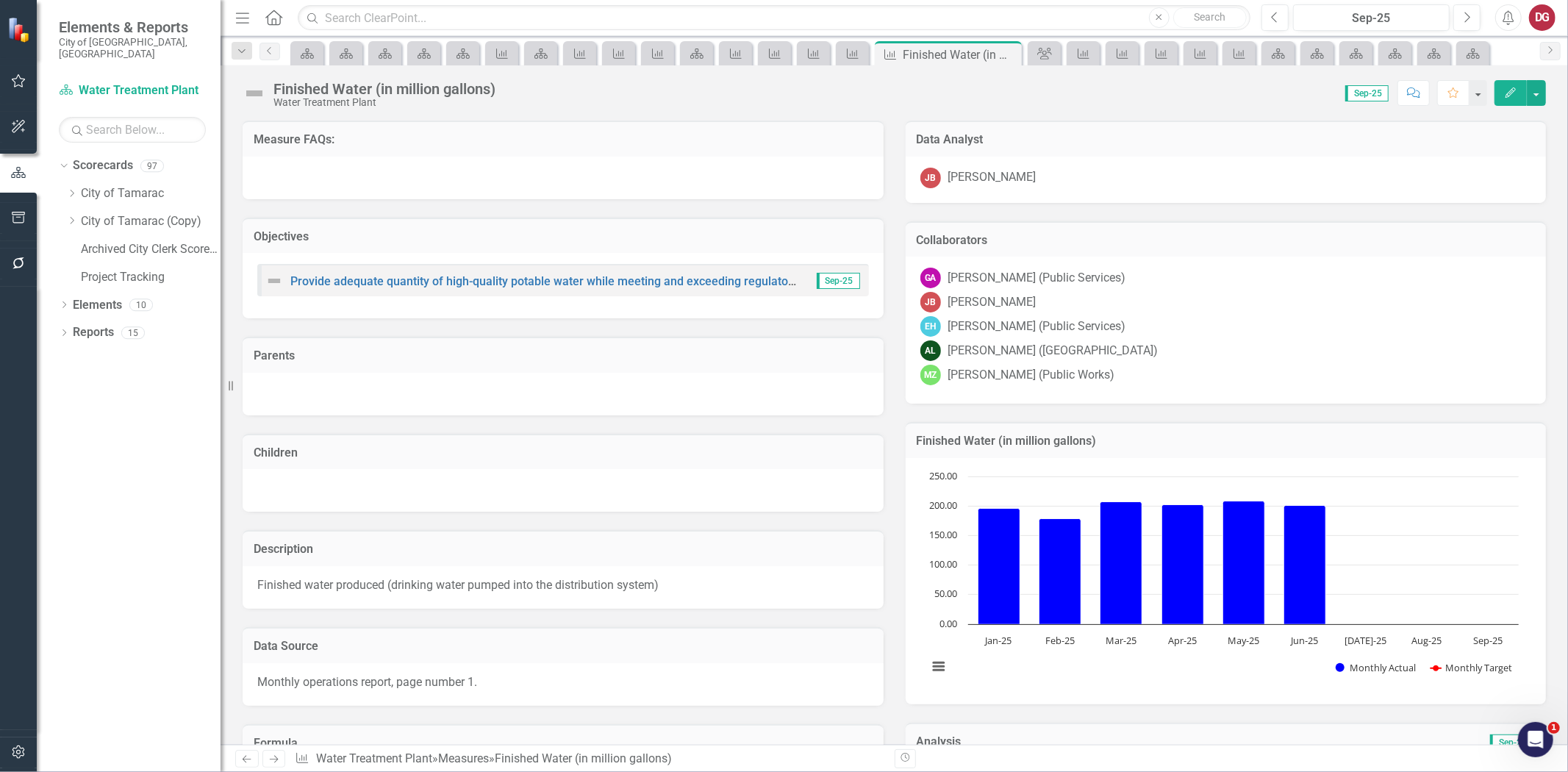
click at [281, 763] on link "Next" at bounding box center [275, 758] width 24 height 18
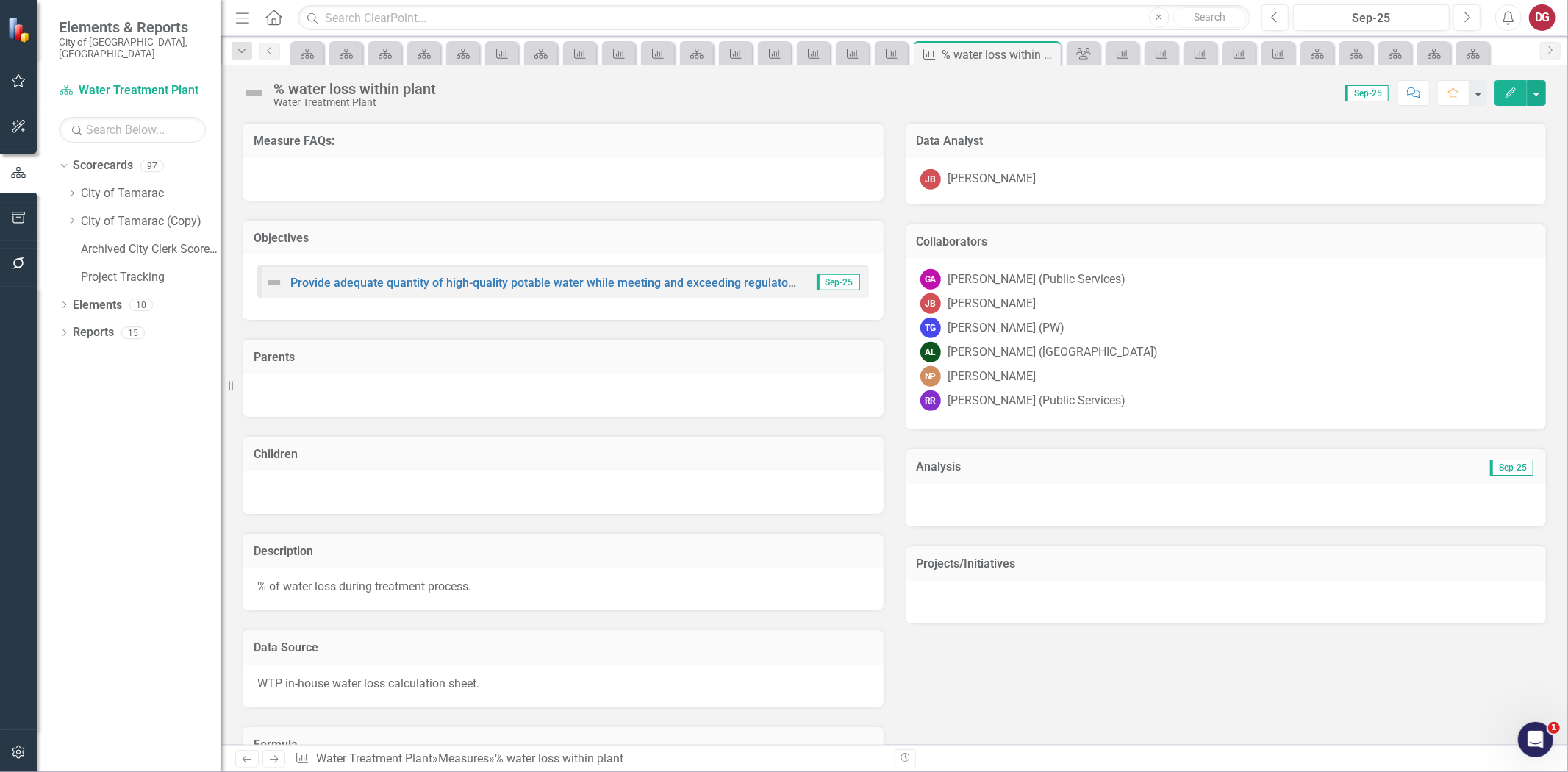
scroll to position [571, 0]
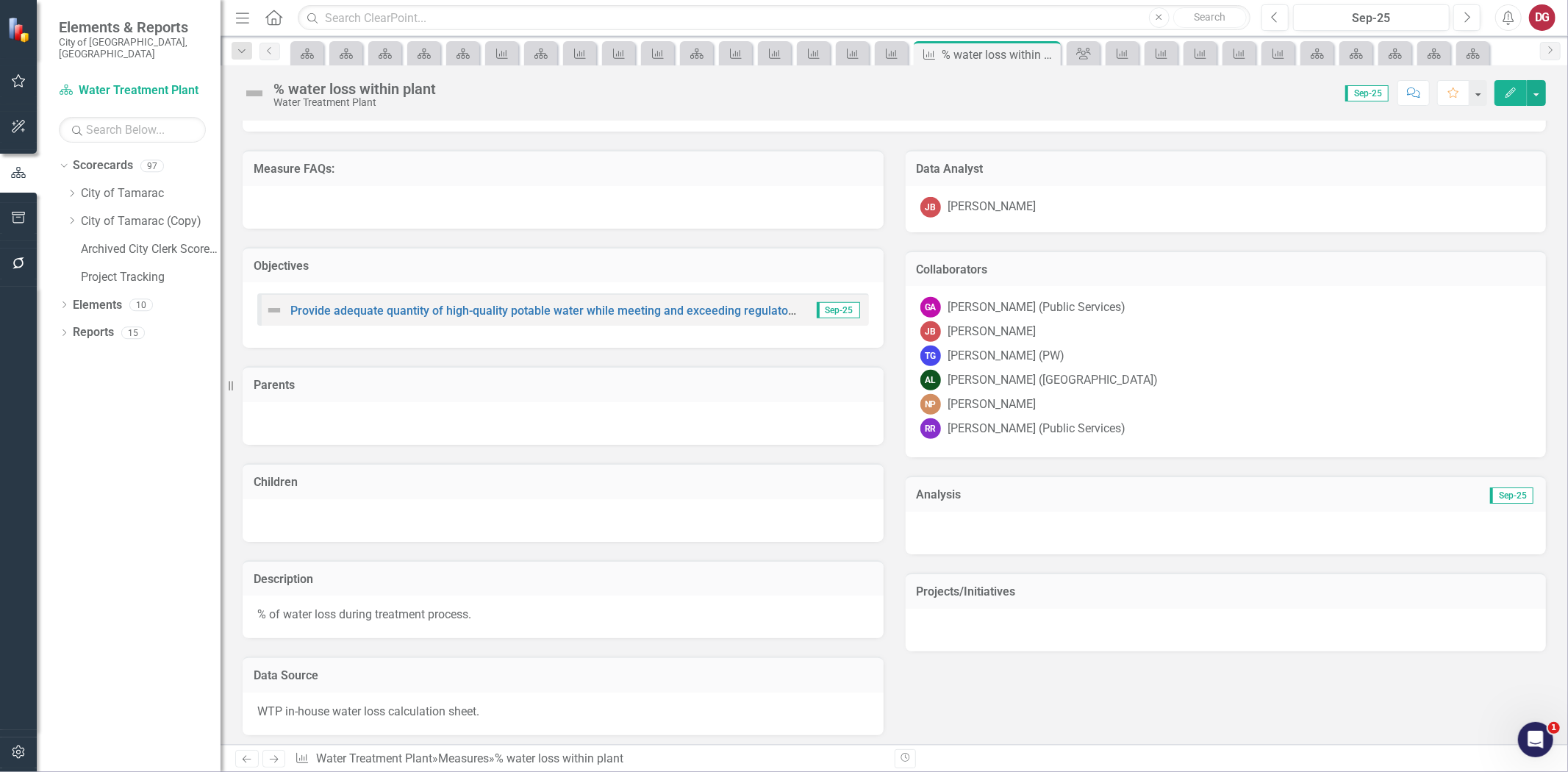
click at [1245, 401] on div "NP [PERSON_NAME]" at bounding box center [1226, 404] width 612 height 20
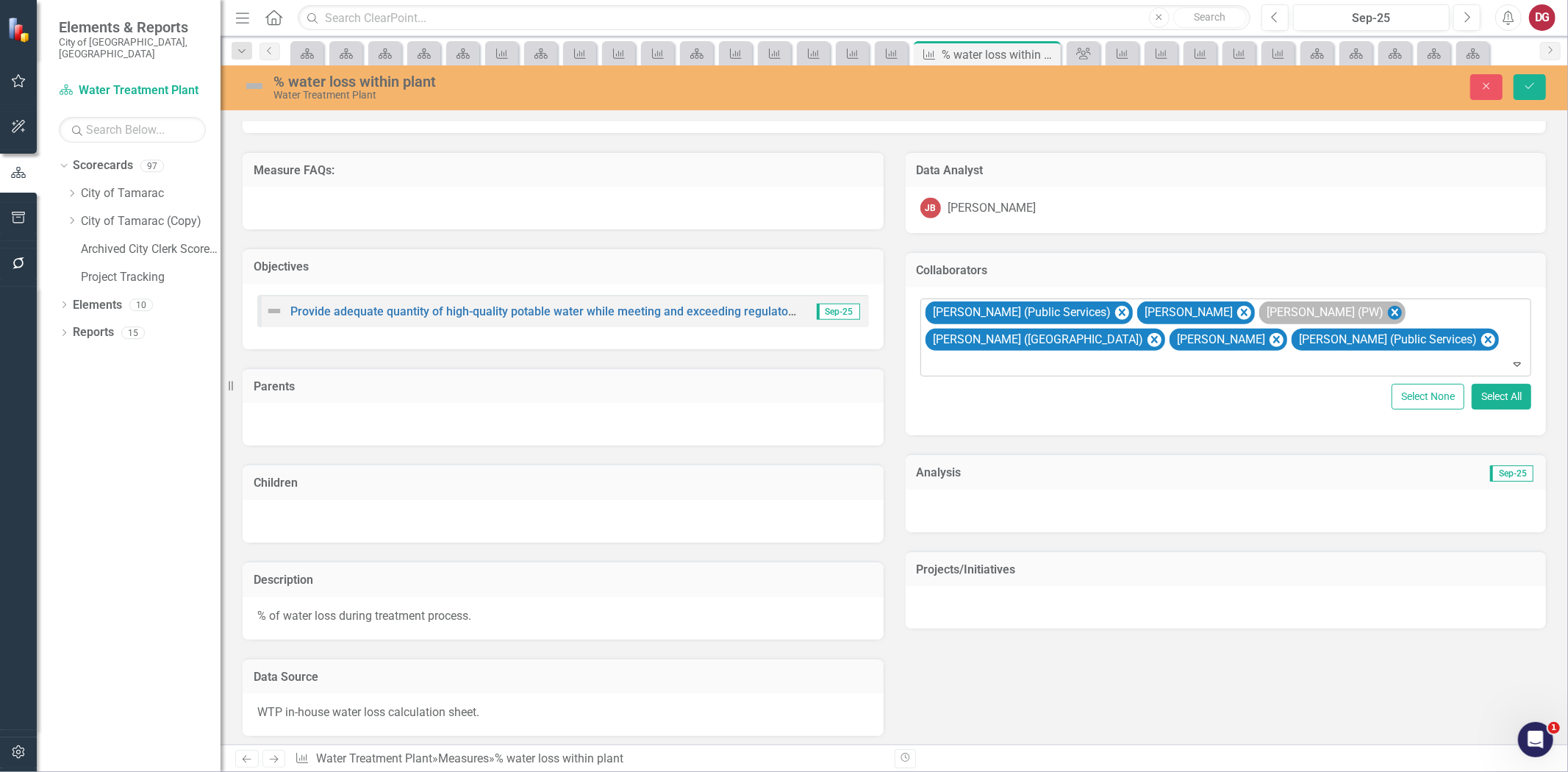
click at [1388, 306] on icon "Remove Troy Gies (PW)" at bounding box center [1394, 313] width 14 height 19
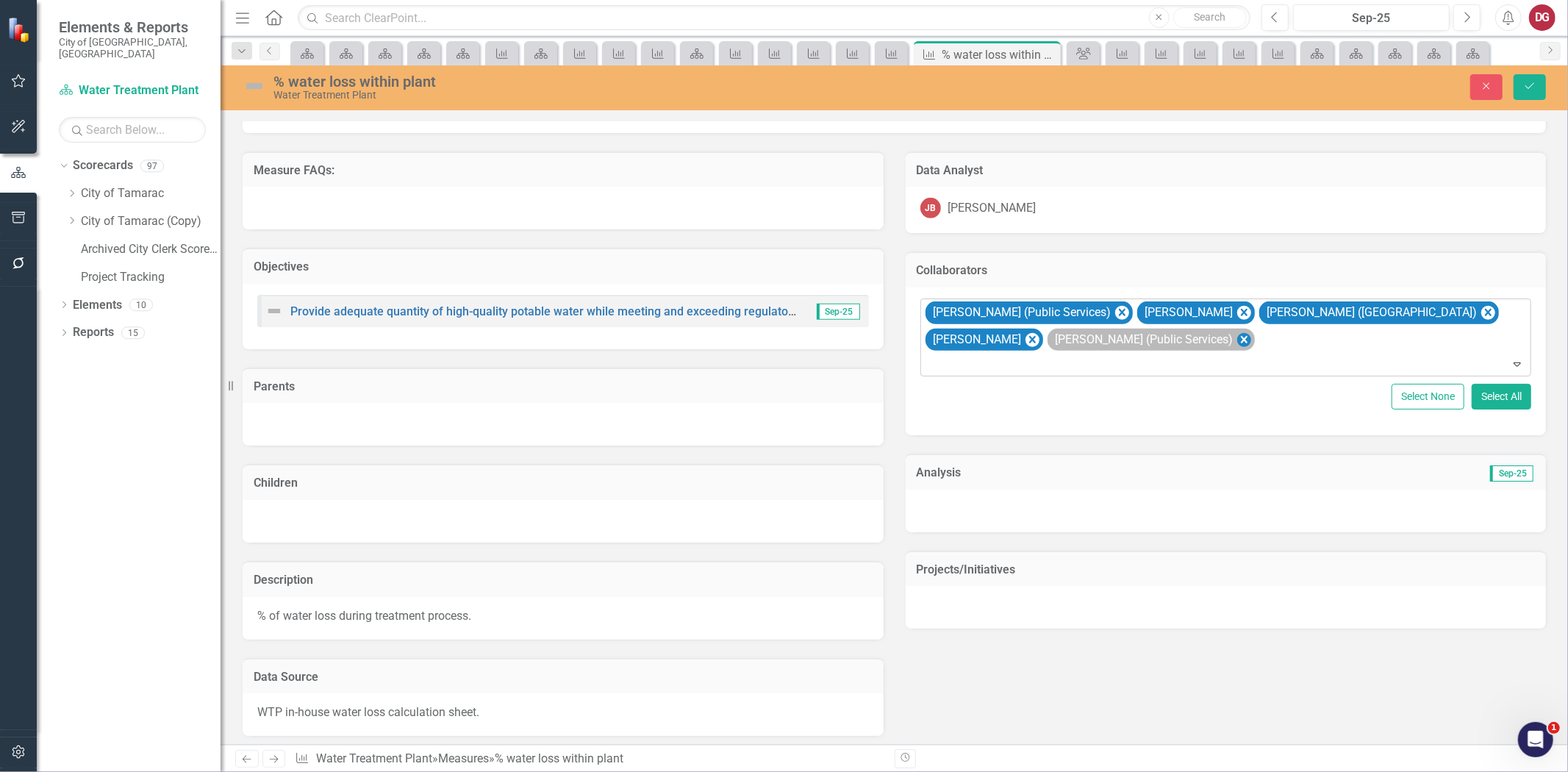
click at [1251, 342] on icon "Remove Raquel Ramoutar (Public Services)" at bounding box center [1244, 340] width 14 height 19
type input "ear"
type input "[PERSON_NAME]"
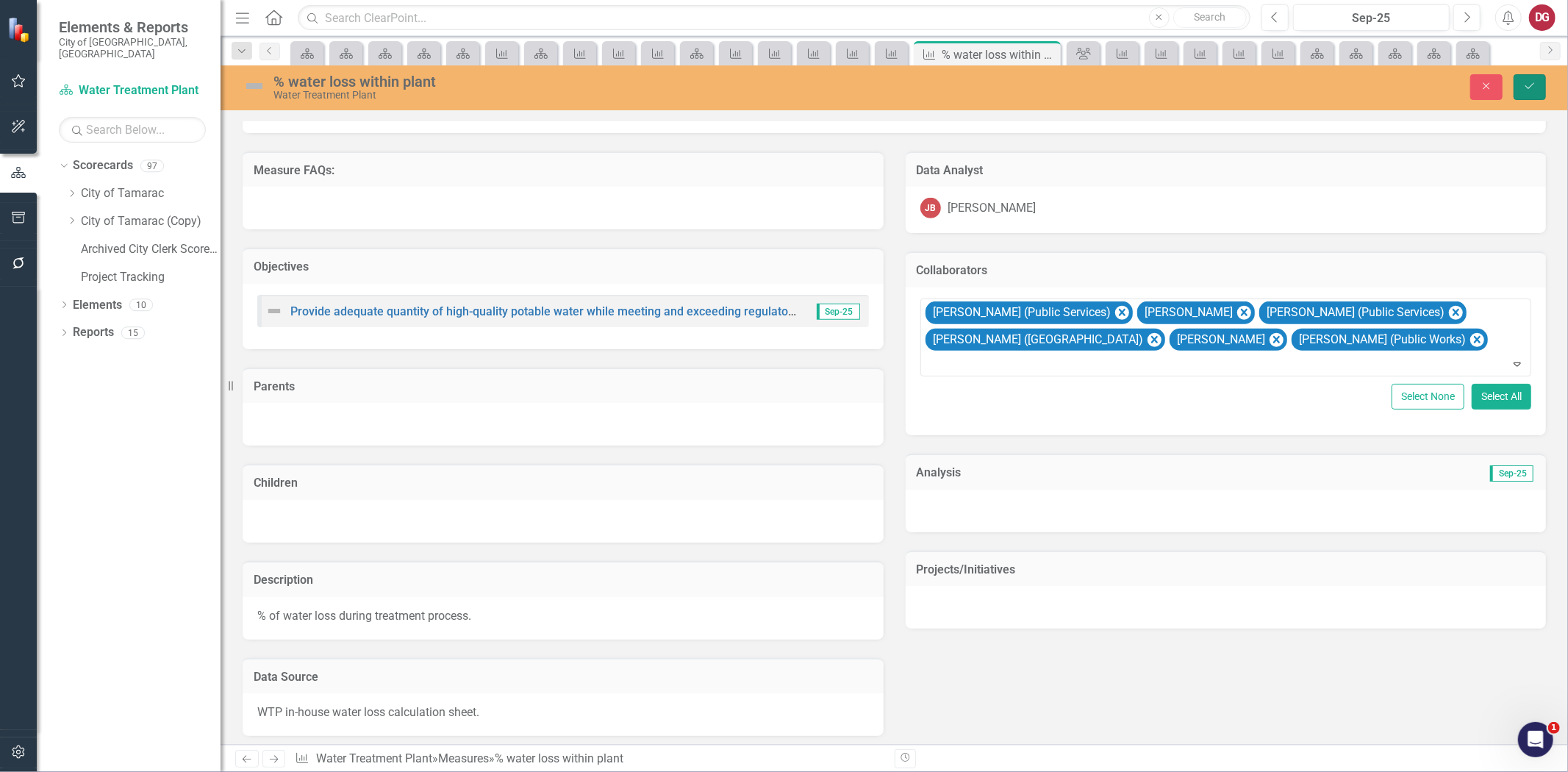
click at [1527, 83] on icon "Save" at bounding box center [1531, 86] width 14 height 10
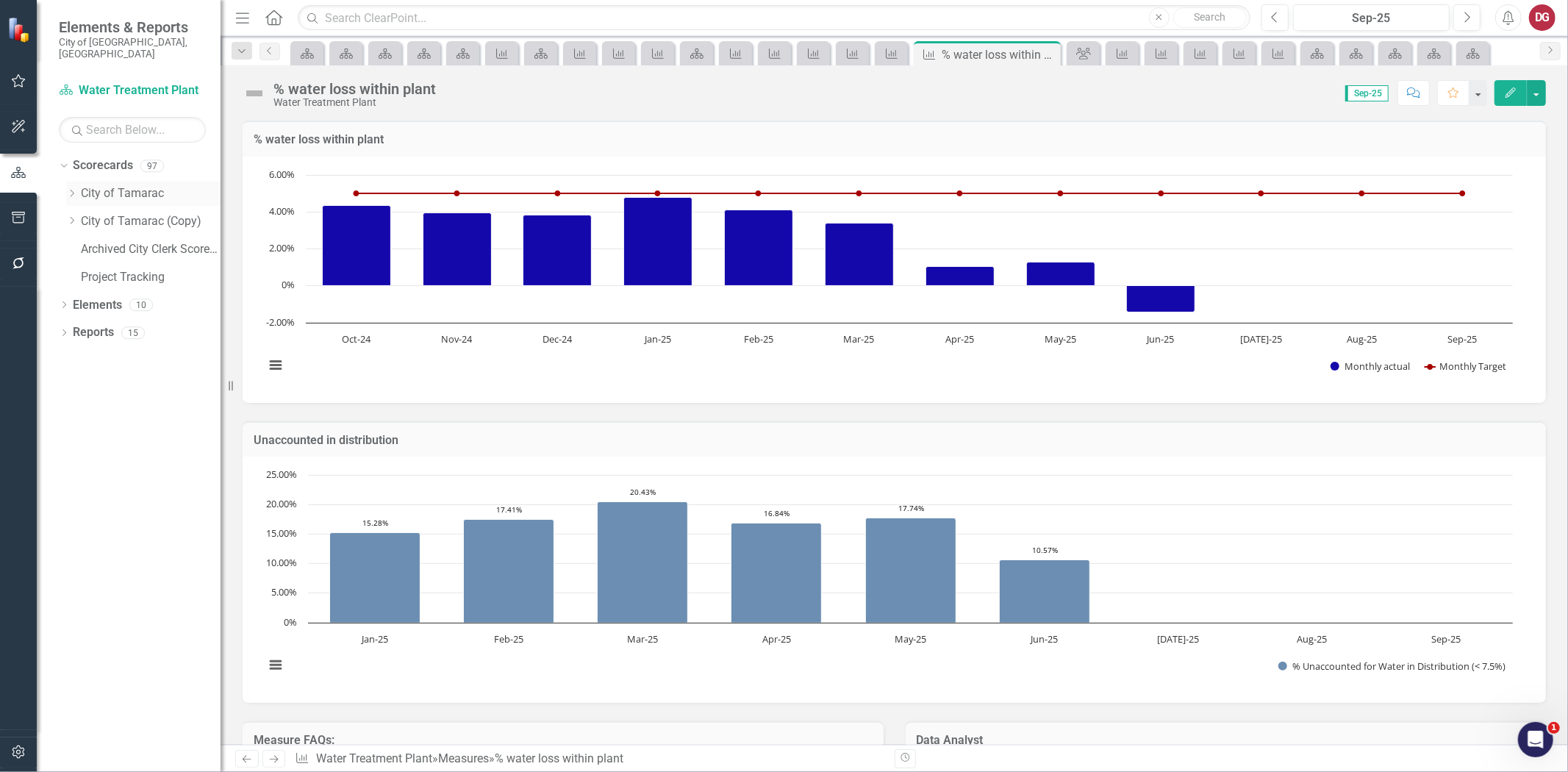
drag, startPoint x: 71, startPoint y: 181, endPoint x: 86, endPoint y: 193, distance: 19.2
click at [71, 189] on icon "Dropdown" at bounding box center [71, 193] width 11 height 9
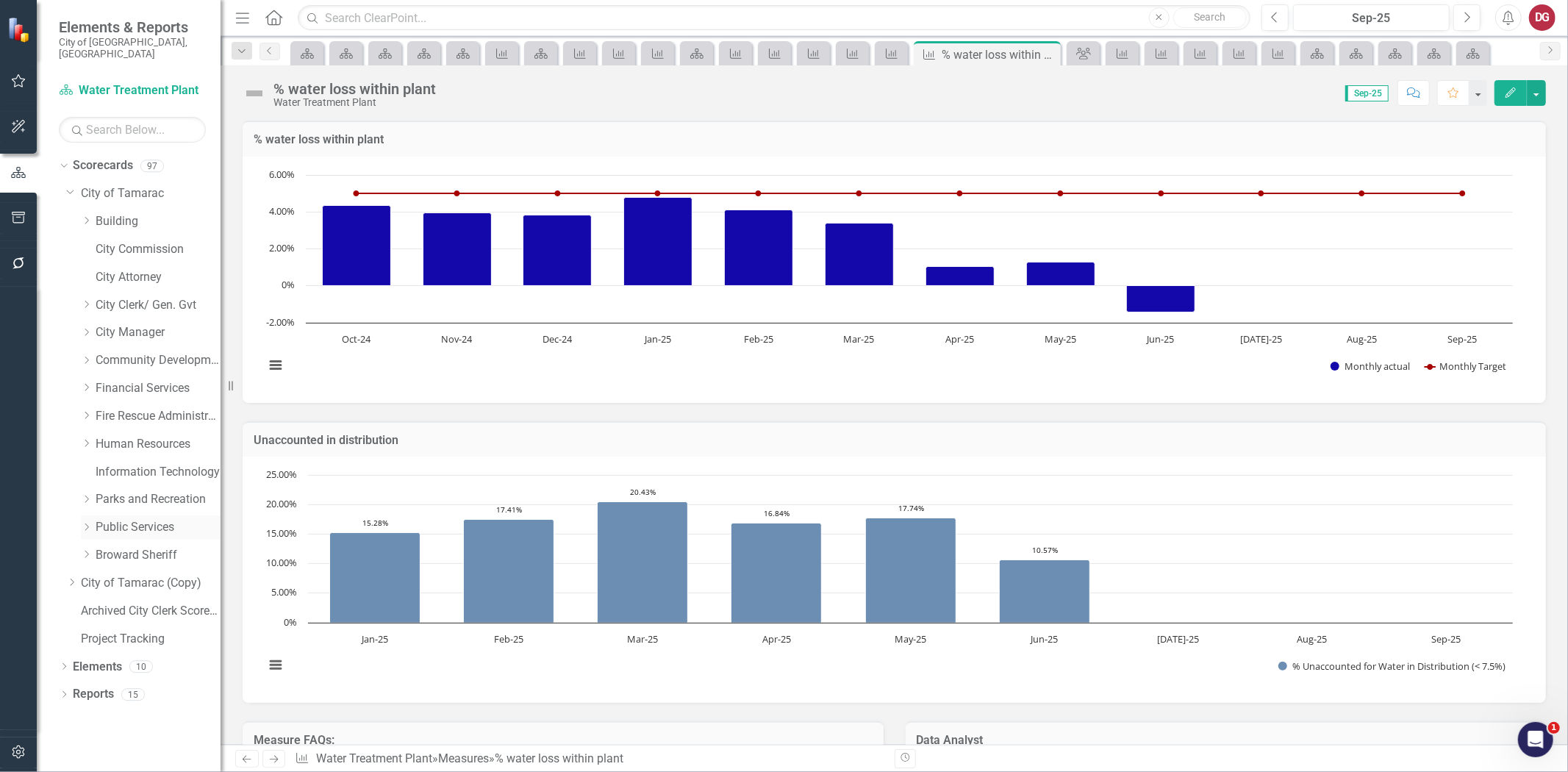
click at [91, 523] on icon "Dropdown" at bounding box center [86, 527] width 11 height 9
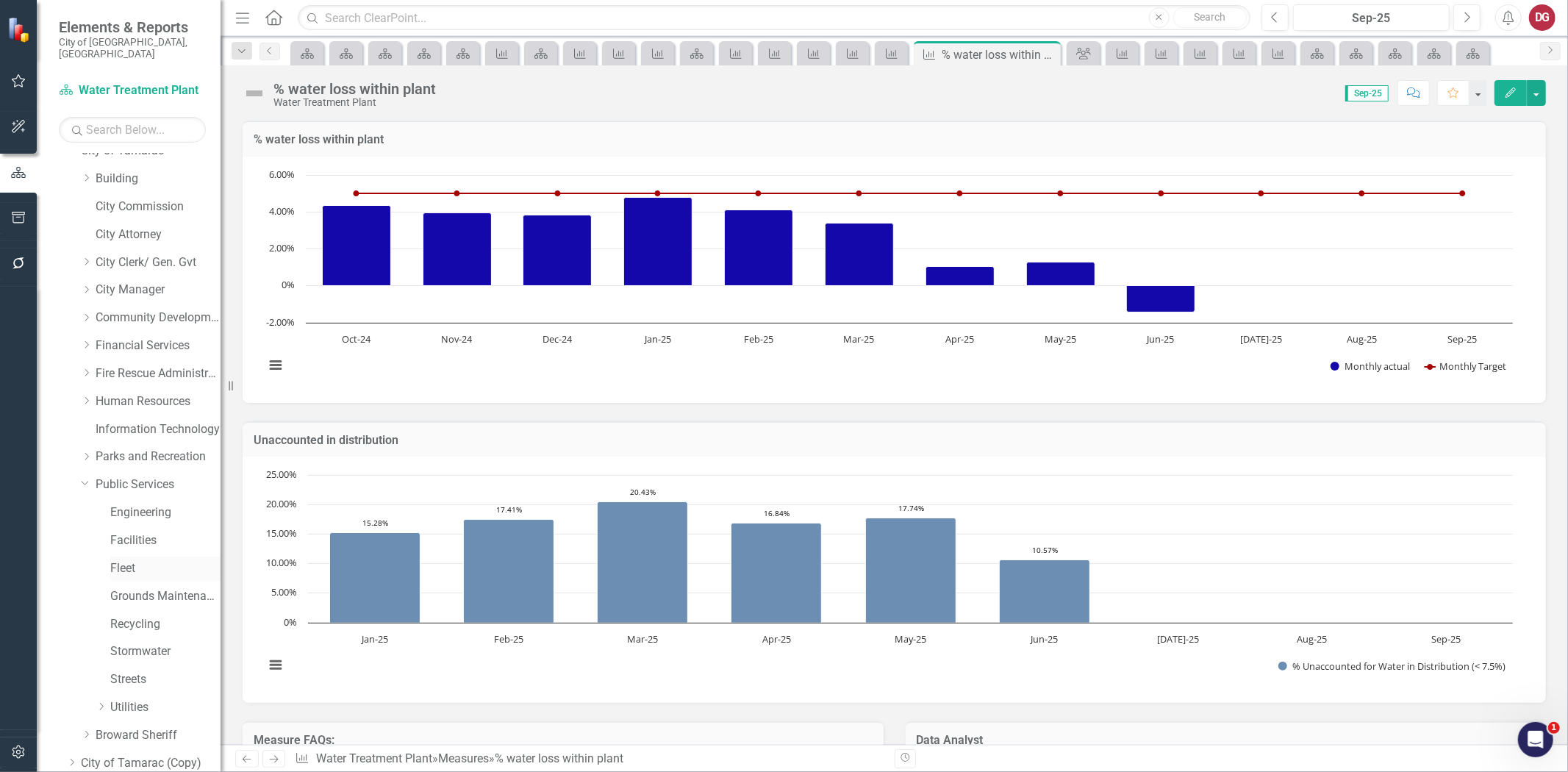
scroll to position [82, 0]
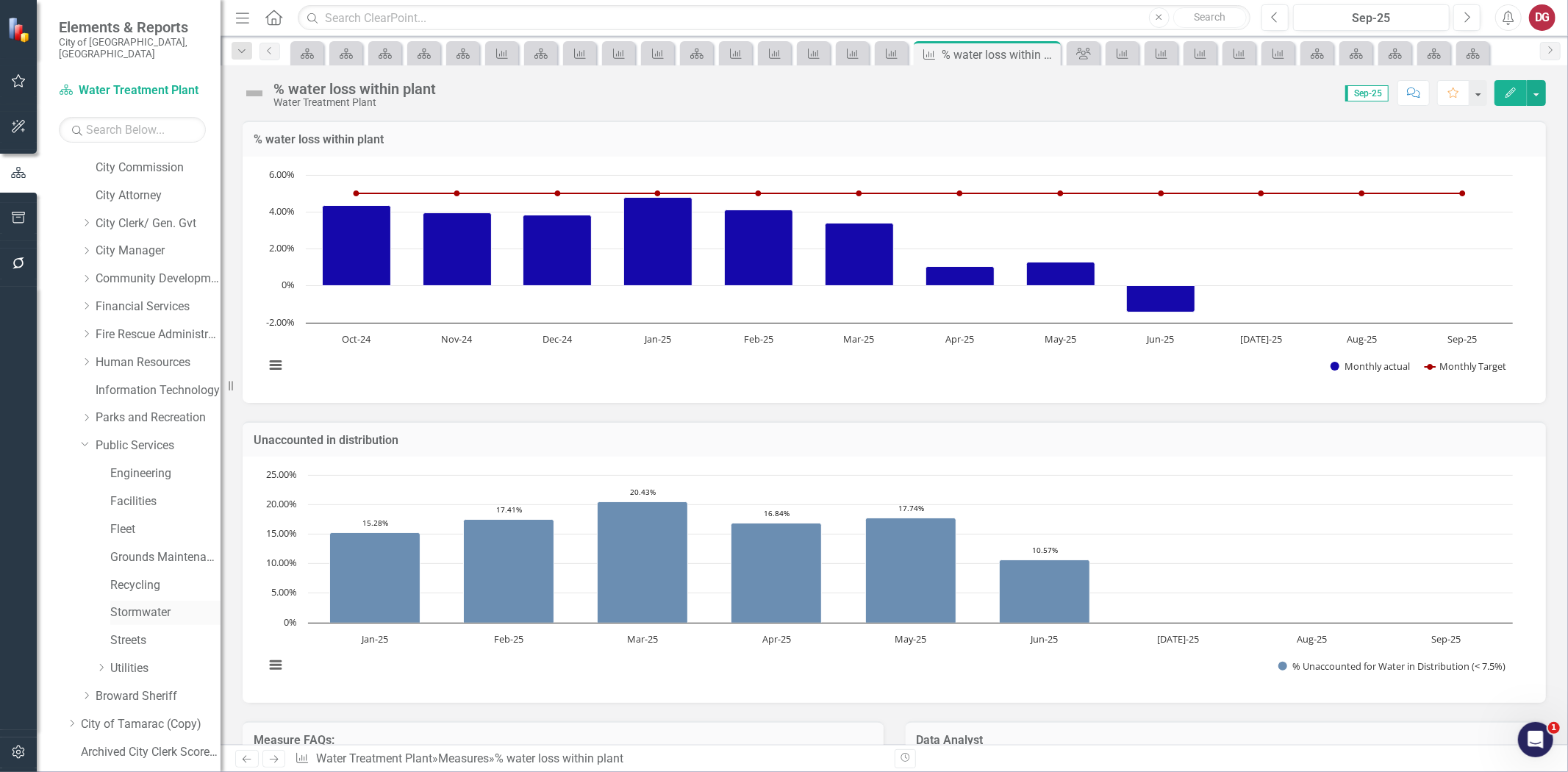
click at [130, 604] on link "Stormwater" at bounding box center [166, 613] width 111 height 17
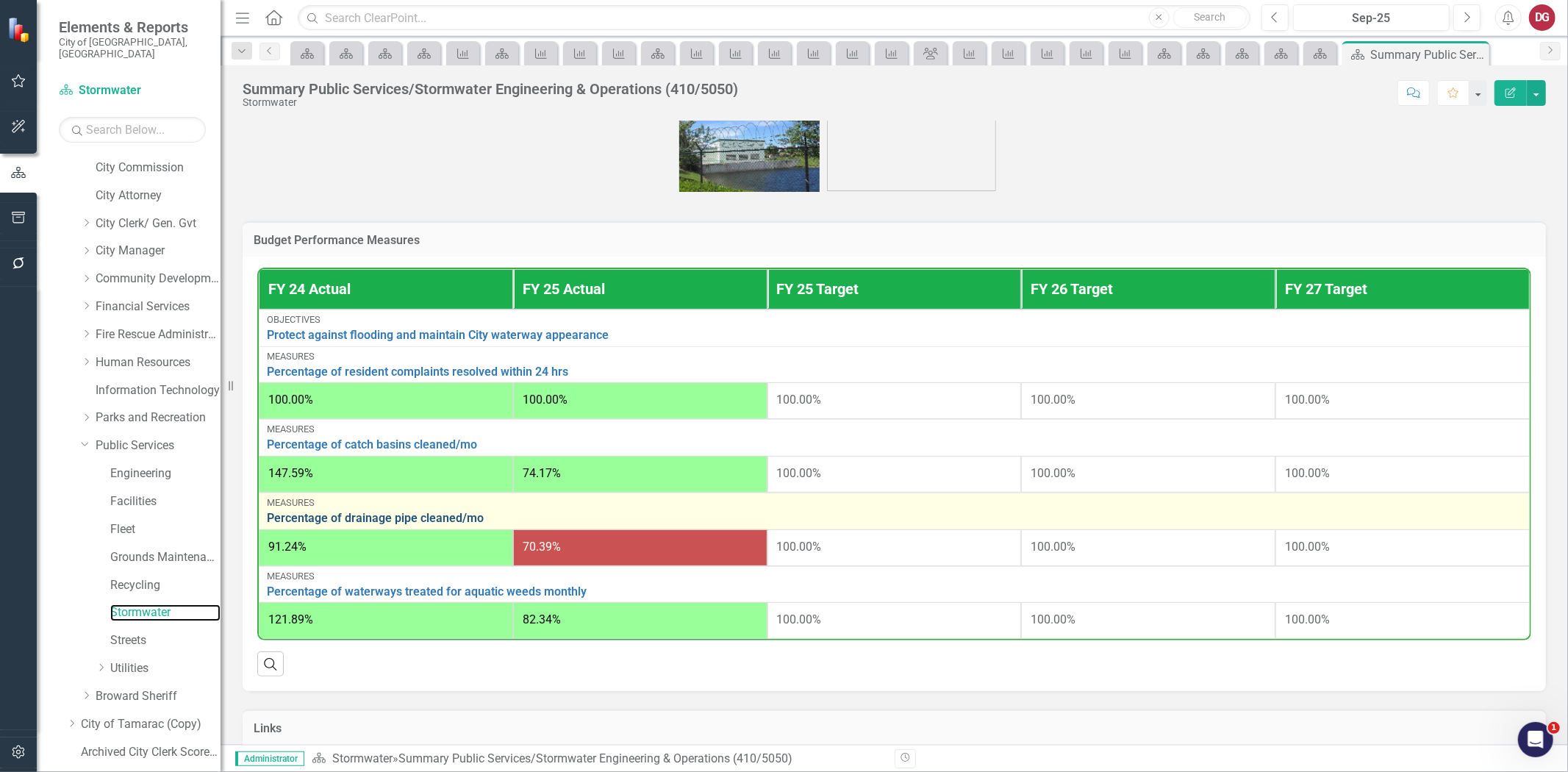
scroll to position [735, 0]
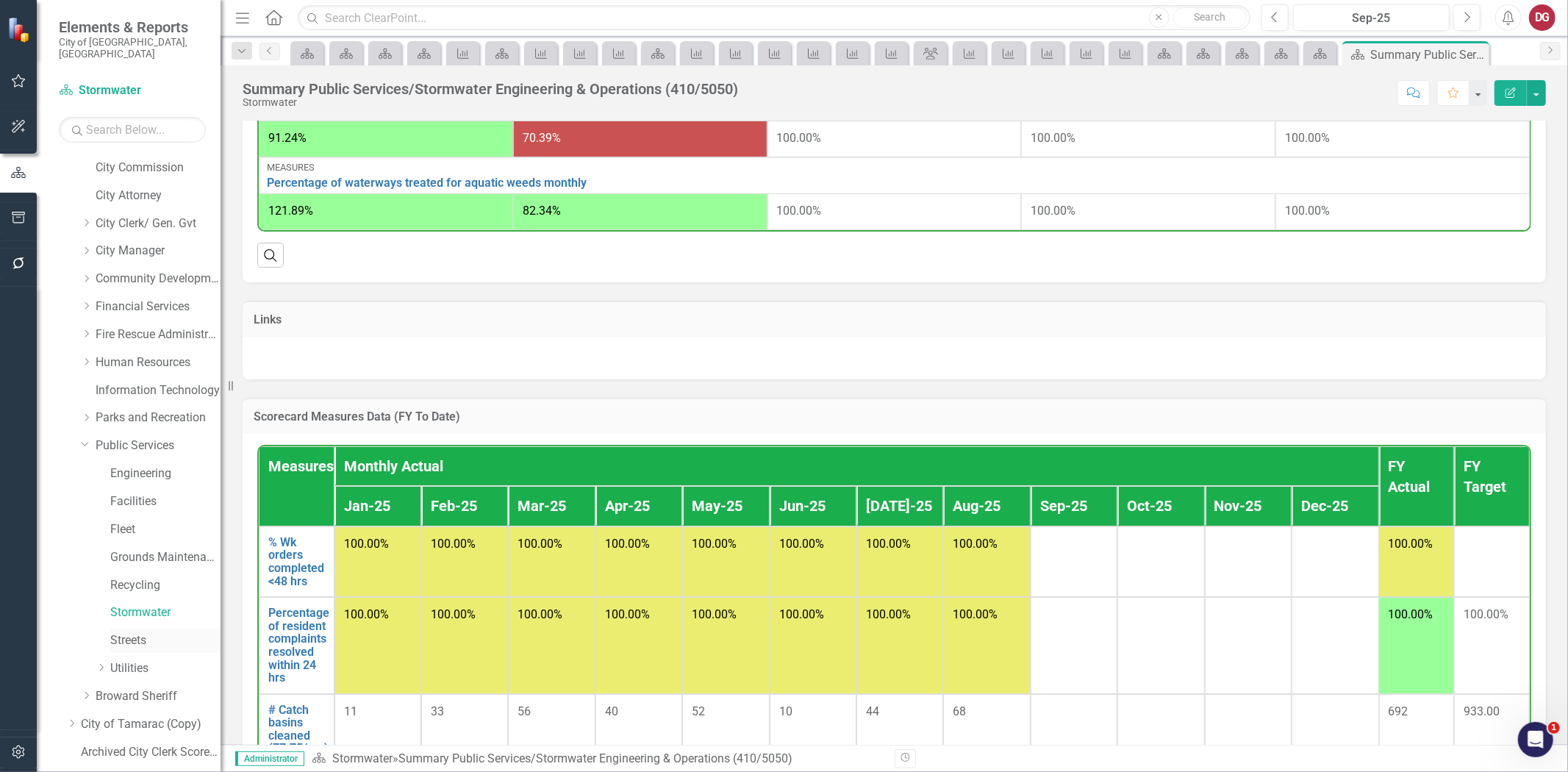
click at [123, 632] on link "Streets" at bounding box center [166, 641] width 111 height 17
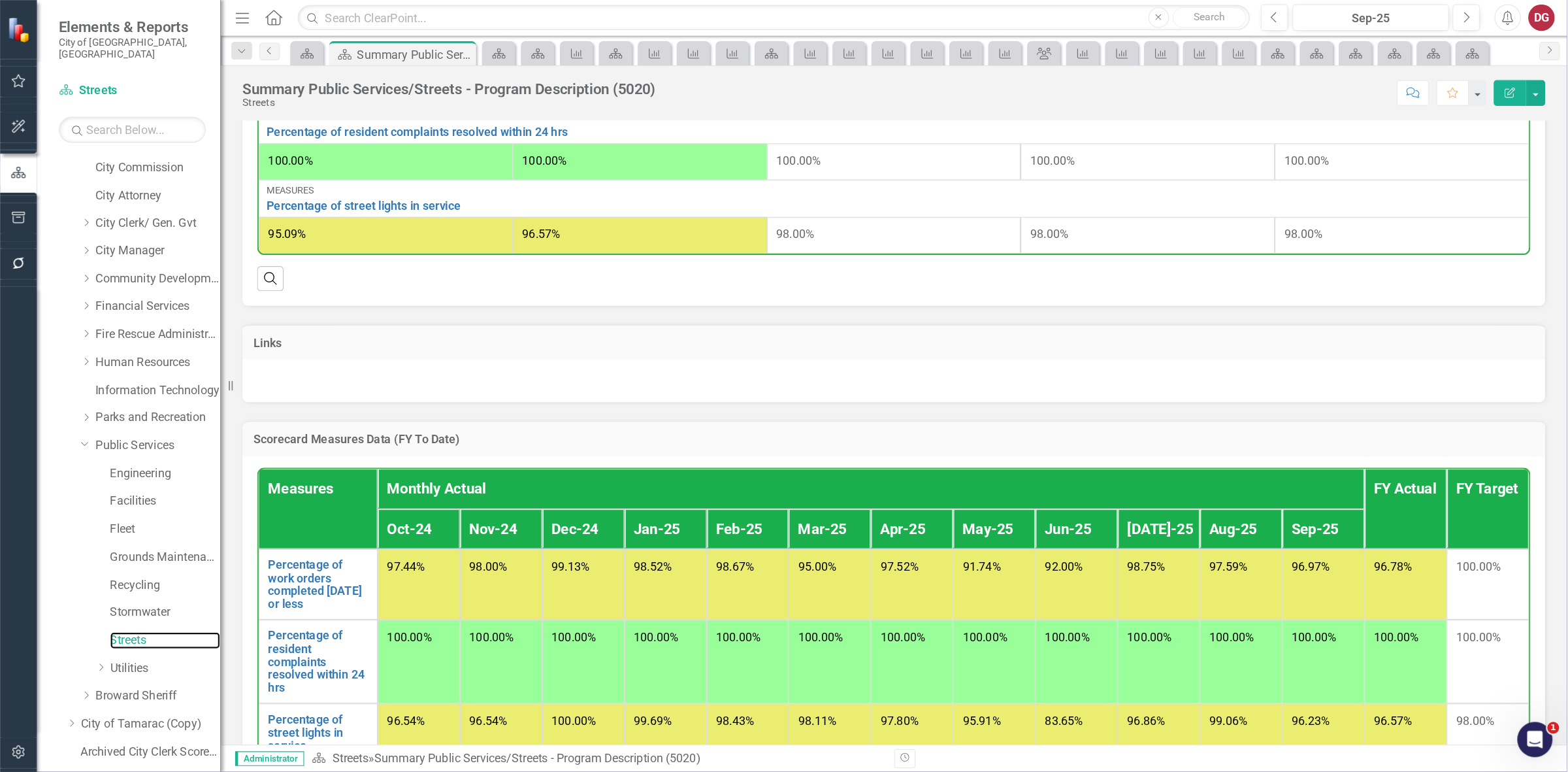
scroll to position [516, 0]
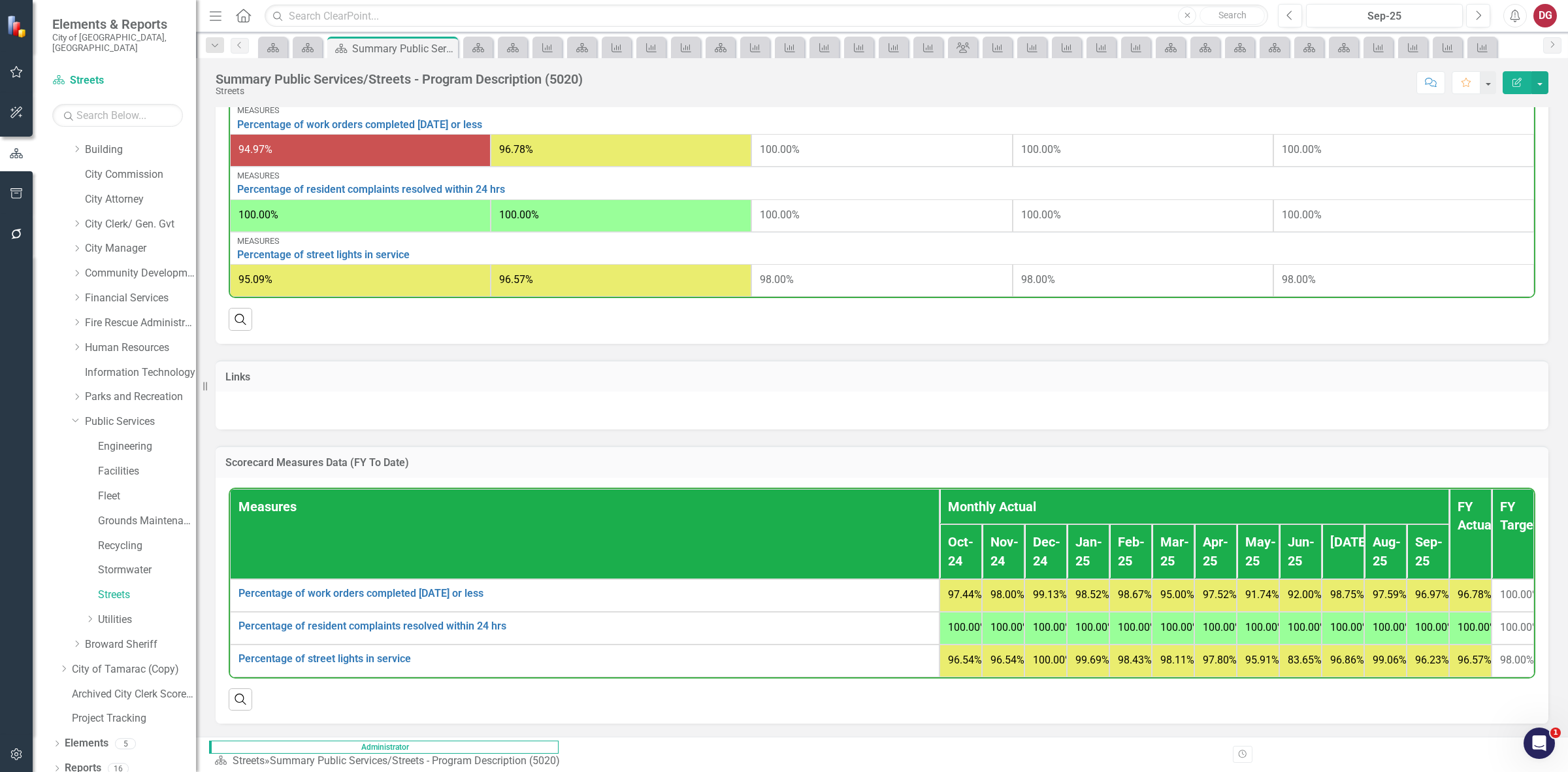
drag, startPoint x: 1382, startPoint y: 0, endPoint x: 1152, endPoint y: 422, distance: 480.6
click at [1153, 429] on div "Scorecard Measures Data (FY To Date) Measures Monthly Actual FY Actual FY Targe…" at bounding box center [882, 576] width 1353 height 294
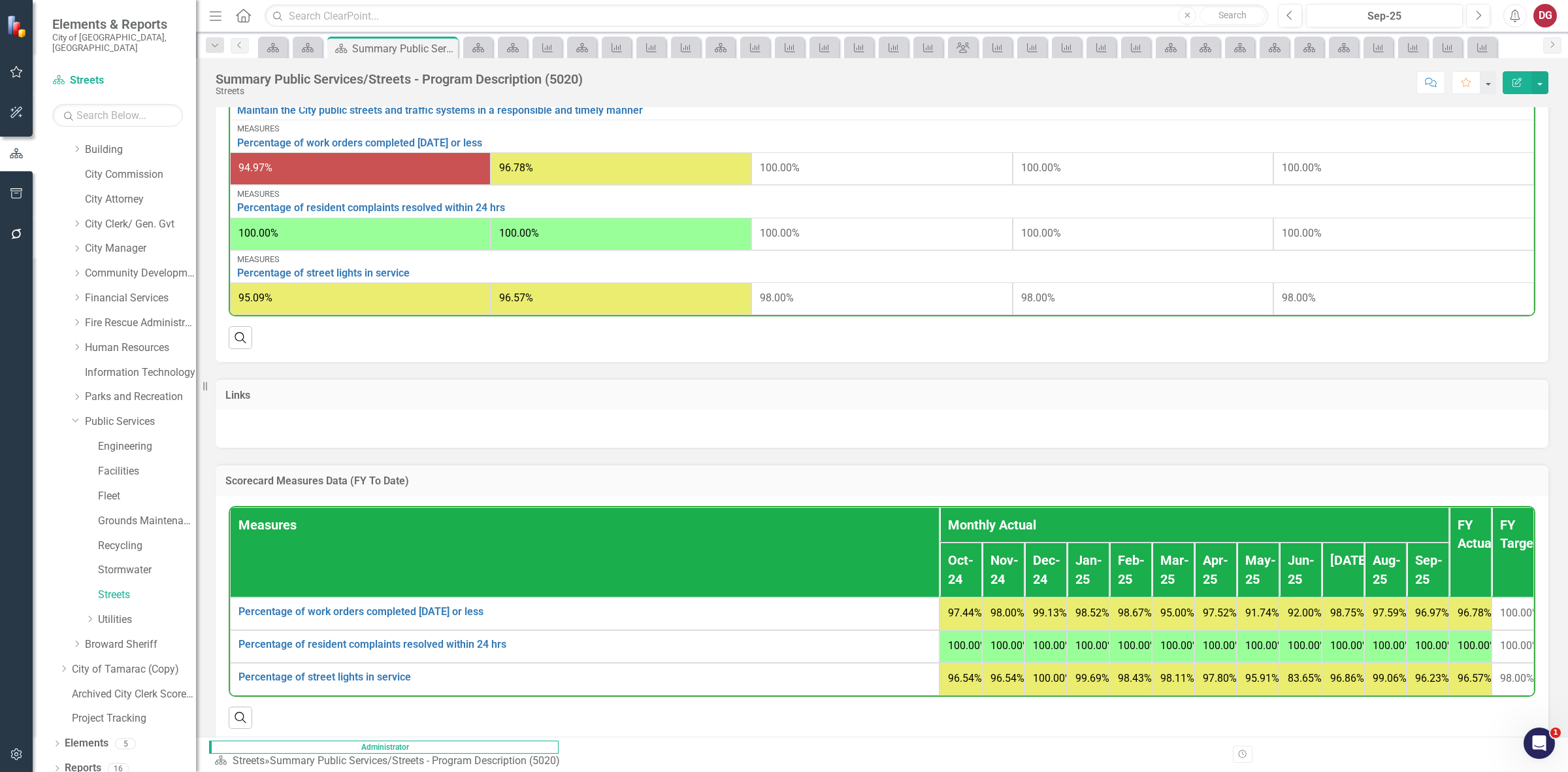
scroll to position [470, 0]
